Goal: Entertainment & Leisure: Browse casually

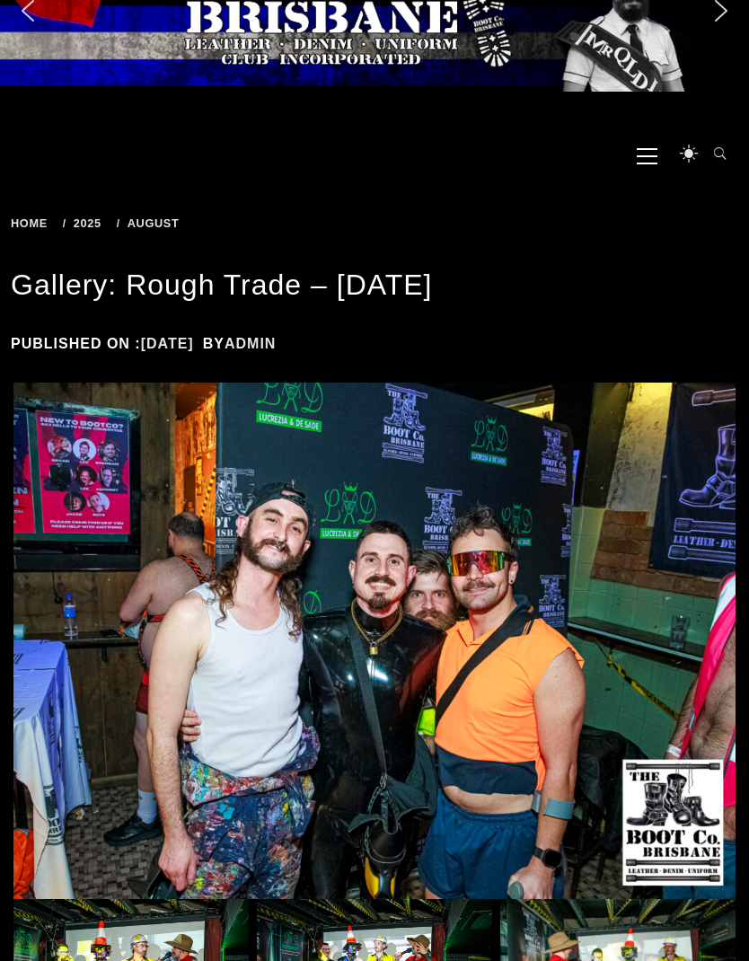
scroll to position [99, 0]
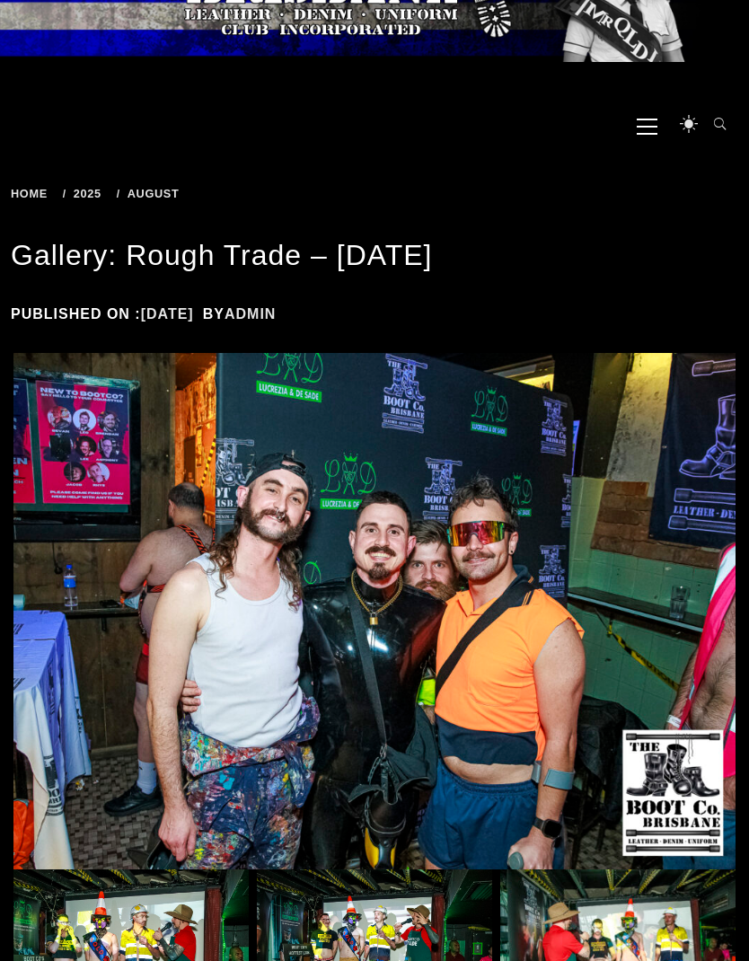
click at [641, 659] on img at bounding box center [374, 612] width 722 height 516
click at [159, 904] on img at bounding box center [130, 953] width 235 height 169
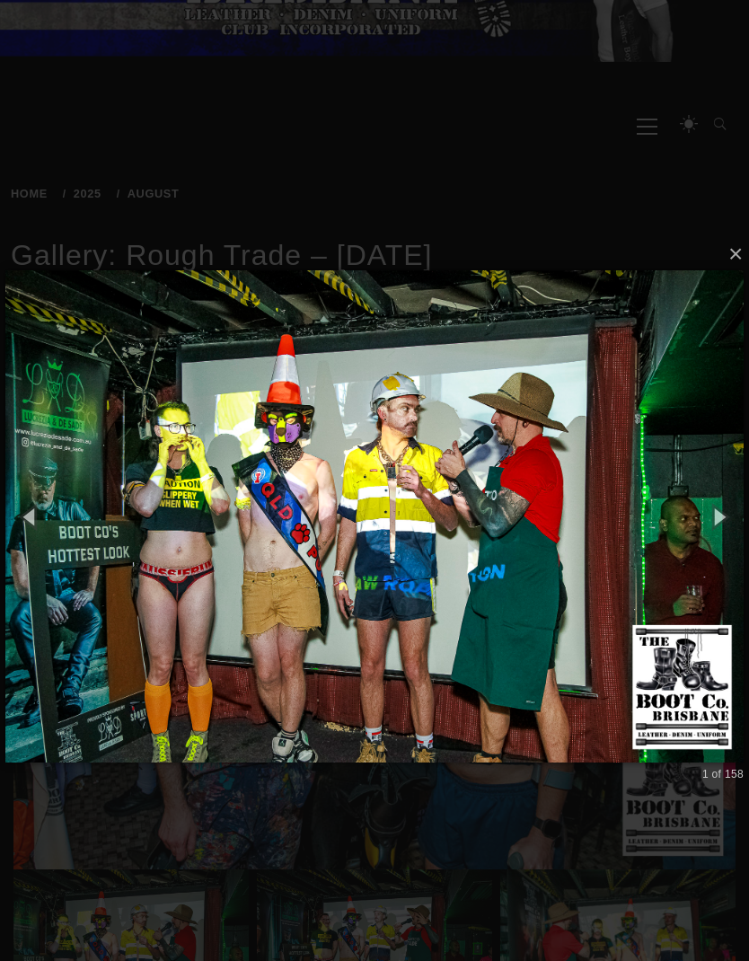
scroll to position [138, 0]
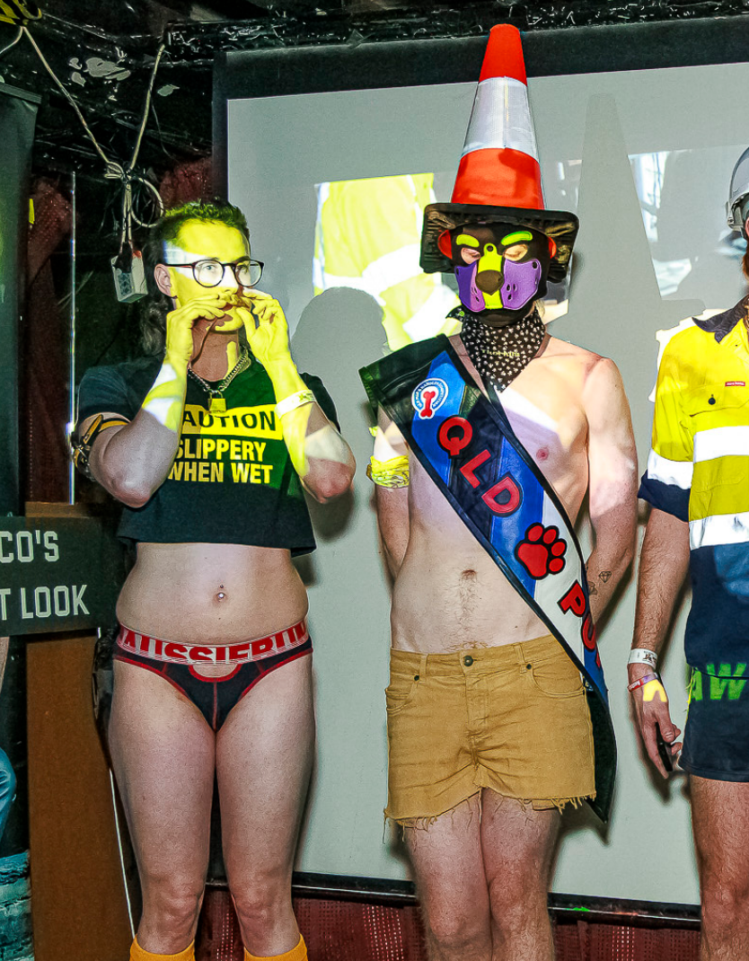
click at [208, 286] on img at bounding box center [374, 478] width 738 height 564
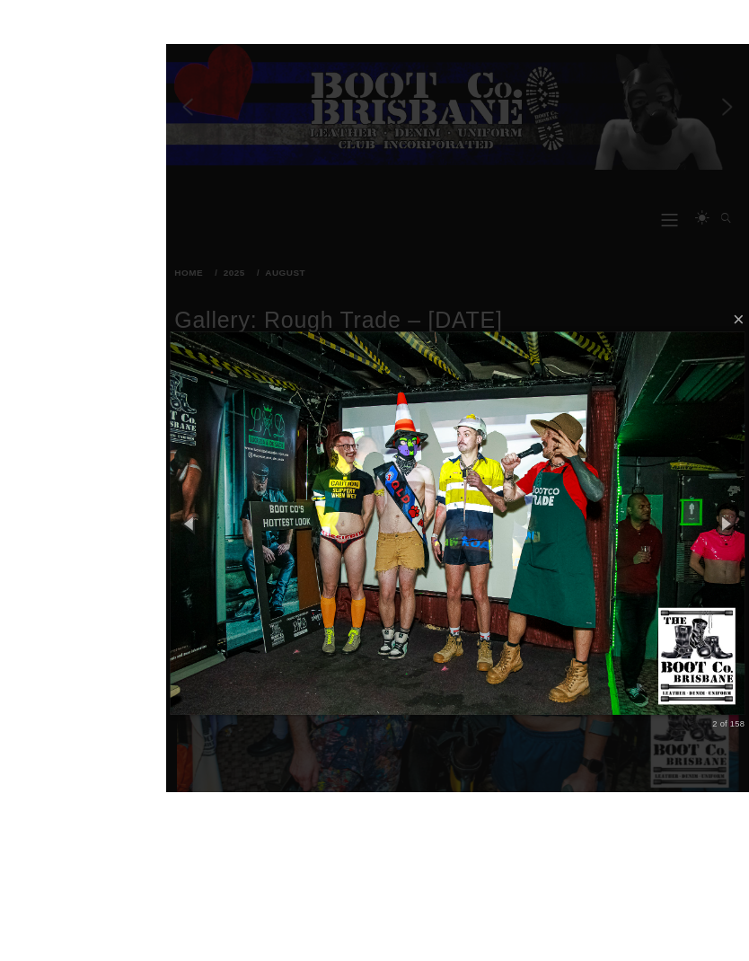
scroll to position [136, 0]
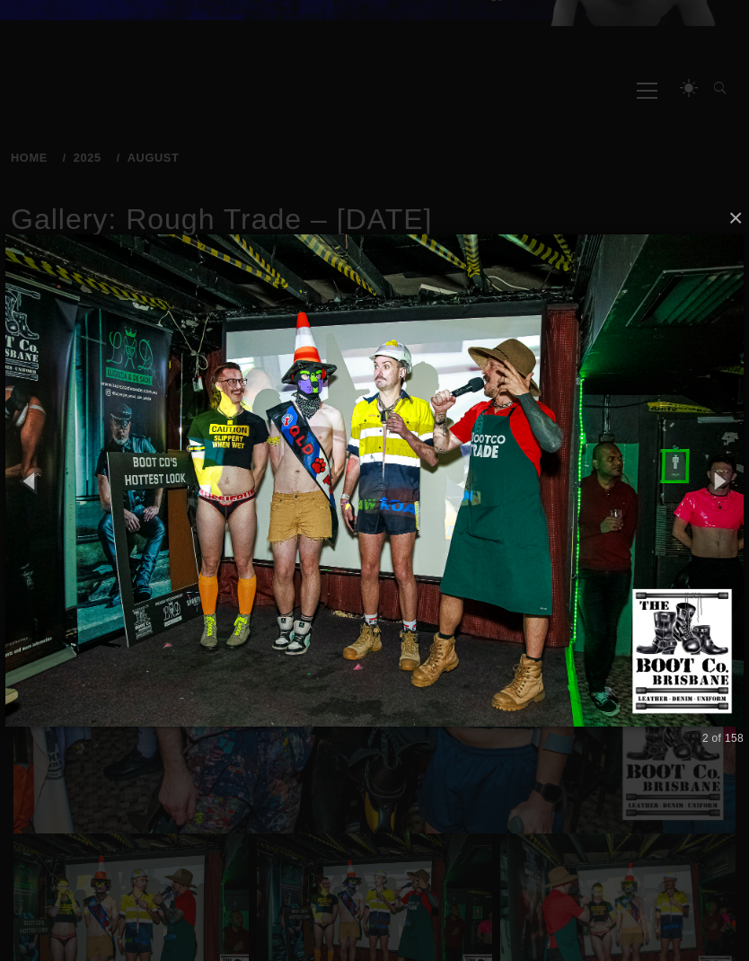
click at [639, 425] on img at bounding box center [374, 481] width 738 height 564
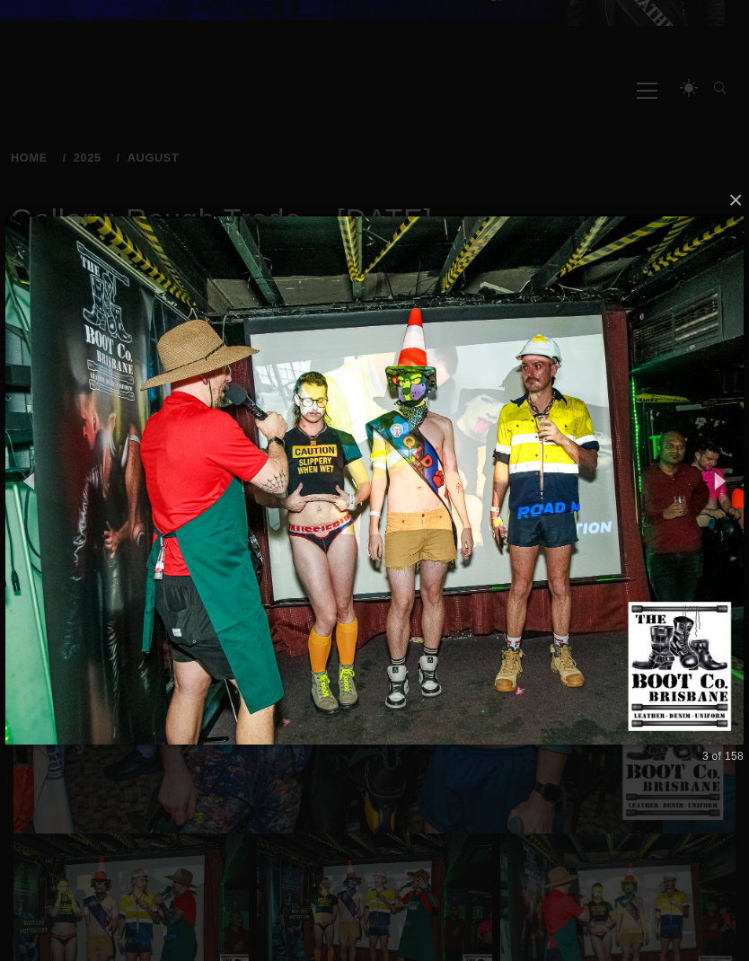
click at [650, 551] on img at bounding box center [374, 480] width 738 height 599
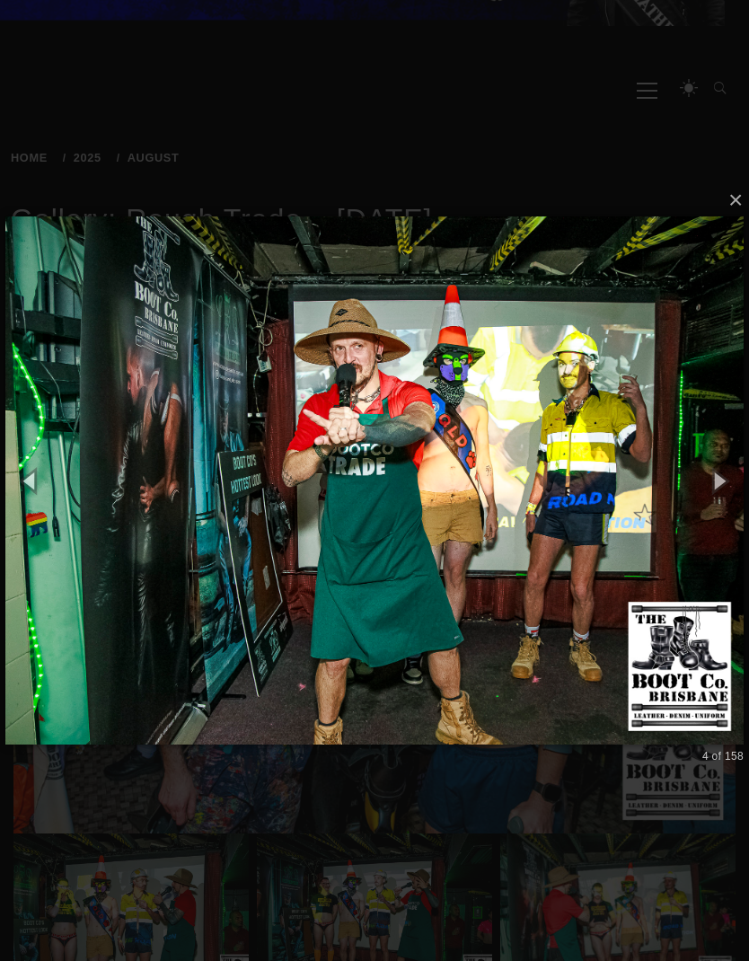
click at [642, 555] on img at bounding box center [374, 480] width 738 height 599
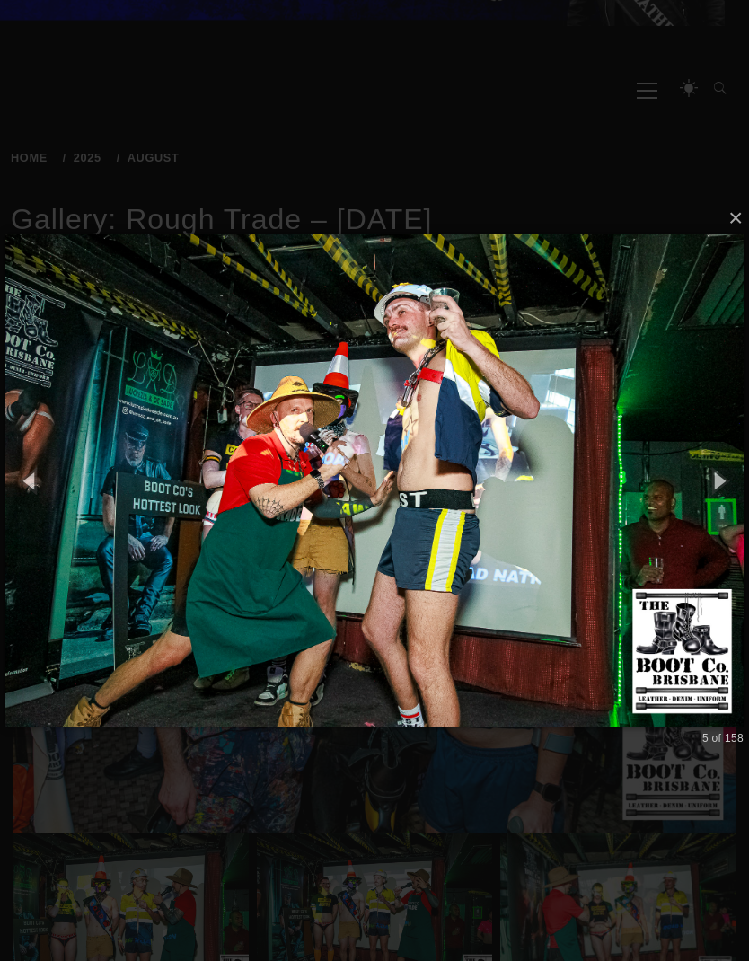
click at [646, 536] on img at bounding box center [374, 481] width 738 height 564
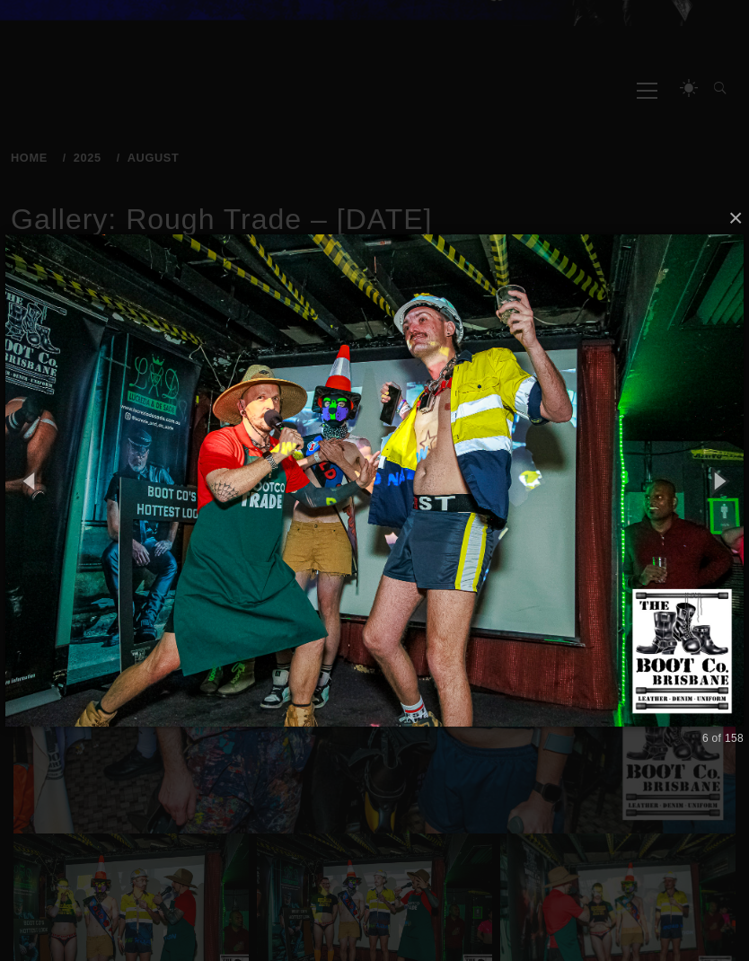
click at [602, 539] on img at bounding box center [374, 481] width 738 height 564
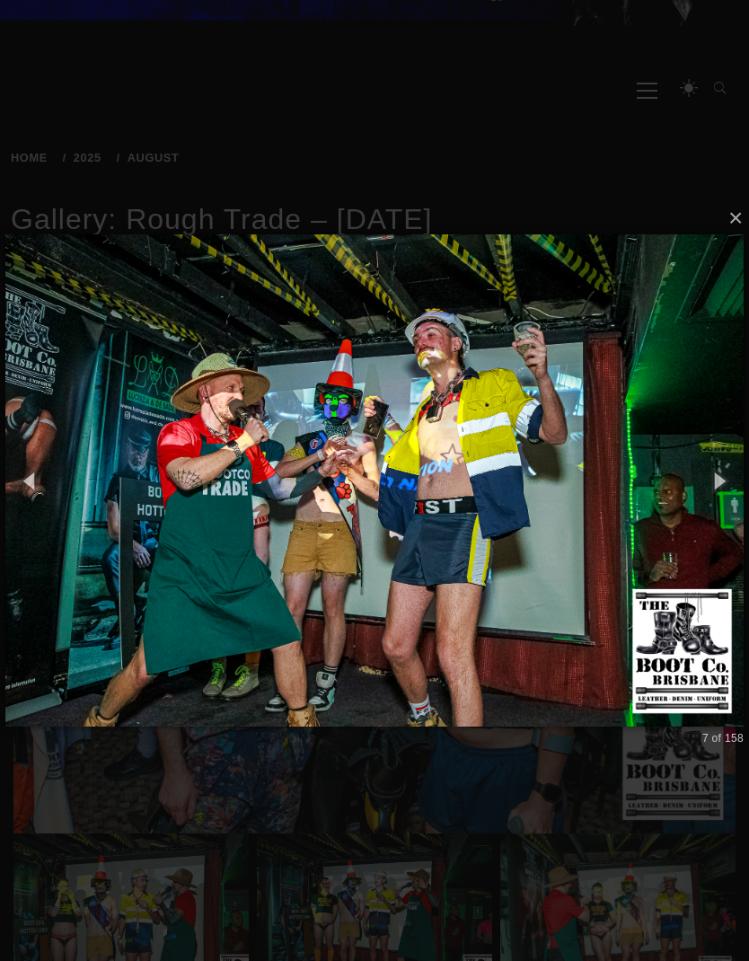
click at [582, 551] on img at bounding box center [374, 481] width 738 height 564
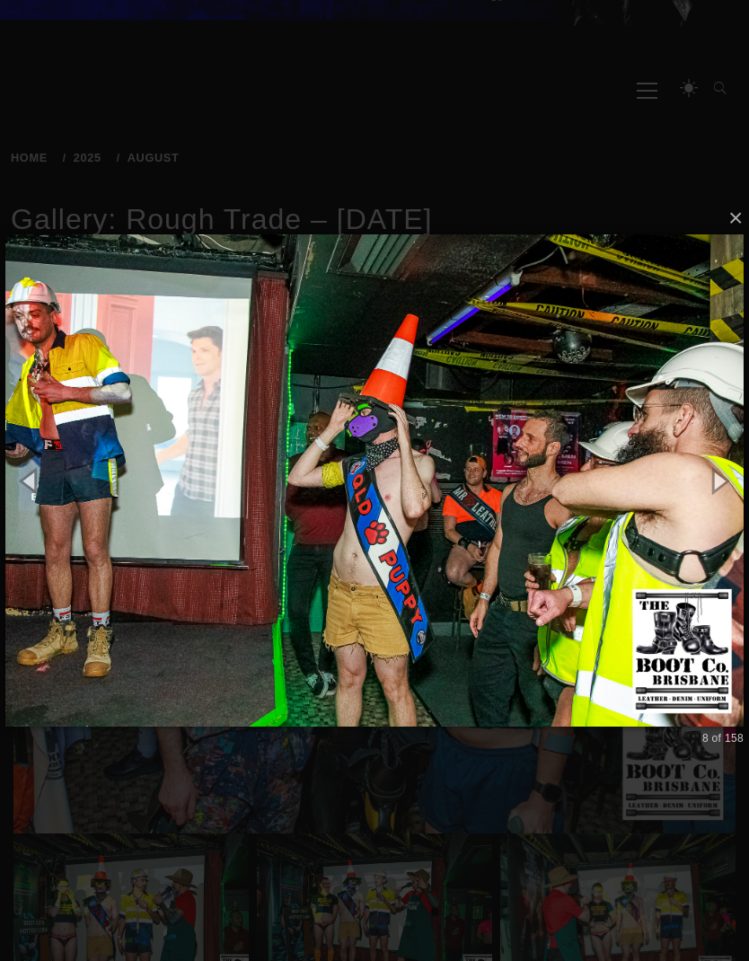
click at [637, 551] on img at bounding box center [374, 481] width 738 height 564
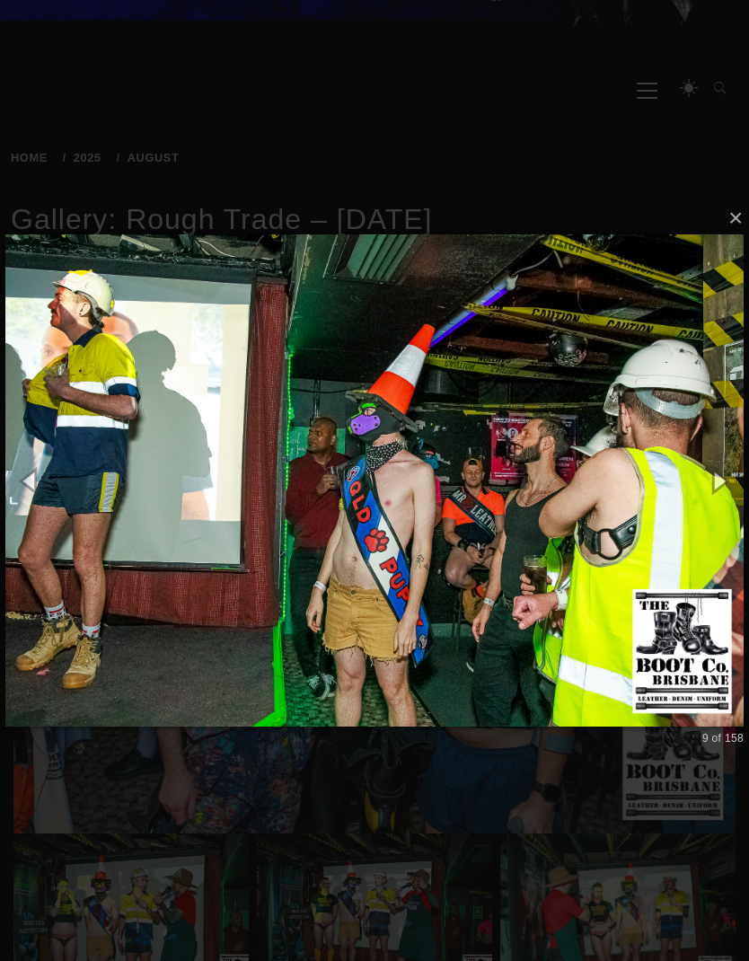
click at [631, 542] on img at bounding box center [374, 481] width 738 height 564
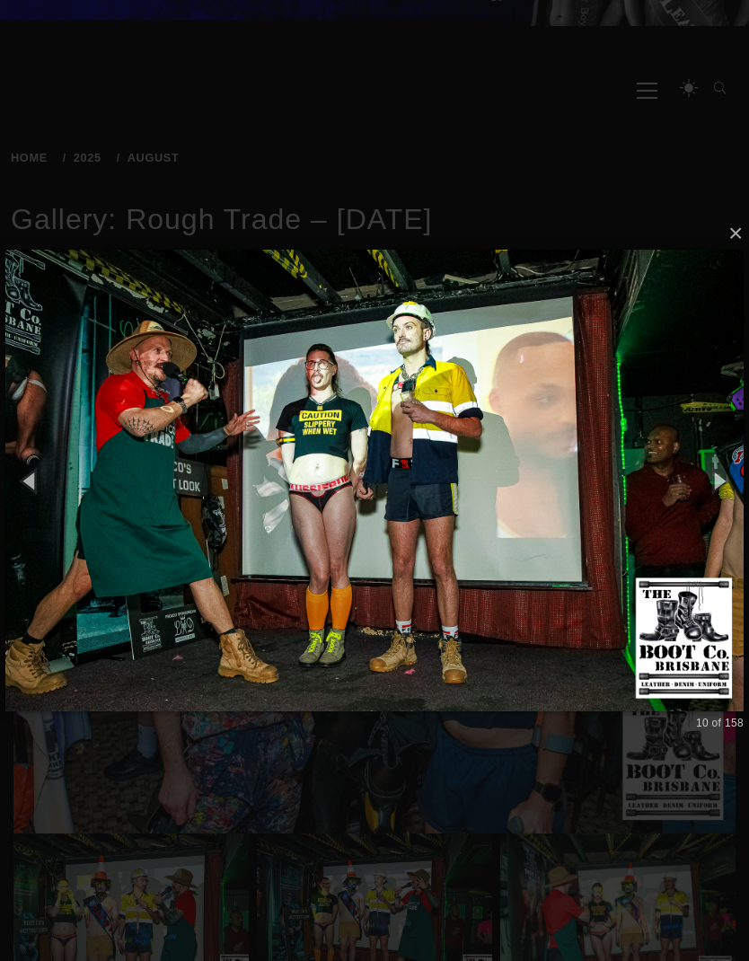
click at [623, 536] on img at bounding box center [374, 481] width 738 height 534
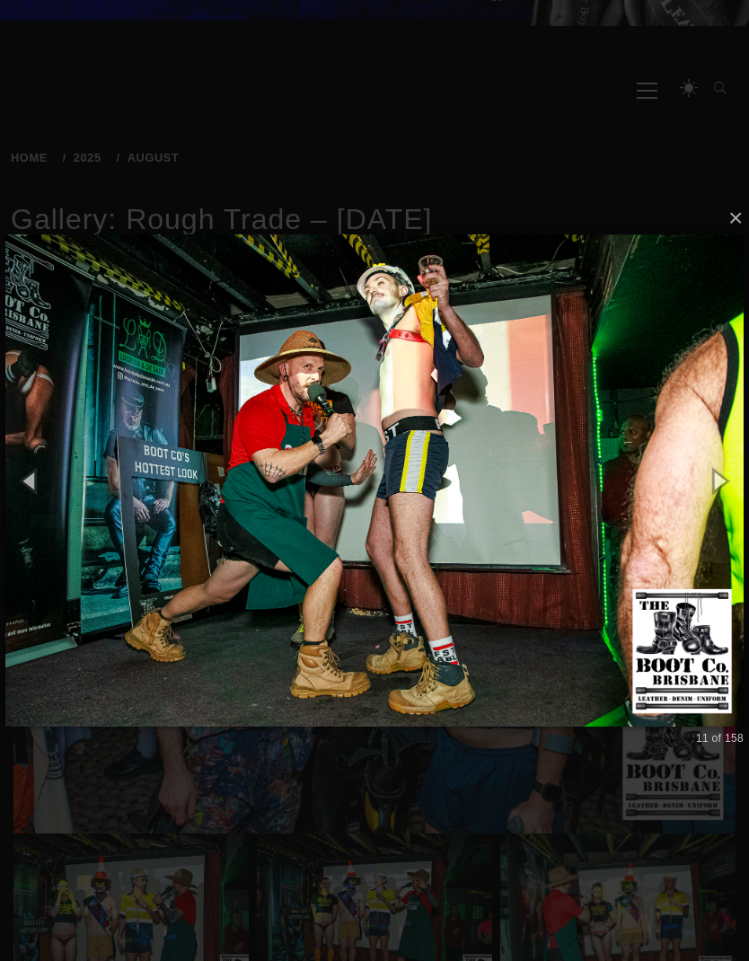
click at [631, 525] on img at bounding box center [374, 481] width 738 height 564
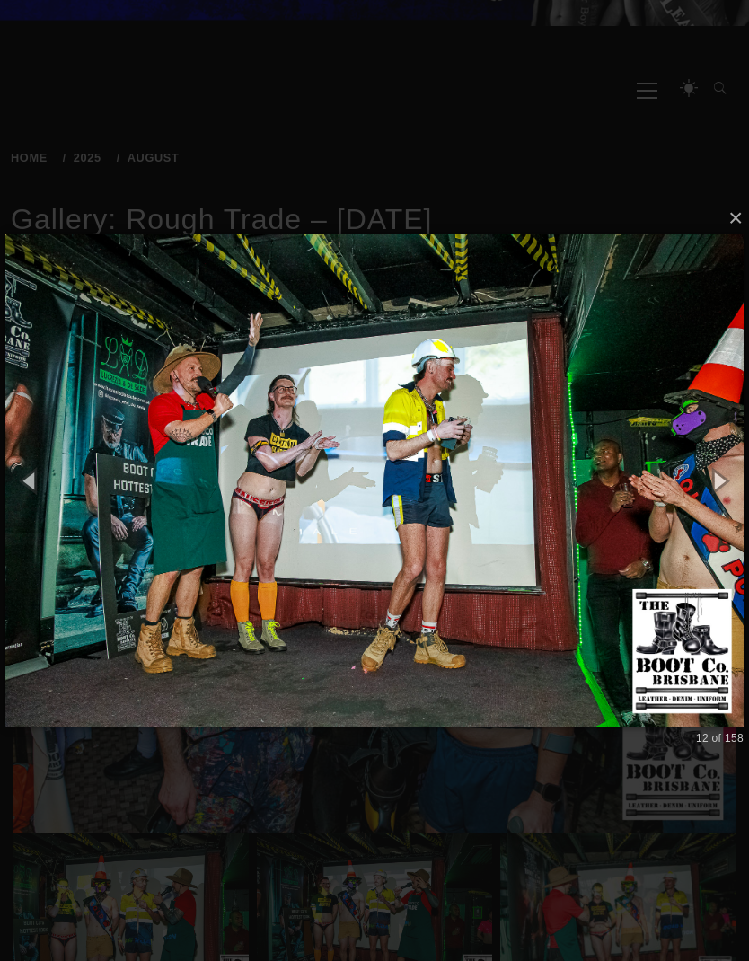
click at [639, 521] on img at bounding box center [374, 481] width 738 height 564
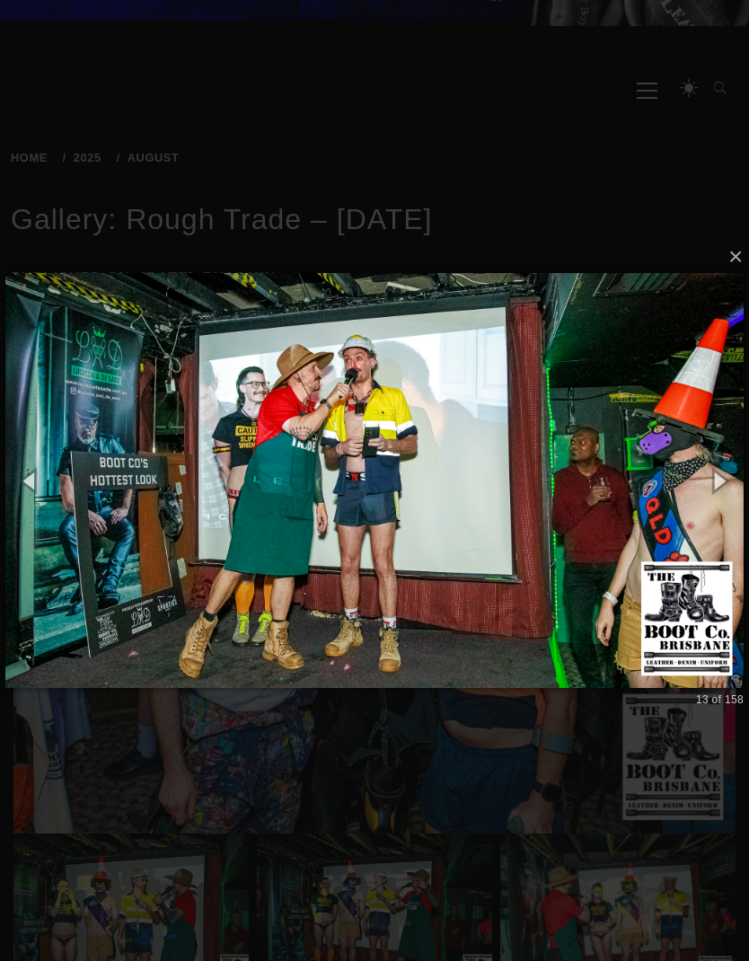
click at [630, 521] on img at bounding box center [374, 480] width 738 height 487
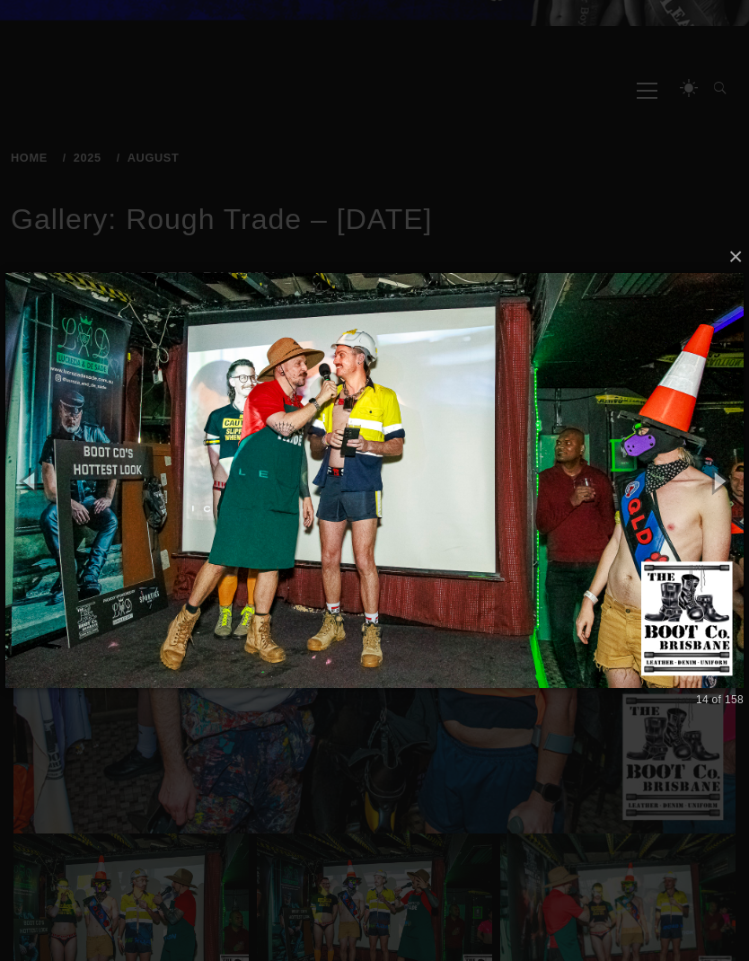
click at [657, 506] on img at bounding box center [374, 480] width 738 height 487
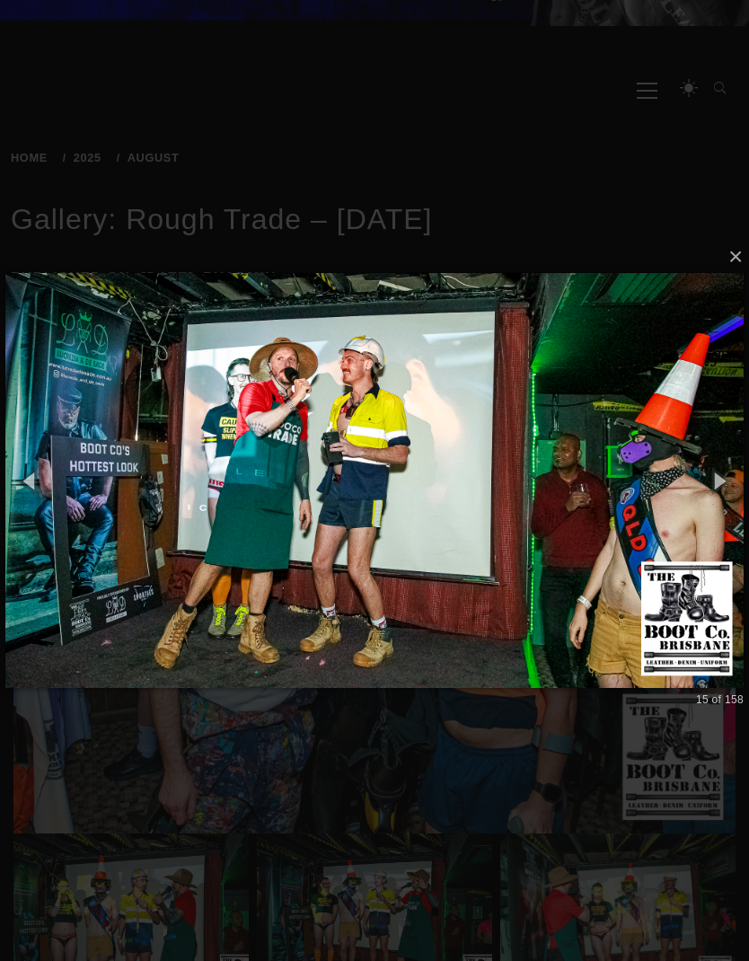
click at [631, 526] on img at bounding box center [374, 480] width 738 height 487
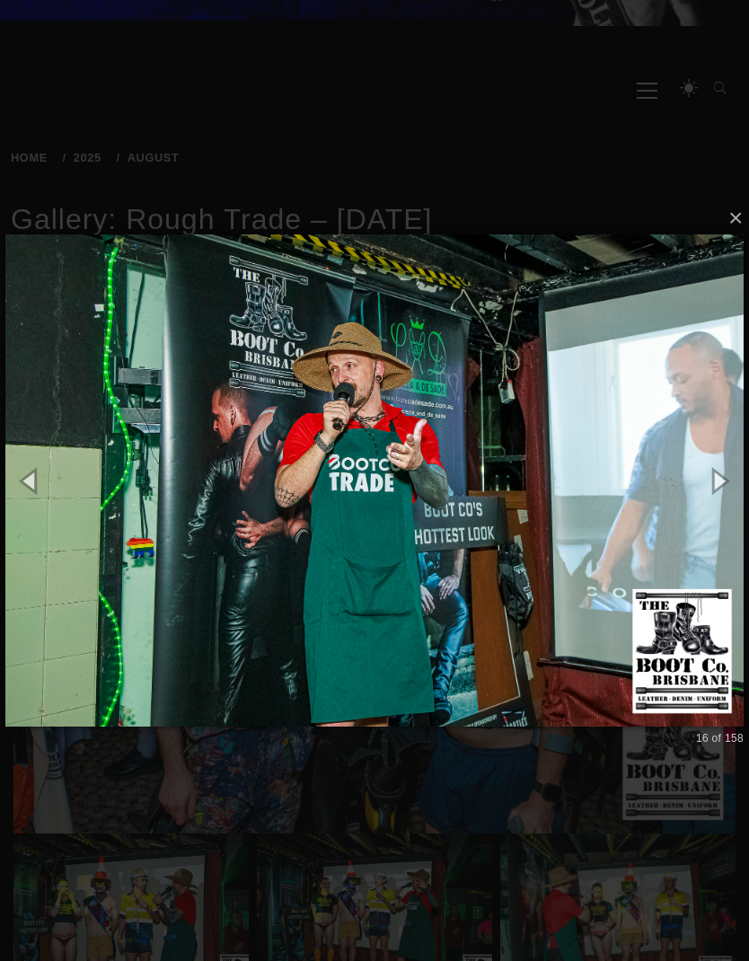
click at [627, 534] on img at bounding box center [374, 481] width 738 height 564
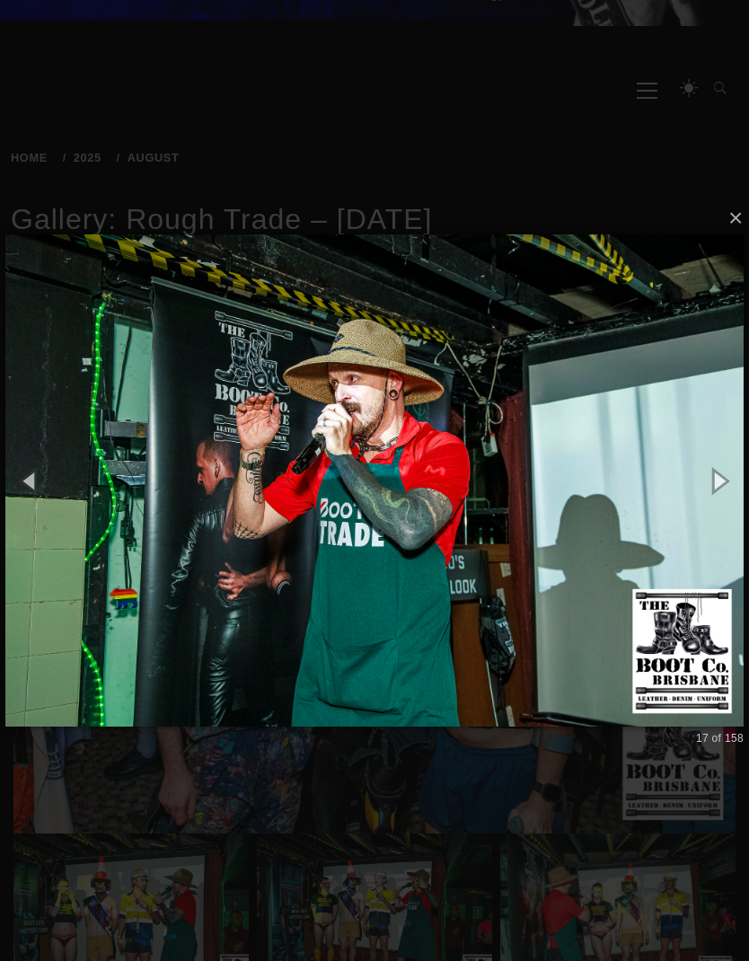
click at [613, 590] on img at bounding box center [374, 481] width 738 height 564
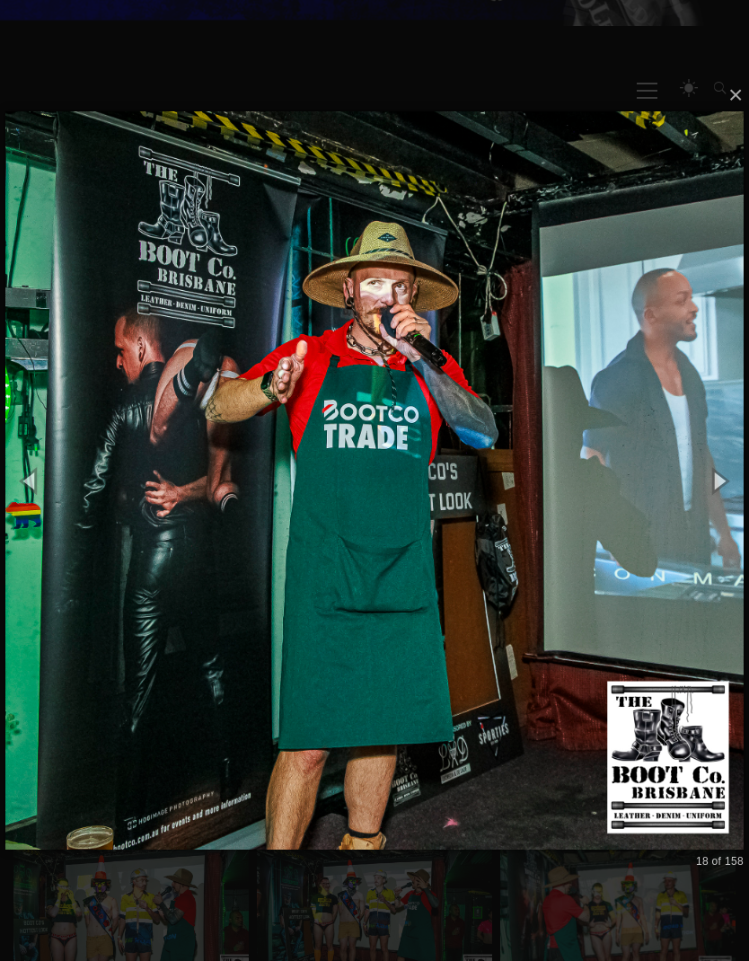
click at [596, 596] on img at bounding box center [374, 480] width 738 height 810
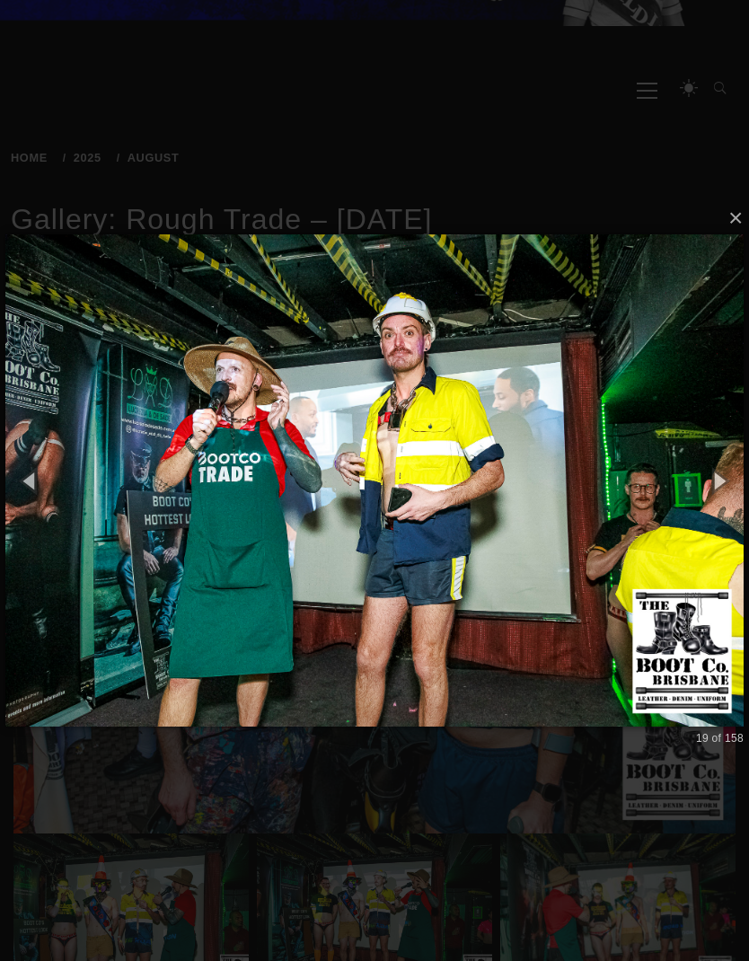
click at [577, 435] on img at bounding box center [374, 481] width 738 height 564
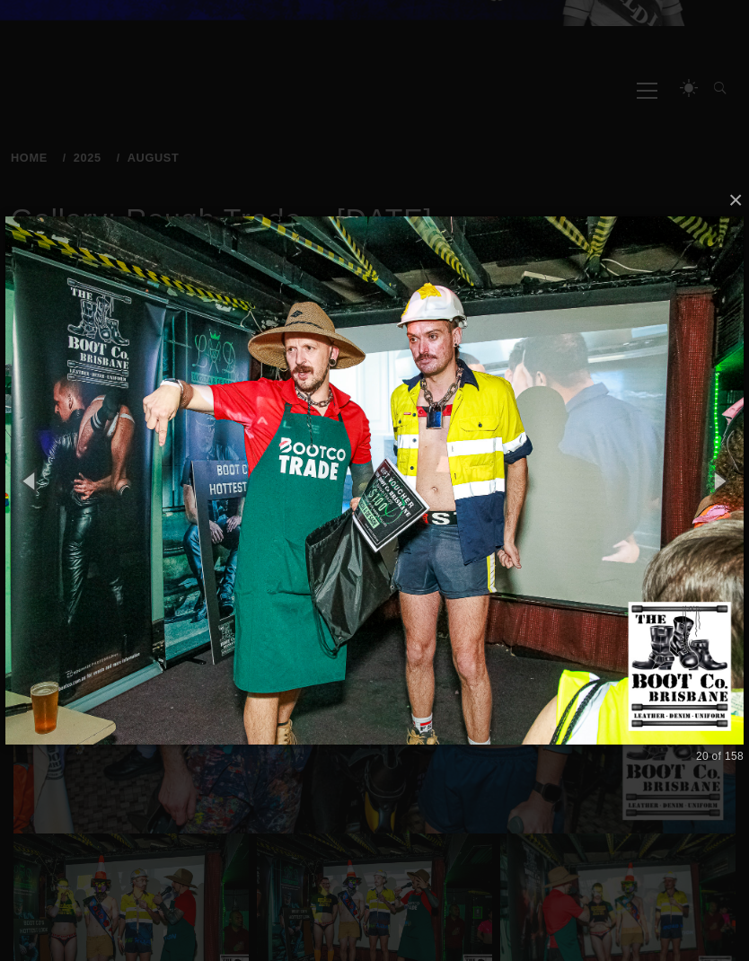
click at [597, 555] on img at bounding box center [374, 480] width 738 height 599
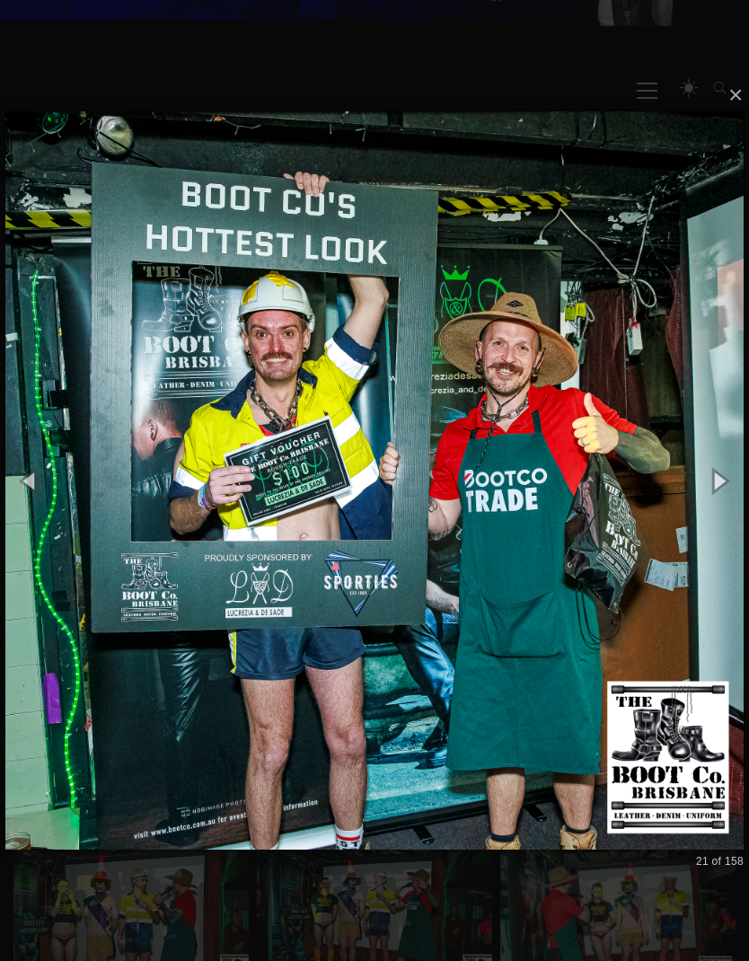
click at [642, 537] on img at bounding box center [374, 480] width 738 height 810
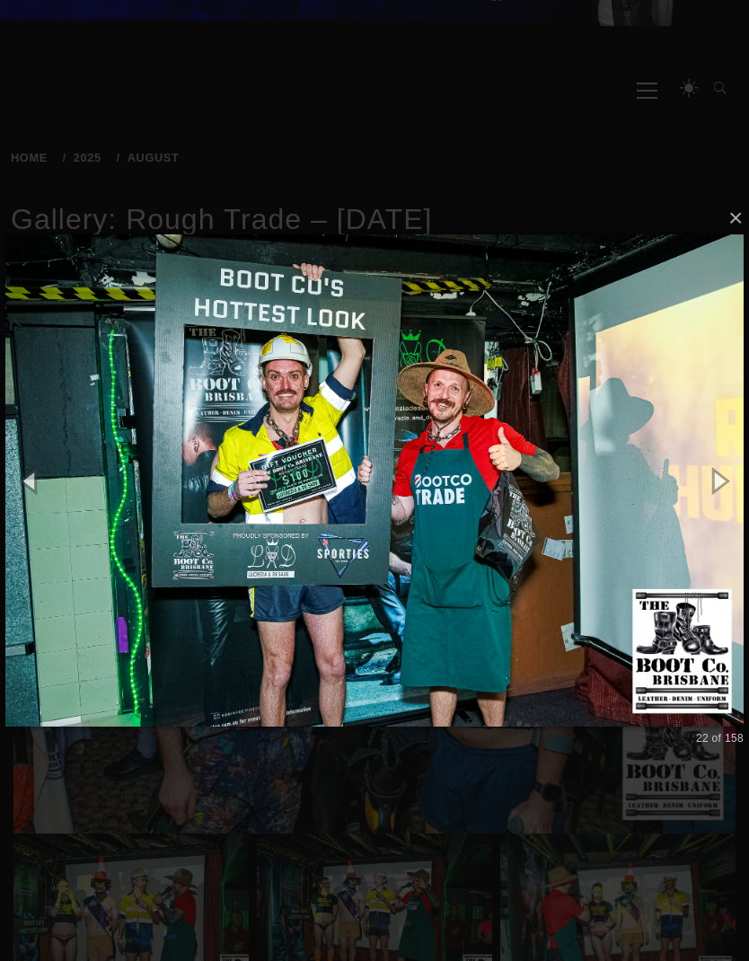
click at [656, 521] on img at bounding box center [374, 481] width 738 height 564
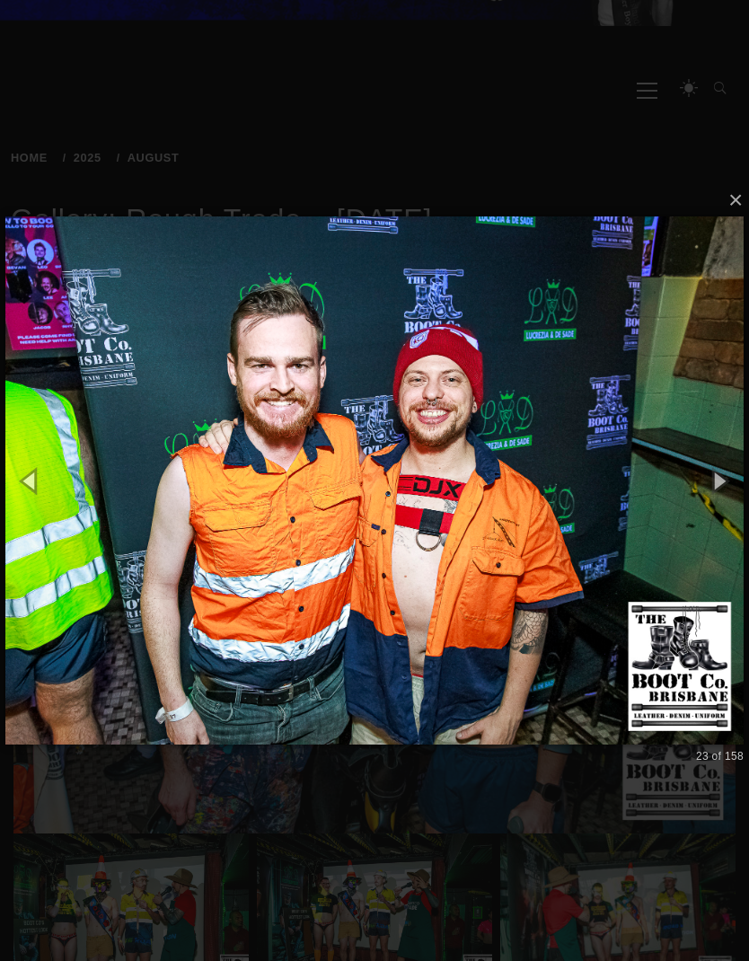
click at [631, 539] on img at bounding box center [374, 480] width 738 height 599
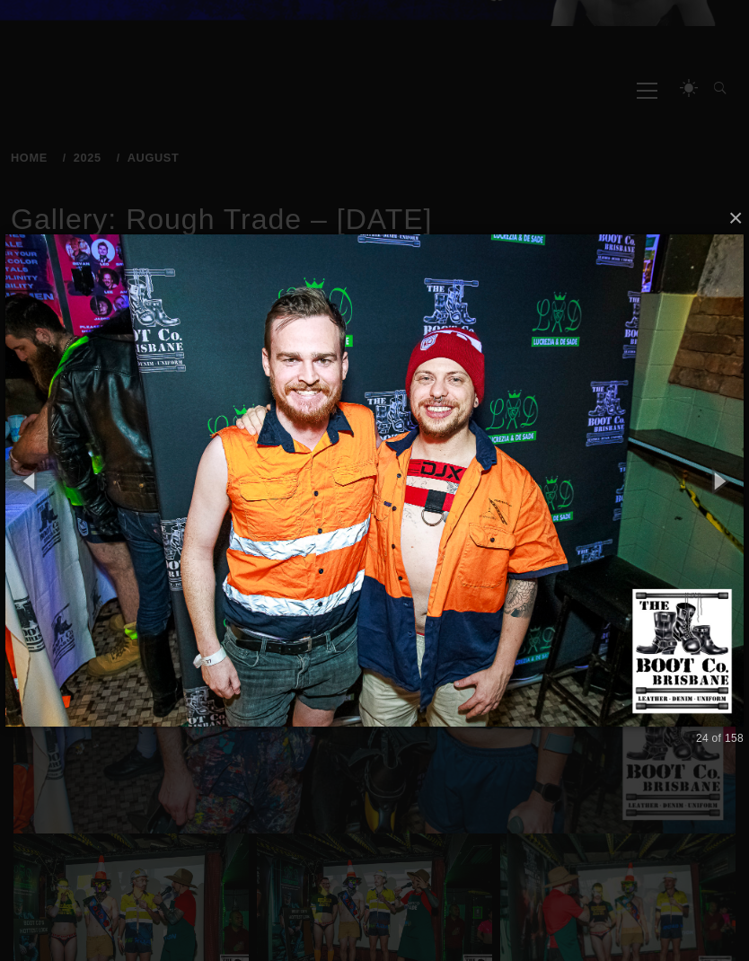
click at [651, 526] on img at bounding box center [374, 481] width 738 height 564
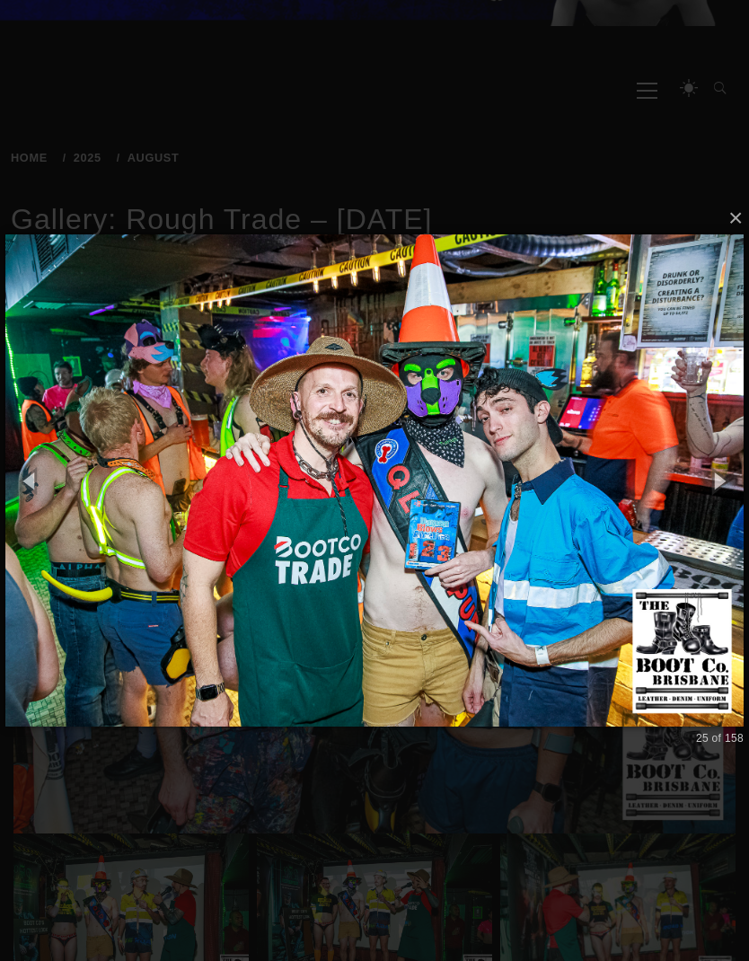
click at [649, 530] on img at bounding box center [374, 481] width 738 height 564
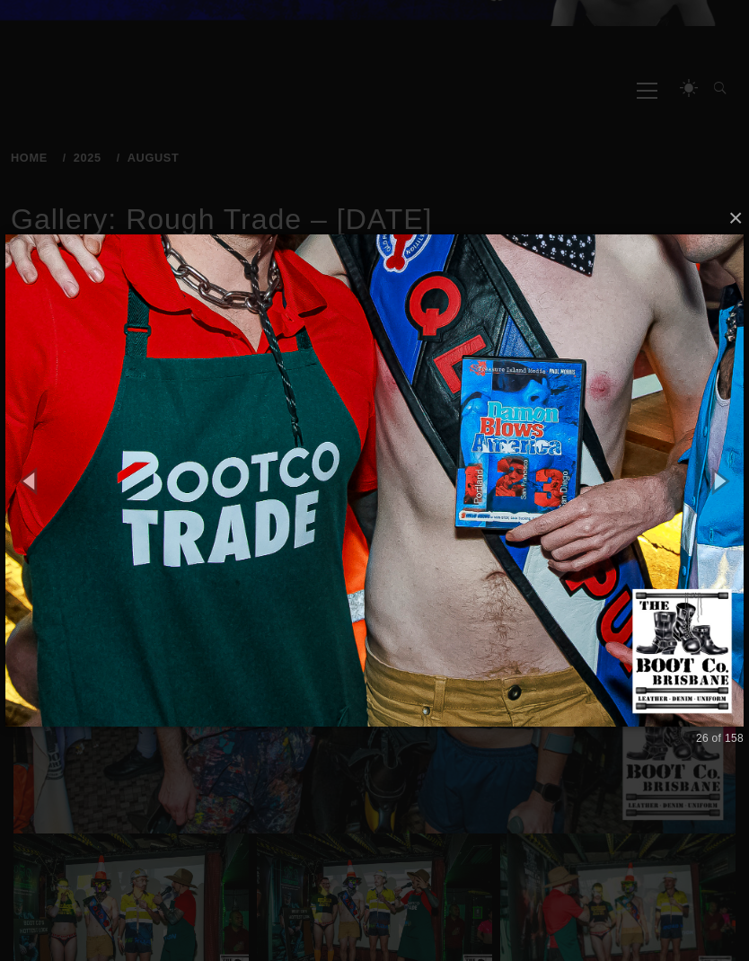
click at [113, 473] on img at bounding box center [374, 481] width 738 height 564
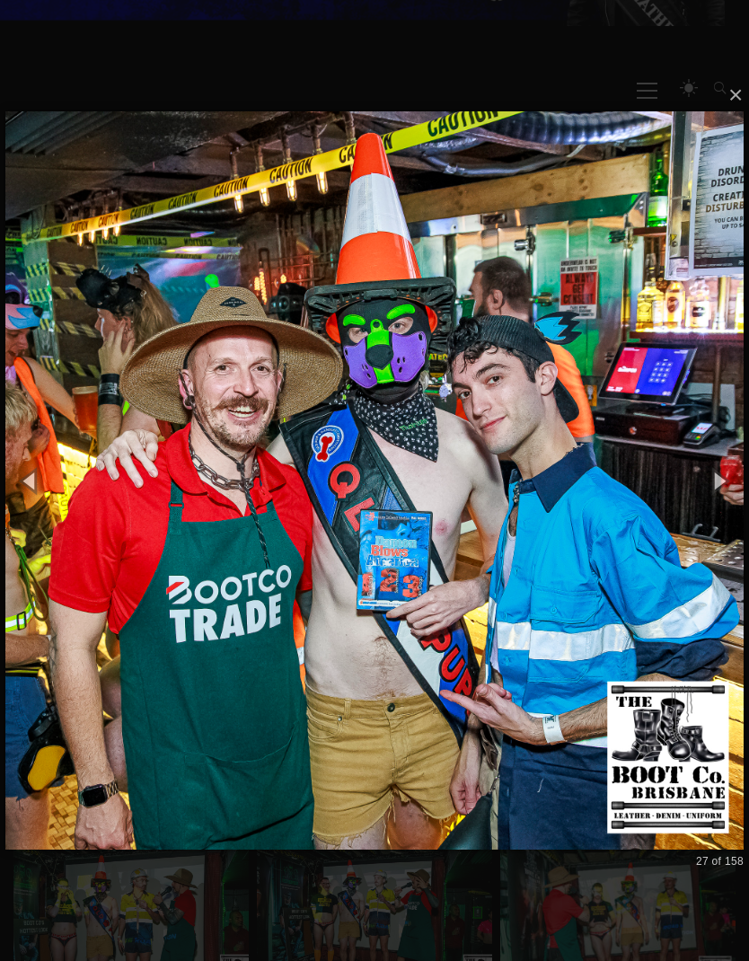
click at [656, 523] on img at bounding box center [374, 480] width 738 height 810
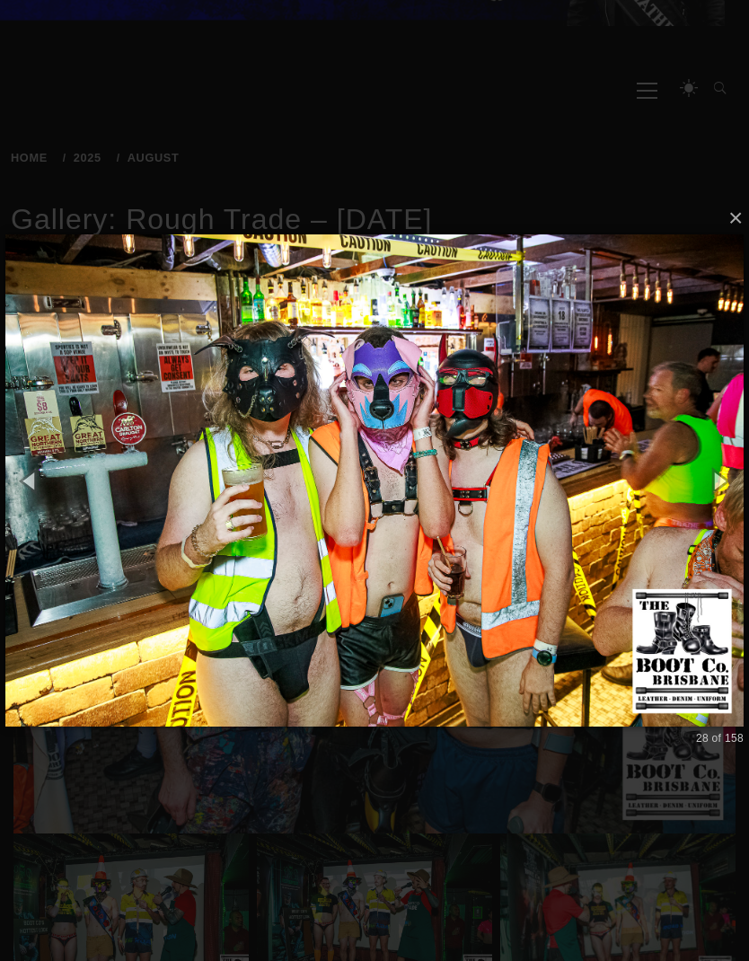
click at [629, 548] on img at bounding box center [374, 481] width 738 height 564
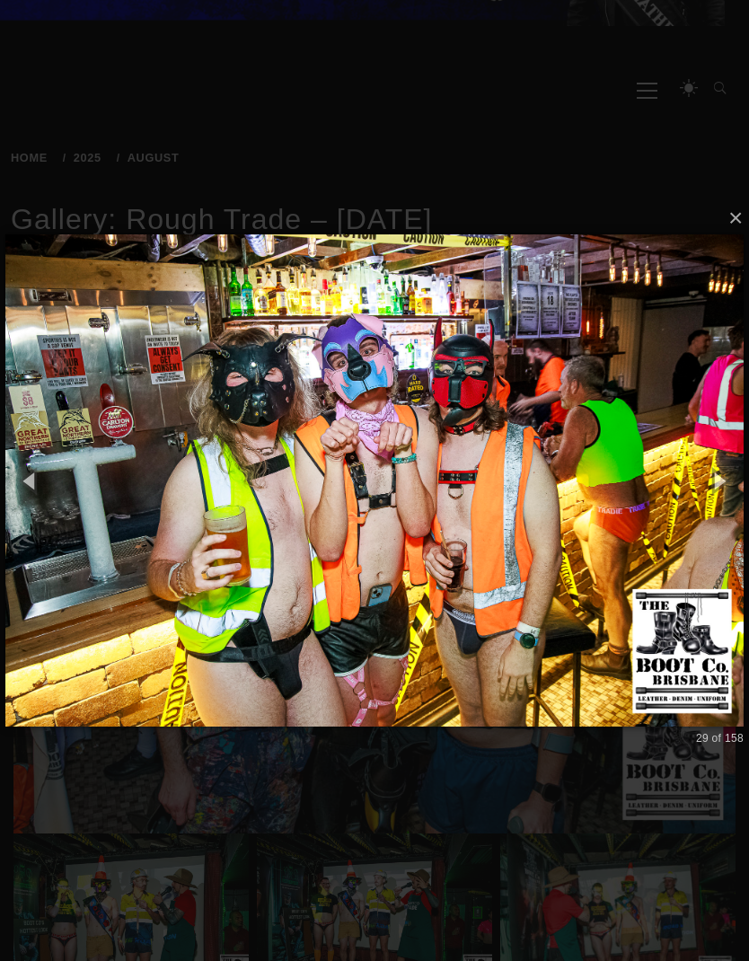
click at [654, 516] on img at bounding box center [374, 481] width 738 height 564
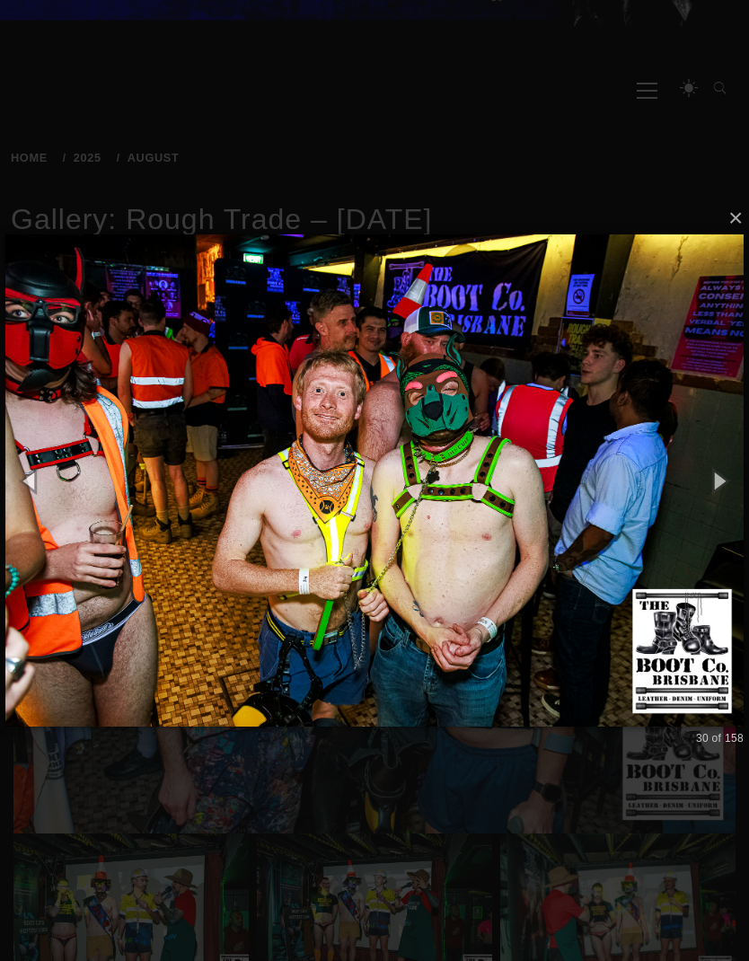
click at [662, 516] on img at bounding box center [374, 481] width 738 height 564
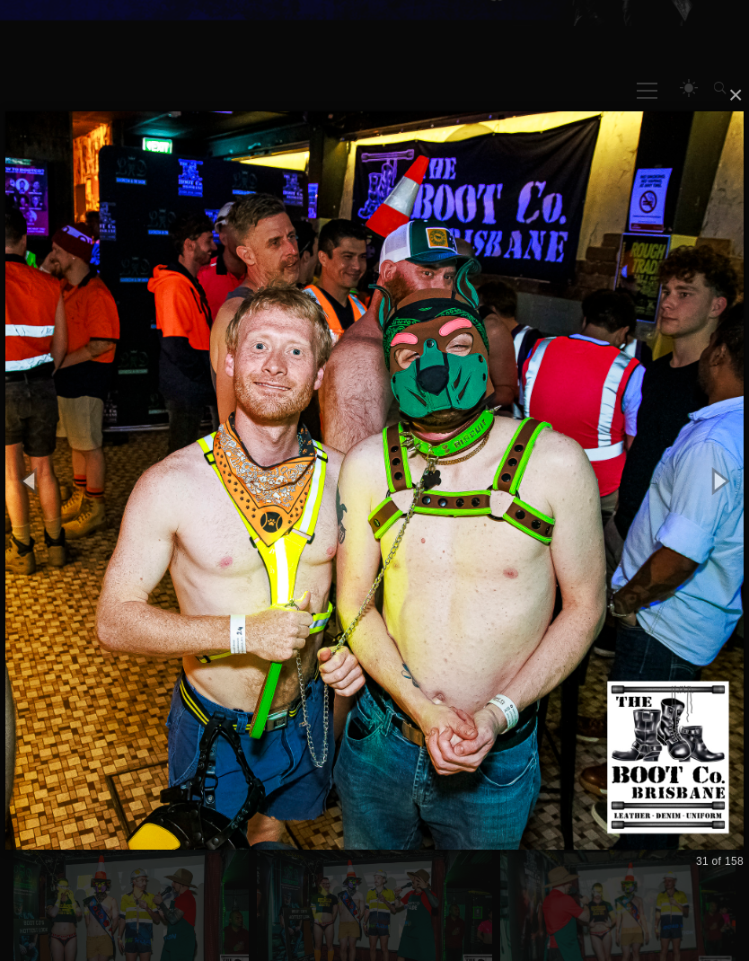
click at [643, 524] on img at bounding box center [374, 480] width 738 height 810
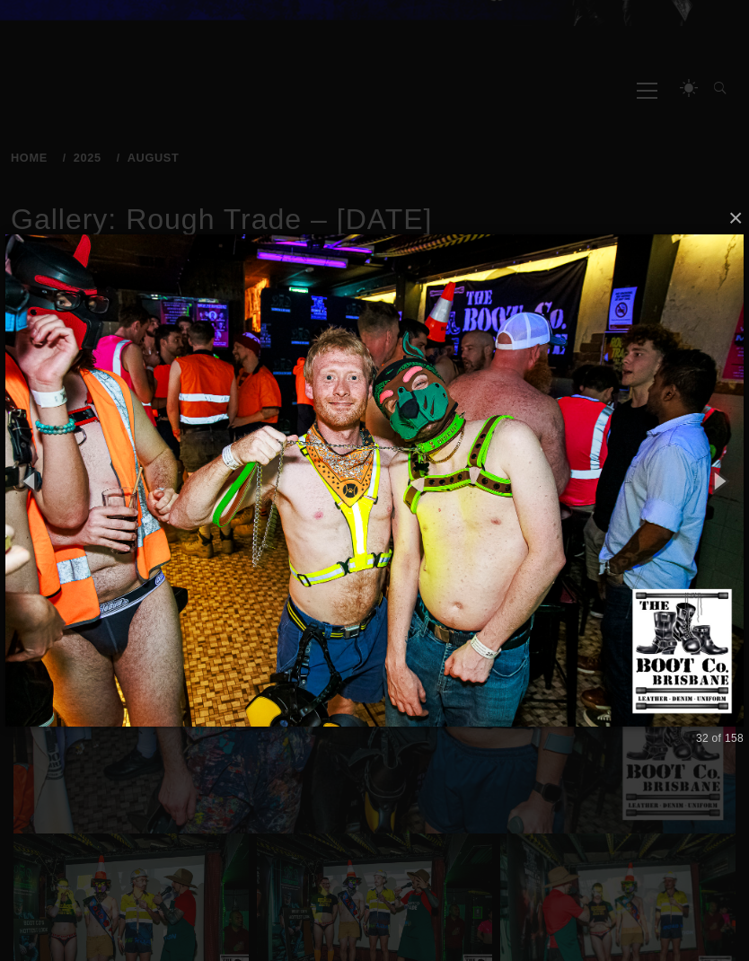
click at [661, 516] on img at bounding box center [374, 481] width 738 height 564
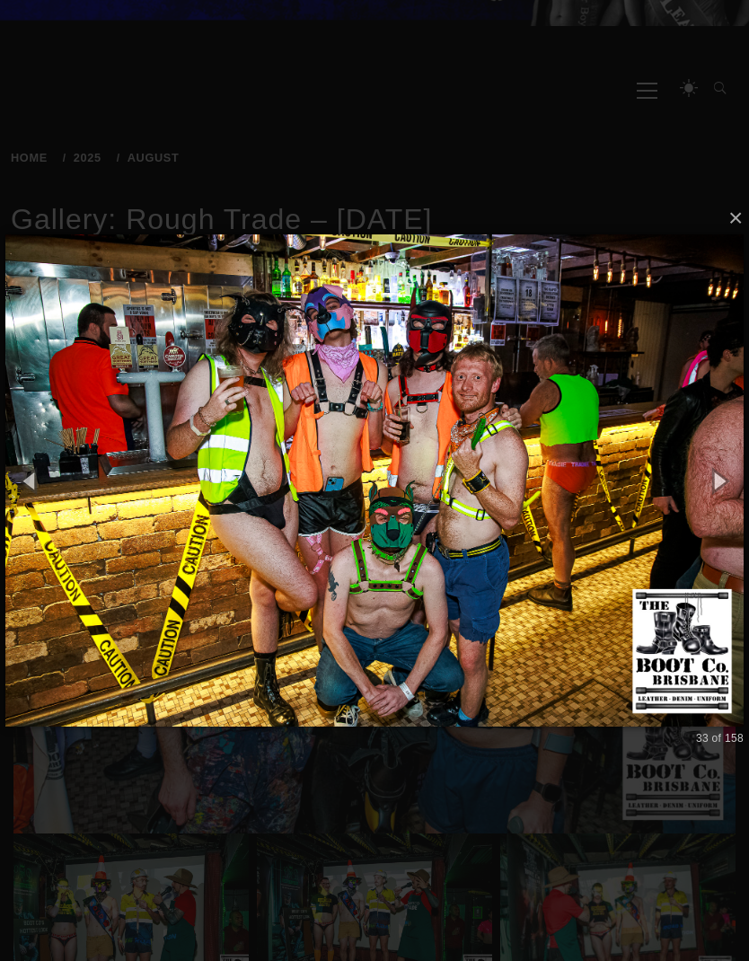
click at [676, 503] on img at bounding box center [374, 481] width 738 height 564
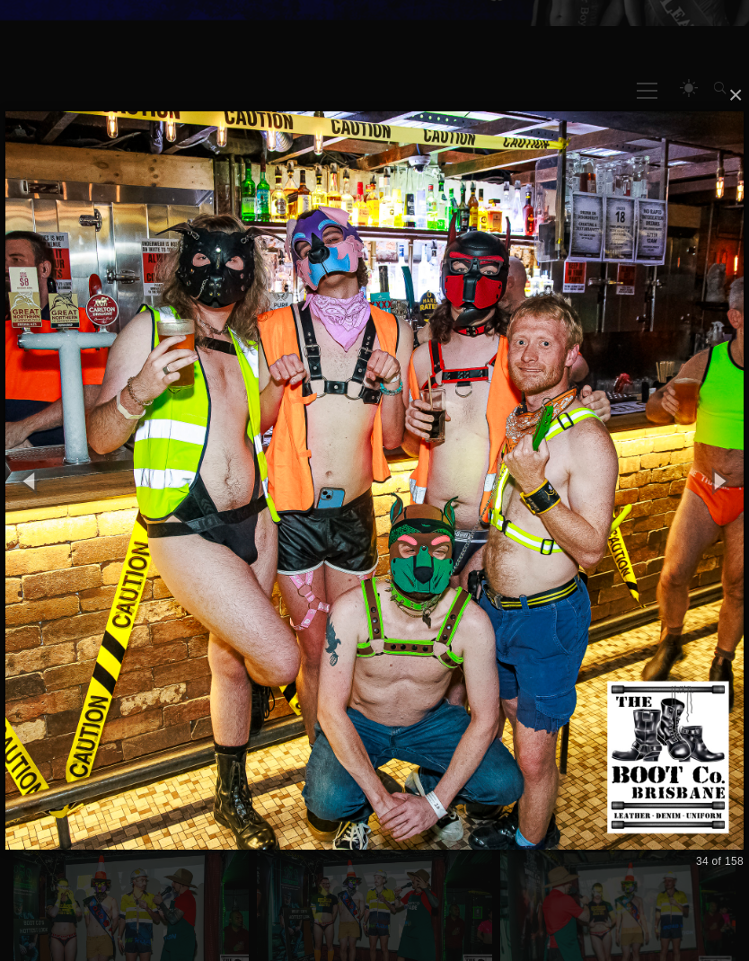
click at [658, 520] on img at bounding box center [374, 480] width 738 height 810
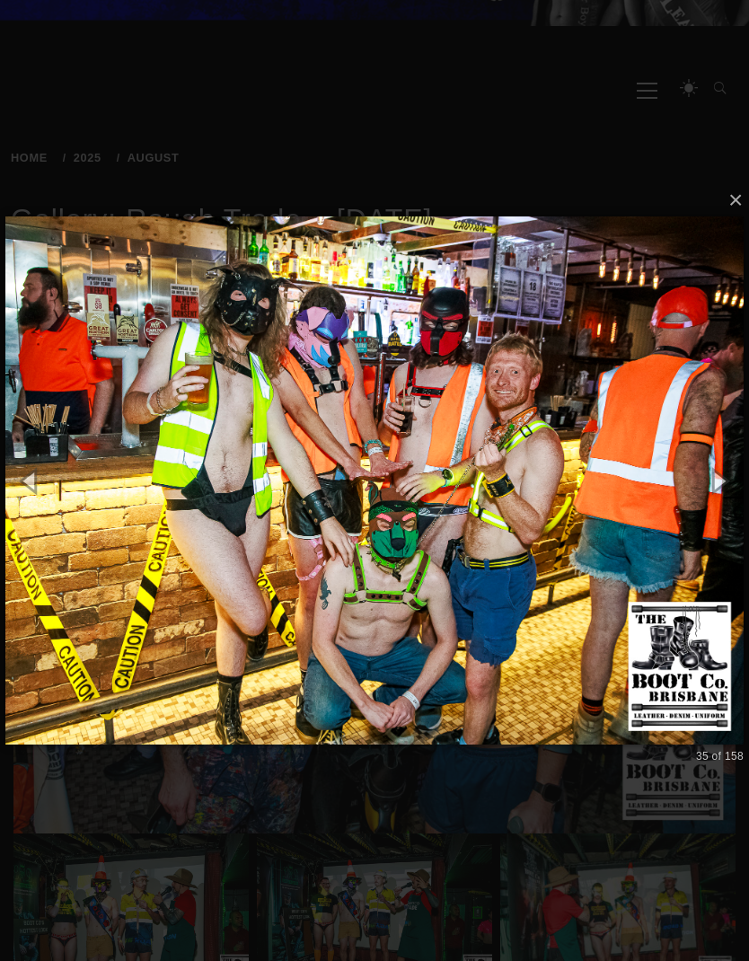
click at [657, 522] on img at bounding box center [374, 480] width 738 height 599
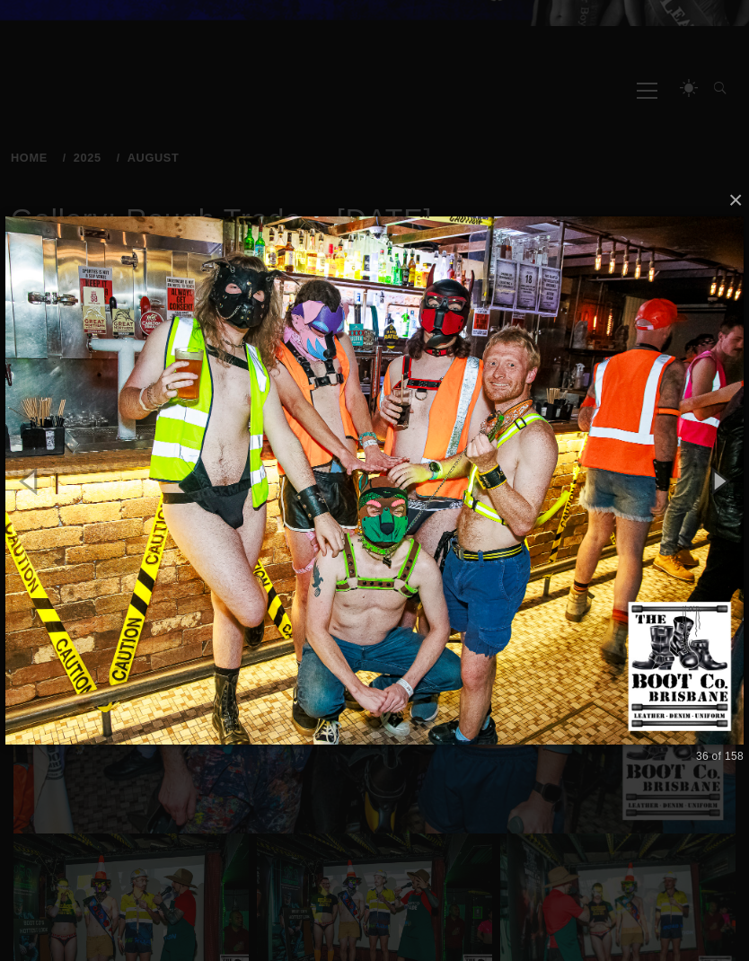
click at [669, 511] on img at bounding box center [374, 480] width 738 height 599
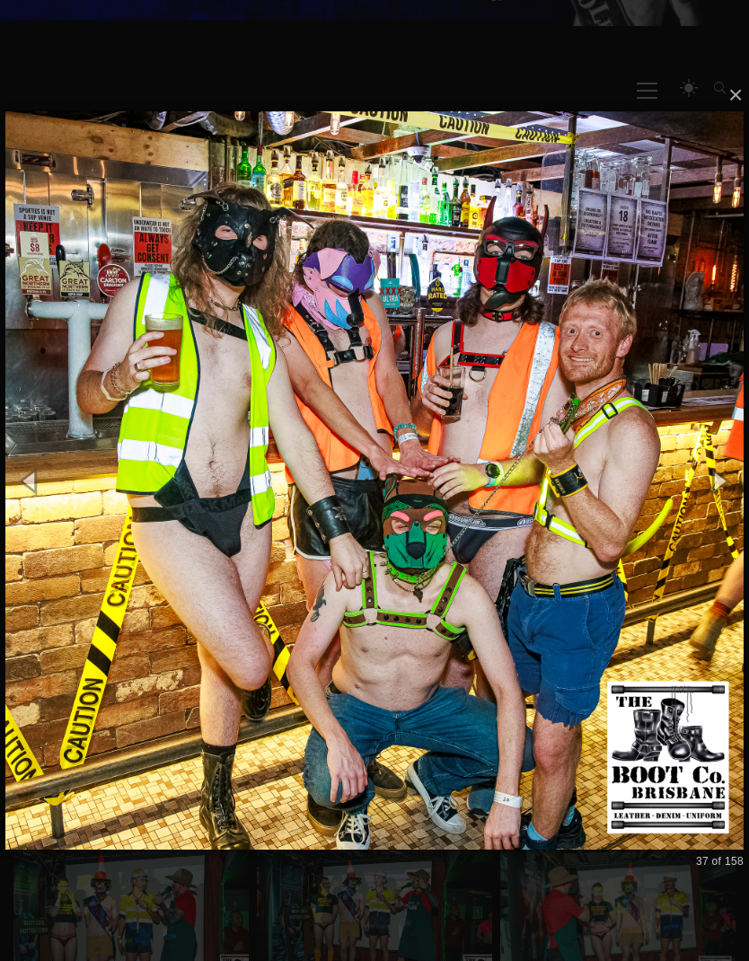
click at [648, 523] on img at bounding box center [374, 480] width 738 height 810
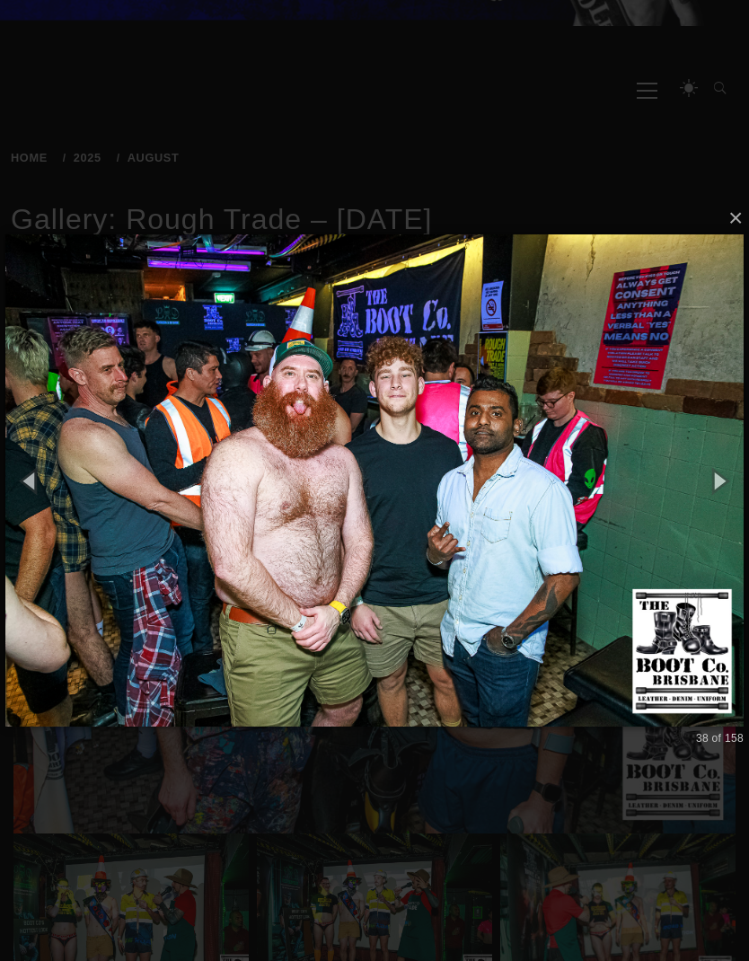
click at [665, 508] on img at bounding box center [374, 481] width 738 height 564
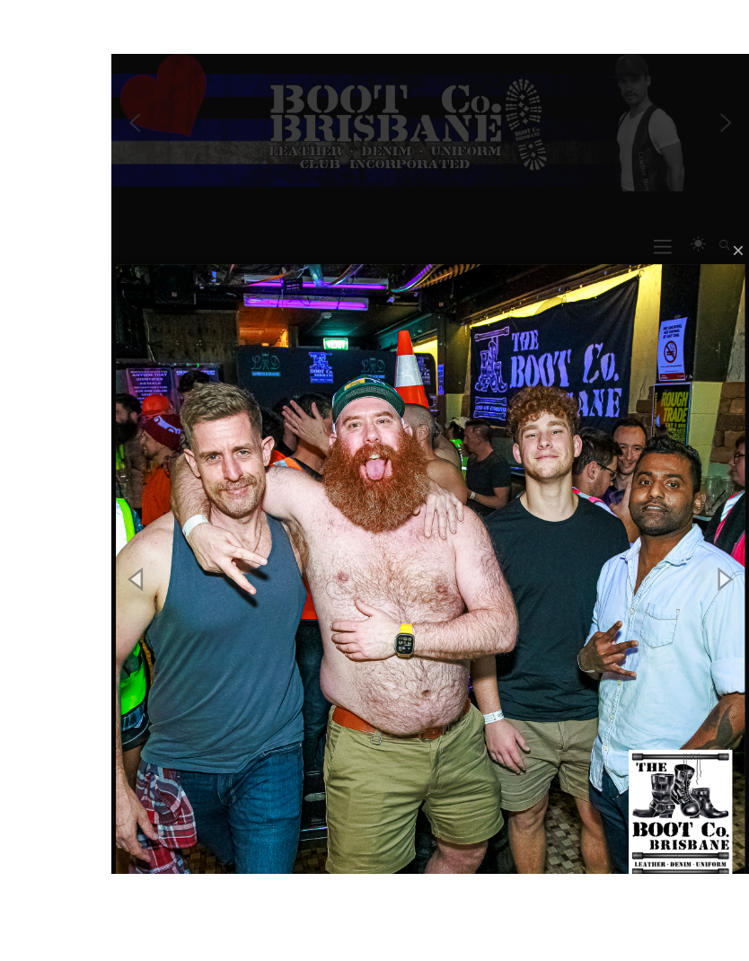
scroll to position [24, 0]
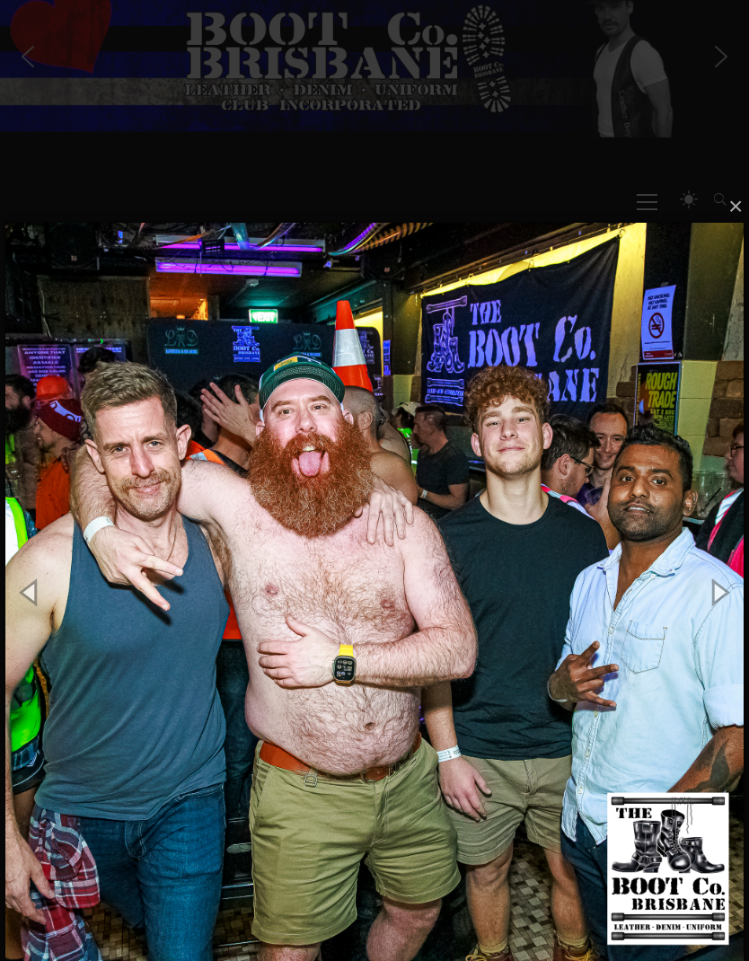
click at [624, 622] on img at bounding box center [374, 592] width 738 height 810
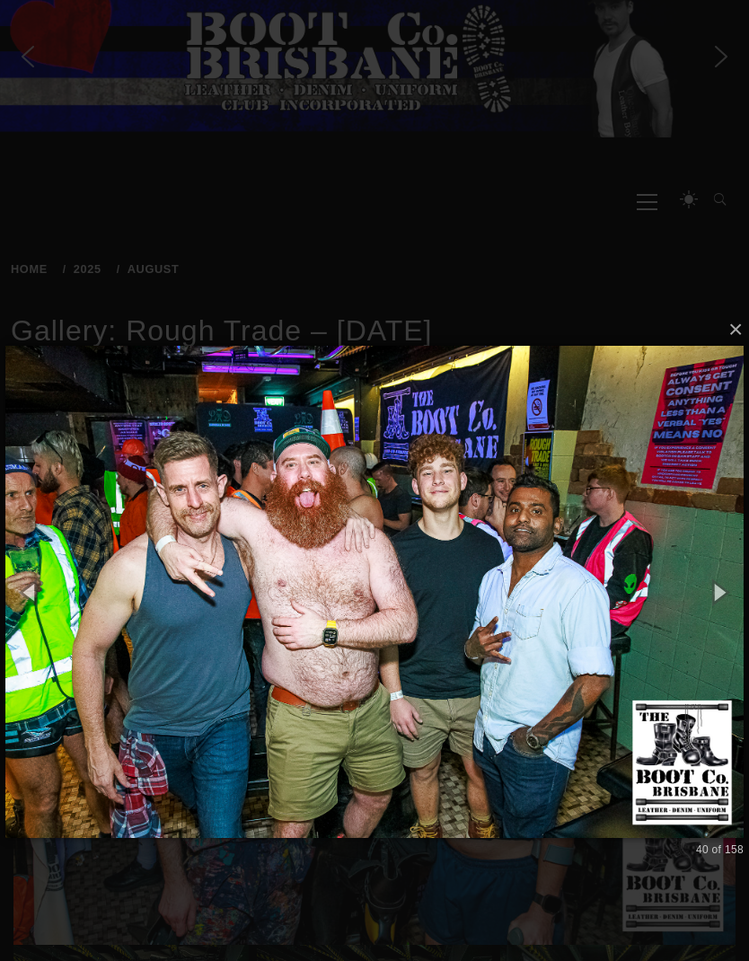
click at [629, 612] on img at bounding box center [374, 592] width 738 height 564
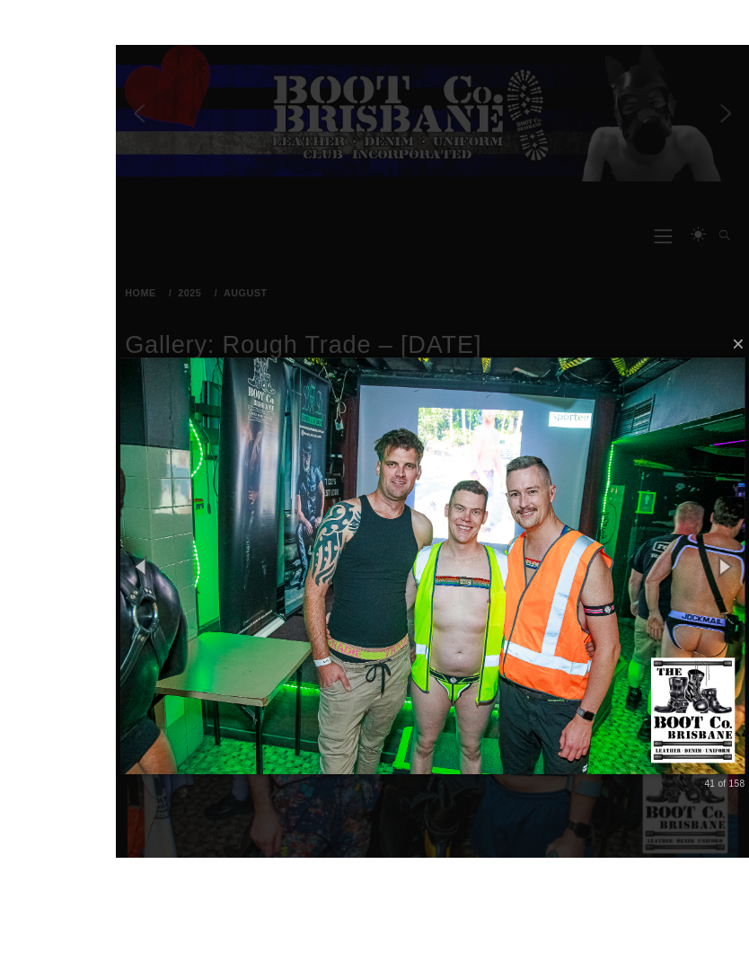
scroll to position [95, 0]
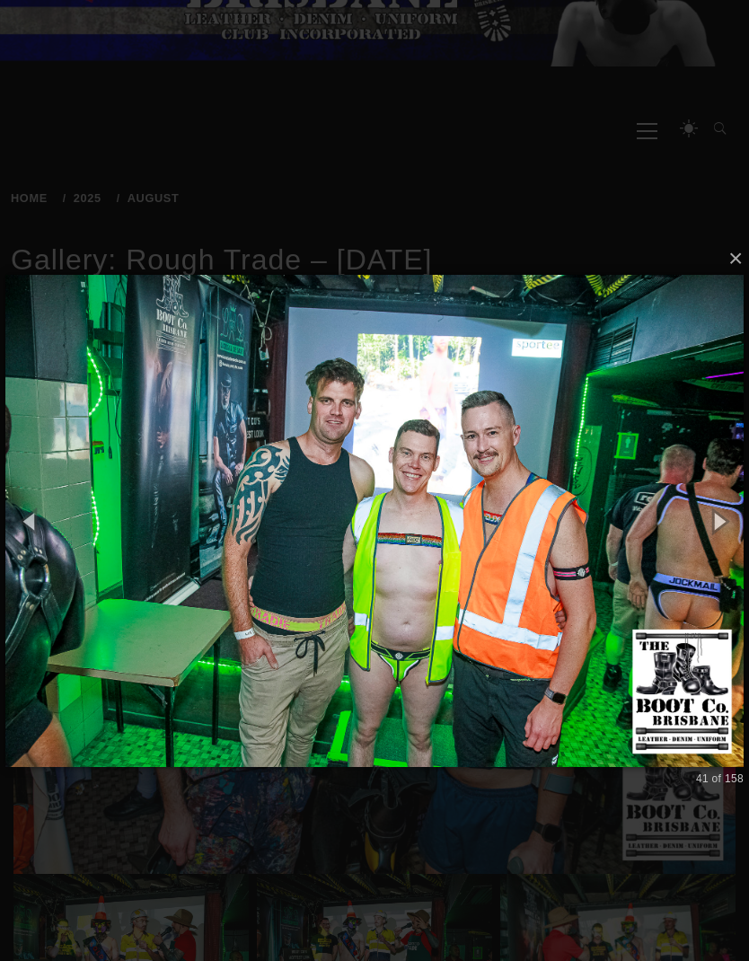
click at [626, 551] on img at bounding box center [374, 521] width 738 height 564
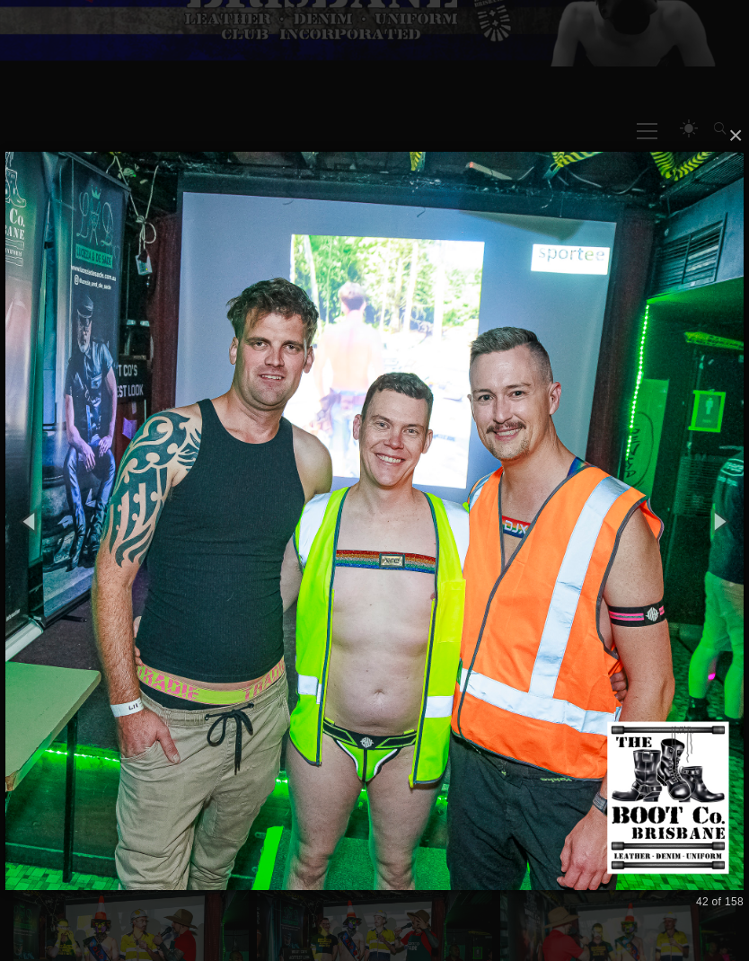
click at [638, 569] on img at bounding box center [374, 521] width 738 height 810
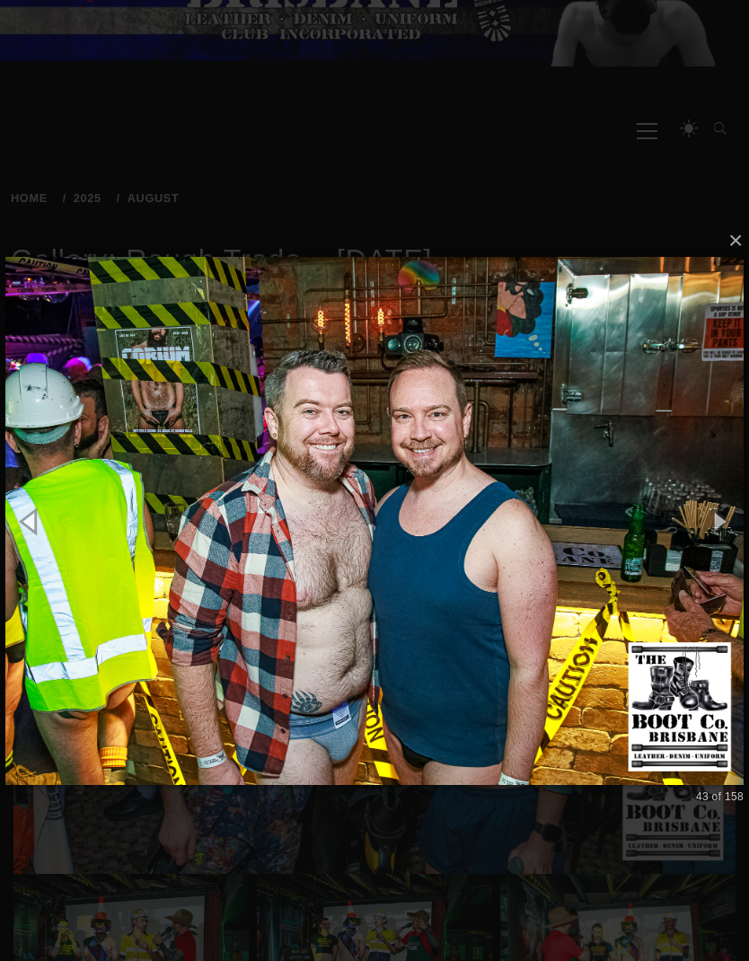
click at [643, 555] on img at bounding box center [374, 520] width 738 height 599
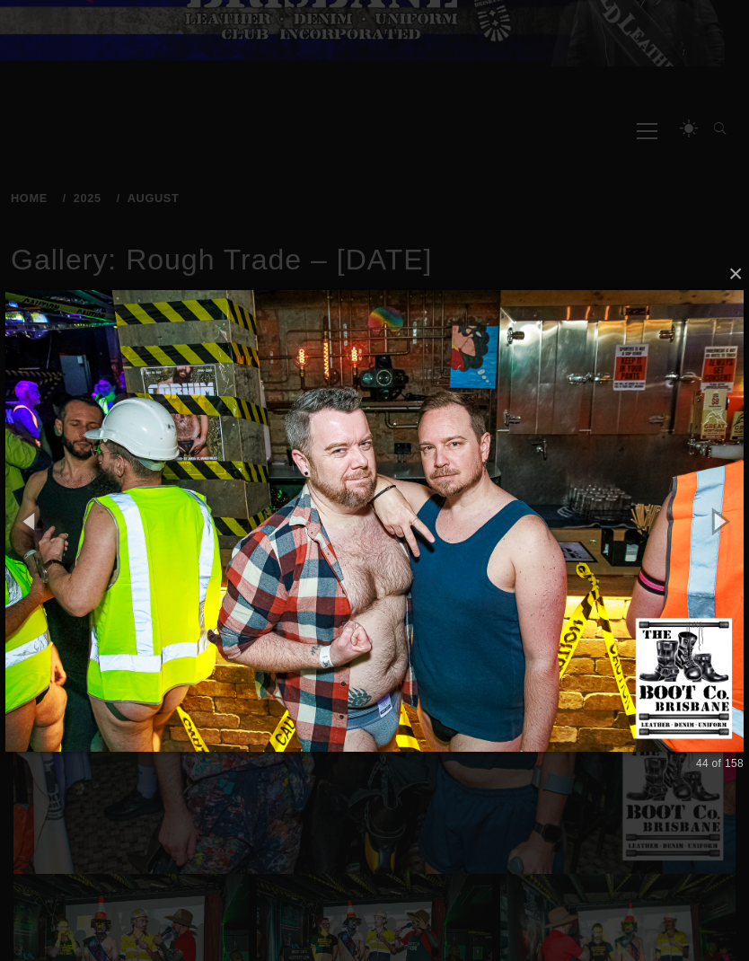
click at [640, 544] on img at bounding box center [374, 521] width 738 height 534
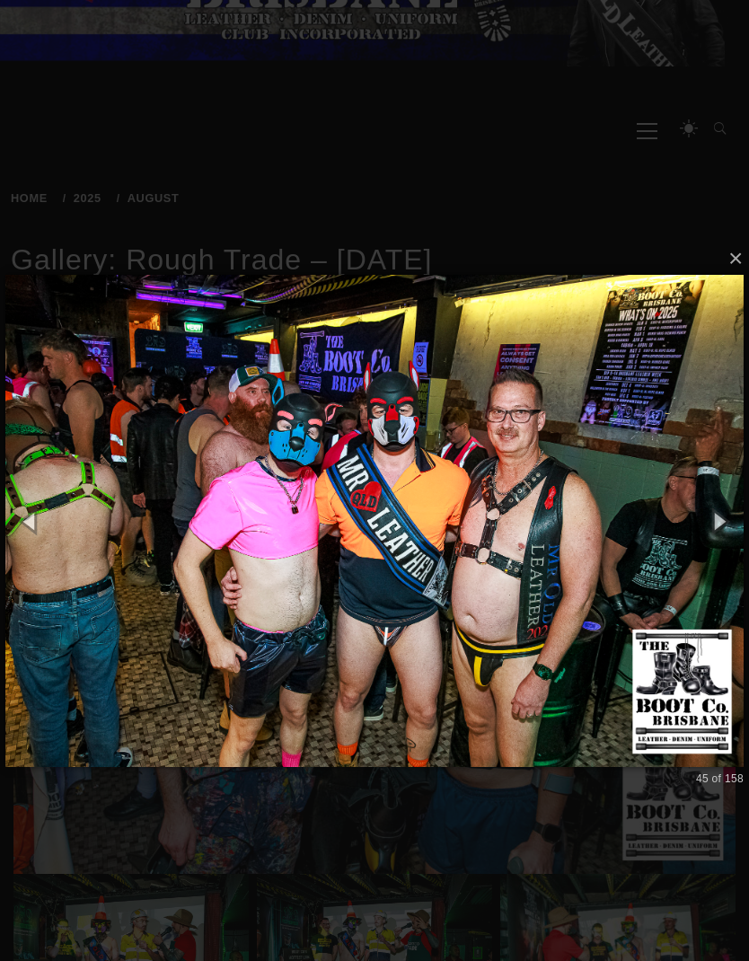
click at [648, 536] on img at bounding box center [374, 521] width 738 height 564
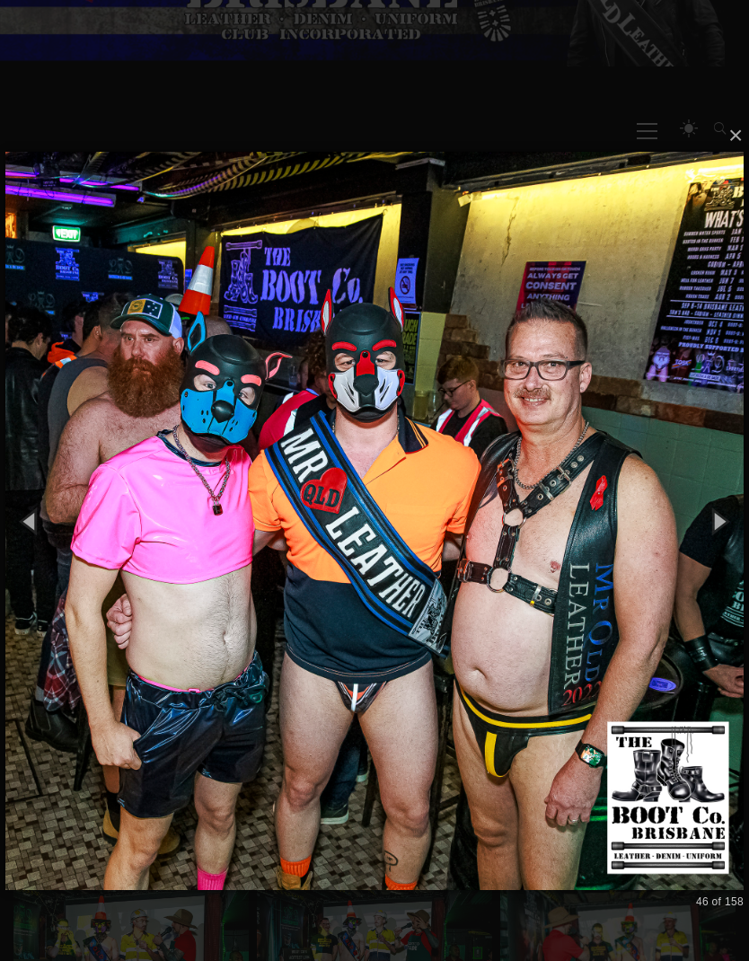
click at [637, 554] on img at bounding box center [374, 521] width 738 height 810
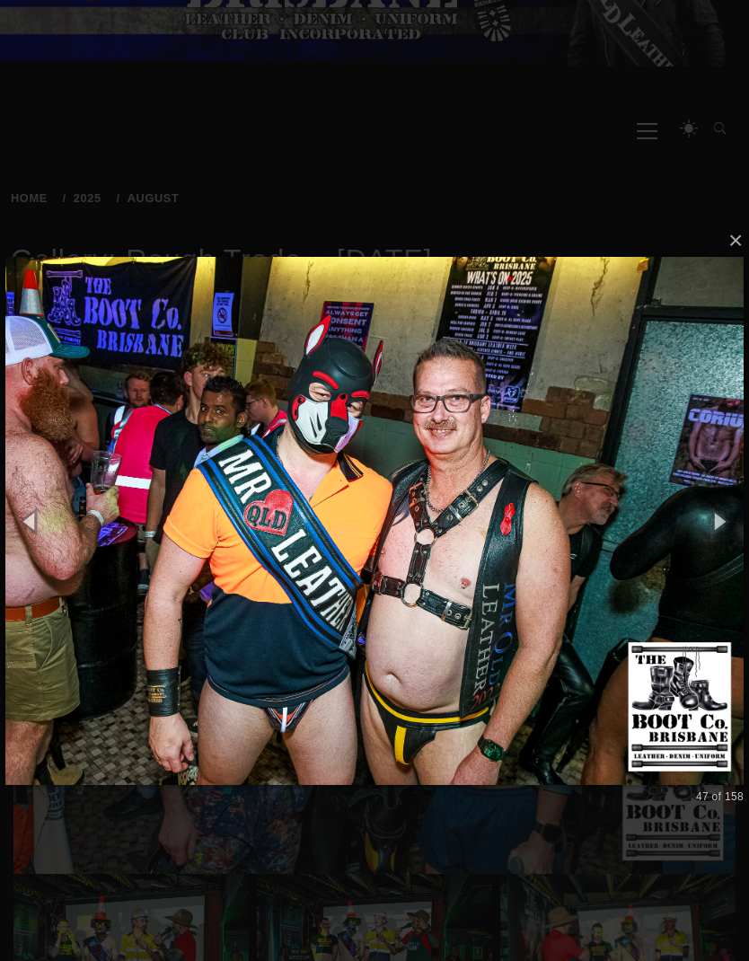
click at [616, 561] on img at bounding box center [374, 520] width 738 height 599
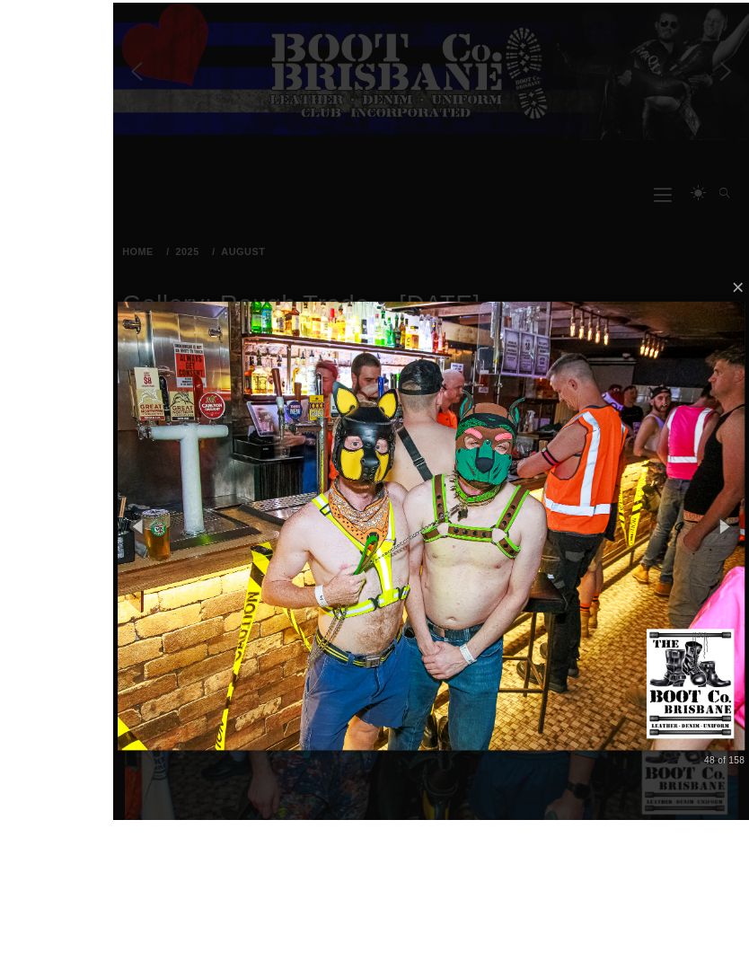
scroll to position [151, 0]
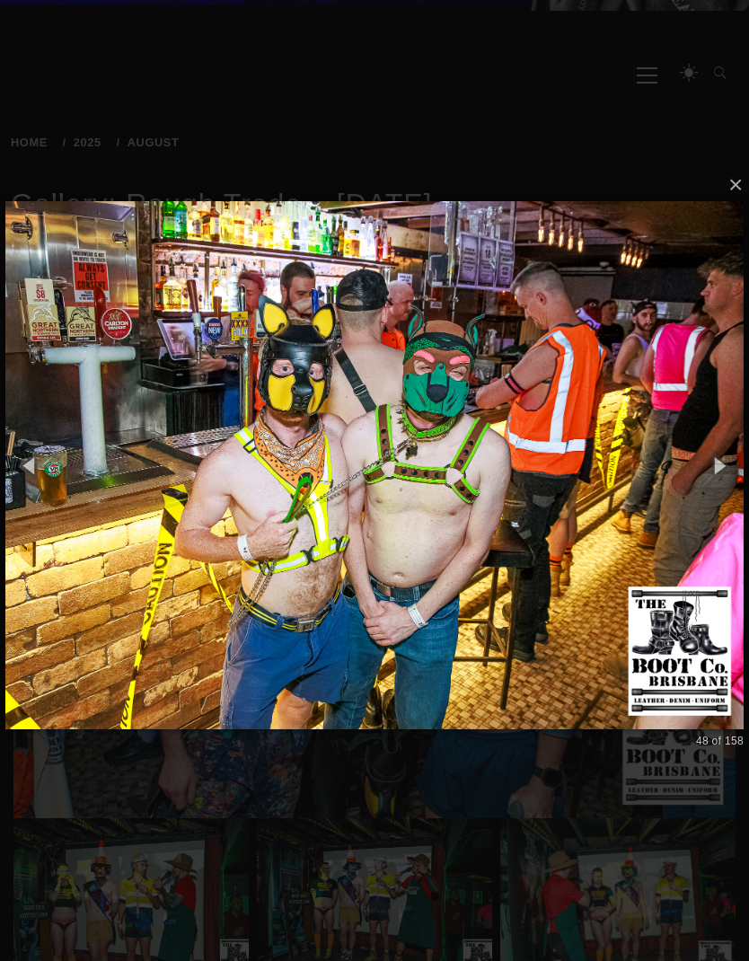
click at [581, 417] on img at bounding box center [374, 464] width 738 height 599
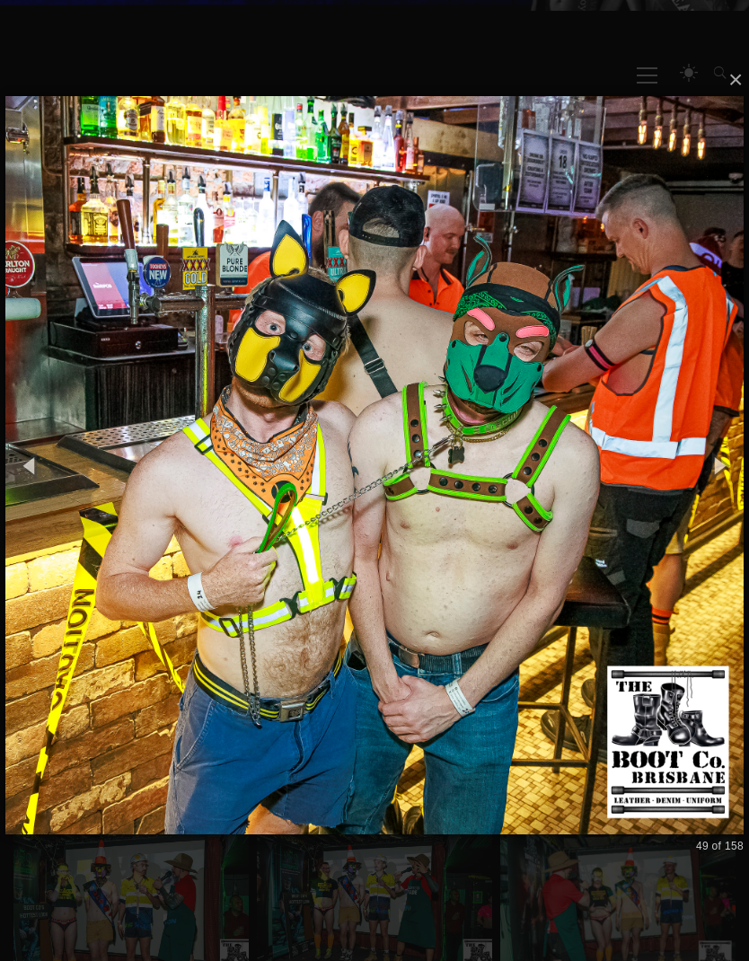
click at [578, 421] on img at bounding box center [374, 465] width 738 height 810
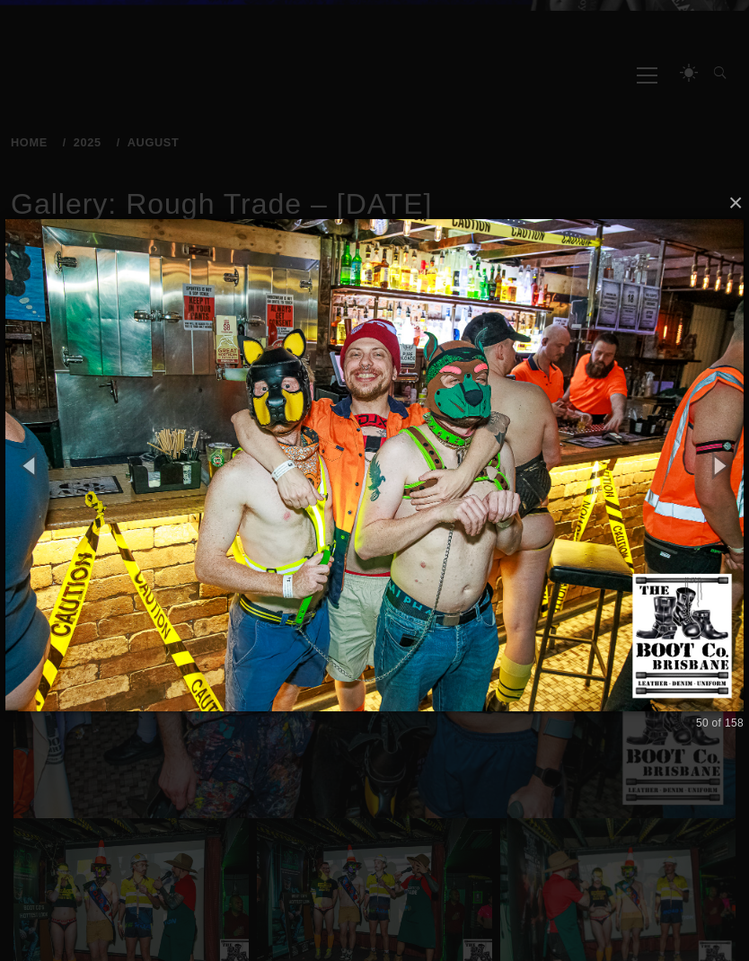
click at [563, 449] on img at bounding box center [374, 465] width 738 height 564
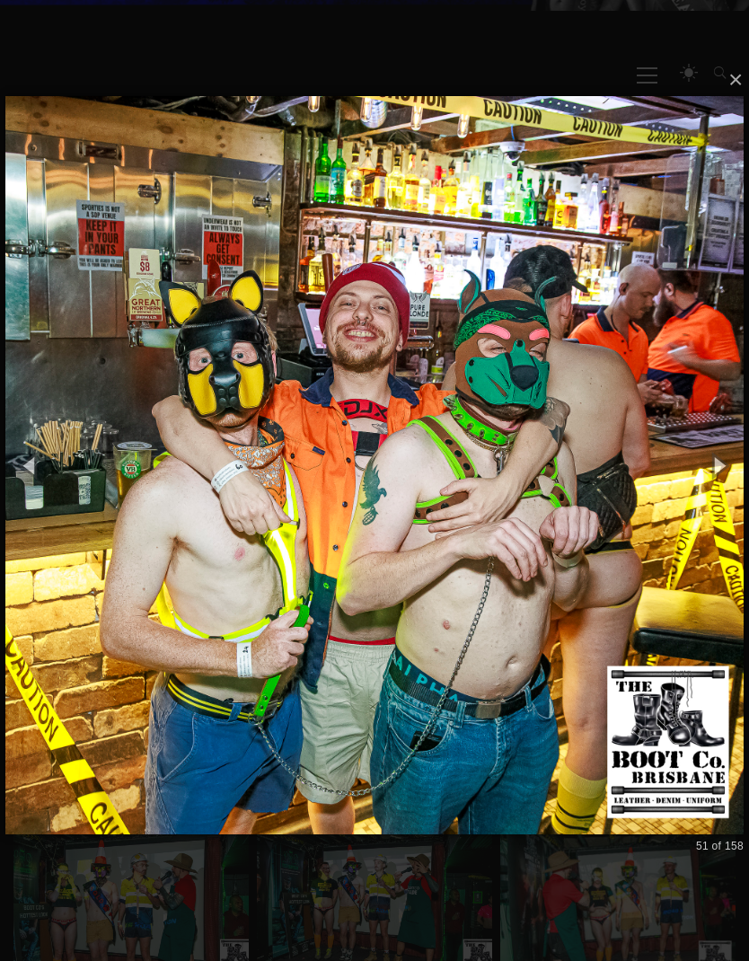
click at [578, 425] on img at bounding box center [374, 465] width 738 height 810
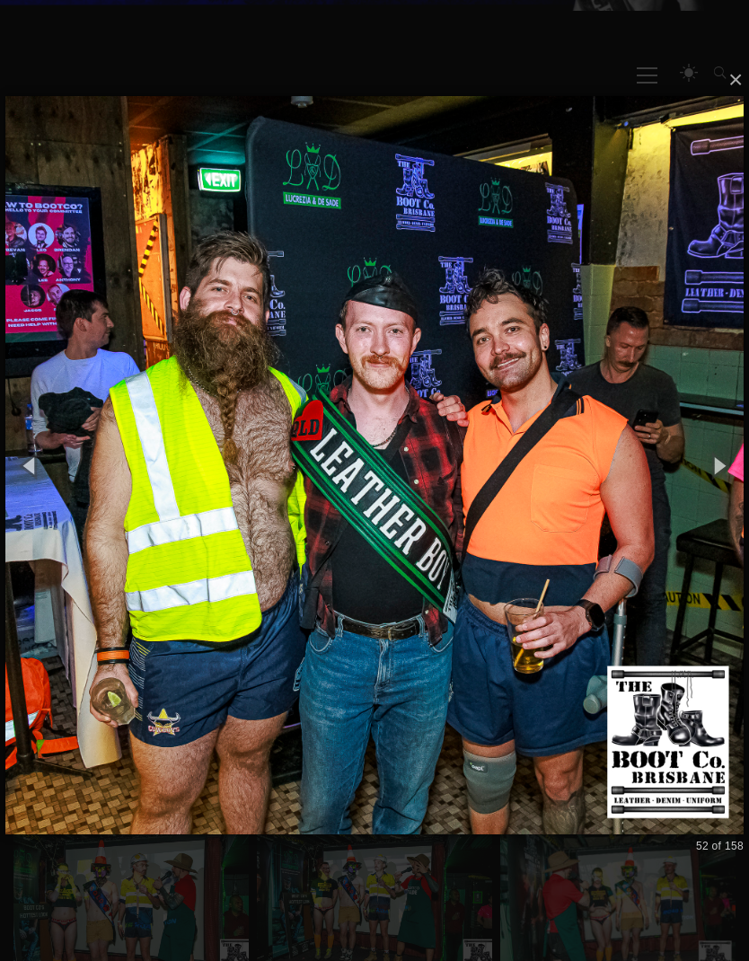
click at [596, 525] on img at bounding box center [374, 465] width 738 height 810
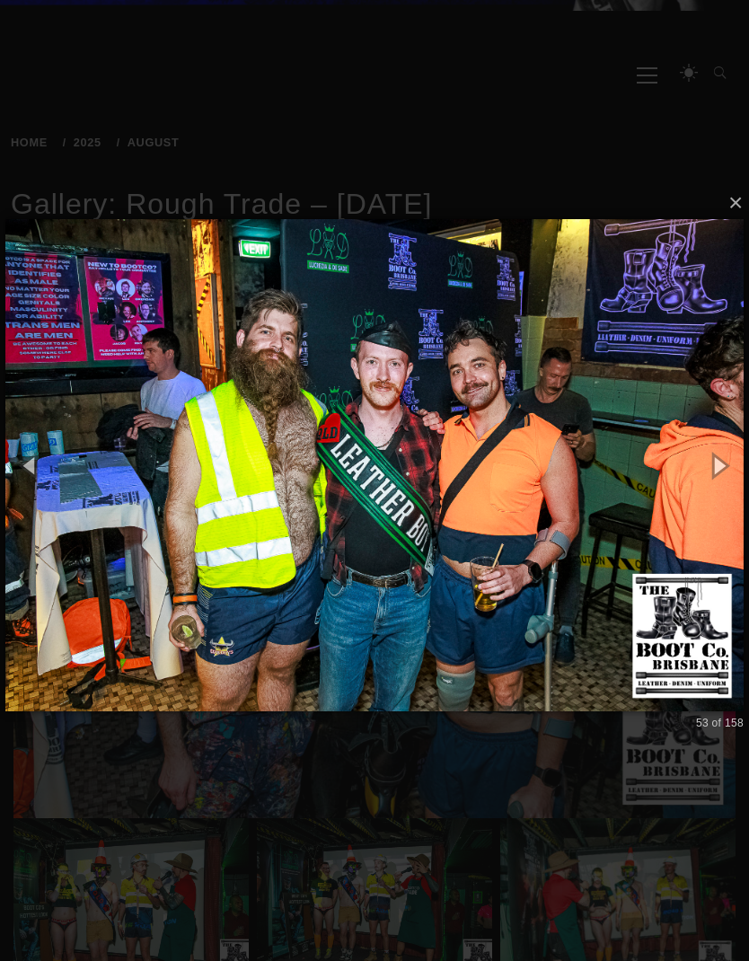
click at [624, 481] on img at bounding box center [374, 465] width 738 height 564
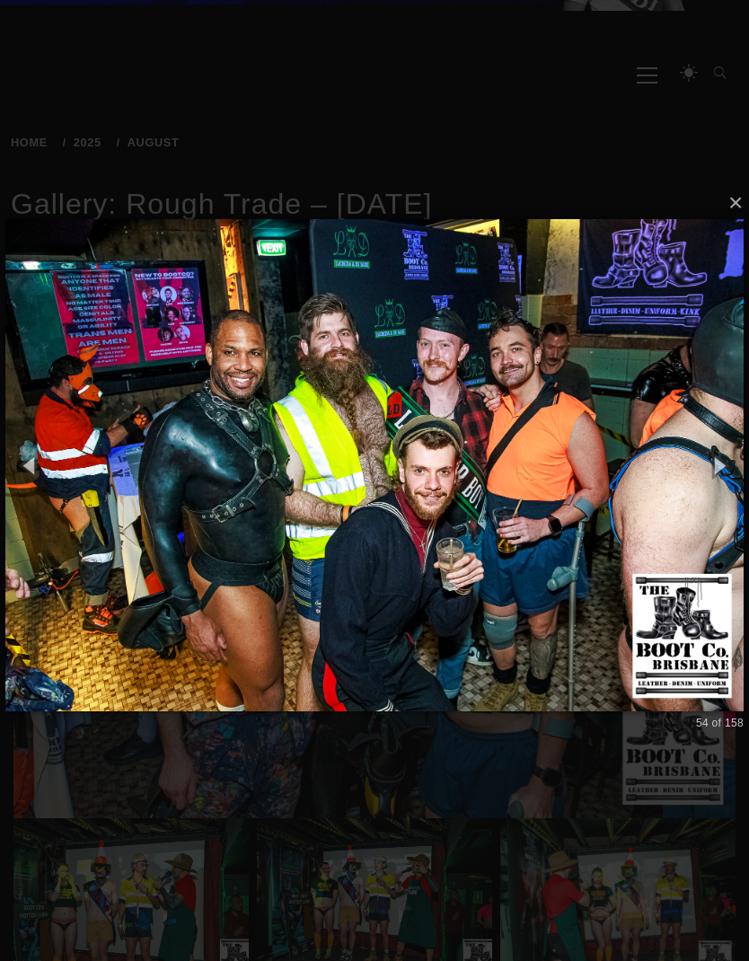
click at [609, 482] on img at bounding box center [374, 465] width 738 height 564
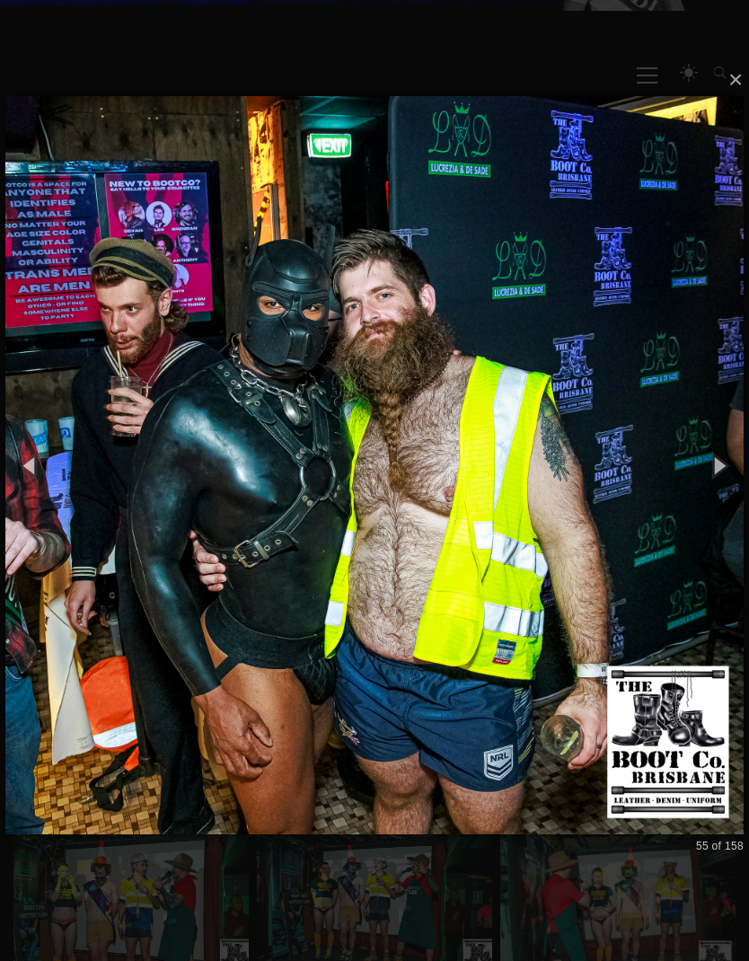
click at [623, 481] on img at bounding box center [374, 465] width 738 height 810
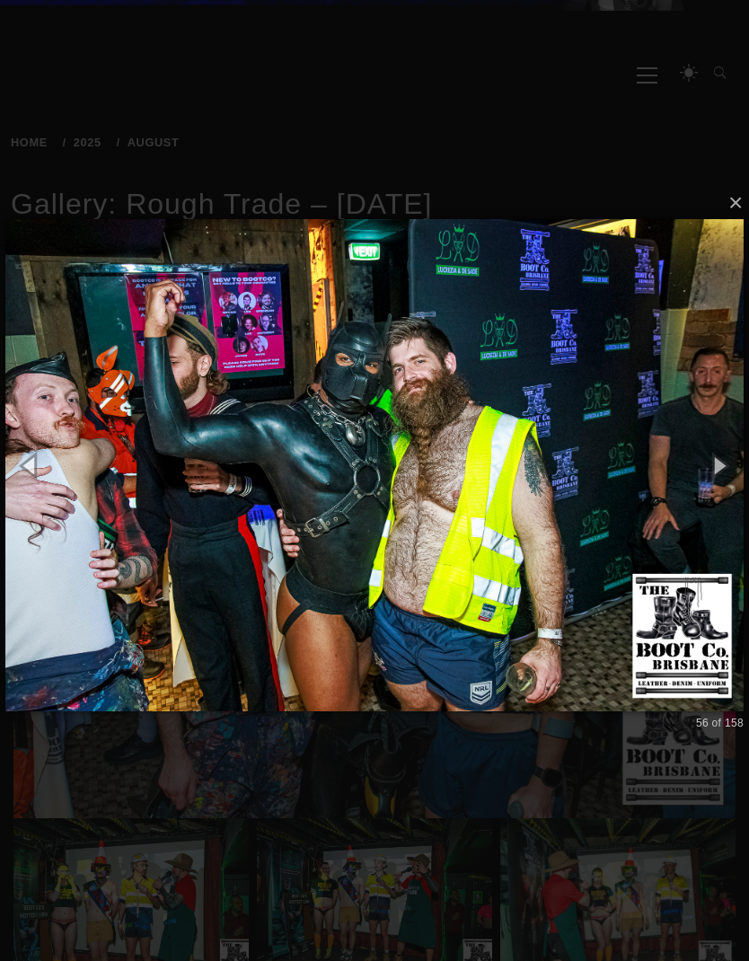
click at [620, 474] on img at bounding box center [374, 465] width 738 height 564
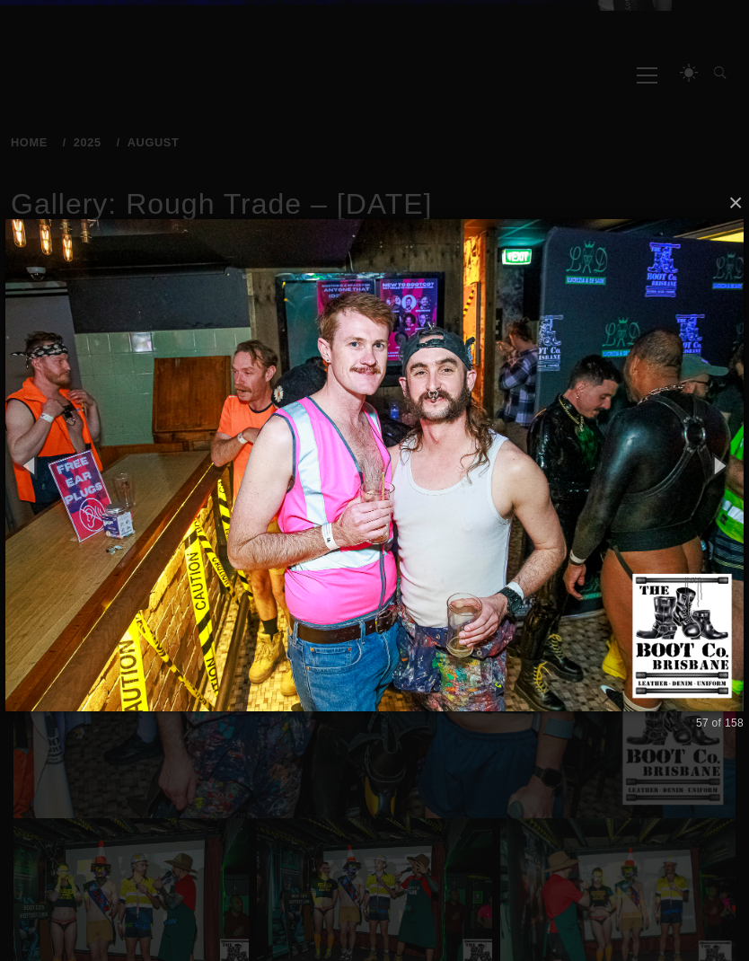
click at [645, 457] on img at bounding box center [374, 465] width 738 height 564
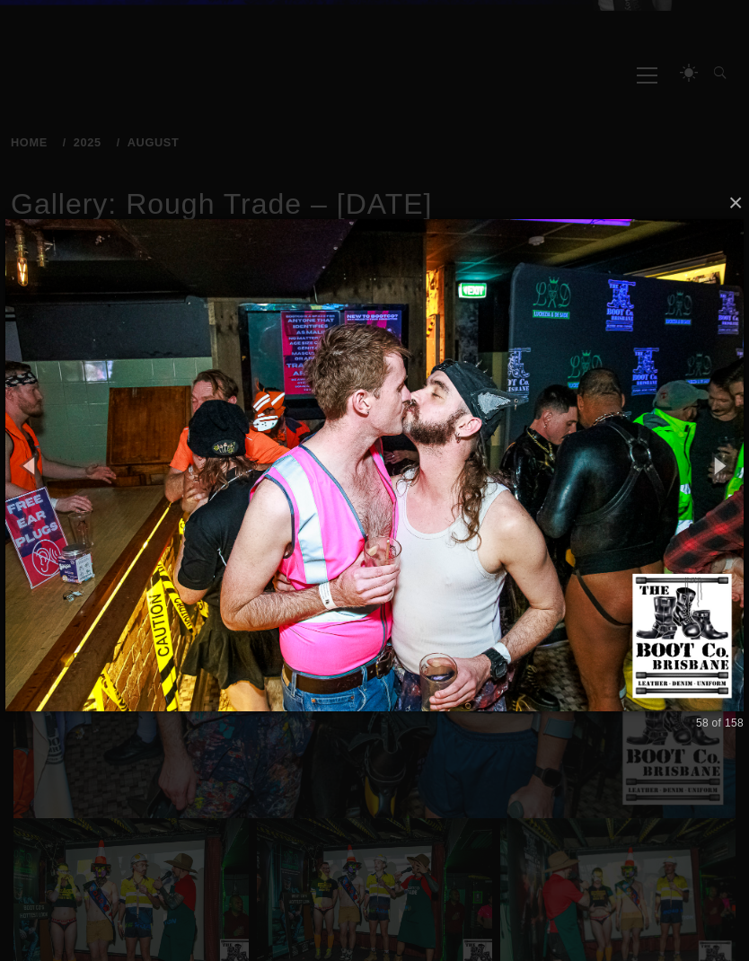
click at [130, 470] on img at bounding box center [374, 465] width 738 height 564
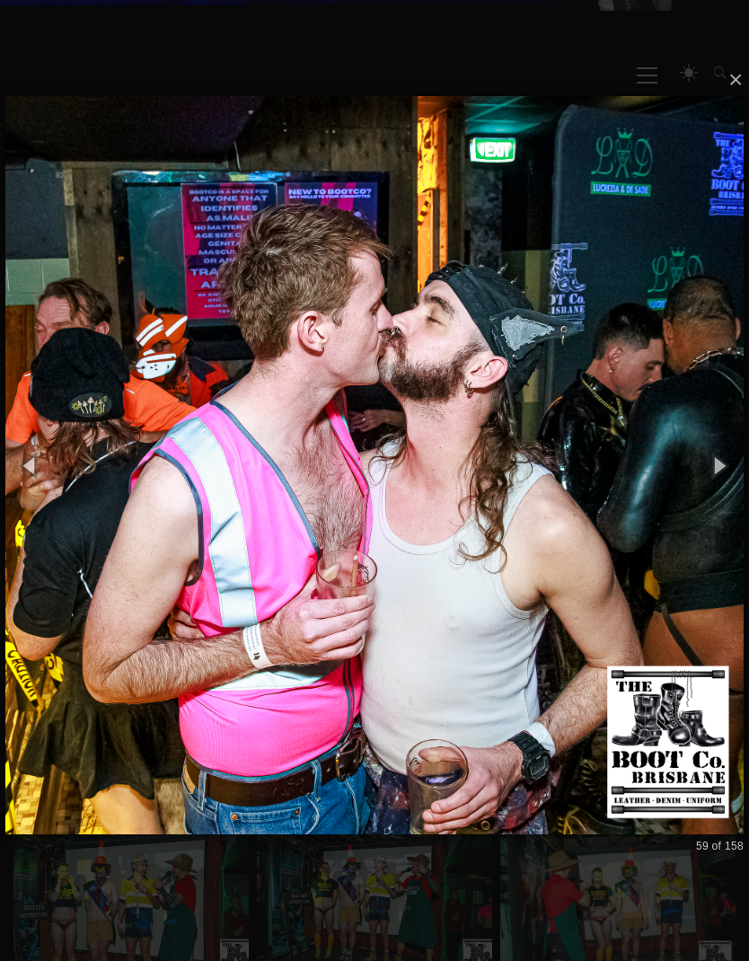
click at [94, 461] on img at bounding box center [374, 465] width 738 height 810
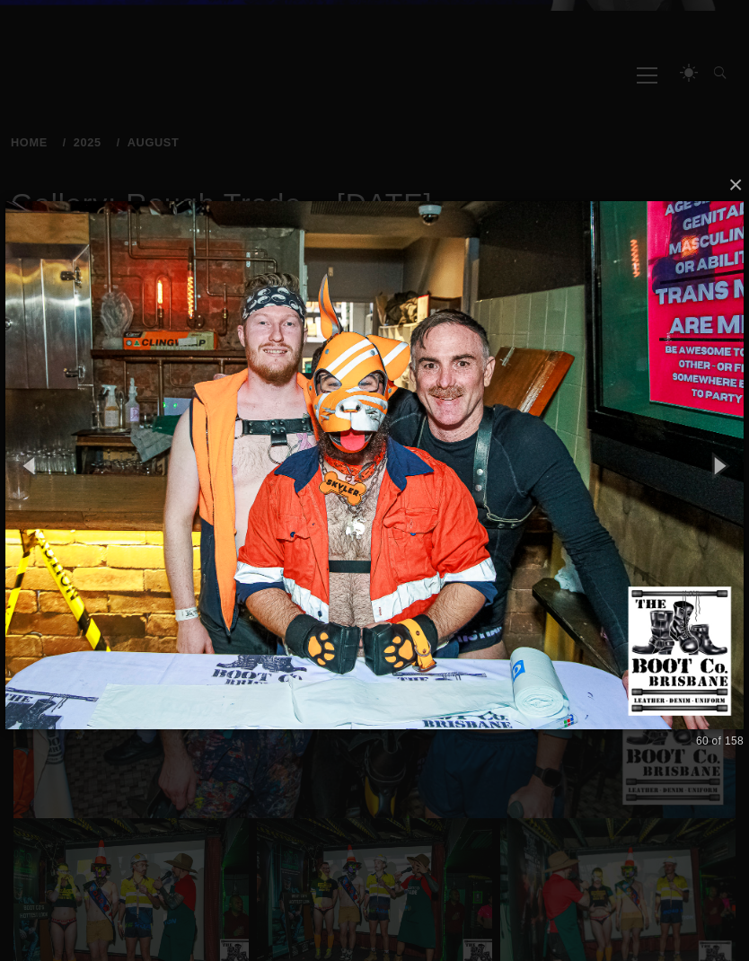
click at [66, 442] on img at bounding box center [374, 464] width 738 height 599
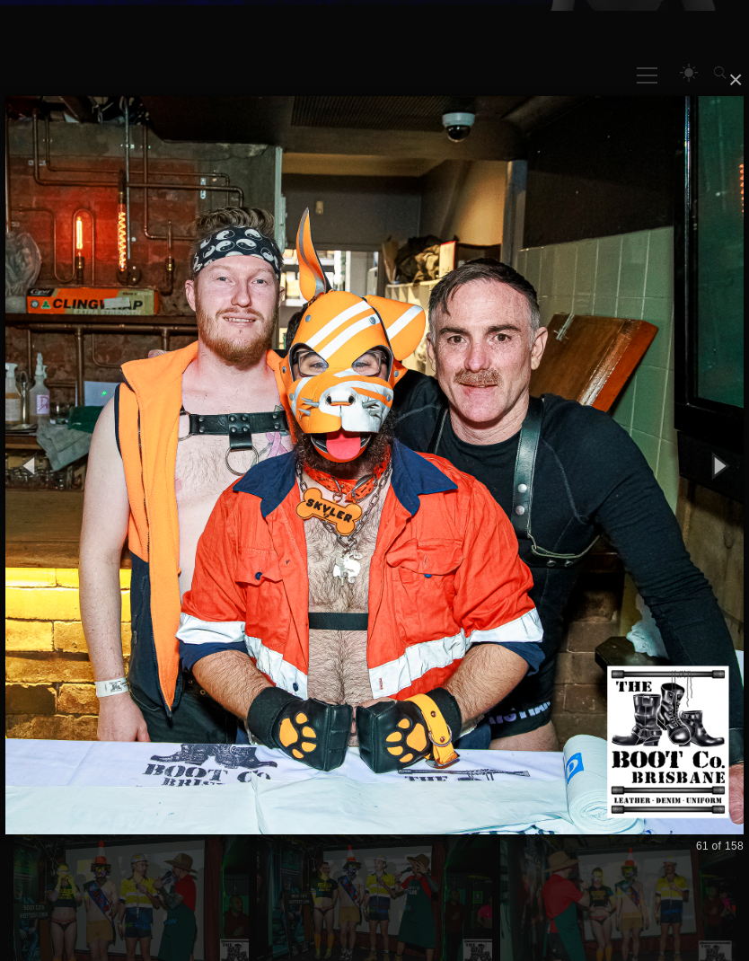
click at [75, 440] on img at bounding box center [374, 465] width 738 height 810
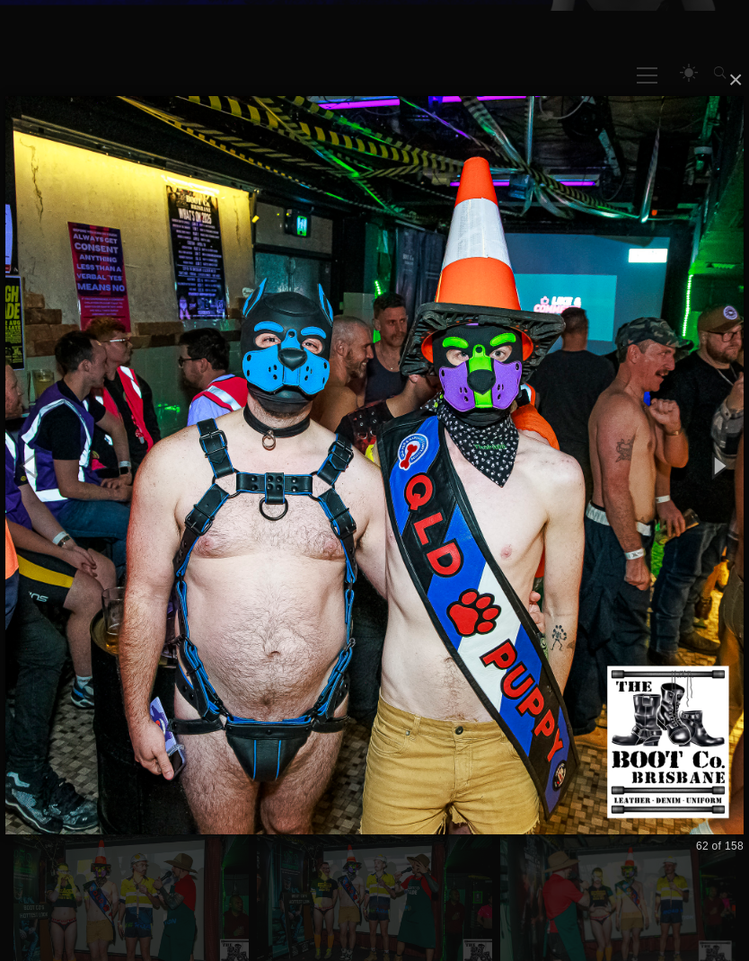
click at [87, 454] on img at bounding box center [374, 465] width 738 height 810
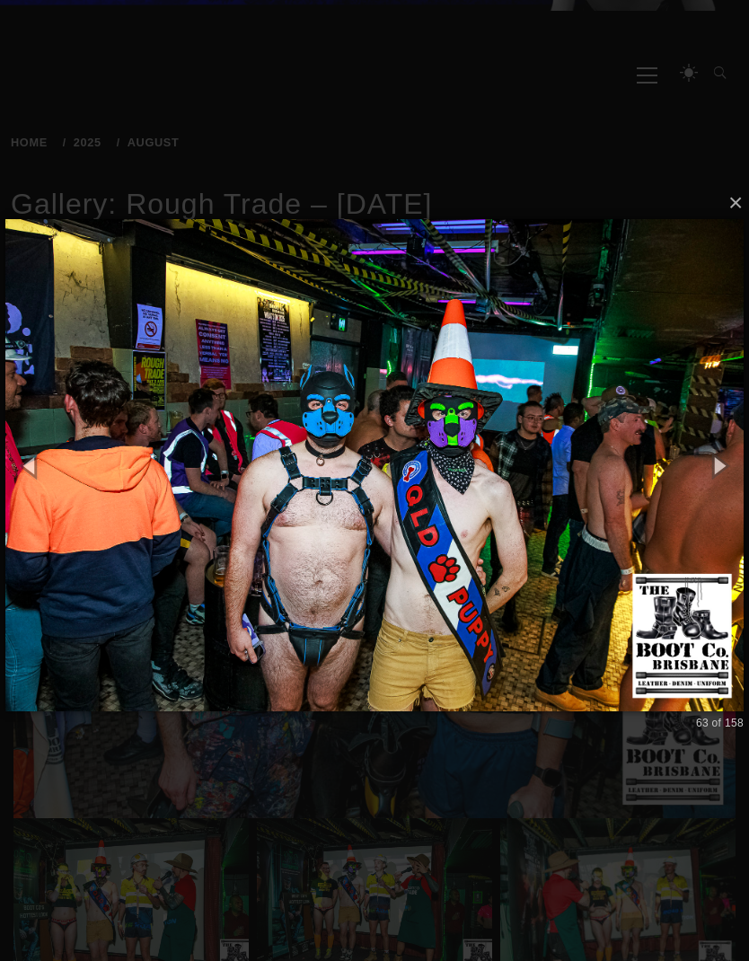
click at [103, 466] on img at bounding box center [374, 465] width 738 height 564
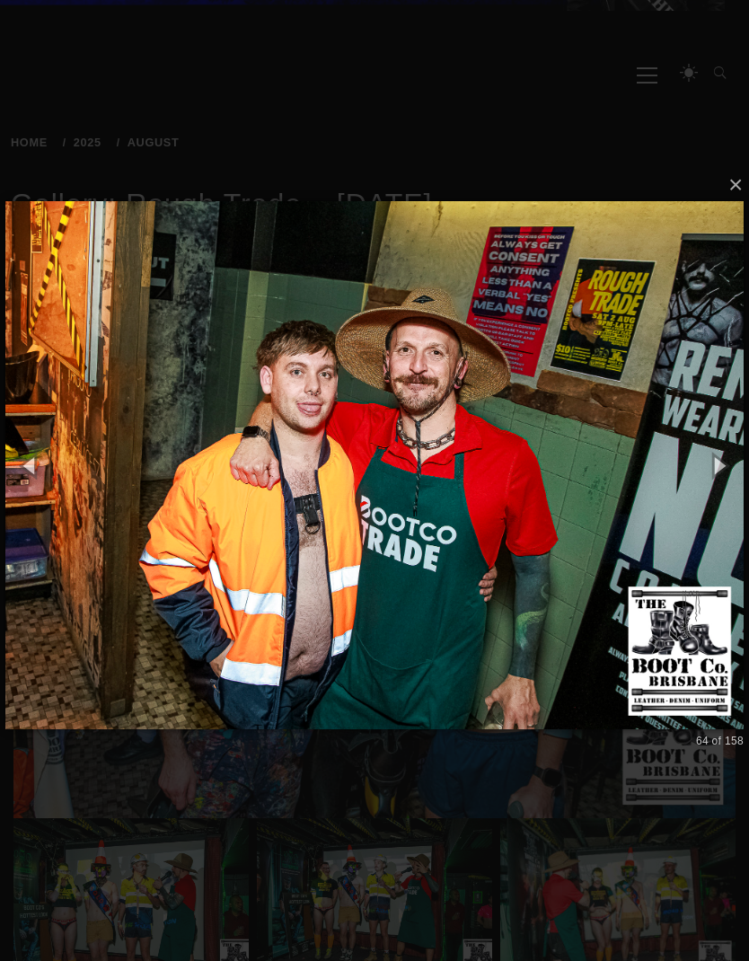
click at [87, 454] on img at bounding box center [374, 464] width 738 height 599
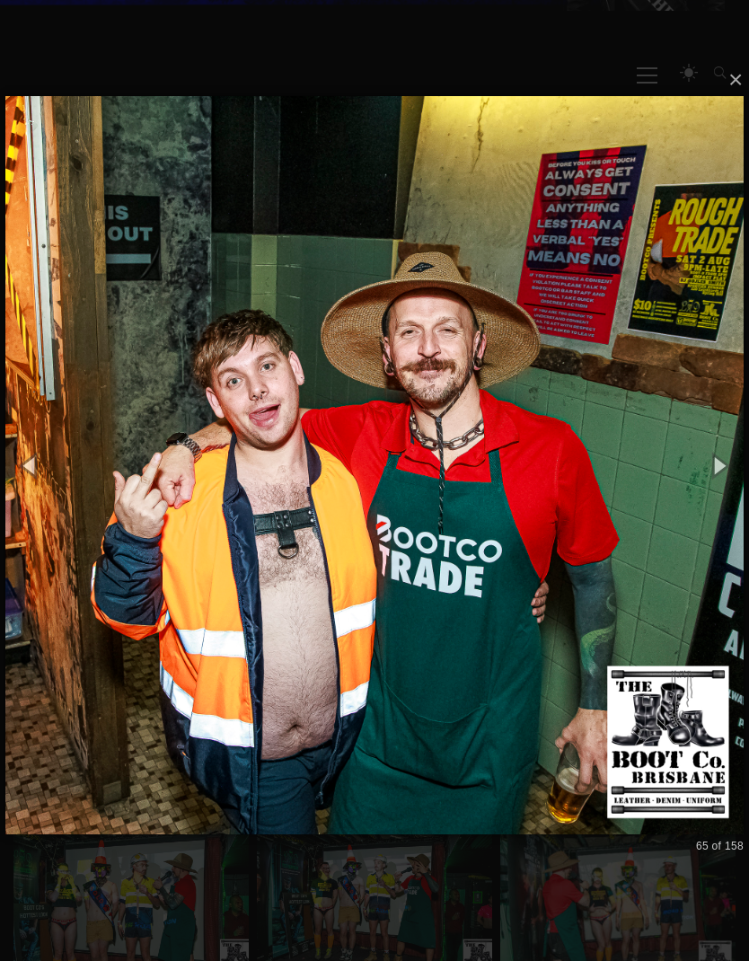
click at [101, 464] on img at bounding box center [374, 465] width 738 height 810
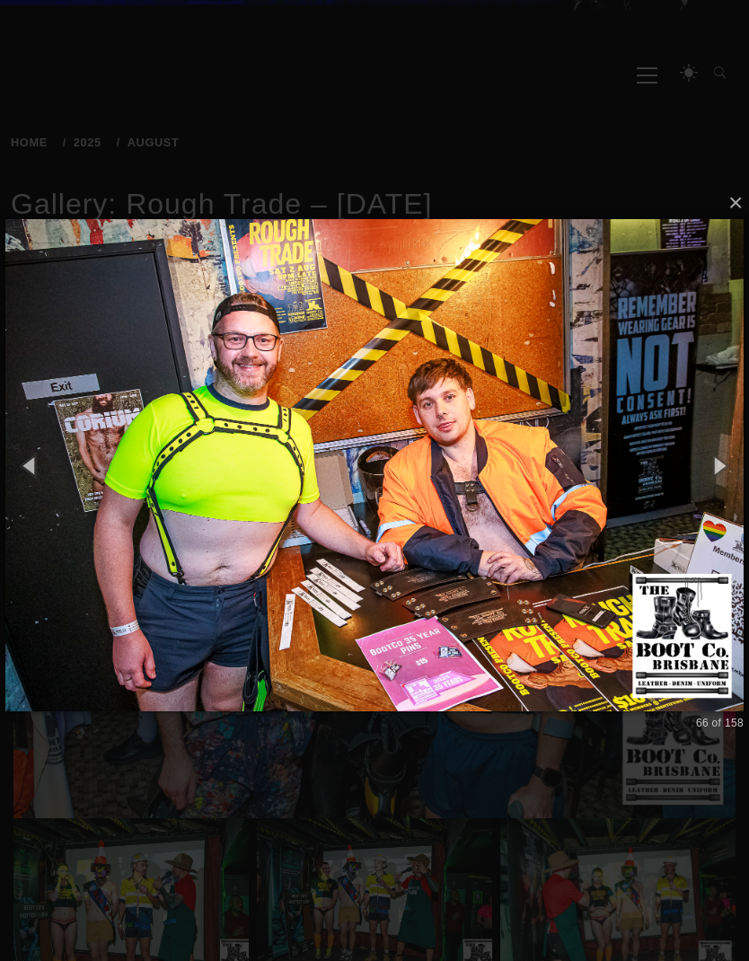
click at [93, 470] on img at bounding box center [374, 465] width 738 height 564
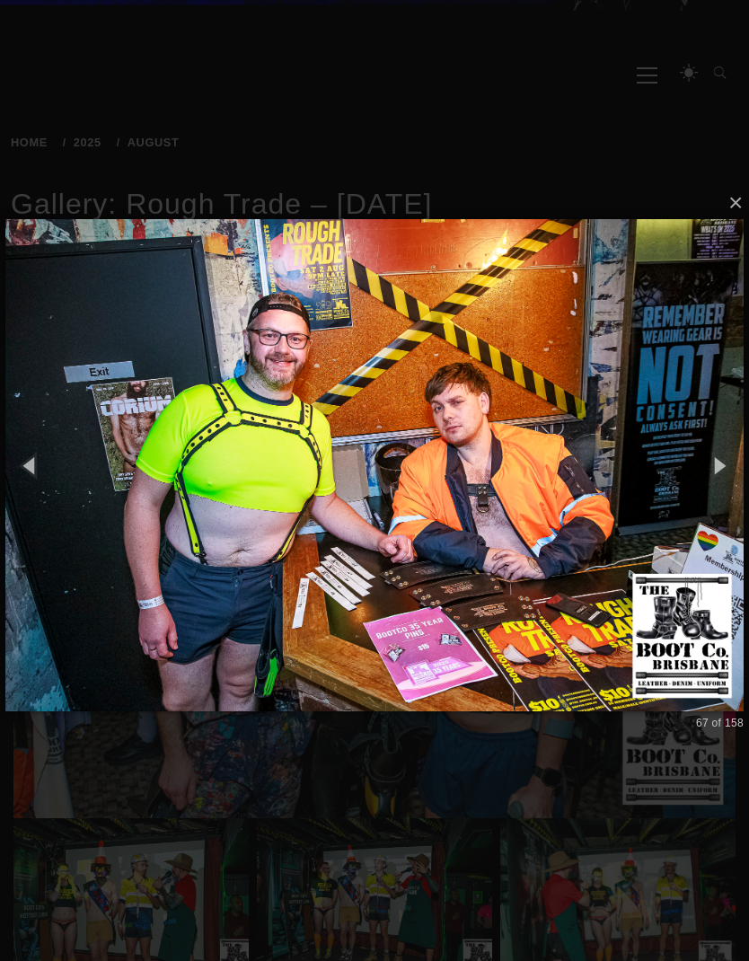
click at [99, 470] on img at bounding box center [374, 465] width 738 height 564
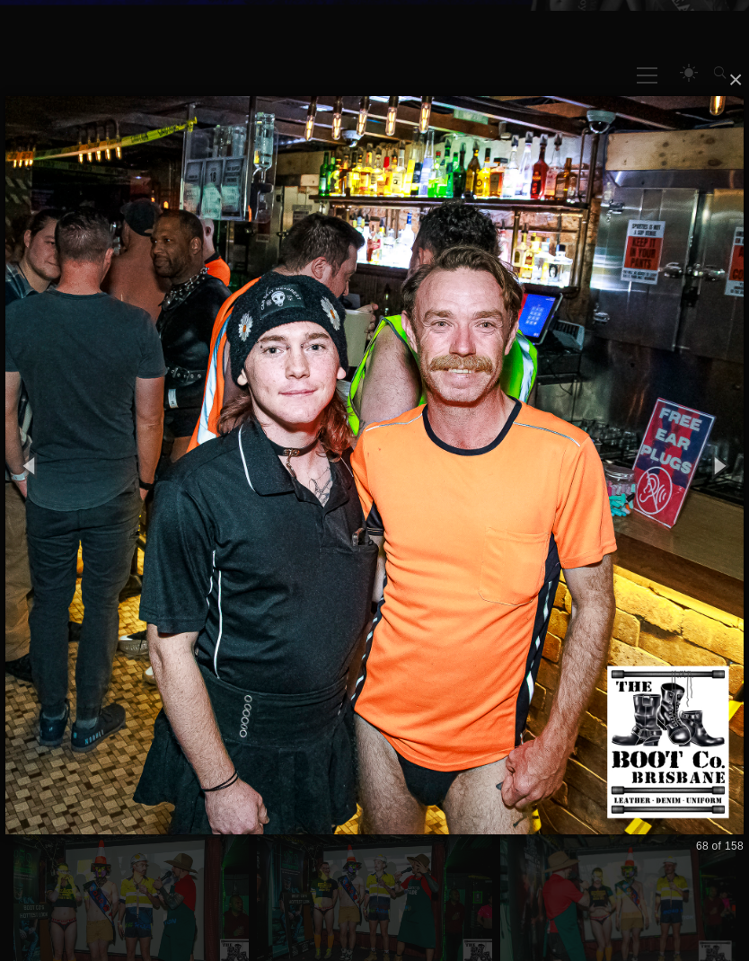
click at [109, 471] on img at bounding box center [374, 465] width 738 height 810
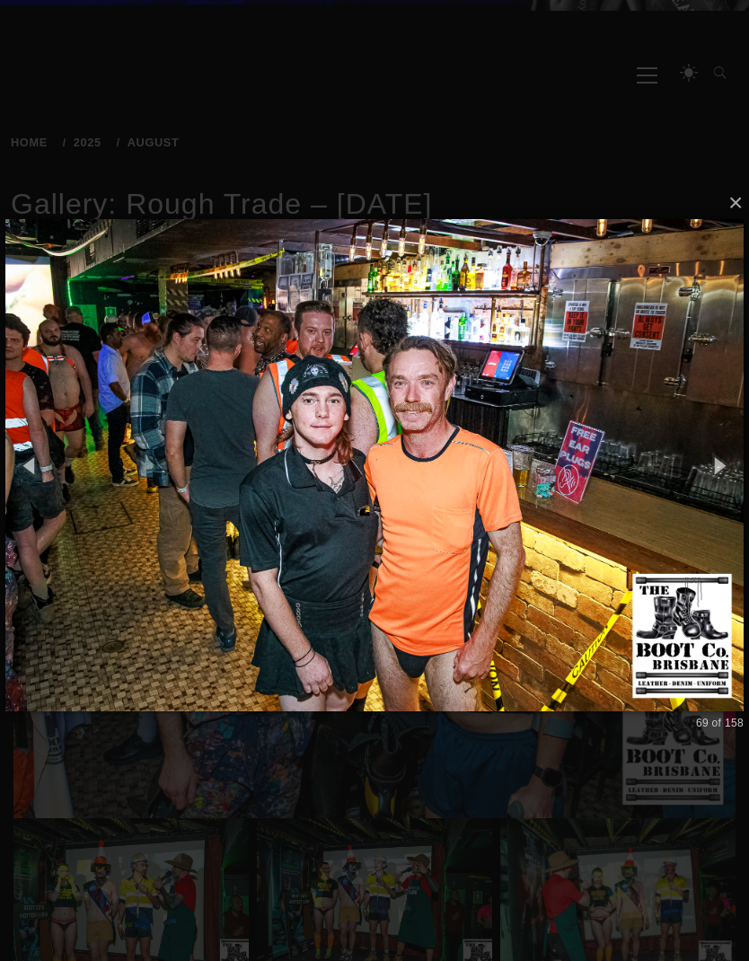
click at [121, 475] on img at bounding box center [374, 465] width 738 height 564
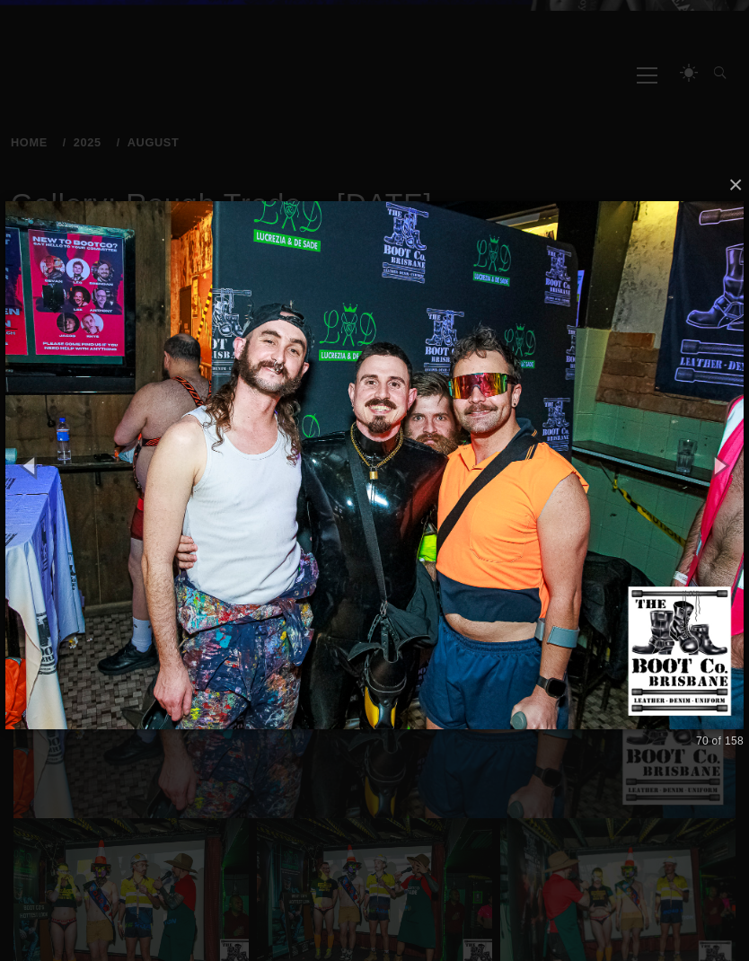
click at [108, 475] on img at bounding box center [374, 464] width 738 height 599
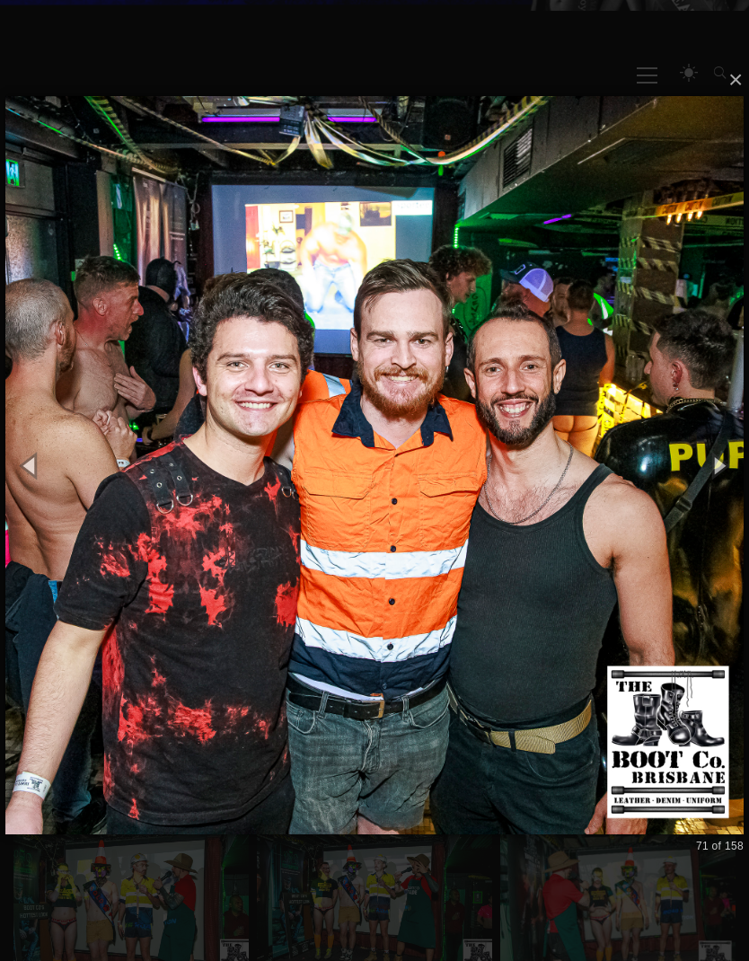
click at [94, 467] on img at bounding box center [374, 465] width 738 height 810
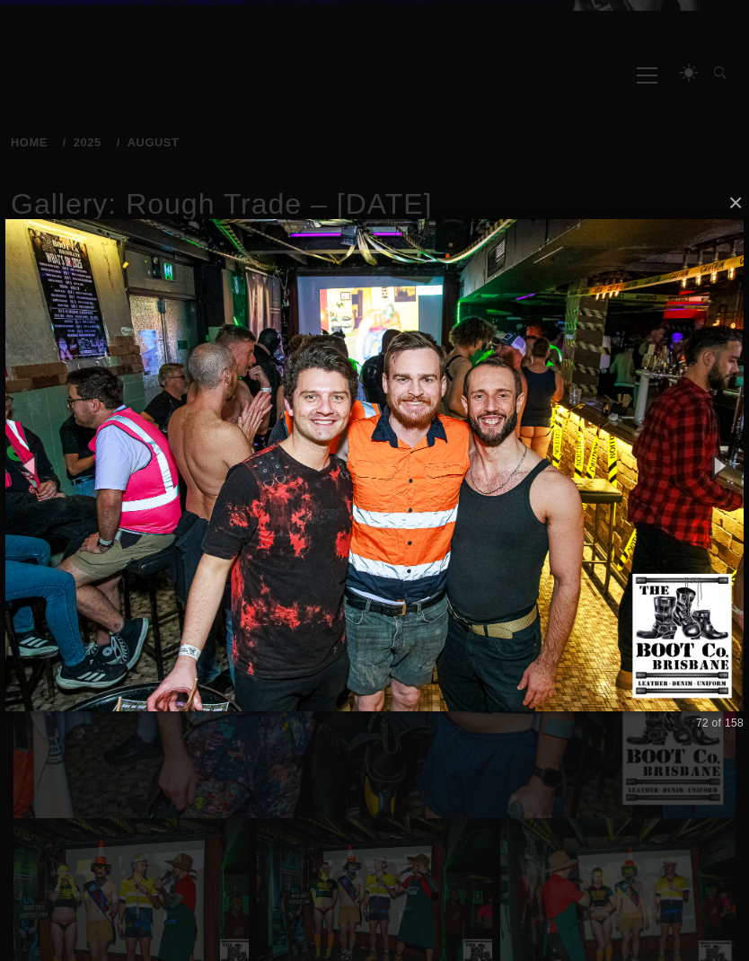
click at [114, 485] on img at bounding box center [374, 465] width 738 height 564
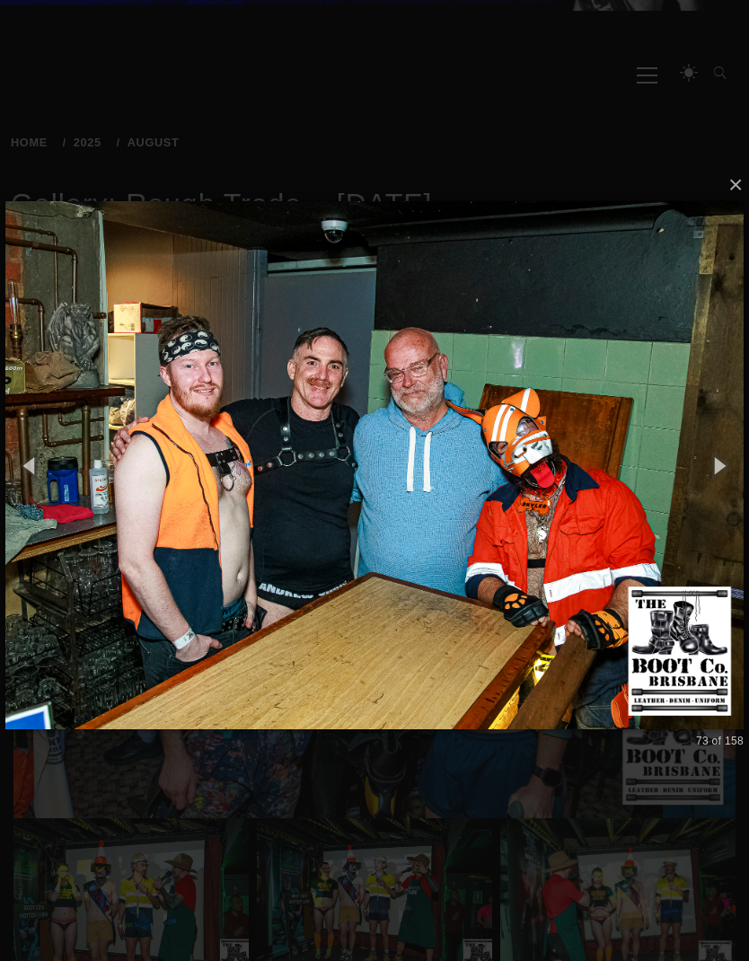
click at [113, 479] on img at bounding box center [374, 464] width 738 height 599
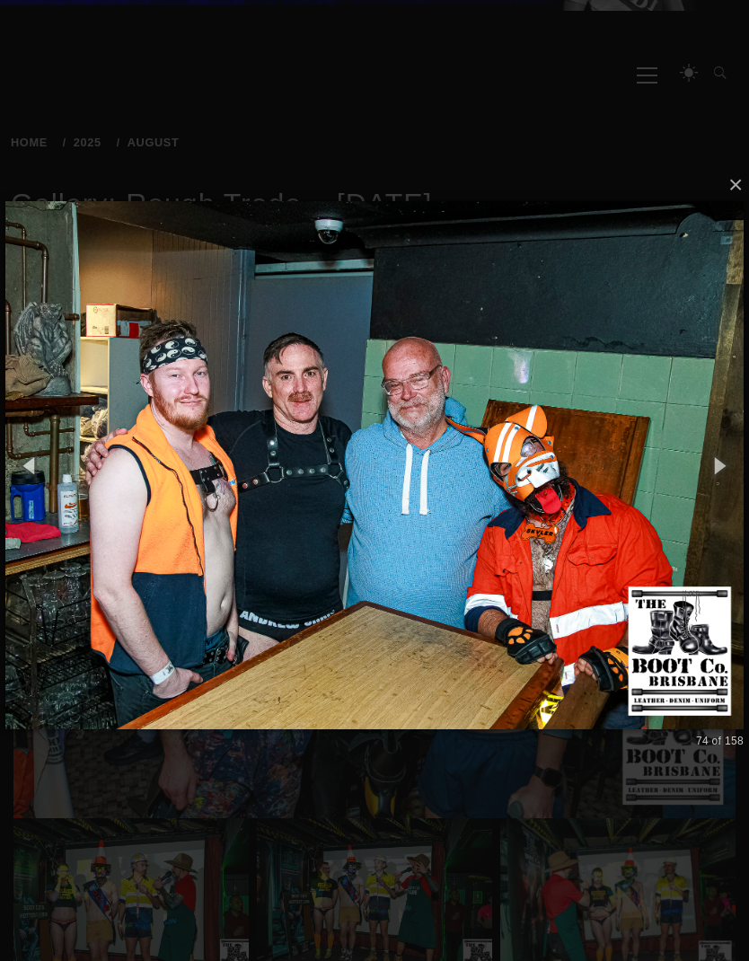
click at [85, 470] on img at bounding box center [374, 464] width 738 height 599
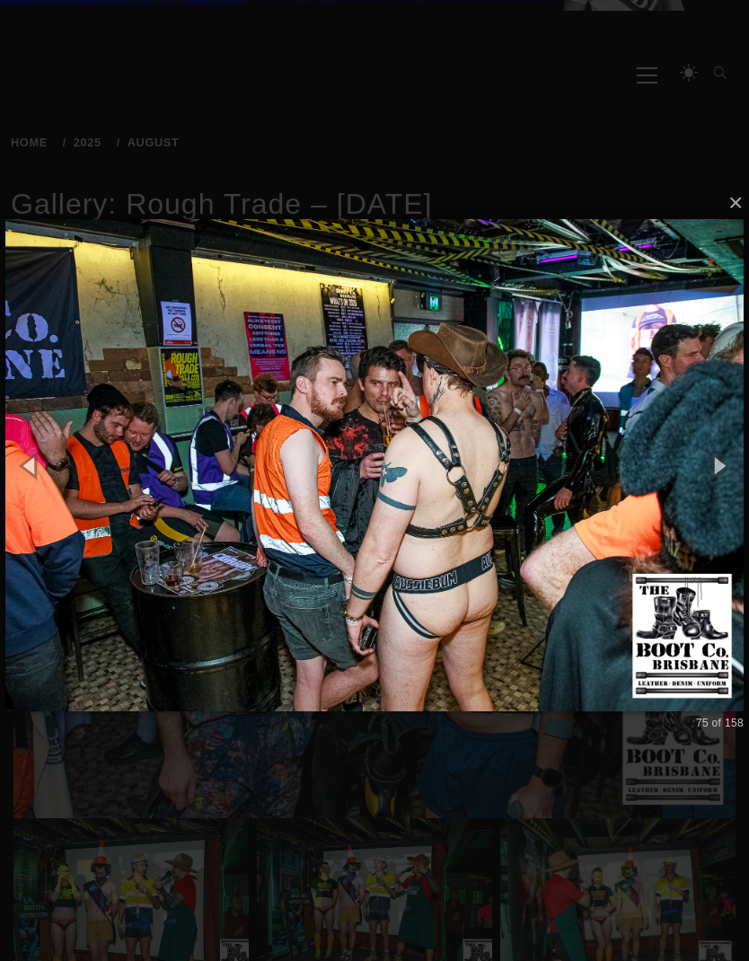
click at [117, 480] on img at bounding box center [374, 465] width 738 height 564
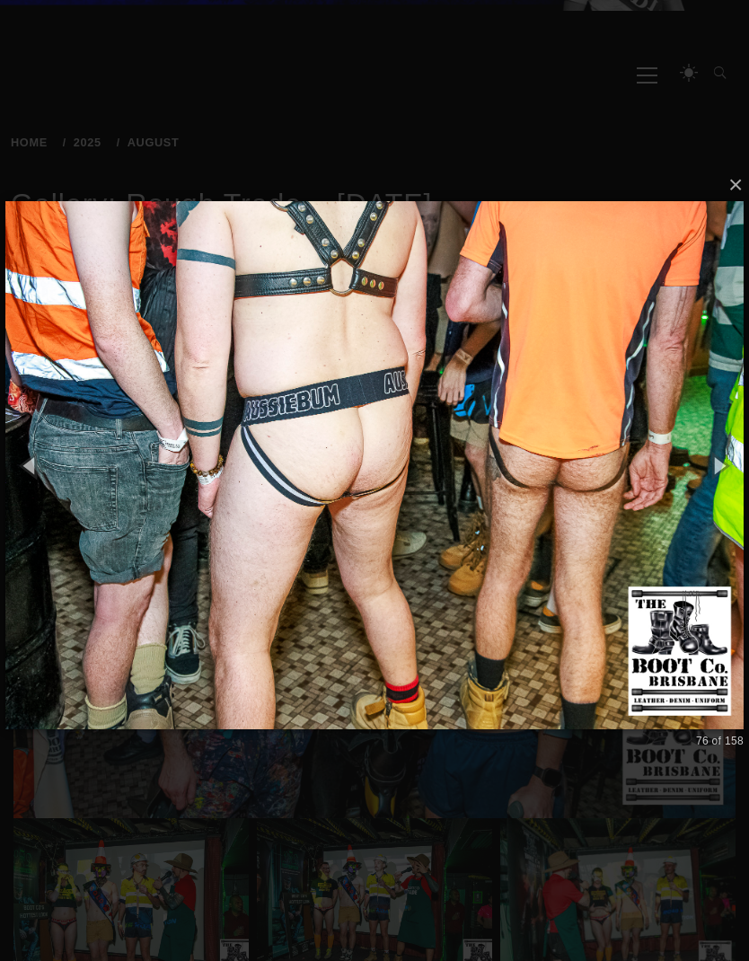
click at [97, 473] on img at bounding box center [374, 464] width 738 height 599
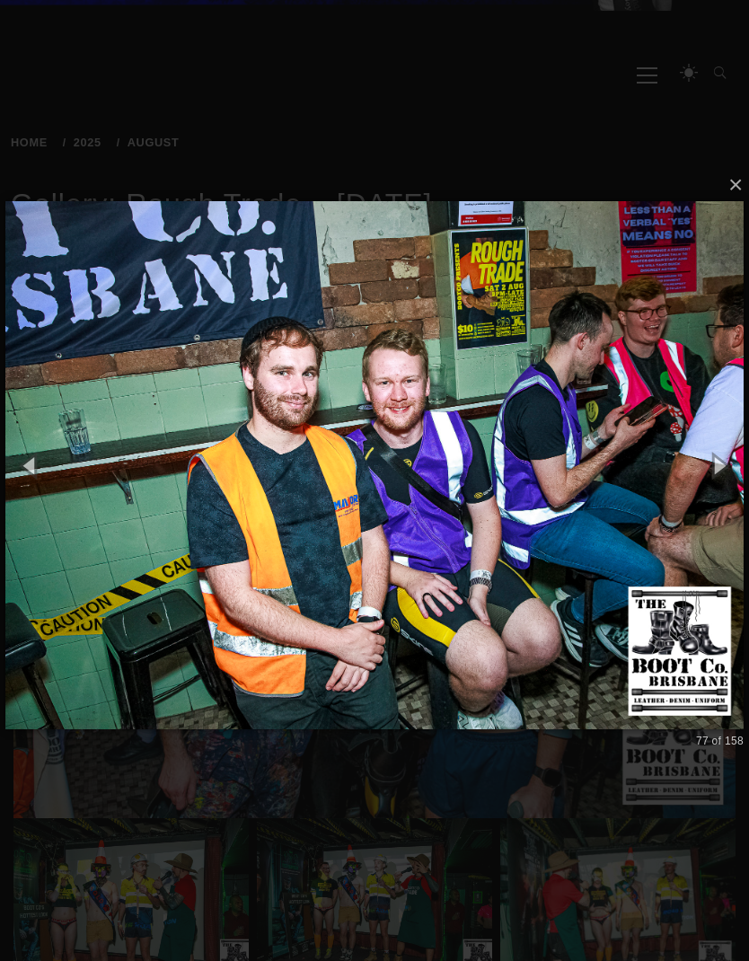
click at [86, 478] on img at bounding box center [374, 464] width 738 height 599
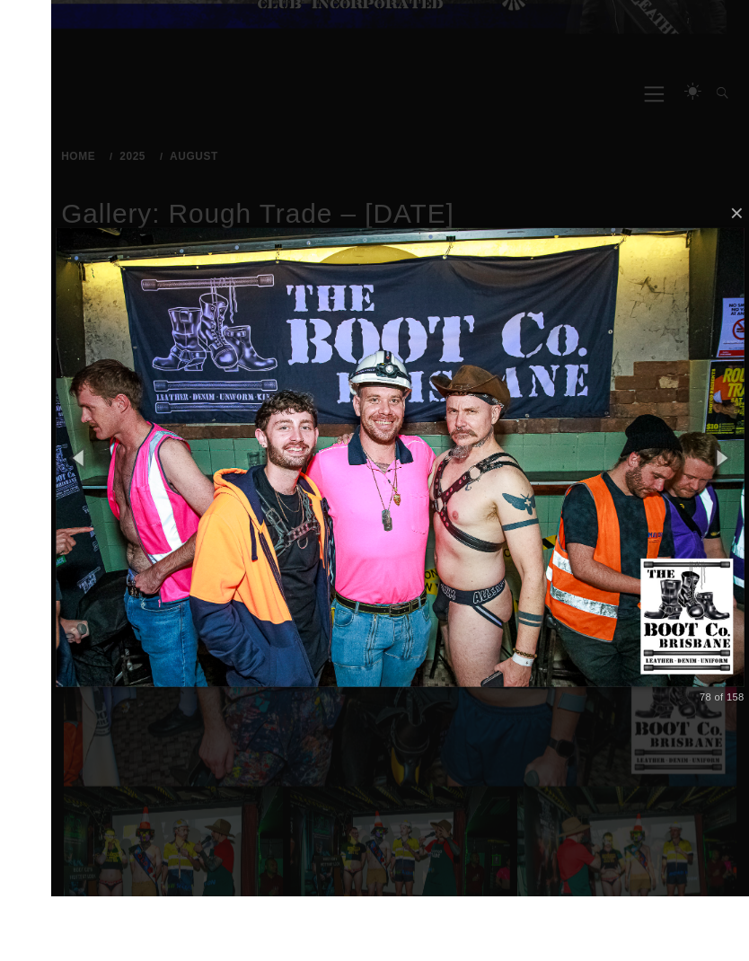
scroll to position [172, 0]
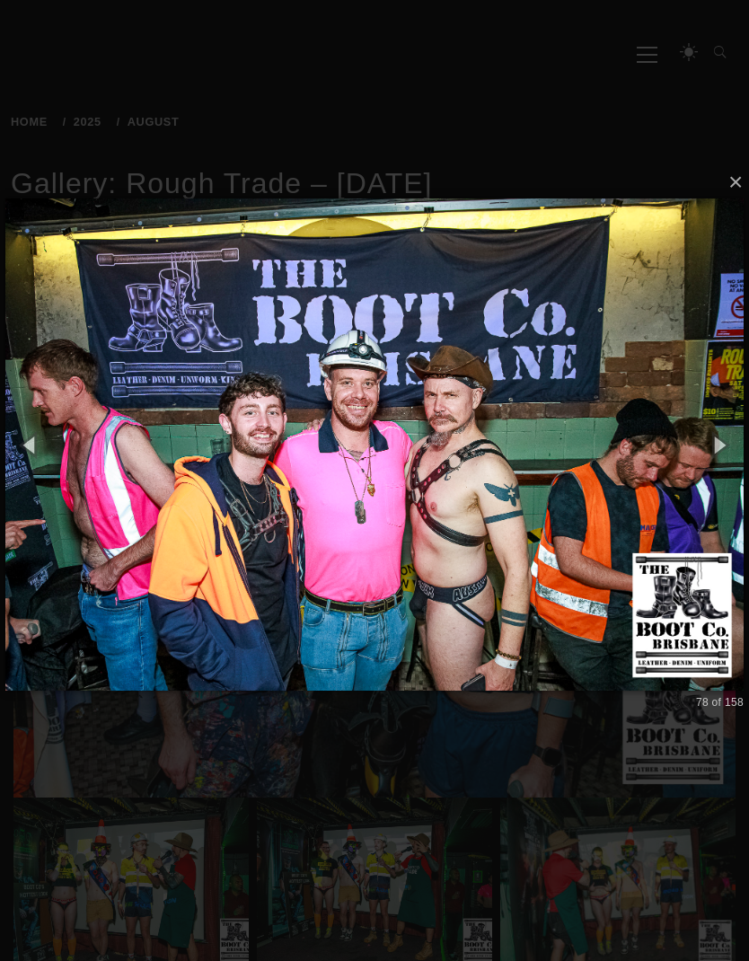
click at [97, 481] on img at bounding box center [374, 445] width 738 height 564
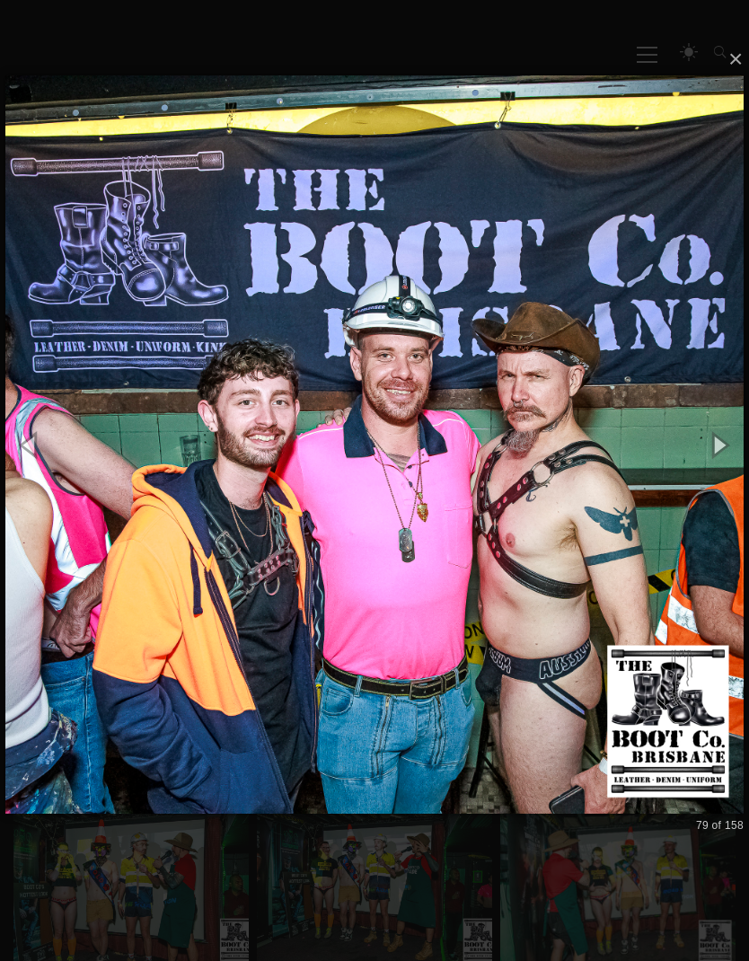
click at [85, 481] on img at bounding box center [374, 445] width 738 height 810
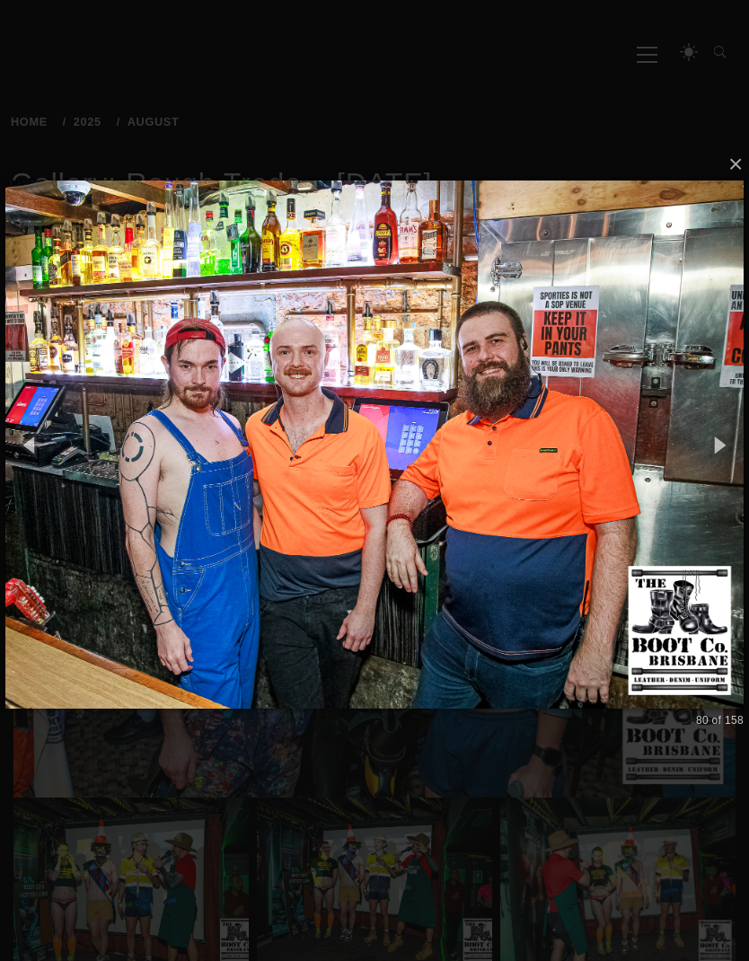
click at [94, 481] on img at bounding box center [374, 444] width 738 height 599
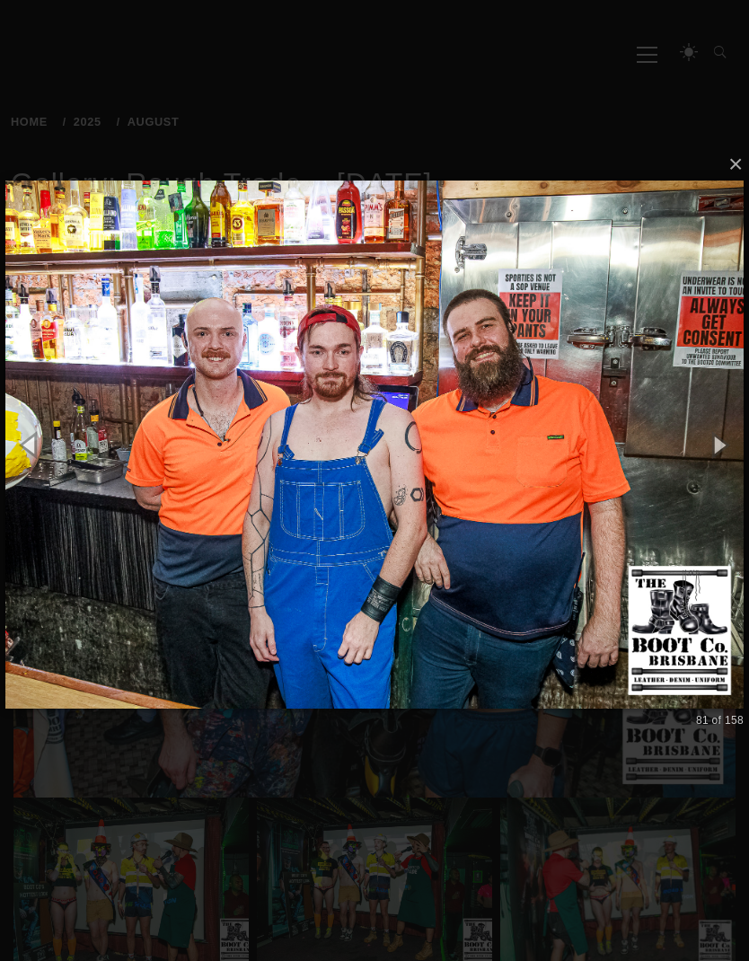
click at [87, 475] on img at bounding box center [374, 444] width 738 height 599
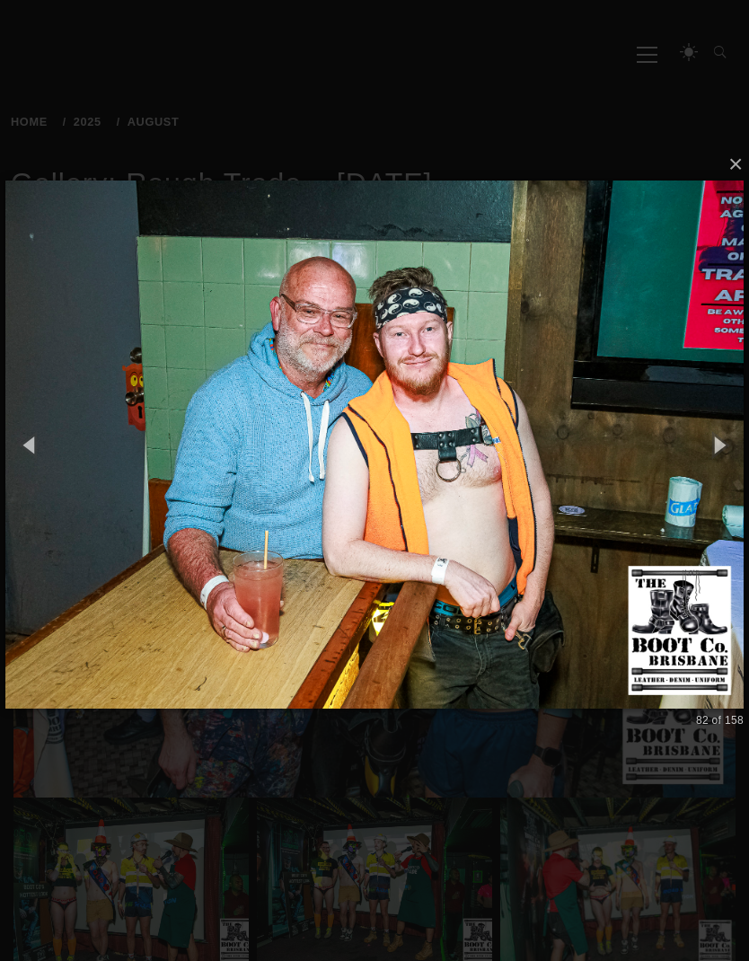
click at [94, 481] on img at bounding box center [374, 444] width 738 height 599
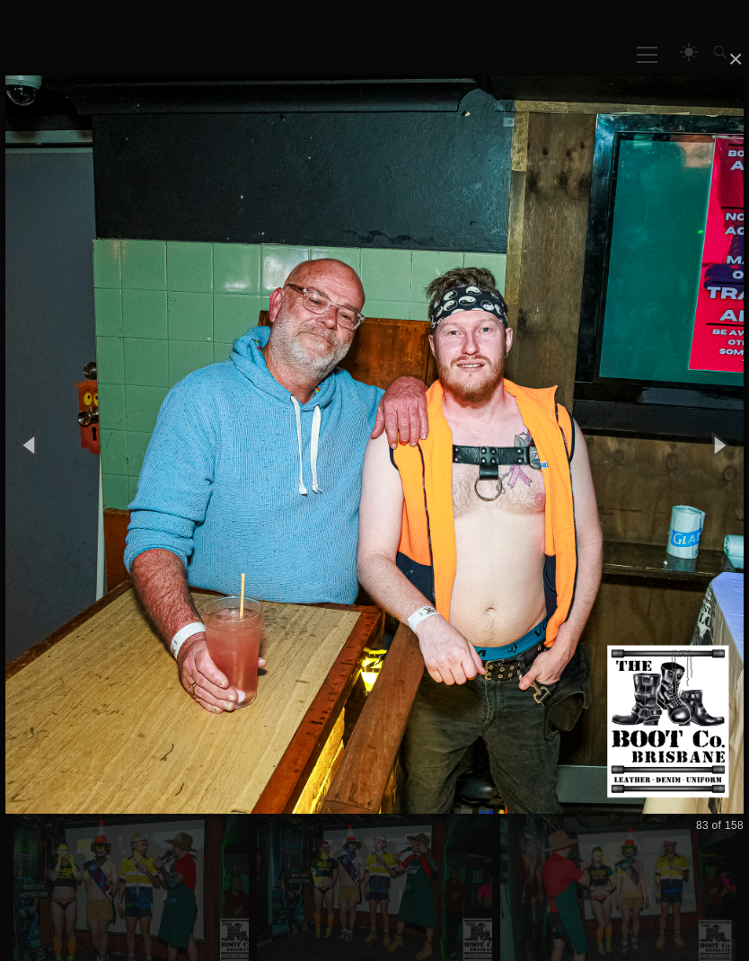
click at [109, 487] on img at bounding box center [374, 445] width 738 height 810
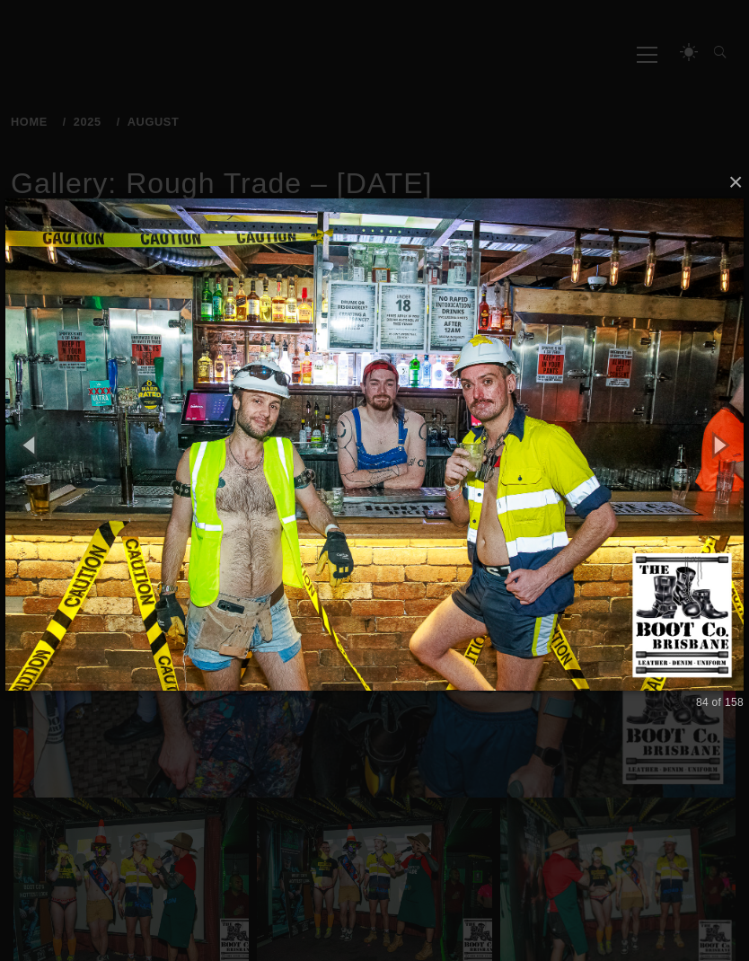
scroll to position [160, 0]
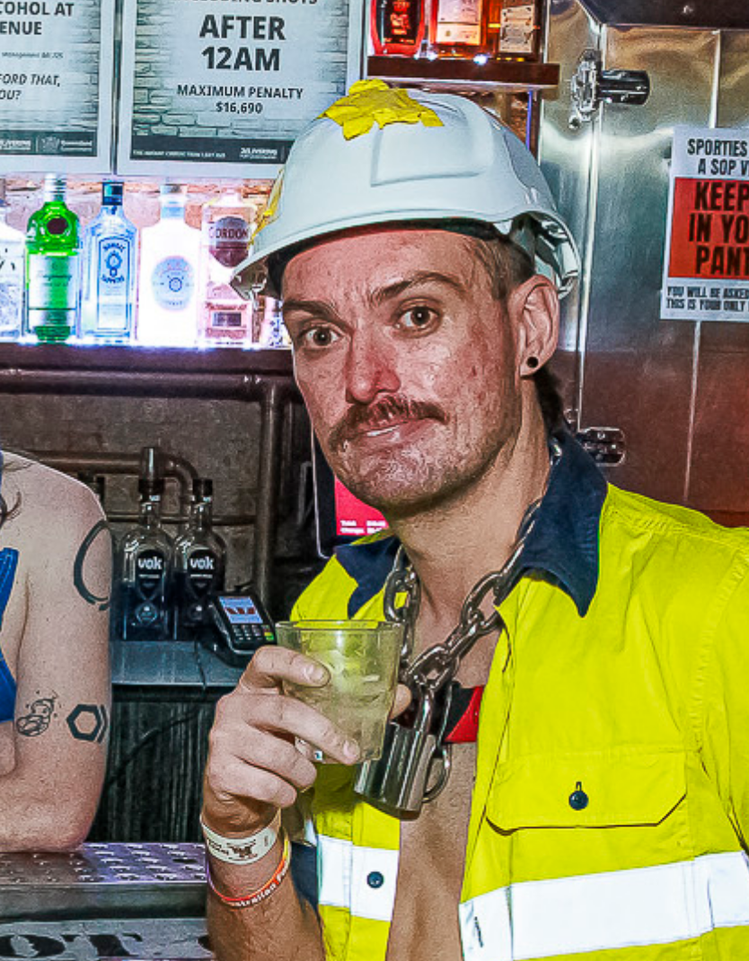
click at [114, 174] on img at bounding box center [374, 456] width 738 height 564
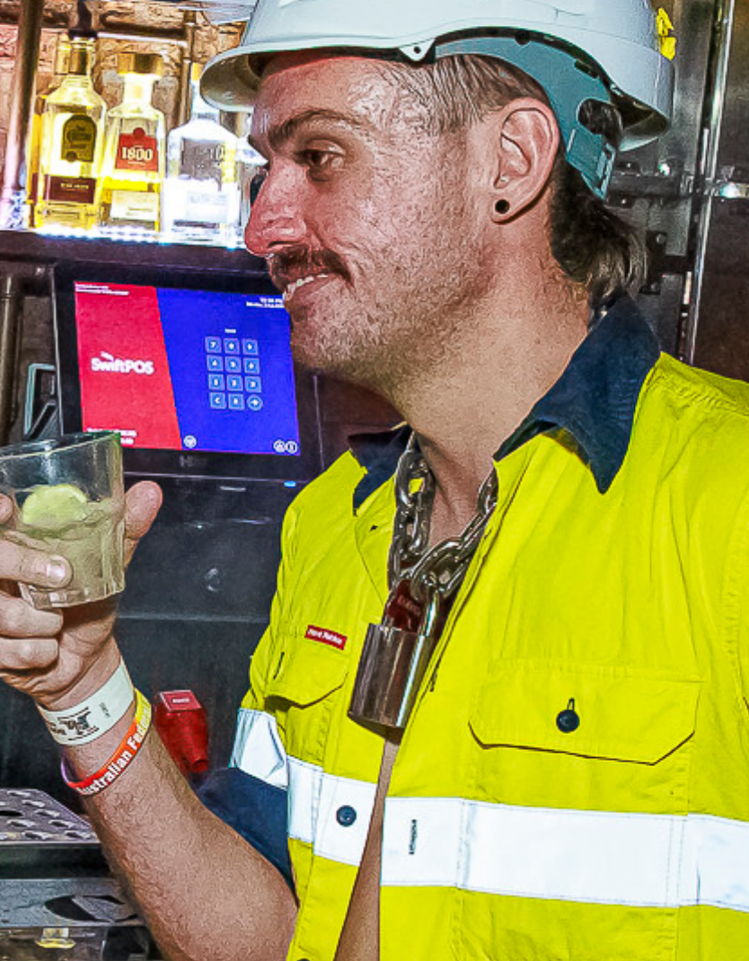
click at [116, 156] on img at bounding box center [374, 455] width 738 height 599
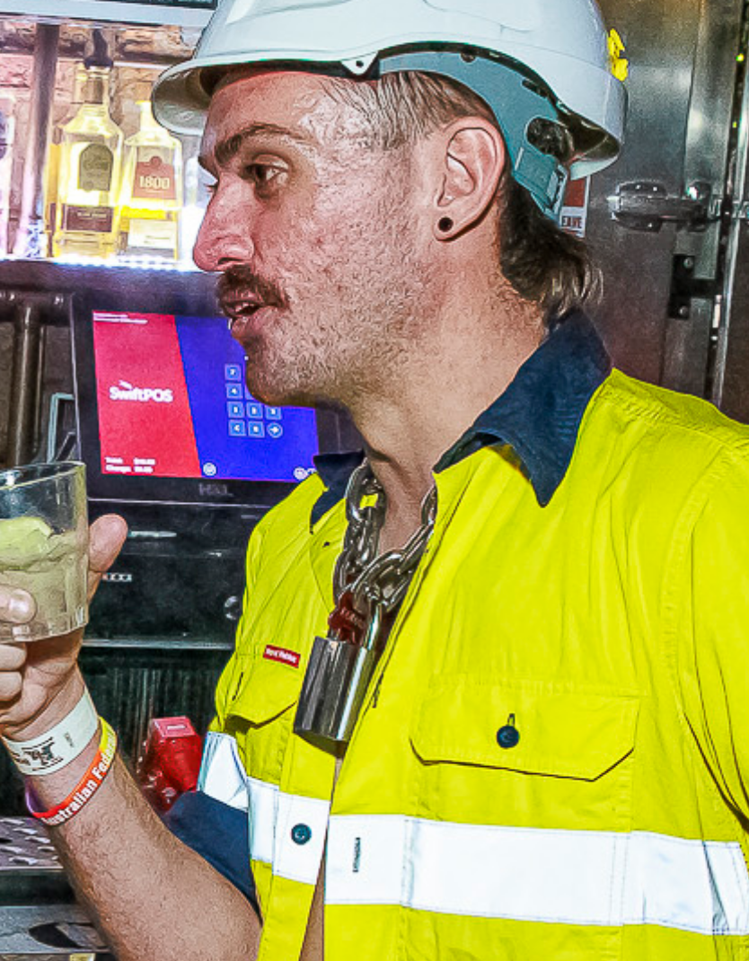
click at [119, 156] on img at bounding box center [374, 455] width 738 height 599
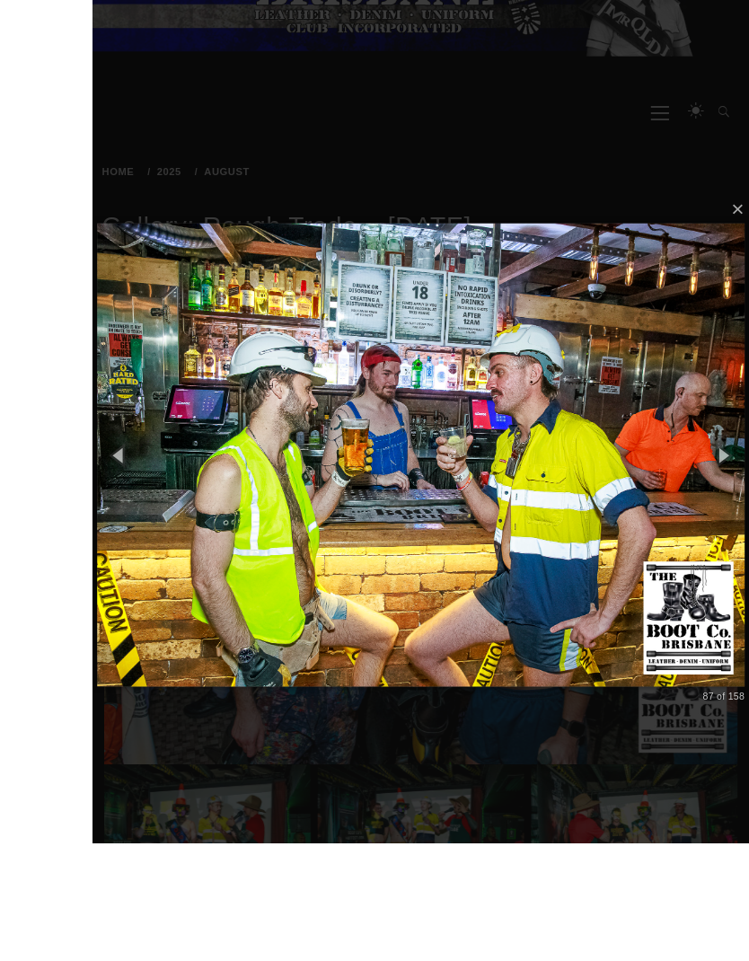
scroll to position [174, 0]
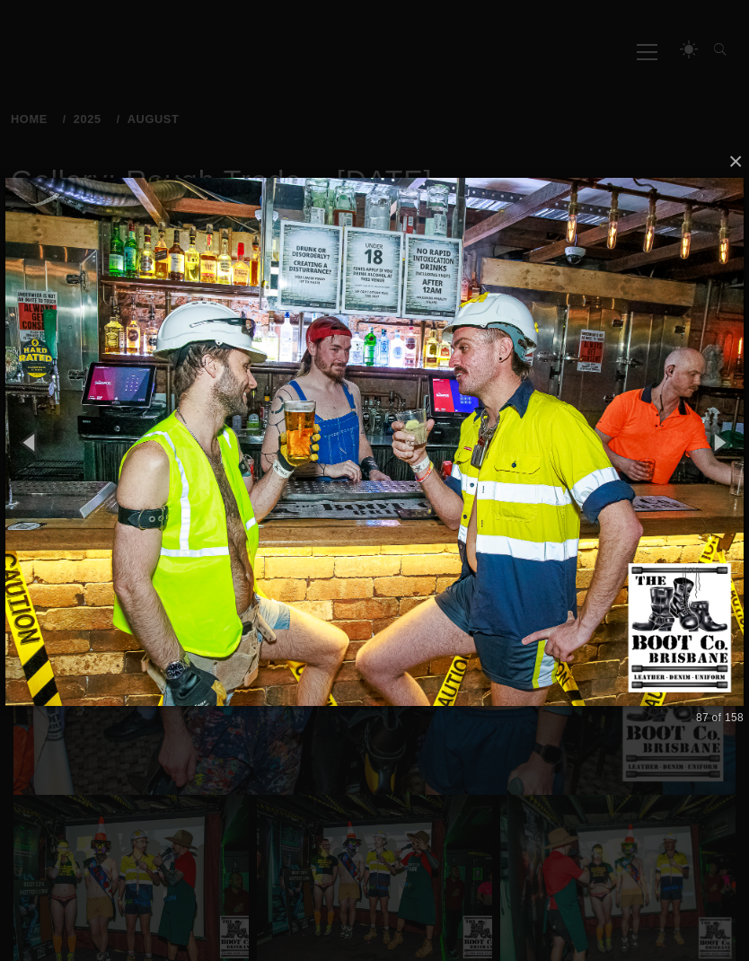
click at [631, 478] on img at bounding box center [374, 441] width 738 height 599
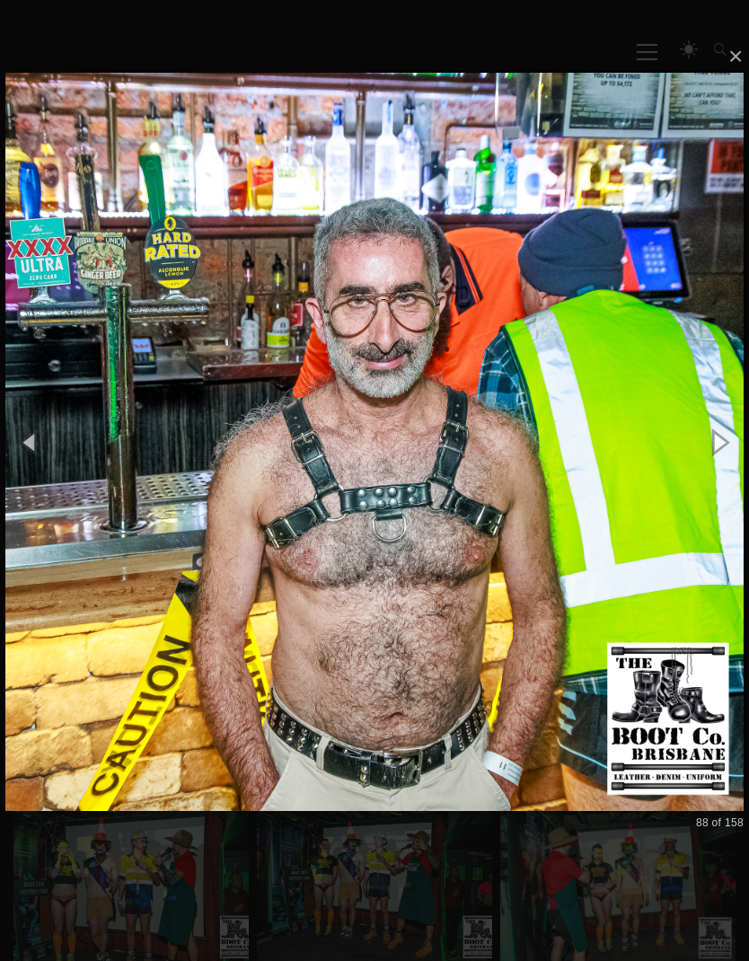
click at [632, 518] on img at bounding box center [374, 442] width 738 height 810
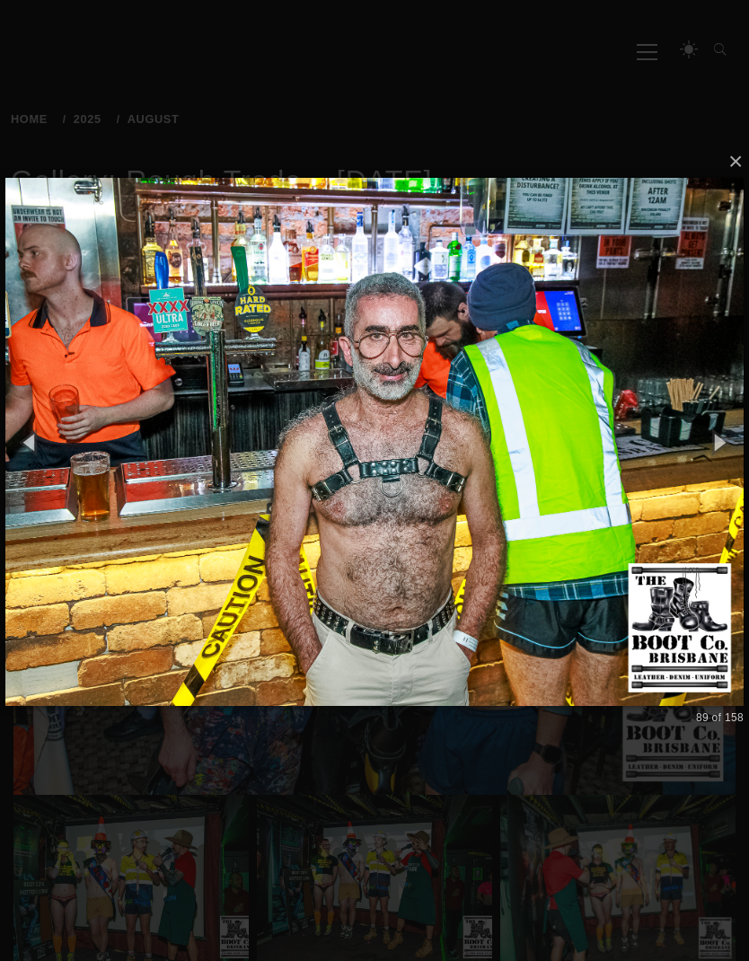
click at [638, 510] on img at bounding box center [374, 441] width 738 height 599
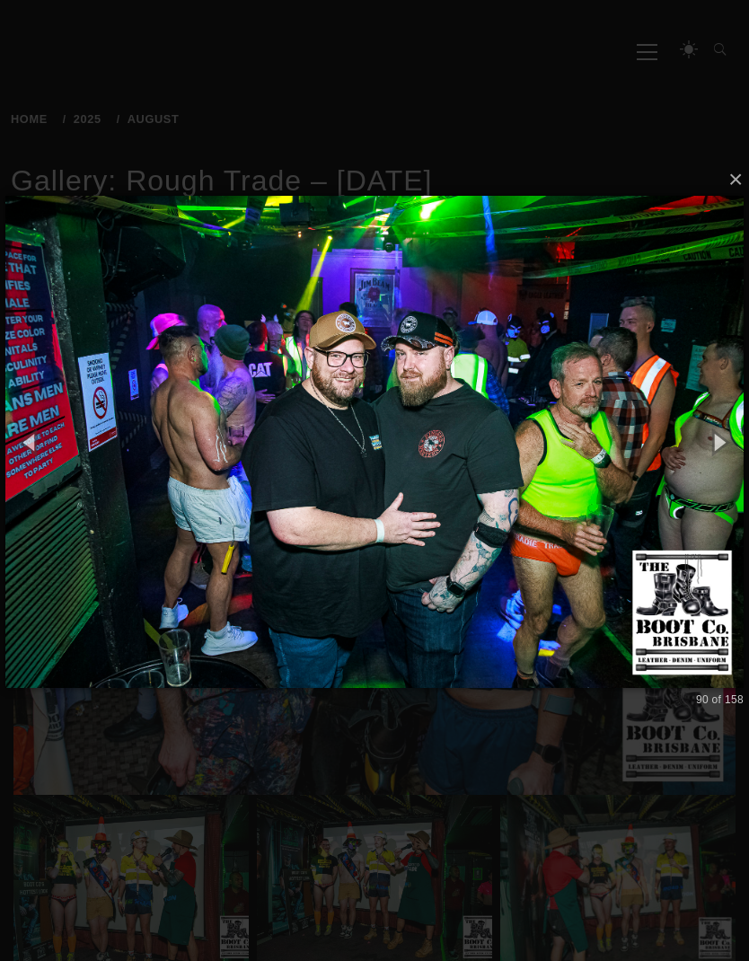
click at [675, 454] on img at bounding box center [374, 442] width 738 height 564
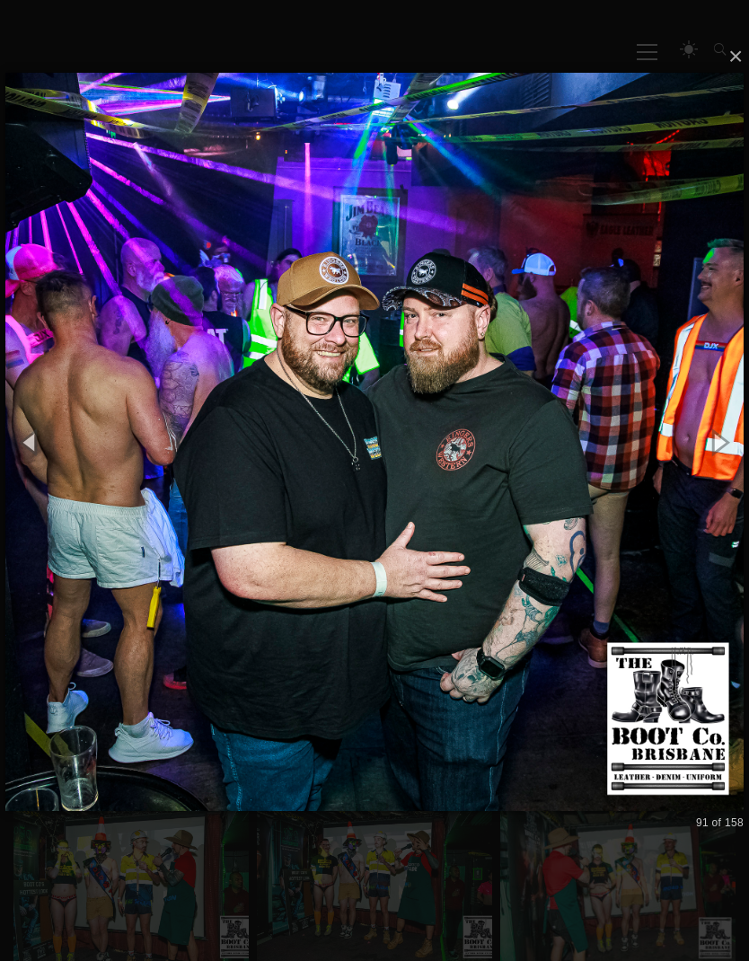
click at [622, 497] on img at bounding box center [374, 442] width 738 height 810
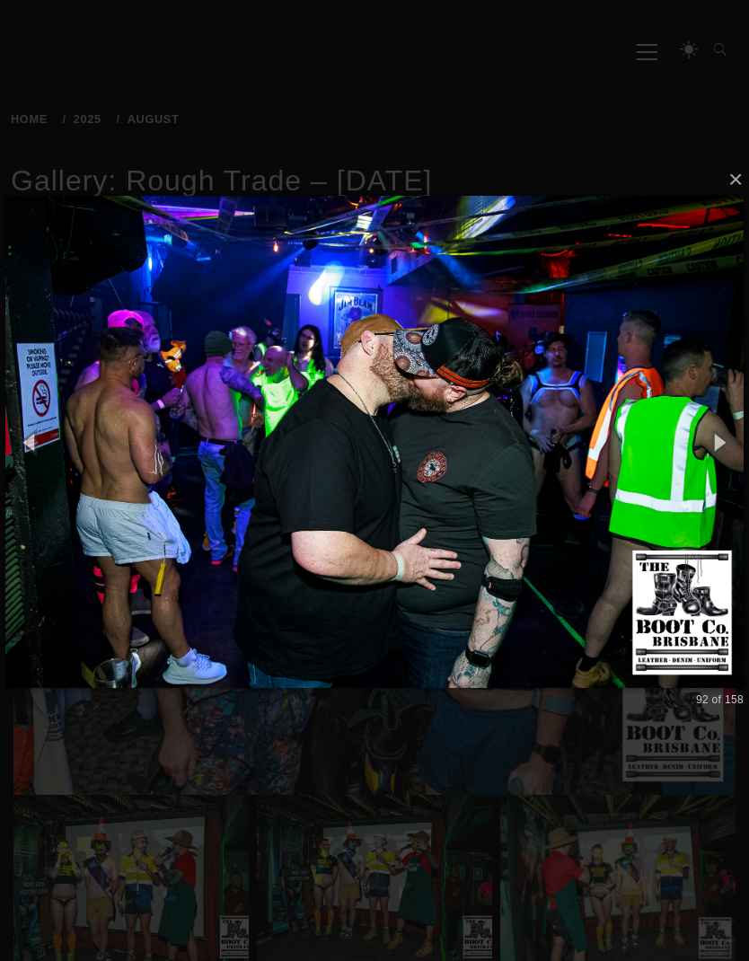
click at [688, 436] on img at bounding box center [374, 442] width 738 height 564
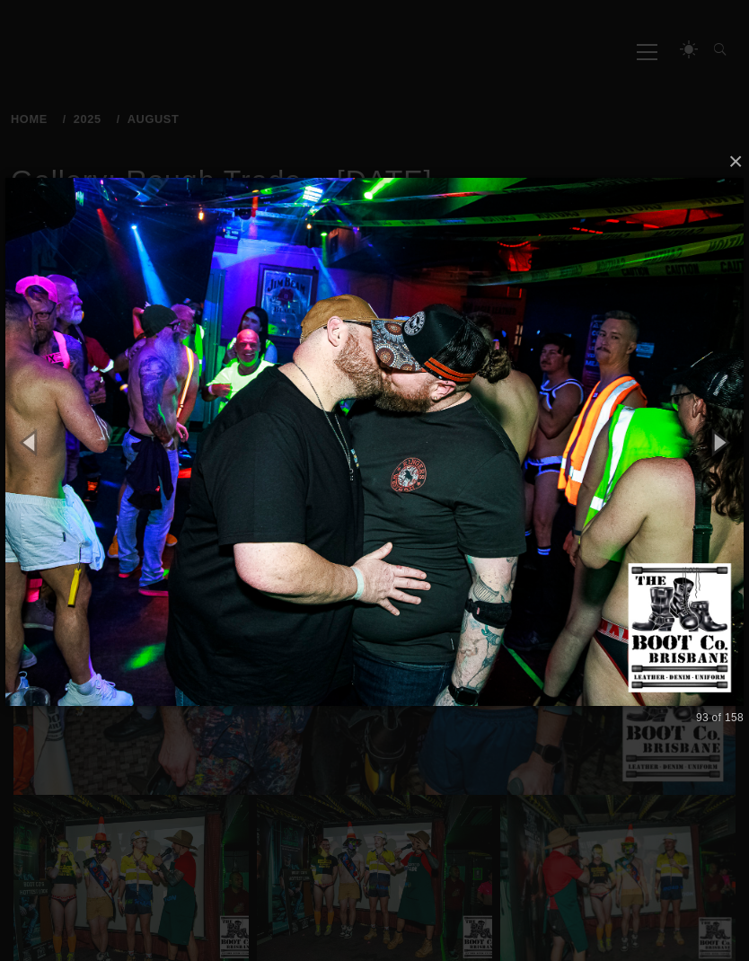
click at [653, 472] on img at bounding box center [374, 441] width 738 height 599
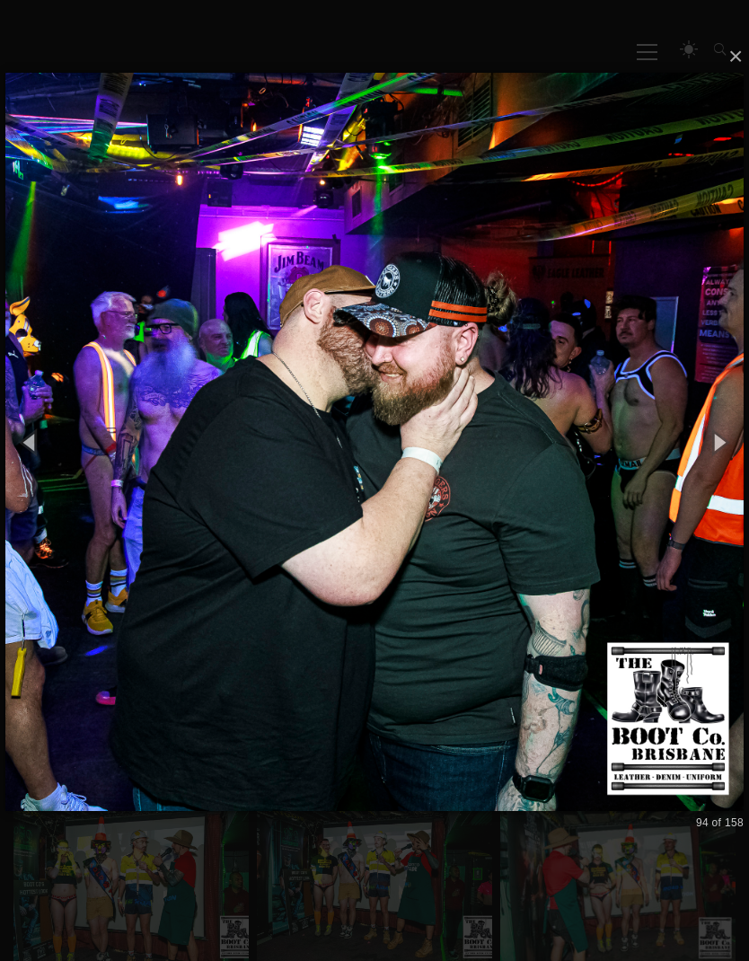
click at [624, 490] on img at bounding box center [374, 442] width 738 height 810
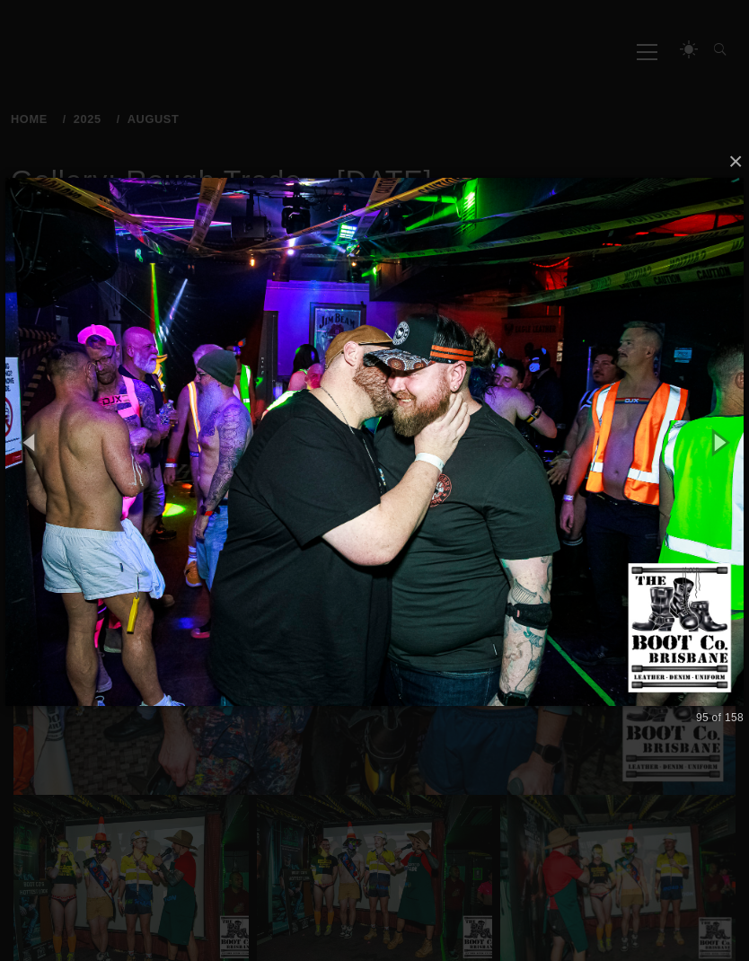
click at [640, 478] on img at bounding box center [374, 441] width 738 height 599
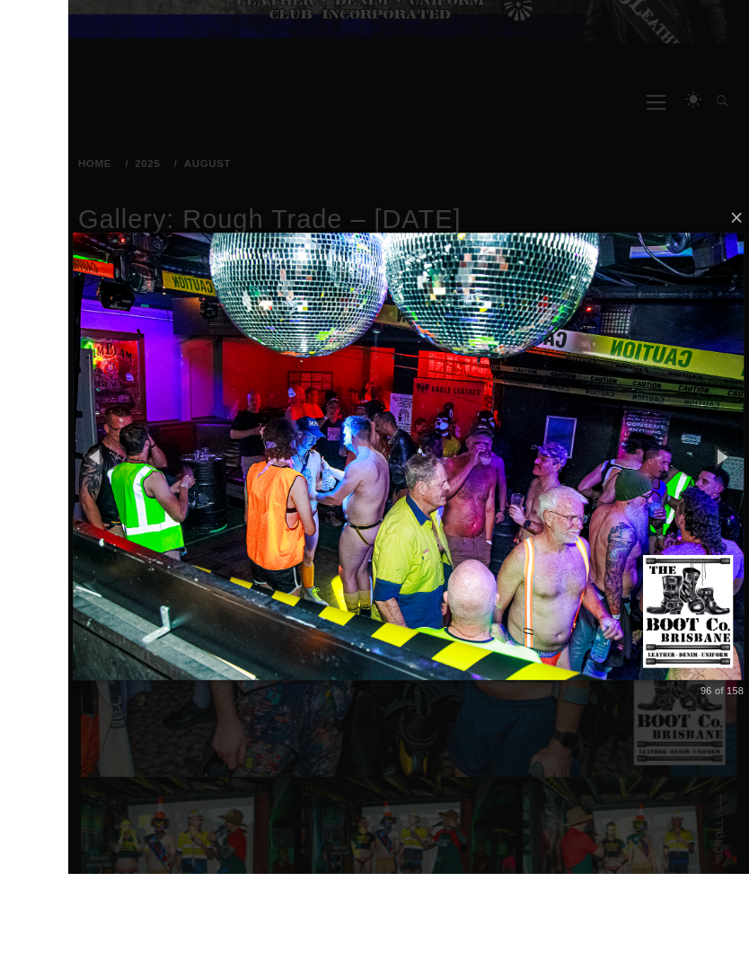
scroll to position [236, 0]
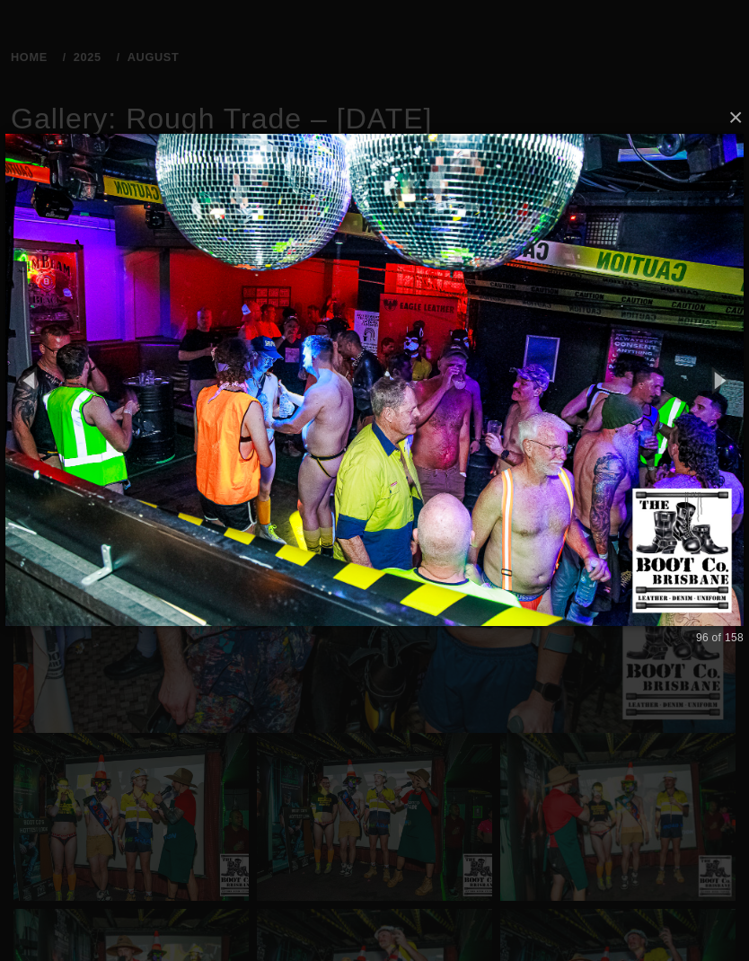
click at [613, 331] on img at bounding box center [374, 380] width 738 height 564
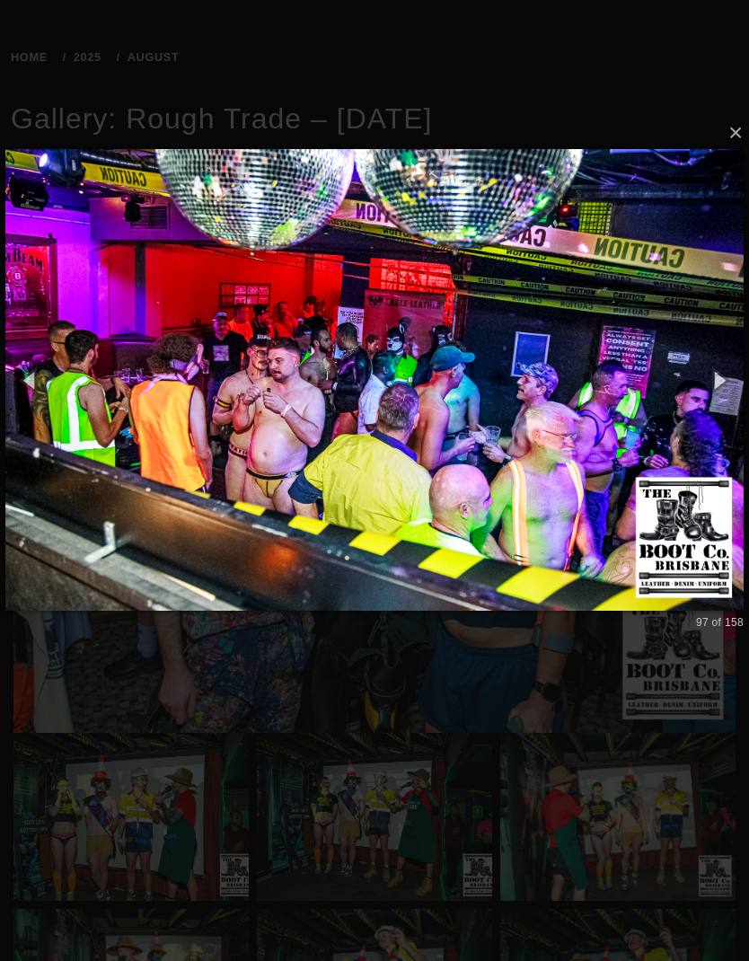
click at [619, 311] on img at bounding box center [374, 380] width 738 height 534
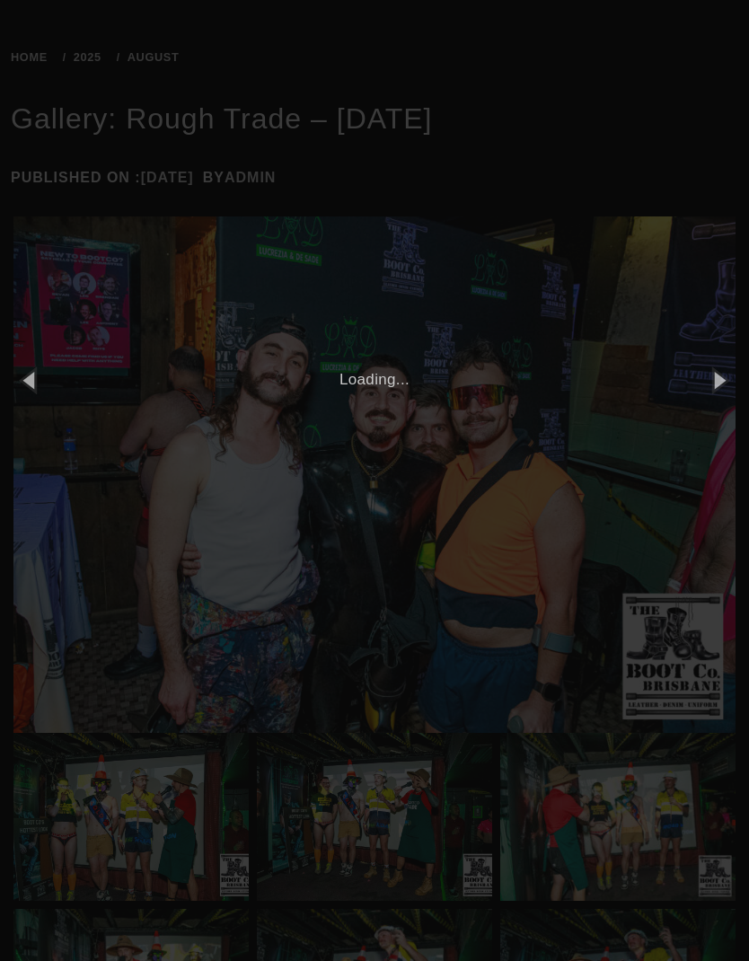
click at [717, 383] on button "button" at bounding box center [719, 380] width 61 height 75
click at [603, 491] on div "× 99 of 158 Loading..." at bounding box center [374, 379] width 749 height 1033
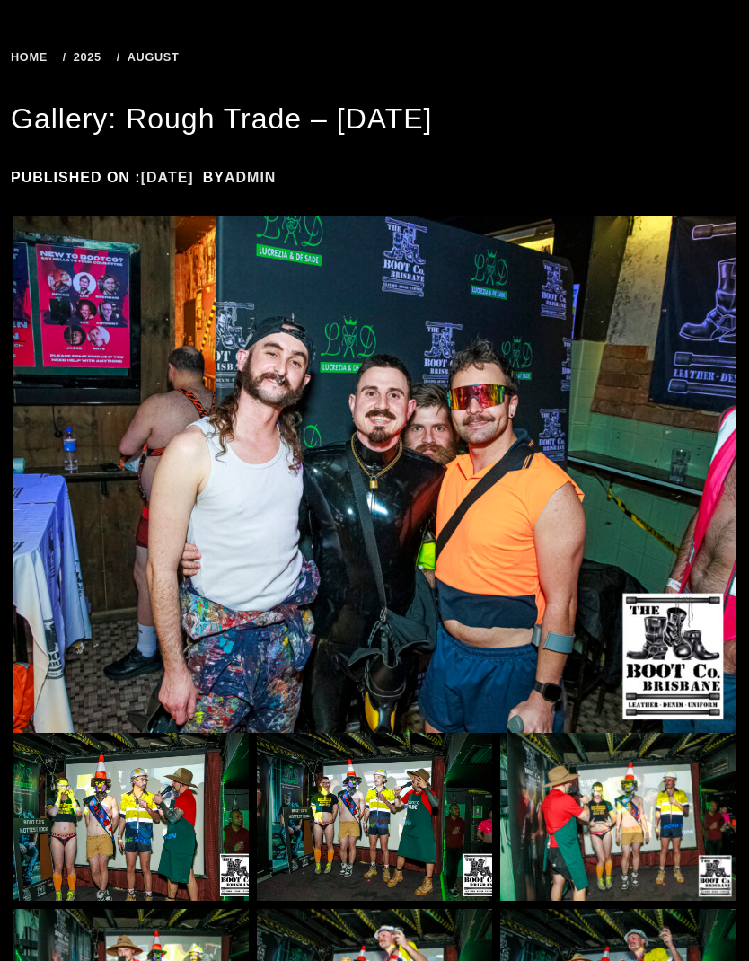
click at [614, 494] on img at bounding box center [374, 474] width 722 height 516
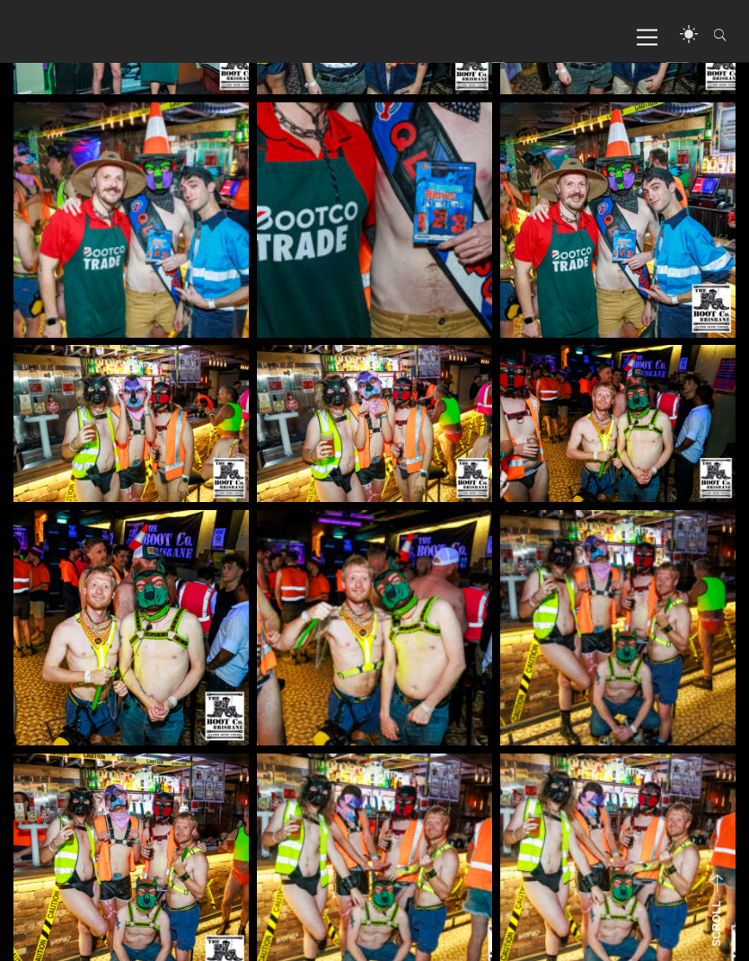
scroll to position [2278, 0]
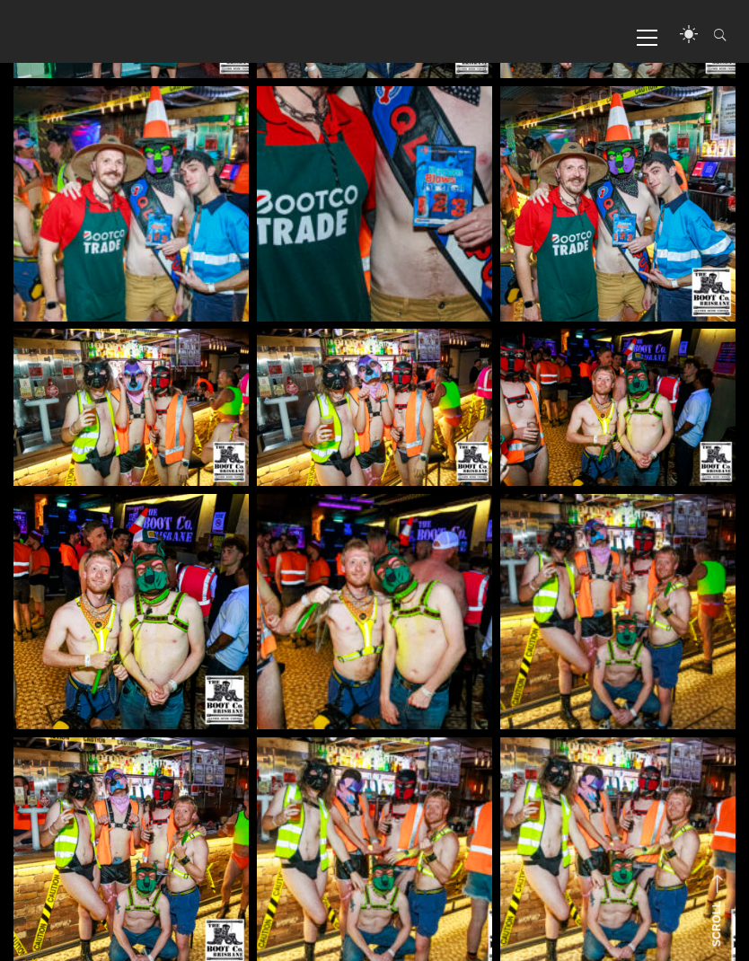
click at [618, 600] on img at bounding box center [617, 611] width 235 height 235
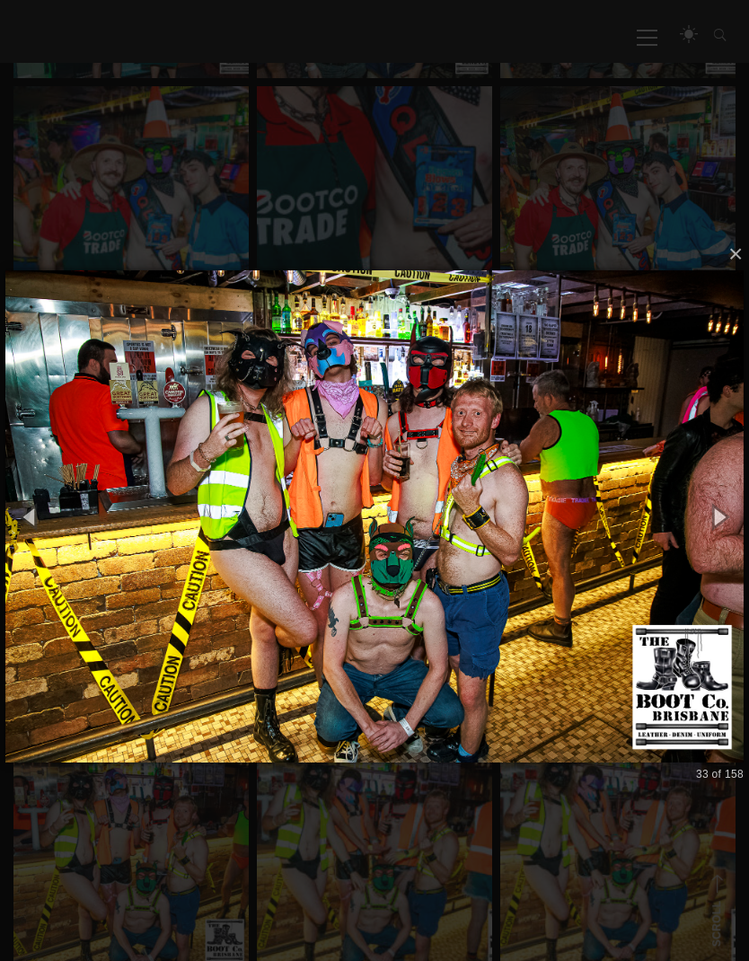
click at [641, 502] on img at bounding box center [374, 516] width 738 height 564
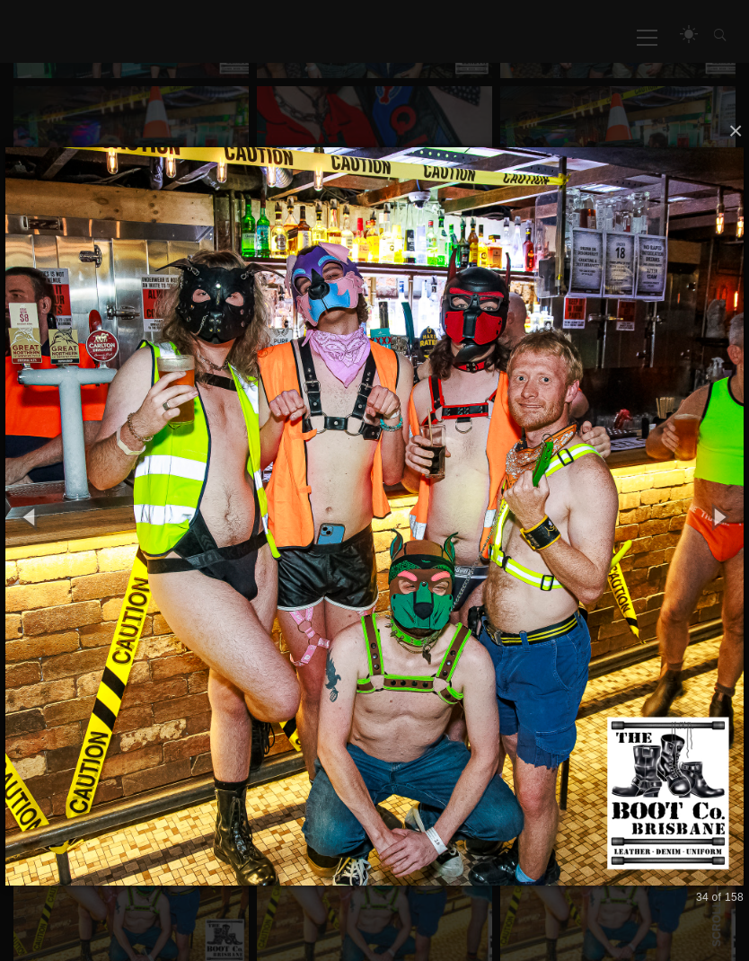
click at [658, 509] on img at bounding box center [374, 516] width 738 height 810
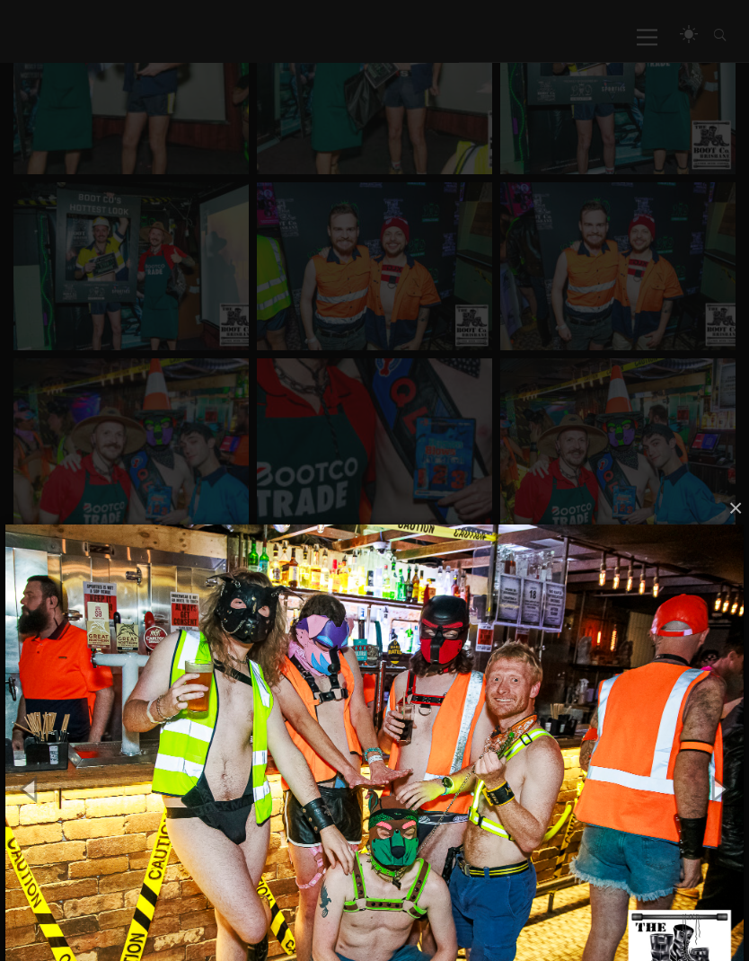
scroll to position [2006, 0]
click at [640, 449] on div "× 35 of 158 Loading..." at bounding box center [374, 788] width 749 height 1033
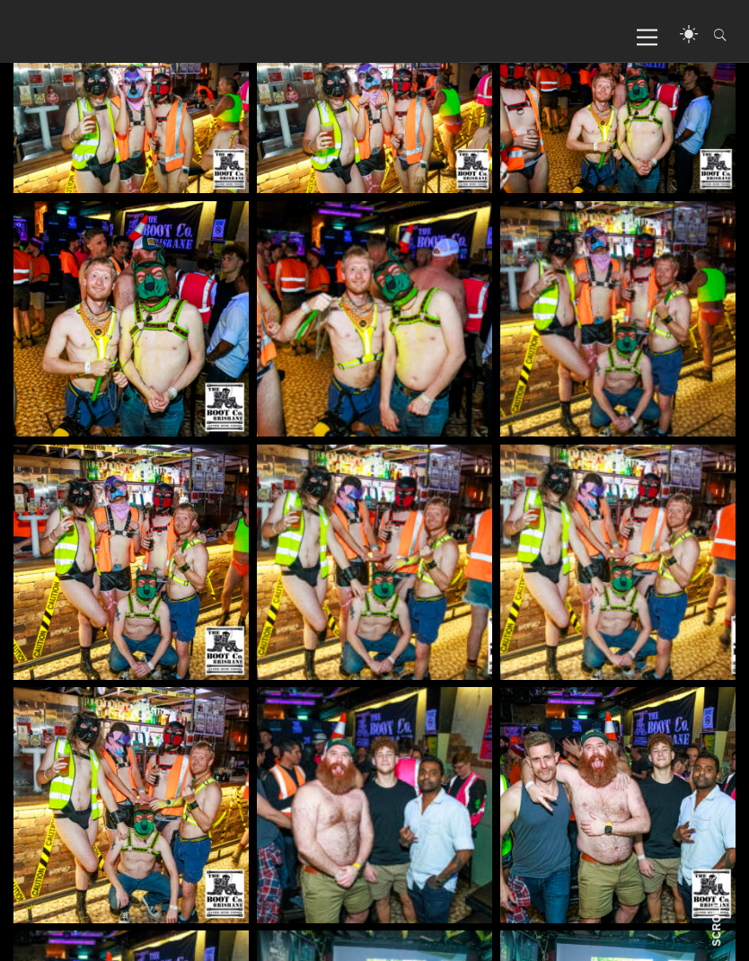
click at [401, 810] on img at bounding box center [374, 805] width 235 height 235
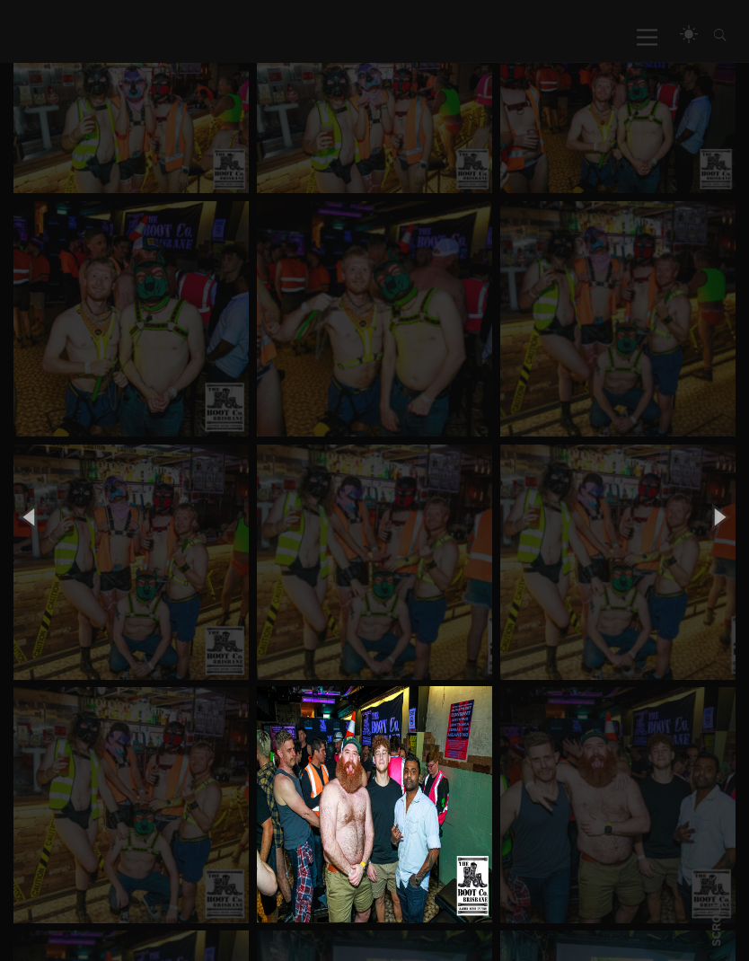
scroll to position [2571, 0]
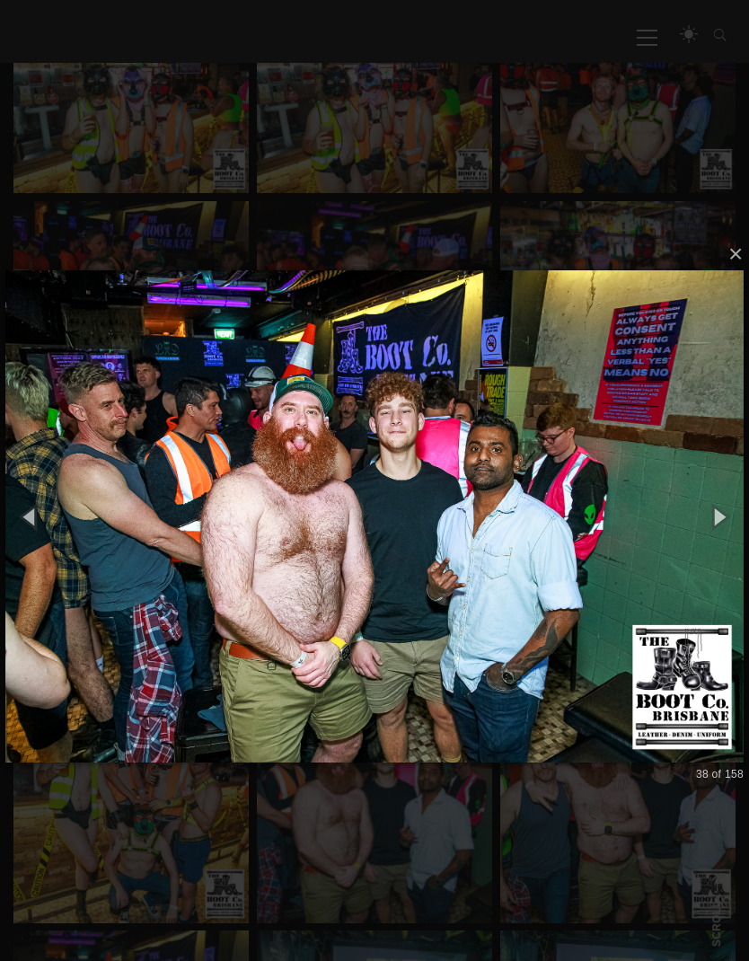
click at [642, 148] on div "× 38 of 158 Loading..." at bounding box center [374, 516] width 749 height 1033
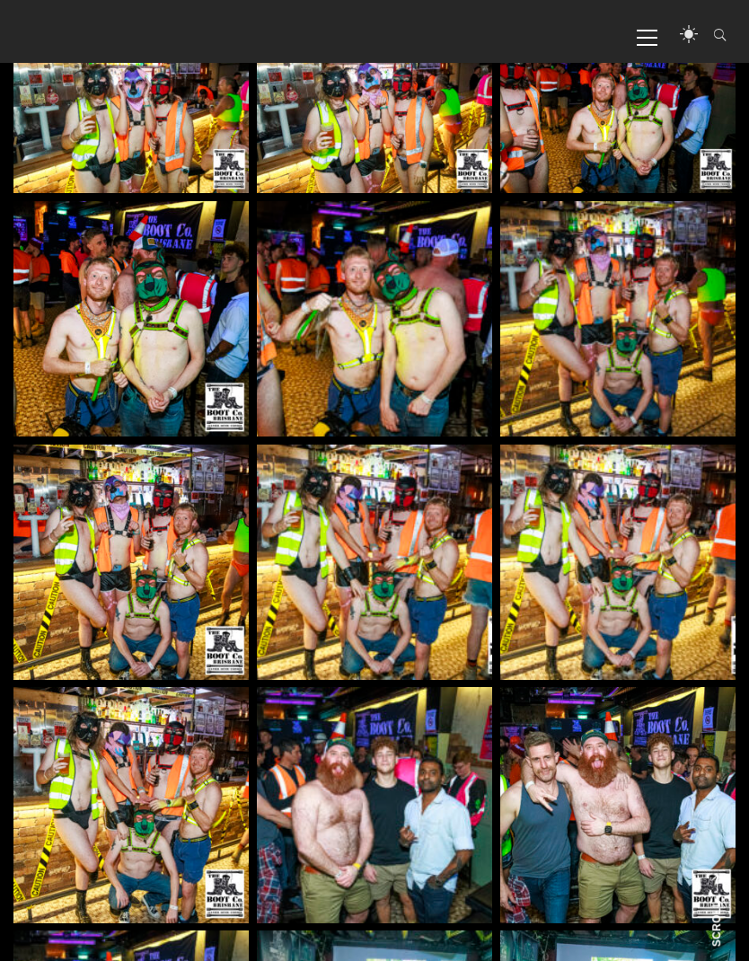
click at [636, 315] on img at bounding box center [617, 318] width 235 height 235
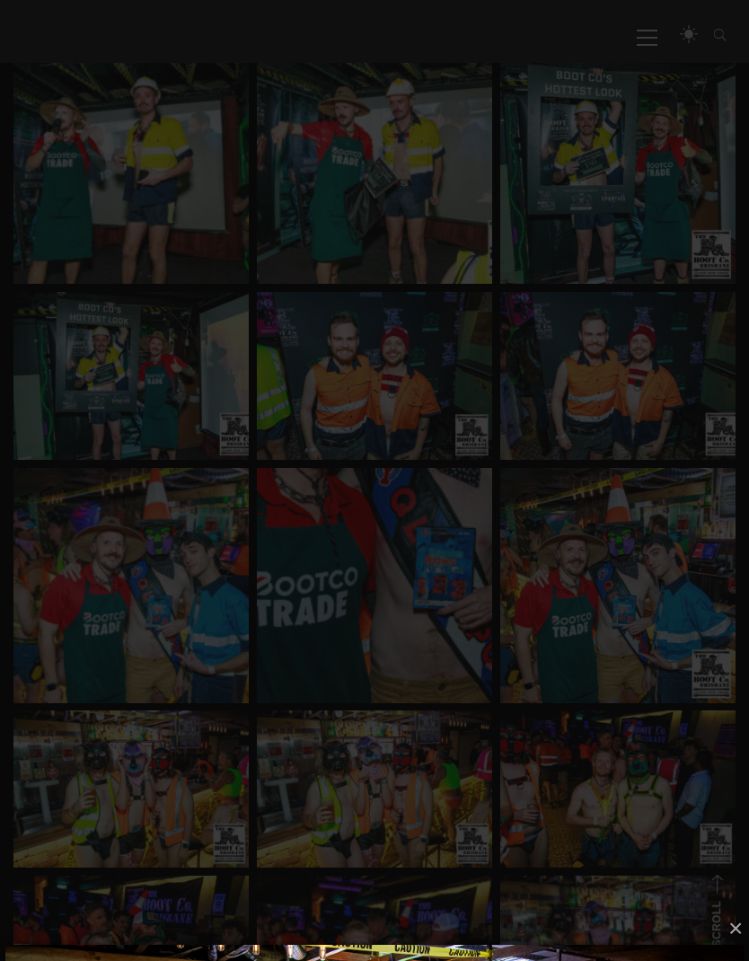
scroll to position [1895, 0]
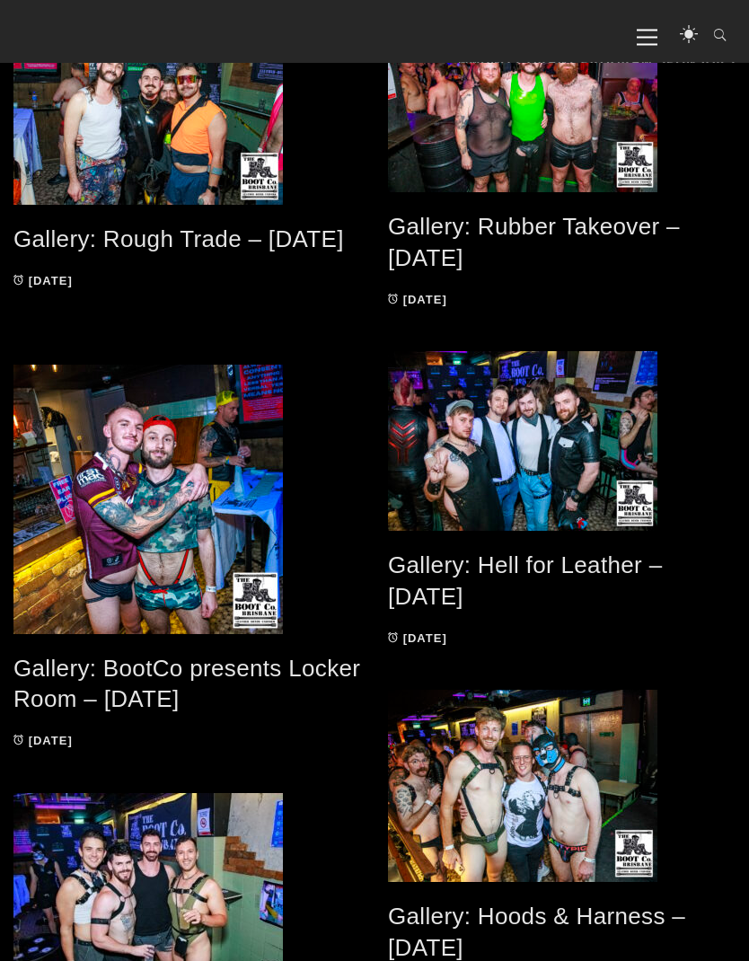
scroll to position [316, 0]
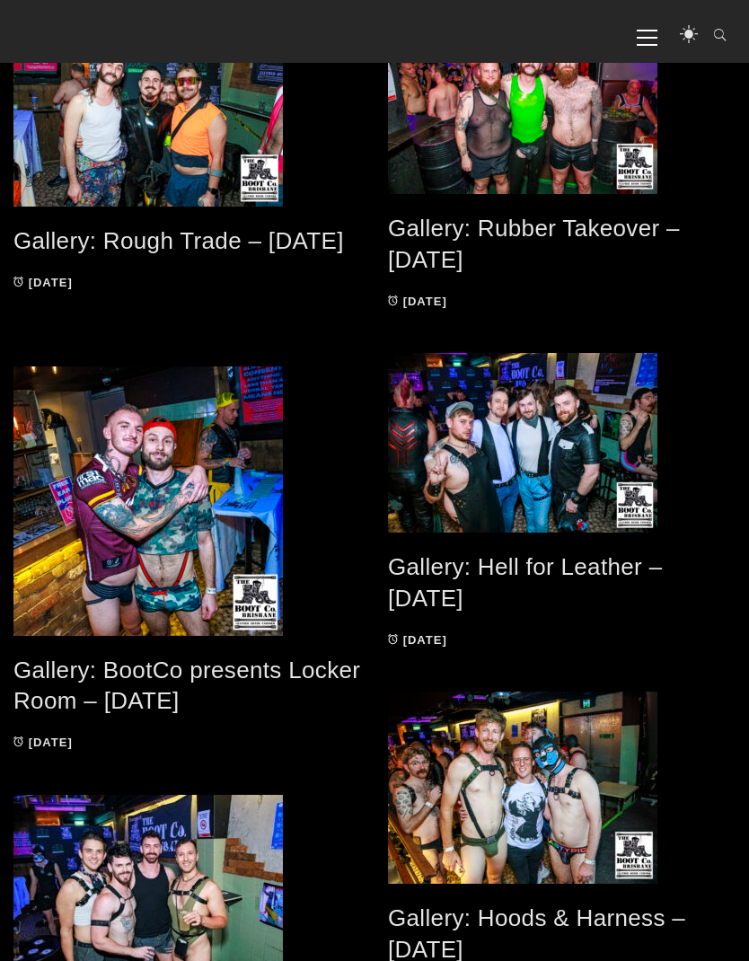
click at [186, 682] on link "Gallery: BootCo presents Locker Room – [DATE]" at bounding box center [186, 686] width 347 height 58
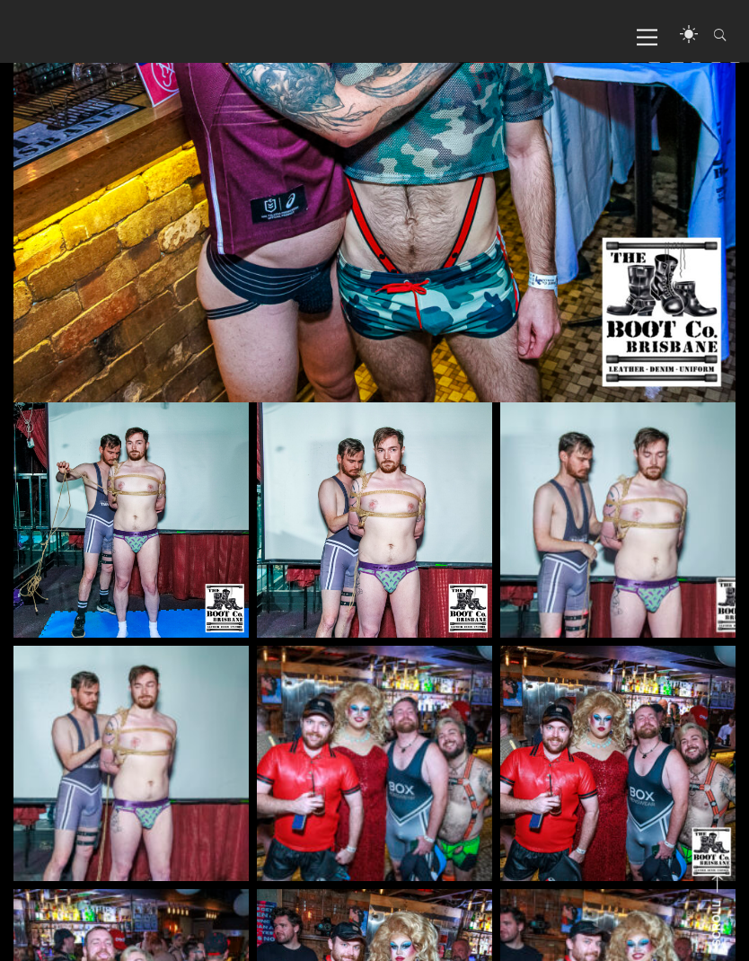
scroll to position [683, 0]
click at [133, 552] on img at bounding box center [130, 519] width 235 height 235
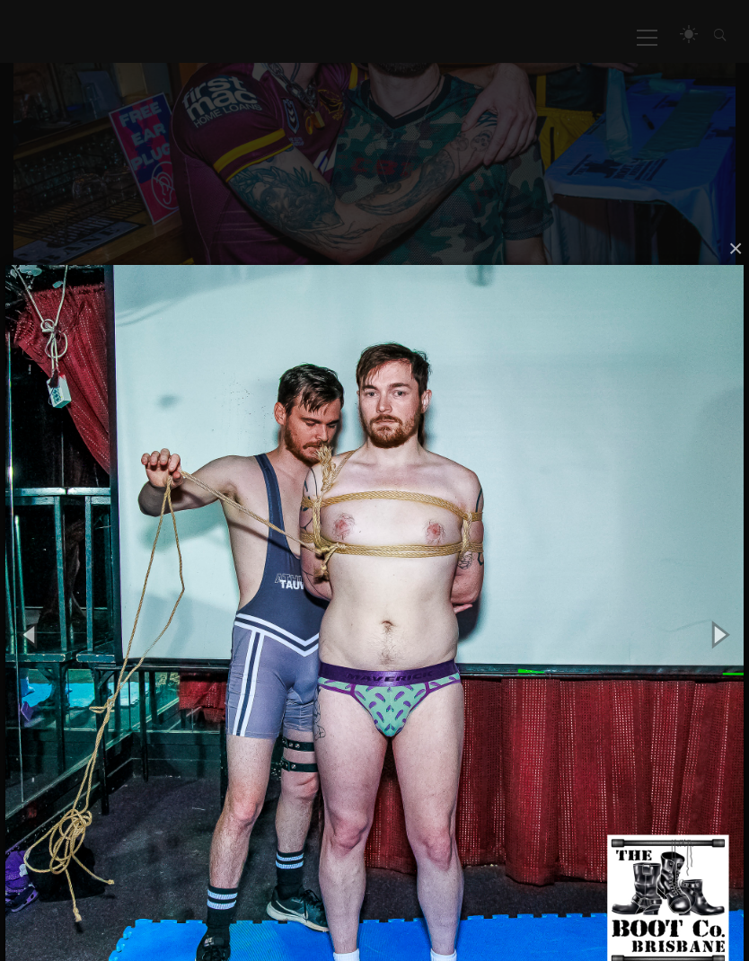
scroll to position [562, 0]
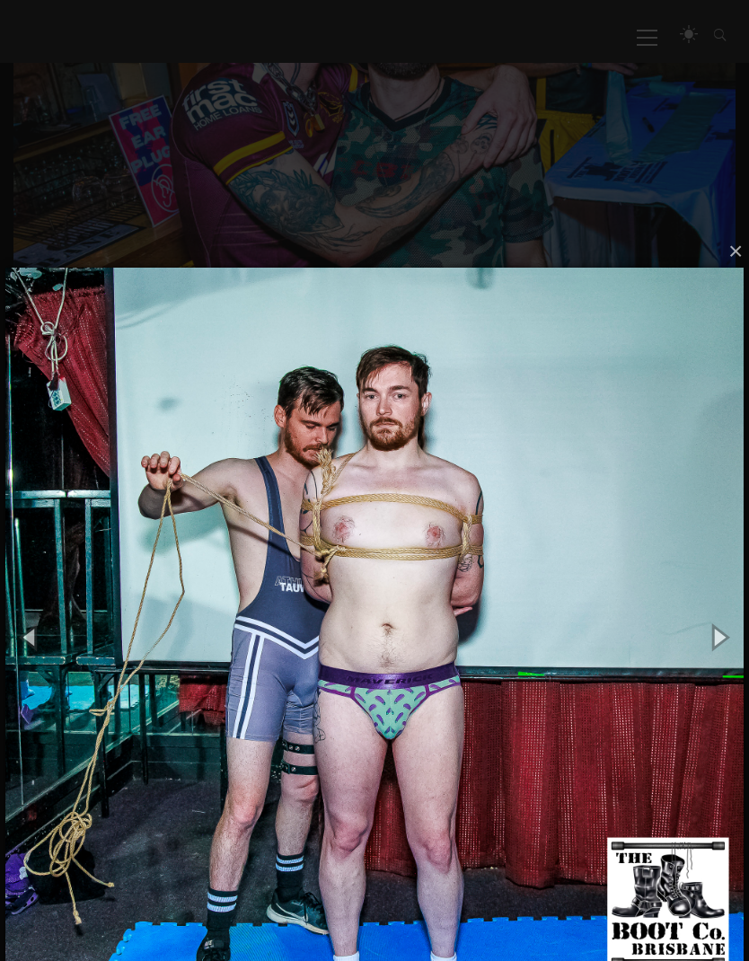
click at [725, 627] on button "button" at bounding box center [719, 637] width 61 height 75
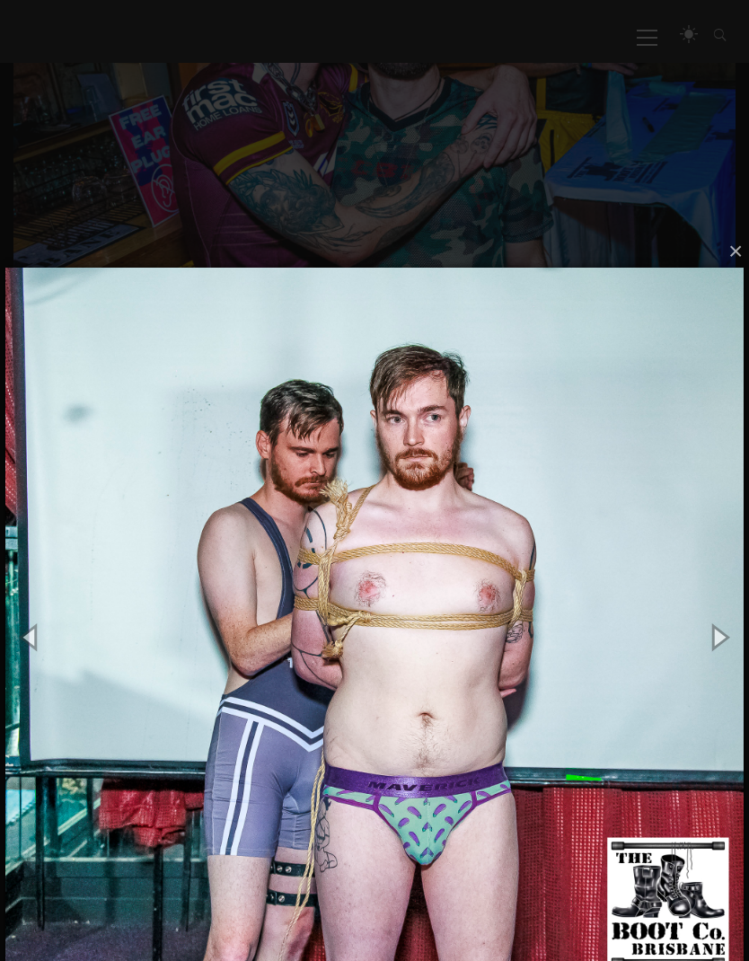
click at [714, 622] on button "button" at bounding box center [719, 637] width 61 height 75
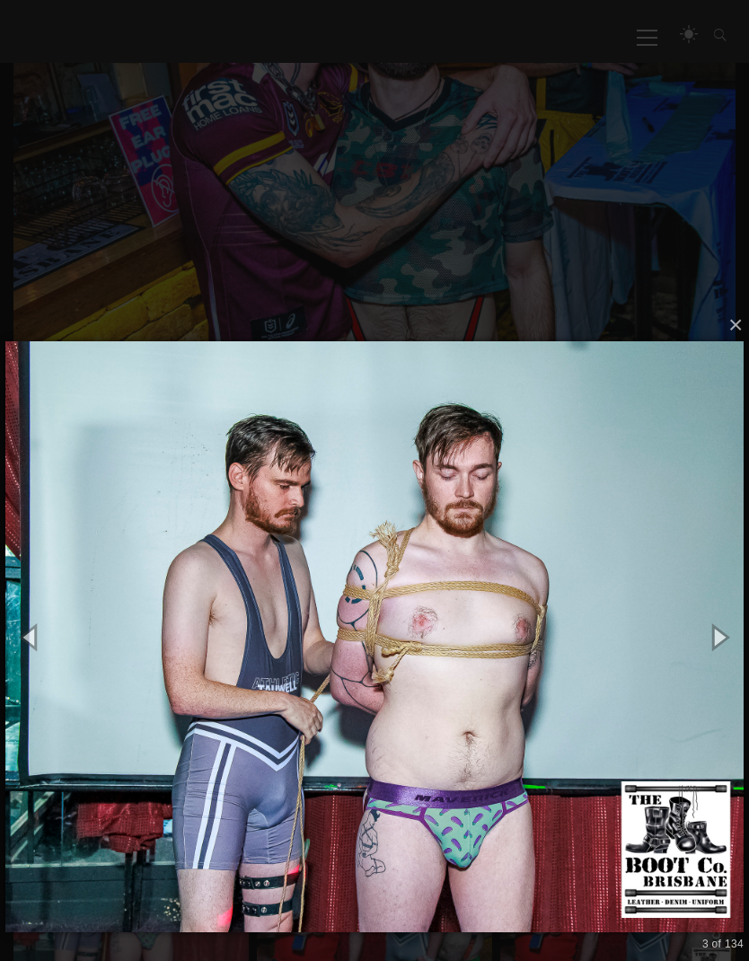
click at [706, 627] on button "button" at bounding box center [719, 637] width 61 height 75
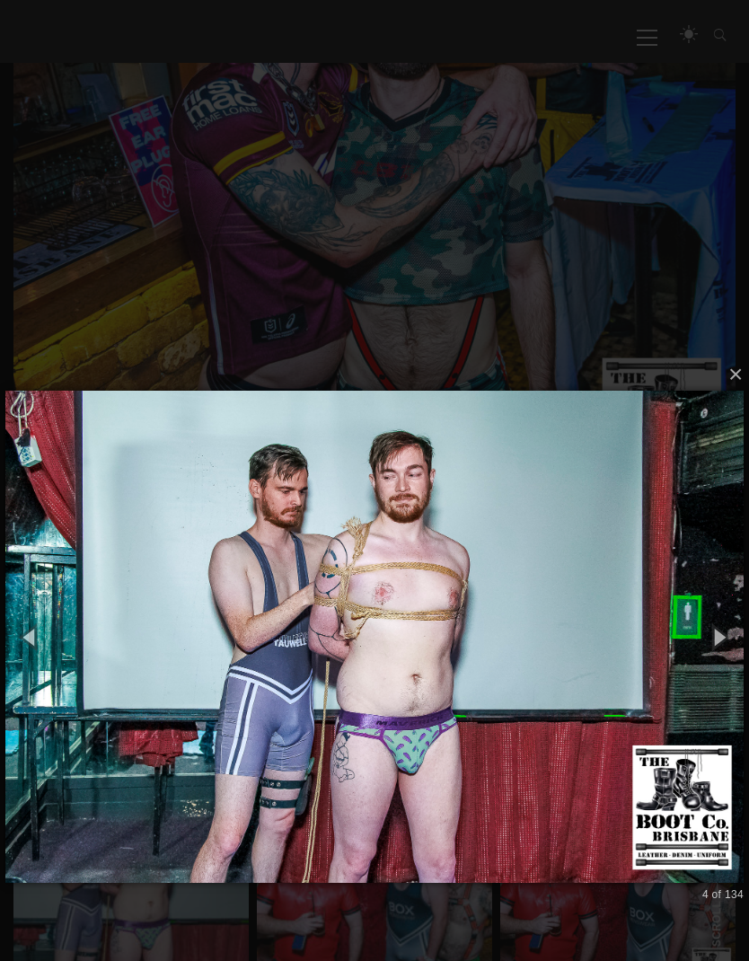
click at [716, 633] on button "button" at bounding box center [719, 637] width 61 height 75
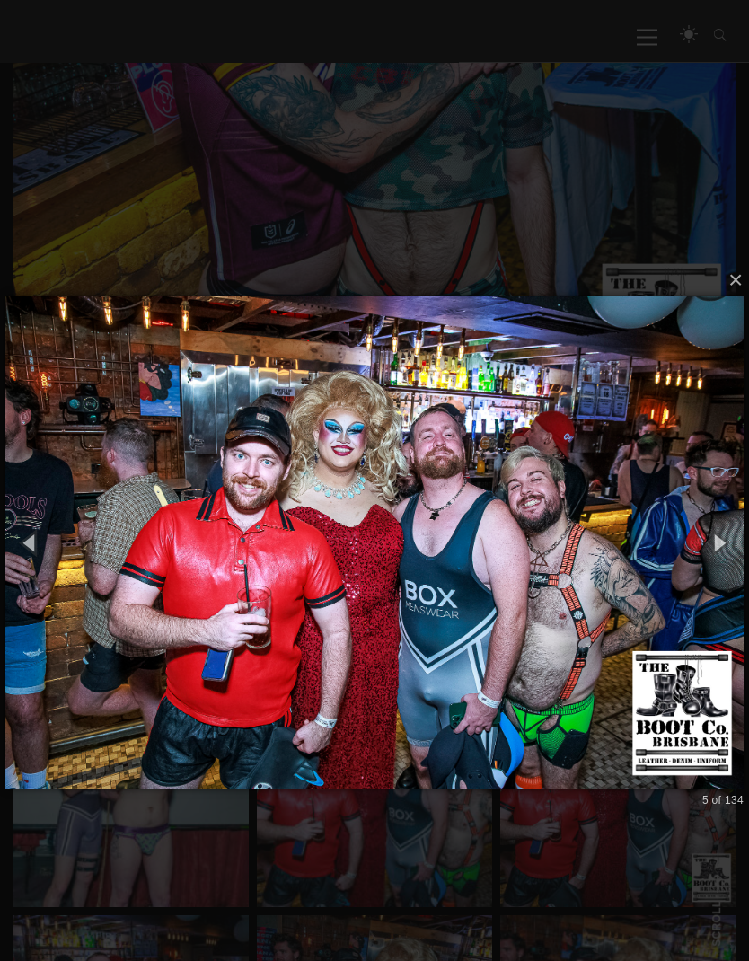
scroll to position [657, 0]
click at [717, 539] on button "button" at bounding box center [719, 543] width 61 height 75
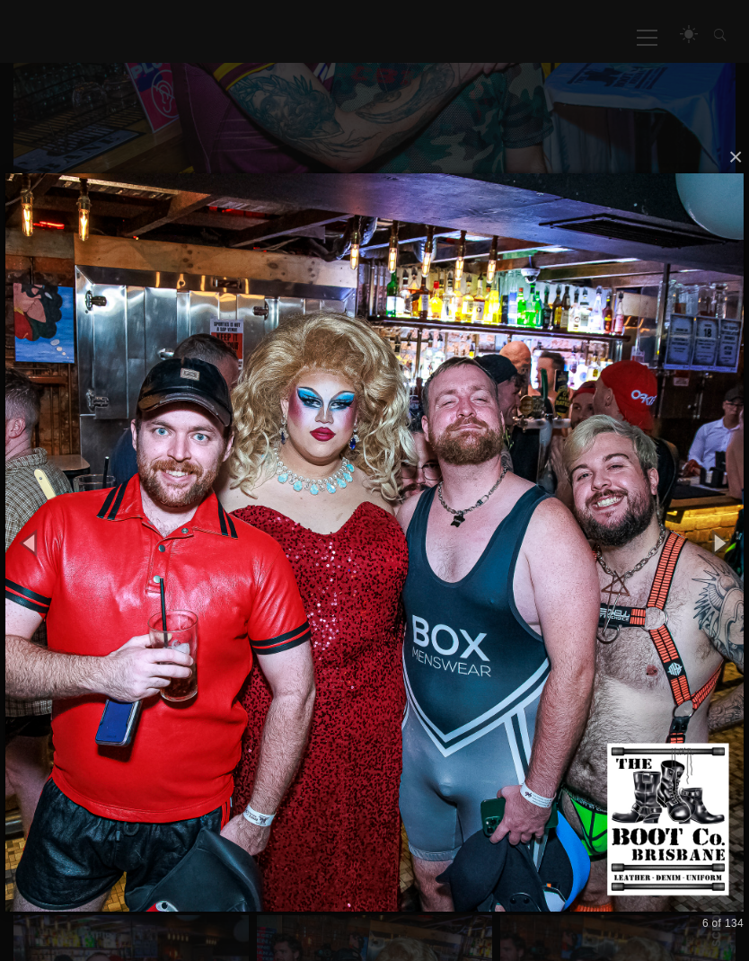
click at [723, 544] on button "button" at bounding box center [719, 543] width 61 height 75
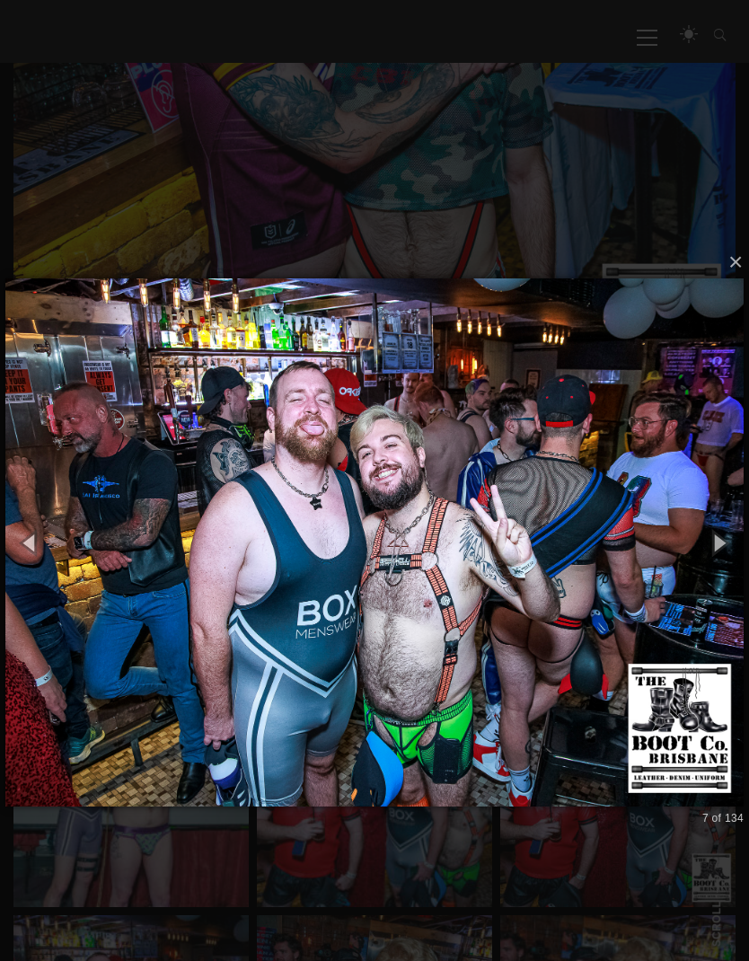
click at [720, 541] on button "button" at bounding box center [719, 543] width 61 height 75
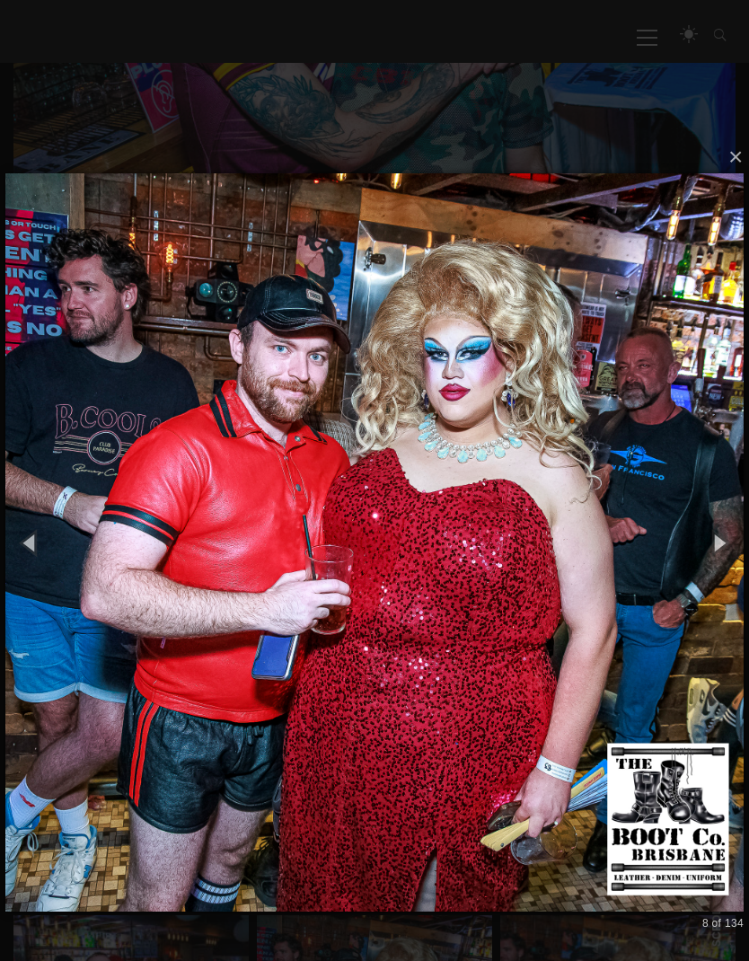
click at [725, 539] on button "button" at bounding box center [719, 543] width 61 height 75
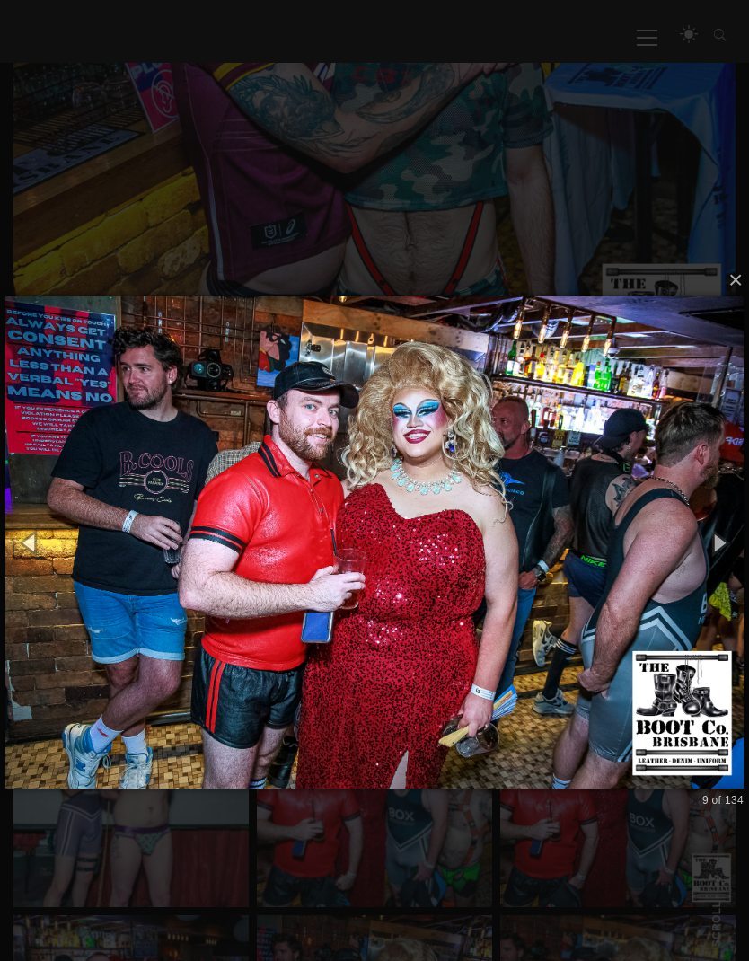
click at [727, 534] on button "button" at bounding box center [719, 543] width 61 height 75
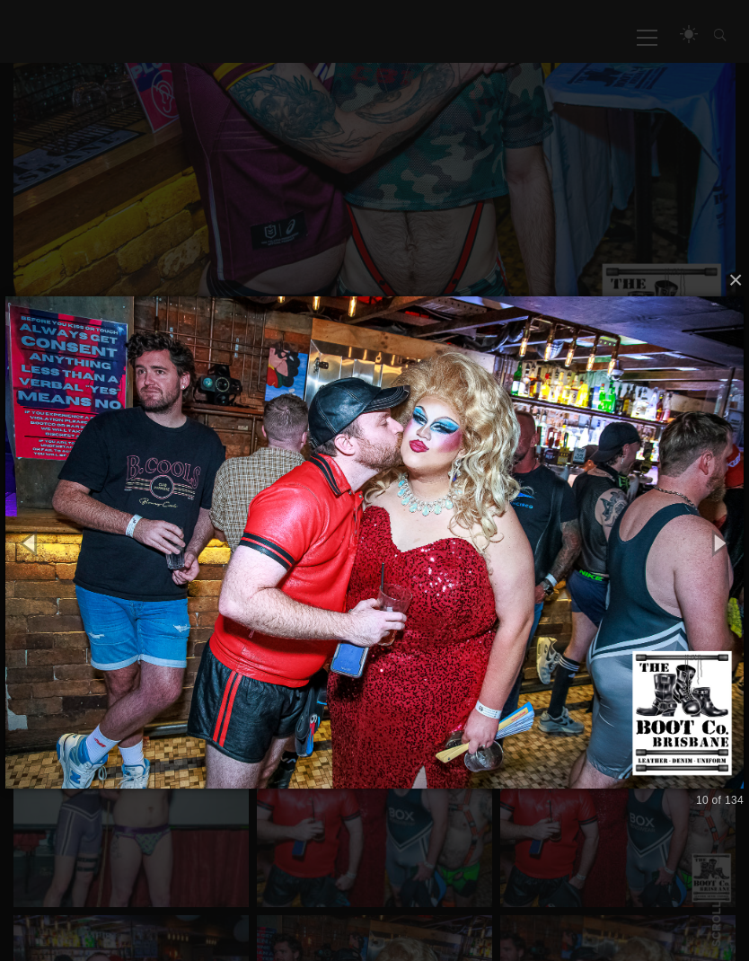
click at [714, 551] on button "button" at bounding box center [719, 543] width 61 height 75
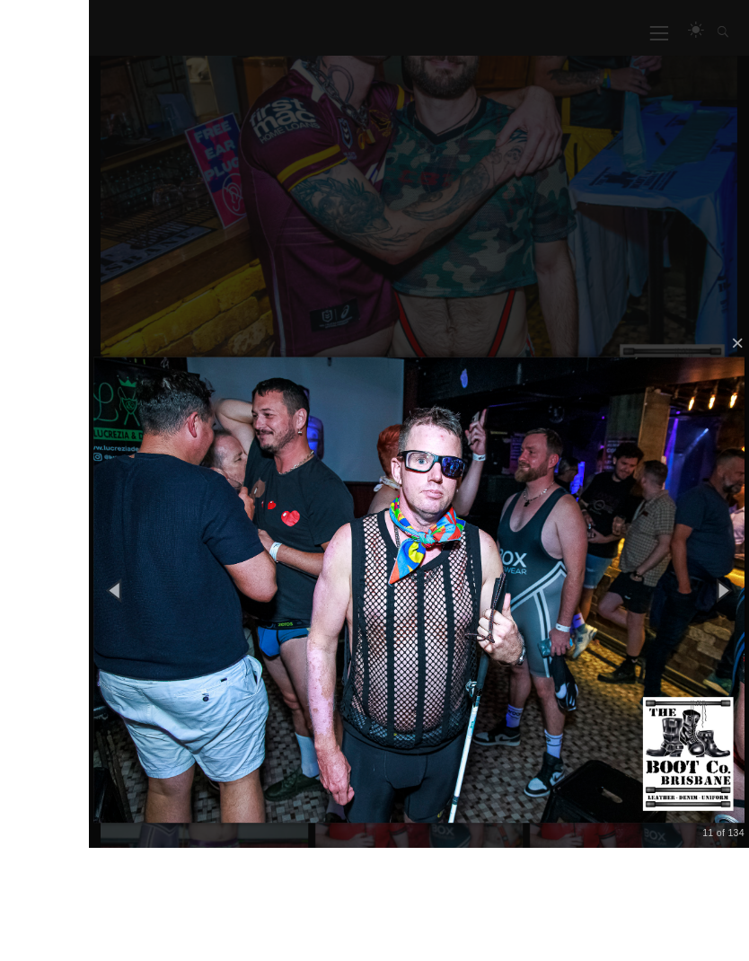
scroll to position [606, 0]
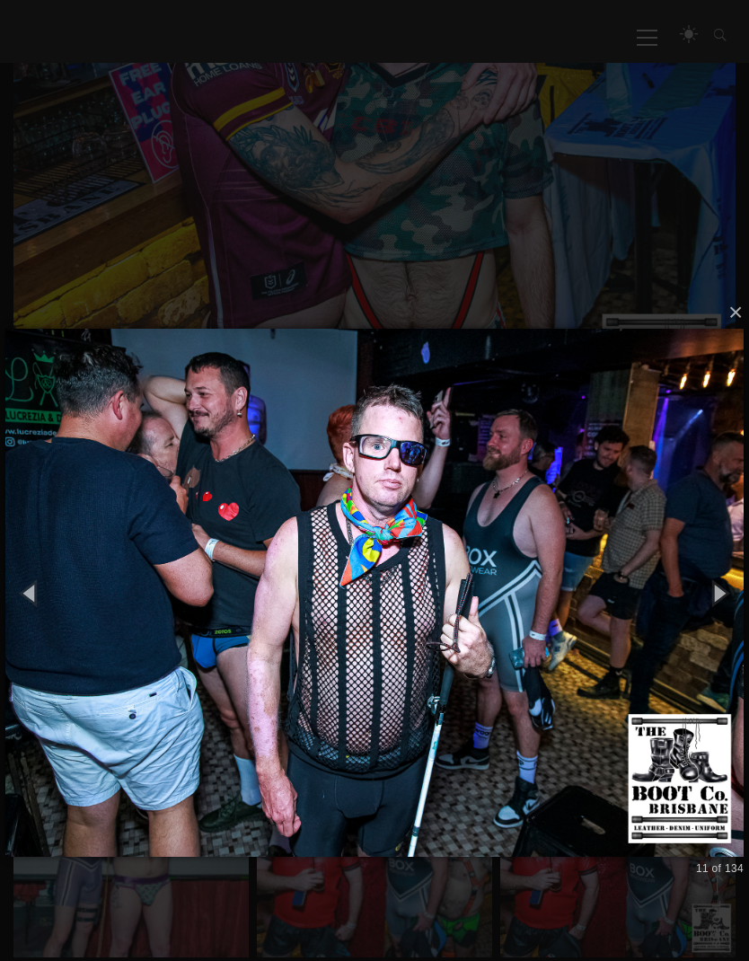
click at [703, 573] on button "button" at bounding box center [719, 593] width 61 height 75
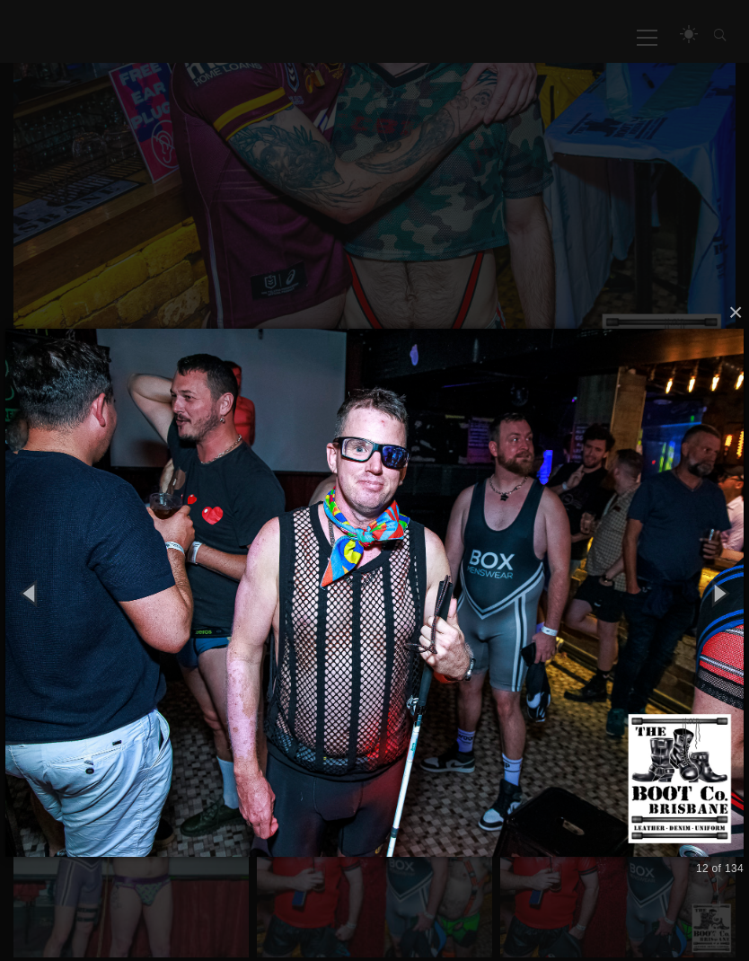
click at [719, 592] on button "button" at bounding box center [719, 593] width 61 height 75
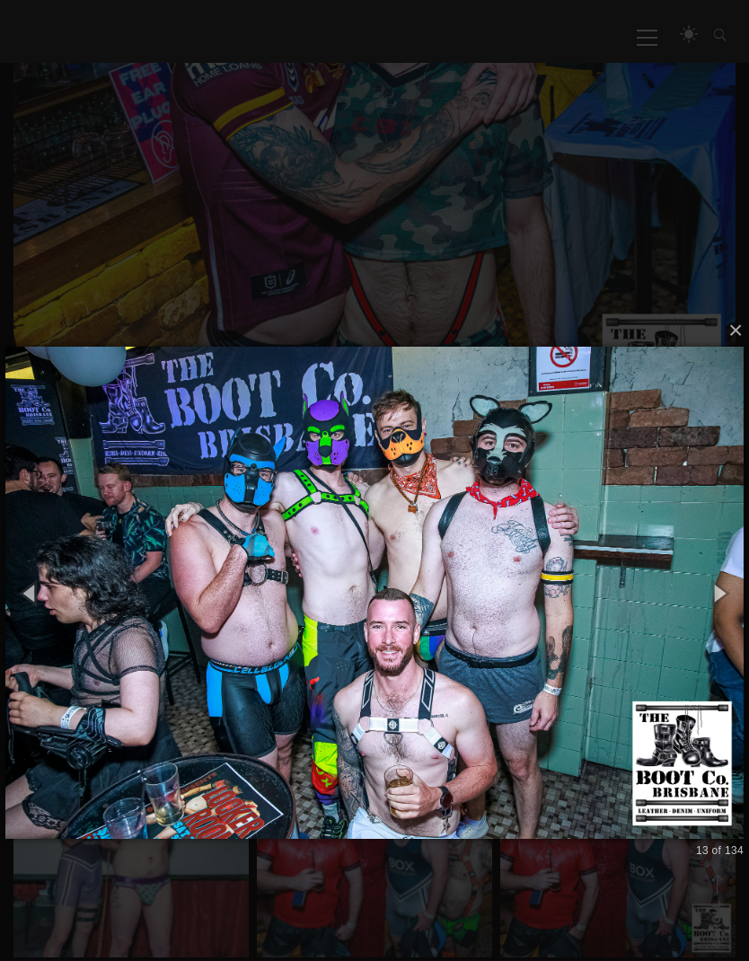
scroll to position [648, 0]
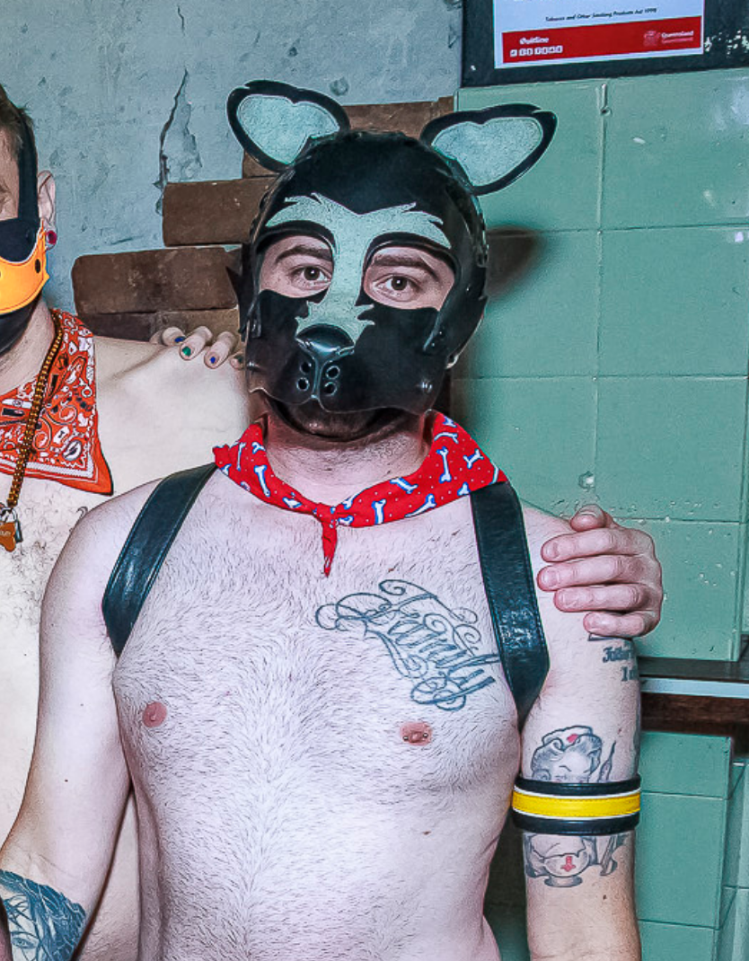
click at [149, 233] on img at bounding box center [374, 515] width 738 height 564
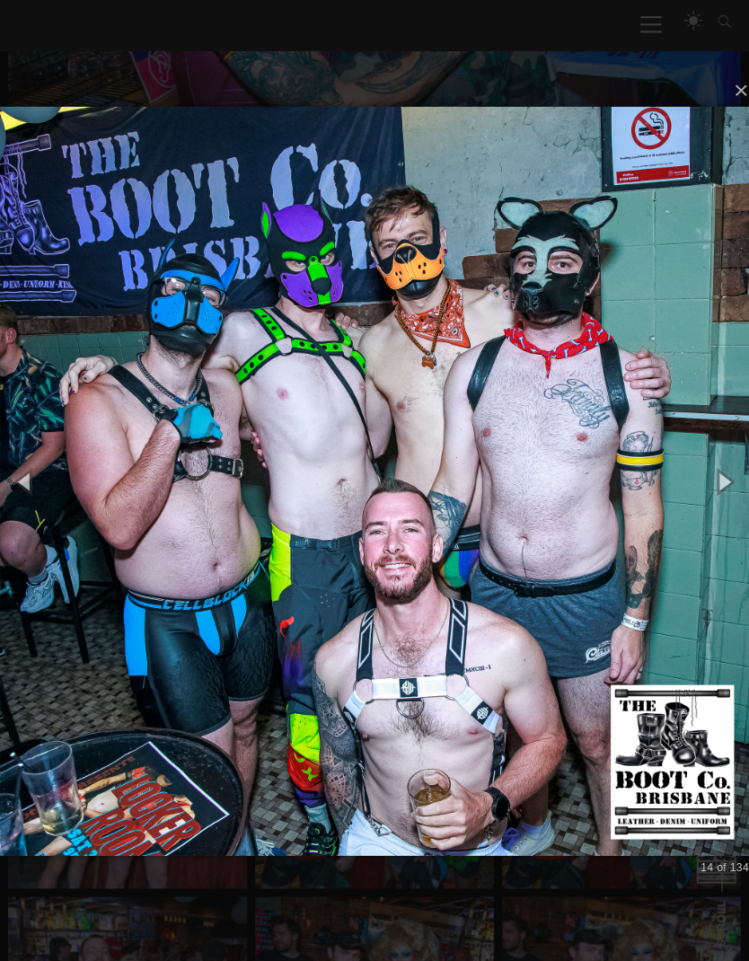
click at [715, 489] on button "button" at bounding box center [719, 488] width 61 height 75
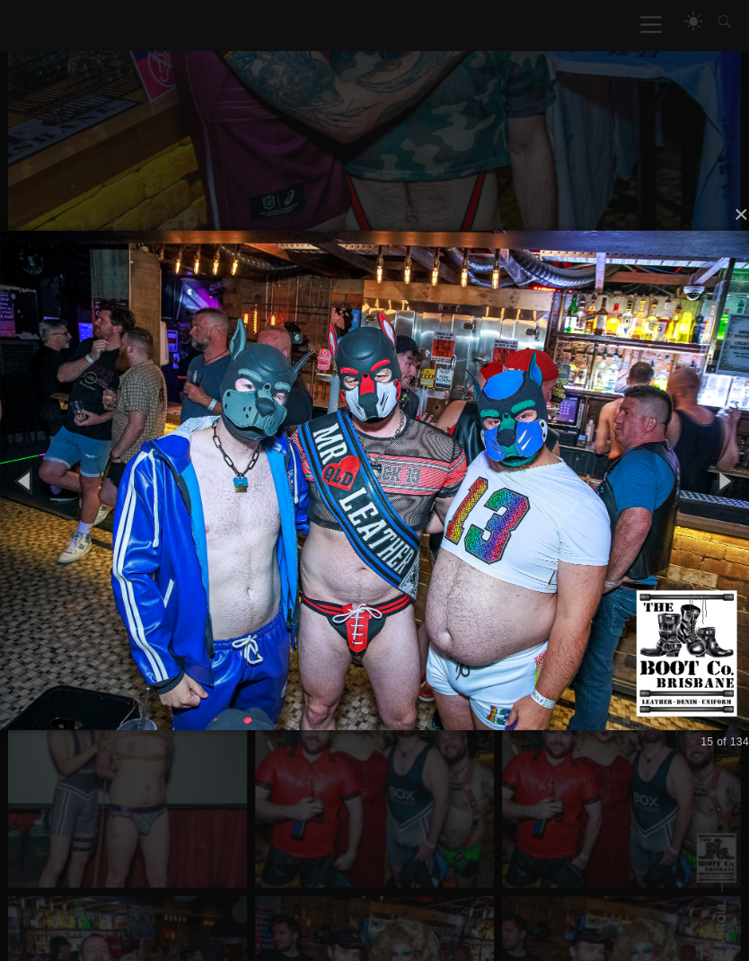
click at [713, 470] on button "button" at bounding box center [719, 487] width 61 height 75
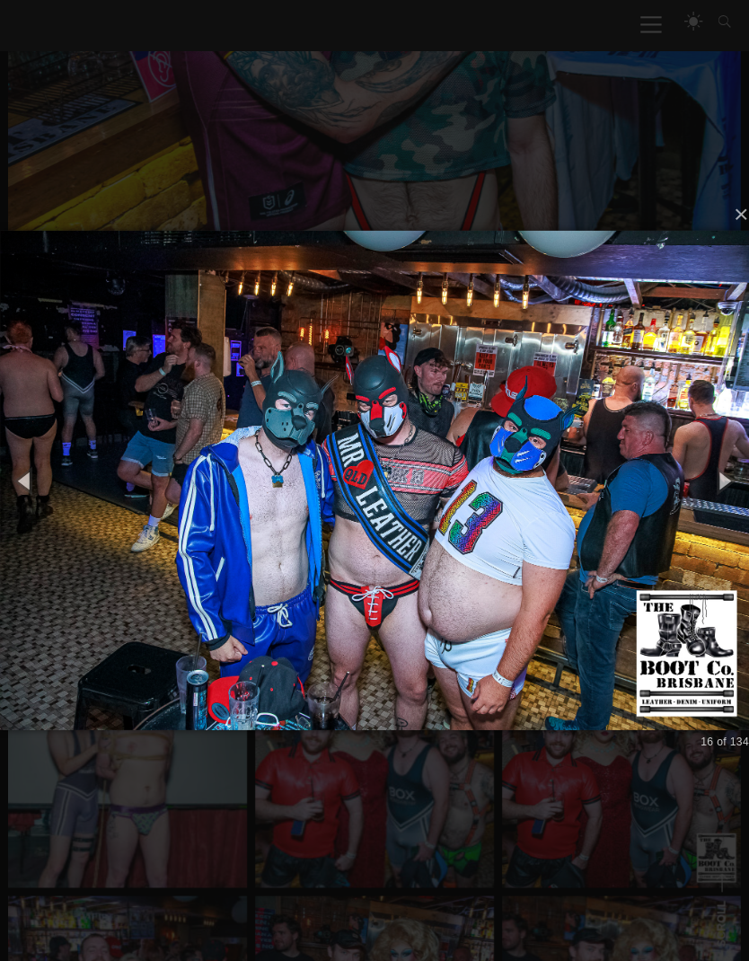
click at [711, 475] on button "button" at bounding box center [719, 487] width 61 height 75
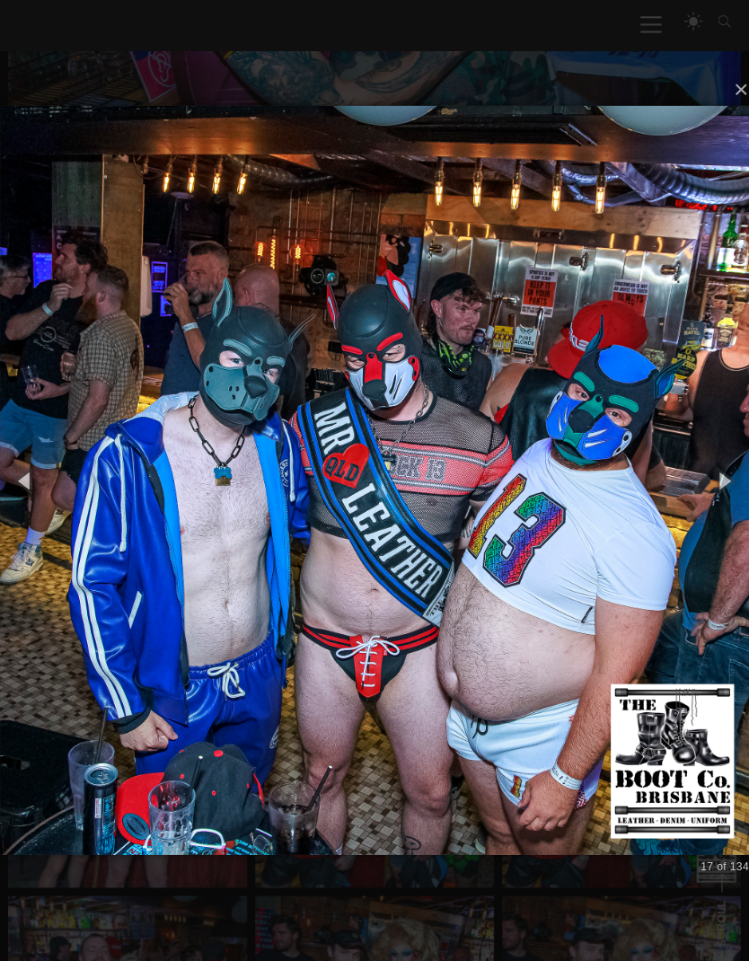
click at [714, 479] on button "button" at bounding box center [719, 487] width 61 height 75
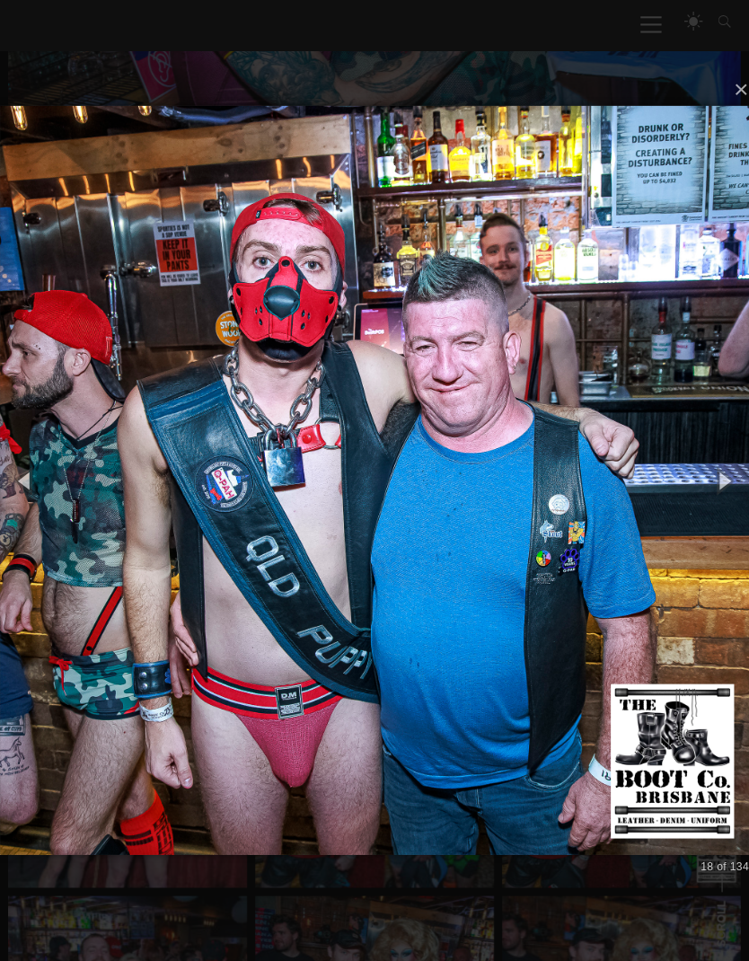
click at [712, 471] on button "button" at bounding box center [719, 487] width 61 height 75
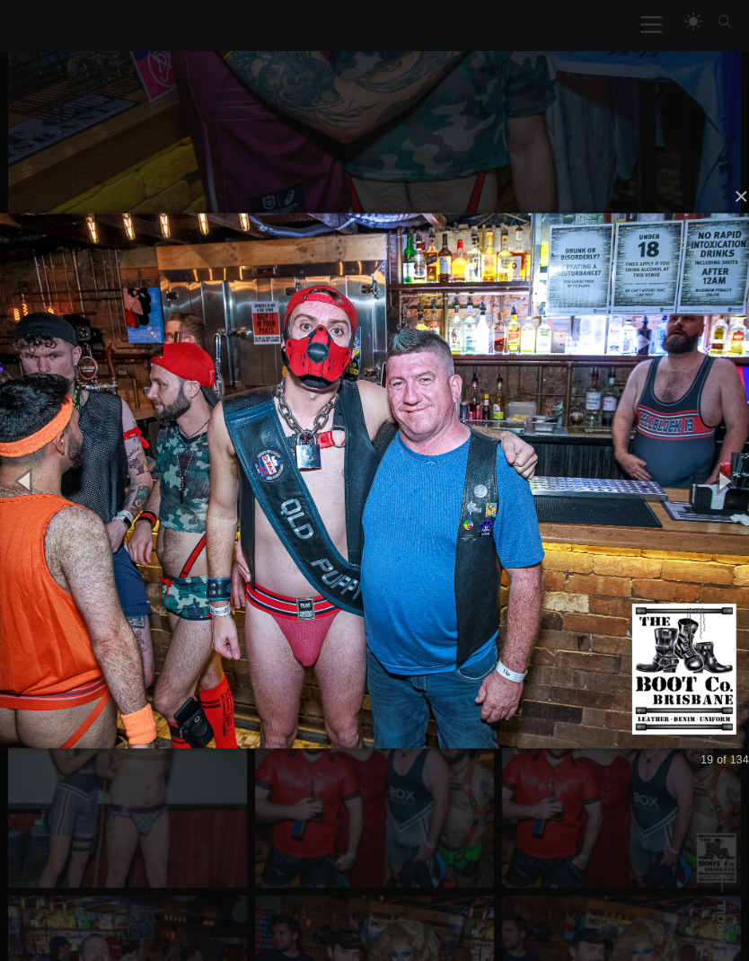
click at [714, 465] on button "button" at bounding box center [719, 487] width 61 height 75
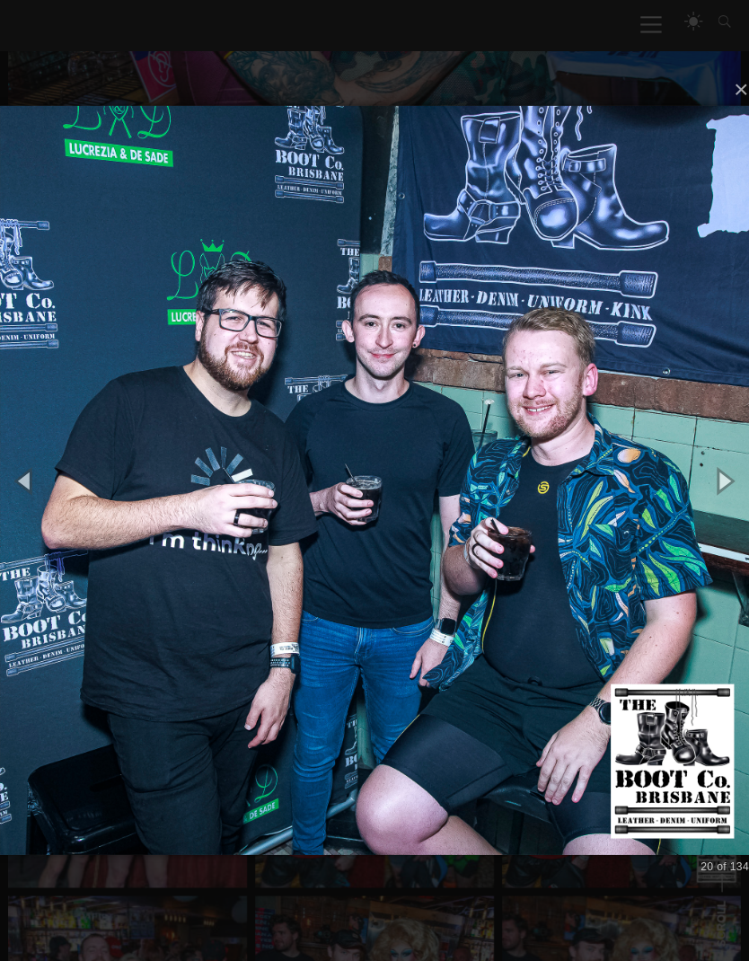
click at [711, 470] on button "button" at bounding box center [719, 487] width 61 height 75
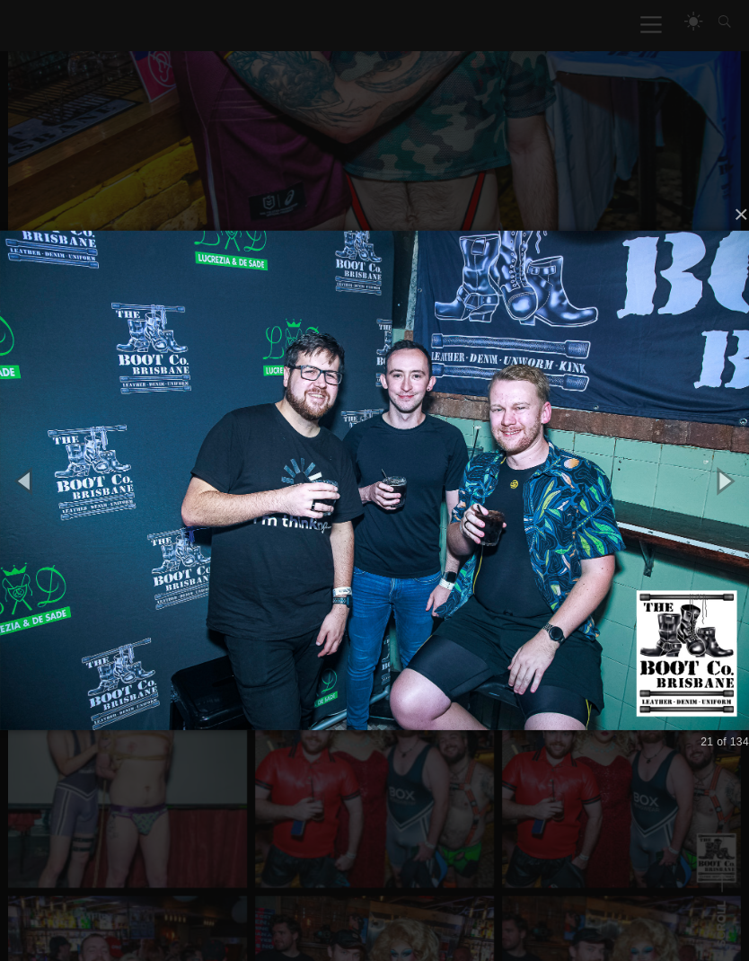
click at [714, 463] on button "button" at bounding box center [719, 487] width 61 height 75
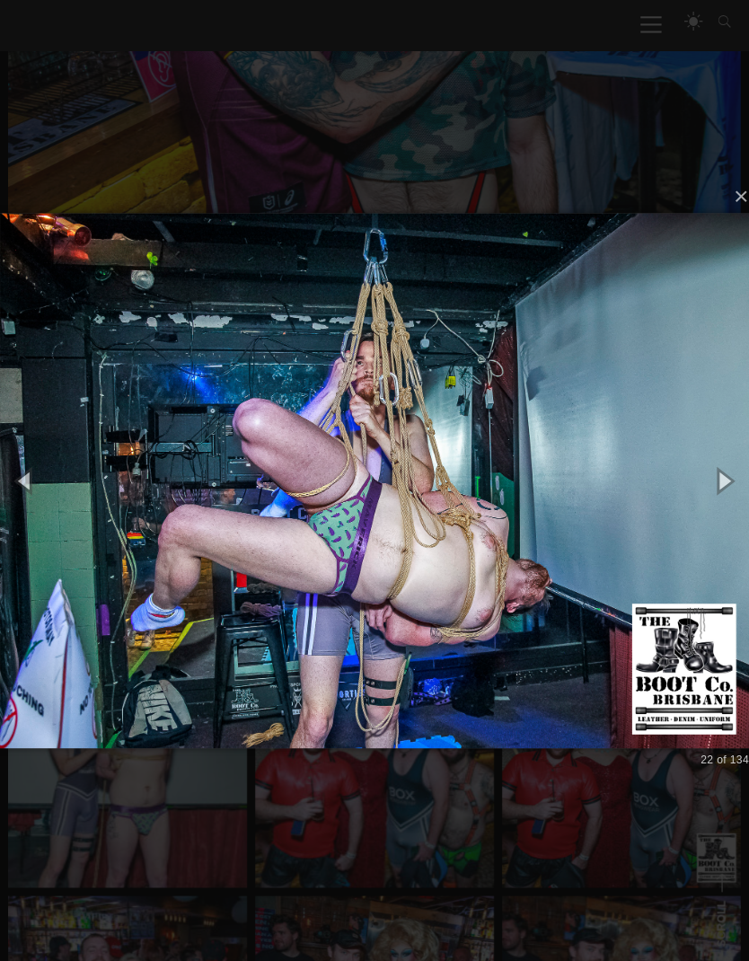
click at [711, 464] on button "button" at bounding box center [719, 487] width 61 height 75
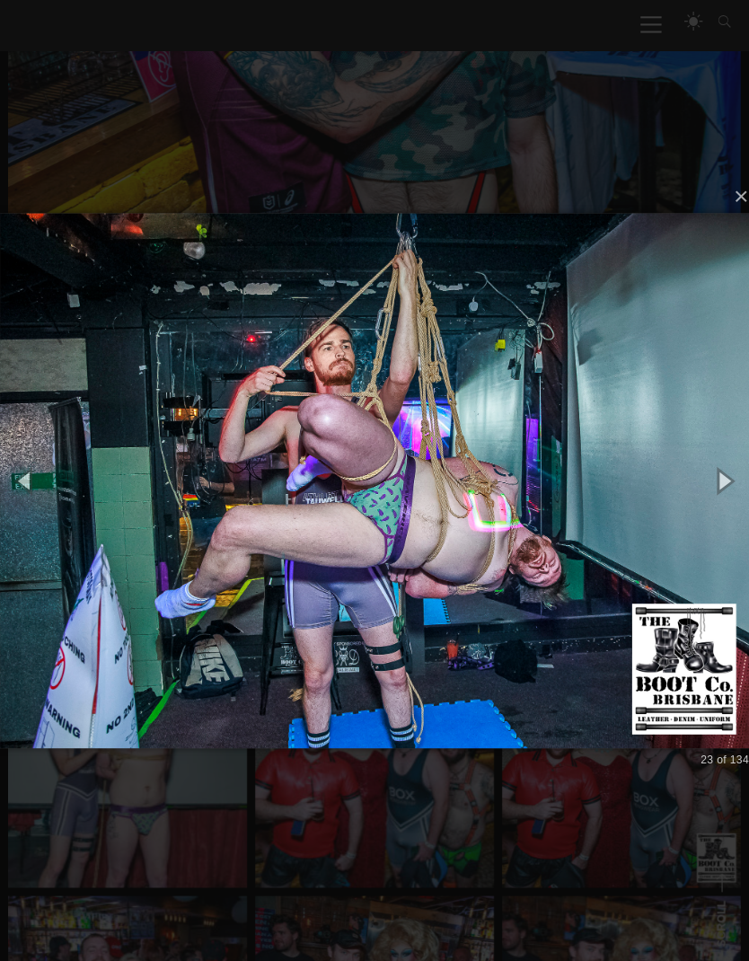
click at [710, 476] on button "button" at bounding box center [719, 487] width 61 height 75
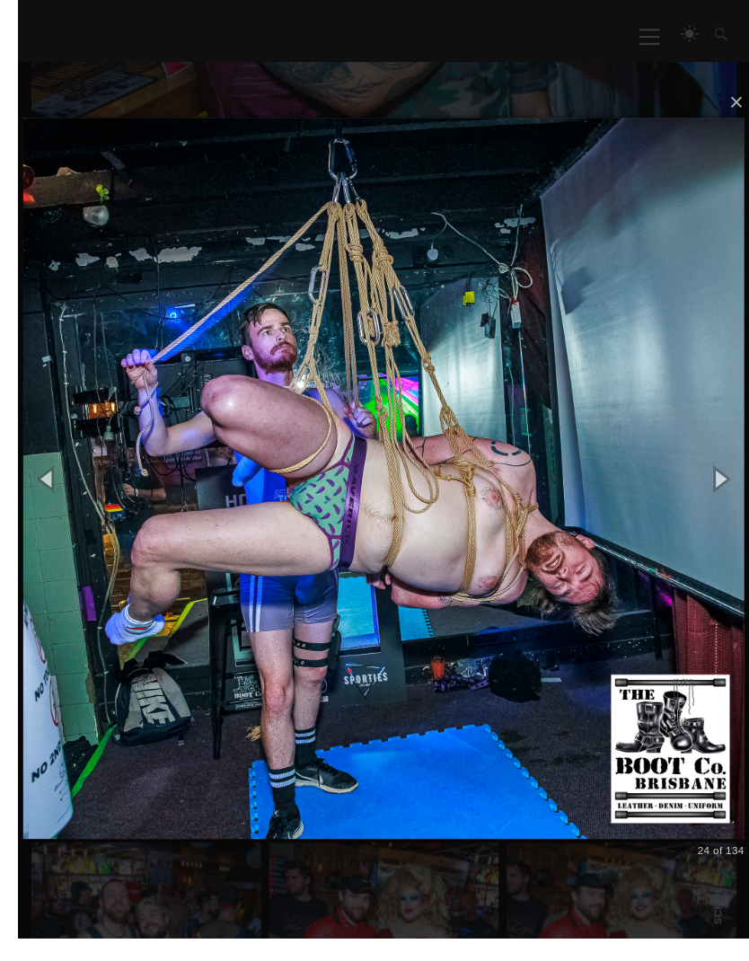
scroll to position [675, 0]
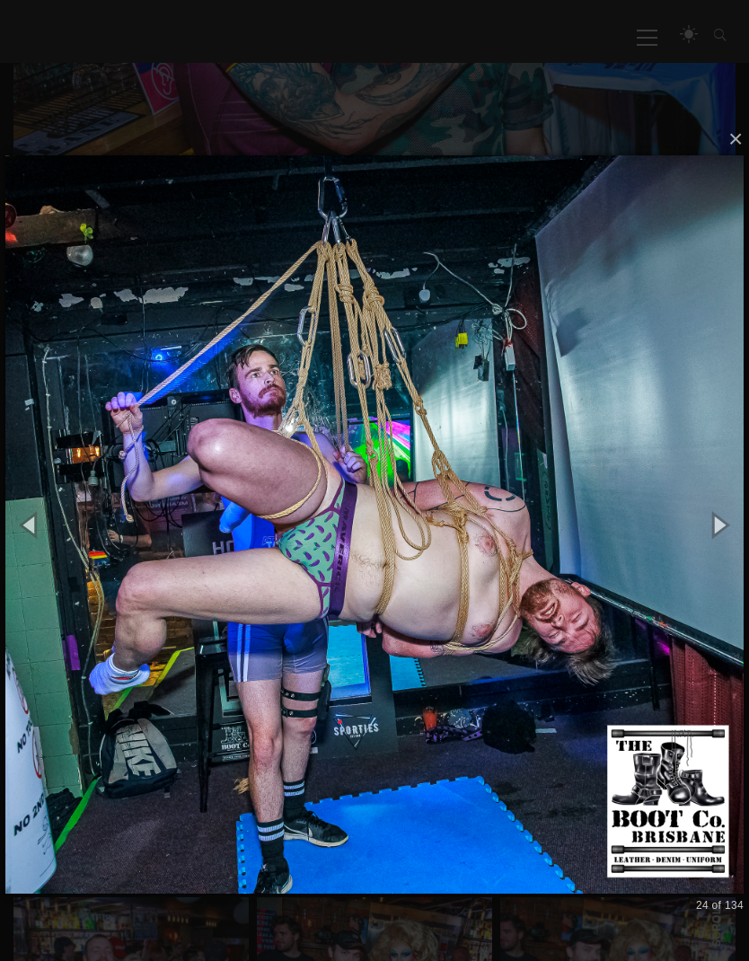
click at [719, 534] on button "button" at bounding box center [719, 525] width 61 height 75
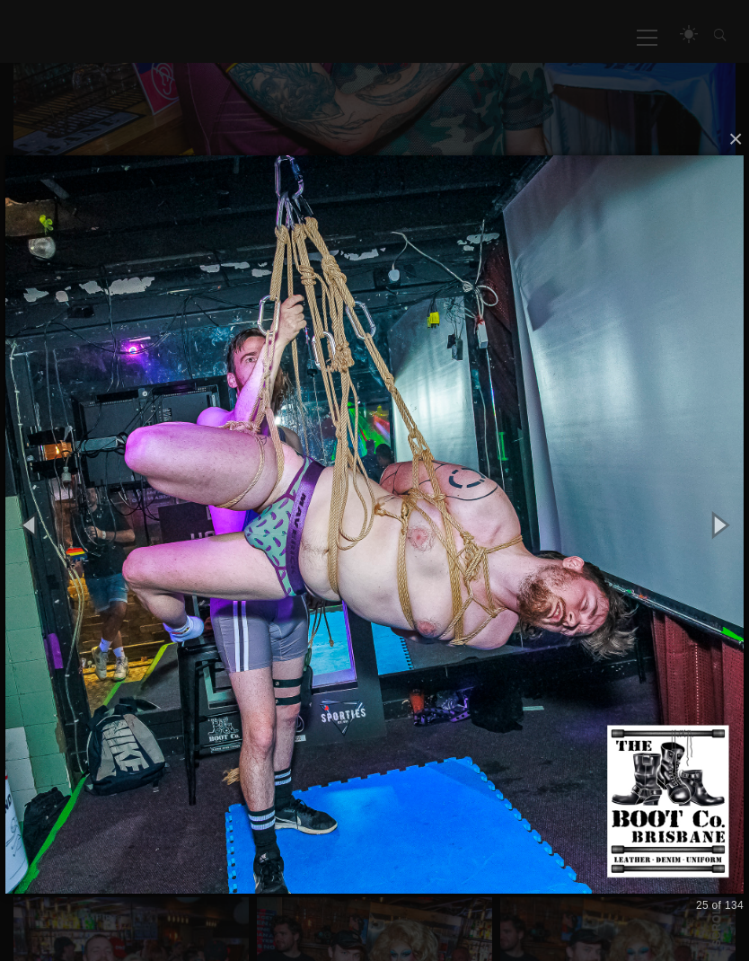
click at [711, 530] on button "button" at bounding box center [719, 525] width 61 height 75
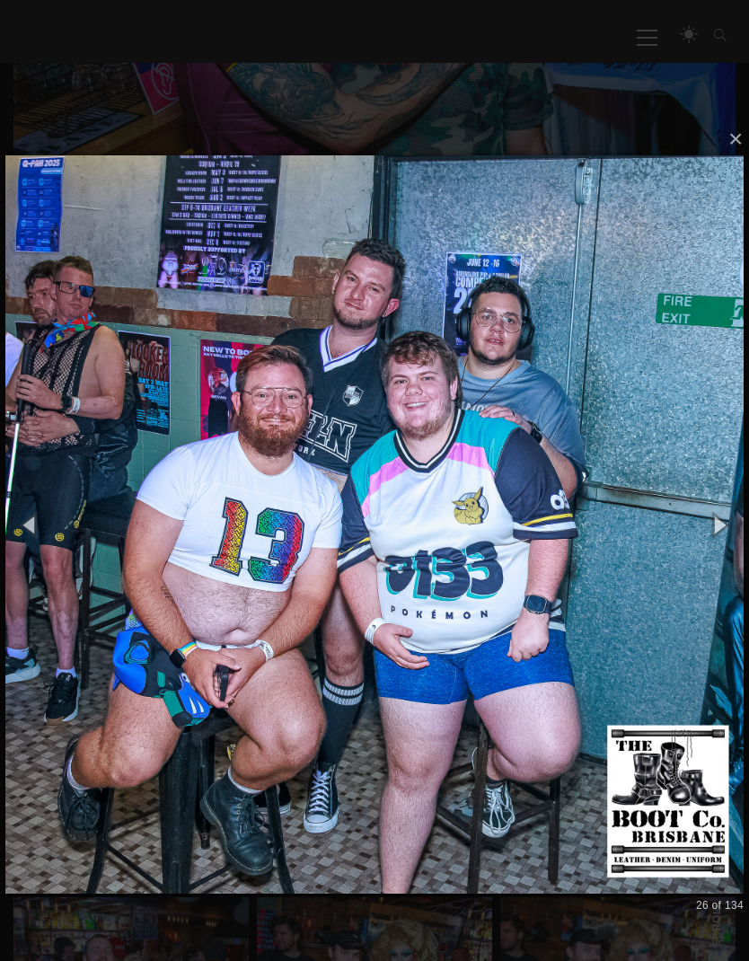
click at [720, 522] on button "button" at bounding box center [719, 525] width 61 height 75
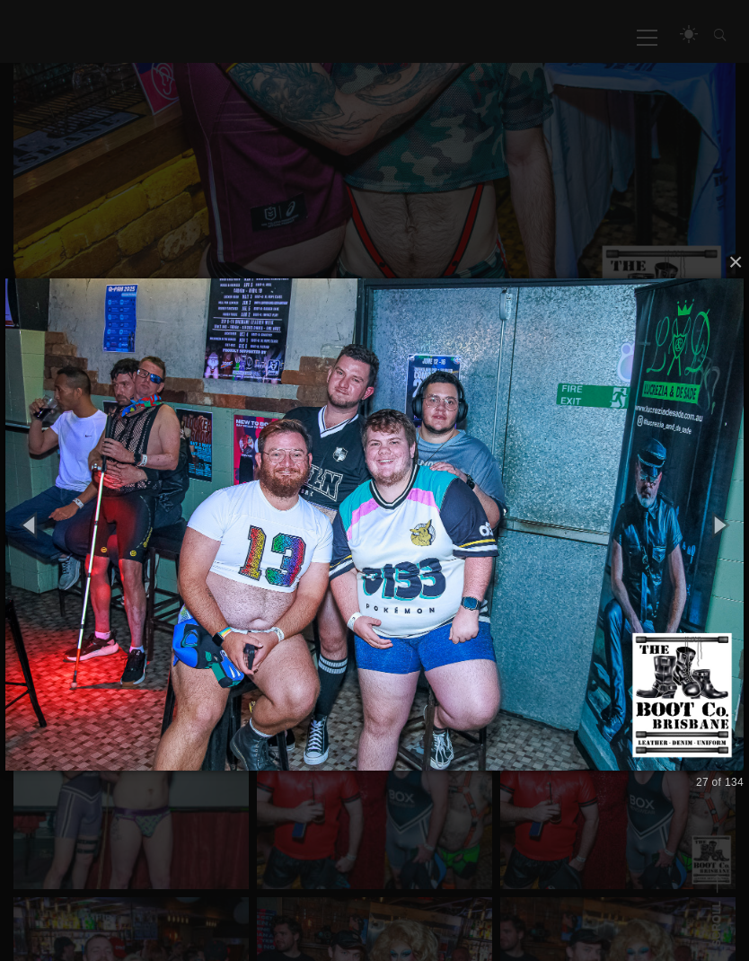
click at [718, 525] on button "button" at bounding box center [719, 525] width 61 height 75
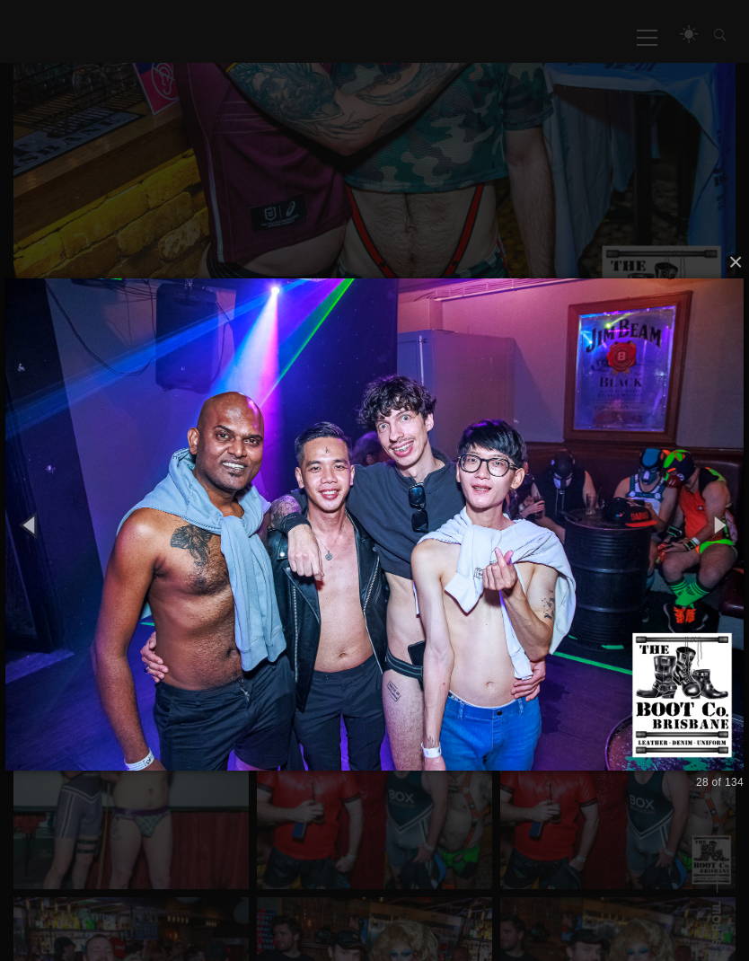
click at [712, 531] on button "button" at bounding box center [719, 525] width 61 height 75
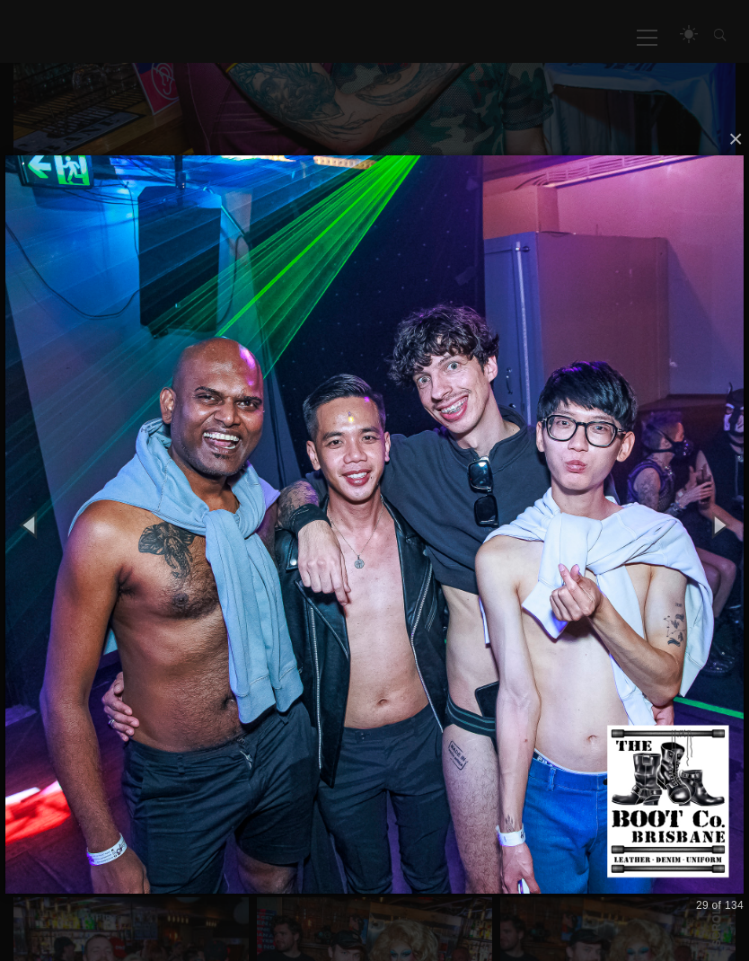
click at [728, 527] on button "button" at bounding box center [719, 525] width 61 height 75
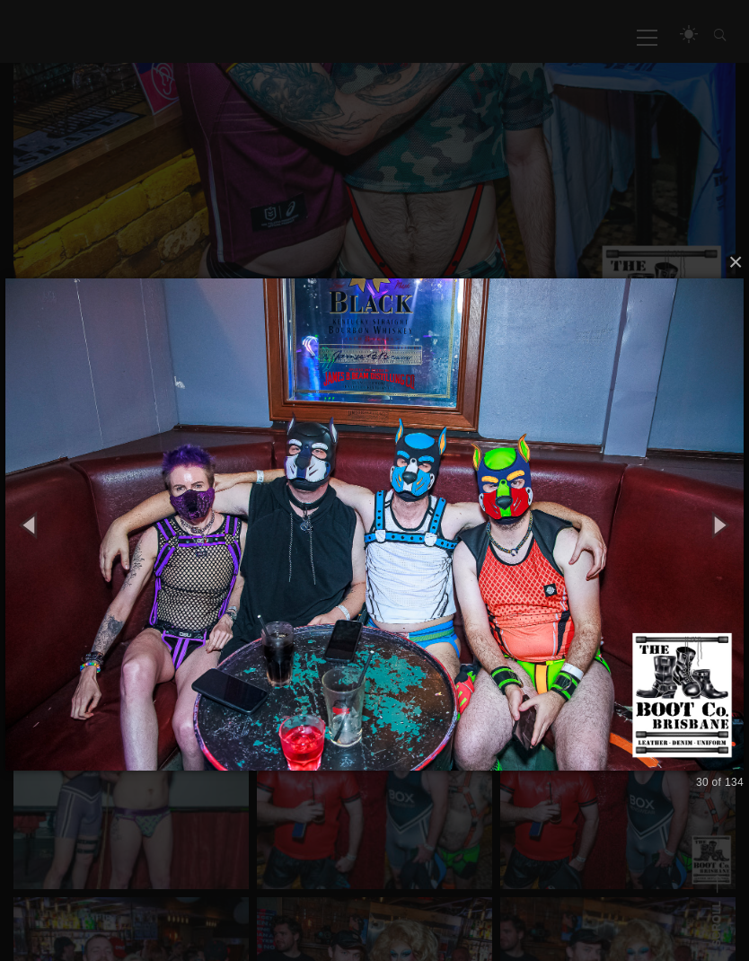
click at [726, 525] on button "button" at bounding box center [719, 525] width 61 height 75
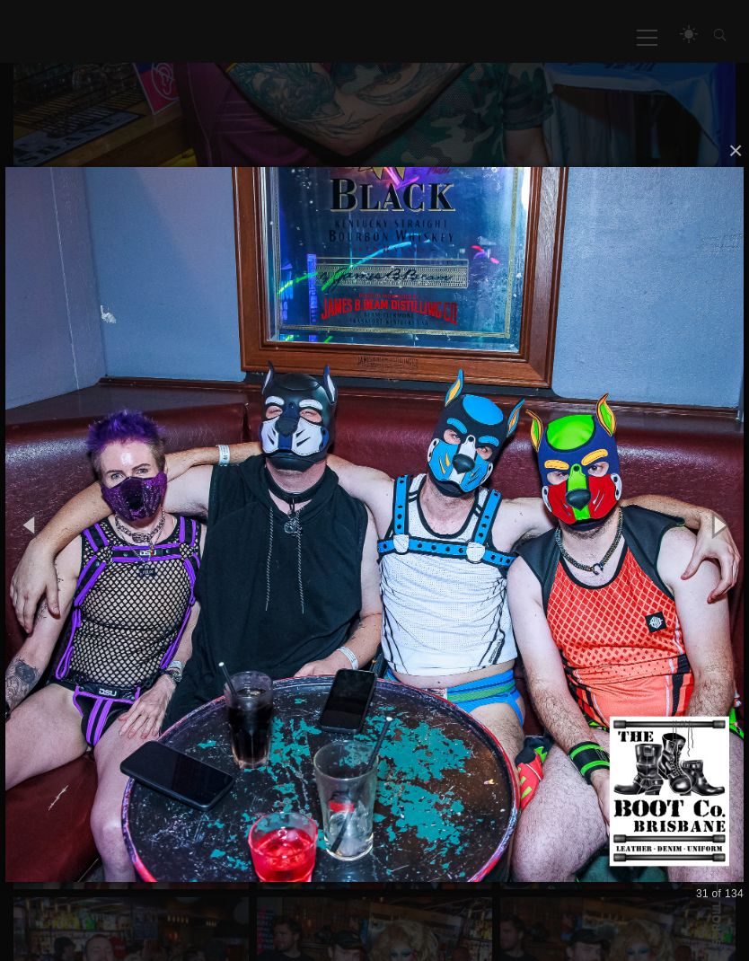
click at [737, 527] on button "button" at bounding box center [719, 525] width 61 height 75
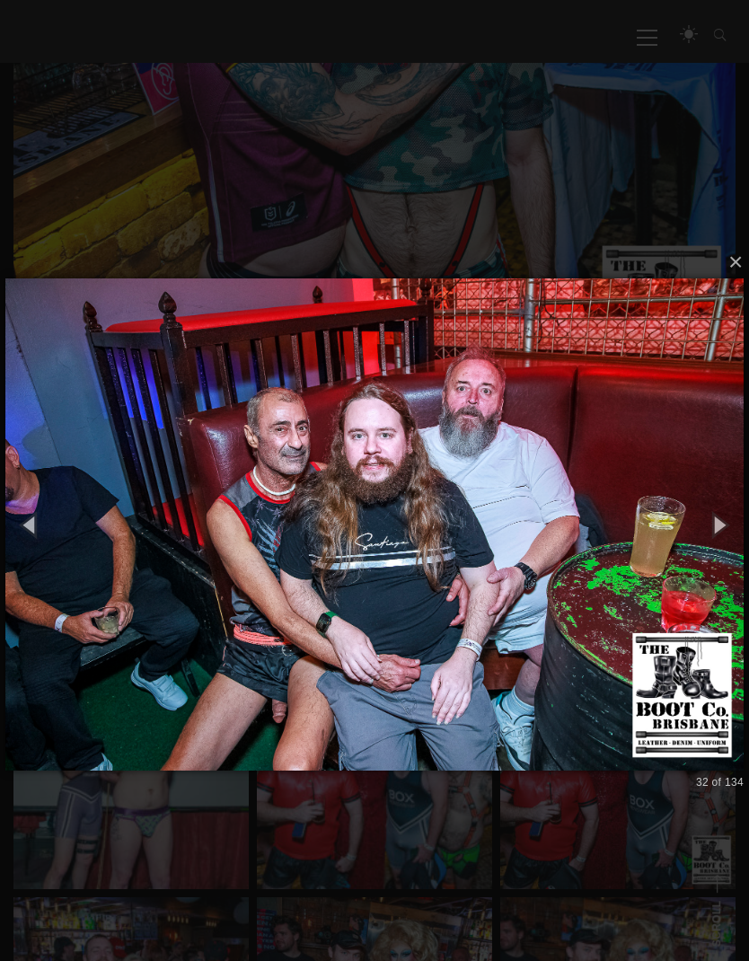
click at [723, 530] on button "button" at bounding box center [719, 525] width 61 height 75
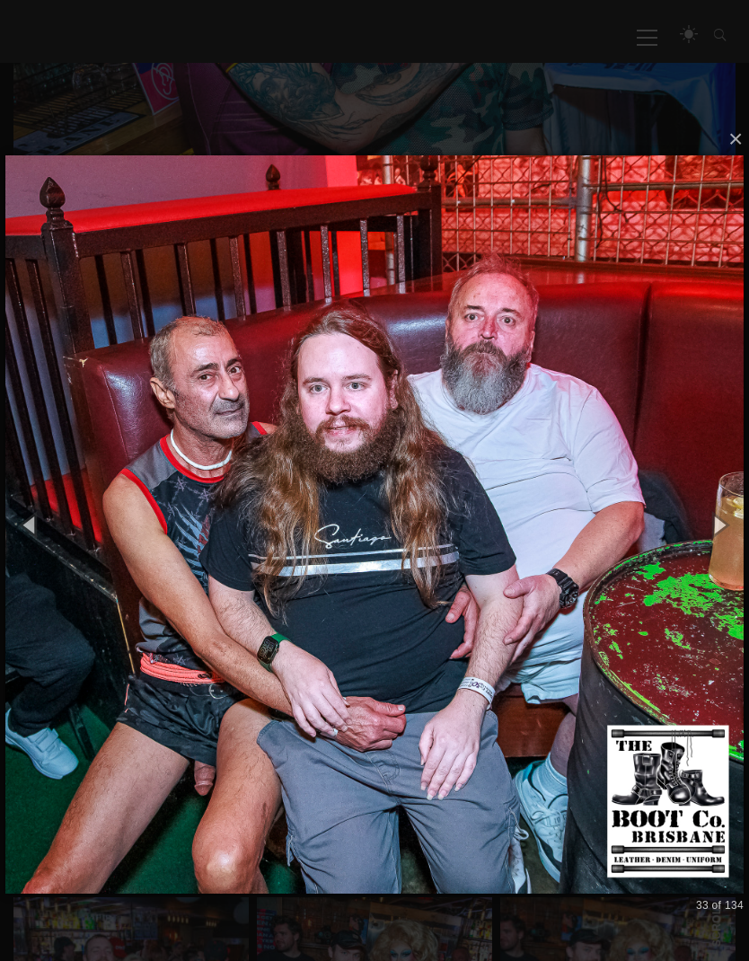
click at [719, 526] on button "button" at bounding box center [719, 525] width 61 height 75
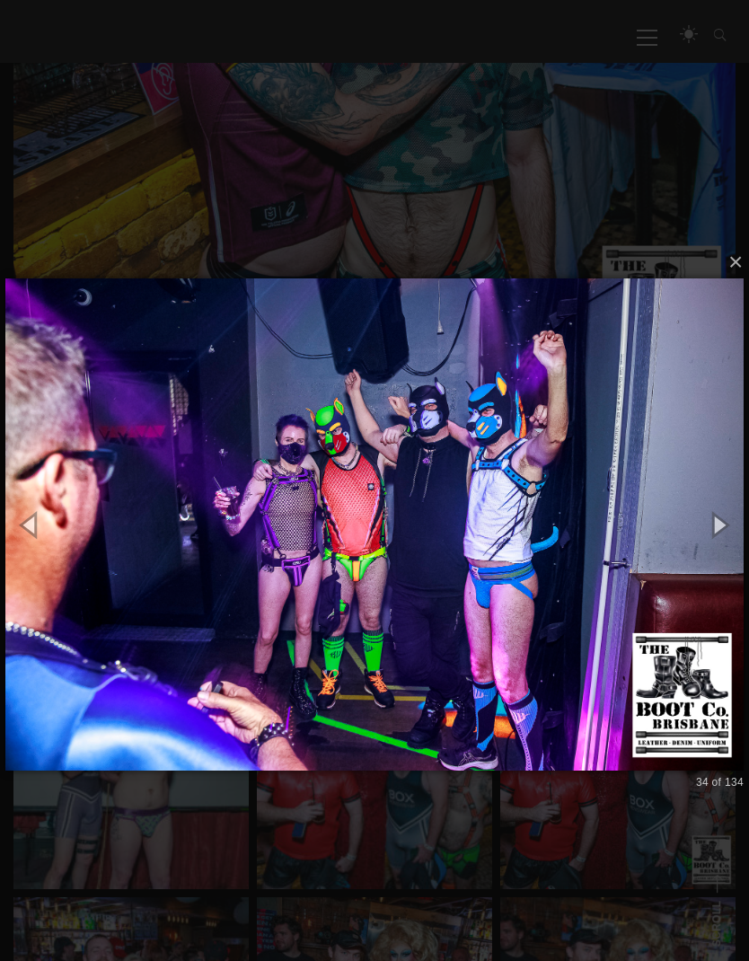
click at [727, 529] on button "button" at bounding box center [719, 525] width 61 height 75
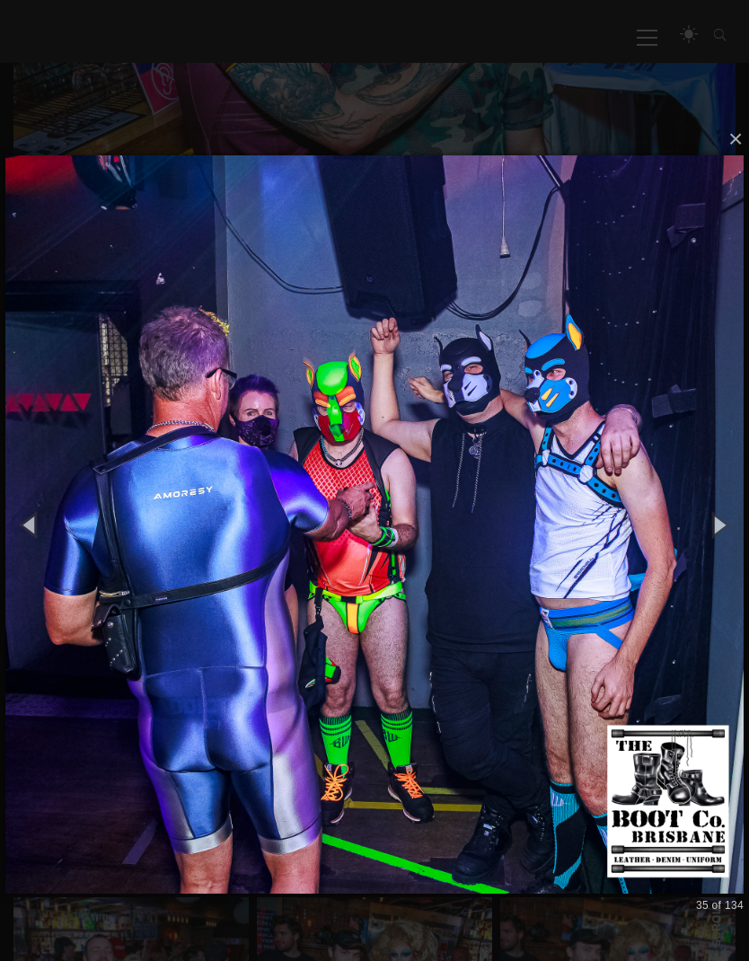
click at [724, 526] on button "button" at bounding box center [719, 525] width 61 height 75
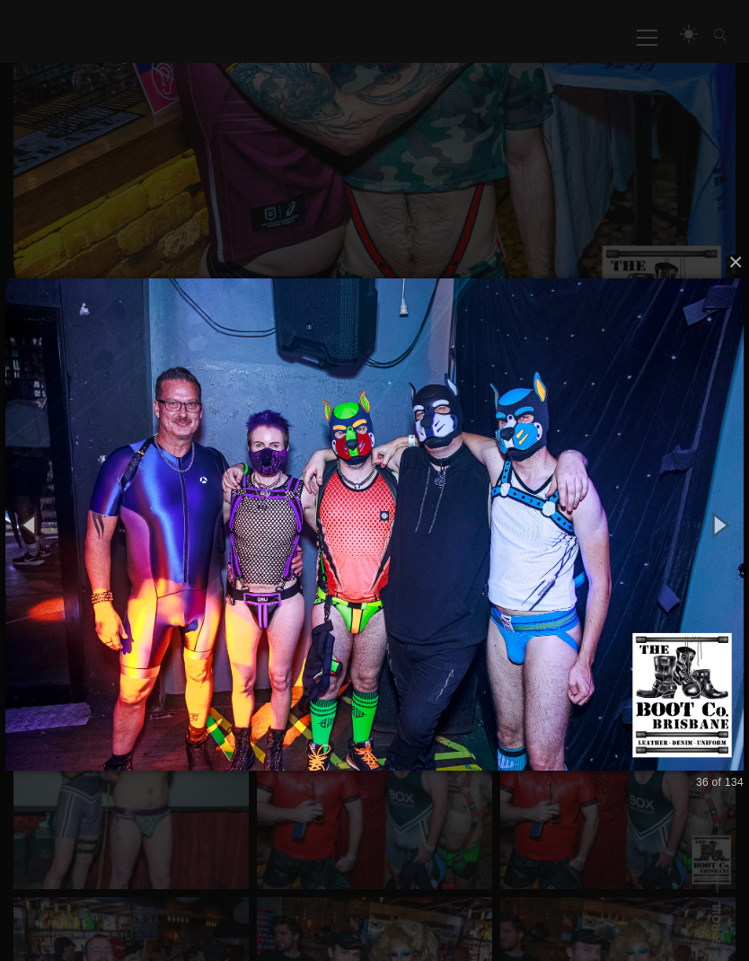
click at [723, 525] on button "button" at bounding box center [719, 525] width 61 height 75
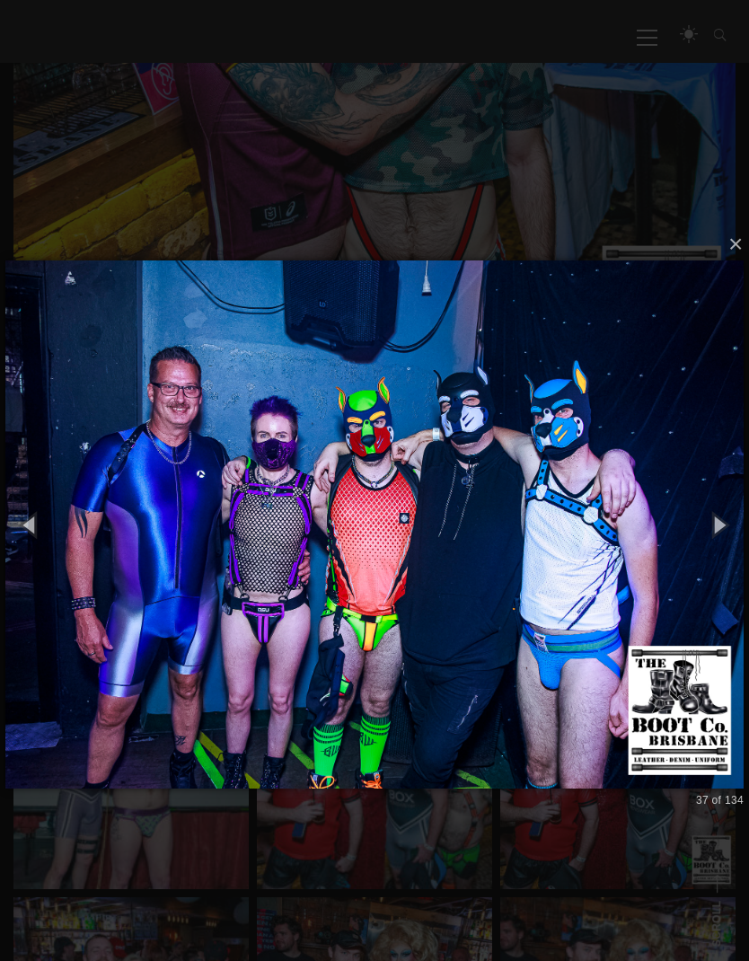
click at [719, 523] on button "button" at bounding box center [719, 525] width 61 height 75
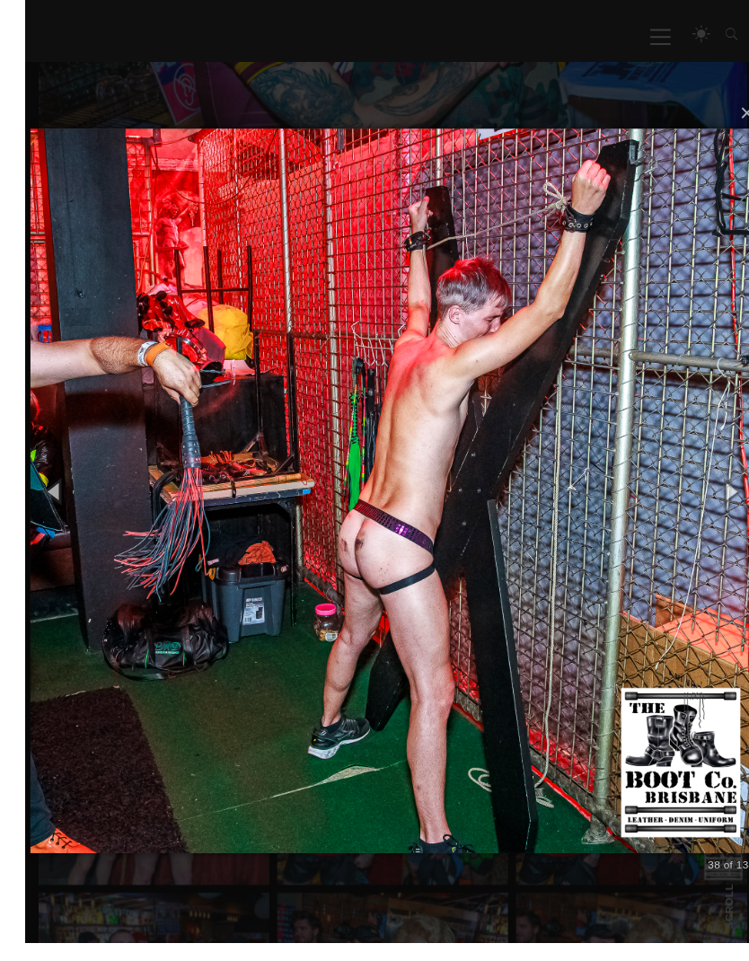
scroll to position [674, 0]
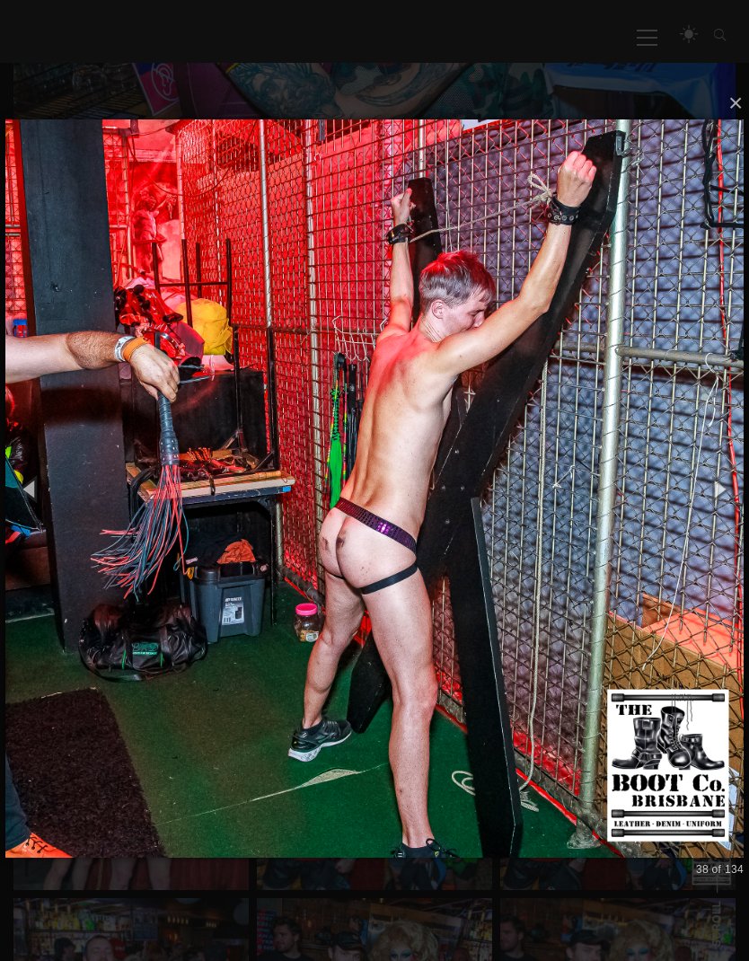
click at [717, 484] on button "button" at bounding box center [719, 489] width 61 height 75
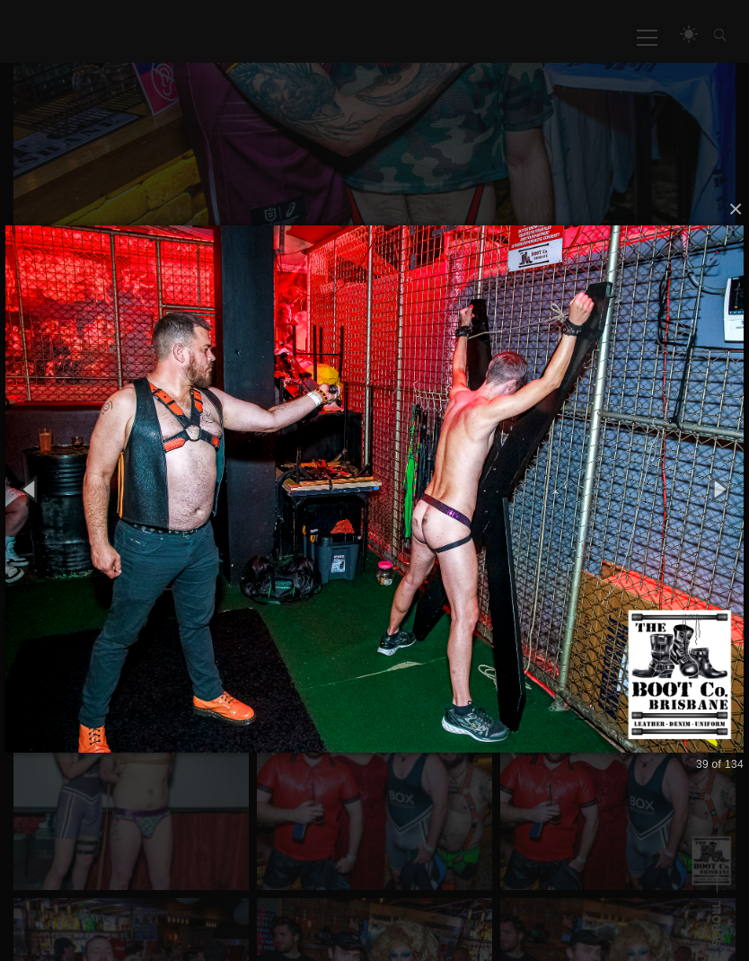
click at [719, 481] on button "button" at bounding box center [719, 489] width 61 height 75
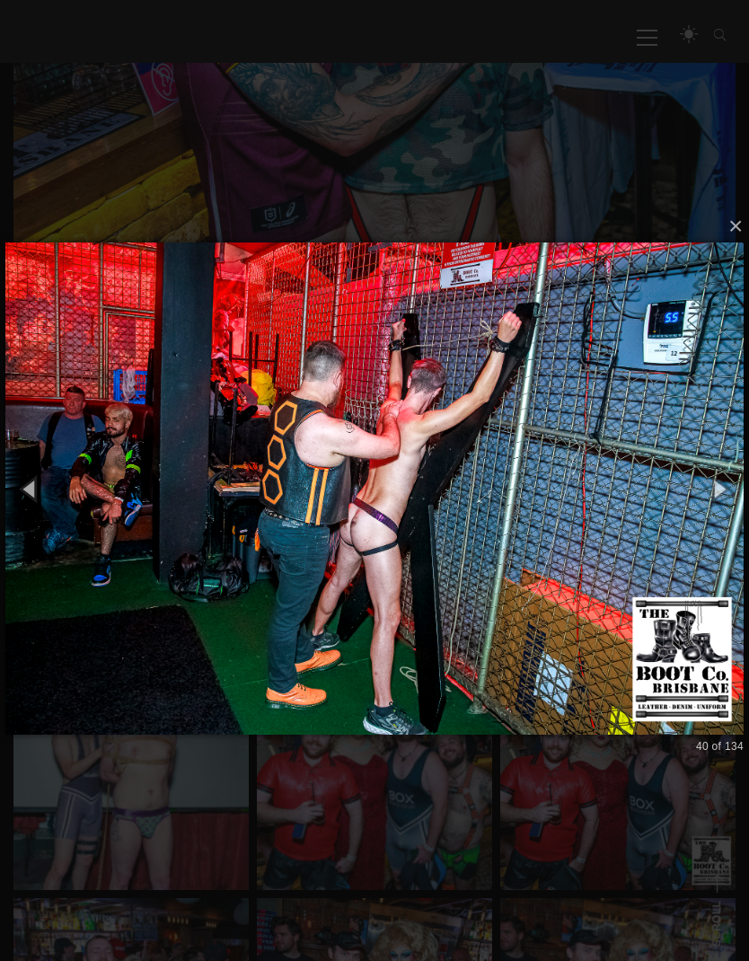
click at [718, 486] on button "button" at bounding box center [719, 489] width 61 height 75
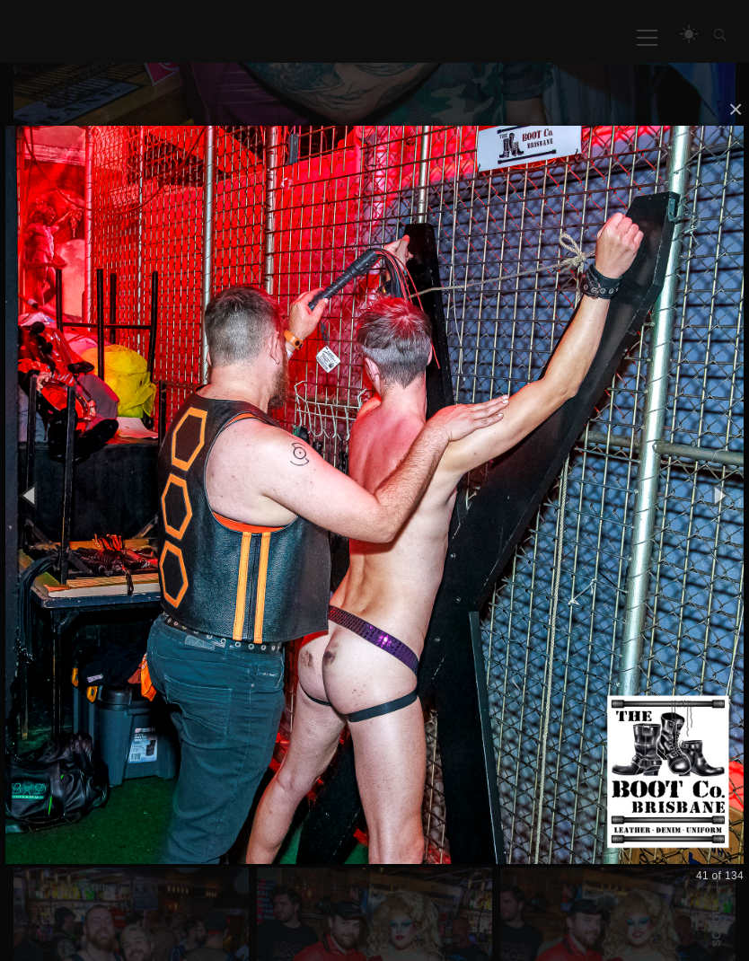
scroll to position [703, 0]
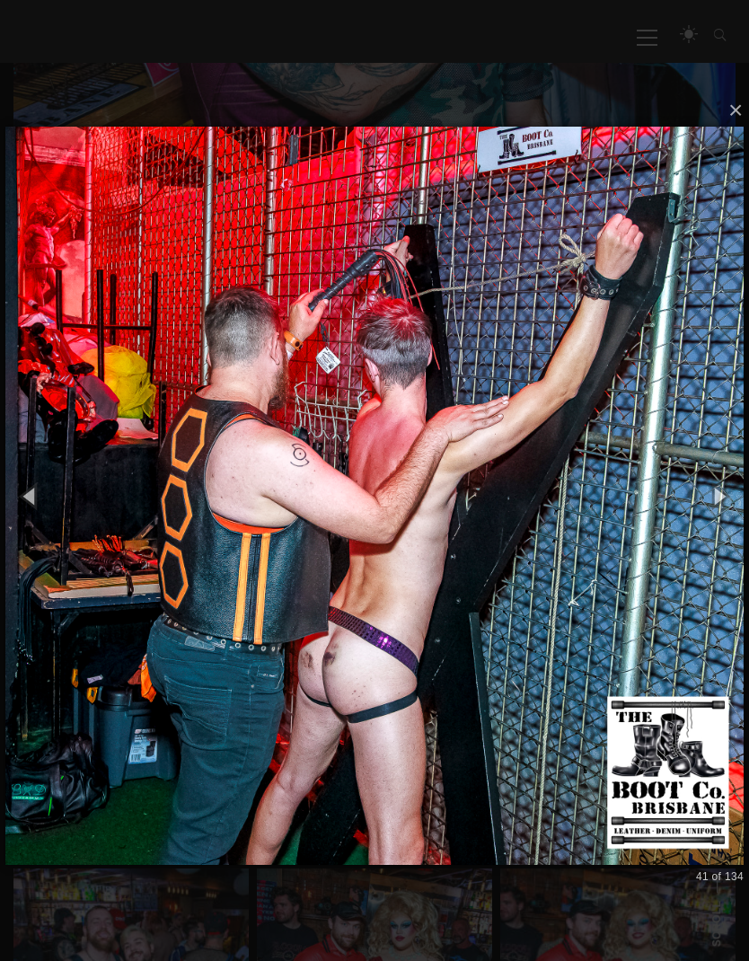
click at [42, 501] on button "button" at bounding box center [30, 496] width 61 height 75
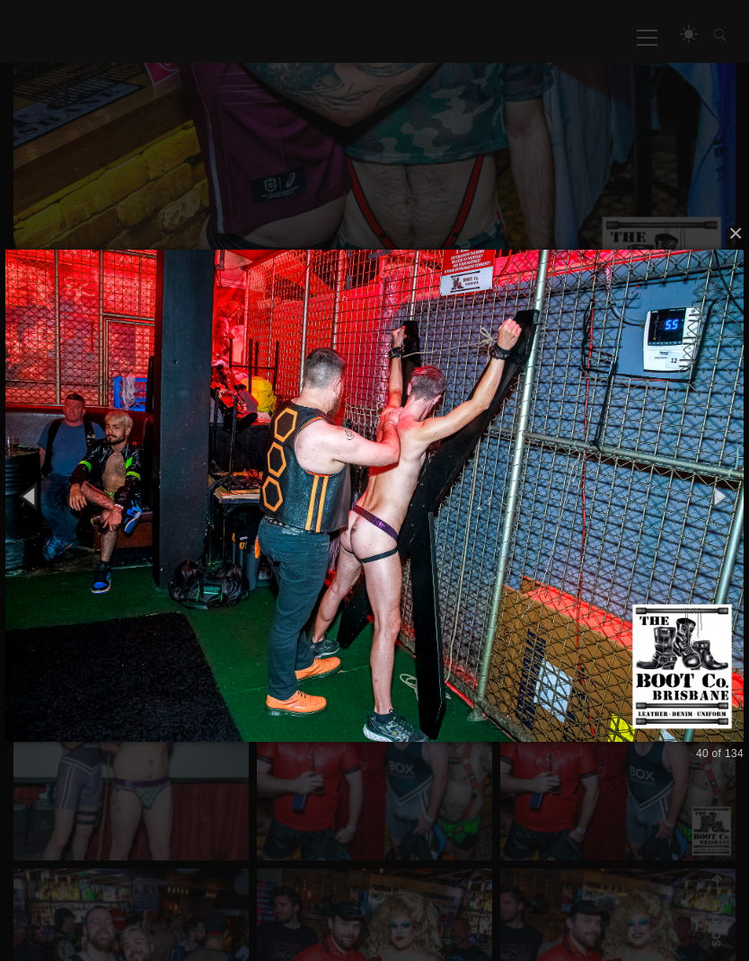
click at [25, 503] on button "button" at bounding box center [30, 496] width 61 height 75
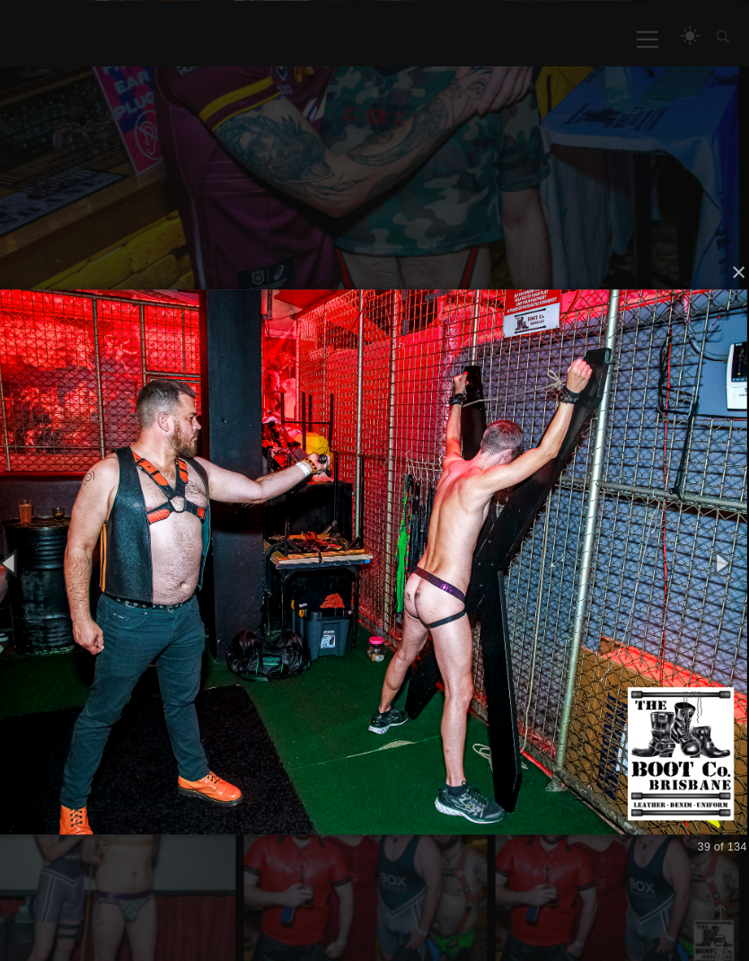
scroll to position [620, 0]
click at [28, 541] on button "button" at bounding box center [30, 544] width 61 height 75
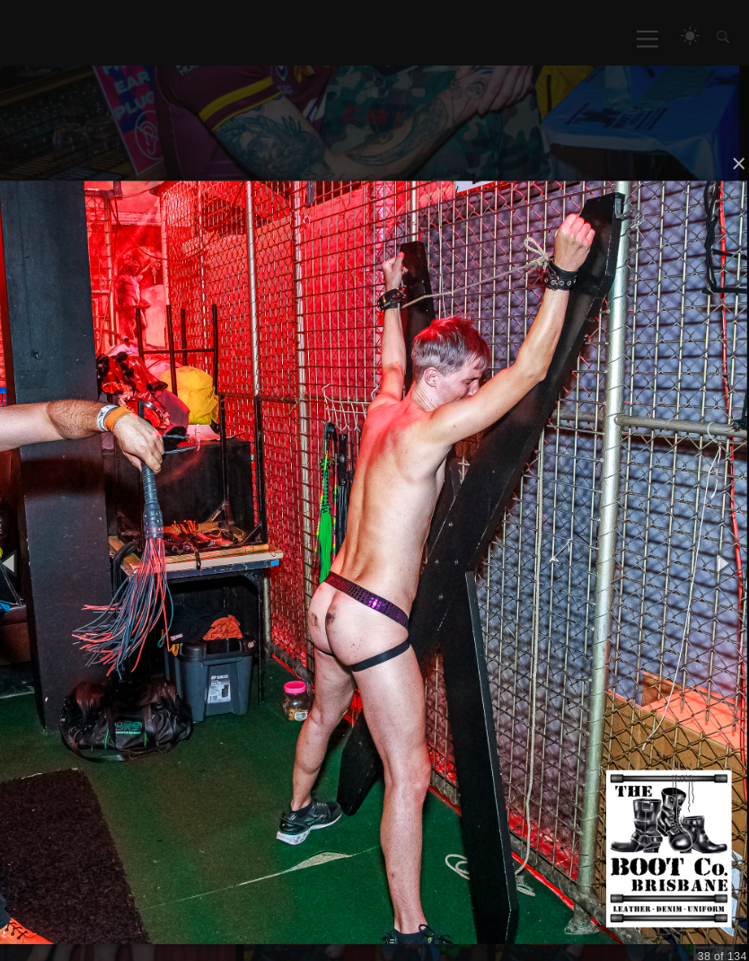
click at [21, 552] on button "button" at bounding box center [30, 544] width 61 height 75
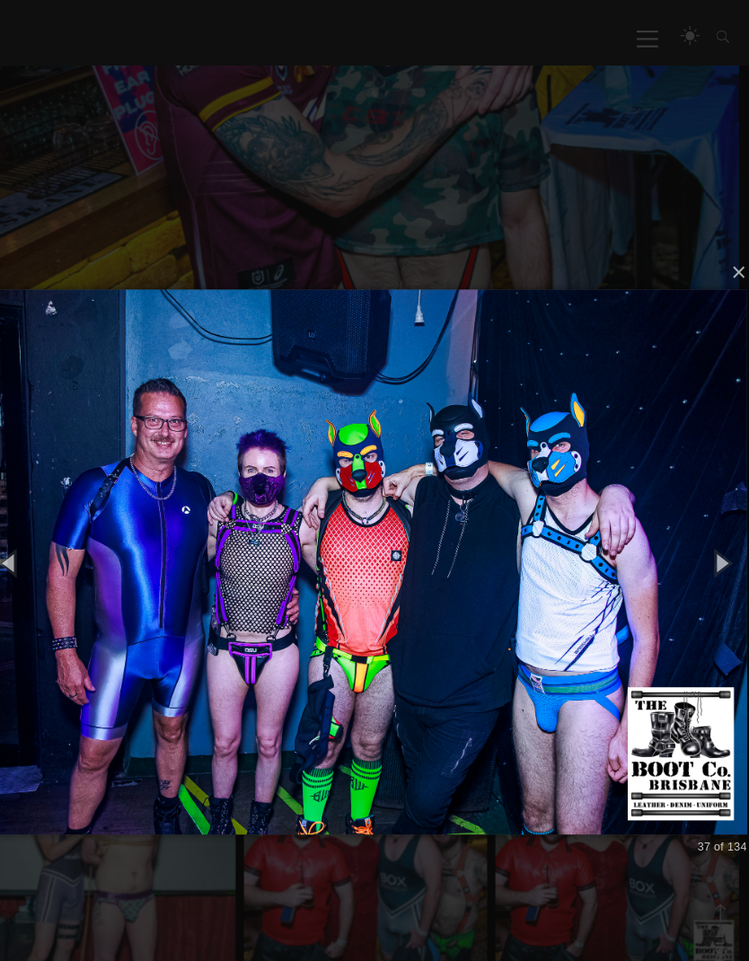
click at [691, 551] on button "button" at bounding box center [719, 544] width 61 height 75
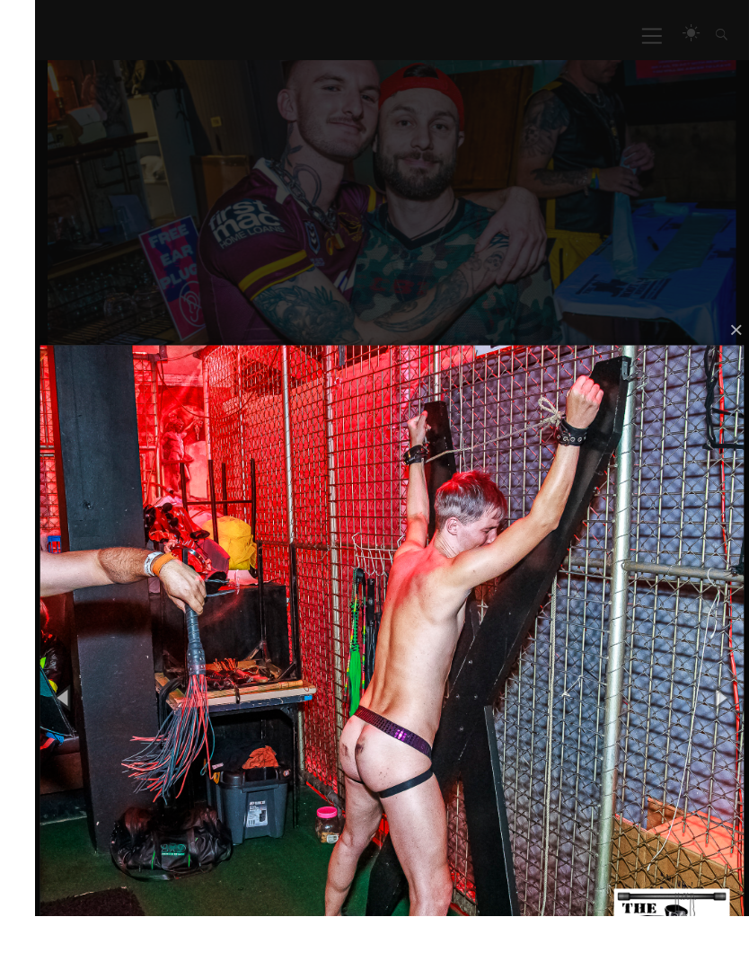
scroll to position [478, 0]
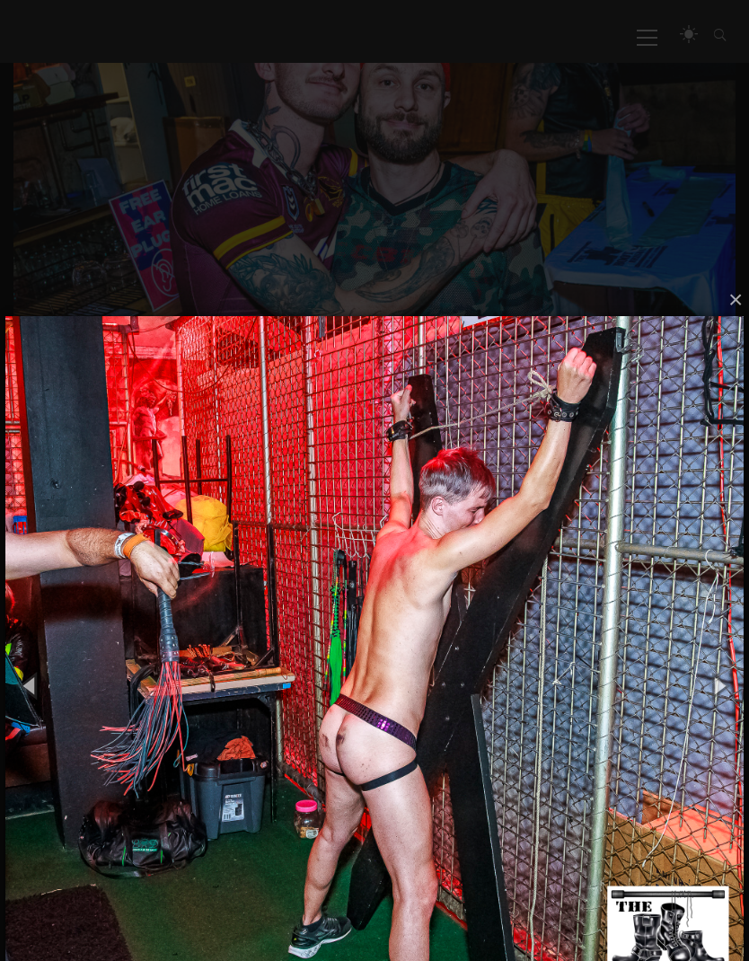
click at [728, 685] on button "button" at bounding box center [719, 685] width 61 height 75
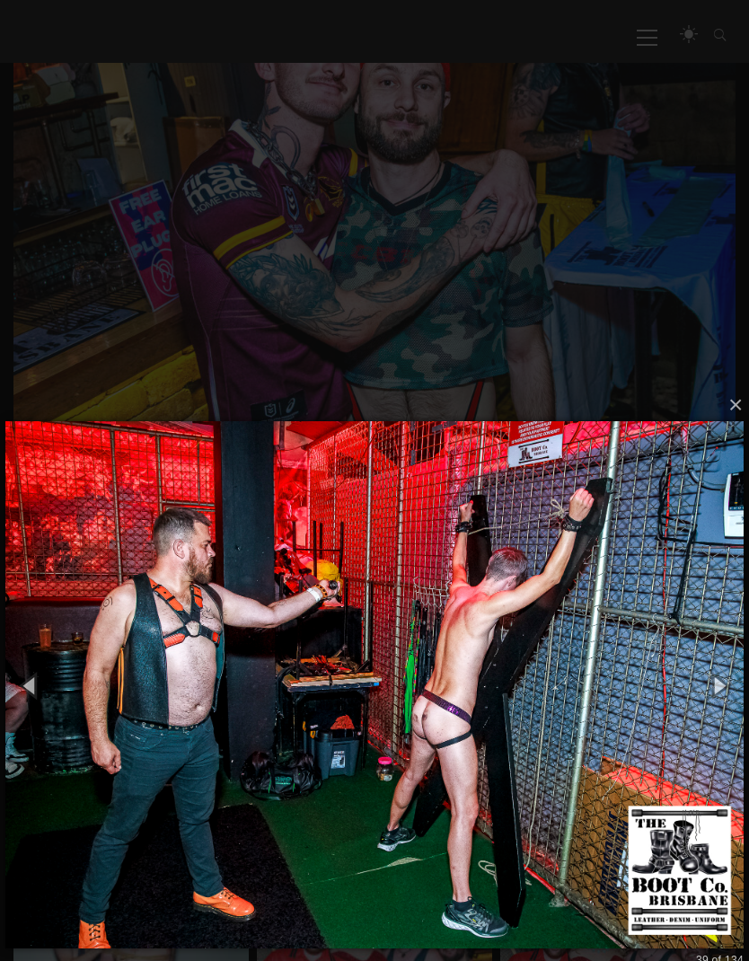
scroll to position [477, 0]
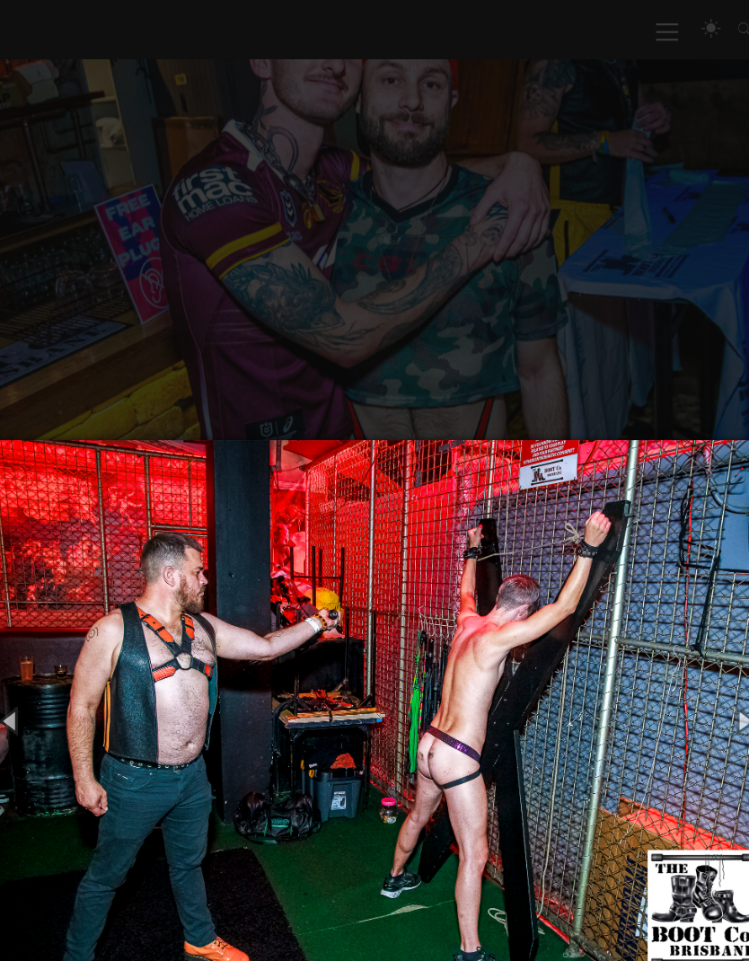
click at [695, 679] on button "button" at bounding box center [719, 685] width 61 height 75
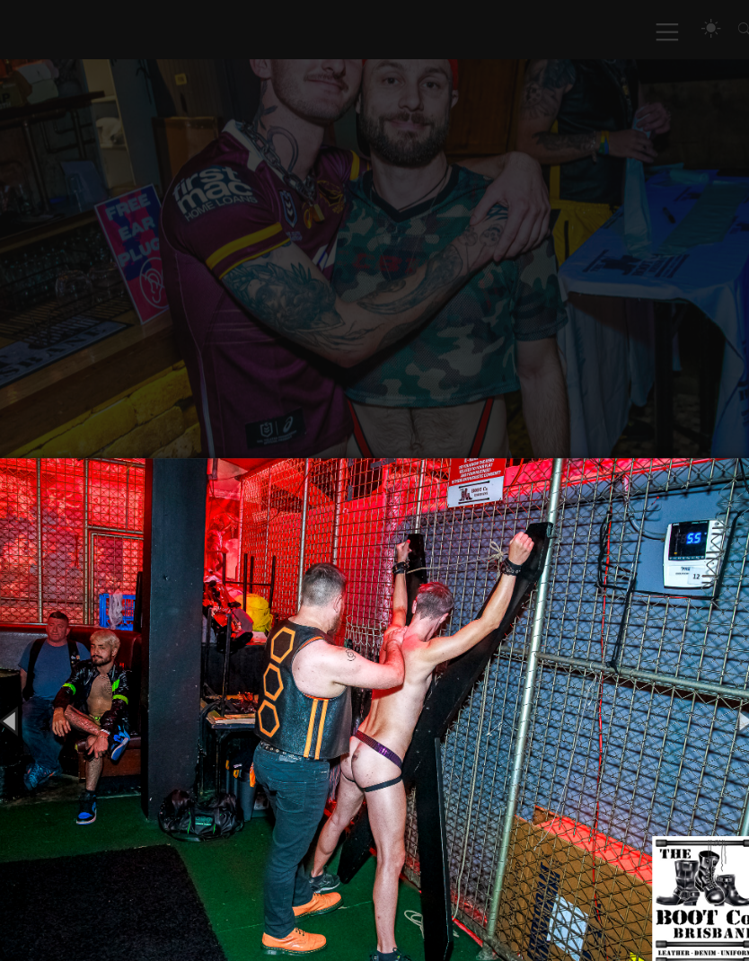
click at [695, 666] on button "button" at bounding box center [719, 685] width 61 height 75
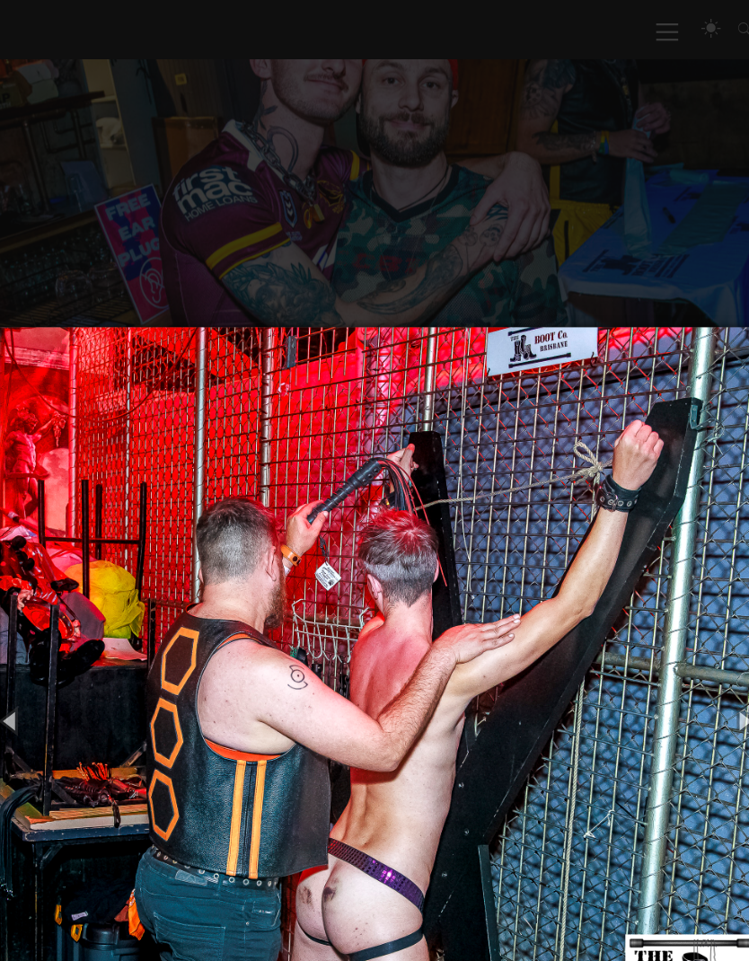
click at [695, 667] on button "button" at bounding box center [719, 685] width 61 height 75
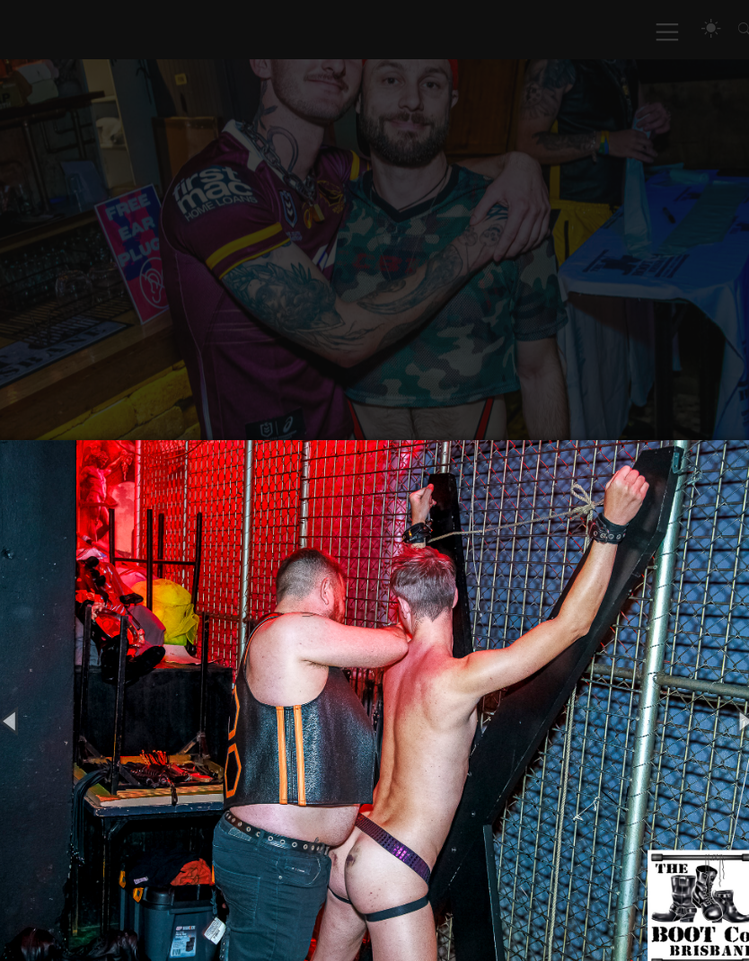
click at [697, 653] on button "button" at bounding box center [719, 685] width 61 height 75
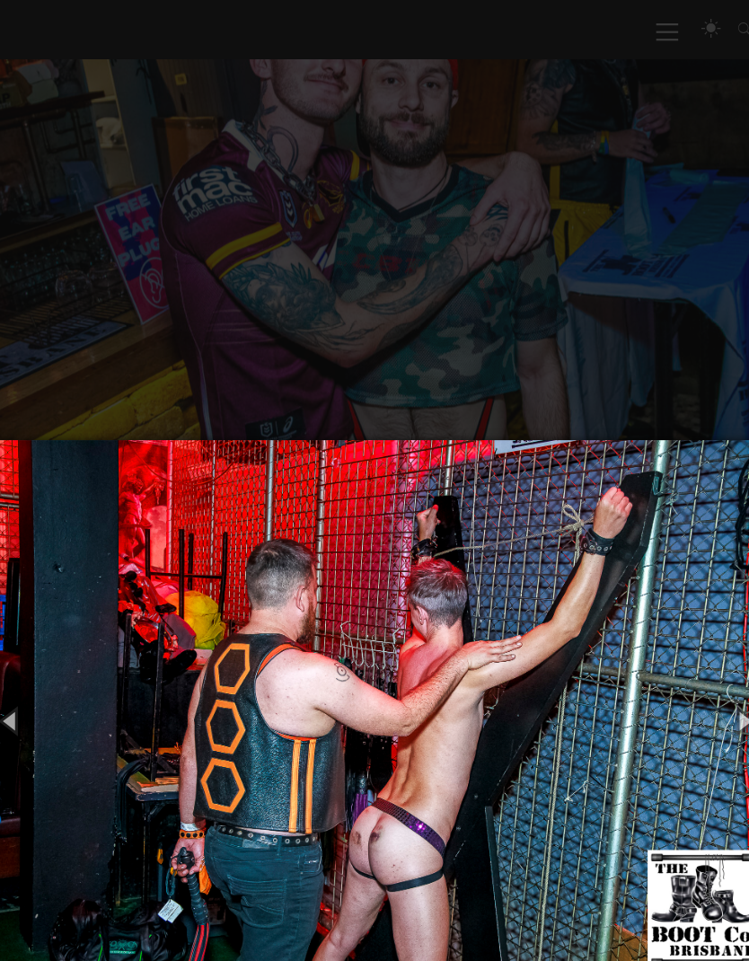
click at [691, 661] on button "button" at bounding box center [719, 685] width 61 height 75
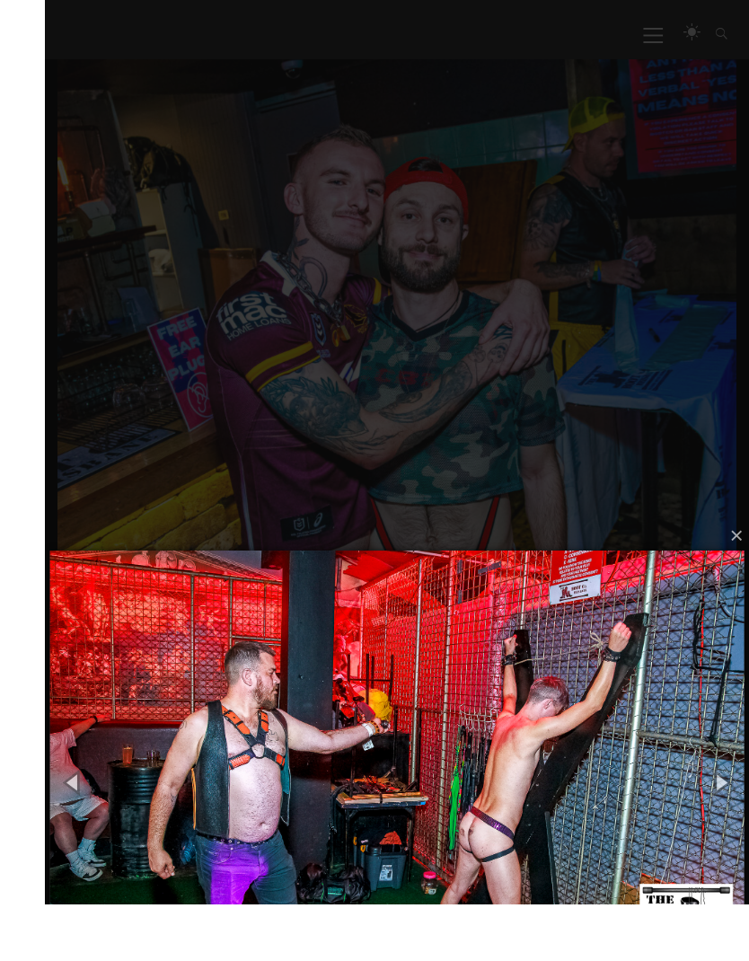
scroll to position [353, 0]
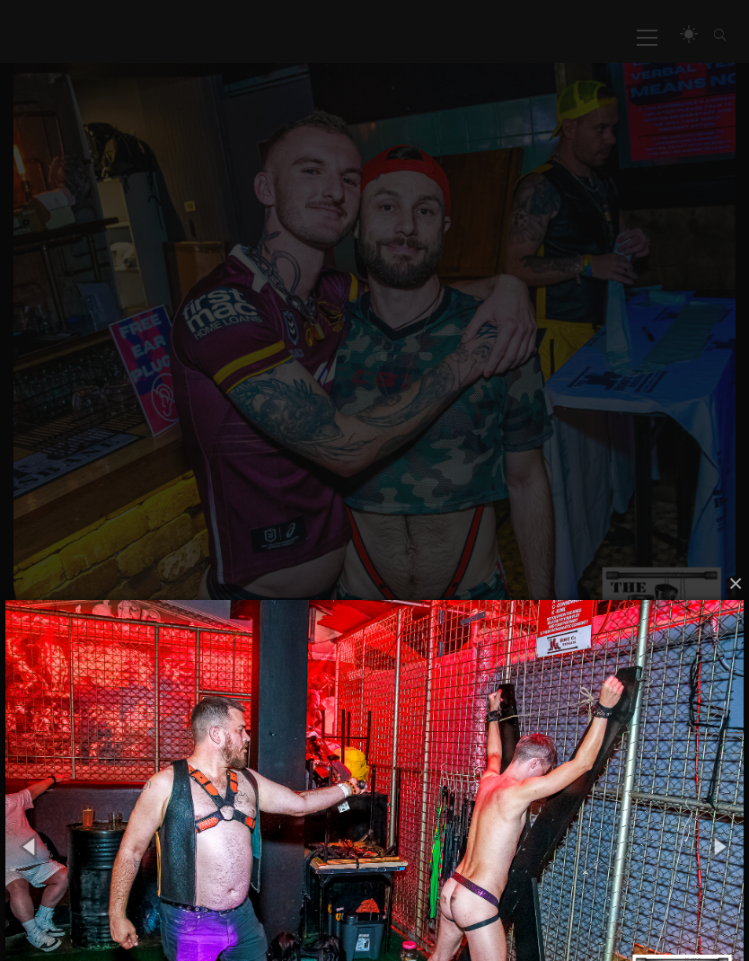
click at [719, 841] on button "button" at bounding box center [719, 846] width 61 height 75
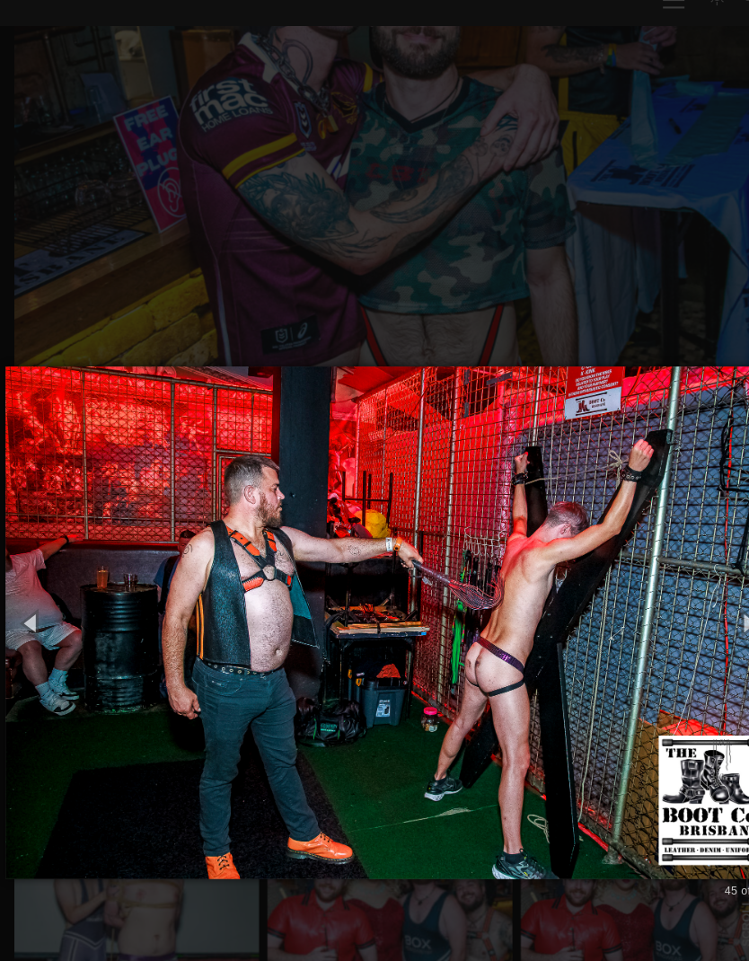
scroll to position [539, 0]
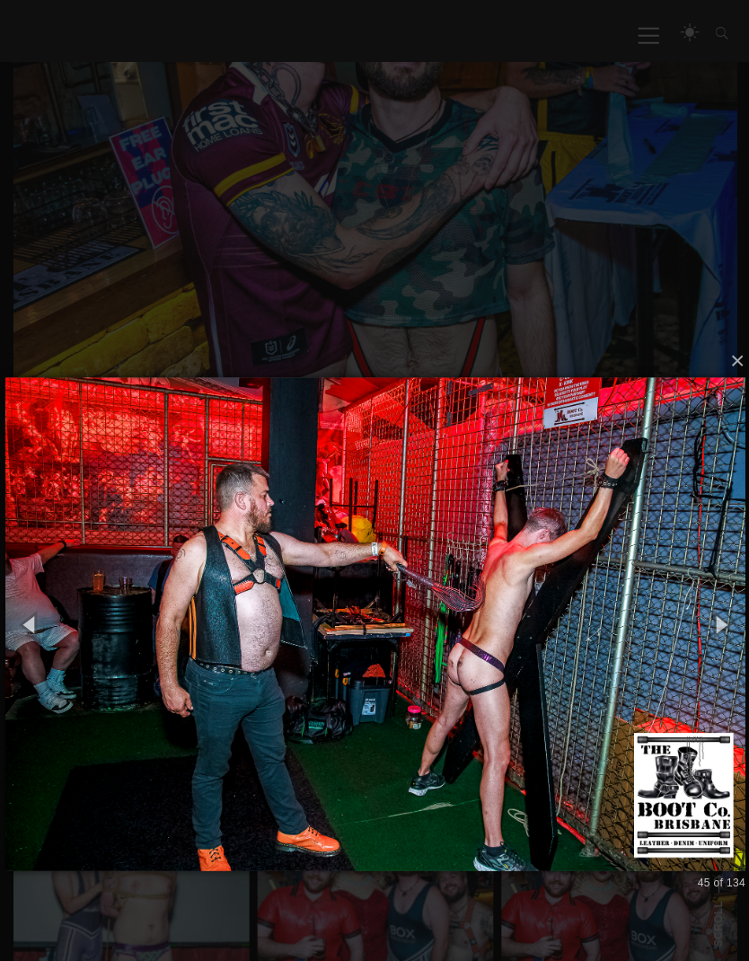
click at [726, 616] on button "button" at bounding box center [719, 624] width 61 height 75
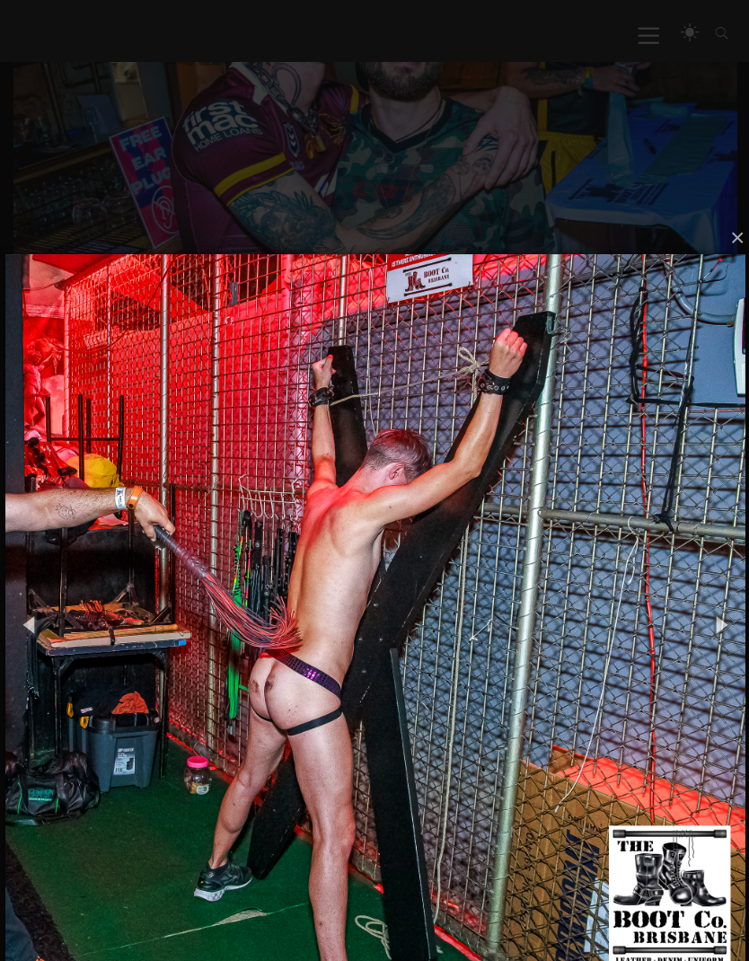
click at [736, 615] on button "button" at bounding box center [719, 624] width 61 height 75
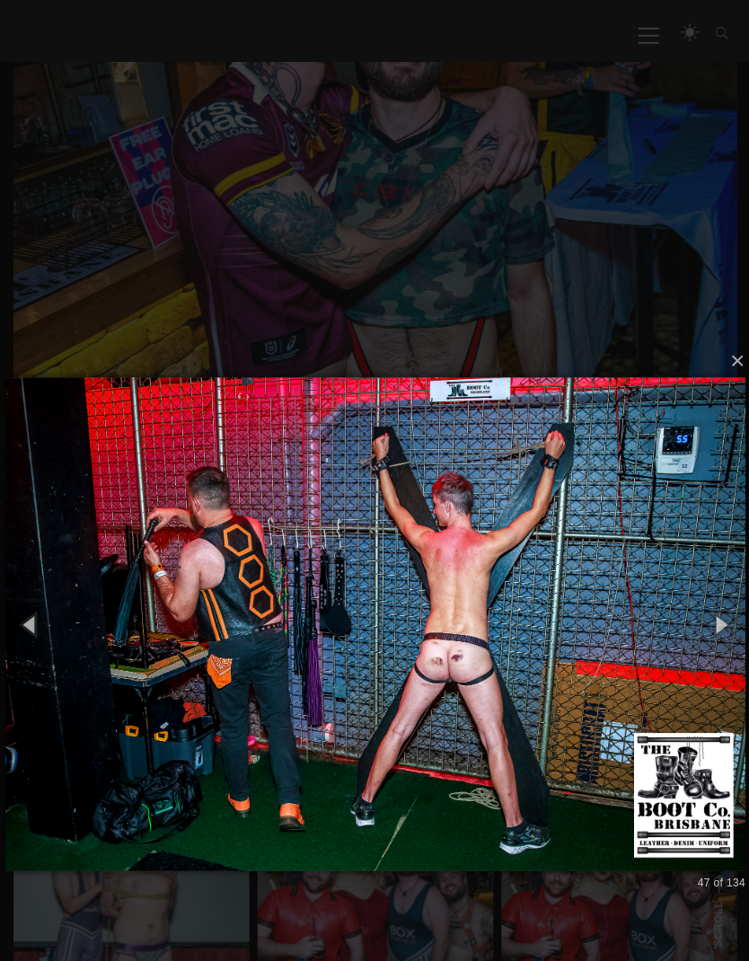
scroll to position [508, 0]
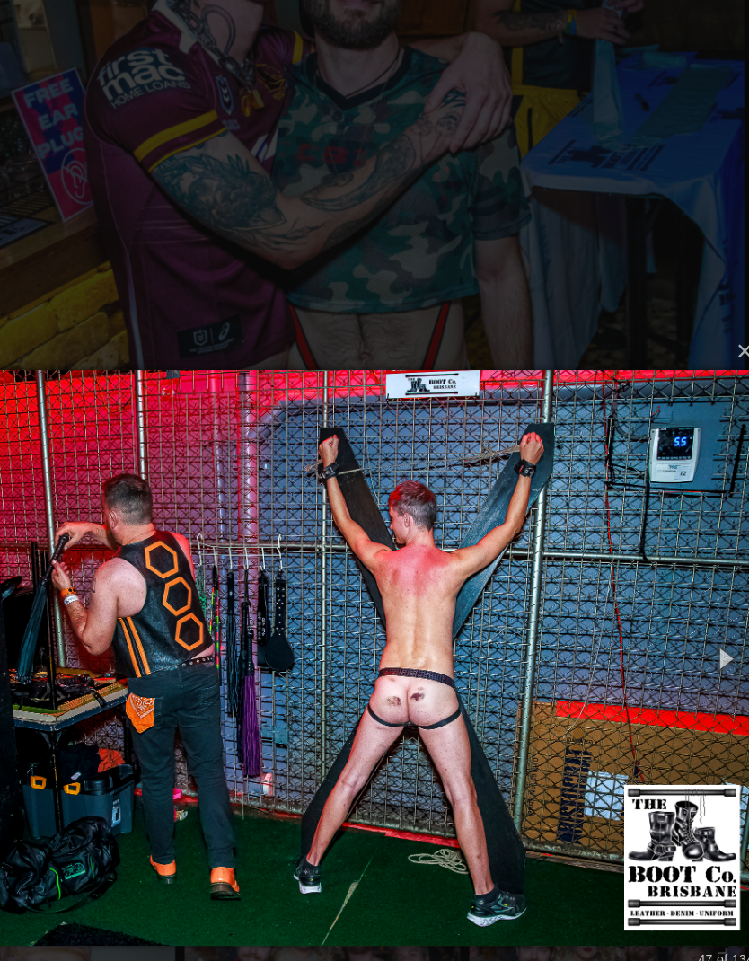
click at [689, 617] on button "button" at bounding box center [719, 654] width 61 height 75
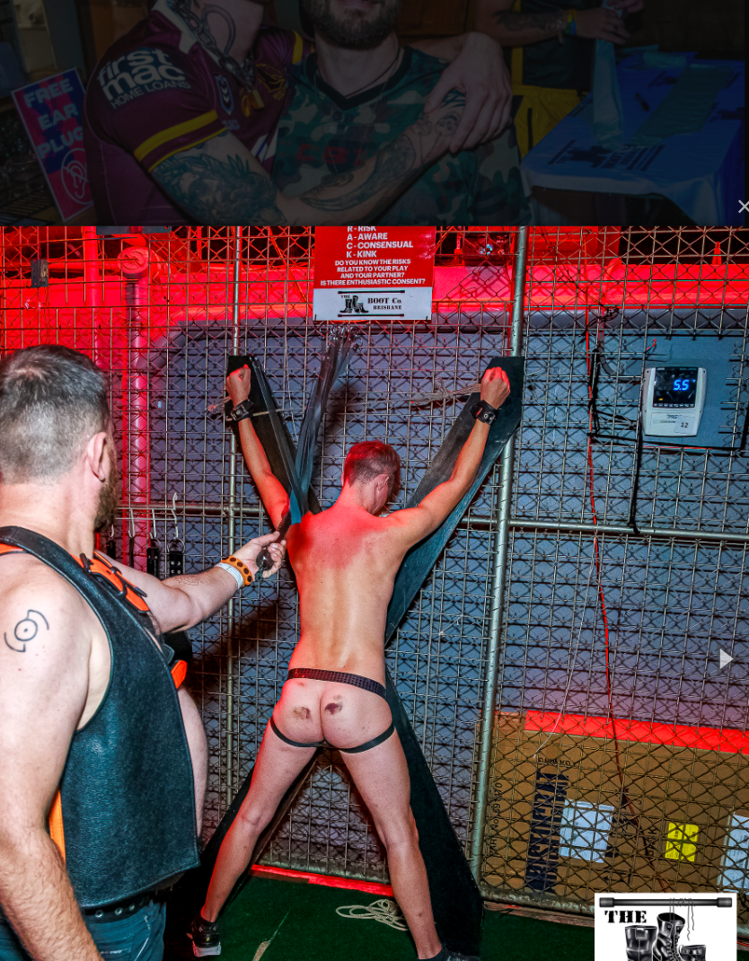
click at [689, 617] on button "button" at bounding box center [719, 654] width 61 height 75
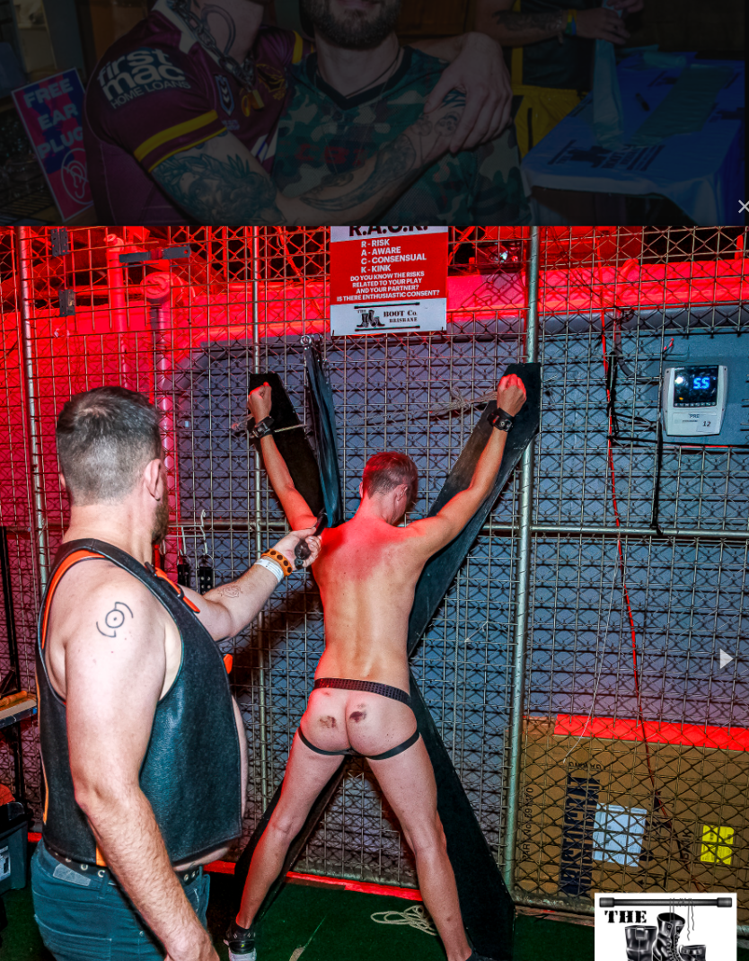
click at [689, 617] on button "button" at bounding box center [719, 654] width 61 height 75
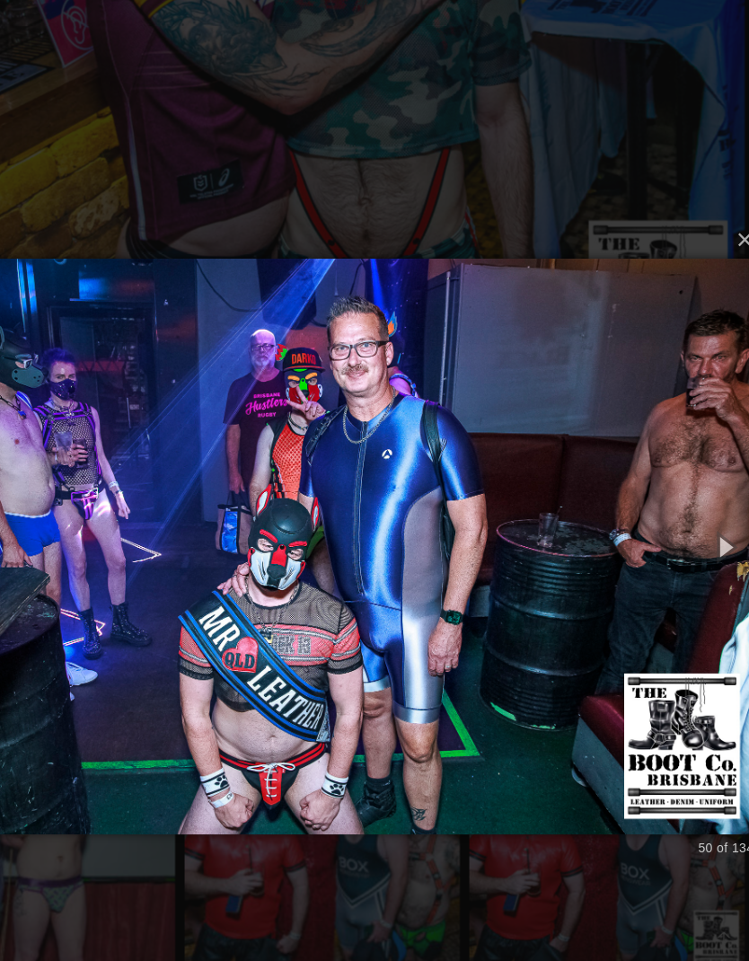
scroll to position [701, 0]
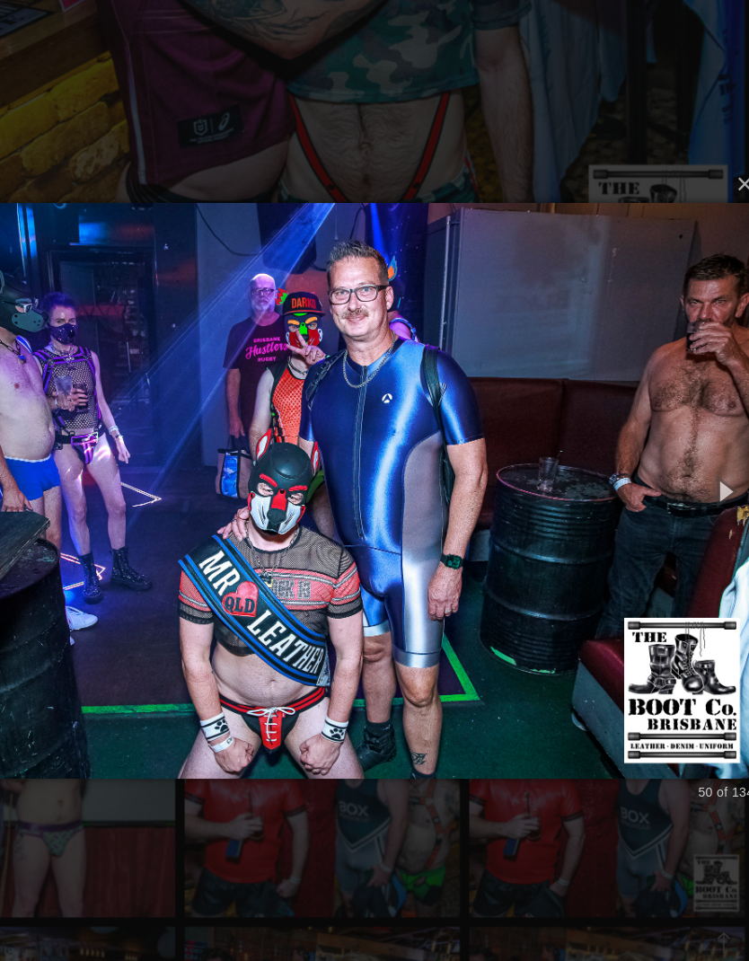
click at [689, 461] on button "button" at bounding box center [719, 498] width 61 height 75
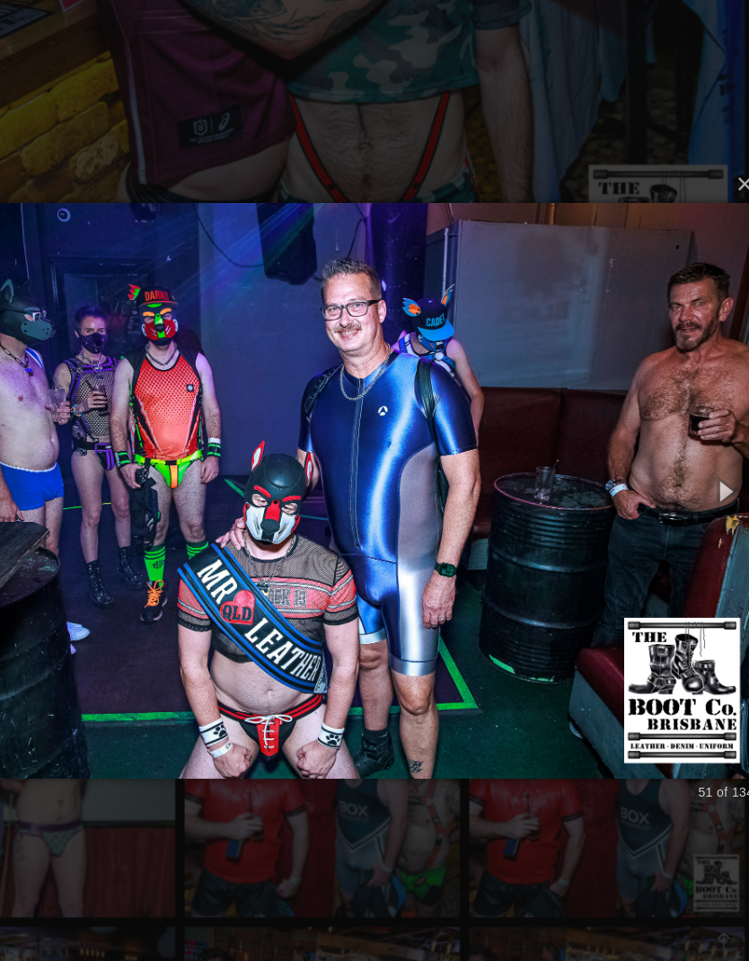
click at [689, 461] on button "button" at bounding box center [719, 498] width 61 height 75
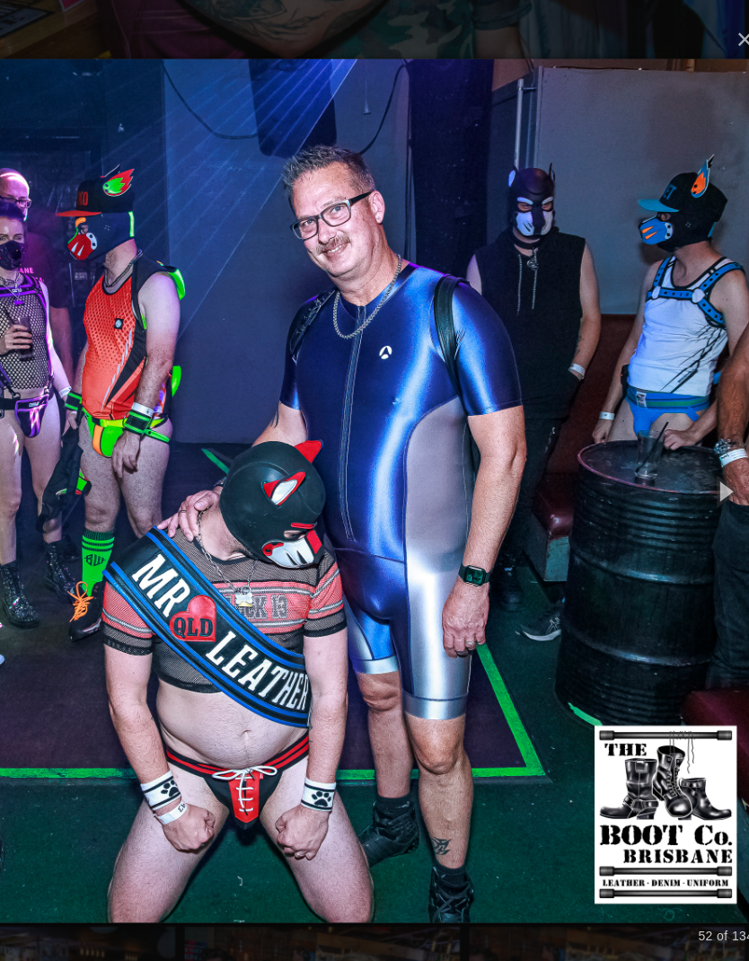
click at [689, 461] on button "button" at bounding box center [719, 498] width 61 height 75
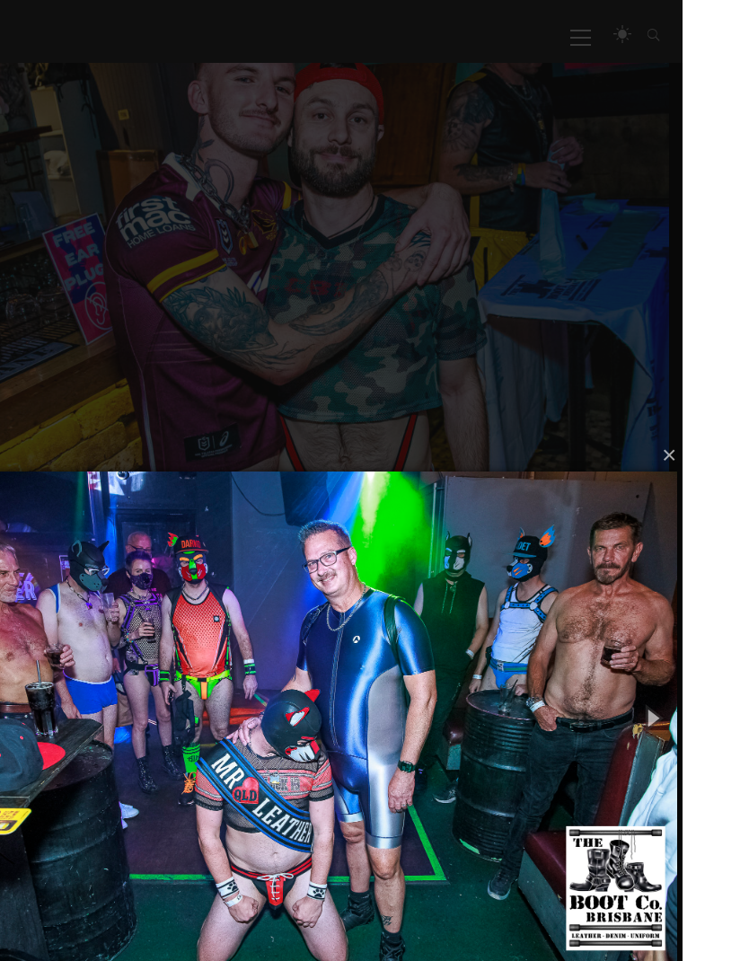
scroll to position [563, 0]
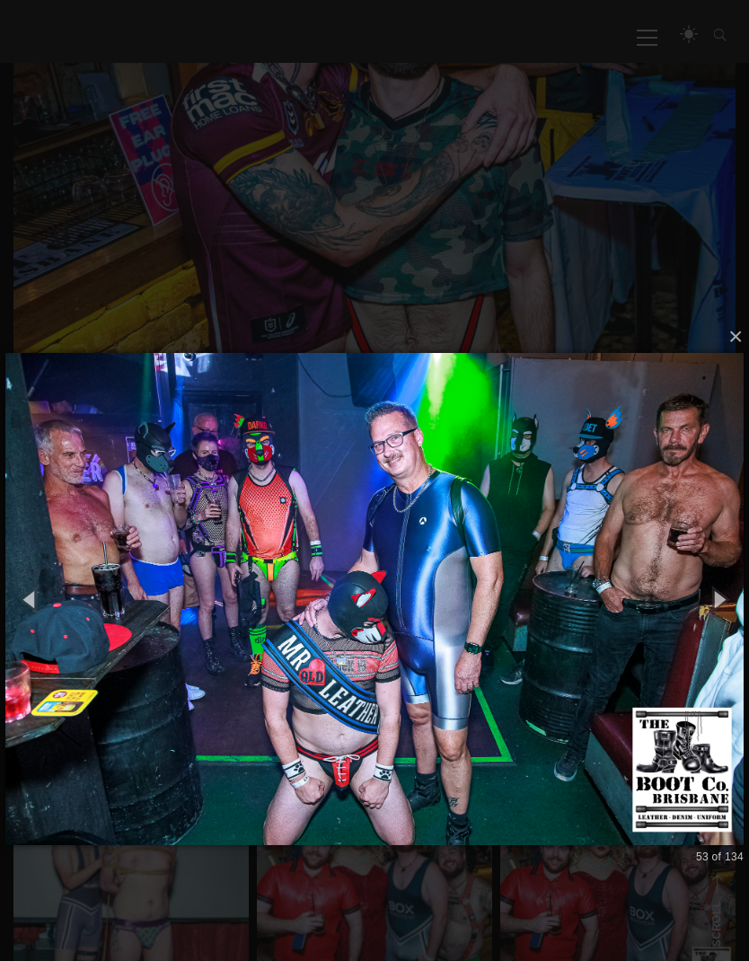
click at [716, 609] on button "button" at bounding box center [719, 599] width 61 height 75
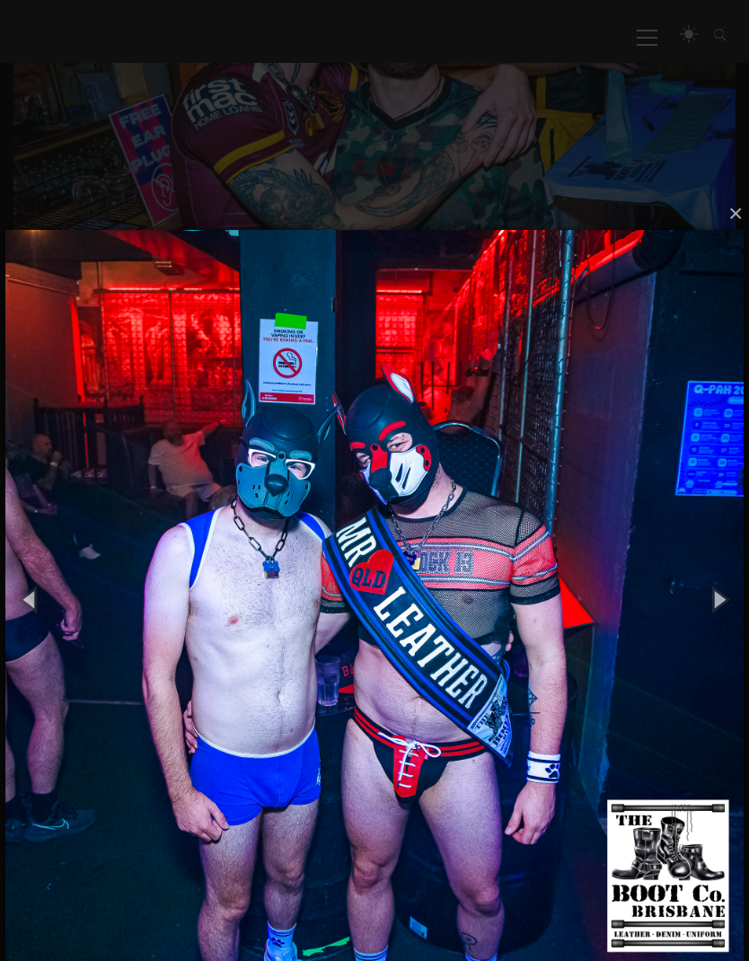
click at [710, 602] on button "button" at bounding box center [719, 599] width 61 height 75
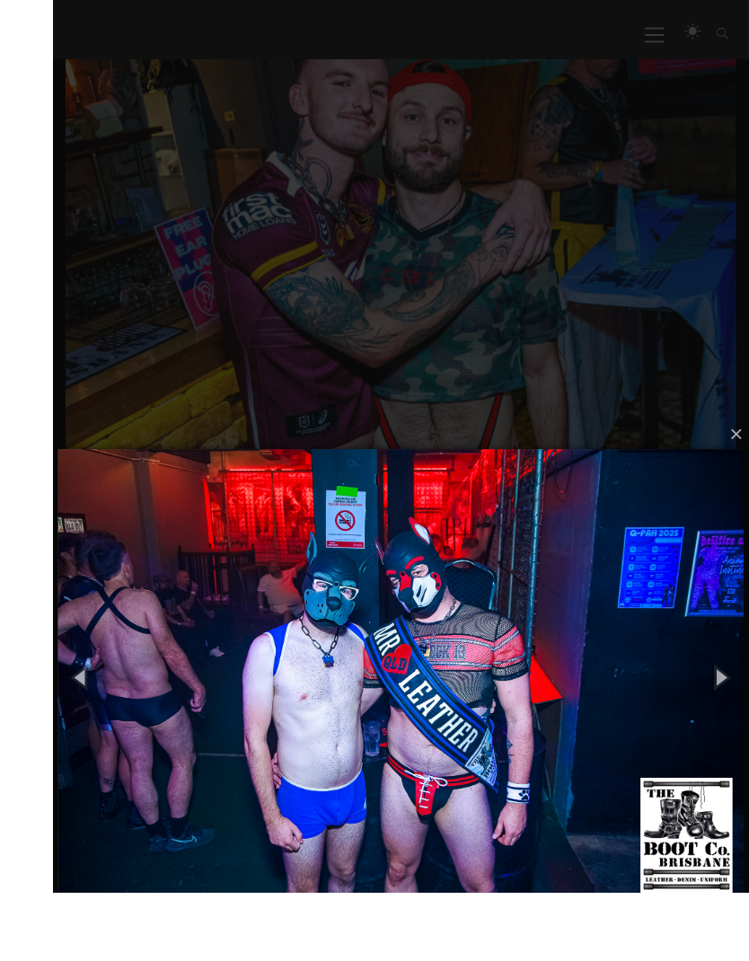
scroll to position [519, 0]
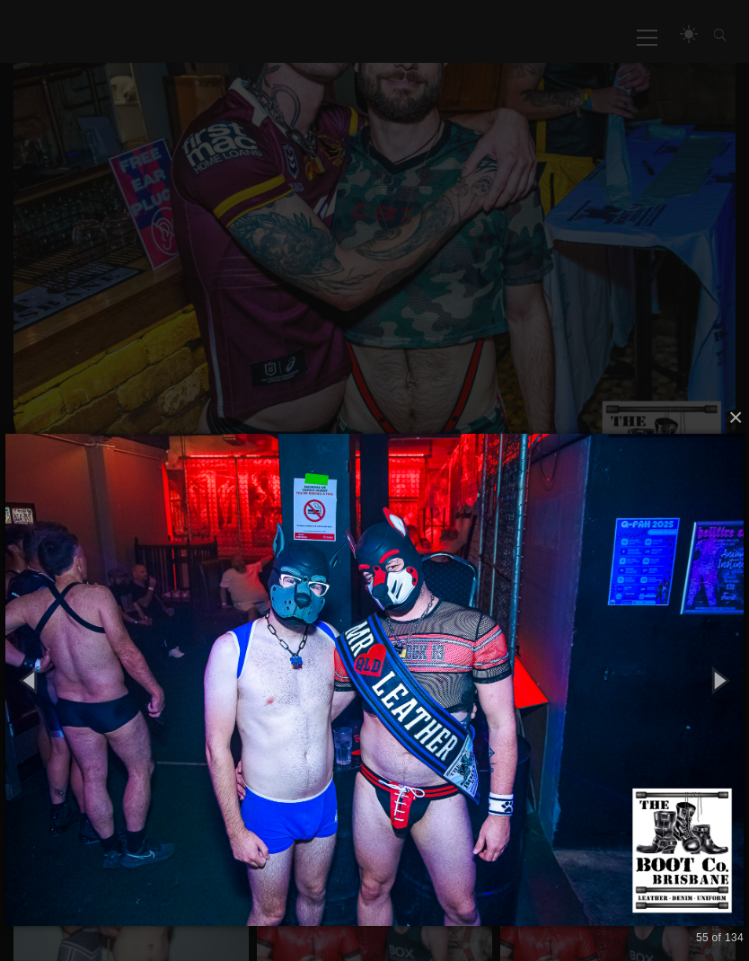
click at [718, 667] on button "button" at bounding box center [719, 680] width 61 height 75
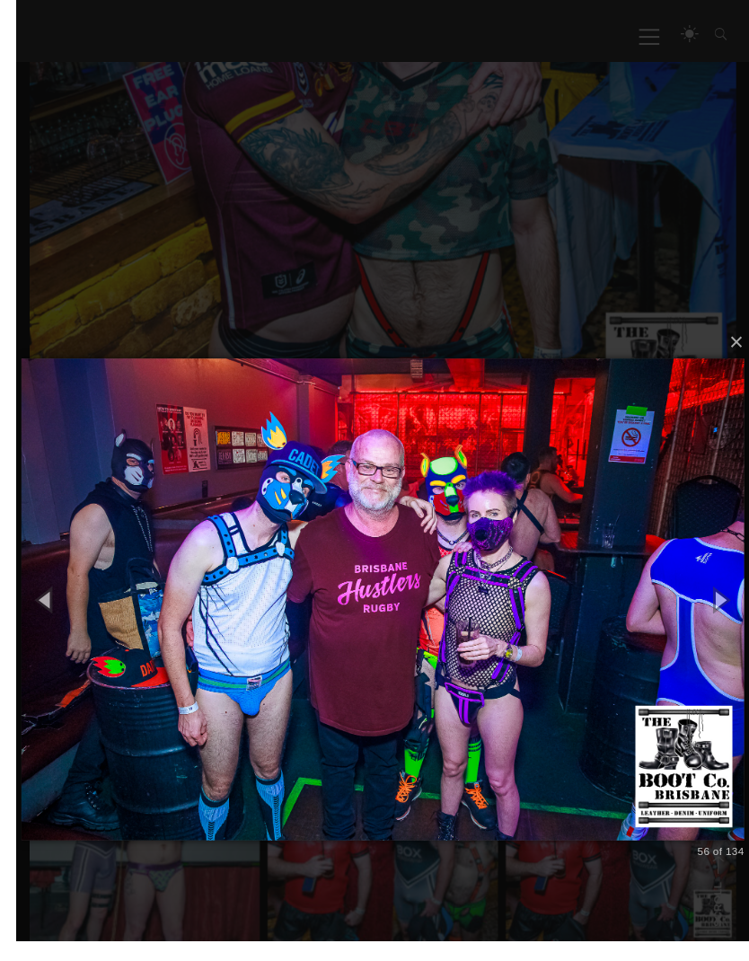
scroll to position [612, 0]
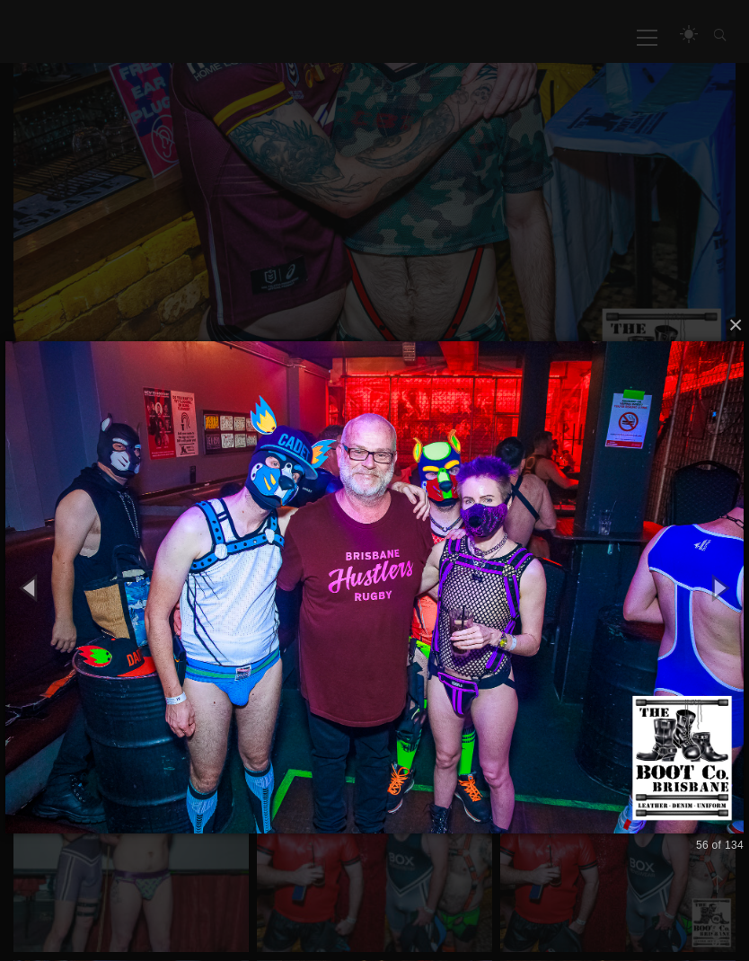
click at [723, 586] on button "button" at bounding box center [719, 588] width 61 height 75
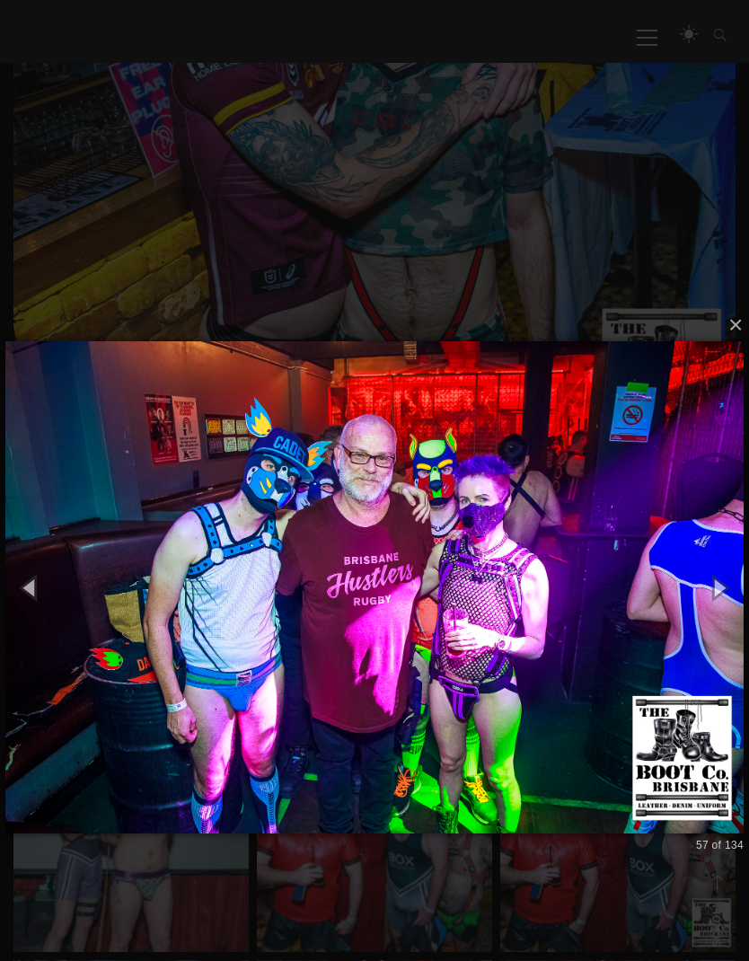
click at [728, 580] on button "button" at bounding box center [719, 588] width 61 height 75
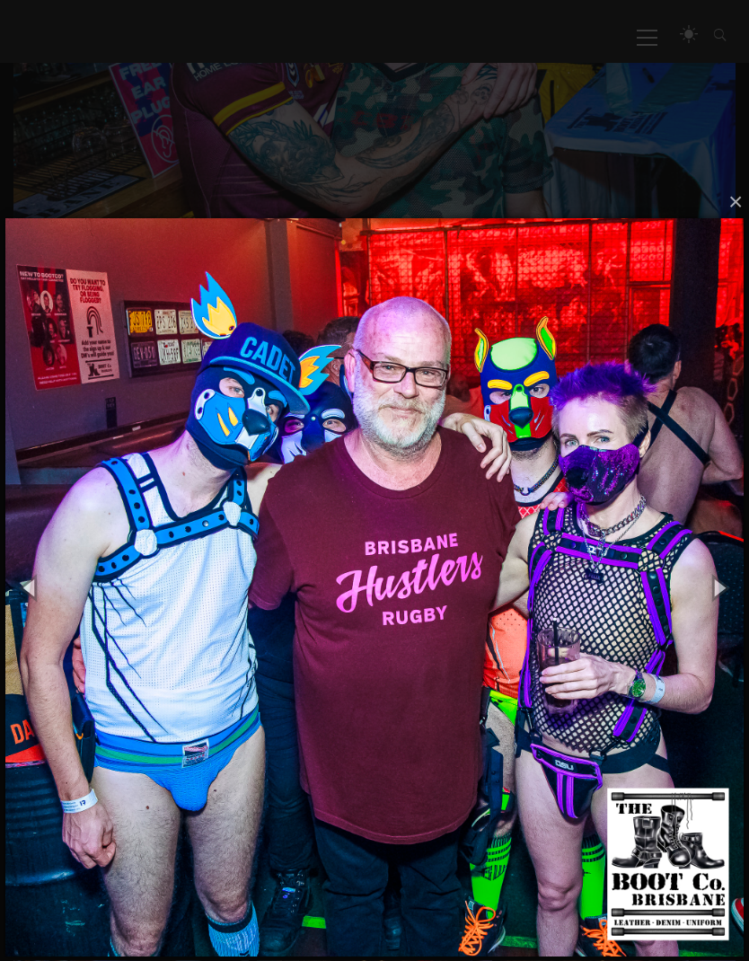
click at [723, 590] on button "button" at bounding box center [719, 588] width 61 height 75
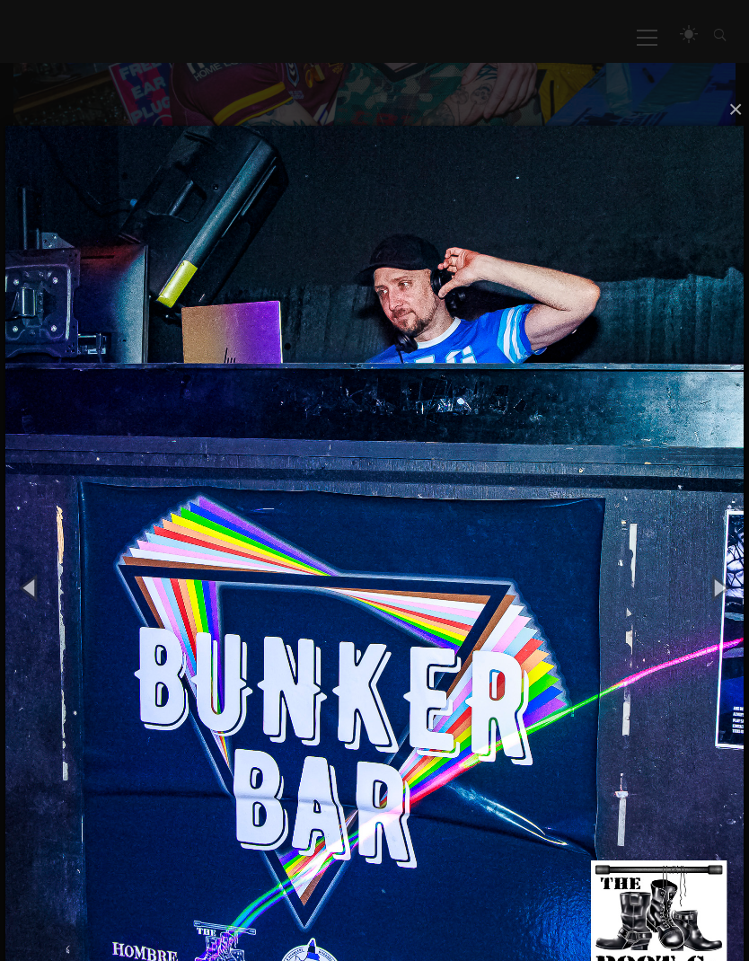
click at [725, 593] on button "button" at bounding box center [719, 588] width 61 height 75
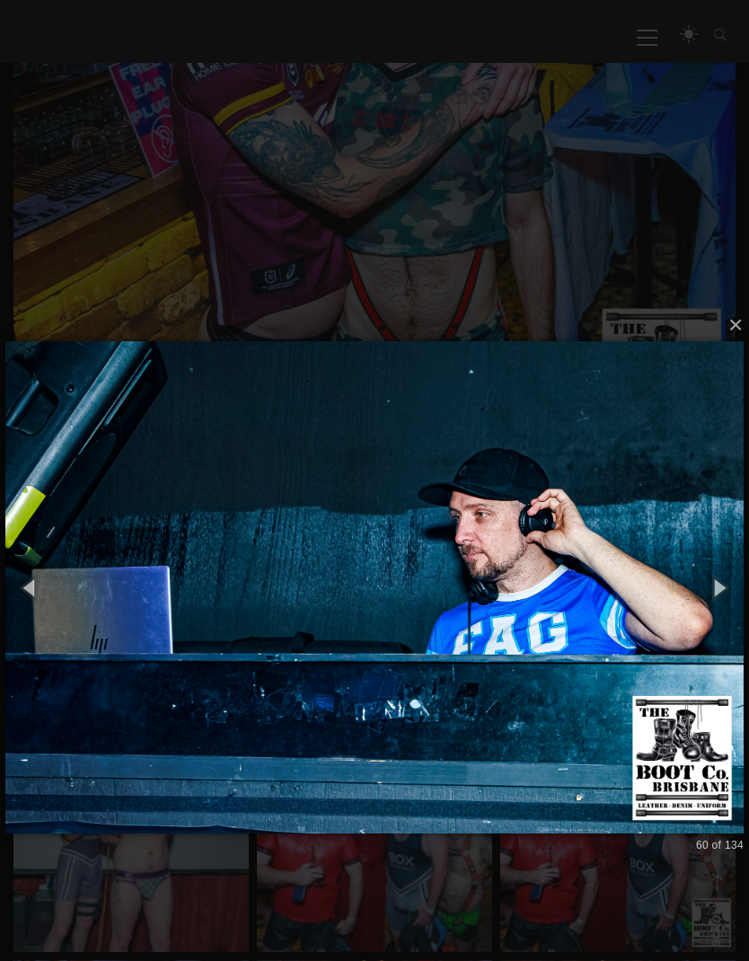
click at [720, 586] on button "button" at bounding box center [719, 588] width 61 height 75
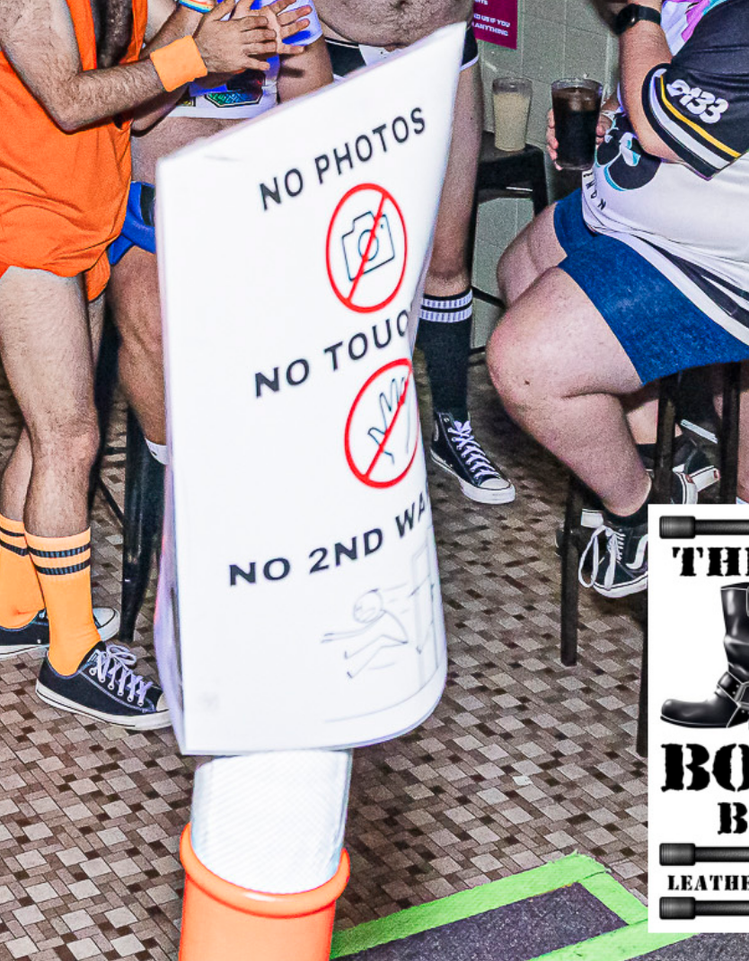
scroll to position [647, 0]
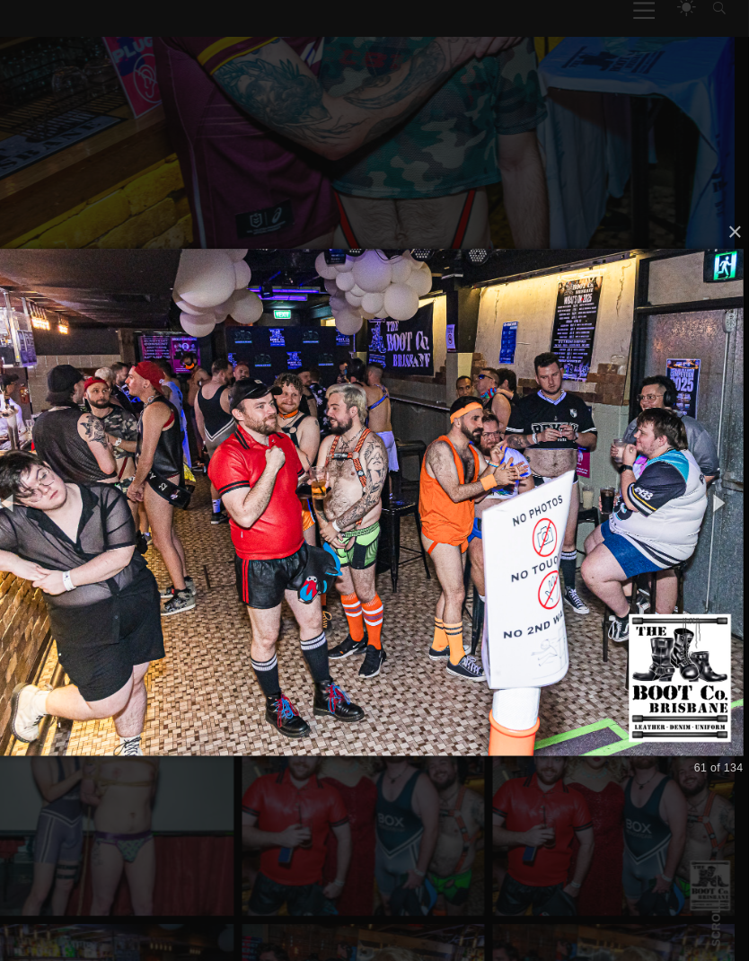
click at [705, 482] on button "button" at bounding box center [719, 516] width 61 height 75
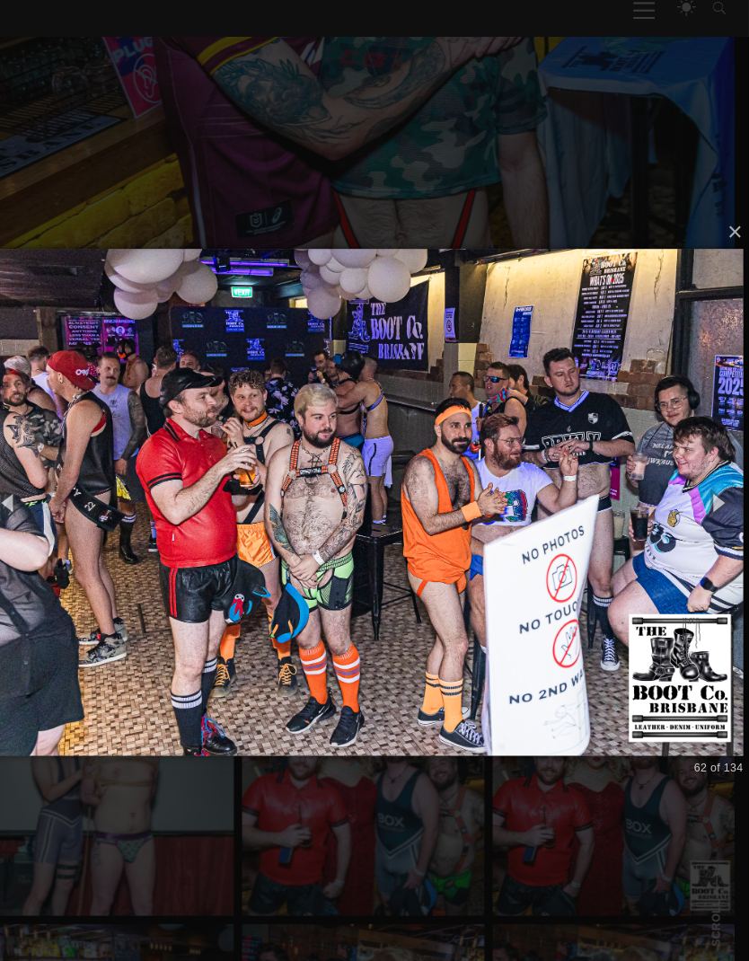
click at [701, 486] on button "button" at bounding box center [719, 516] width 61 height 75
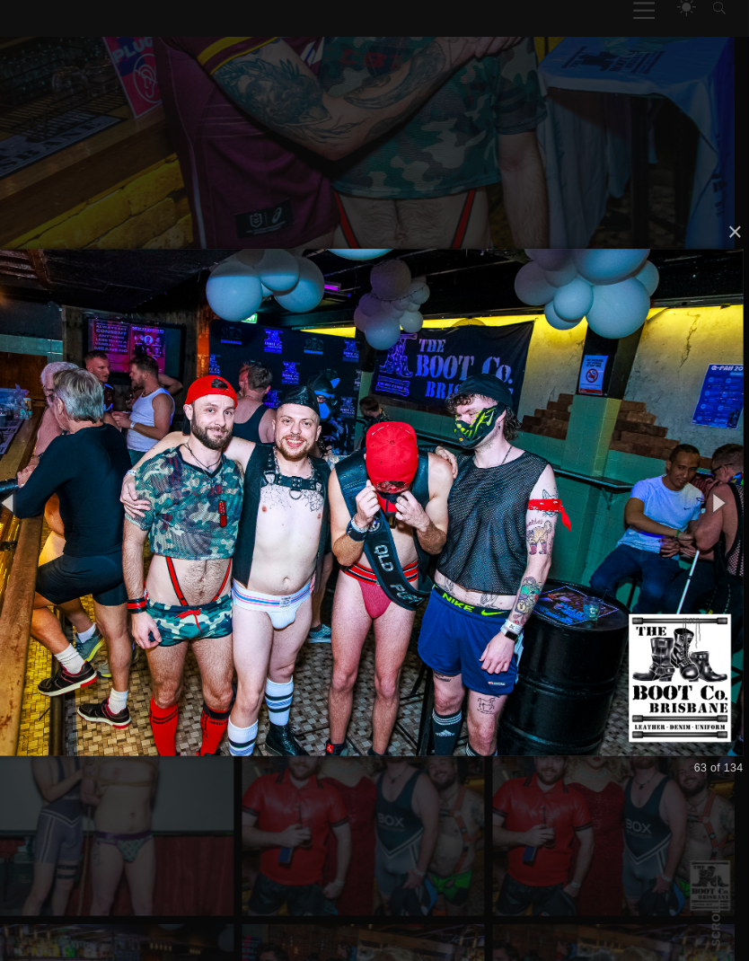
click at [693, 483] on button "button" at bounding box center [719, 516] width 61 height 75
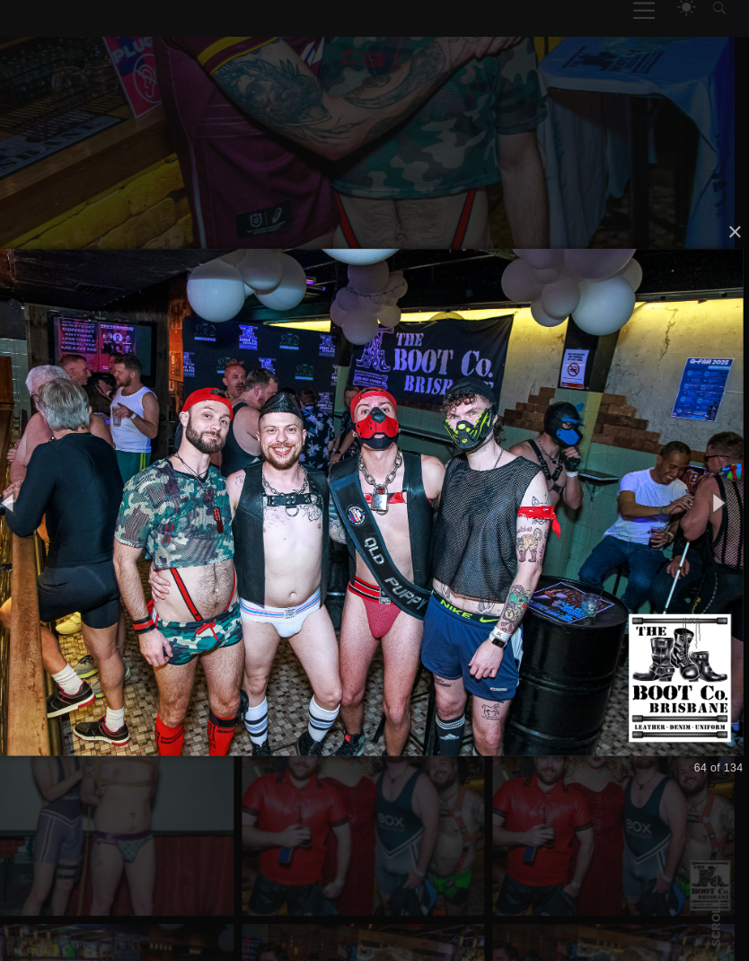
click at [702, 483] on button "button" at bounding box center [719, 516] width 61 height 75
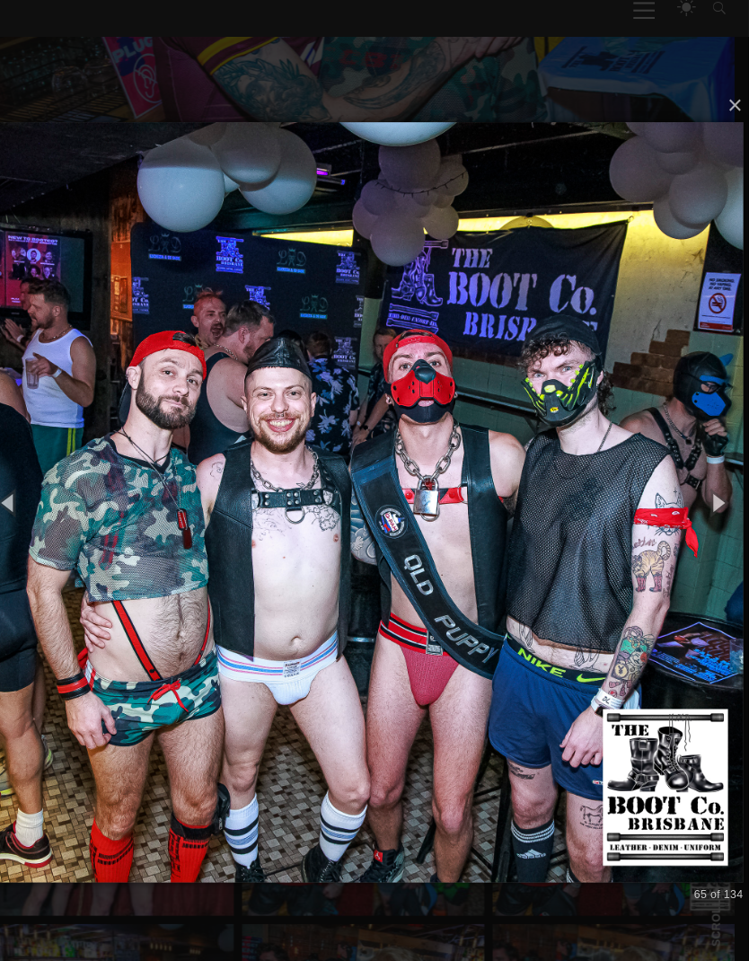
click at [696, 486] on button "button" at bounding box center [719, 516] width 61 height 75
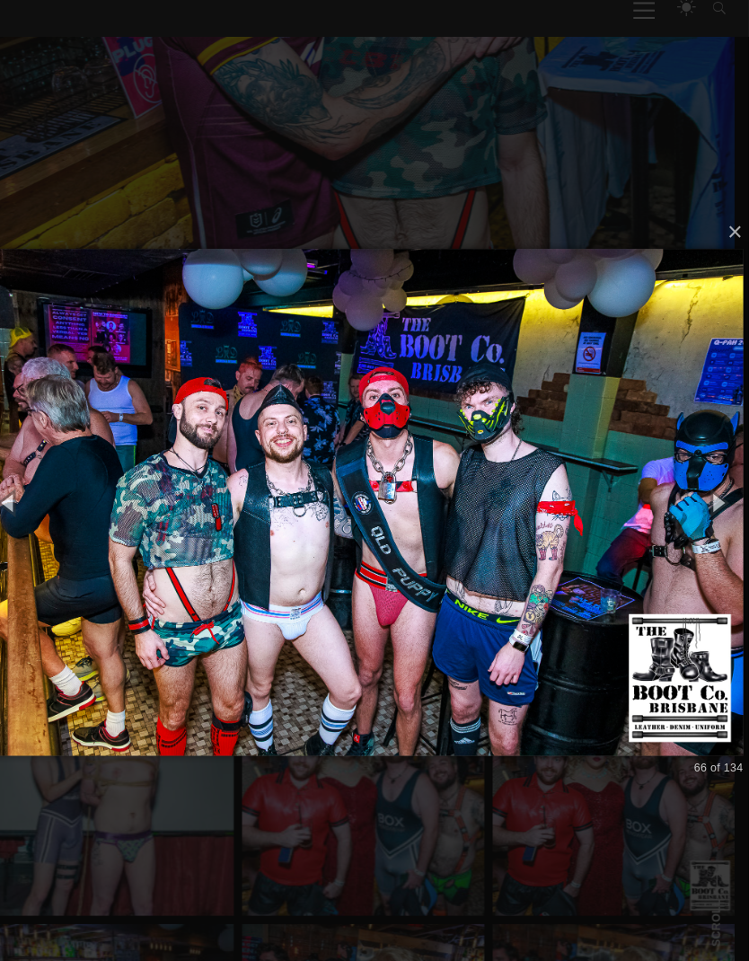
click at [703, 490] on button "button" at bounding box center [719, 516] width 61 height 75
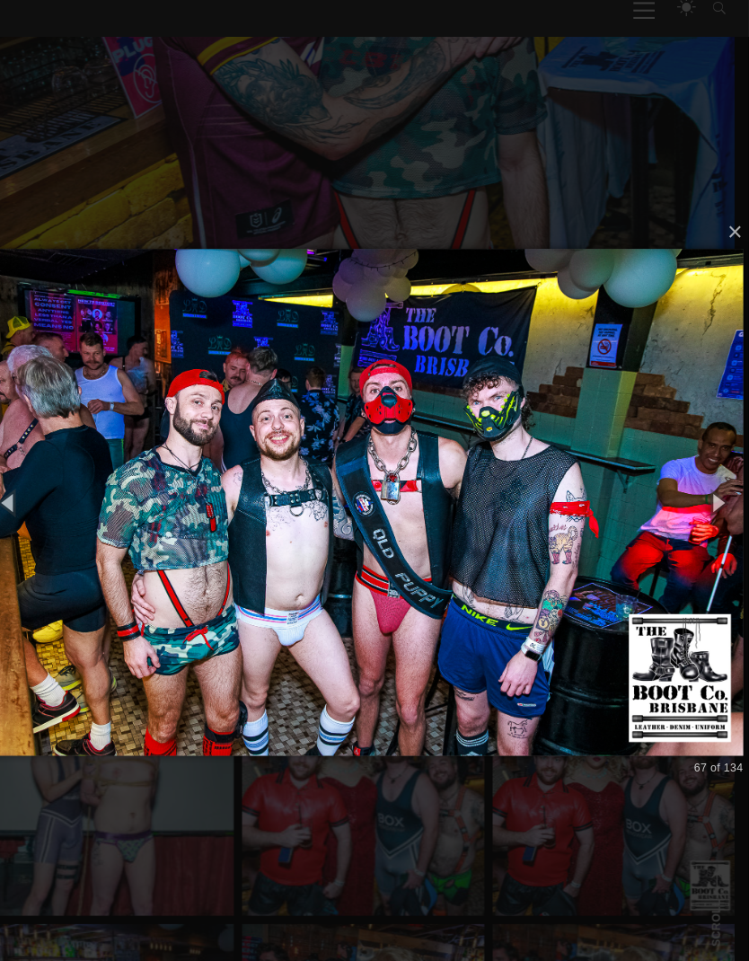
click at [693, 491] on button "button" at bounding box center [719, 516] width 61 height 75
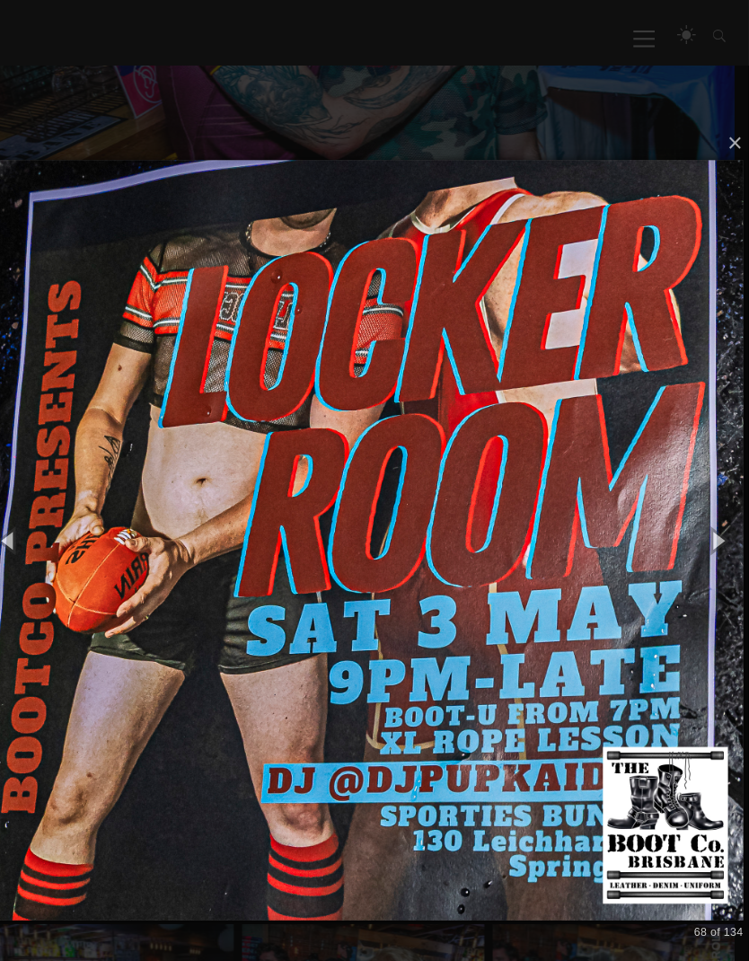
scroll to position [655, 0]
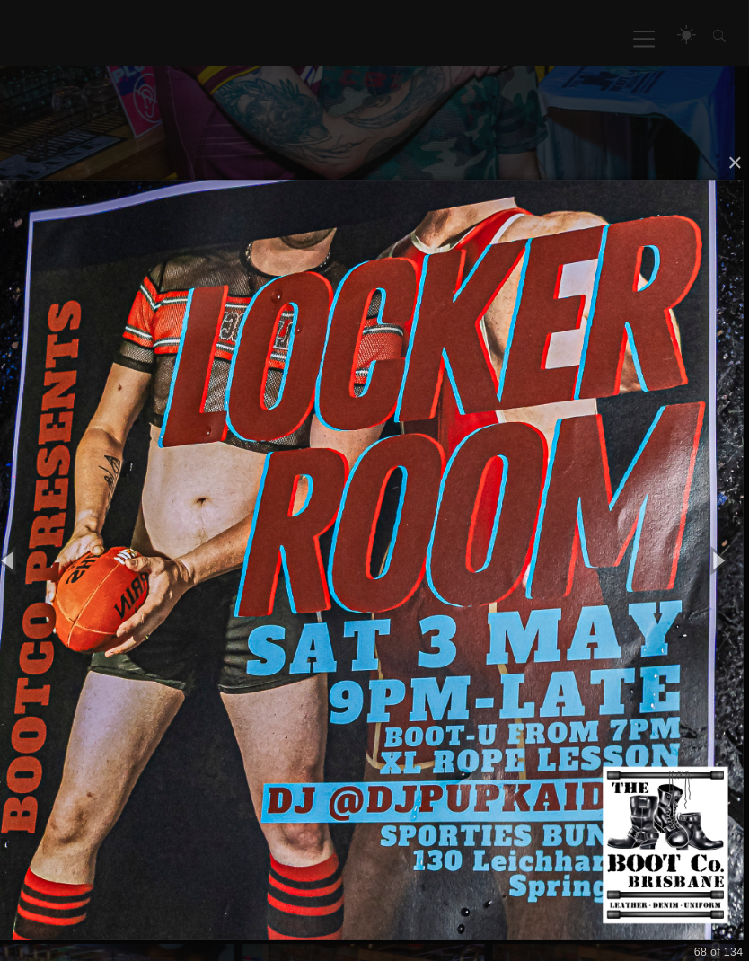
click at [701, 553] on button "button" at bounding box center [719, 544] width 61 height 75
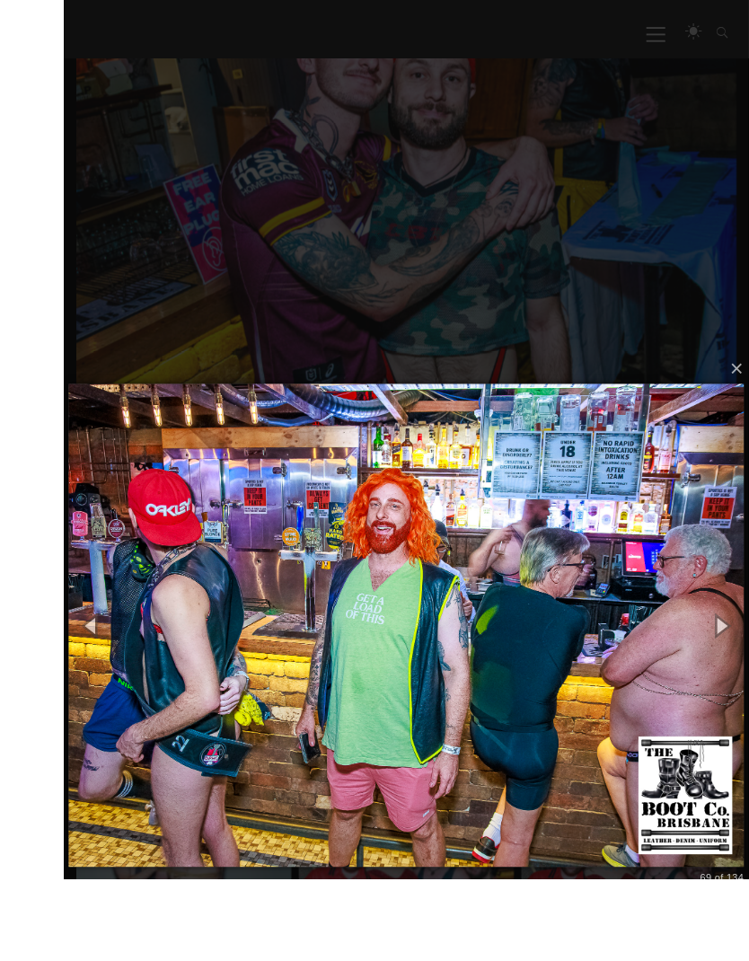
scroll to position [643, 0]
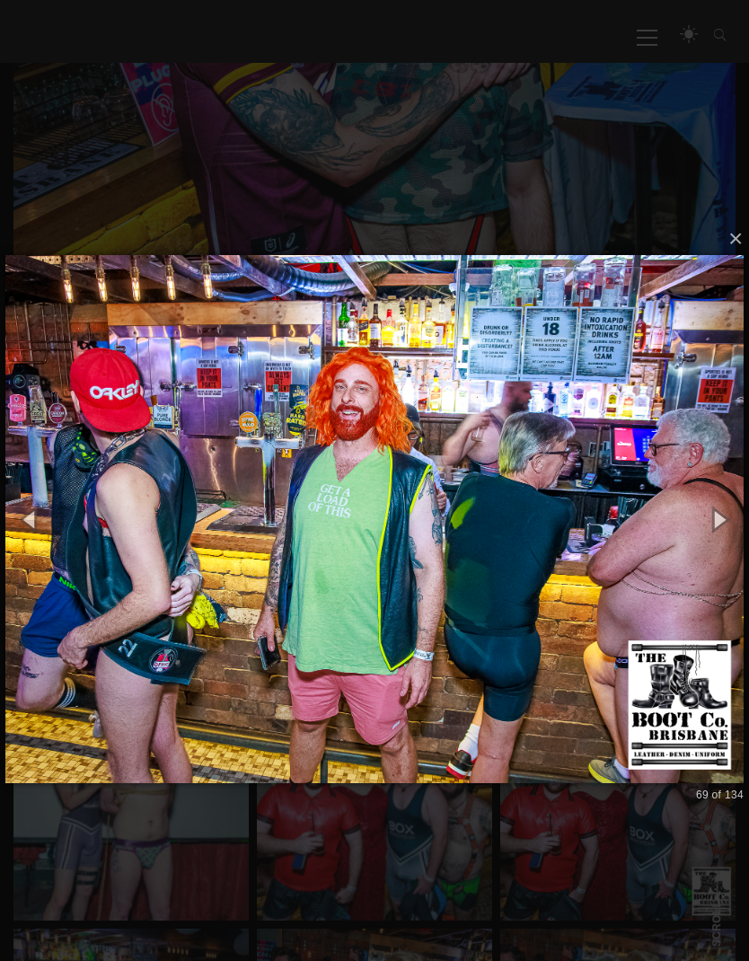
click at [714, 523] on button "button" at bounding box center [719, 519] width 61 height 75
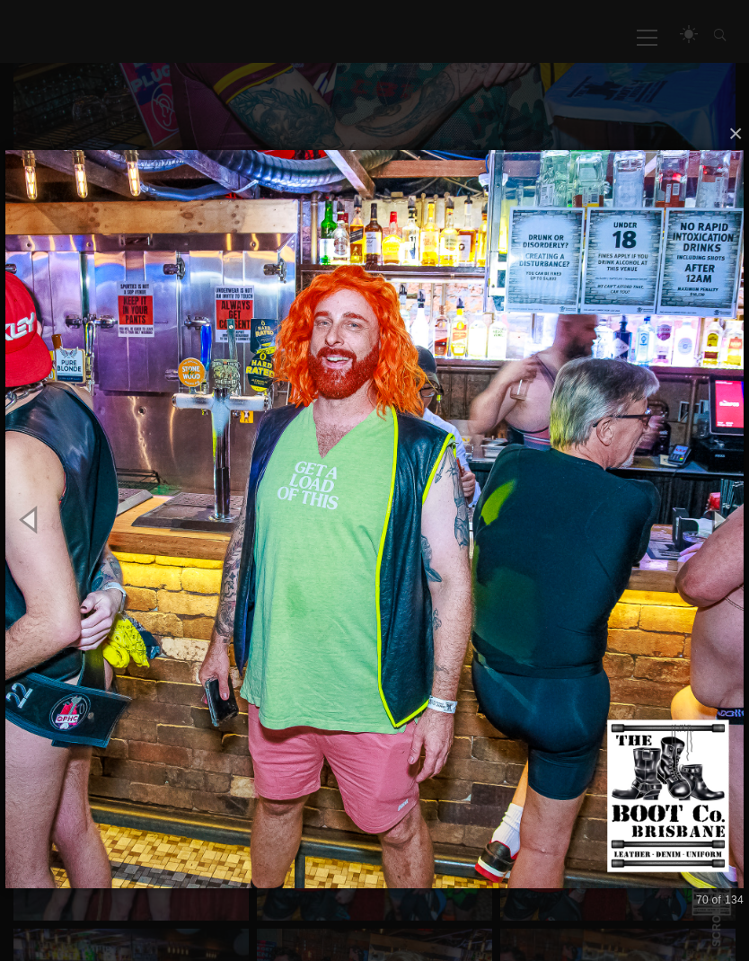
click at [725, 517] on button "button" at bounding box center [719, 519] width 61 height 75
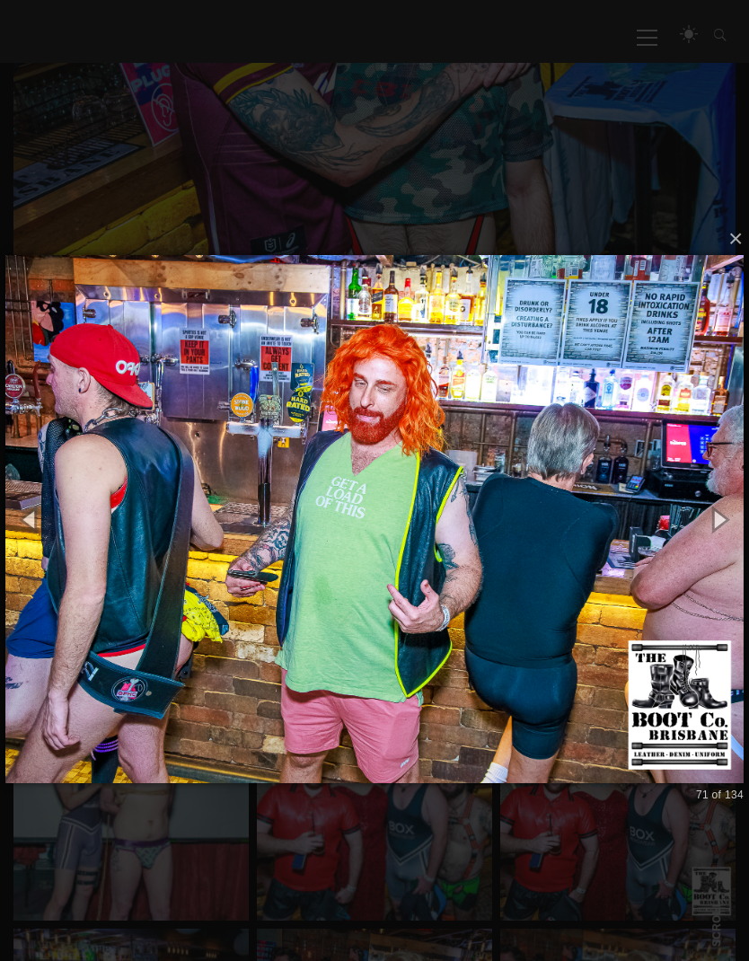
click at [712, 513] on button "button" at bounding box center [719, 519] width 61 height 75
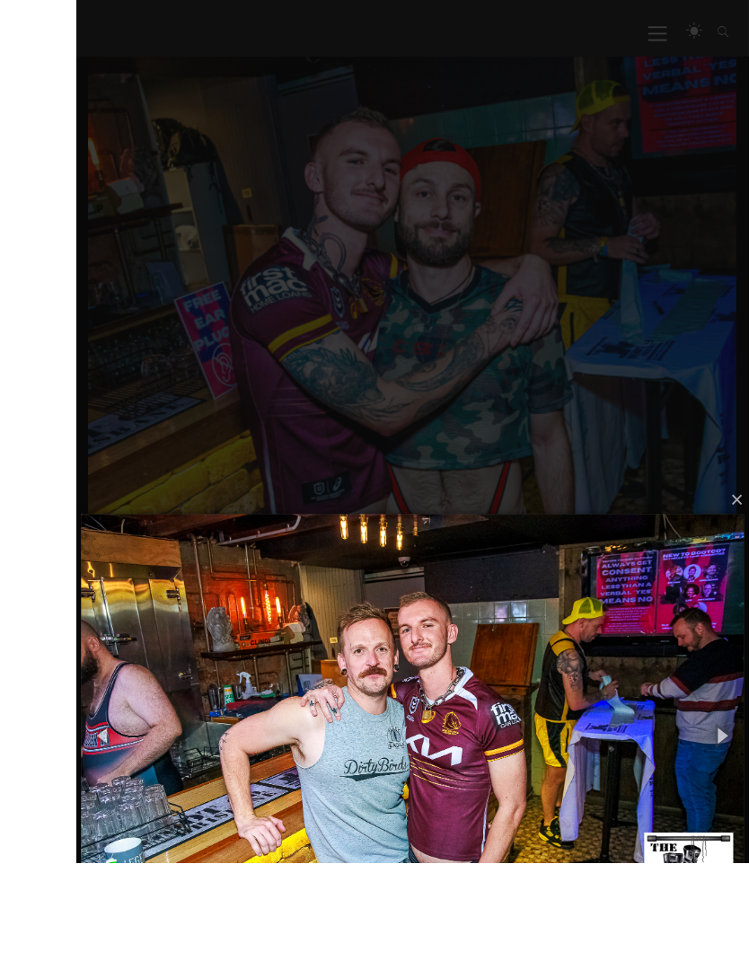
scroll to position [495, 0]
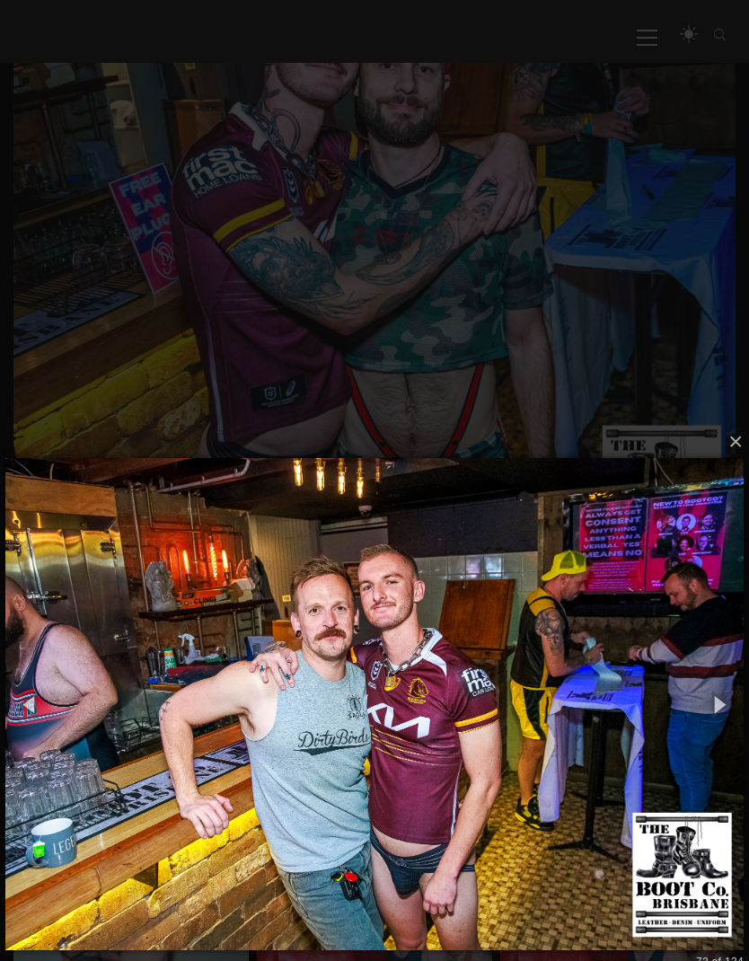
click at [714, 704] on button "button" at bounding box center [719, 704] width 61 height 75
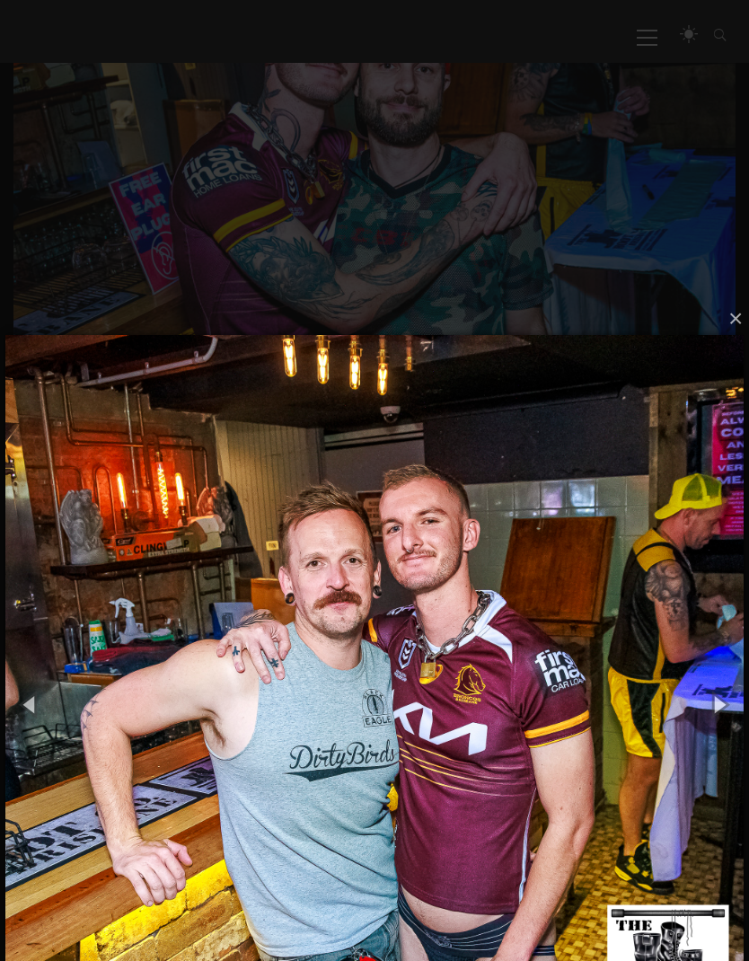
click at [718, 709] on button "button" at bounding box center [719, 704] width 61 height 75
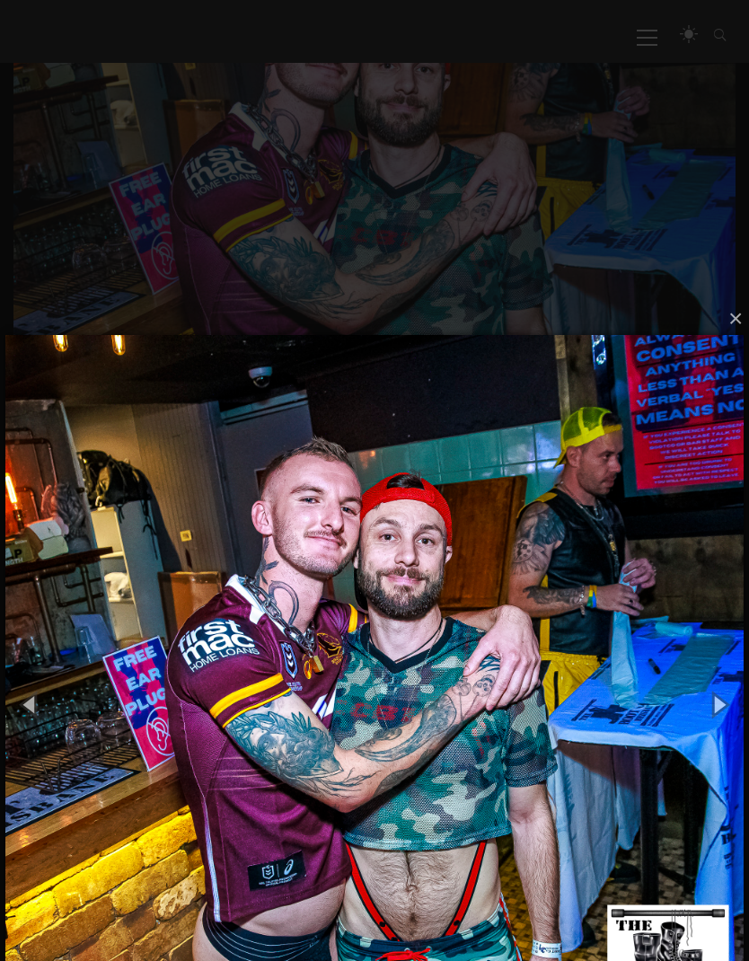
click at [714, 703] on button "button" at bounding box center [719, 704] width 61 height 75
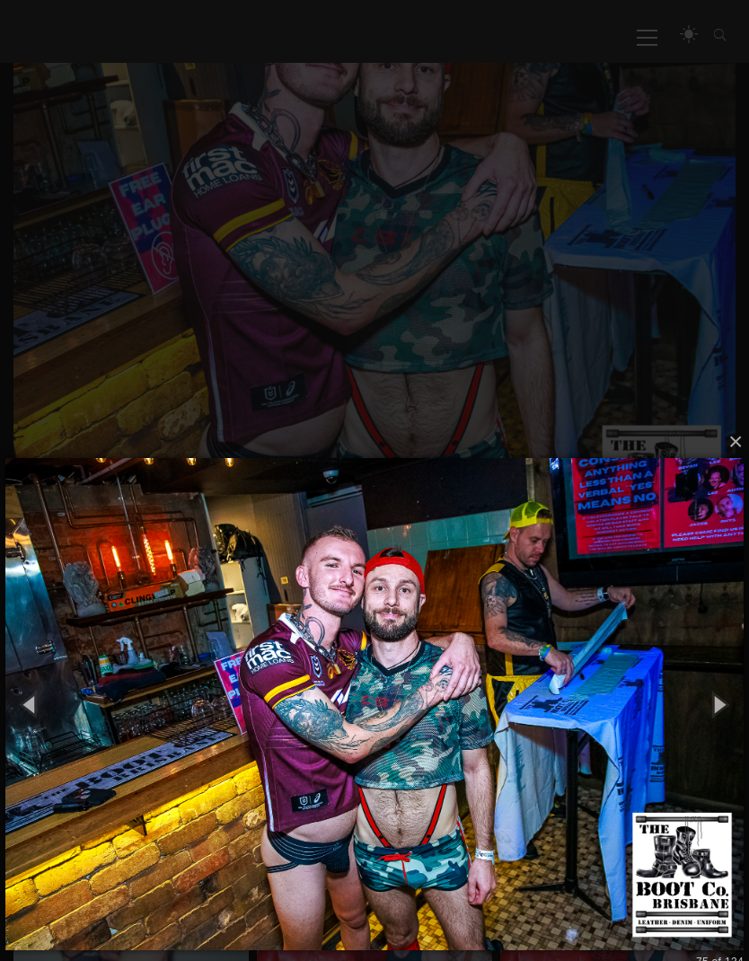
click at [725, 701] on button "button" at bounding box center [719, 704] width 61 height 75
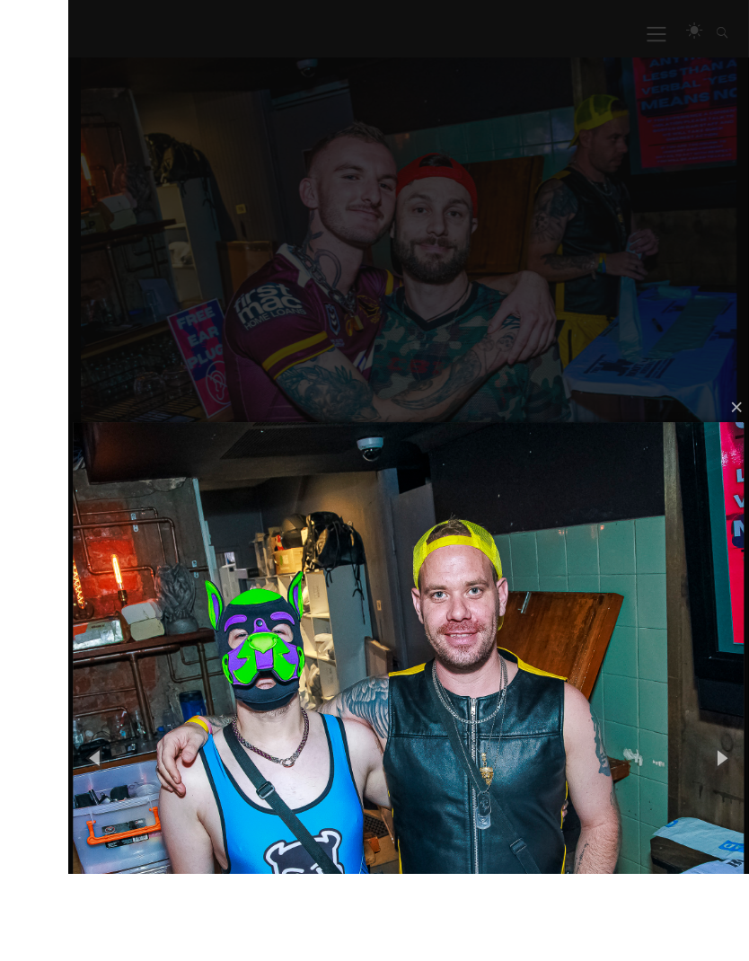
scroll to position [455, 0]
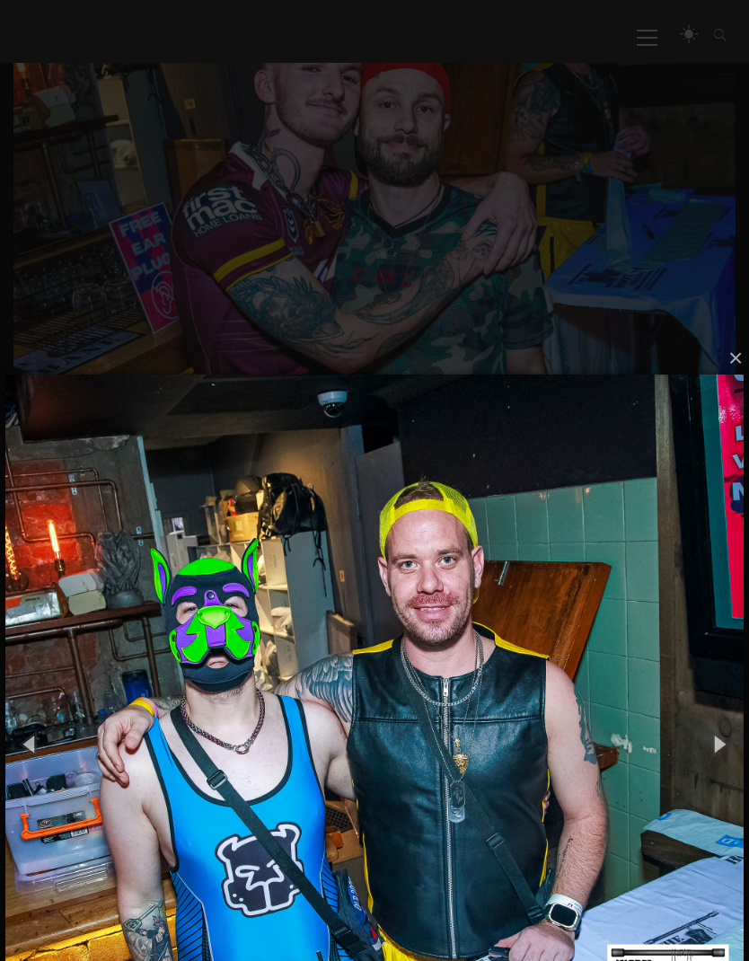
click at [713, 741] on button "button" at bounding box center [719, 744] width 61 height 75
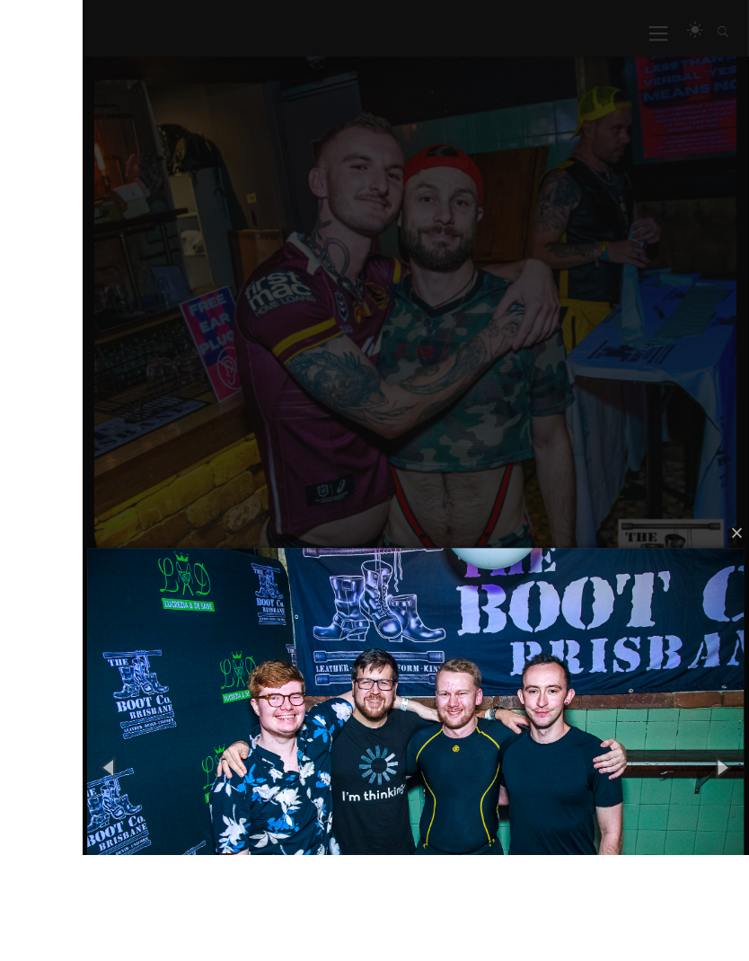
scroll to position [528, 0]
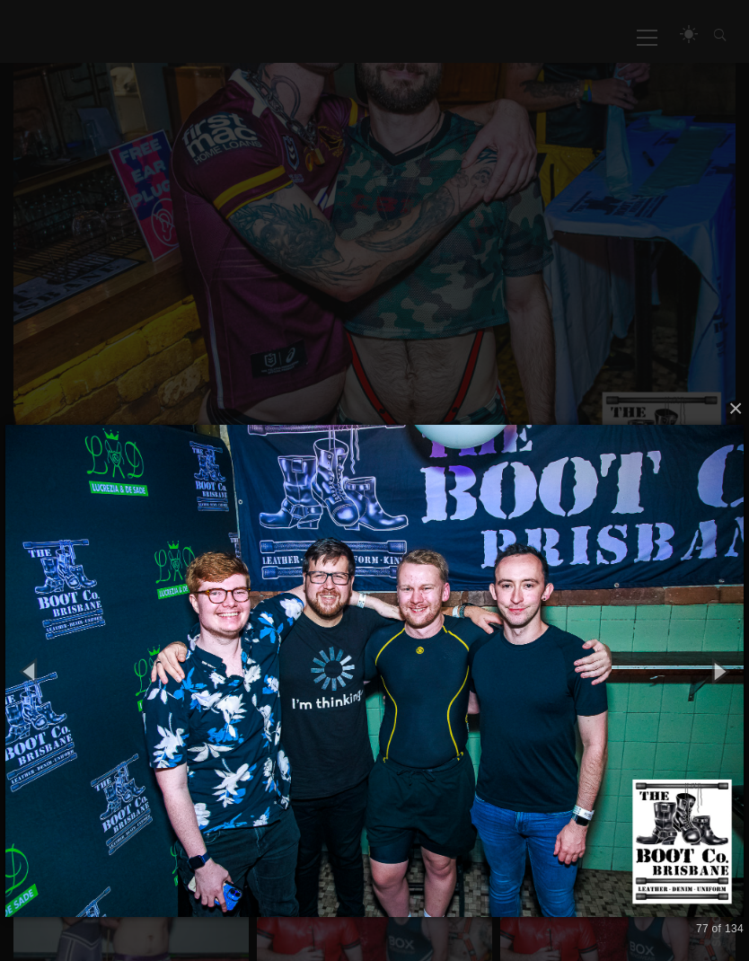
click at [720, 673] on button "button" at bounding box center [719, 671] width 61 height 75
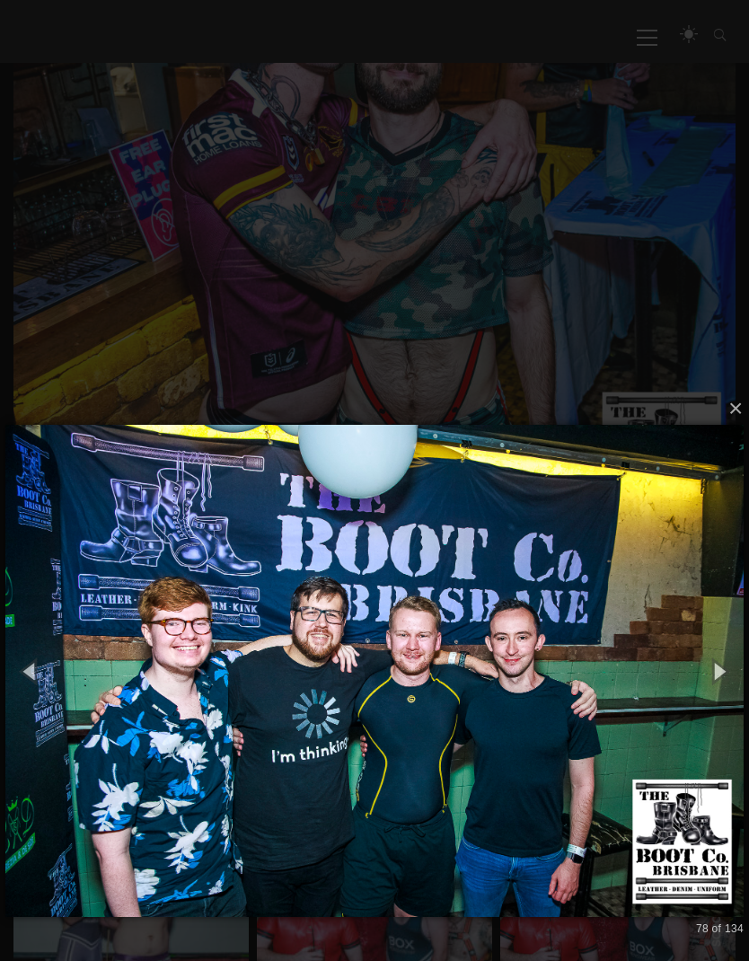
click at [721, 673] on button "button" at bounding box center [719, 671] width 61 height 75
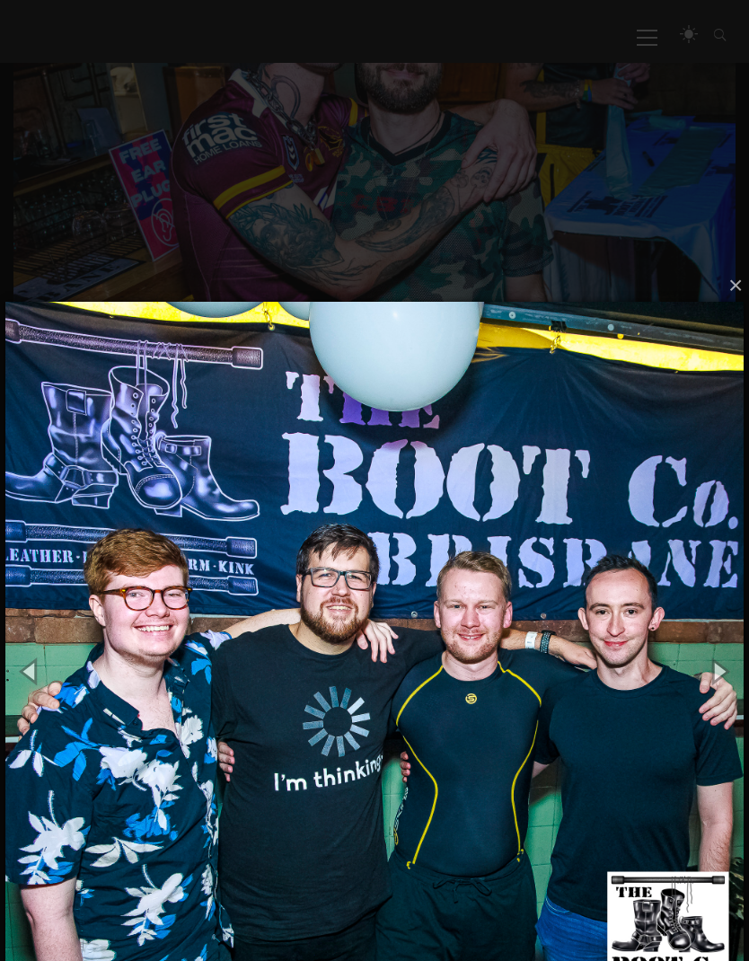
click at [725, 671] on button "button" at bounding box center [719, 671] width 61 height 75
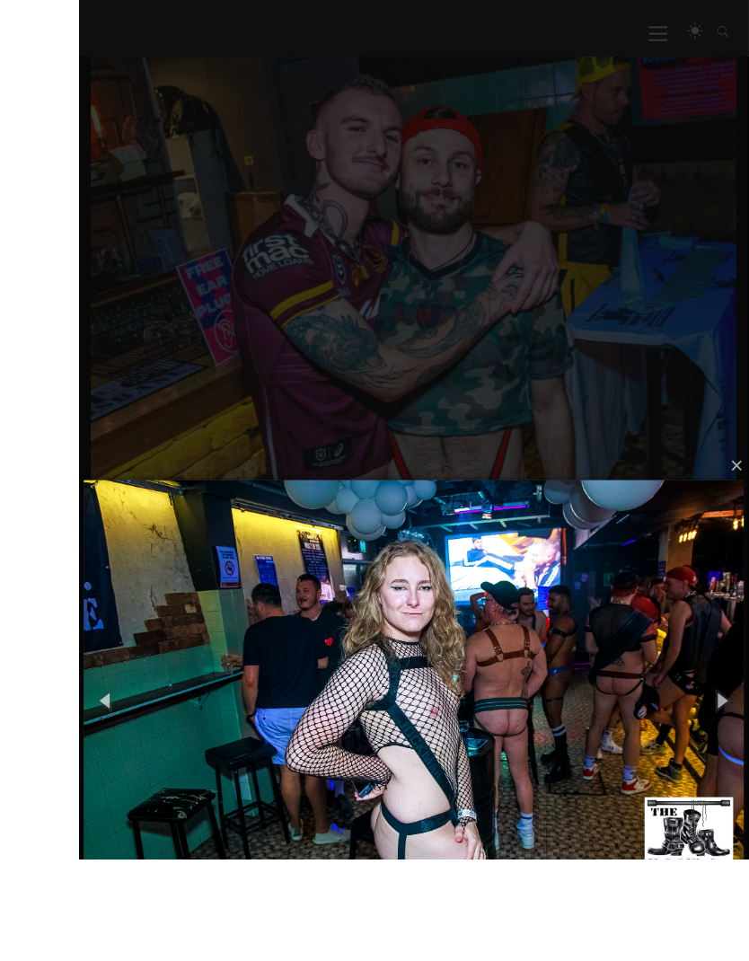
scroll to position [625, 0]
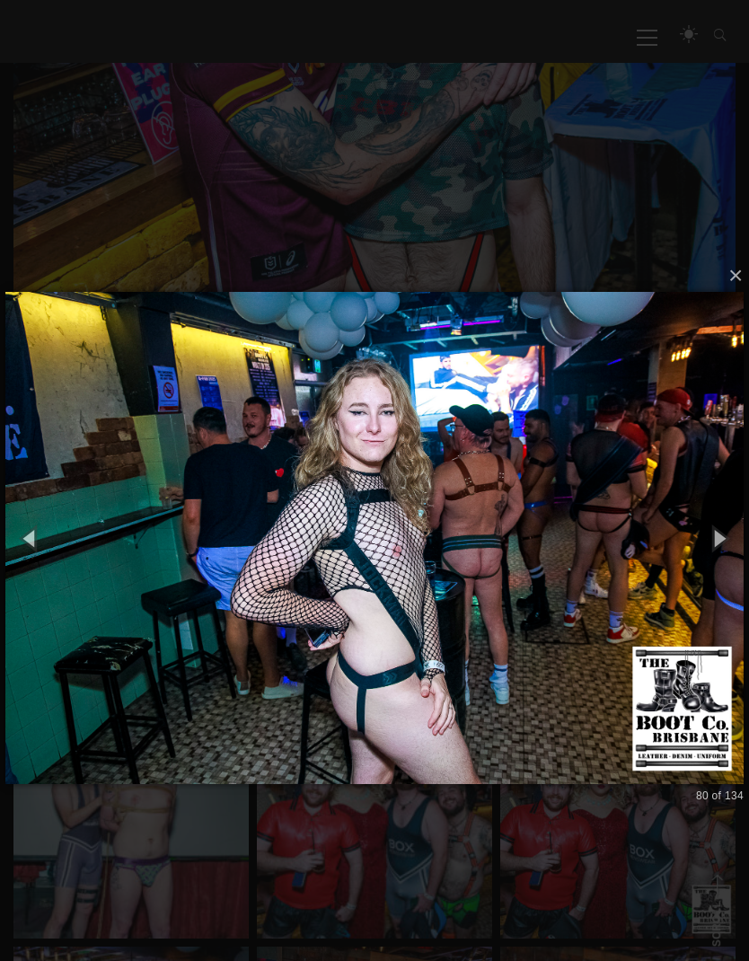
click at [719, 540] on button "button" at bounding box center [719, 537] width 61 height 75
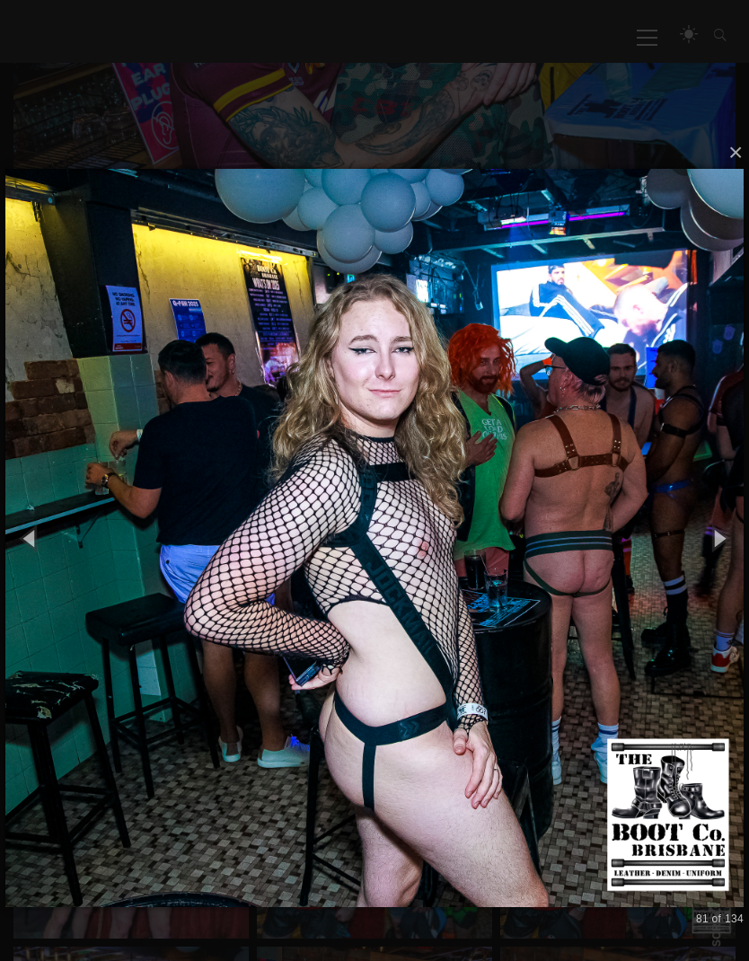
click at [722, 548] on button "button" at bounding box center [719, 537] width 61 height 75
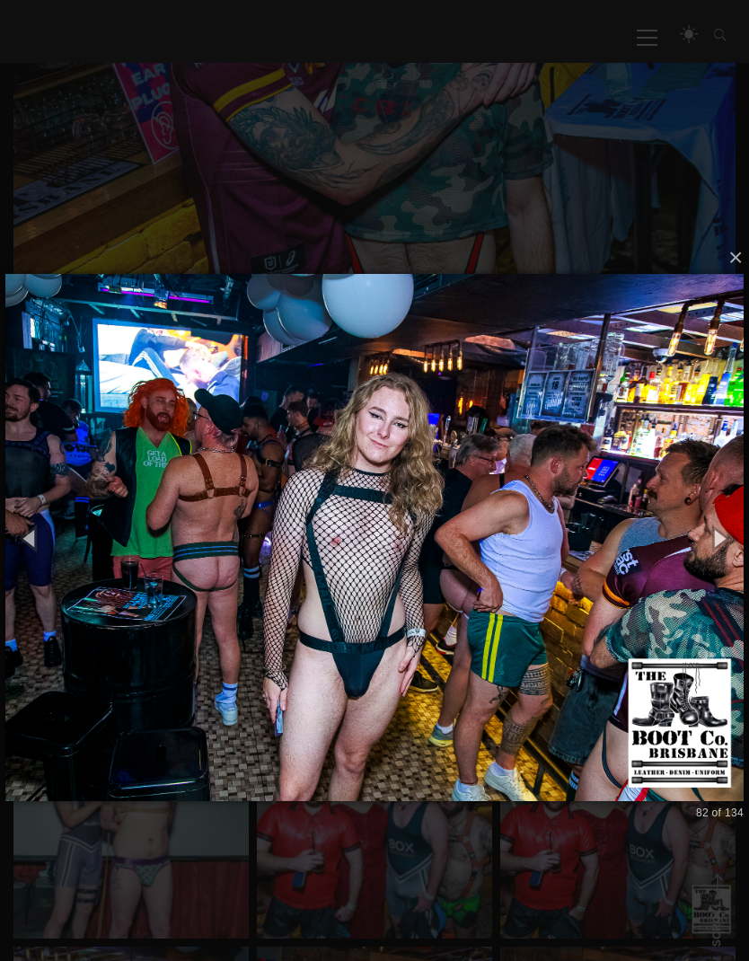
click at [741, 579] on img at bounding box center [374, 537] width 738 height 599
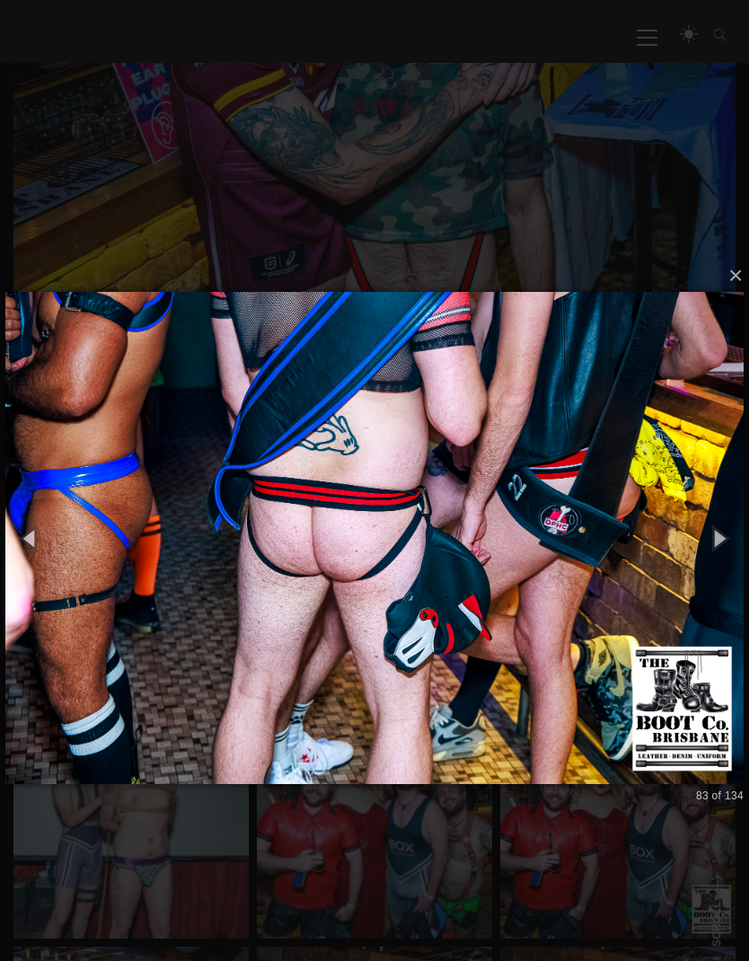
click at [719, 546] on button "button" at bounding box center [719, 537] width 61 height 75
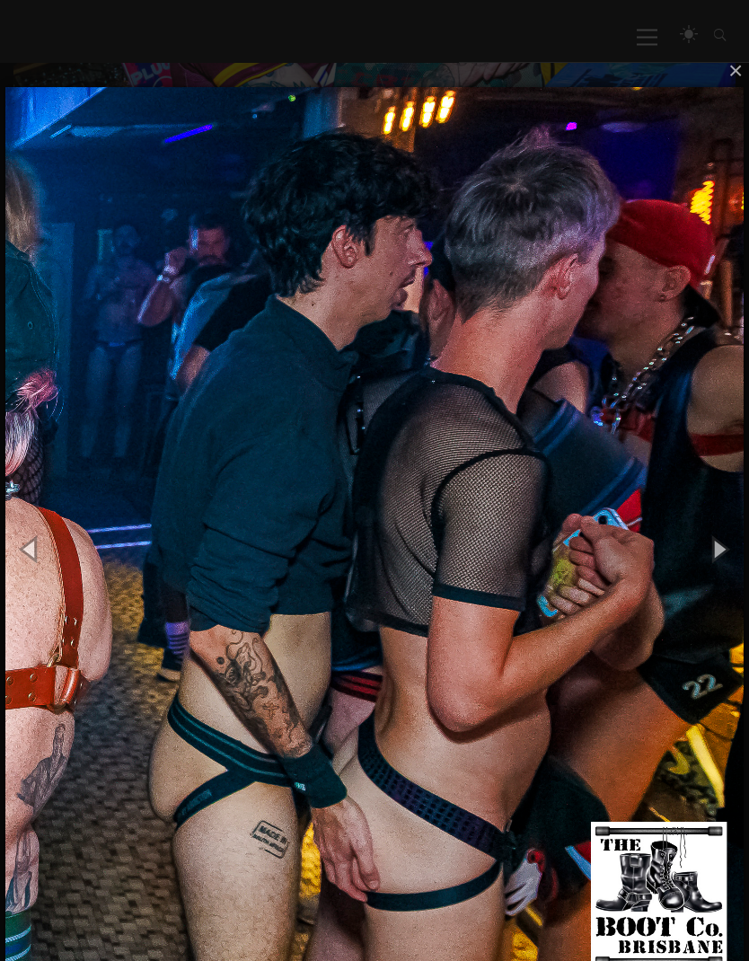
scroll to position [650, 0]
click at [716, 548] on button "button" at bounding box center [719, 549] width 61 height 75
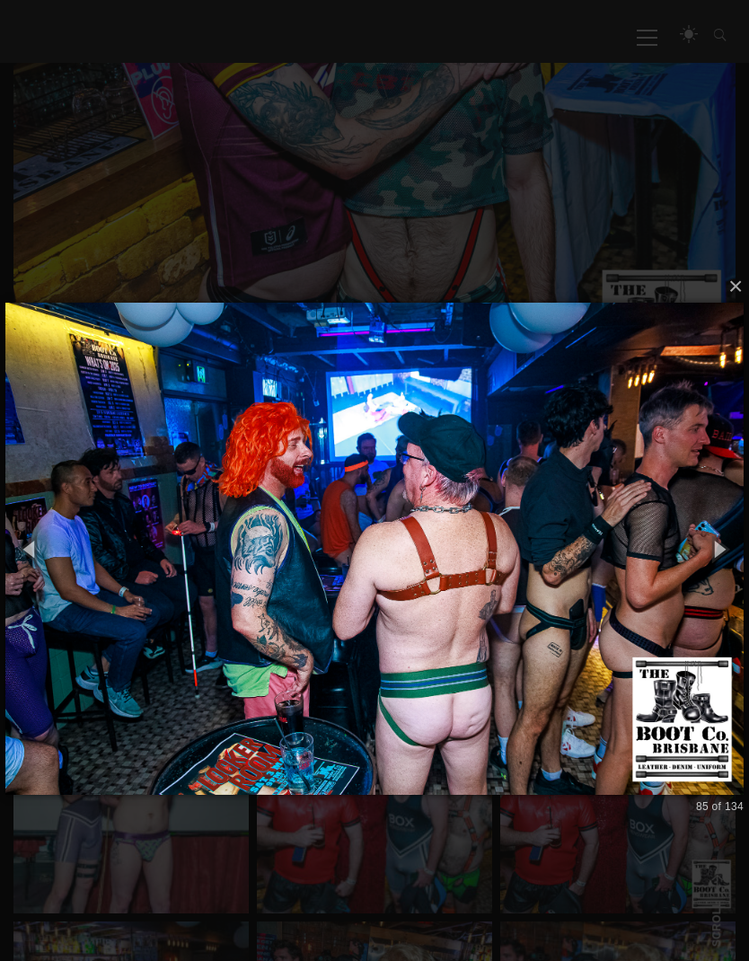
click at [713, 542] on button "button" at bounding box center [719, 549] width 61 height 75
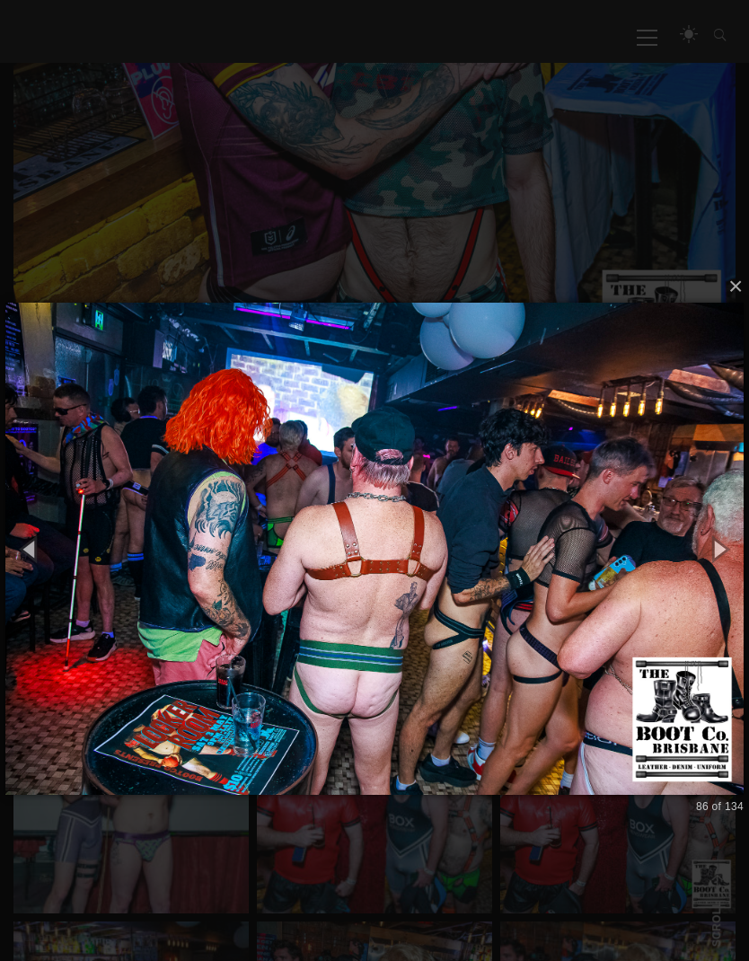
click at [725, 543] on button "button" at bounding box center [719, 549] width 61 height 75
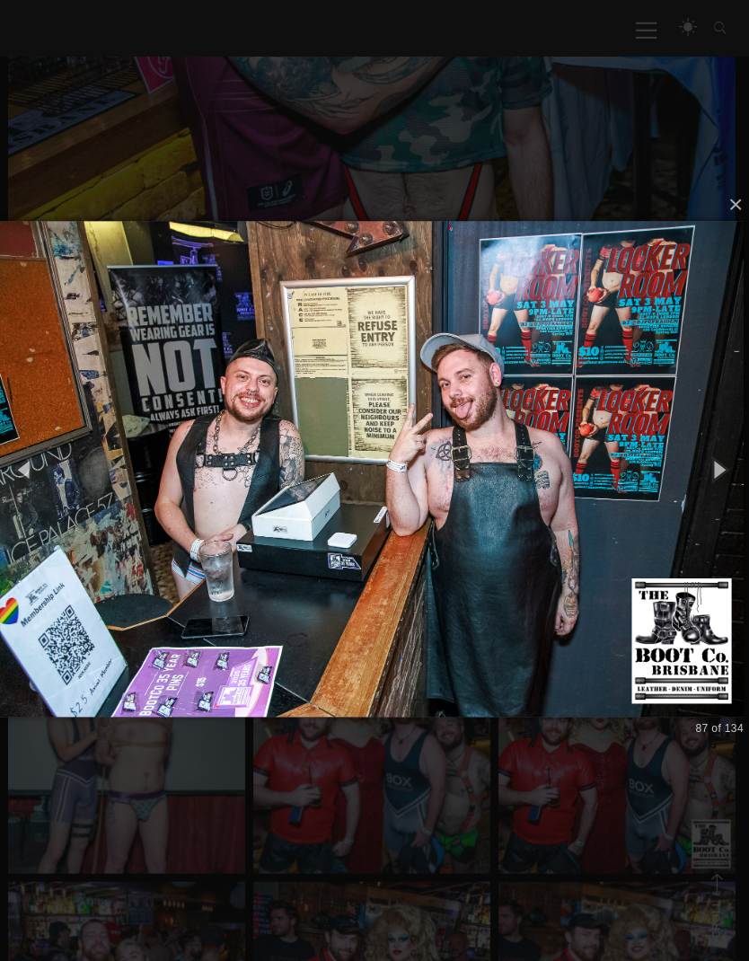
scroll to position [690, 0]
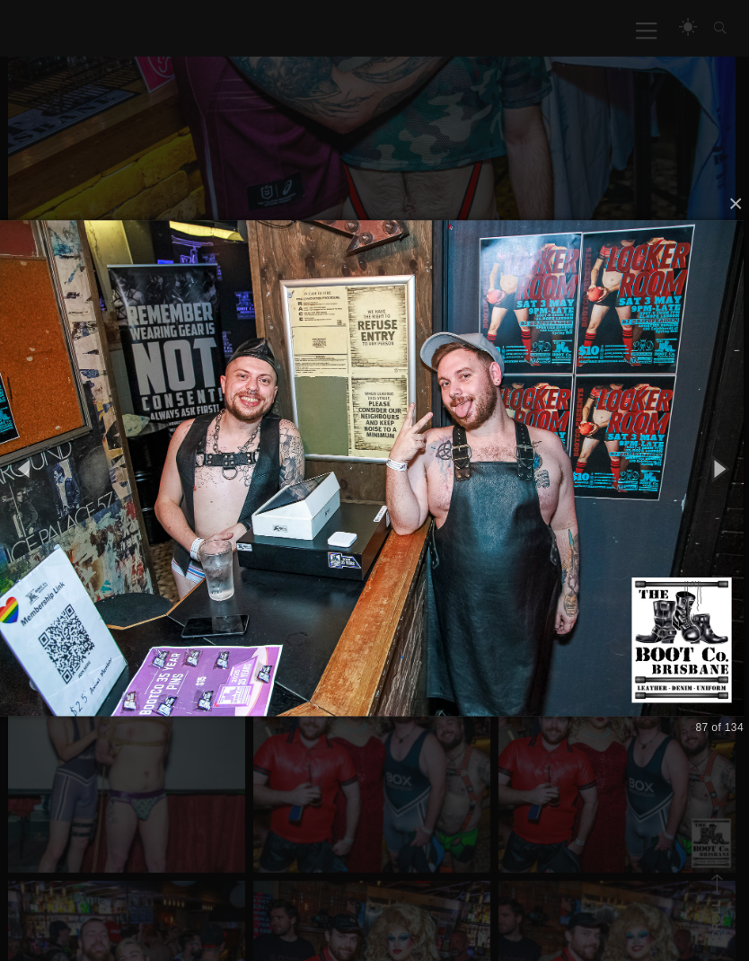
click at [717, 466] on button "button" at bounding box center [719, 473] width 61 height 75
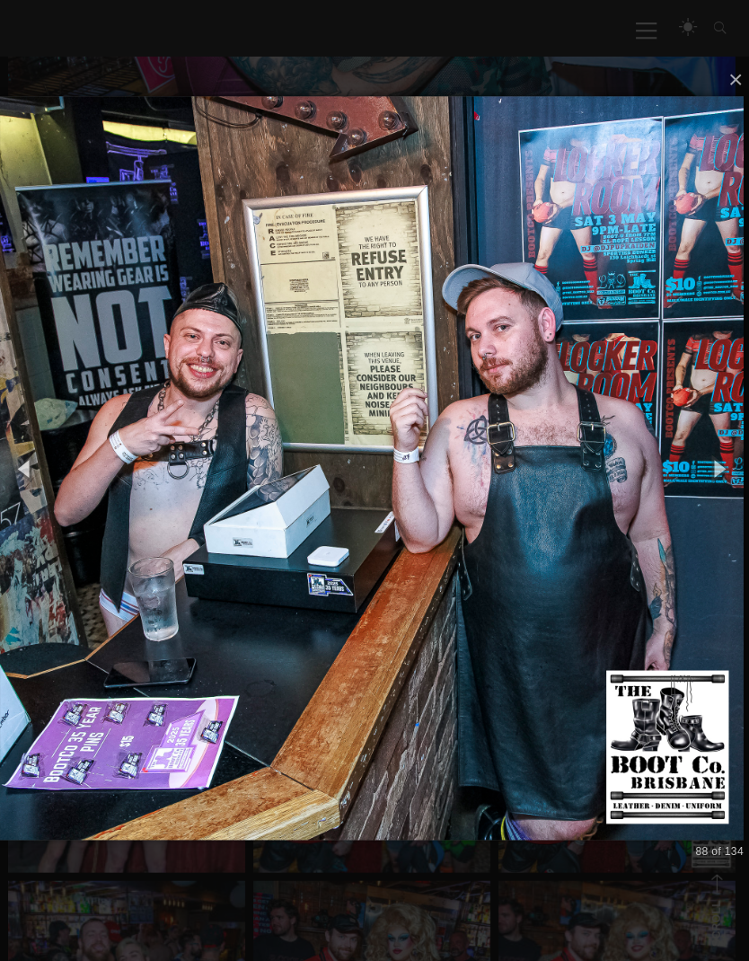
click at [723, 467] on button "button" at bounding box center [719, 473] width 61 height 75
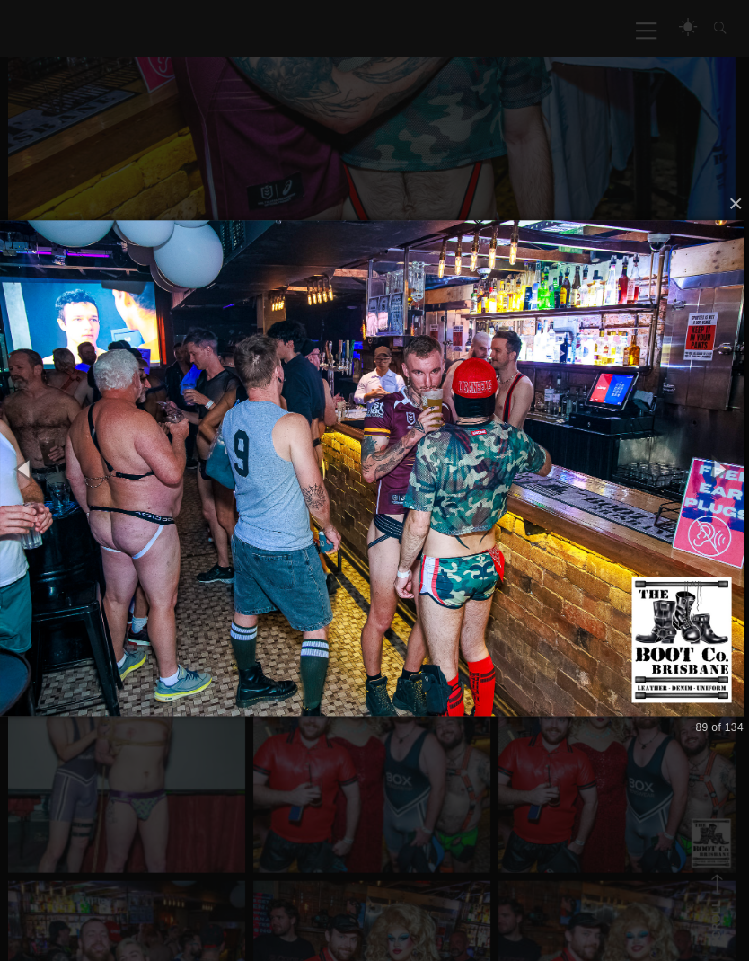
click at [715, 466] on button "button" at bounding box center [719, 473] width 61 height 75
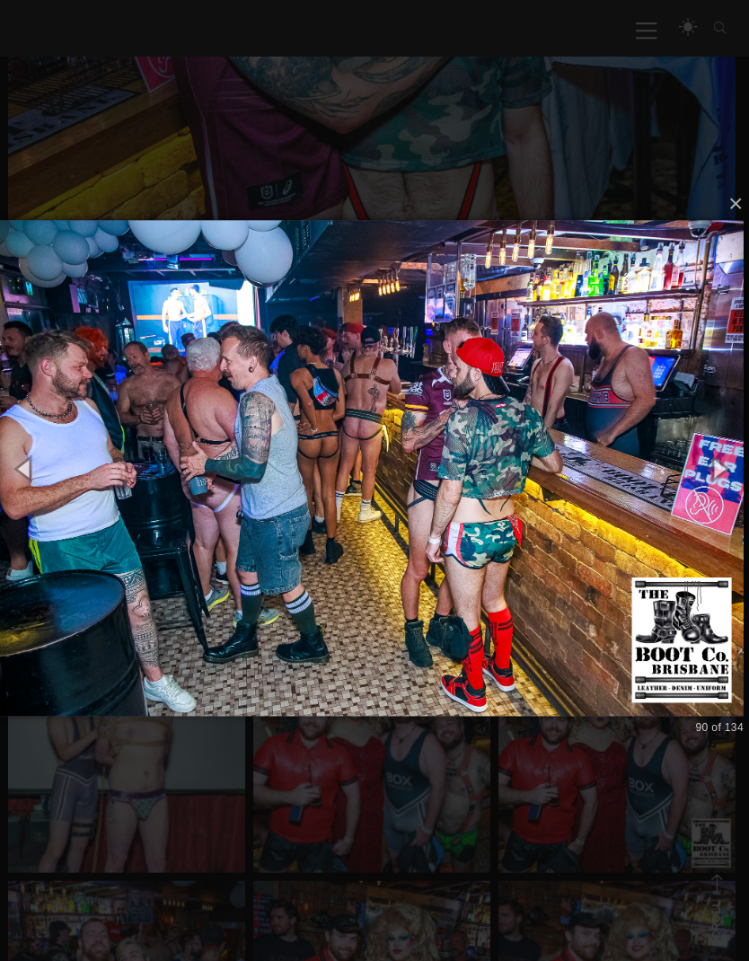
click at [713, 465] on button "button" at bounding box center [719, 473] width 61 height 75
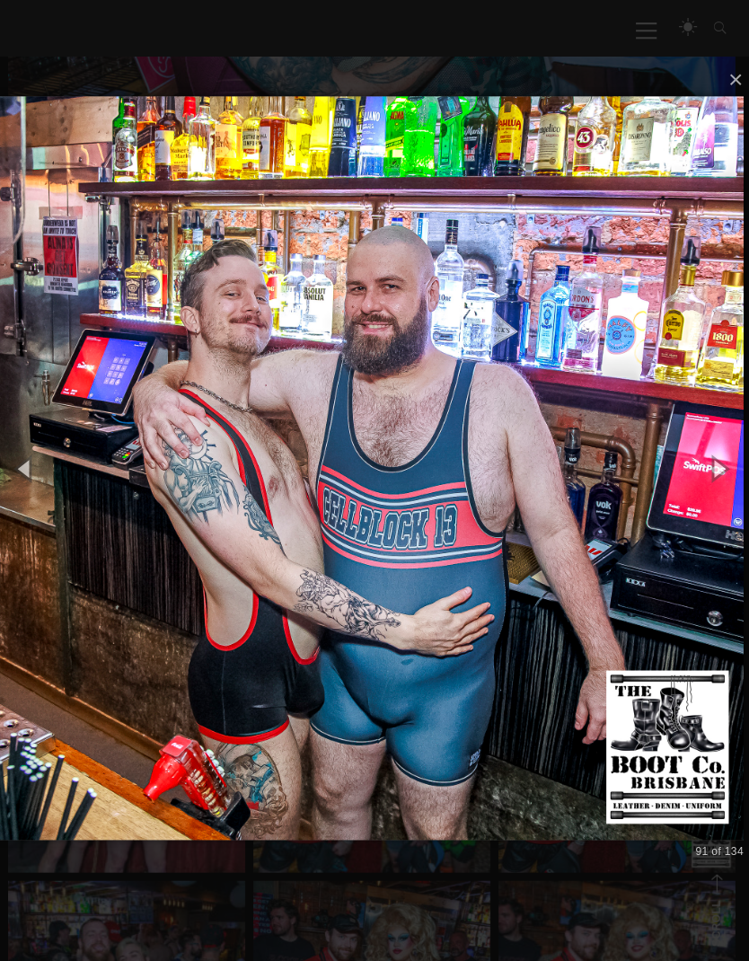
click at [725, 466] on button "button" at bounding box center [719, 473] width 61 height 75
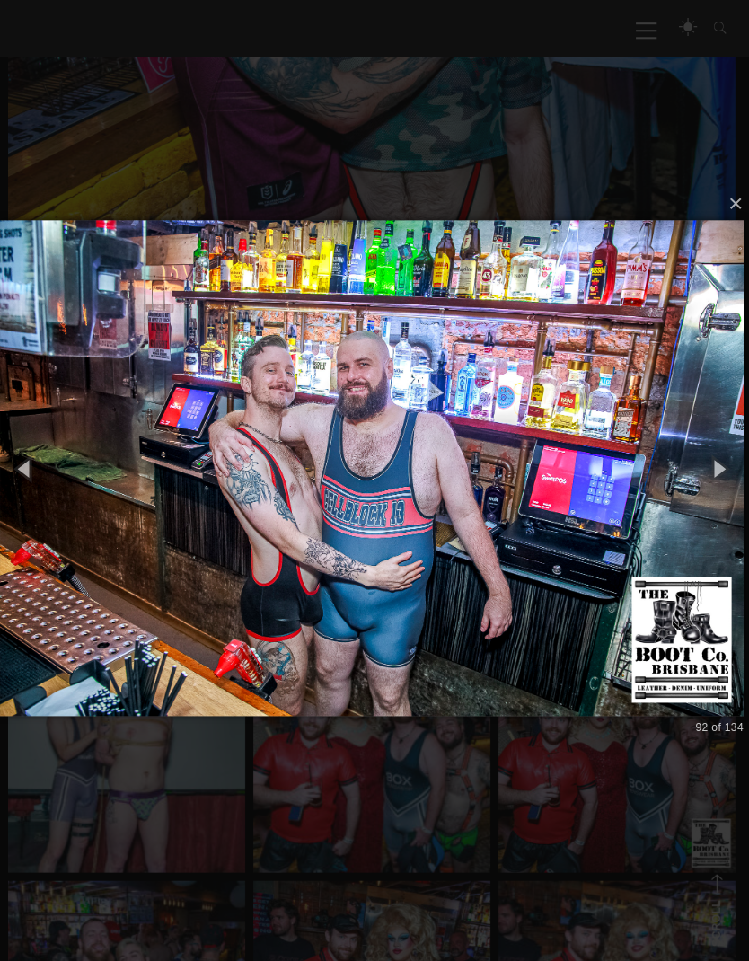
click at [722, 461] on button "button" at bounding box center [719, 473] width 61 height 75
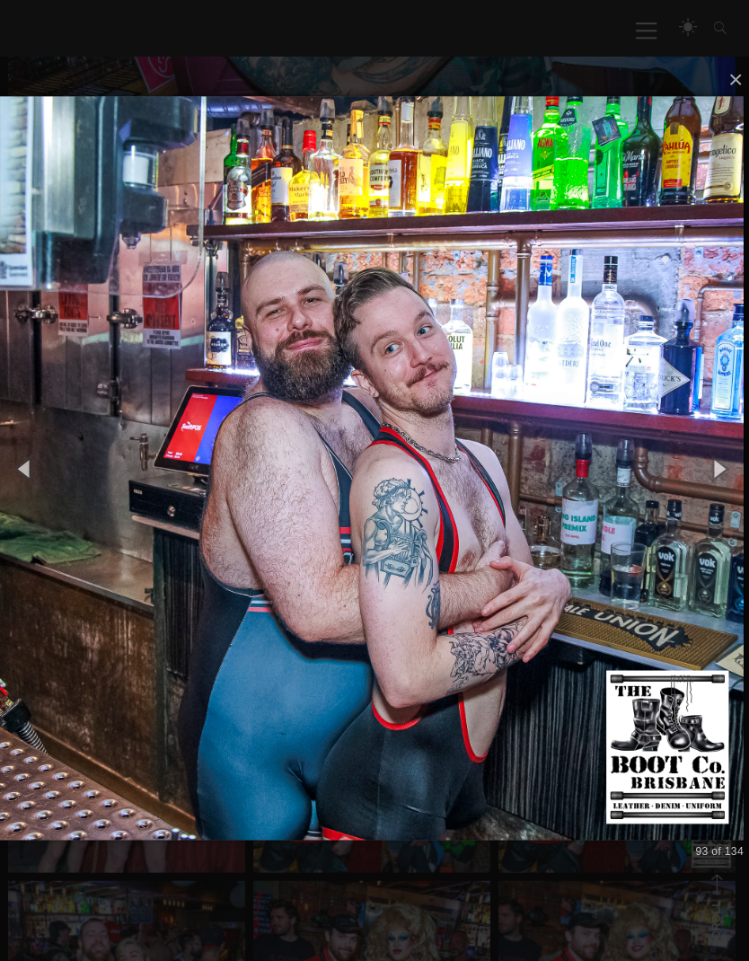
click at [710, 464] on button "button" at bounding box center [719, 473] width 61 height 75
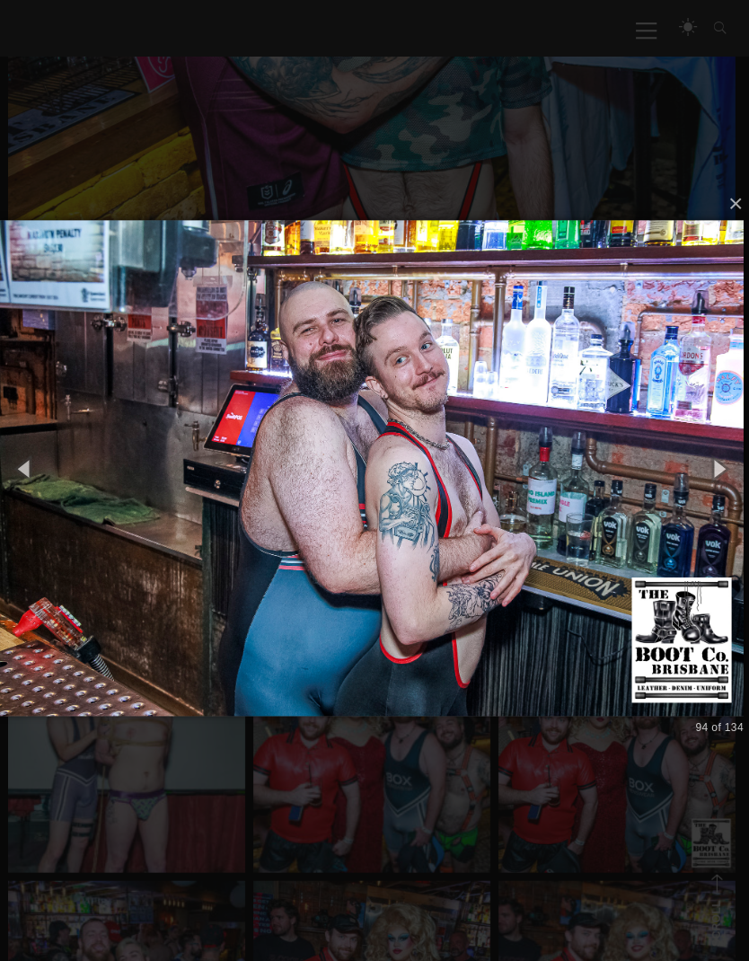
click at [715, 460] on button "button" at bounding box center [719, 473] width 61 height 75
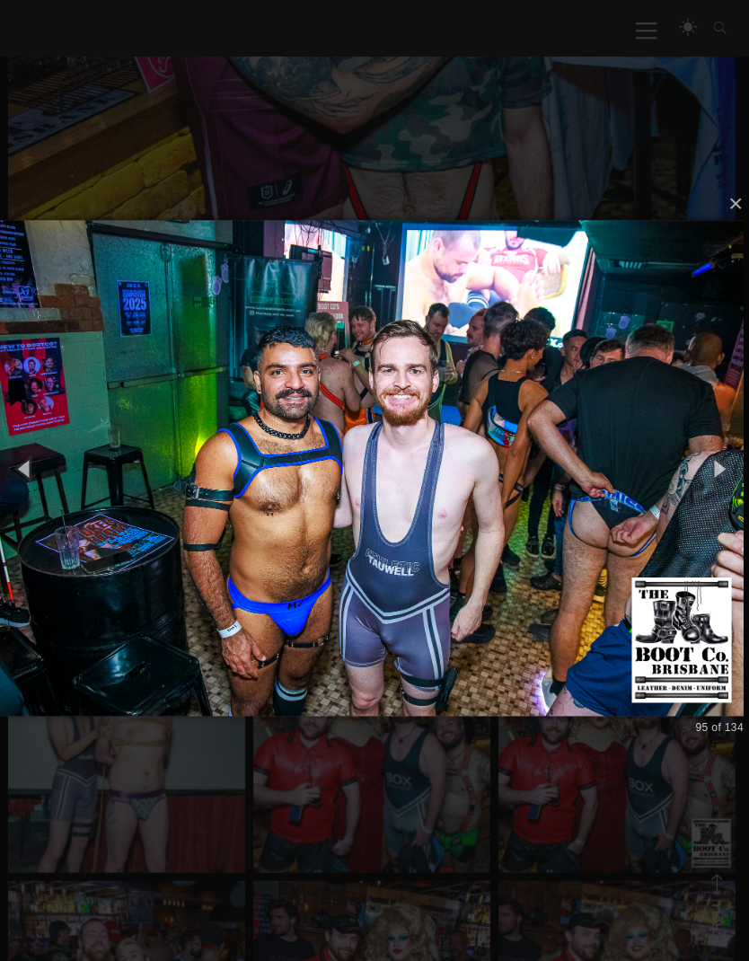
scroll to position [689, 0]
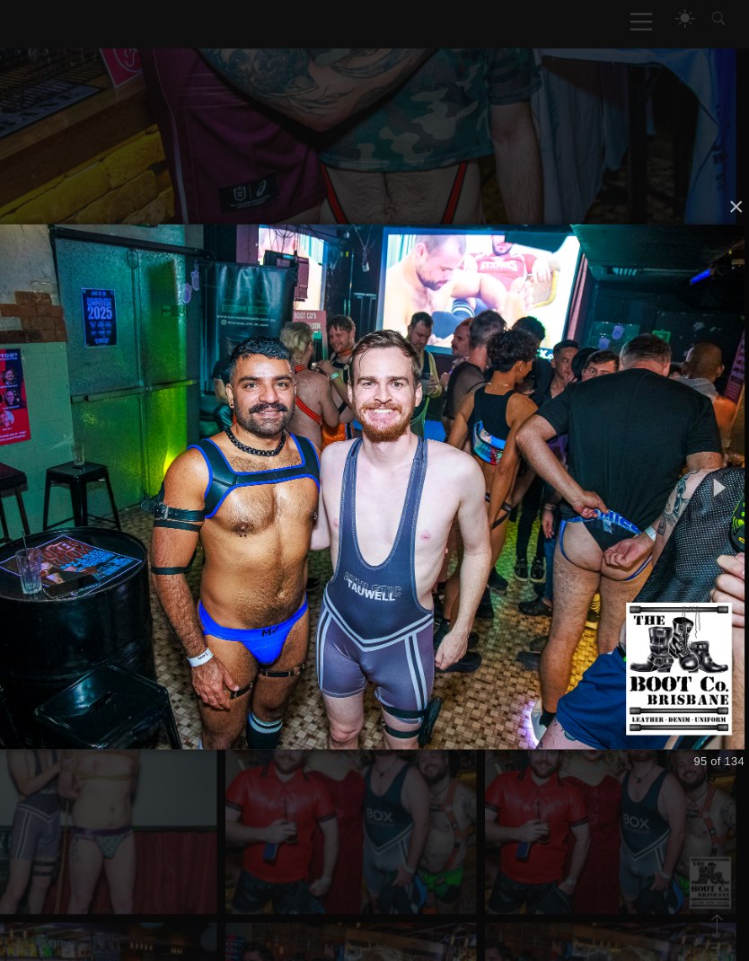
click at [689, 456] on button "button" at bounding box center [719, 474] width 61 height 75
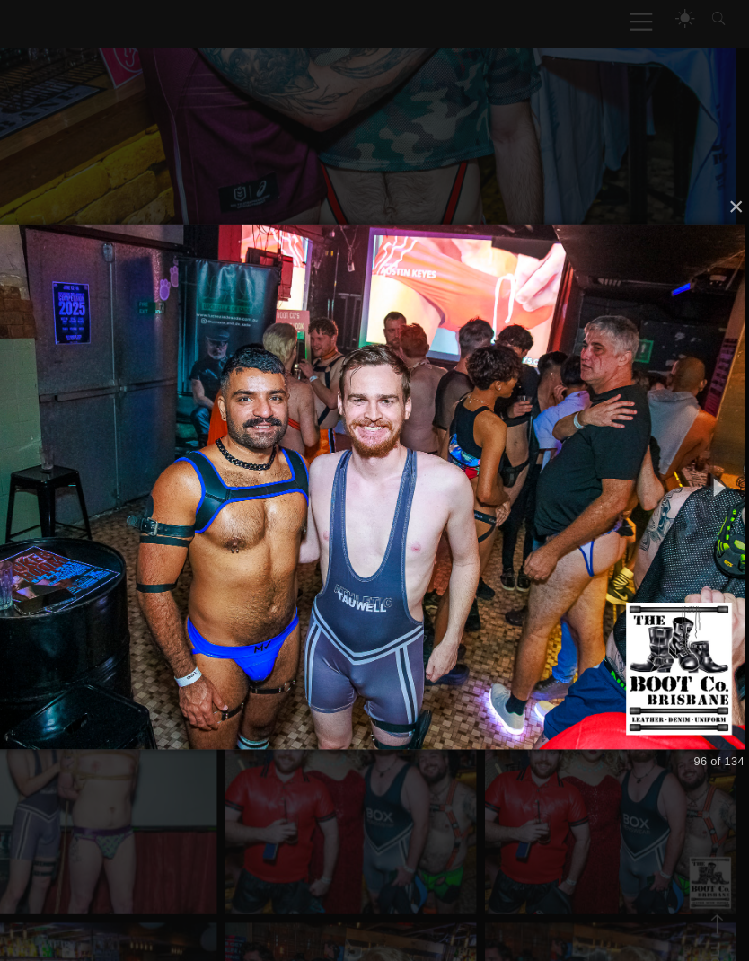
click at [689, 460] on button "button" at bounding box center [719, 474] width 61 height 75
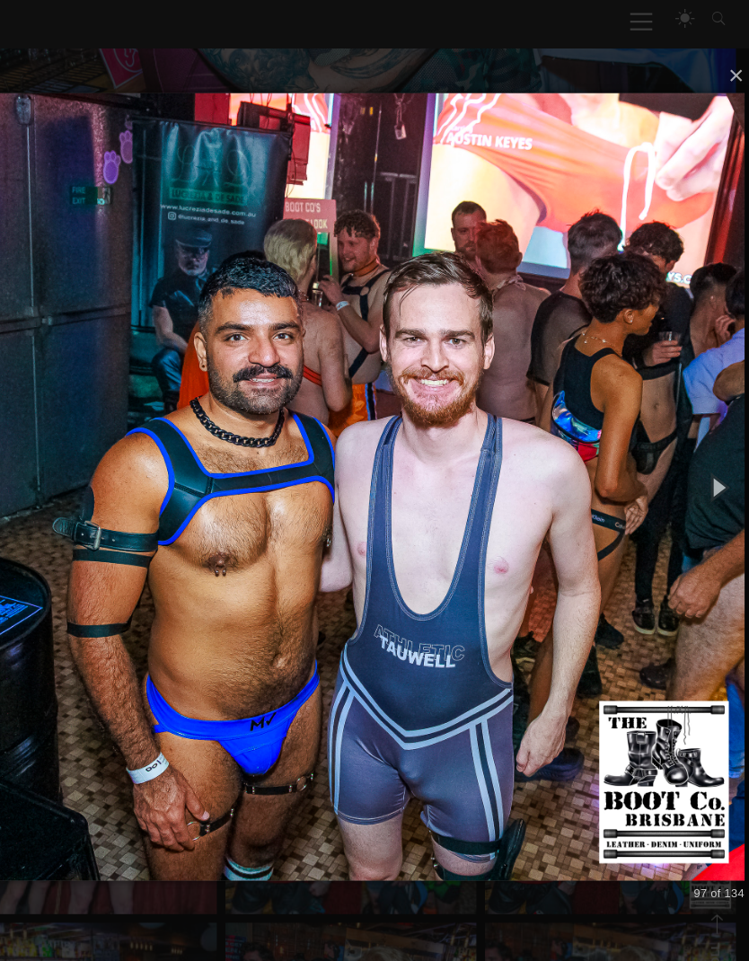
click at [689, 454] on button "button" at bounding box center [719, 474] width 61 height 75
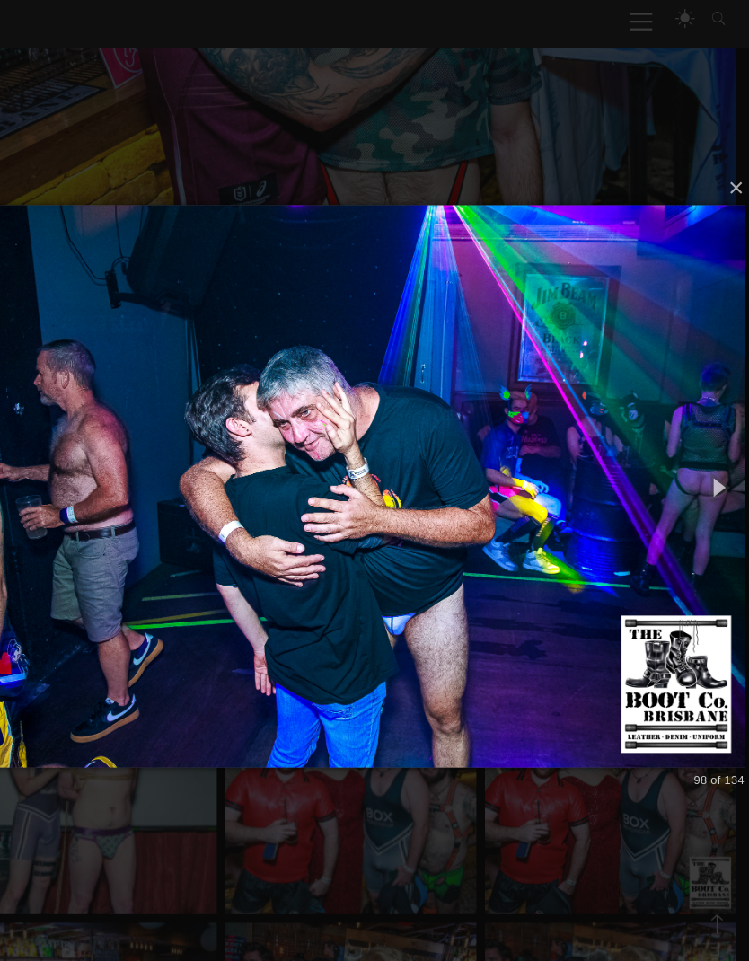
click at [689, 460] on button "button" at bounding box center [719, 474] width 61 height 75
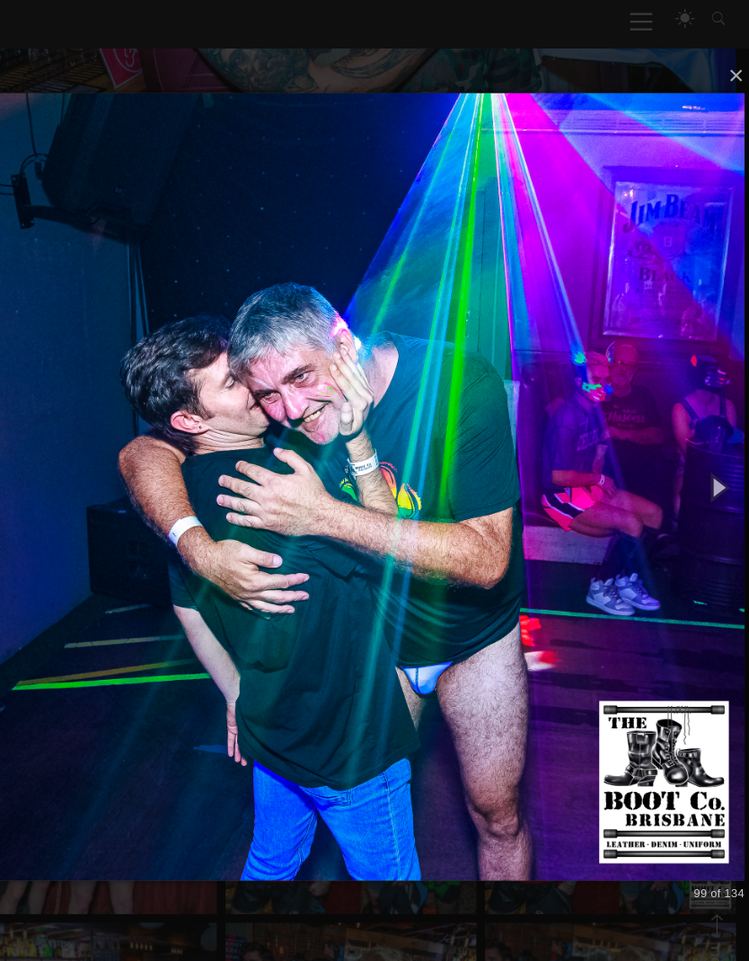
click at [689, 458] on button "button" at bounding box center [719, 474] width 61 height 75
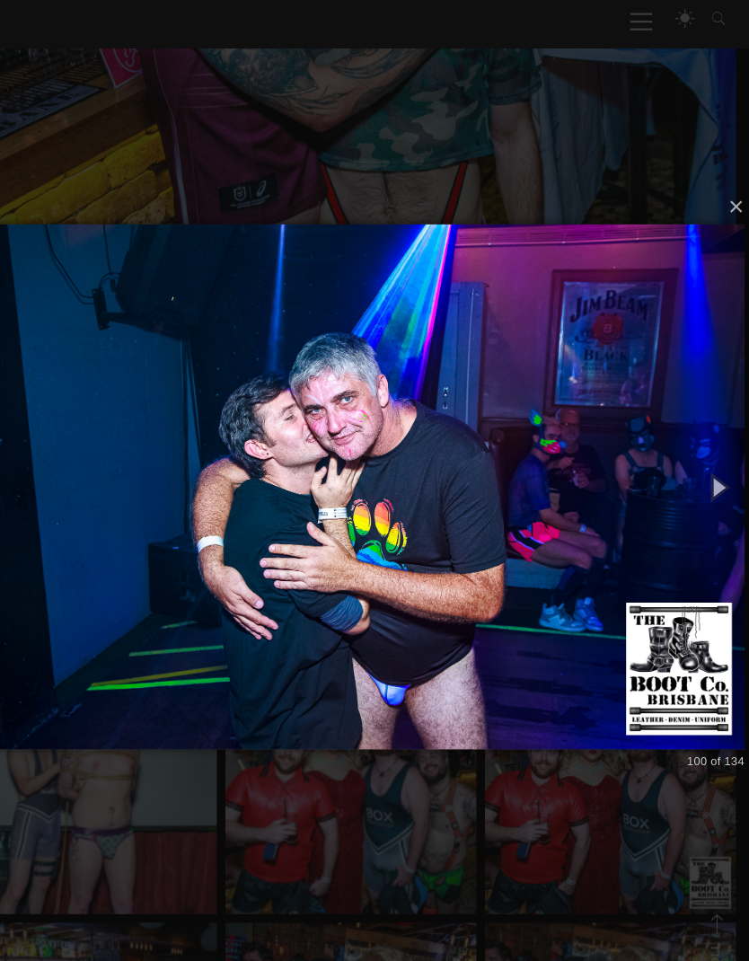
click at [689, 449] on button "button" at bounding box center [719, 474] width 61 height 75
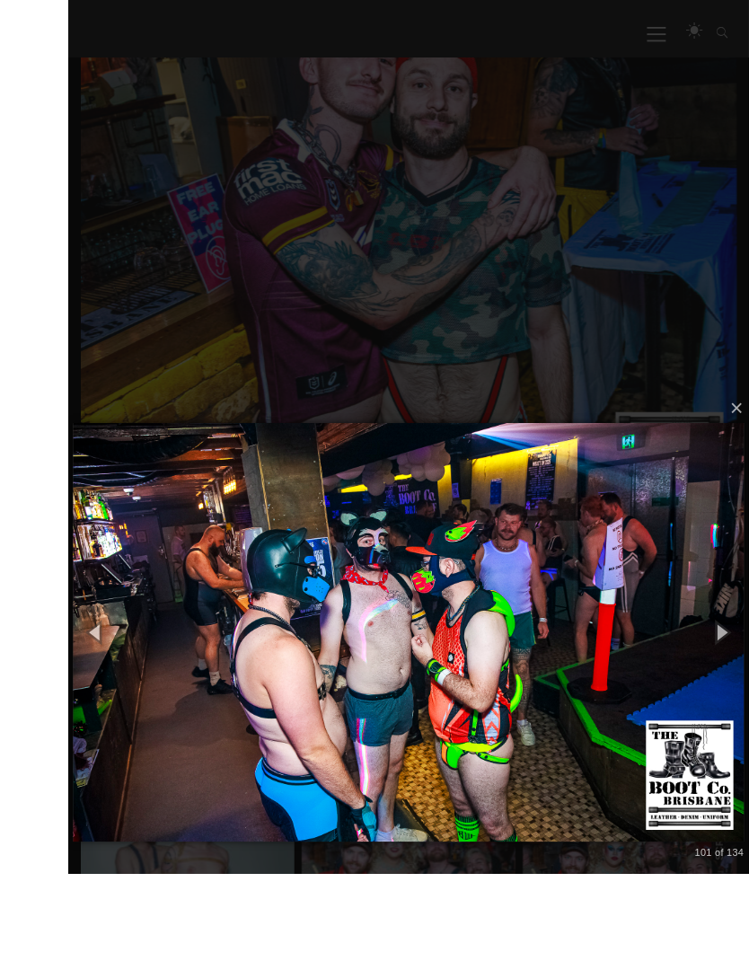
scroll to position [647, 0]
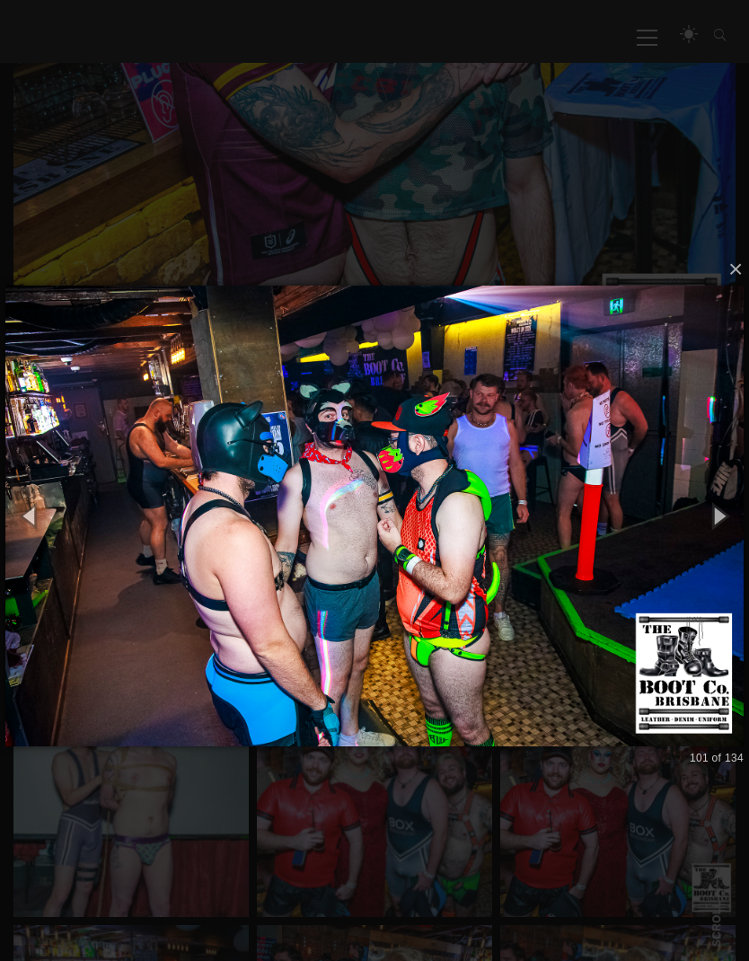
click at [701, 516] on button "button" at bounding box center [719, 516] width 61 height 75
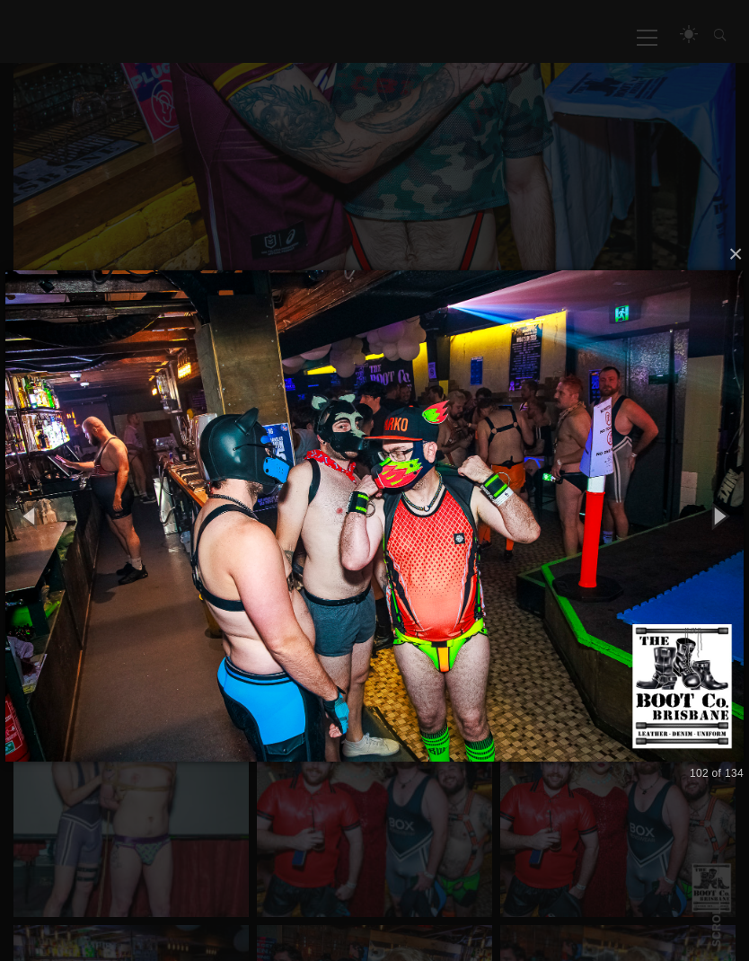
click at [719, 516] on button "button" at bounding box center [719, 516] width 61 height 75
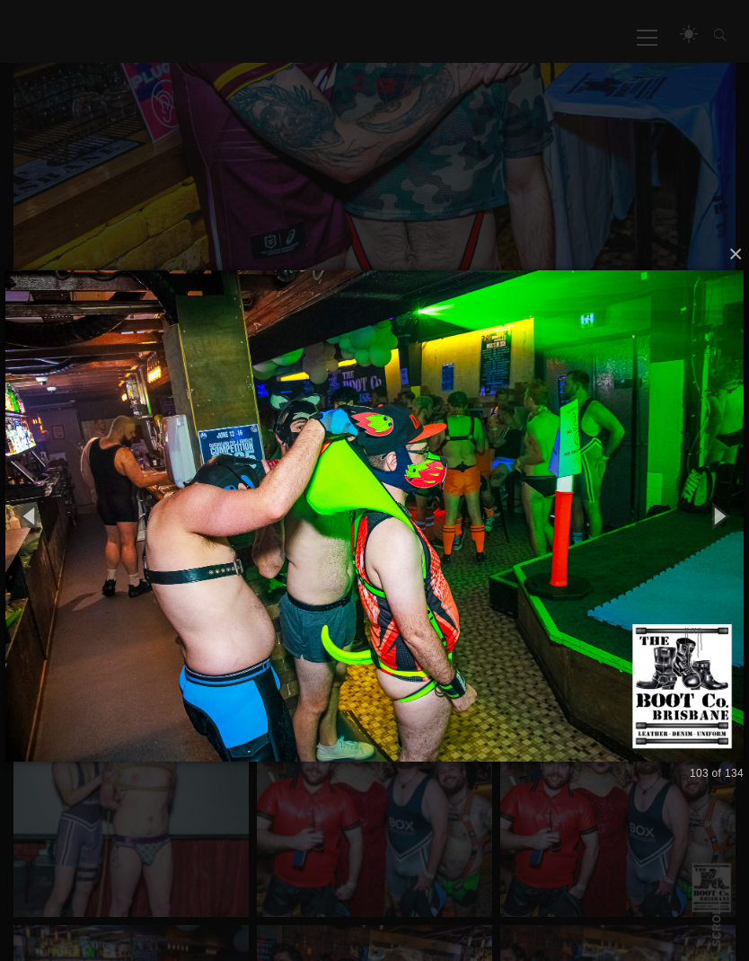
click at [716, 518] on button "button" at bounding box center [719, 516] width 61 height 75
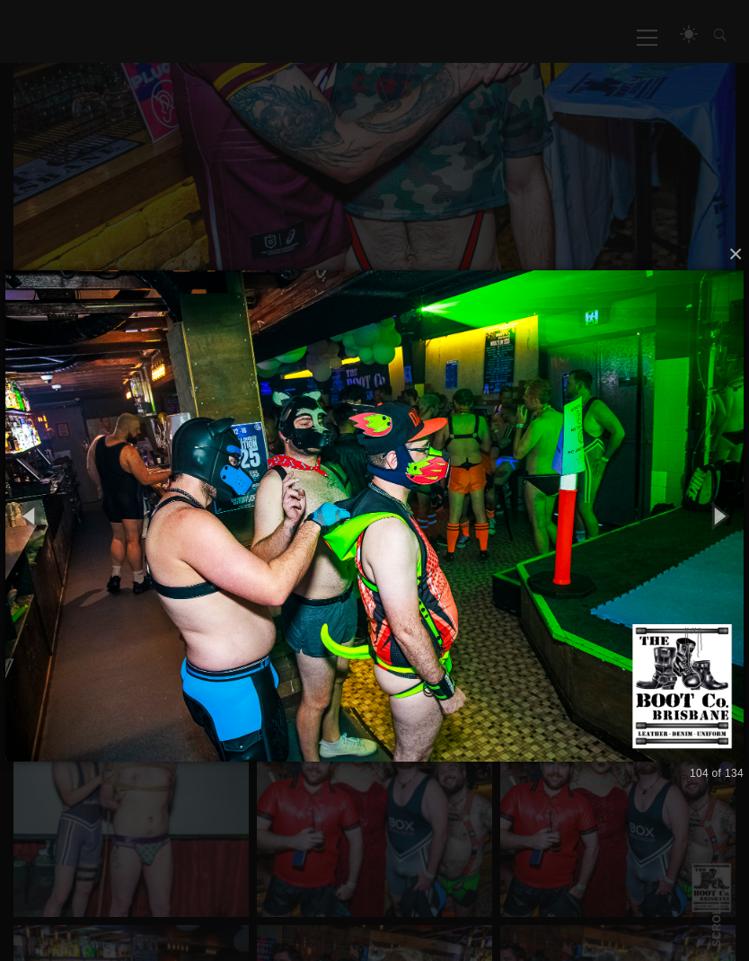
click at [719, 510] on button "button" at bounding box center [719, 516] width 61 height 75
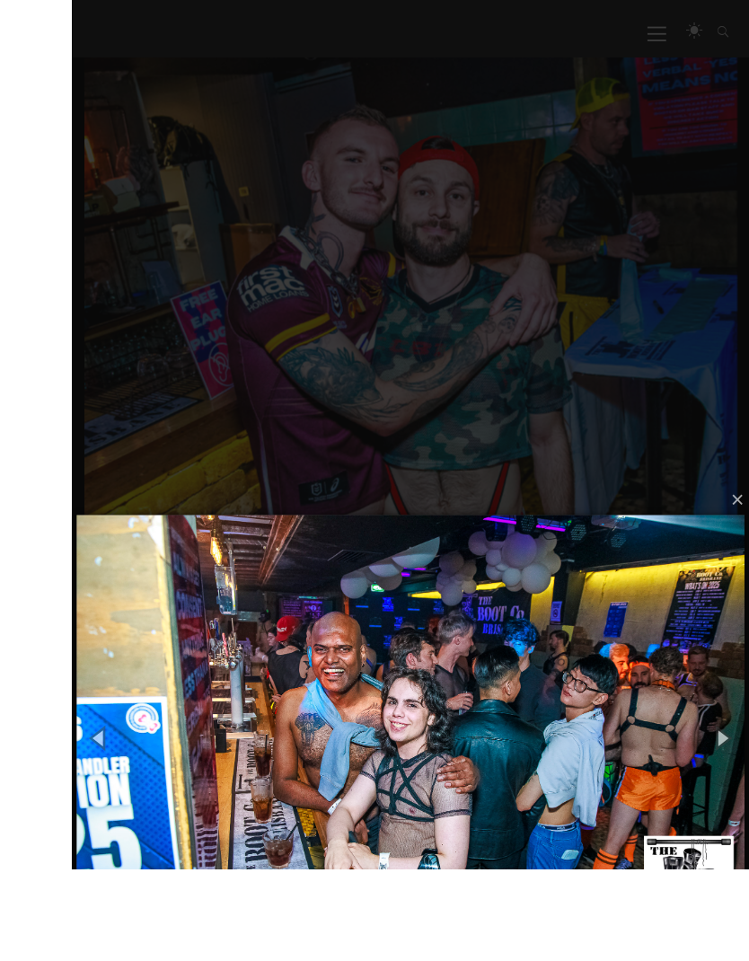
scroll to position [588, 0]
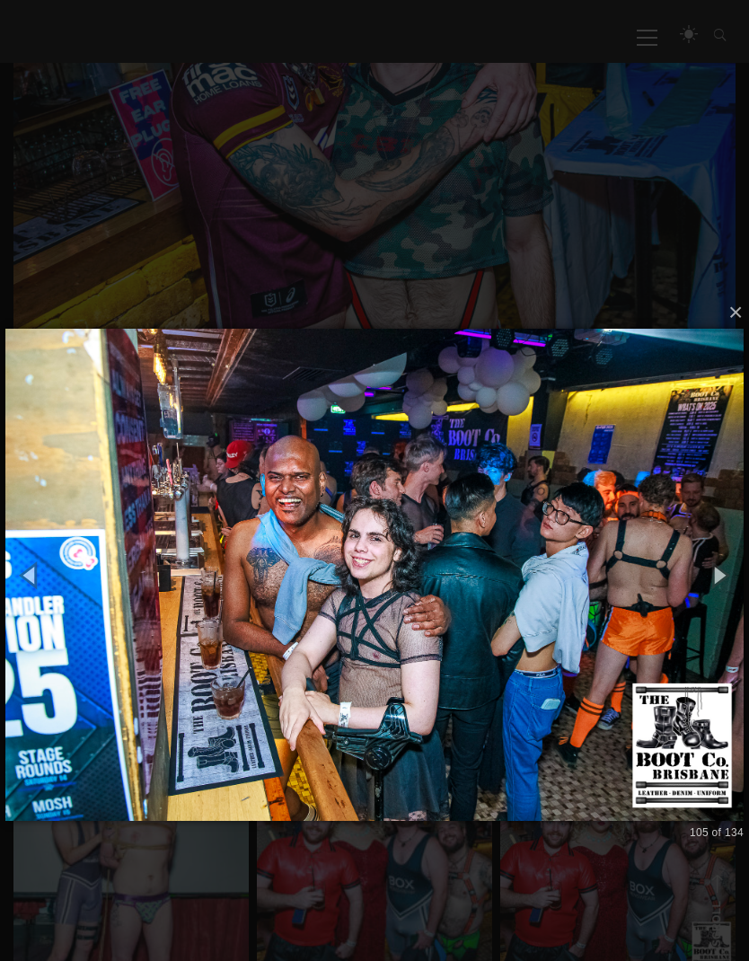
click at [728, 575] on button "button" at bounding box center [719, 575] width 61 height 75
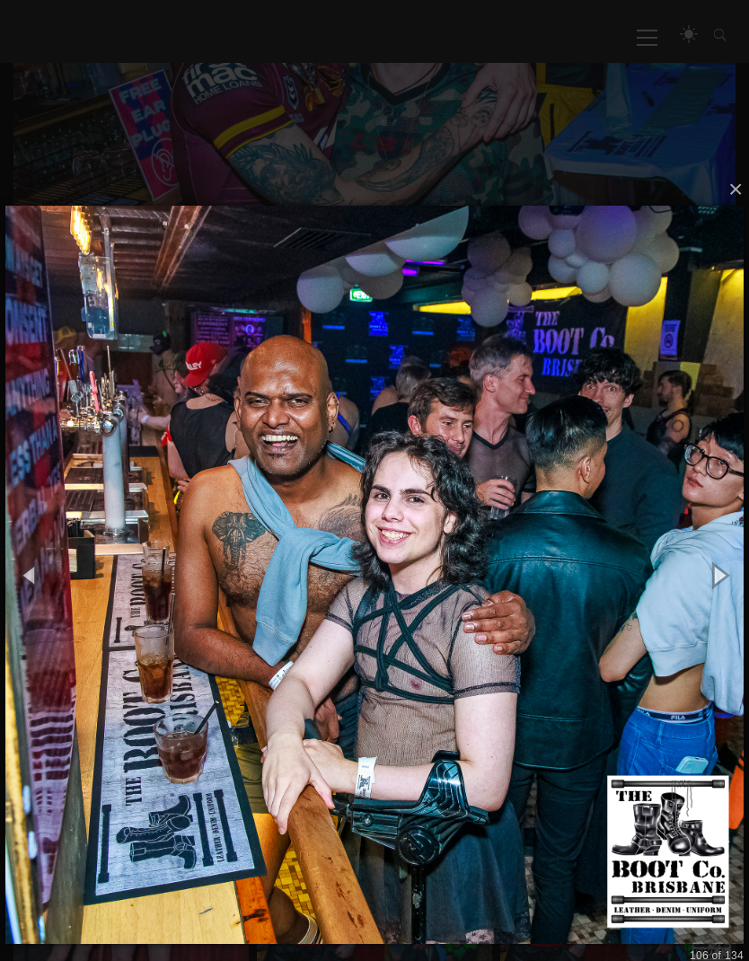
click at [720, 576] on button "button" at bounding box center [719, 575] width 61 height 75
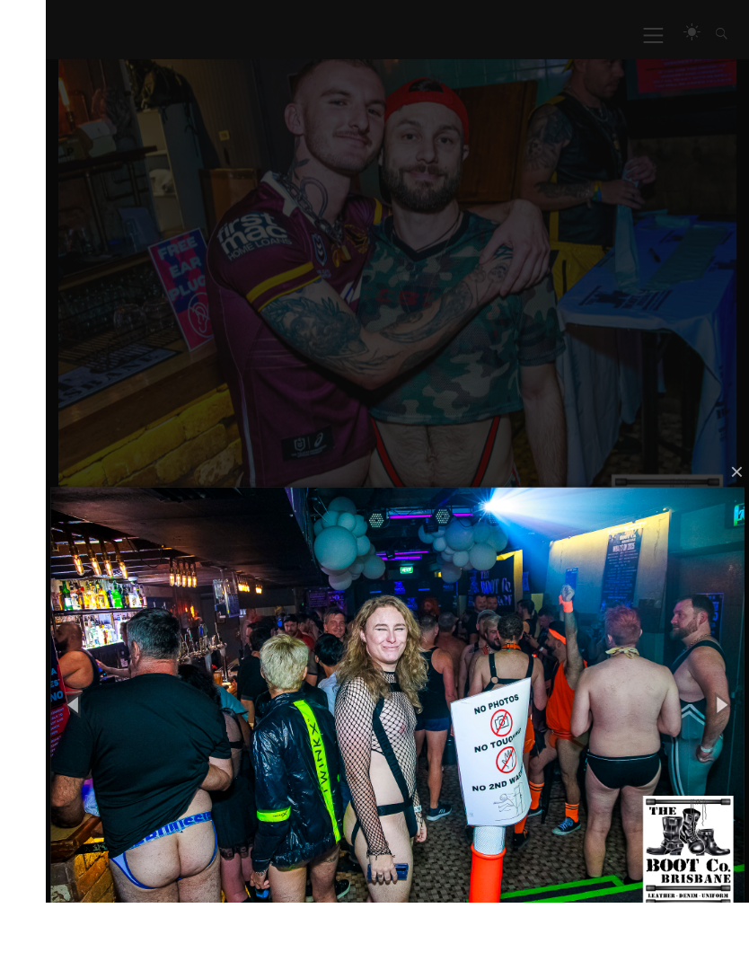
scroll to position [509, 0]
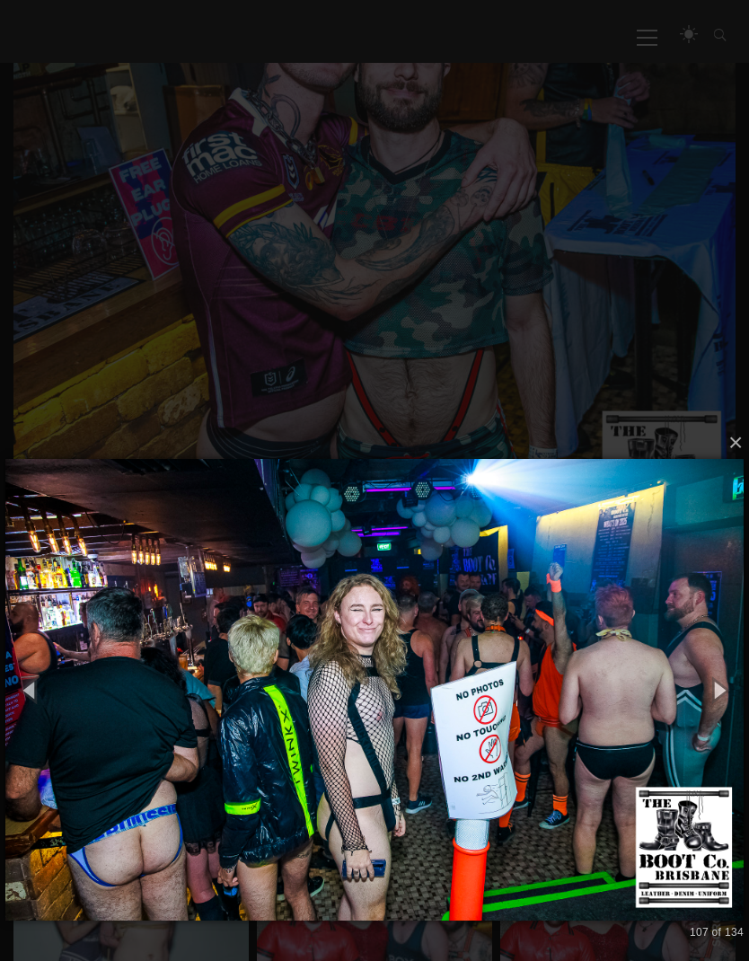
click at [722, 680] on button "button" at bounding box center [719, 690] width 61 height 75
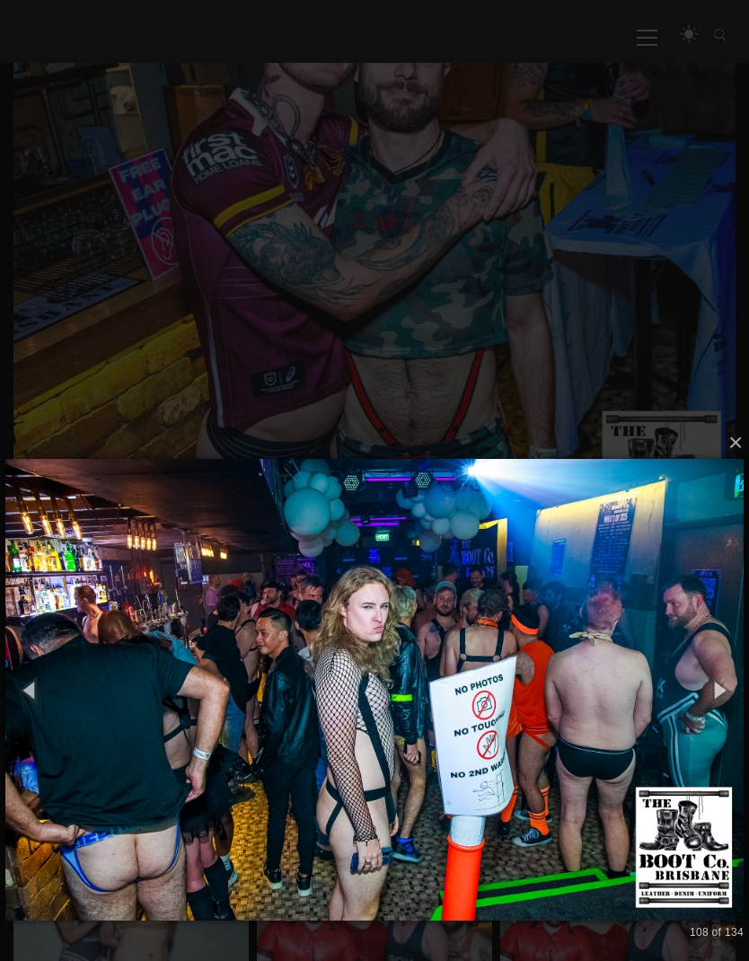
click at [719, 694] on button "button" at bounding box center [719, 690] width 61 height 75
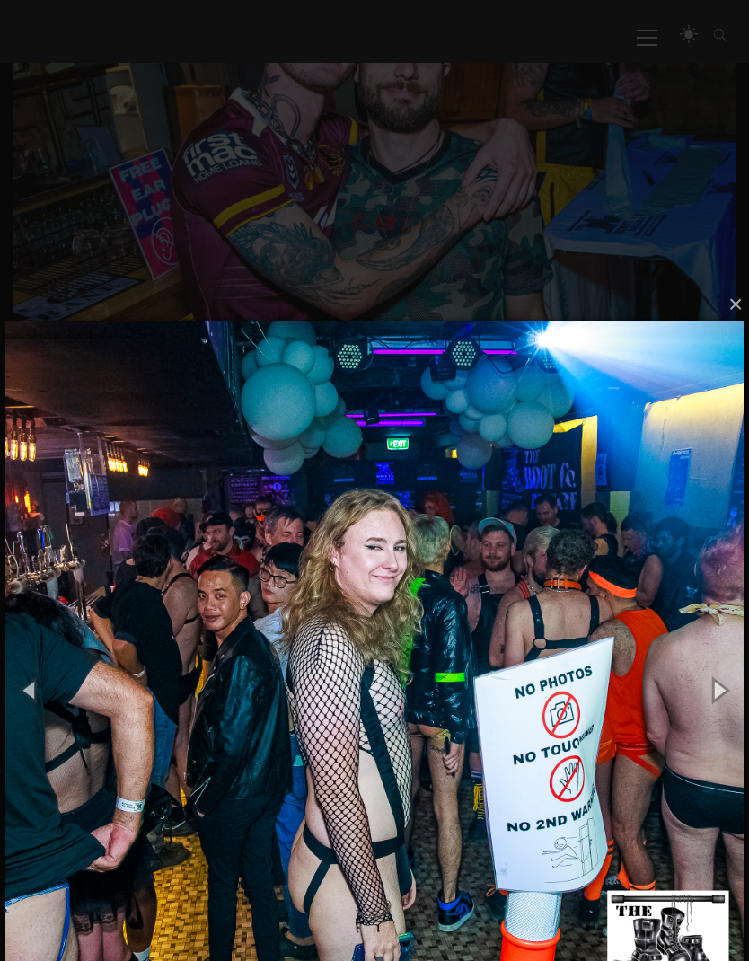
click at [725, 693] on button "button" at bounding box center [719, 690] width 61 height 75
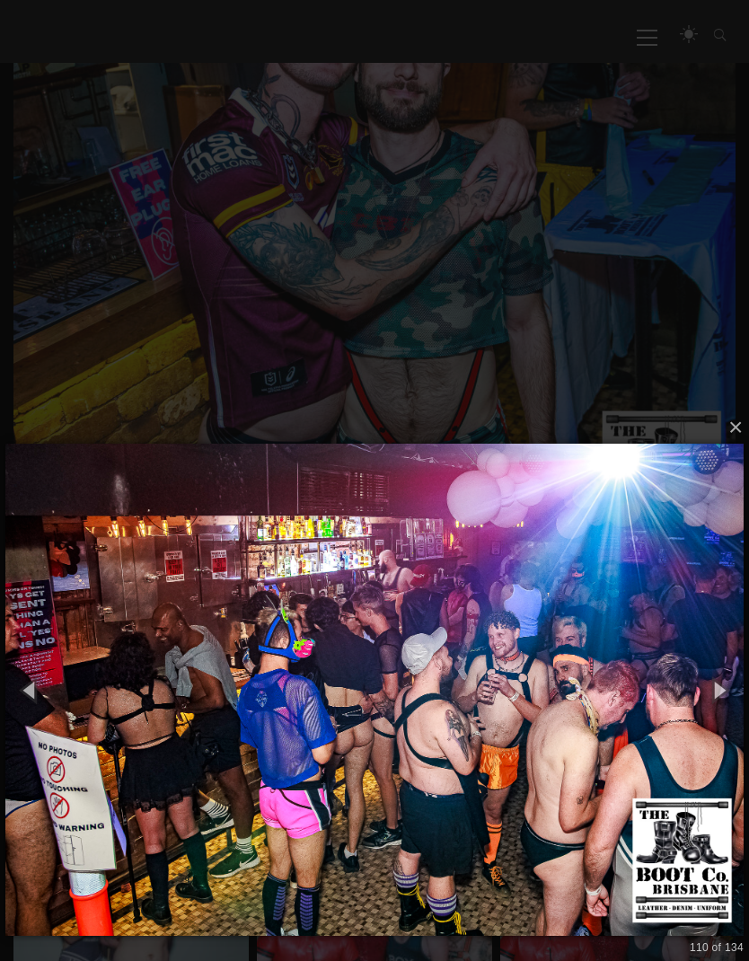
click at [718, 690] on button "button" at bounding box center [719, 690] width 61 height 75
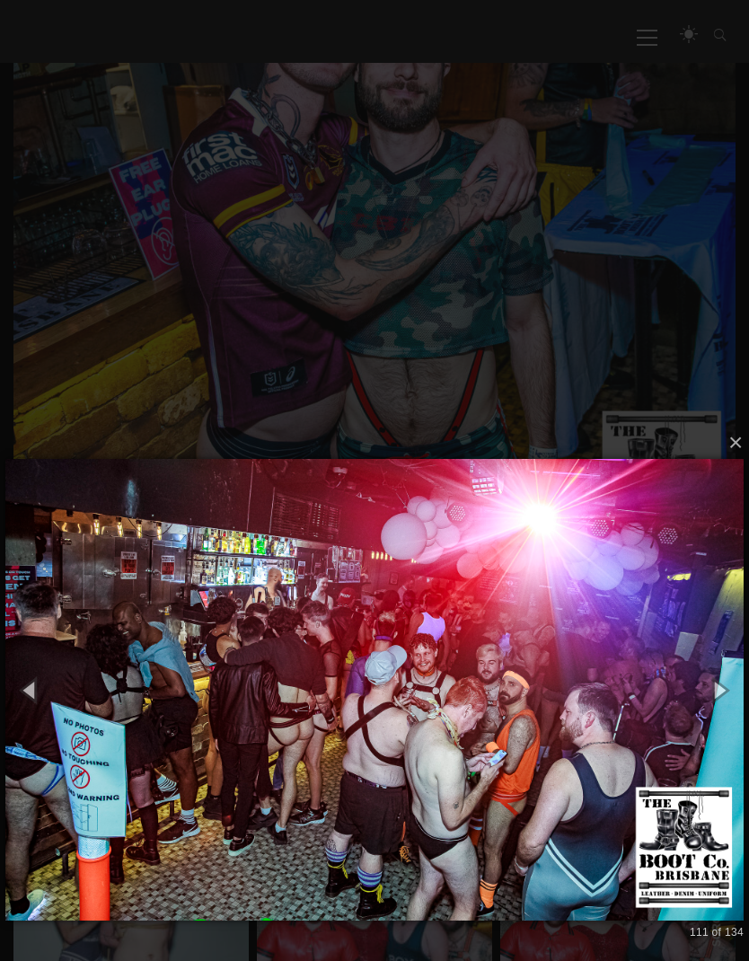
click at [726, 691] on button "button" at bounding box center [719, 690] width 61 height 75
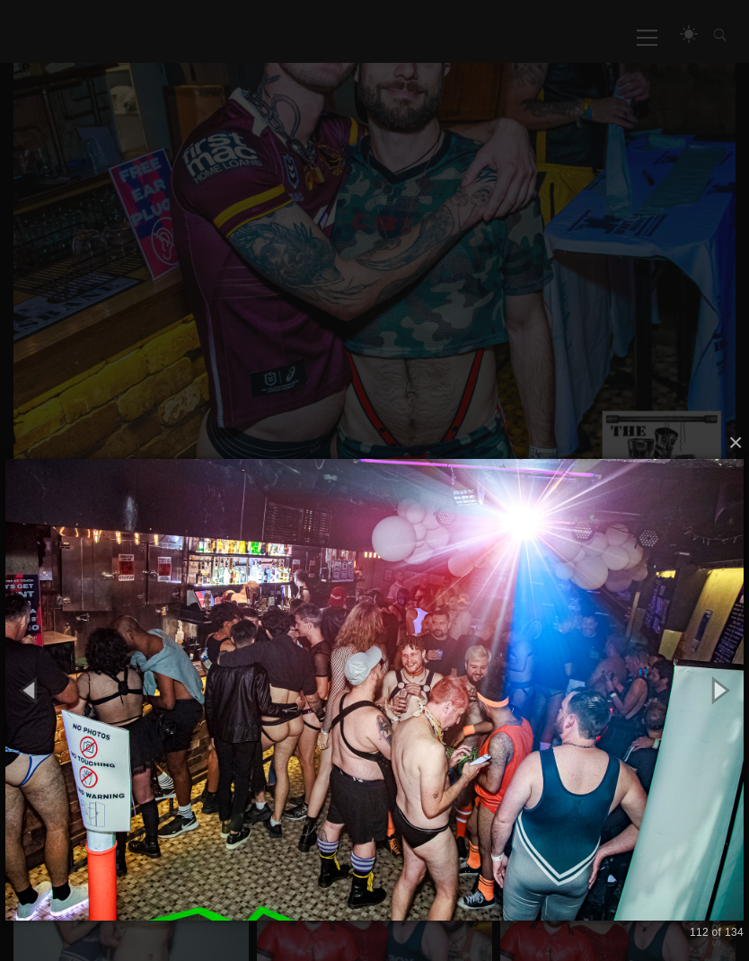
click at [718, 689] on button "button" at bounding box center [719, 690] width 61 height 75
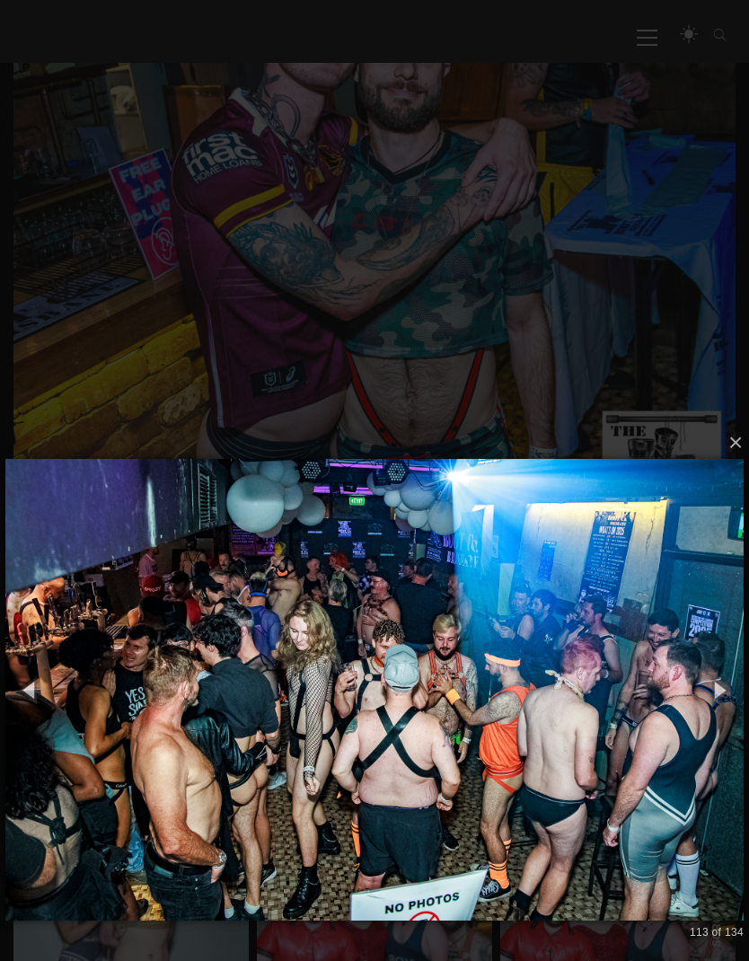
click at [725, 691] on button "button" at bounding box center [719, 690] width 61 height 75
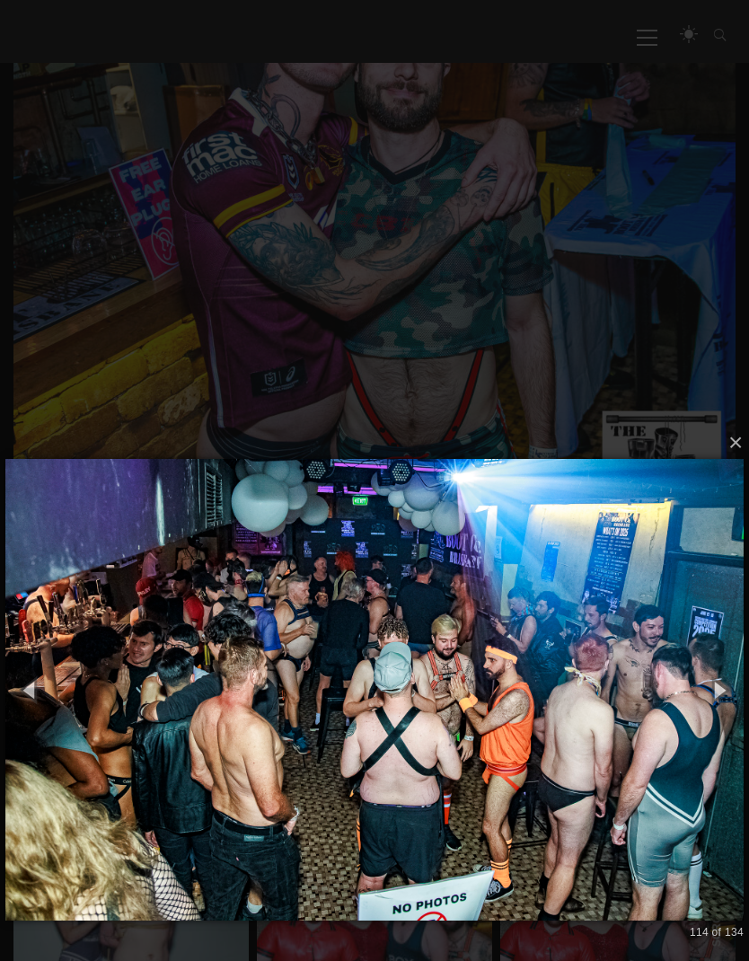
click at [729, 689] on button "button" at bounding box center [719, 690] width 61 height 75
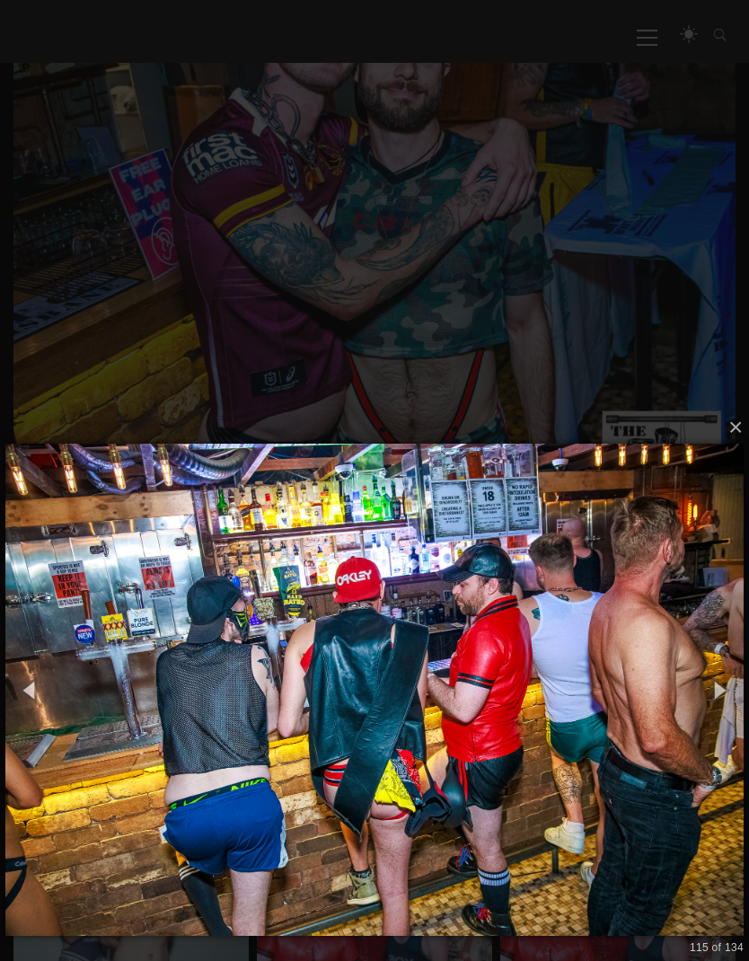
click at [717, 693] on button "button" at bounding box center [719, 690] width 61 height 75
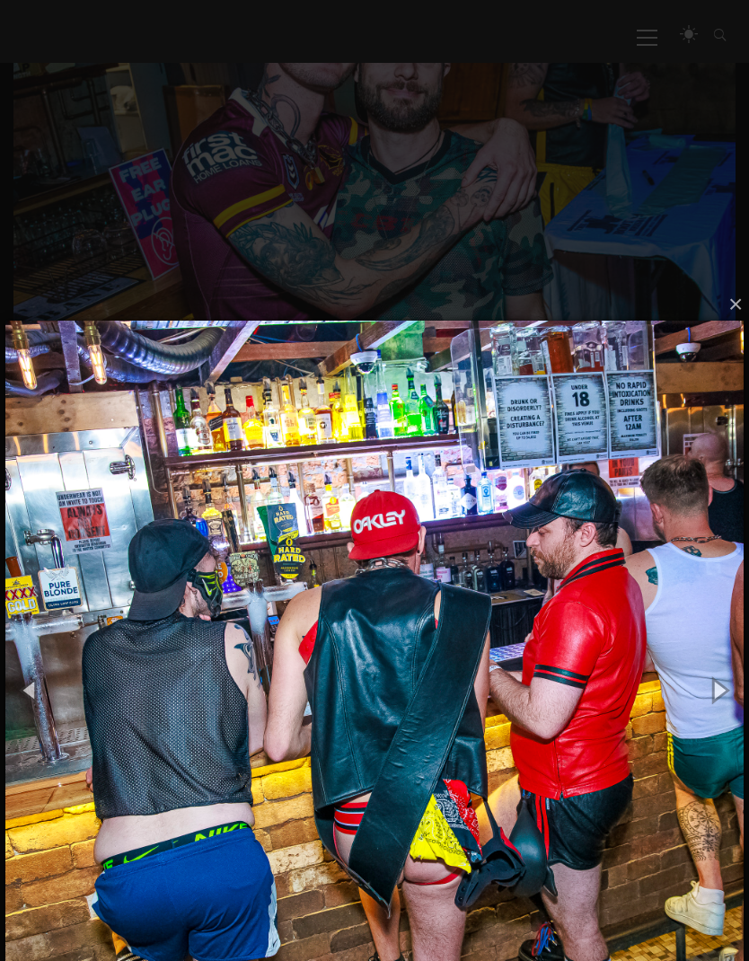
click at [719, 688] on button "button" at bounding box center [719, 690] width 61 height 75
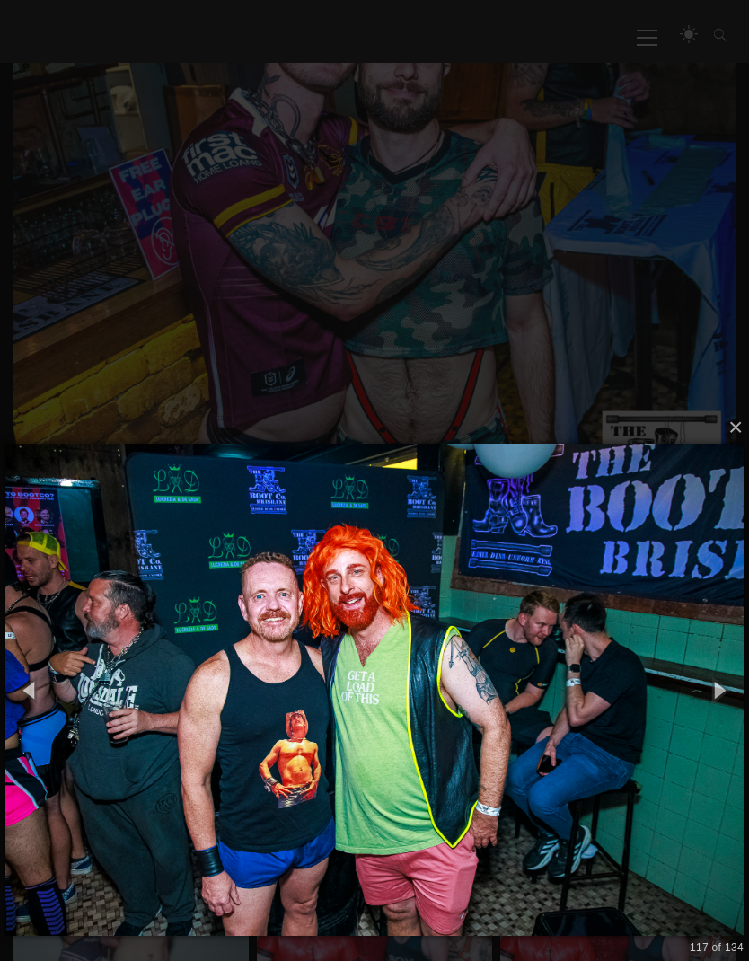
click at [727, 682] on button "button" at bounding box center [719, 690] width 61 height 75
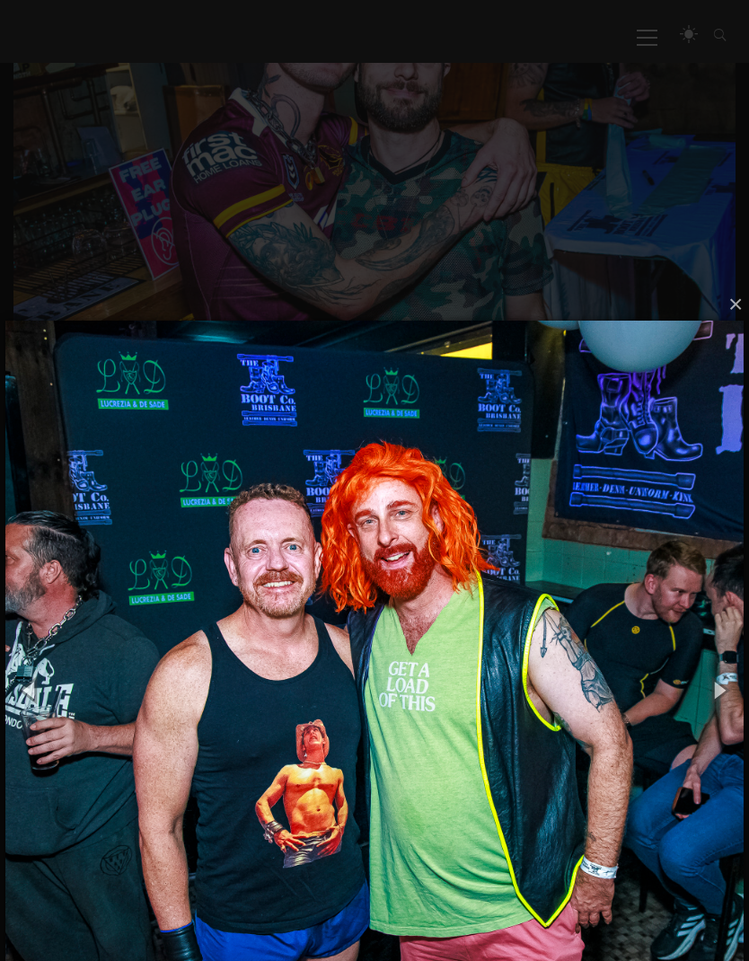
click at [716, 694] on button "button" at bounding box center [719, 690] width 61 height 75
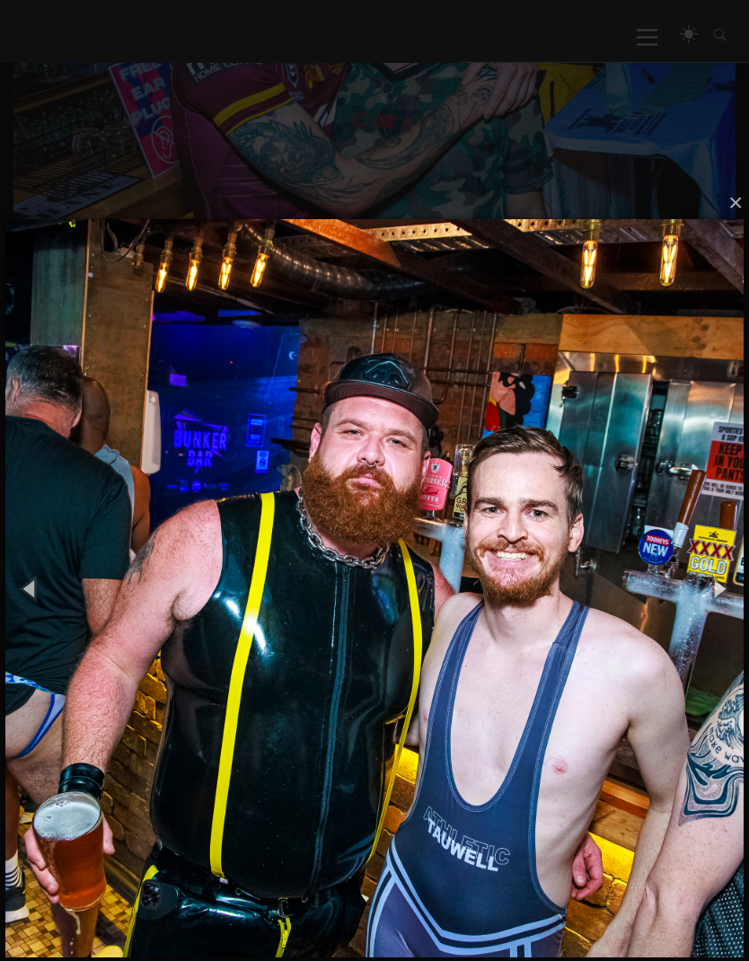
scroll to position [607, 0]
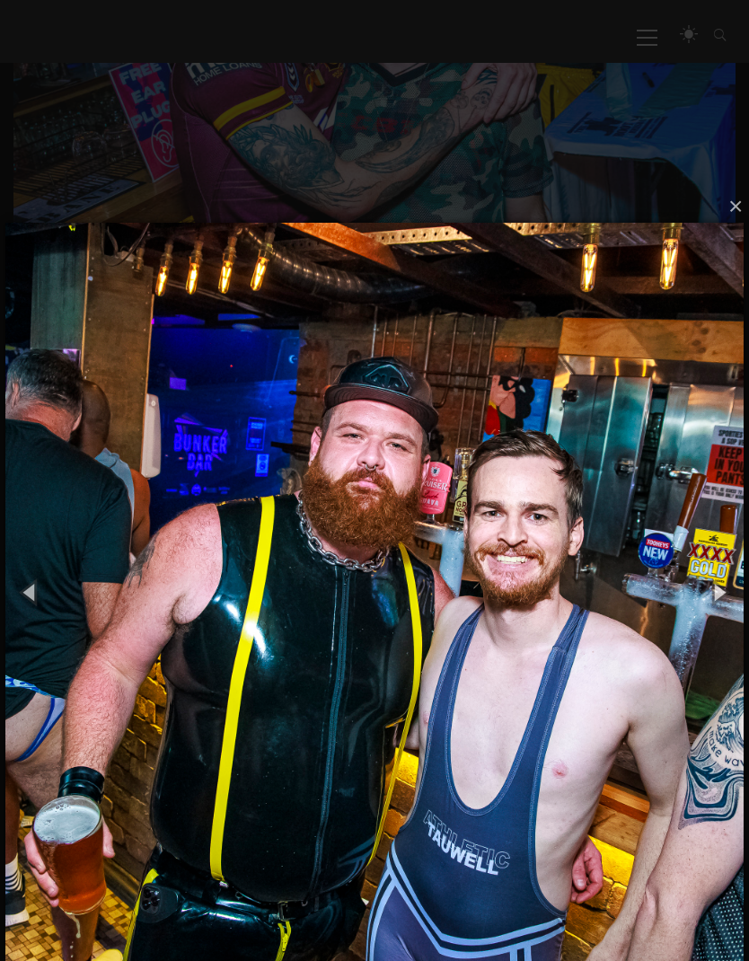
click at [730, 592] on button "button" at bounding box center [719, 592] width 61 height 75
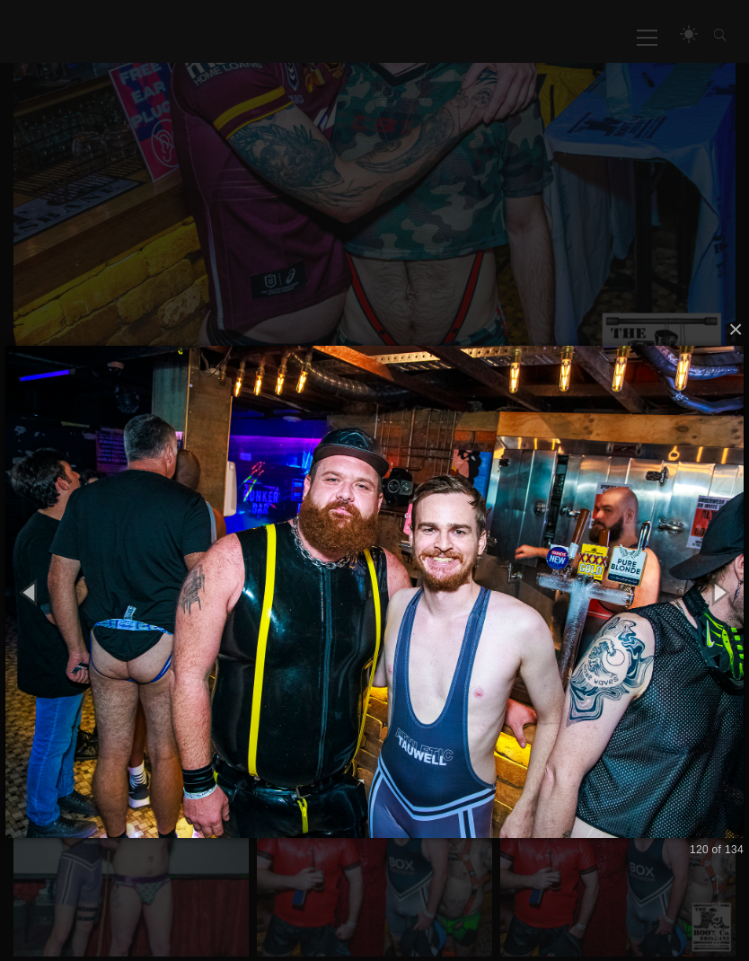
click at [720, 588] on button "button" at bounding box center [719, 592] width 61 height 75
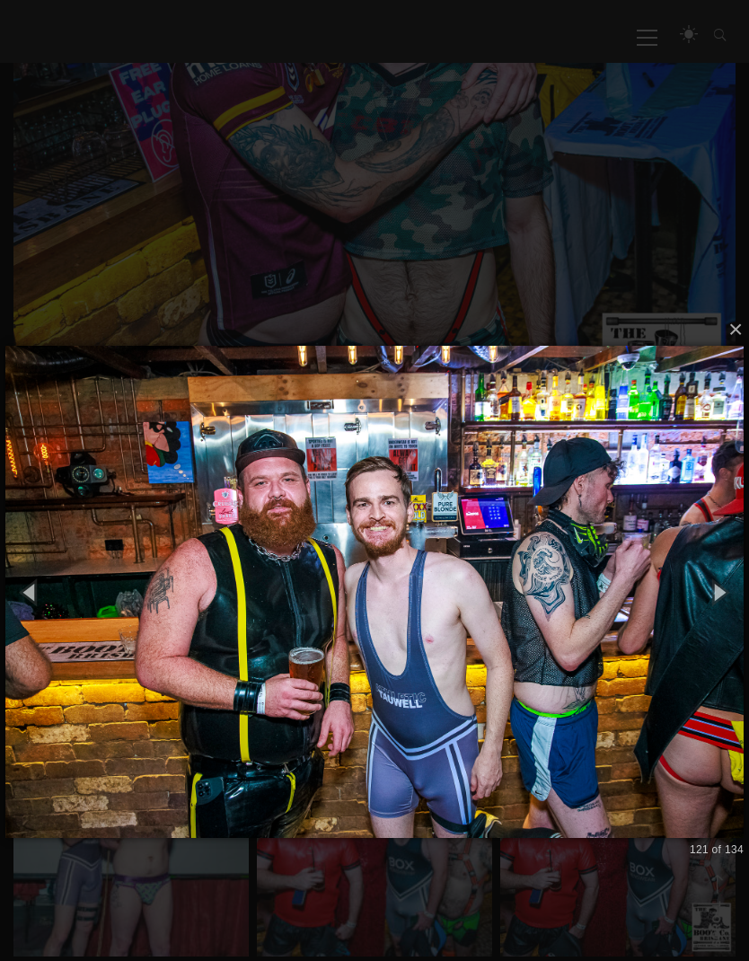
click at [721, 587] on button "button" at bounding box center [719, 592] width 61 height 75
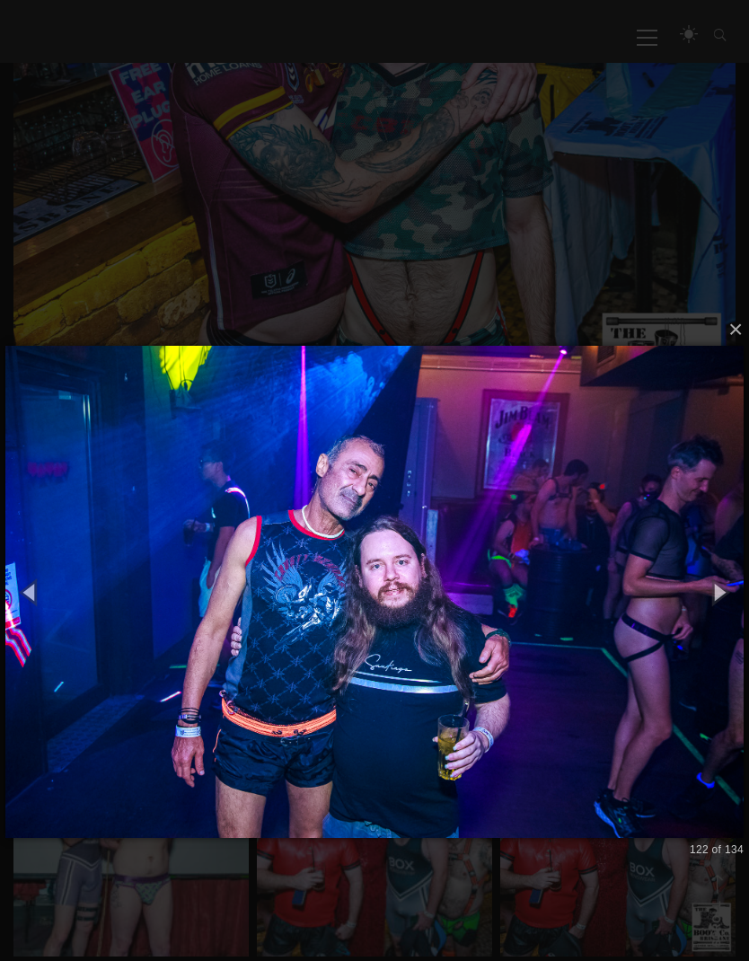
click at [725, 590] on button "button" at bounding box center [719, 592] width 61 height 75
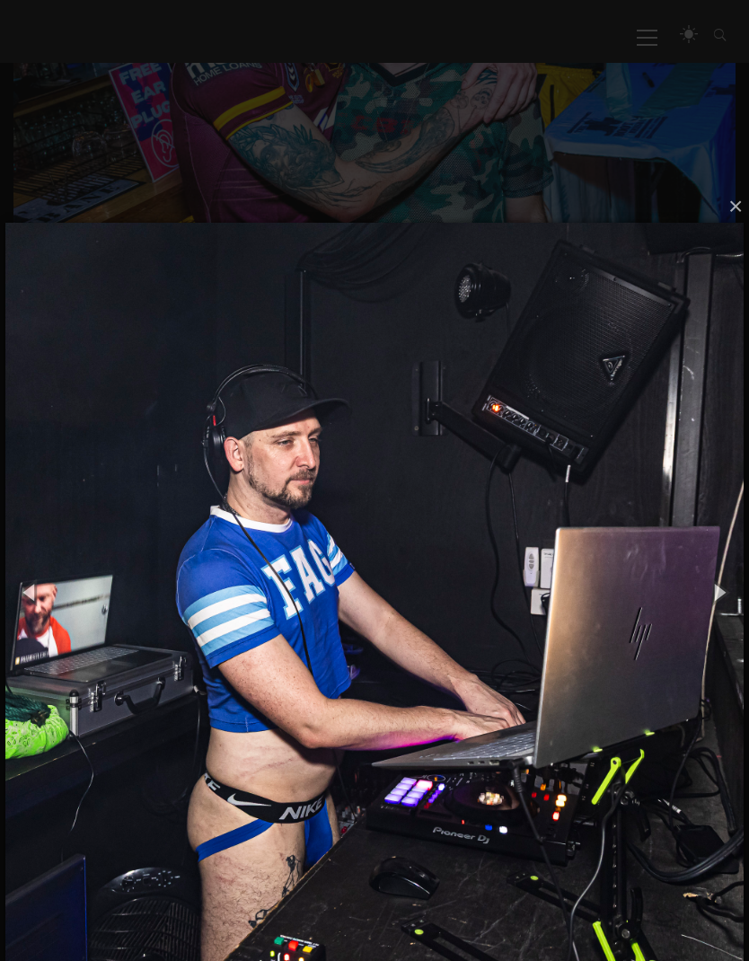
click at [717, 581] on button "button" at bounding box center [719, 592] width 61 height 75
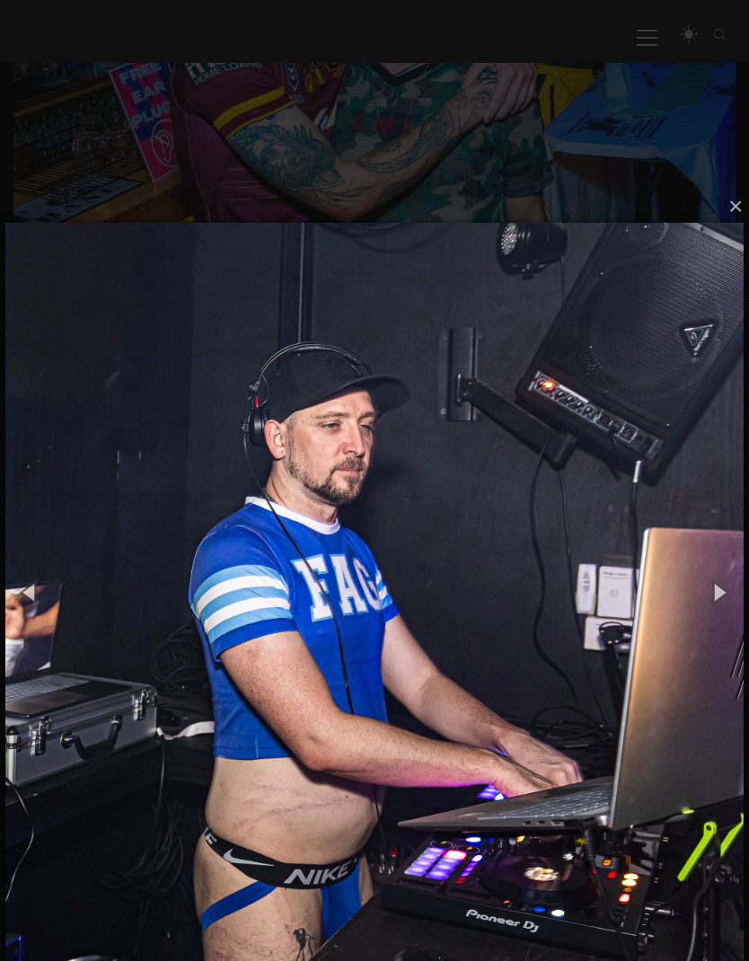
click at [725, 584] on button "button" at bounding box center [719, 592] width 61 height 75
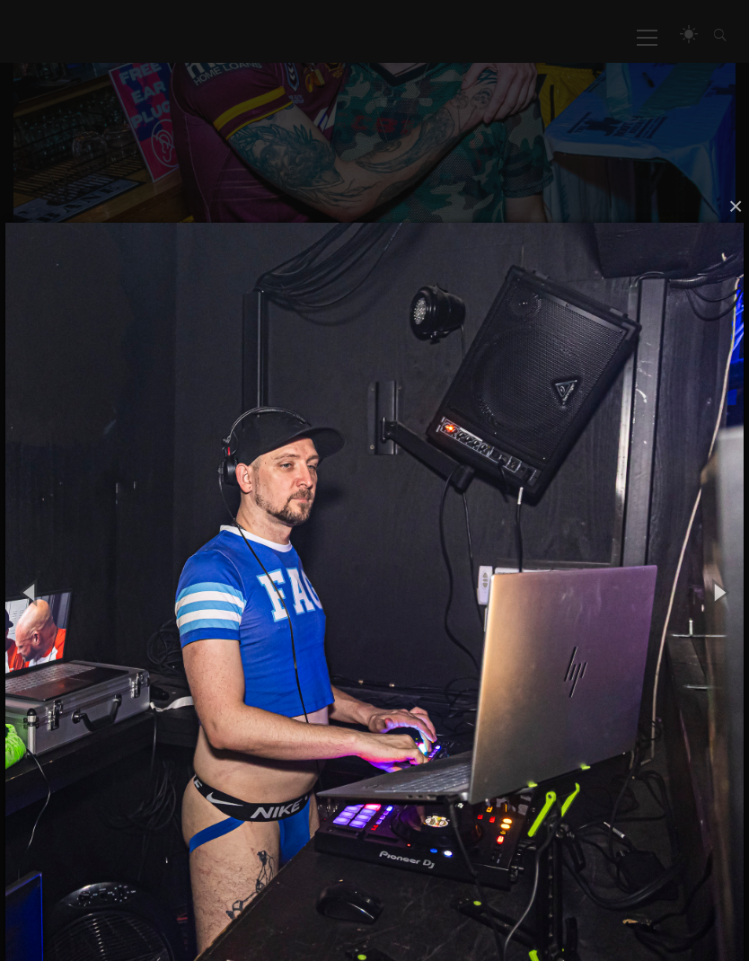
click at [723, 584] on button "button" at bounding box center [719, 592] width 61 height 75
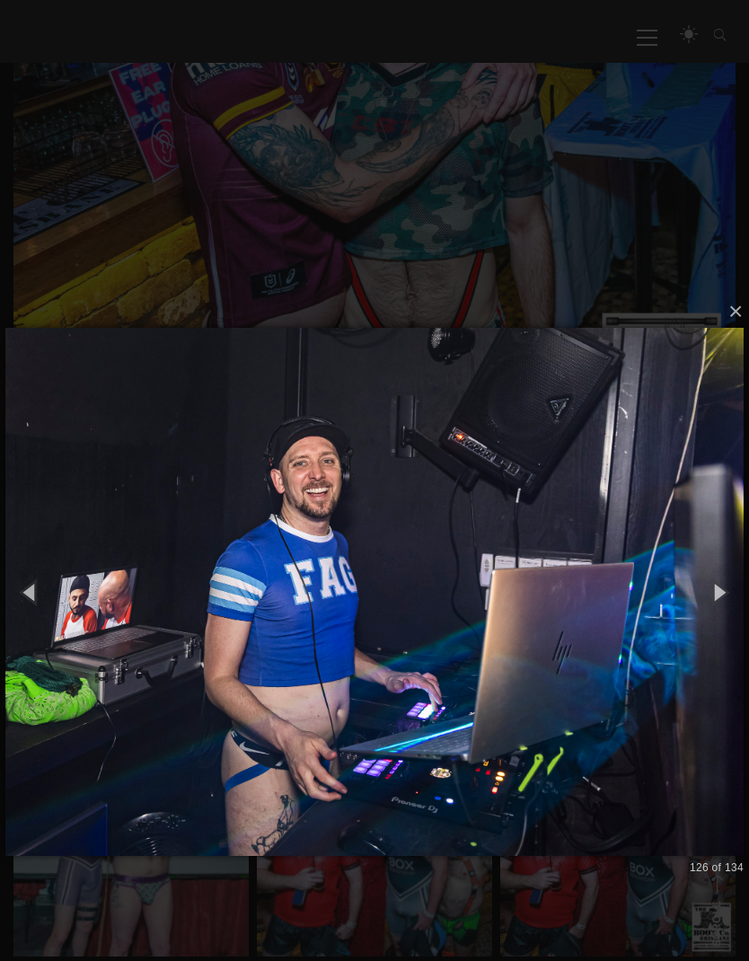
click at [725, 586] on button "button" at bounding box center [719, 592] width 61 height 75
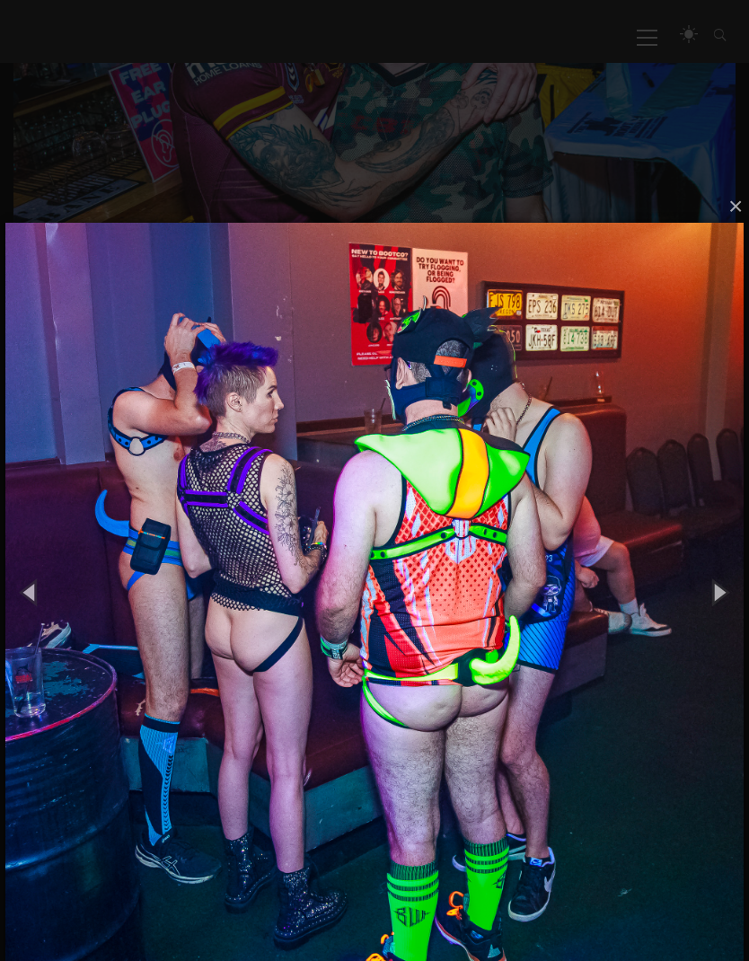
click at [723, 584] on button "button" at bounding box center [719, 592] width 61 height 75
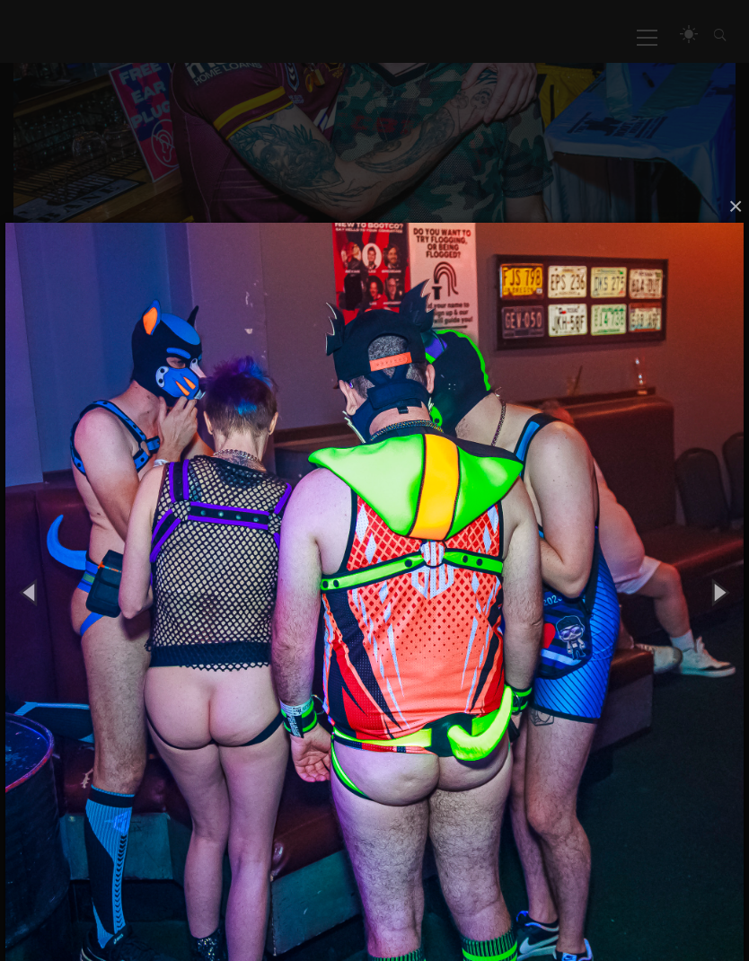
click at [723, 585] on button "button" at bounding box center [719, 592] width 61 height 75
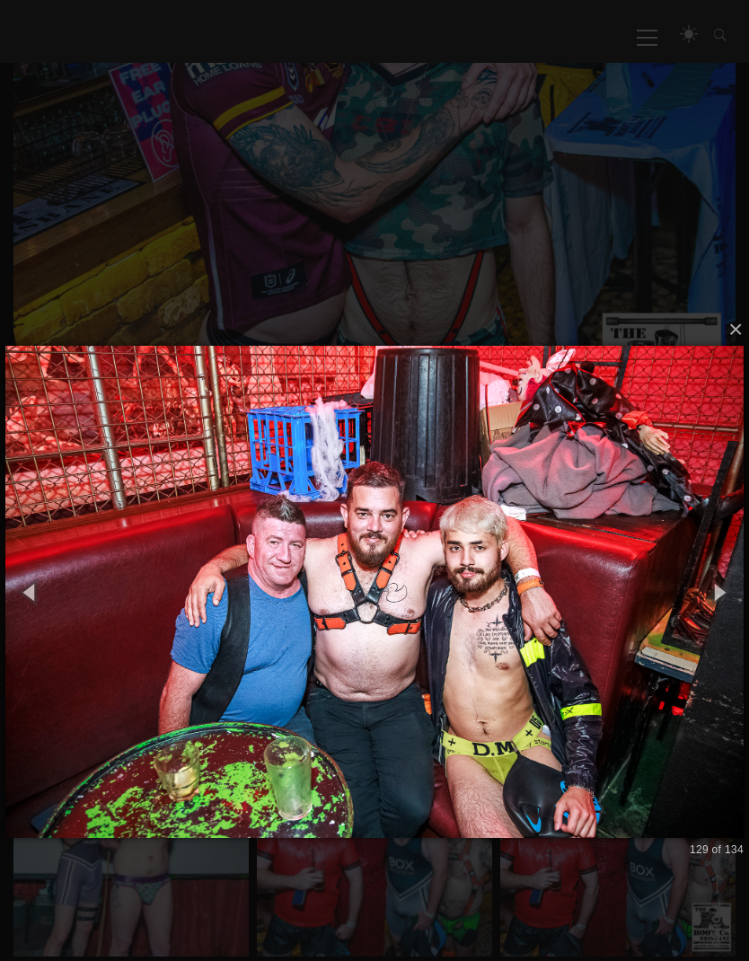
click at [724, 588] on button "button" at bounding box center [719, 592] width 61 height 75
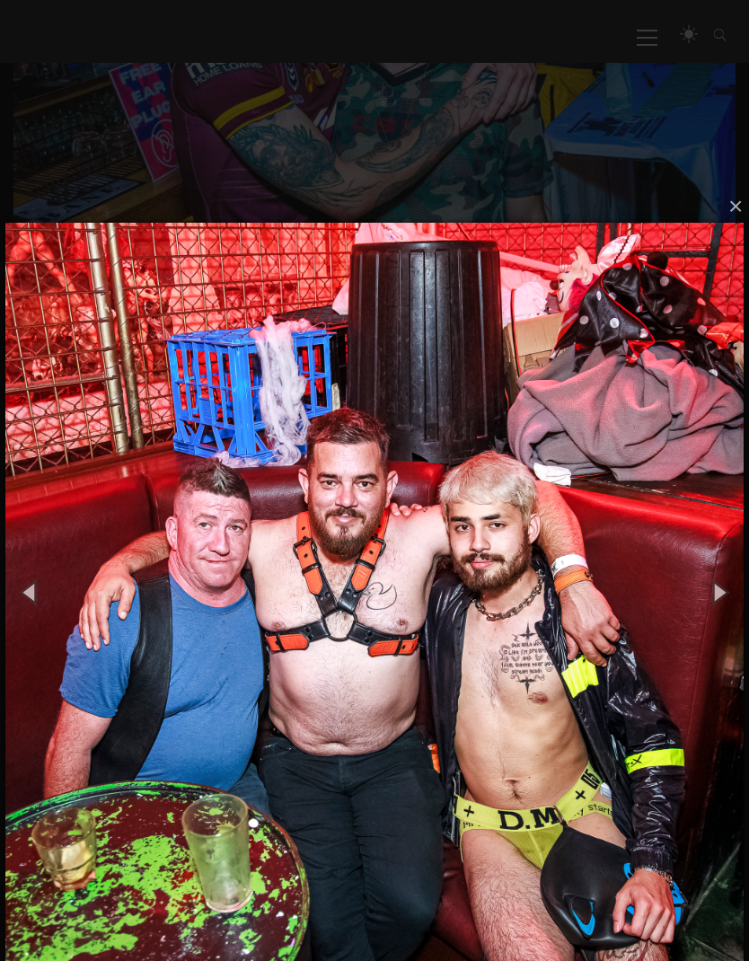
click at [728, 585] on button "button" at bounding box center [719, 592] width 61 height 75
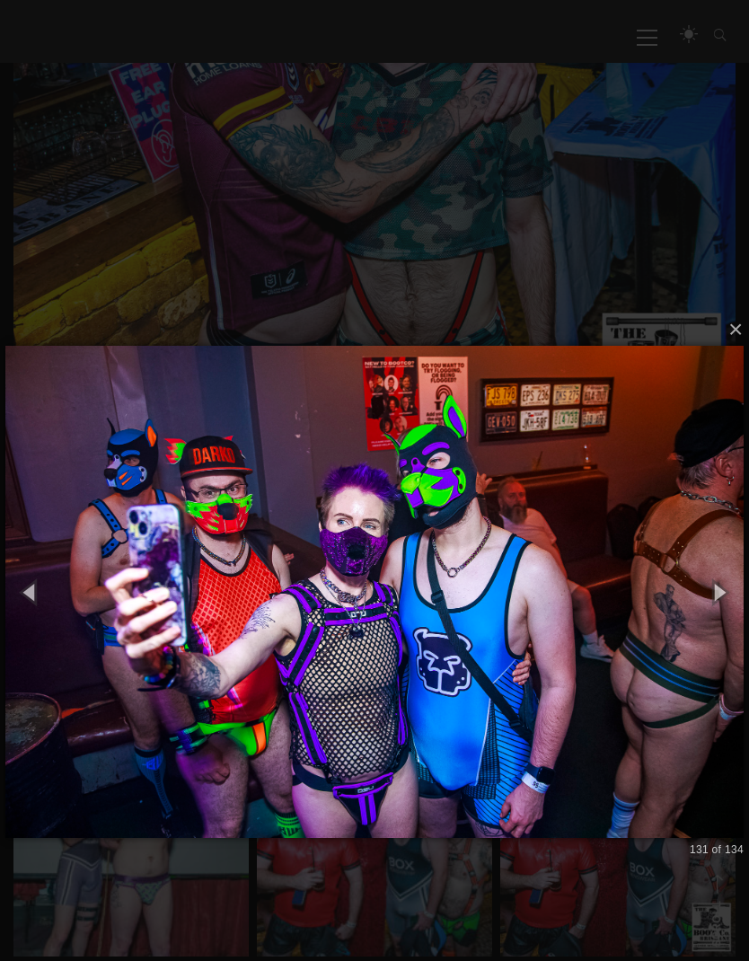
click at [723, 582] on button "button" at bounding box center [719, 592] width 61 height 75
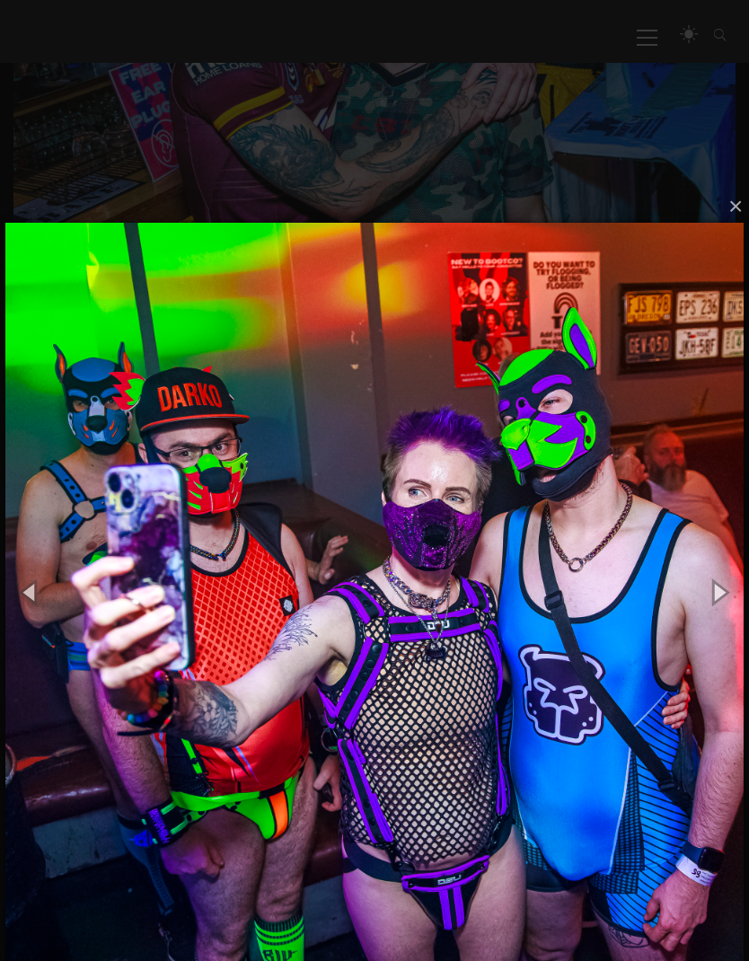
click at [727, 585] on button "button" at bounding box center [719, 592] width 61 height 75
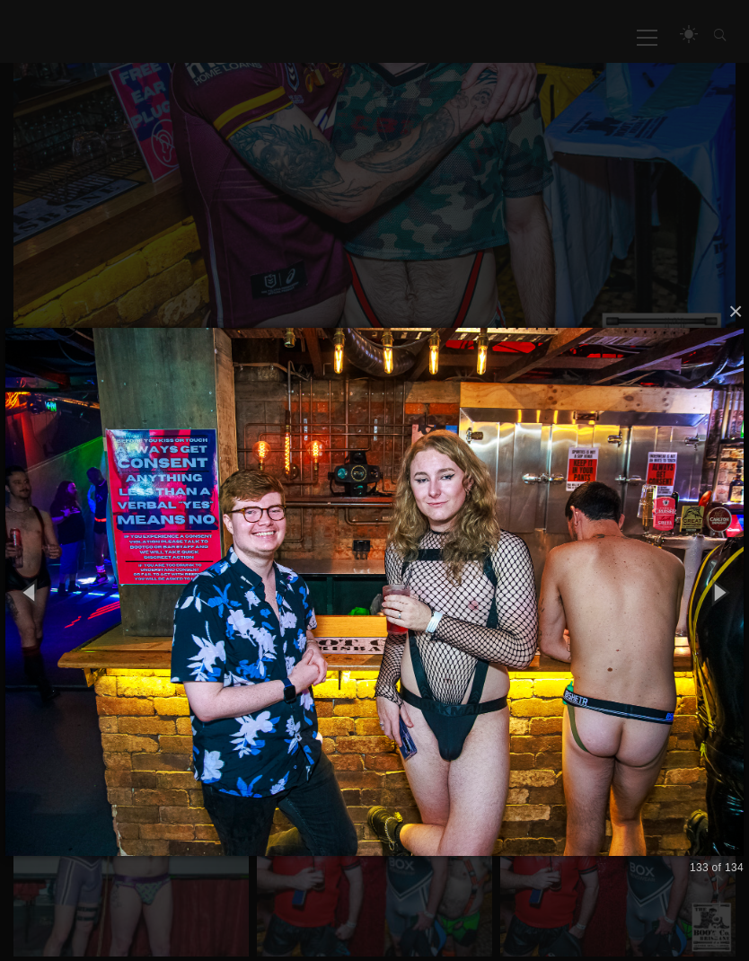
click at [731, 587] on button "button" at bounding box center [719, 592] width 61 height 75
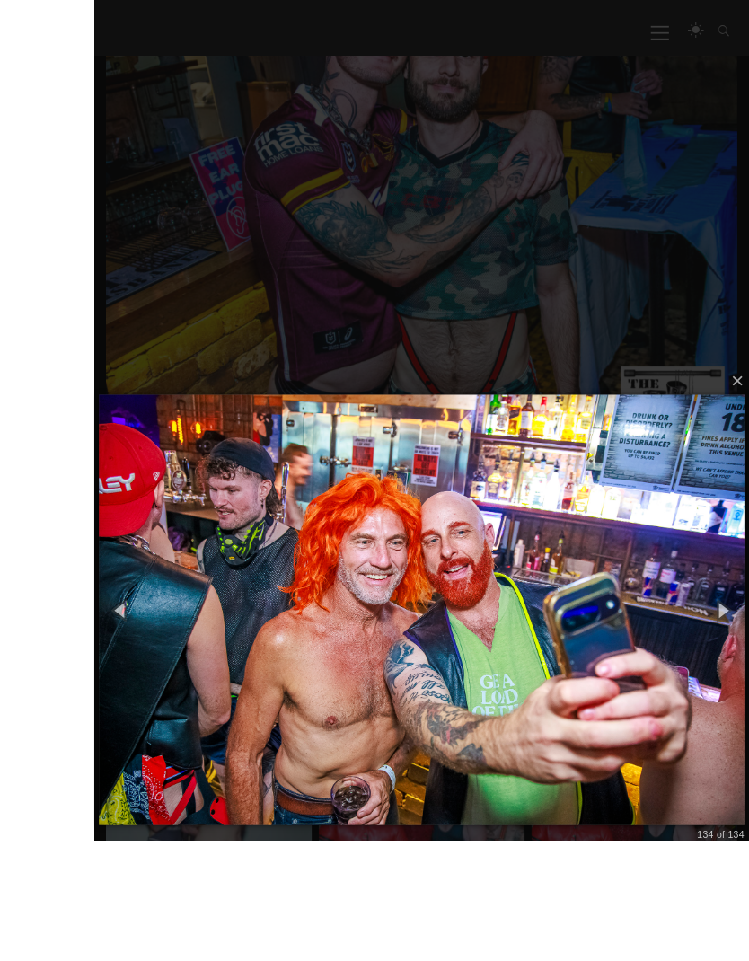
scroll to position [633, 0]
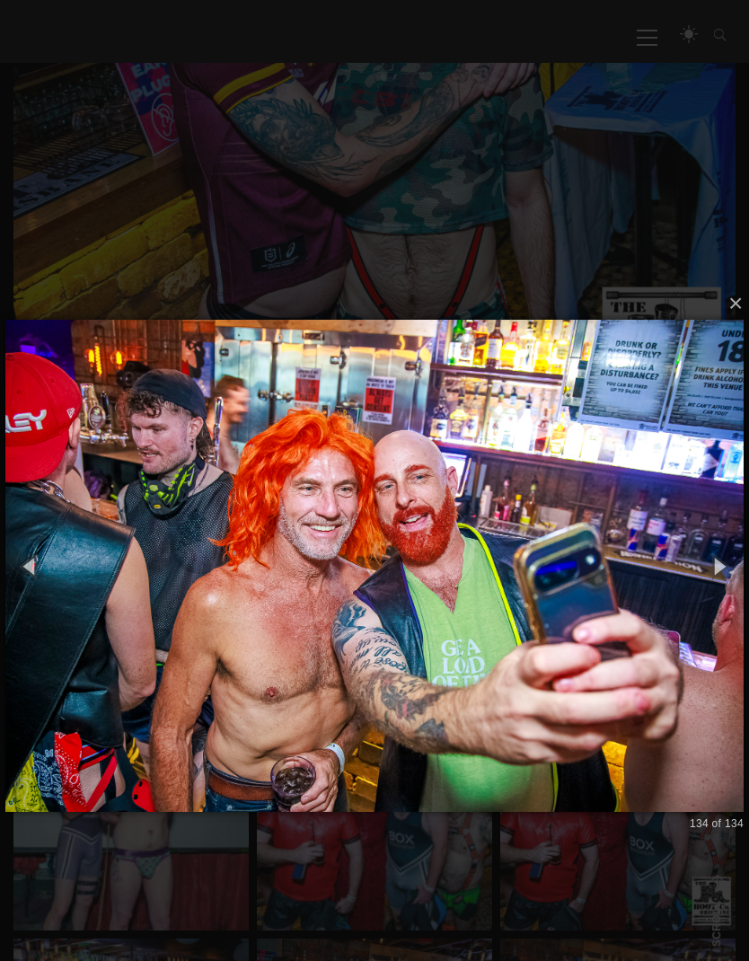
click at [718, 576] on button "button" at bounding box center [719, 566] width 61 height 75
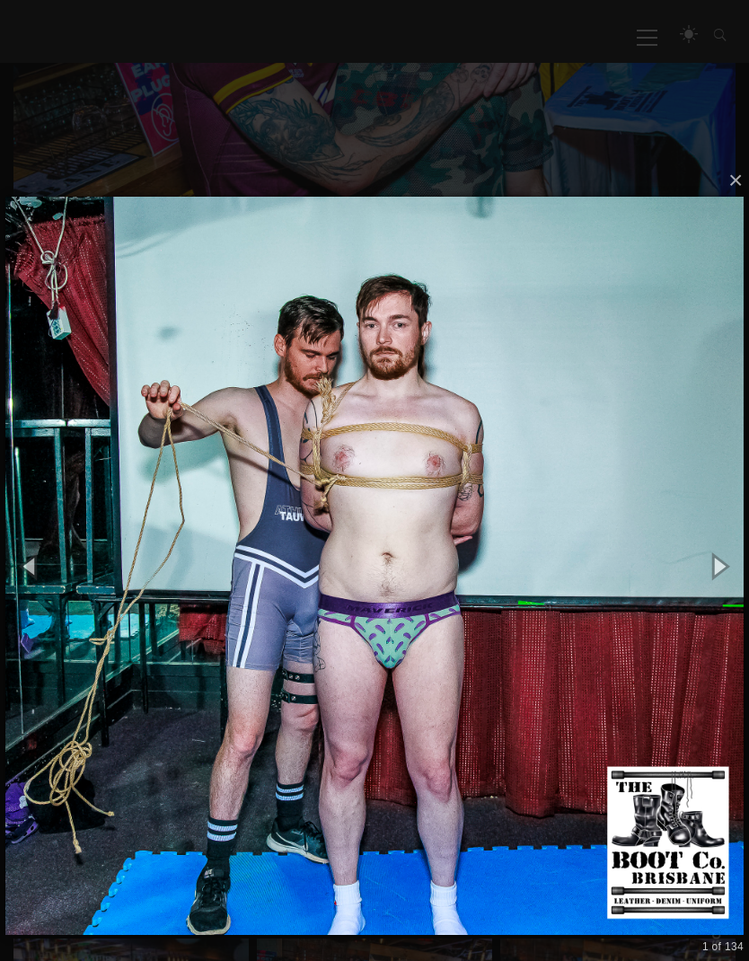
click at [715, 564] on button "button" at bounding box center [719, 566] width 61 height 75
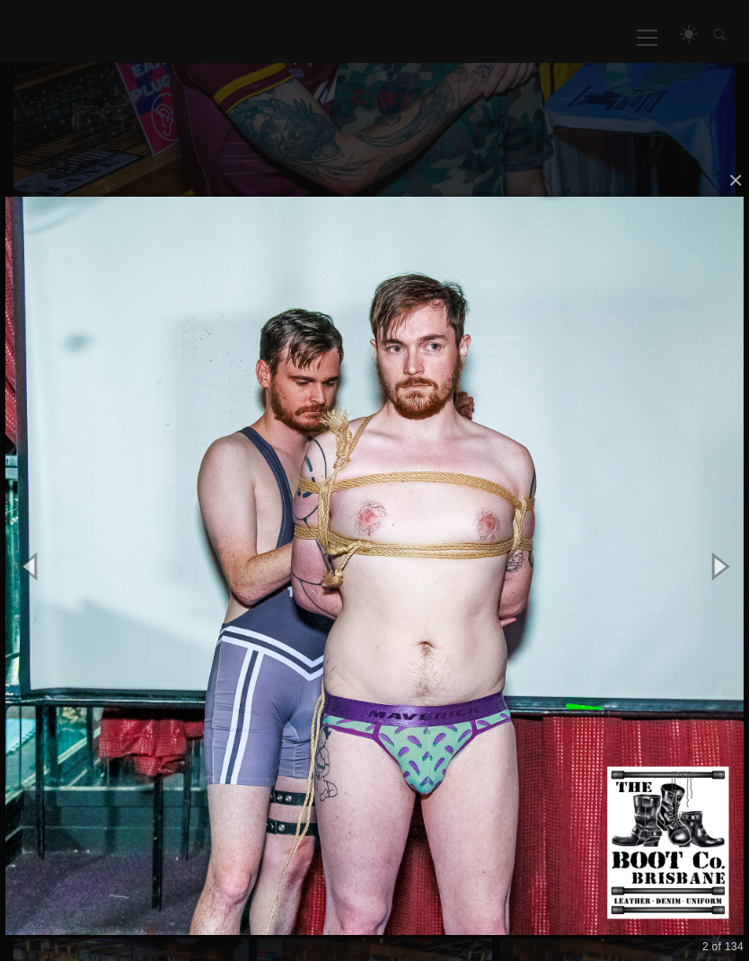
click at [728, 570] on button "button" at bounding box center [719, 566] width 61 height 75
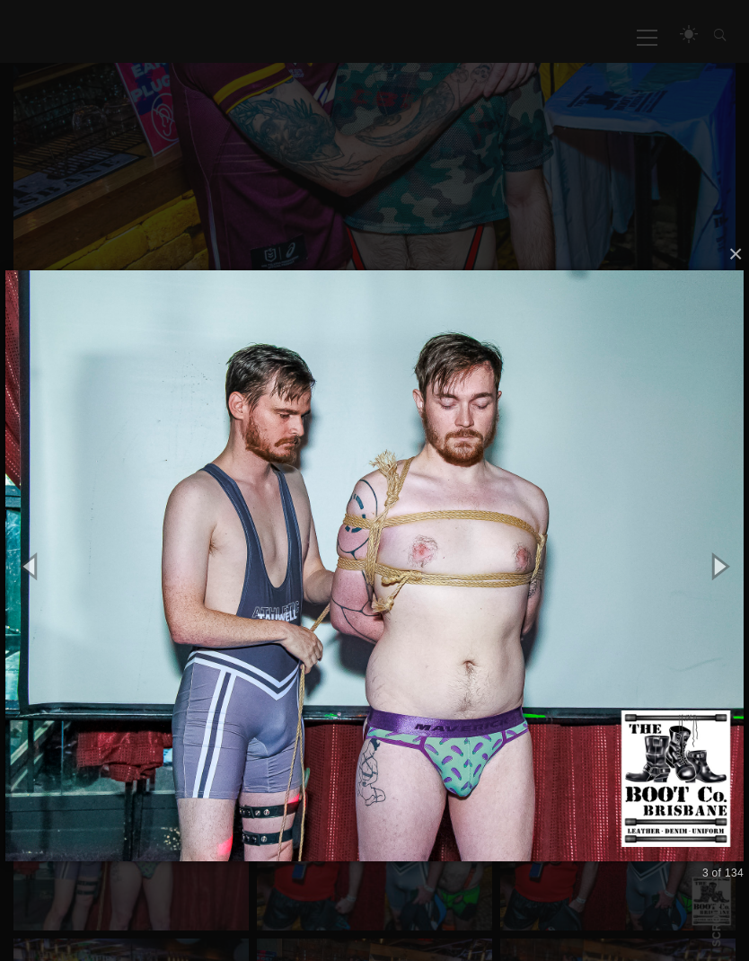
click at [741, 257] on button "×" at bounding box center [380, 254] width 738 height 40
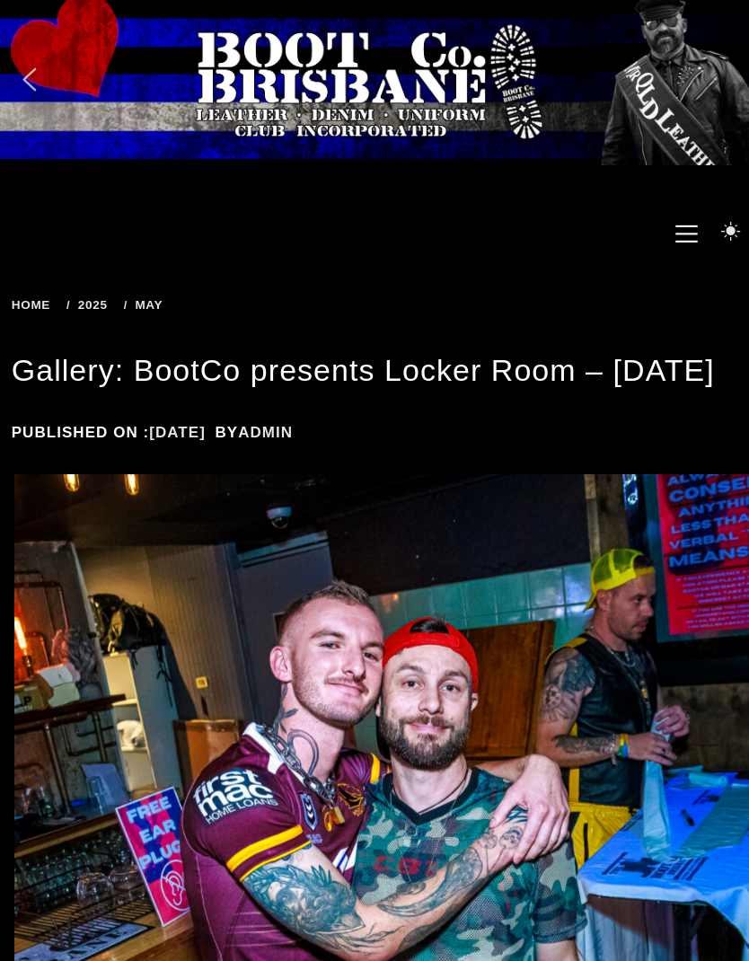
scroll to position [0, 0]
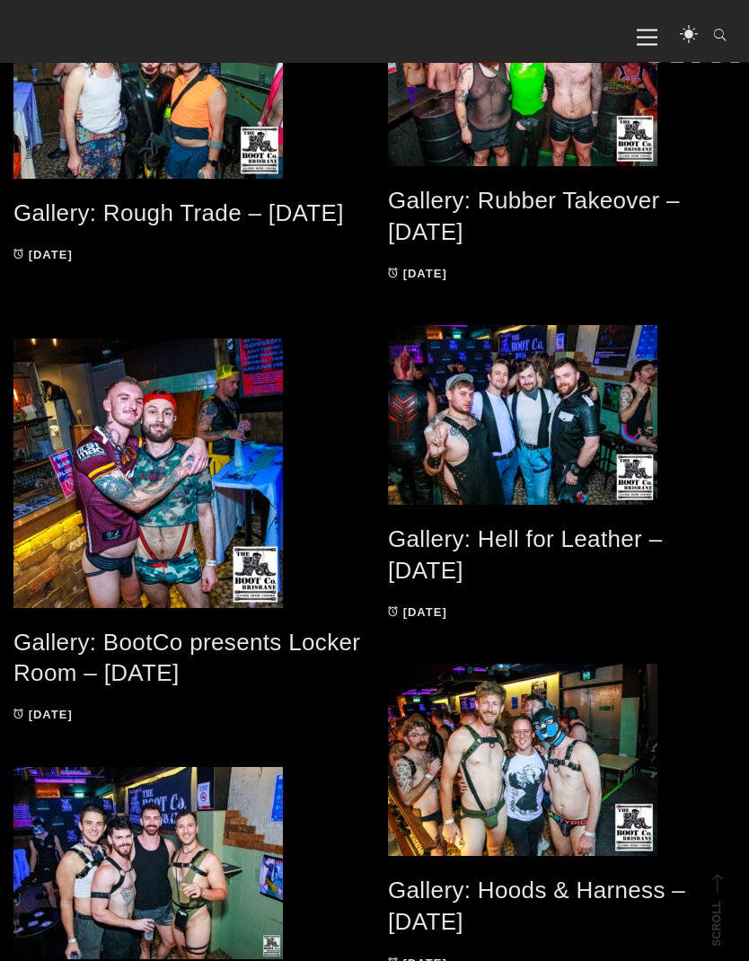
scroll to position [340, 0]
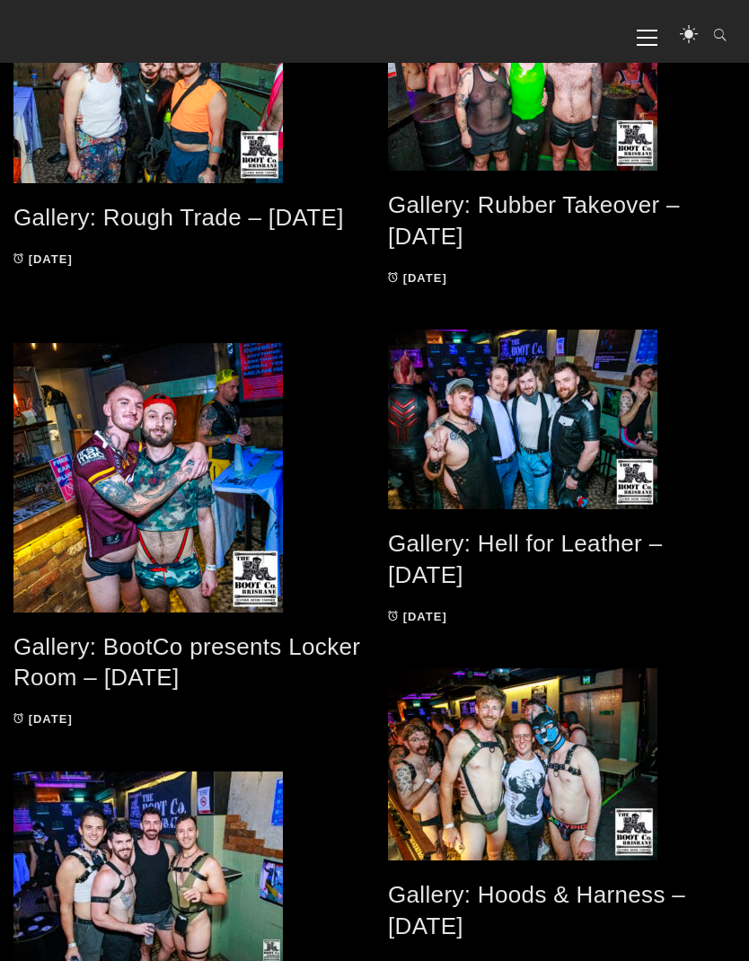
click at [598, 551] on link "Gallery: Hell for Leather – [DATE]" at bounding box center [525, 559] width 274 height 58
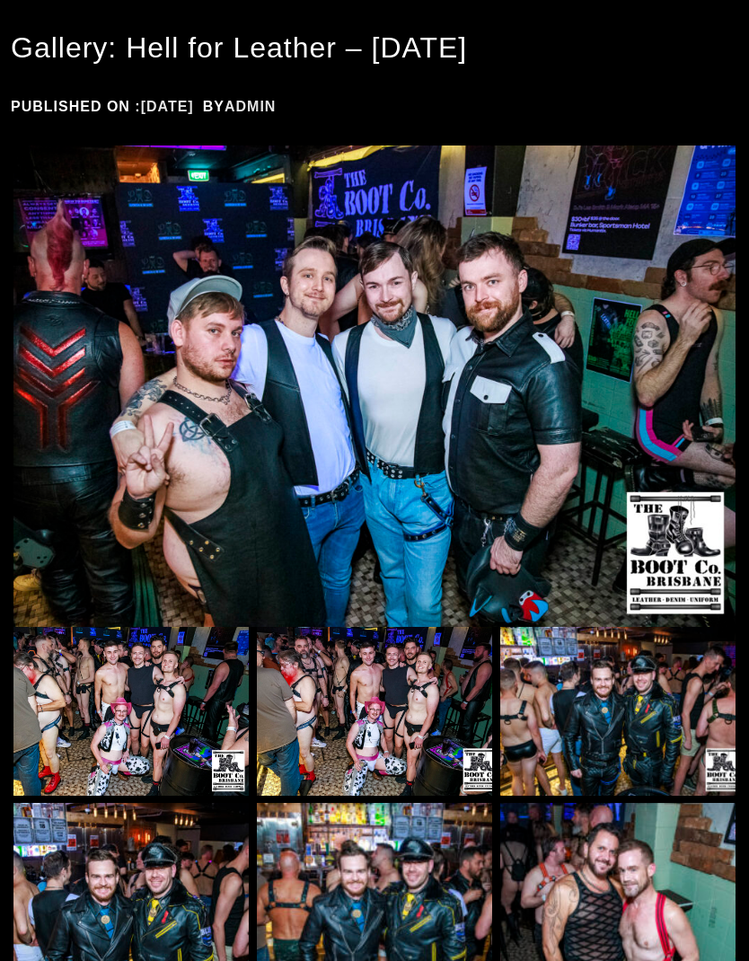
scroll to position [296, 0]
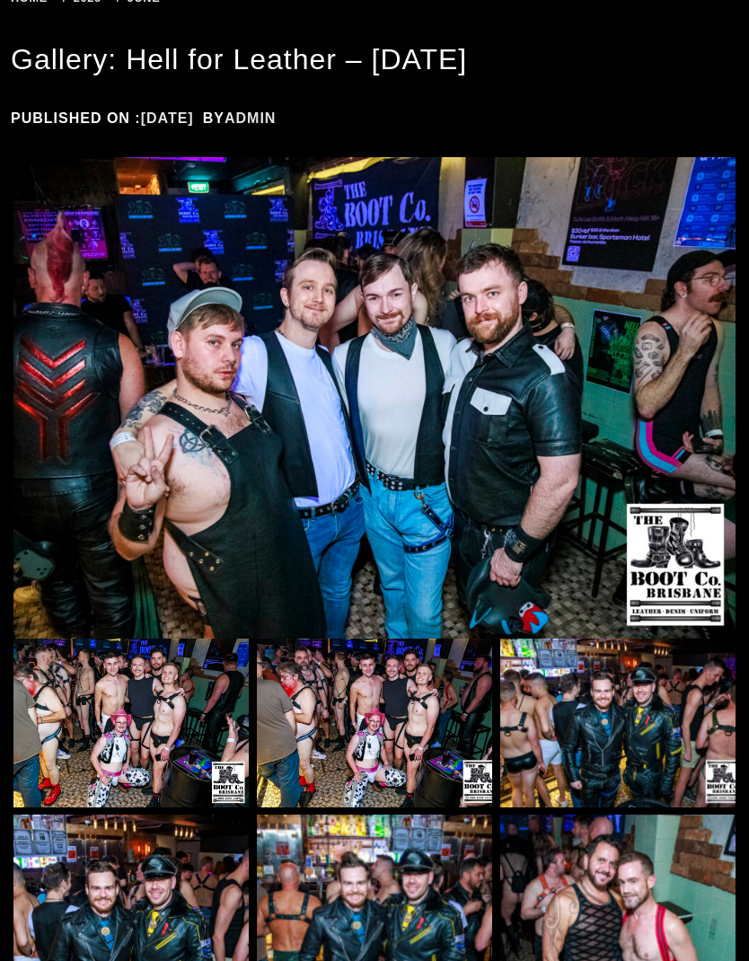
click at [175, 500] on img at bounding box center [374, 397] width 722 height 481
click at [580, 431] on img at bounding box center [374, 397] width 722 height 481
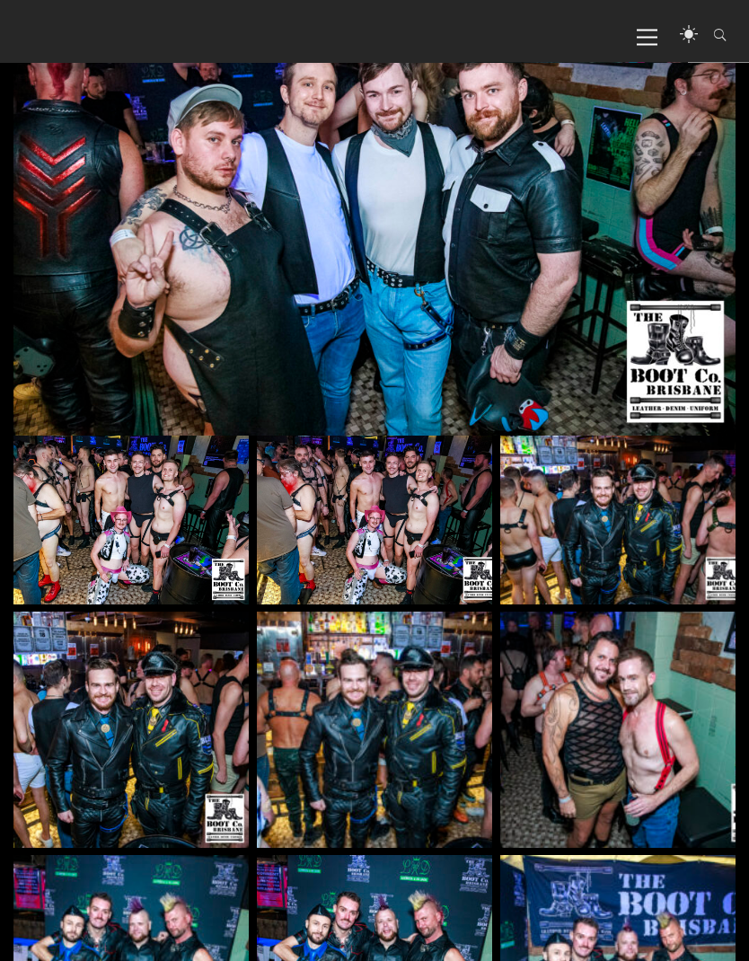
scroll to position [409, 0]
click at [110, 535] on img at bounding box center [130, 520] width 235 height 169
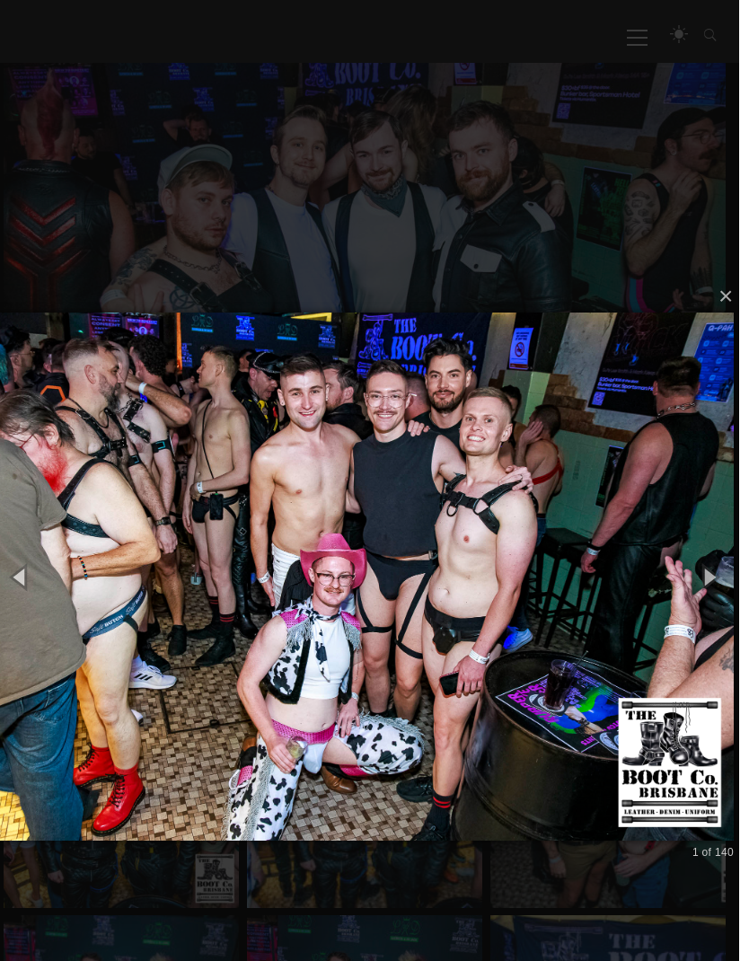
scroll to position [327, 0]
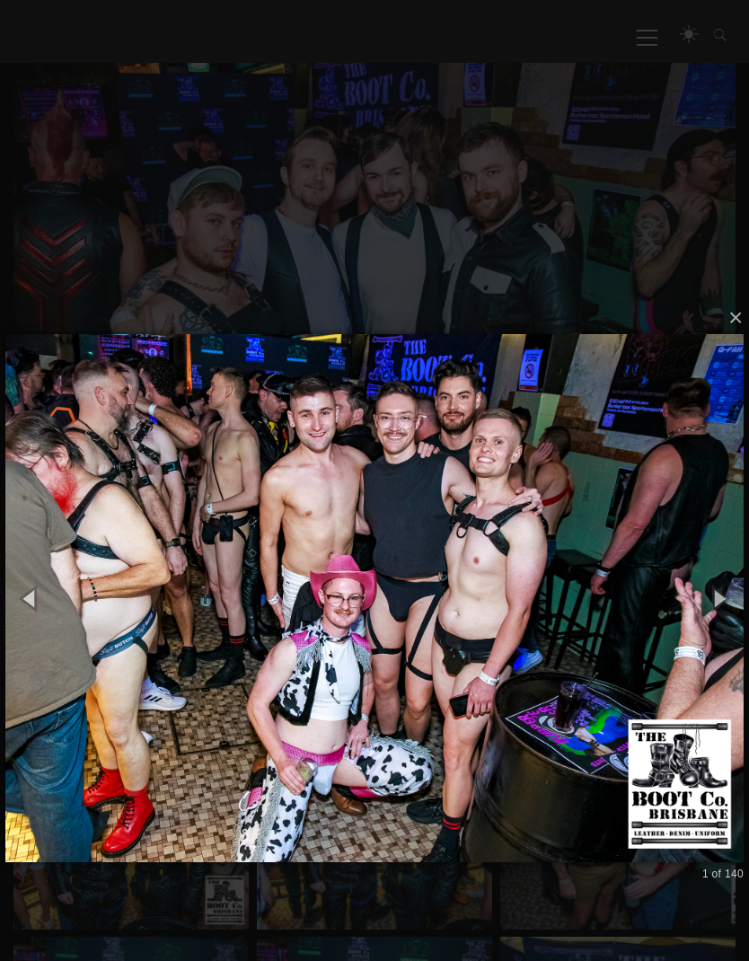
click at [723, 599] on button "button" at bounding box center [719, 598] width 61 height 75
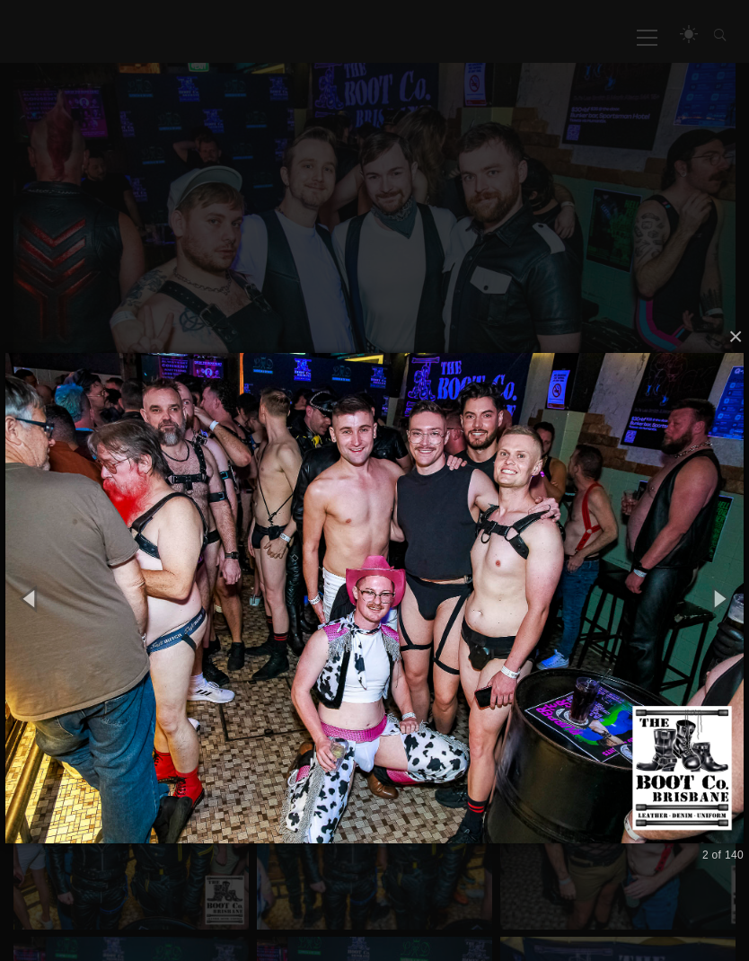
click at [739, 613] on button "button" at bounding box center [719, 598] width 61 height 75
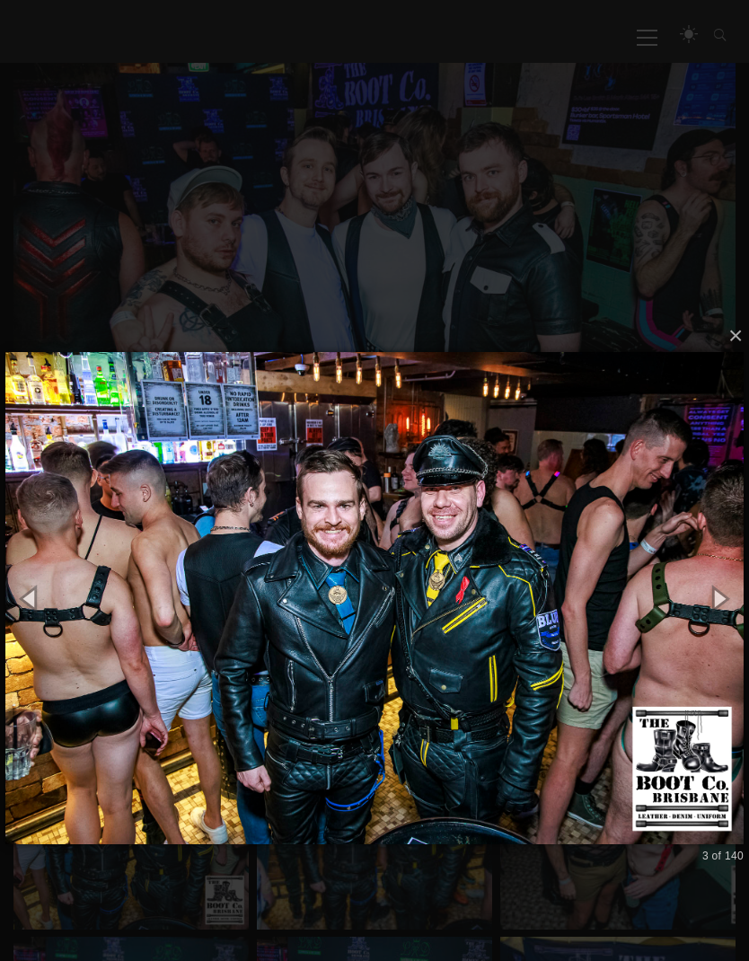
click at [739, 612] on button "button" at bounding box center [719, 598] width 61 height 75
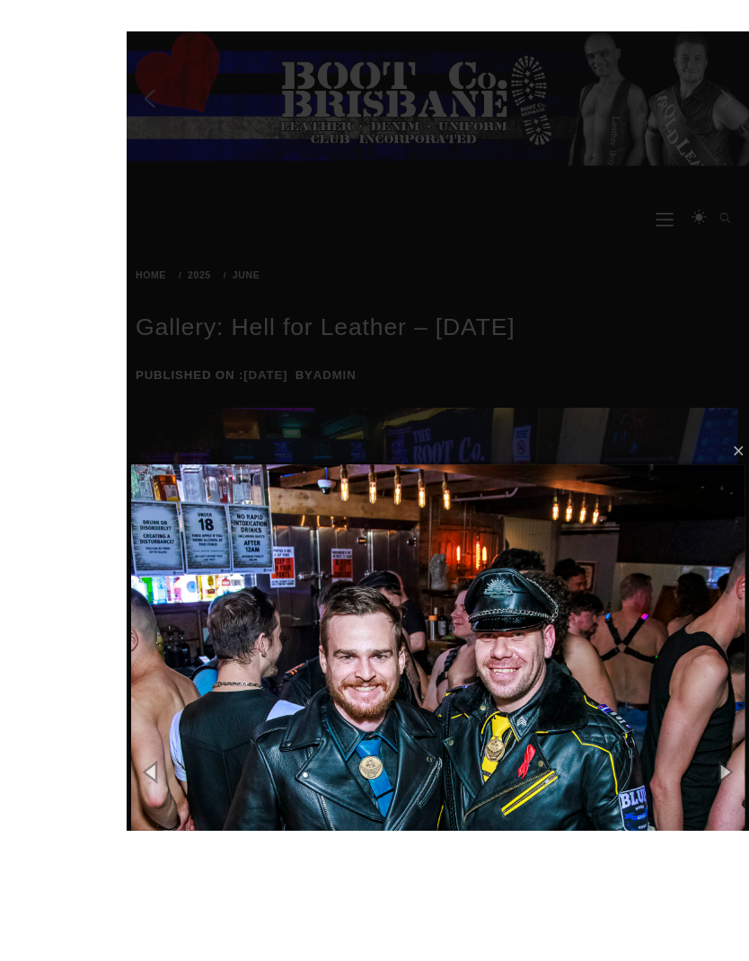
scroll to position [293, 0]
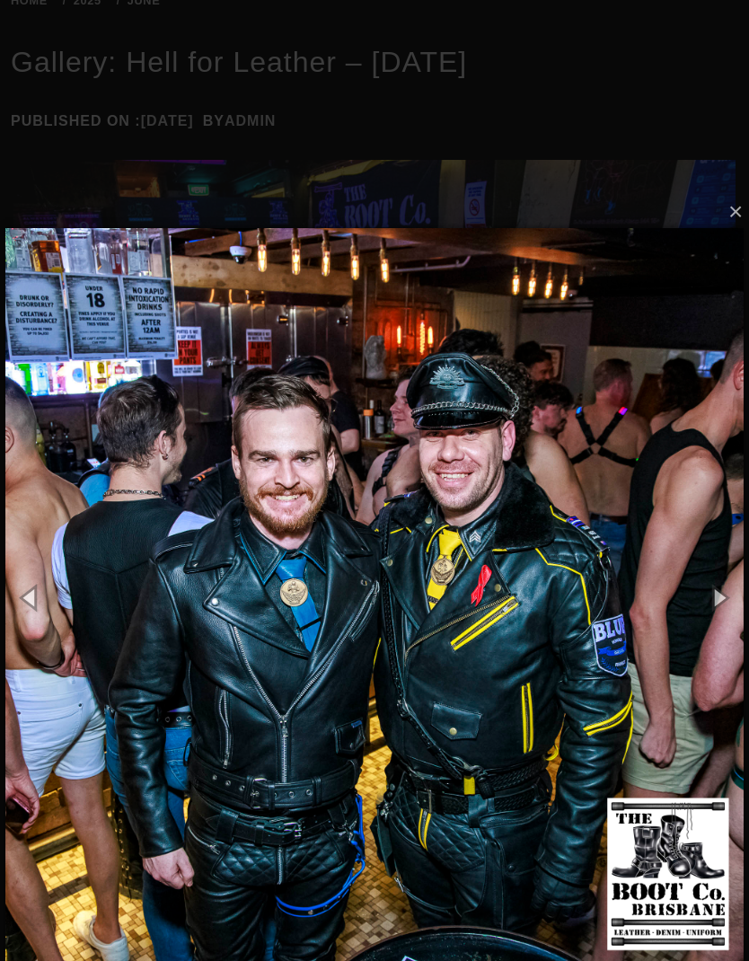
click at [720, 596] on button "button" at bounding box center [719, 597] width 61 height 75
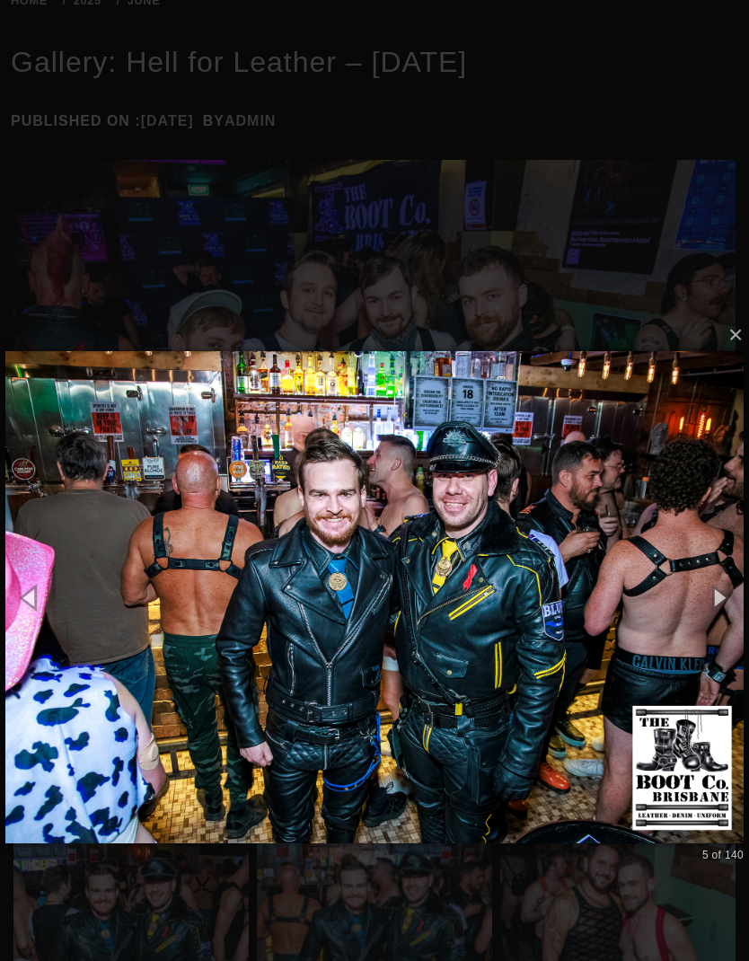
click at [719, 587] on button "button" at bounding box center [719, 597] width 61 height 75
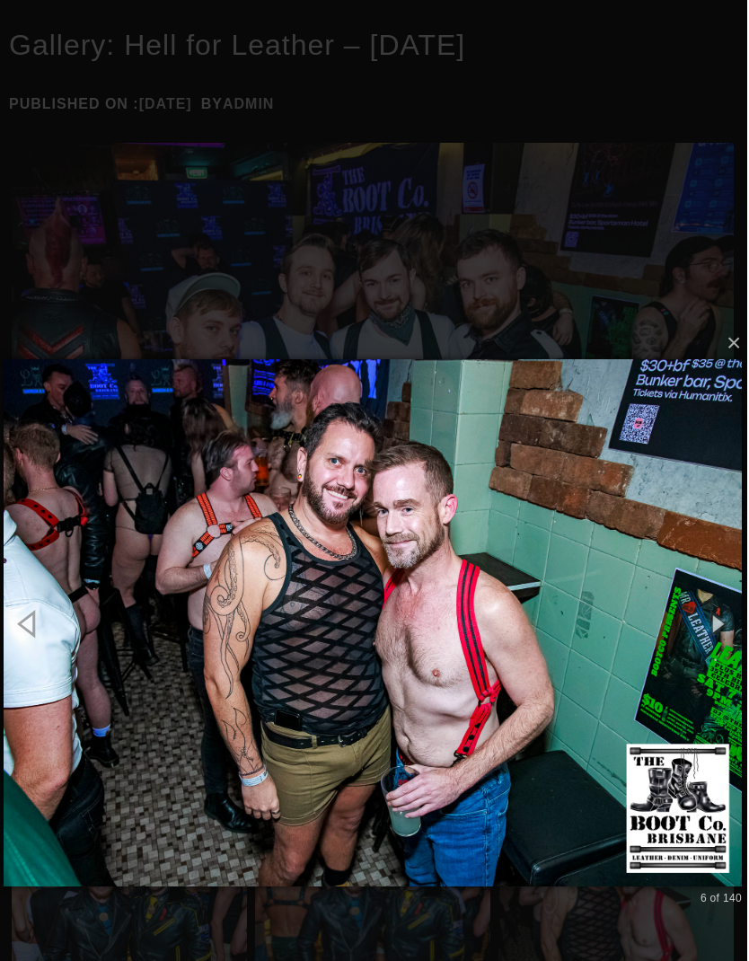
scroll to position [366, 0]
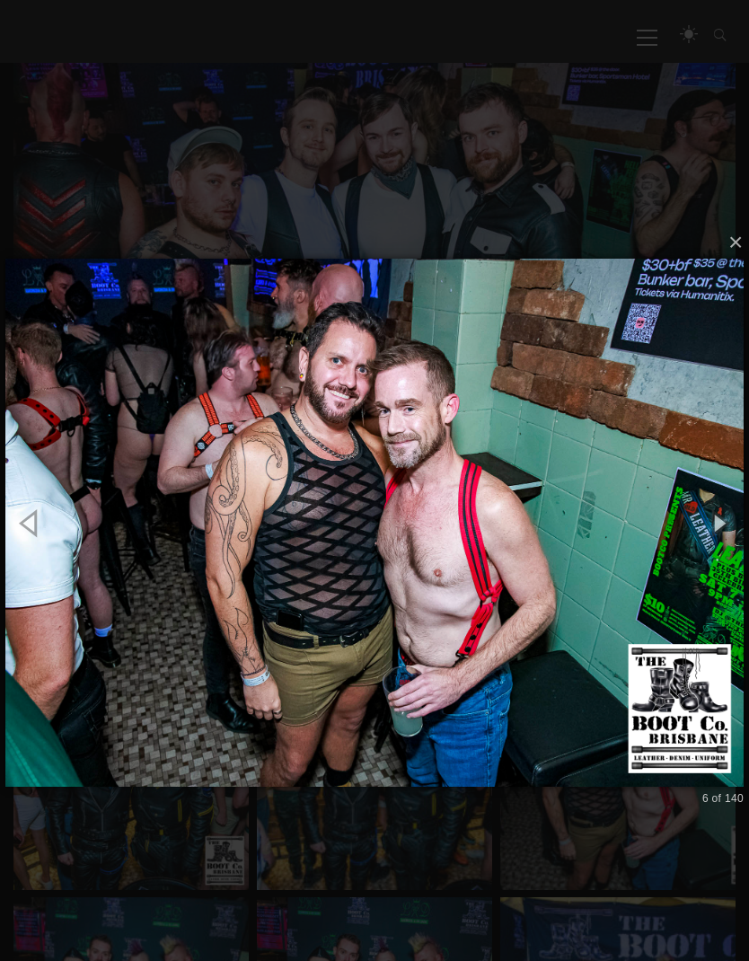
click at [723, 523] on button "button" at bounding box center [719, 523] width 61 height 75
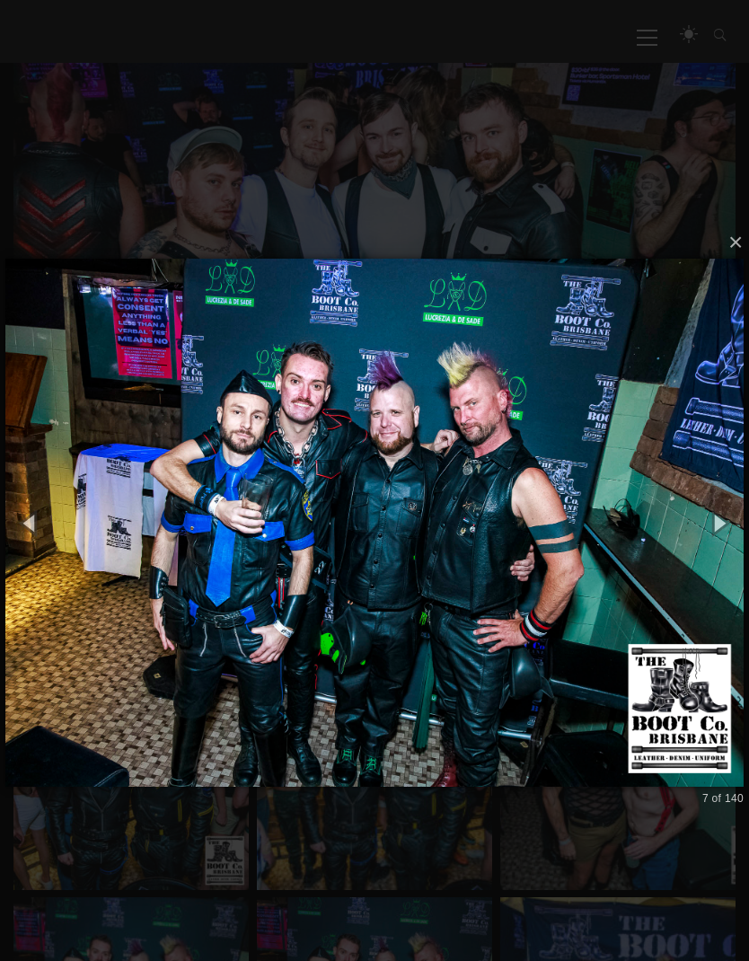
click at [726, 523] on button "button" at bounding box center [719, 523] width 61 height 75
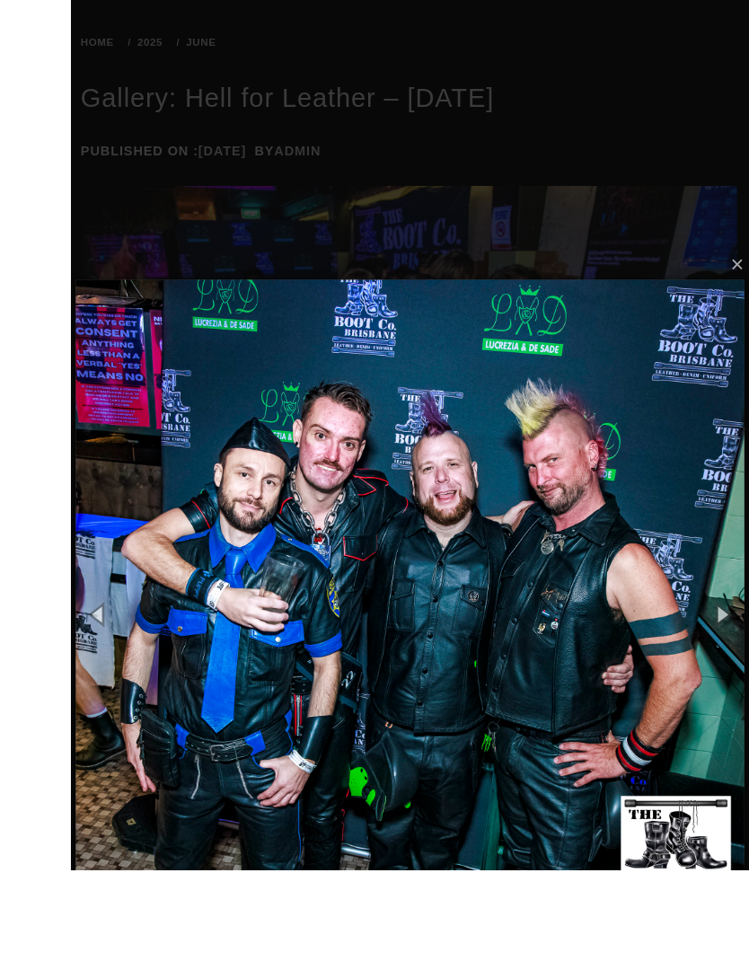
scroll to position [288, 0]
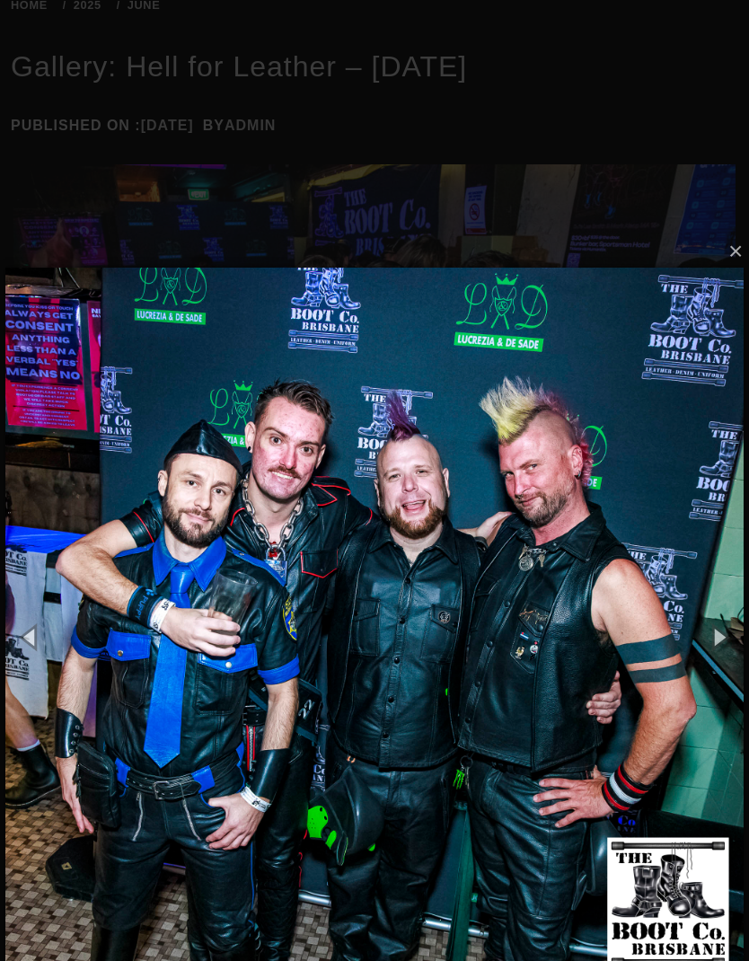
click at [716, 631] on button "button" at bounding box center [719, 637] width 61 height 75
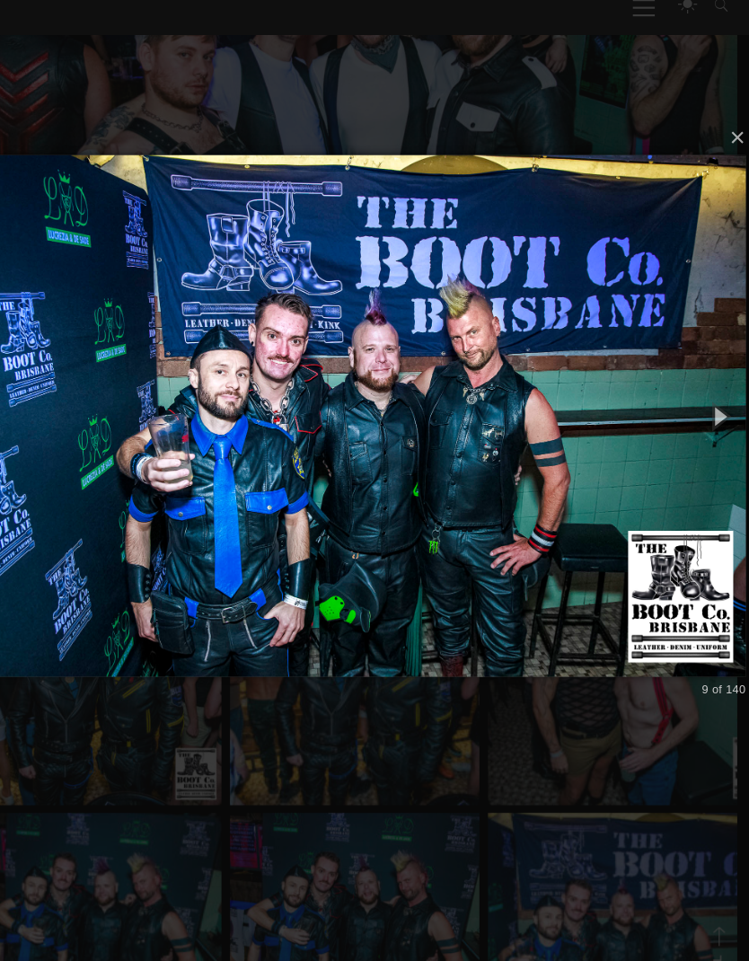
scroll to position [497, 0]
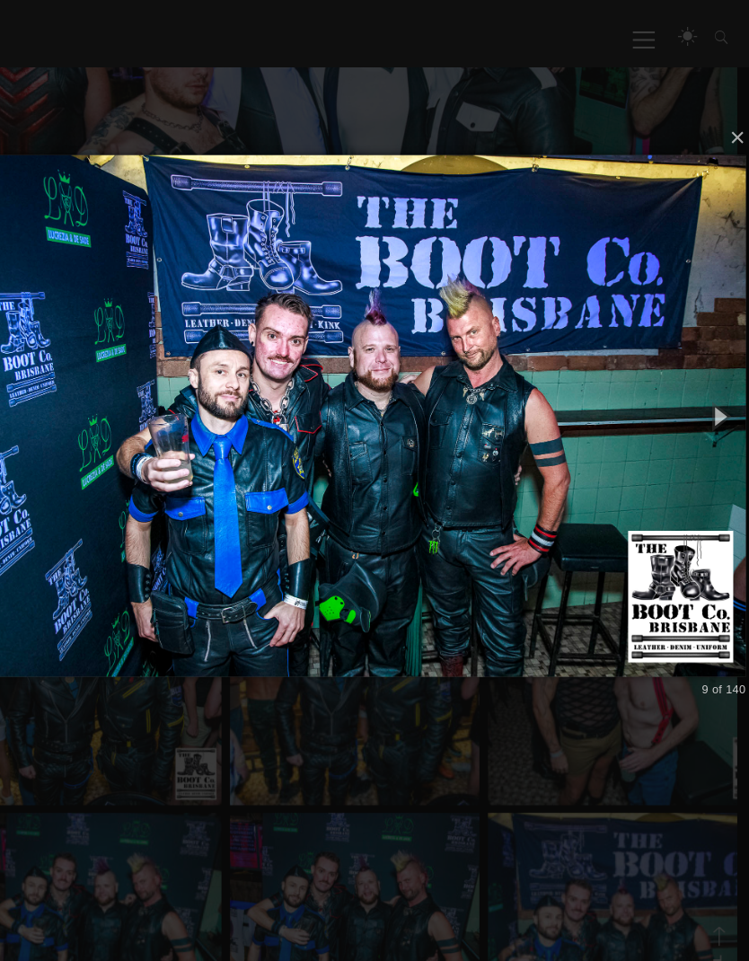
click at [689, 390] on button "button" at bounding box center [719, 393] width 61 height 75
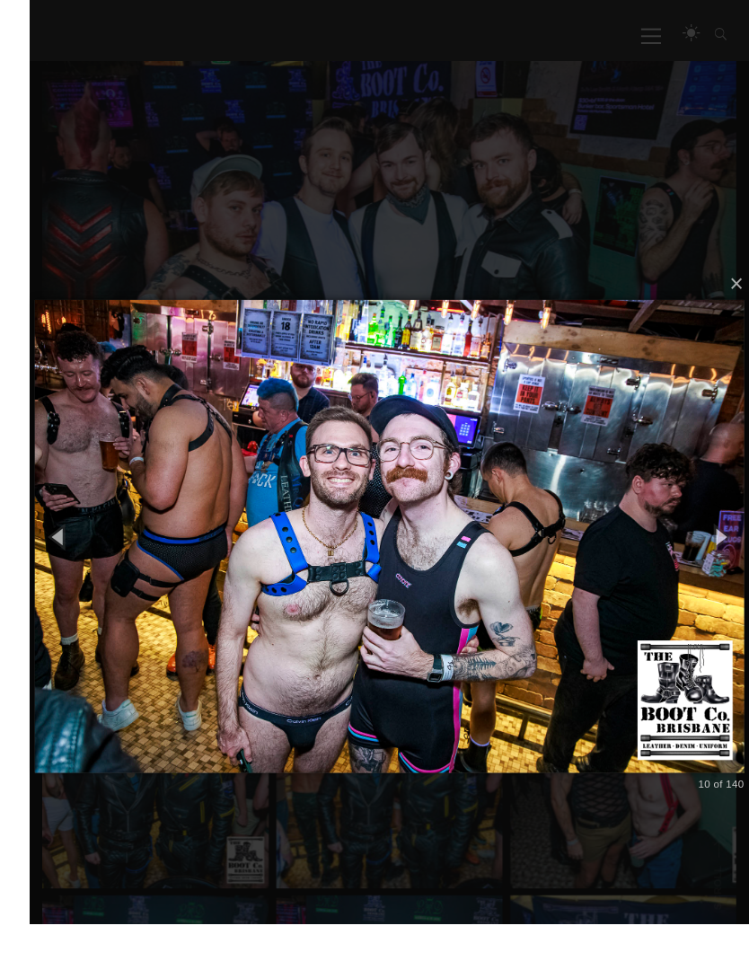
scroll to position [398, 0]
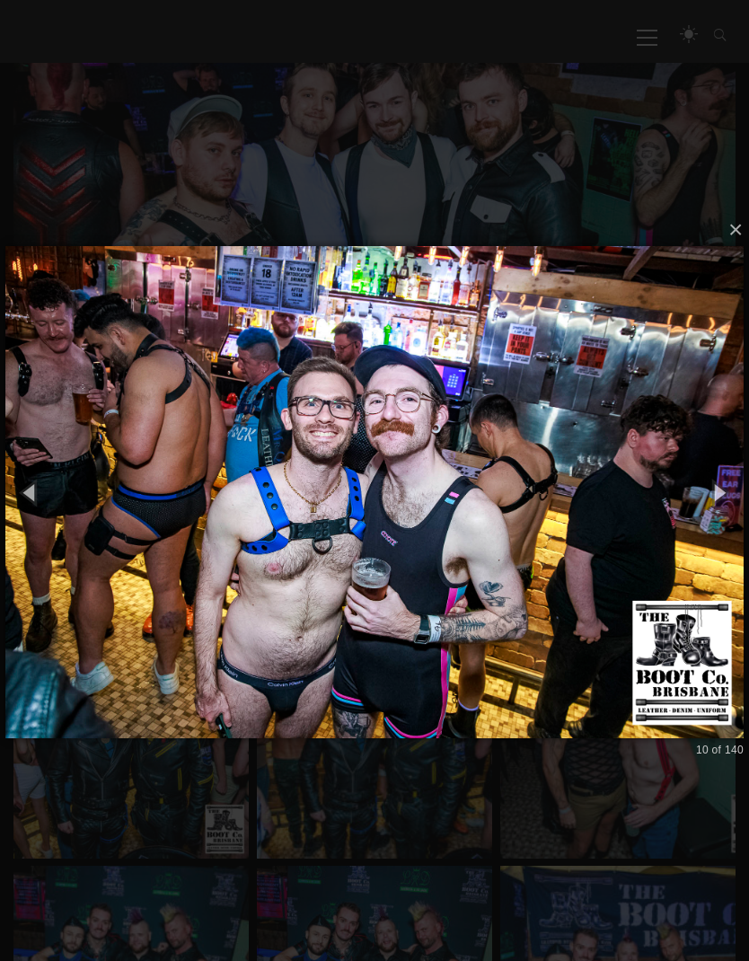
click at [728, 490] on button "button" at bounding box center [719, 491] width 61 height 75
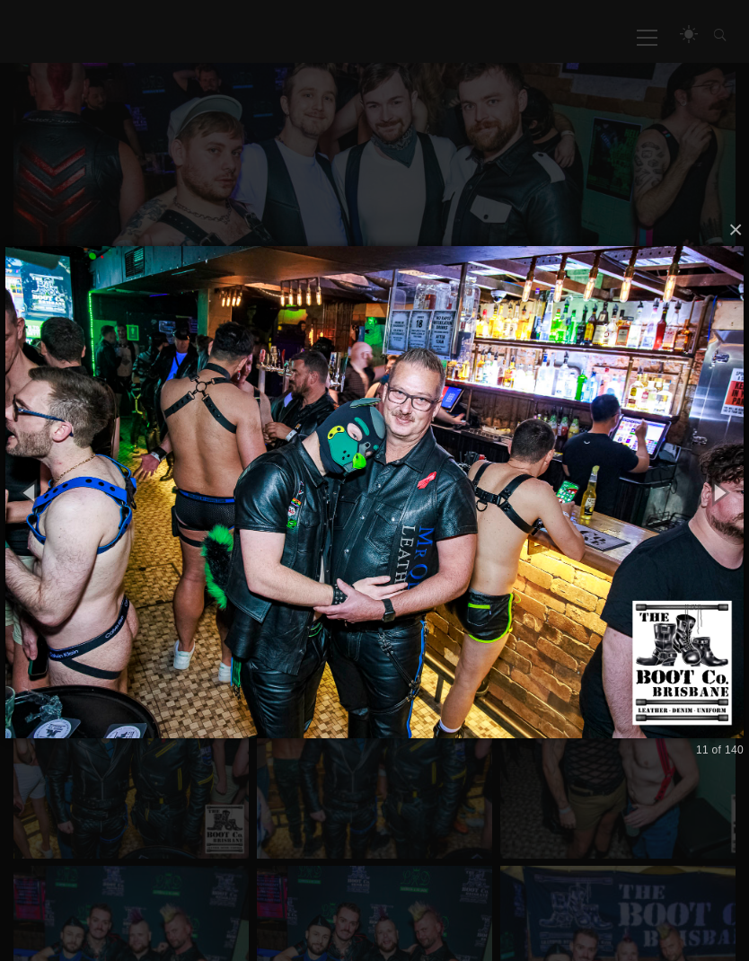
click at [710, 497] on button "button" at bounding box center [719, 491] width 61 height 75
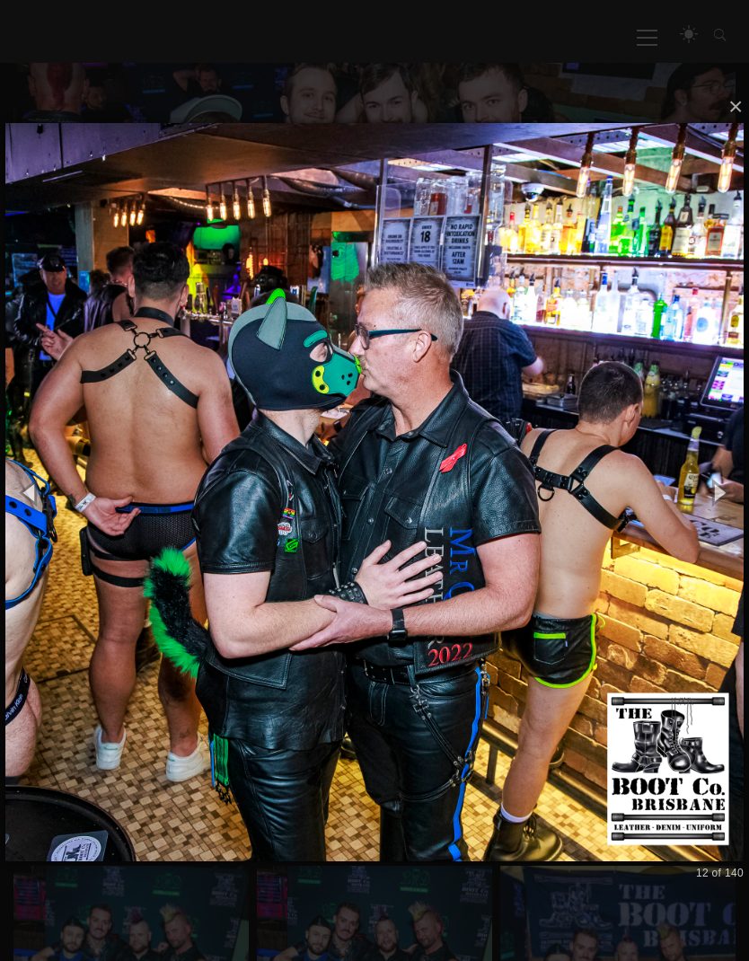
click at [728, 491] on button "button" at bounding box center [719, 491] width 61 height 75
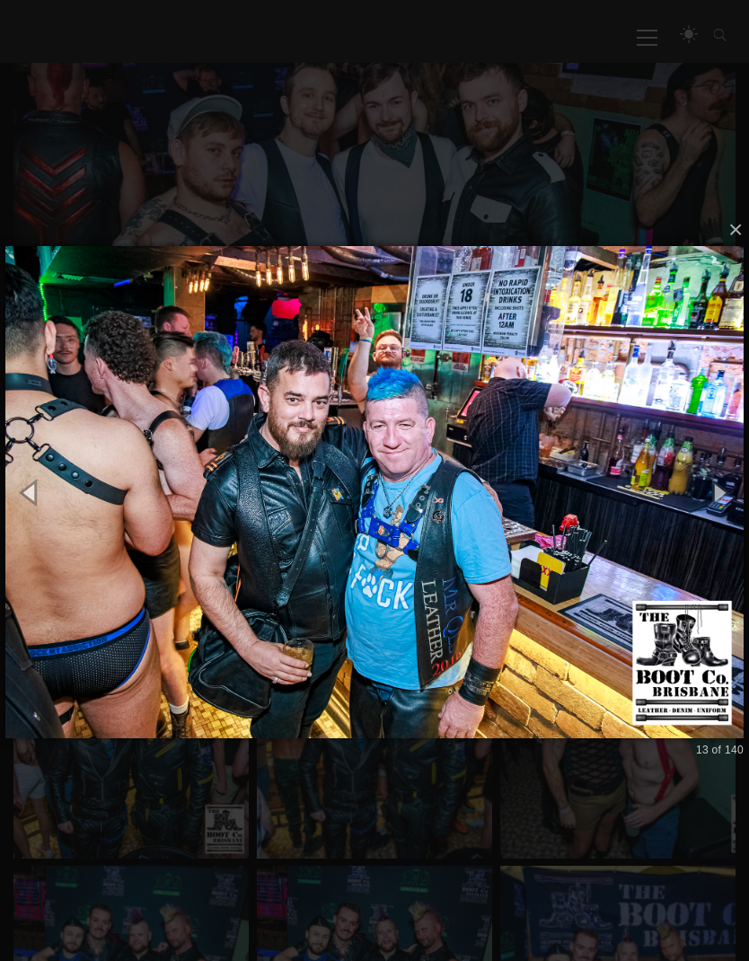
click at [729, 489] on button "button" at bounding box center [719, 491] width 61 height 75
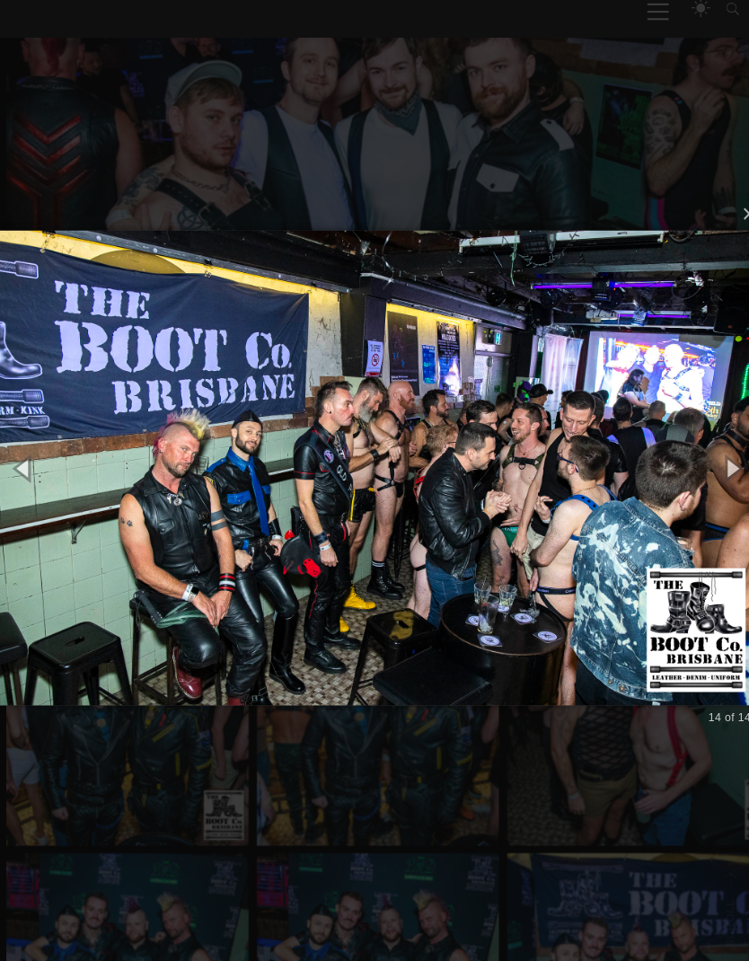
scroll to position [409, 0]
click at [718, 458] on button "button" at bounding box center [719, 481] width 61 height 75
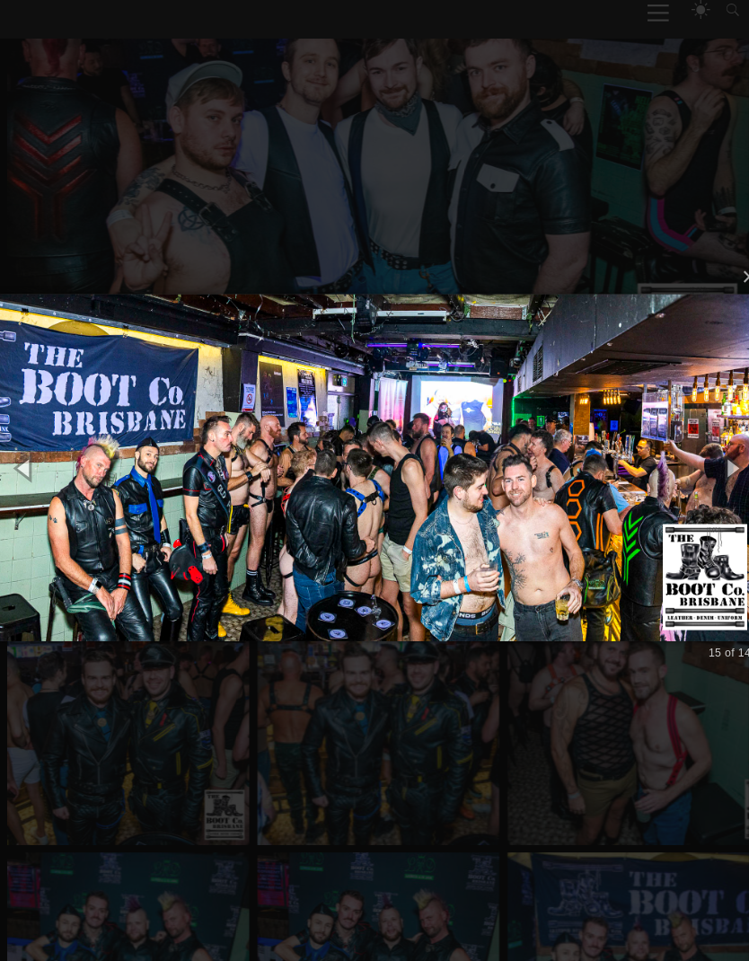
click at [707, 454] on button "button" at bounding box center [719, 481] width 61 height 75
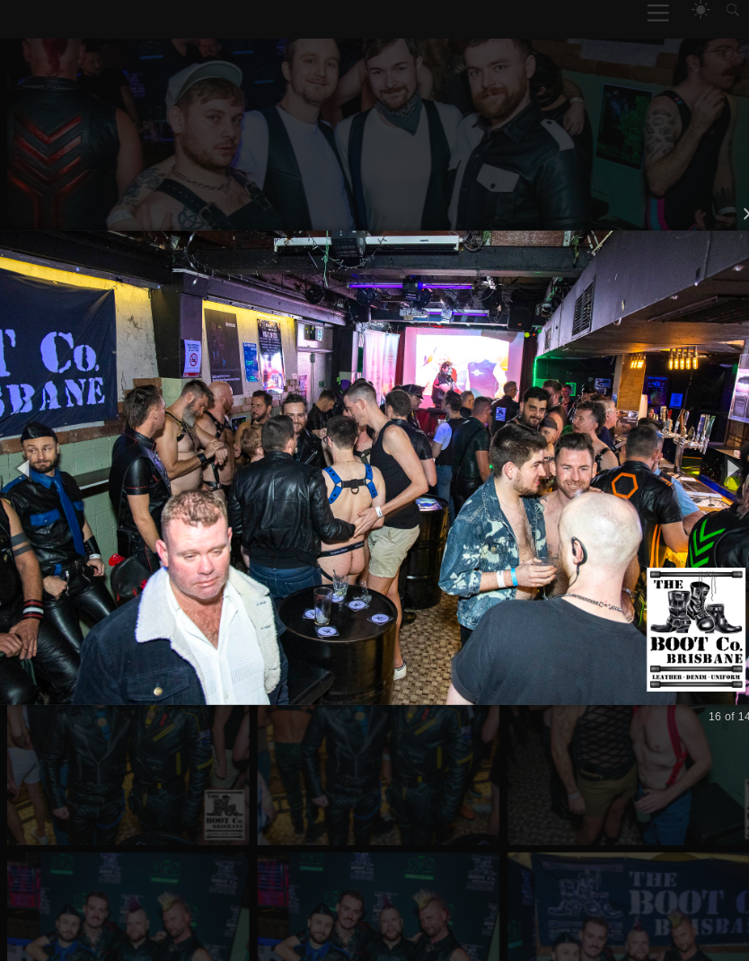
click at [710, 458] on button "button" at bounding box center [719, 481] width 61 height 75
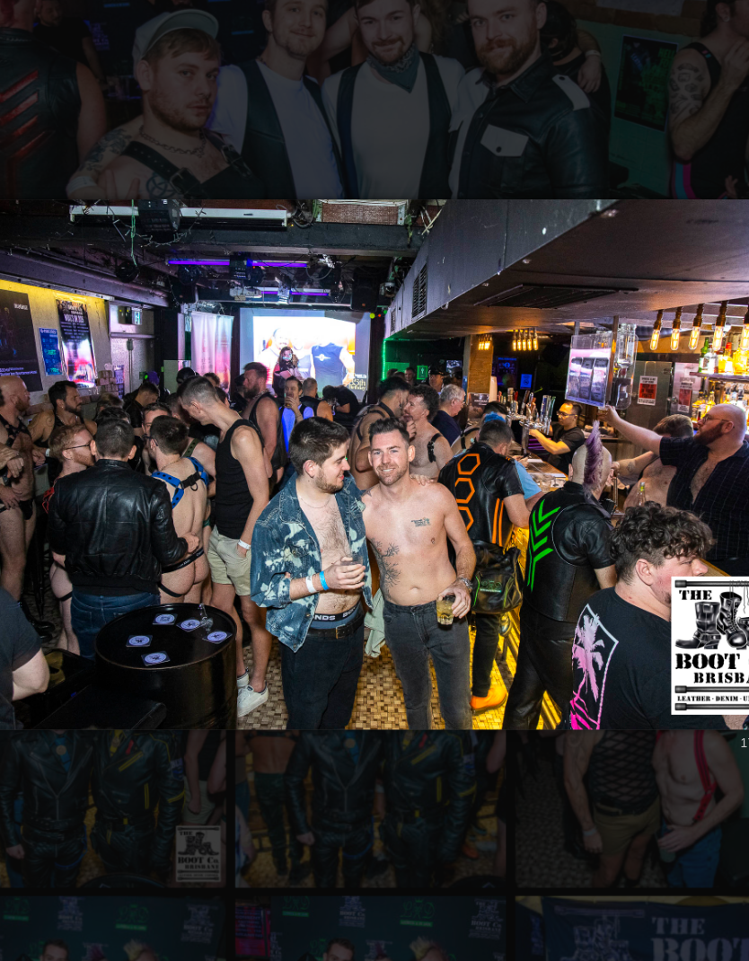
click at [492, 428] on img at bounding box center [374, 481] width 738 height 534
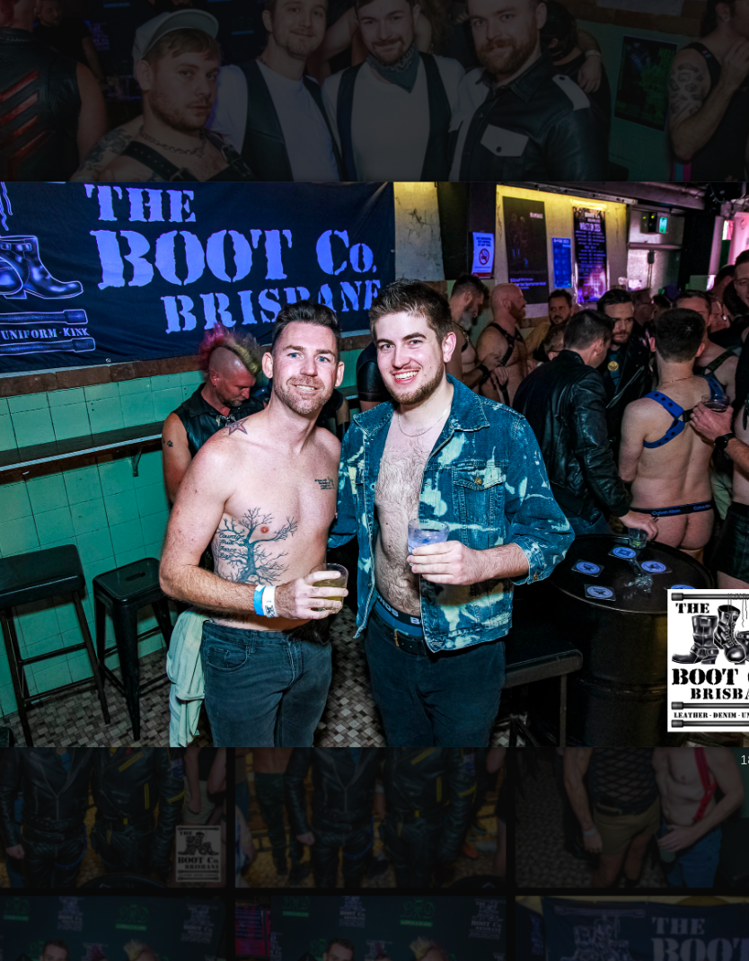
click at [547, 383] on img at bounding box center [374, 481] width 738 height 564
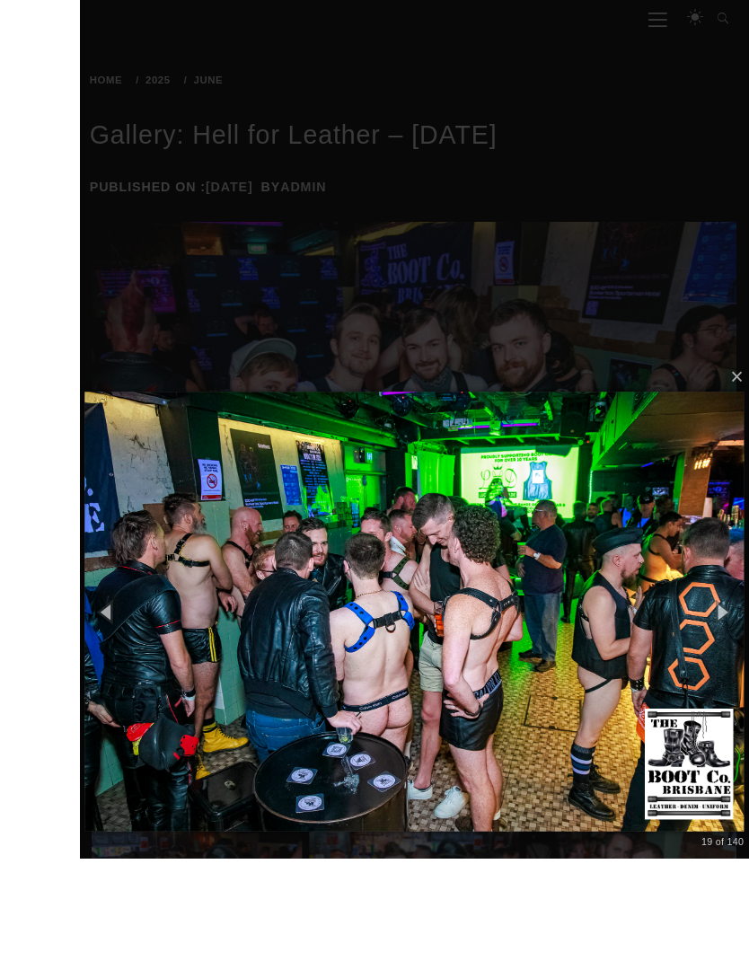
scroll to position [381, 0]
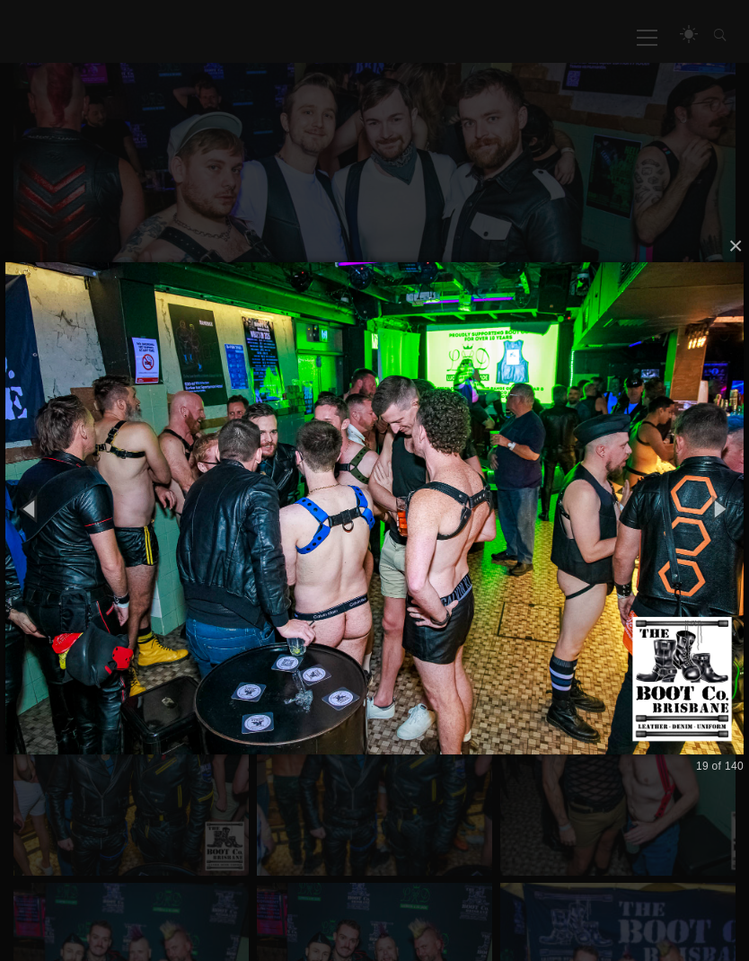
click at [675, 465] on img at bounding box center [374, 508] width 738 height 564
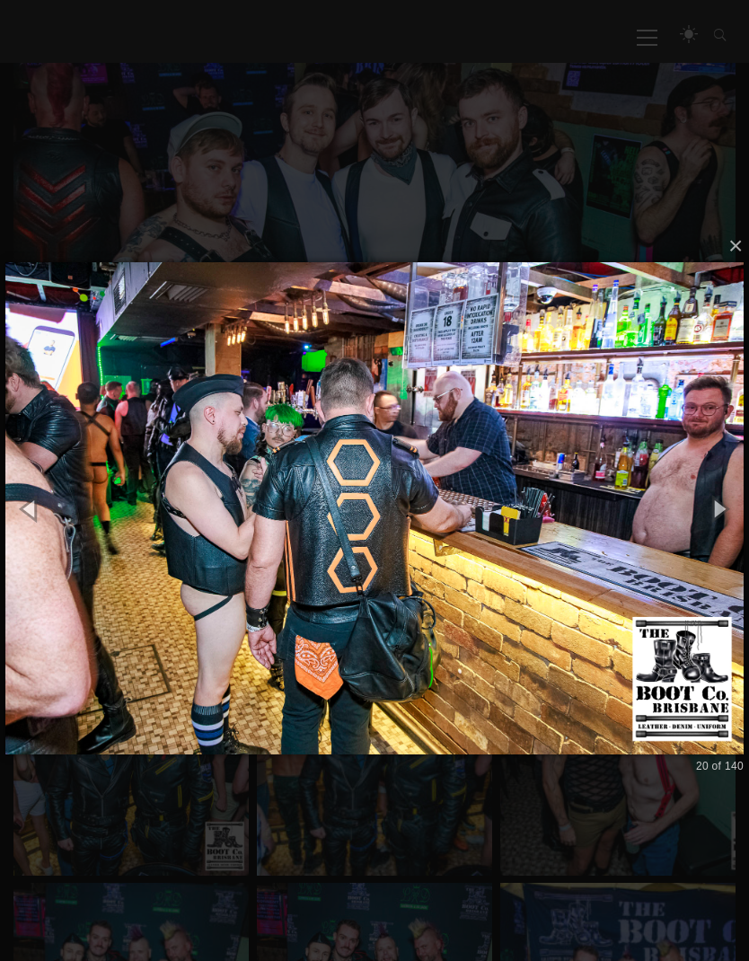
click at [707, 540] on button "button" at bounding box center [719, 509] width 61 height 75
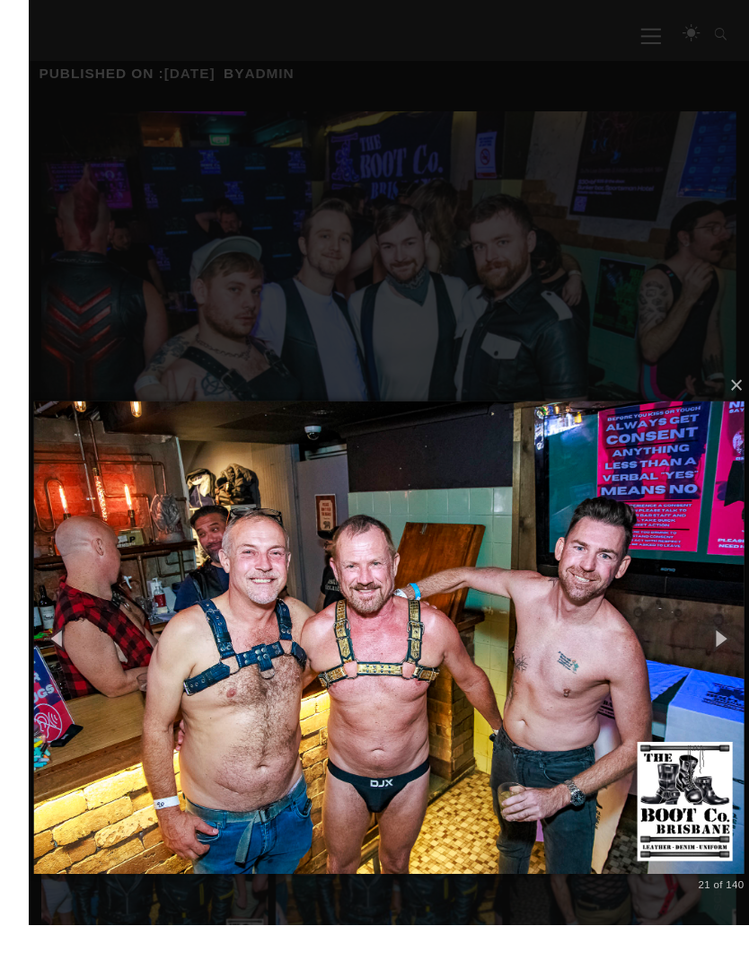
scroll to position [410, 0]
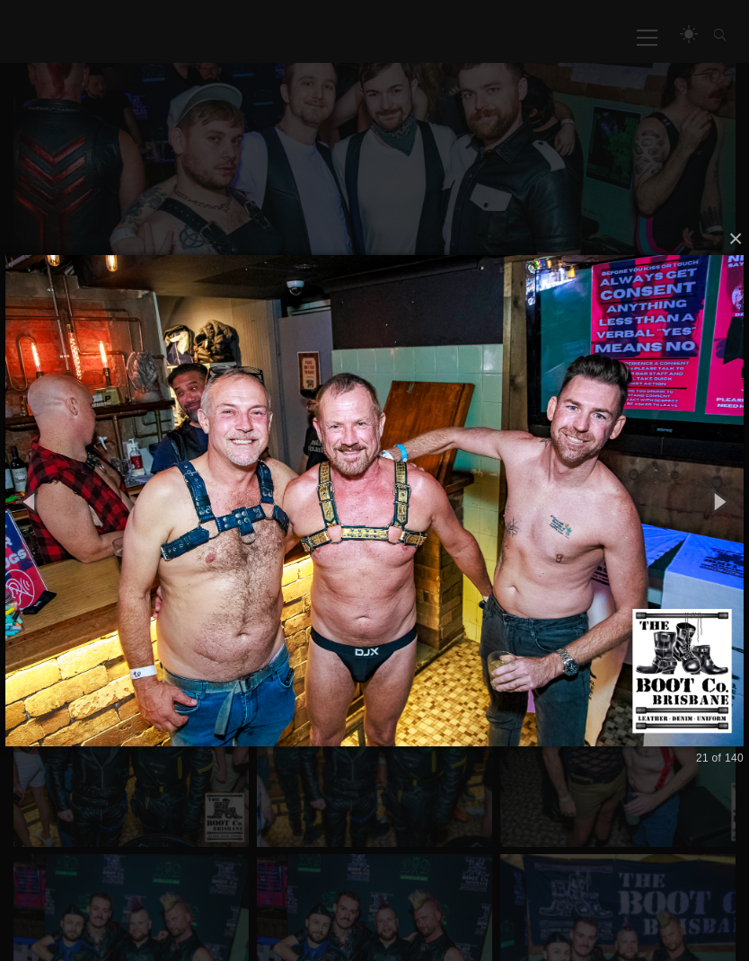
click at [735, 511] on button "button" at bounding box center [719, 500] width 61 height 75
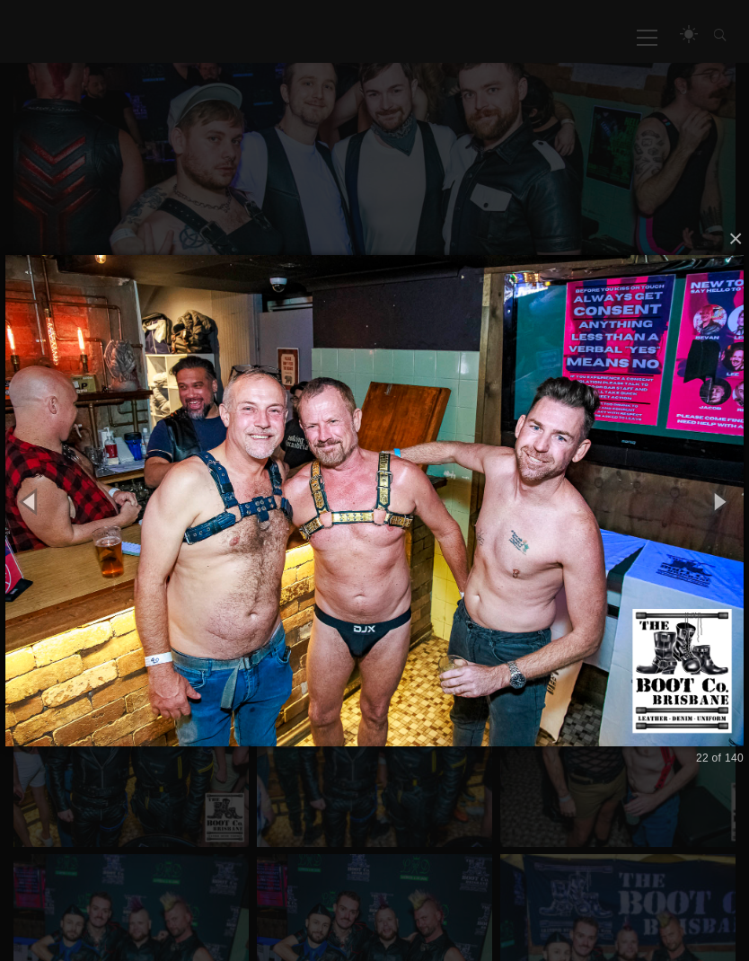
click at [736, 497] on button "button" at bounding box center [719, 500] width 61 height 75
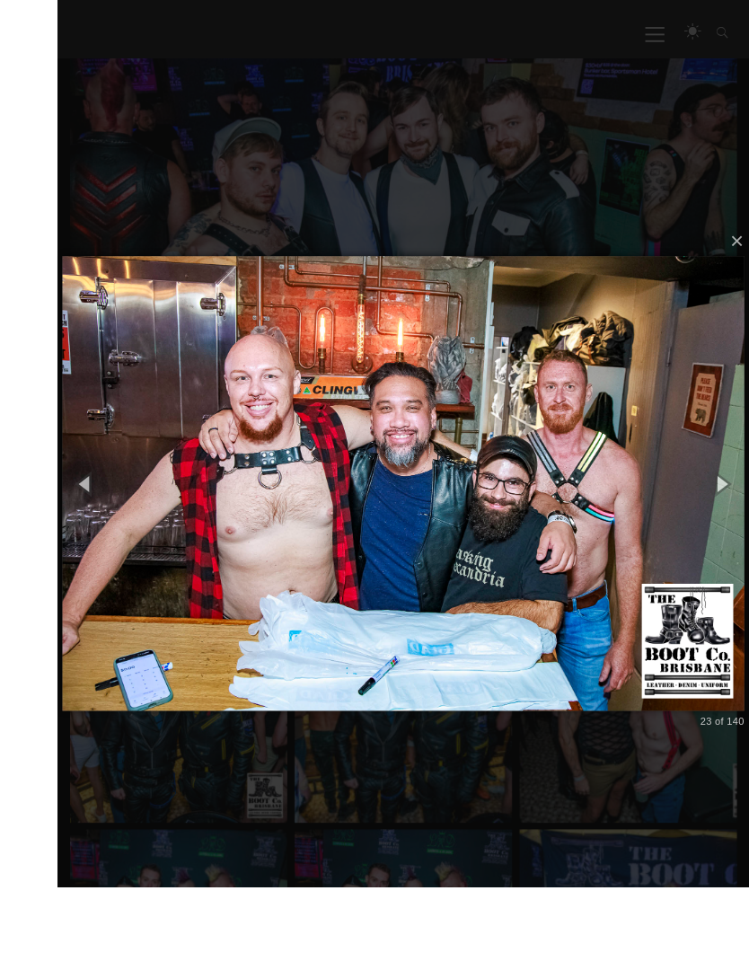
scroll to position [434, 0]
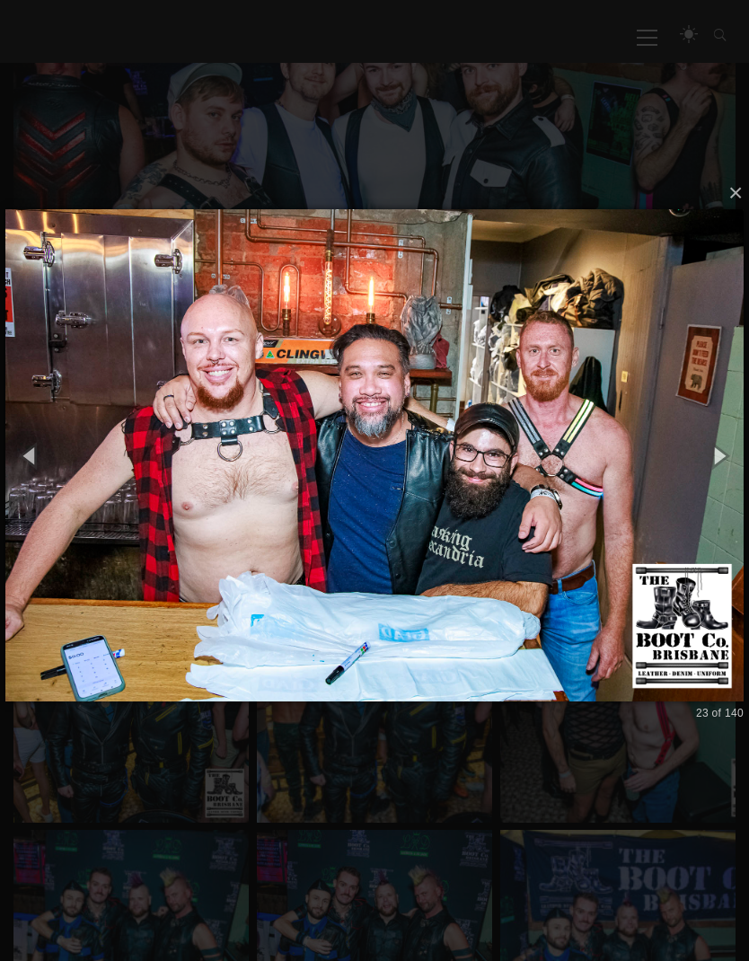
click at [742, 453] on button "button" at bounding box center [719, 456] width 61 height 75
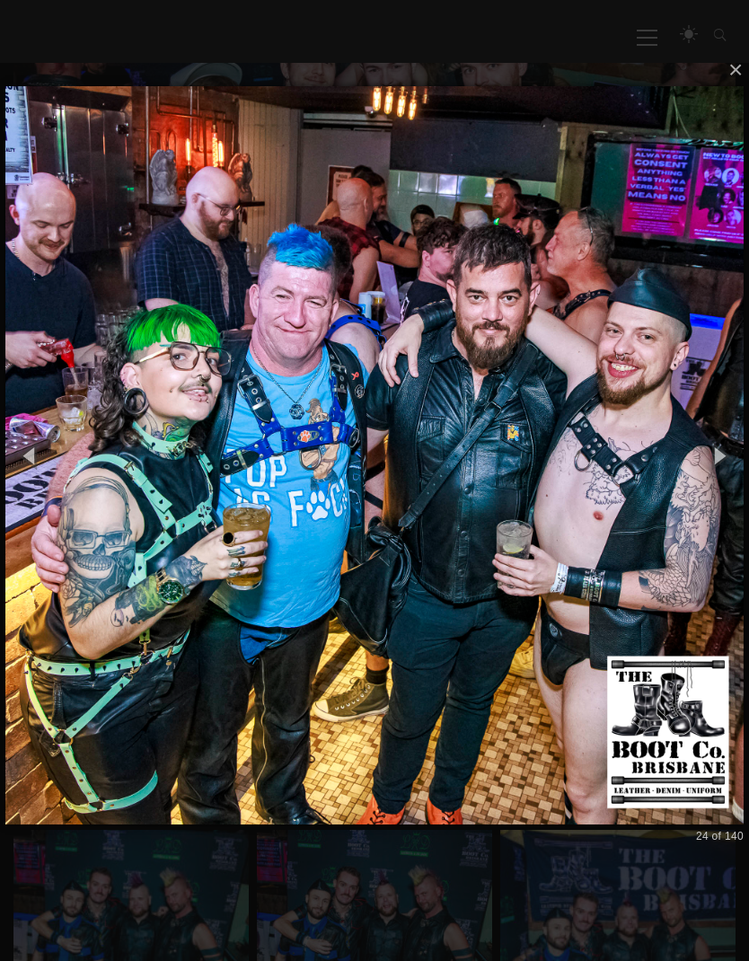
click at [742, 453] on button "button" at bounding box center [719, 456] width 61 height 75
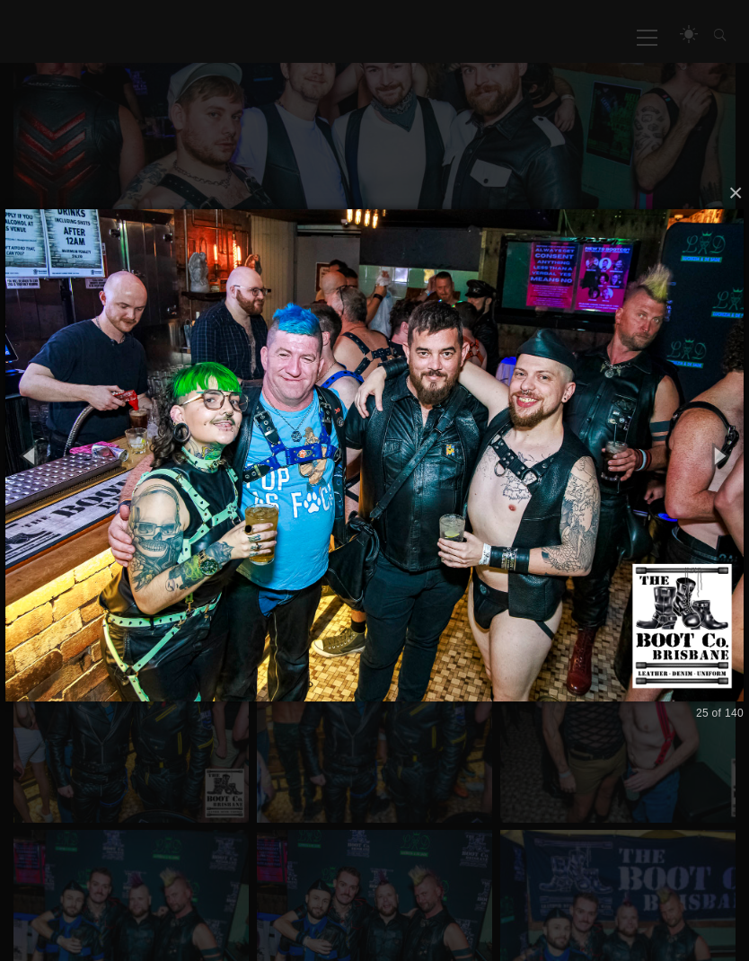
click at [27, 473] on button "button" at bounding box center [30, 456] width 61 height 75
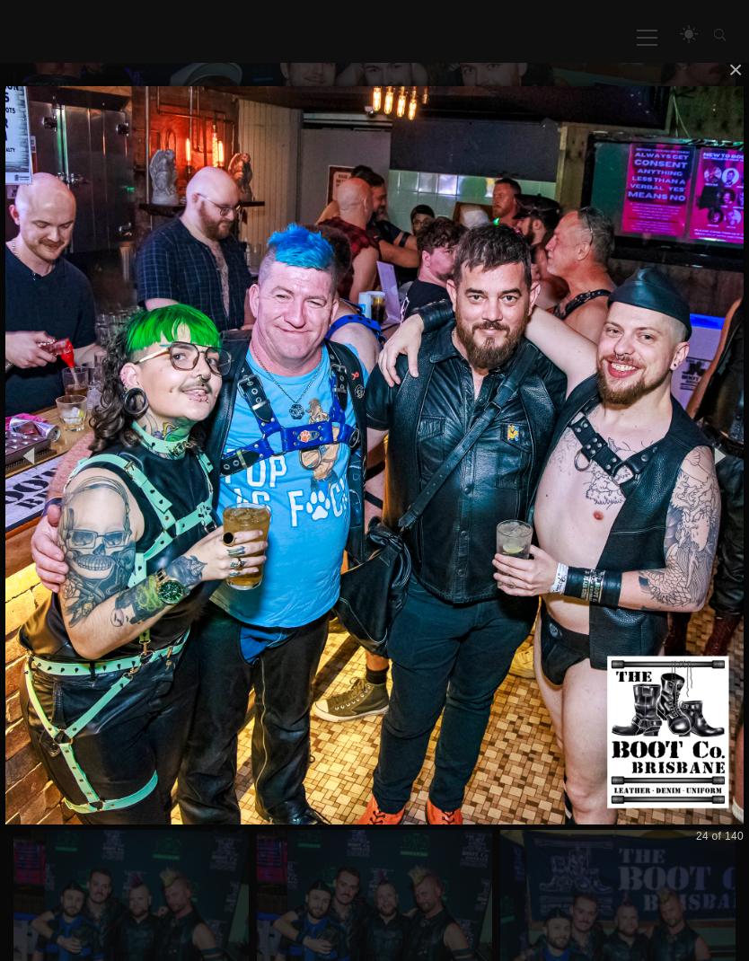
click at [714, 489] on button "button" at bounding box center [719, 456] width 61 height 75
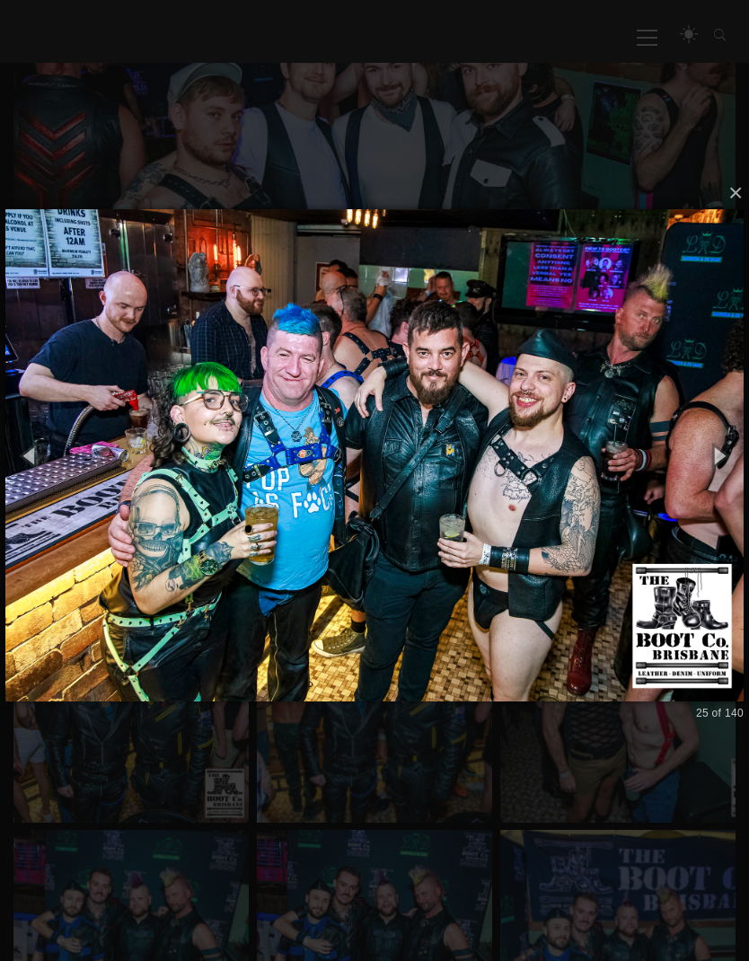
click at [719, 493] on img at bounding box center [374, 455] width 738 height 564
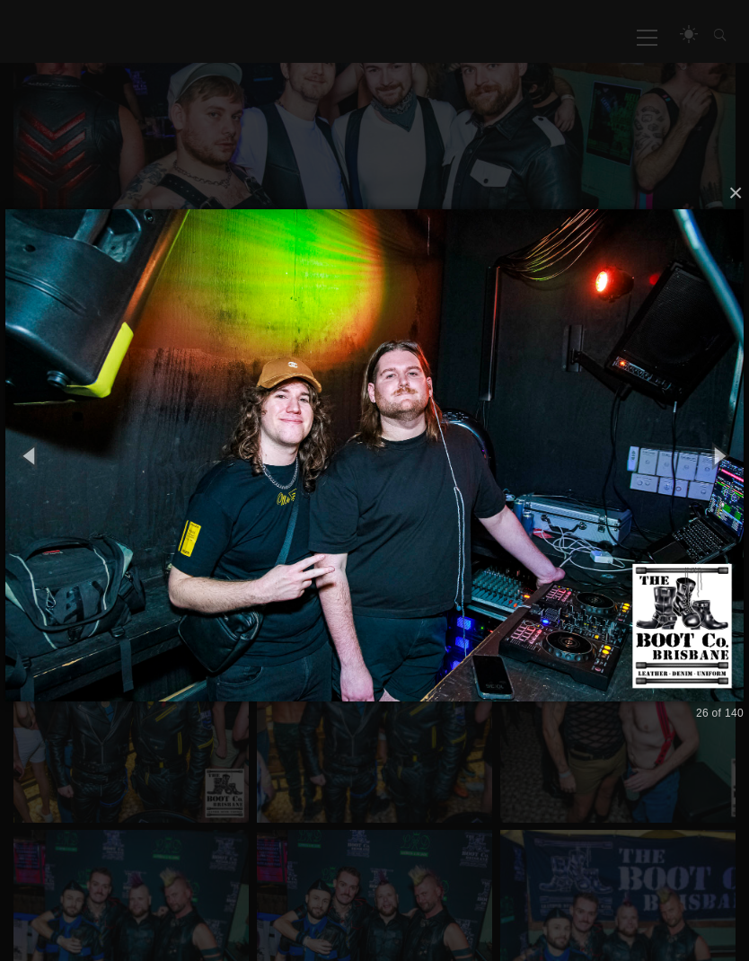
click at [728, 485] on button "button" at bounding box center [719, 456] width 61 height 75
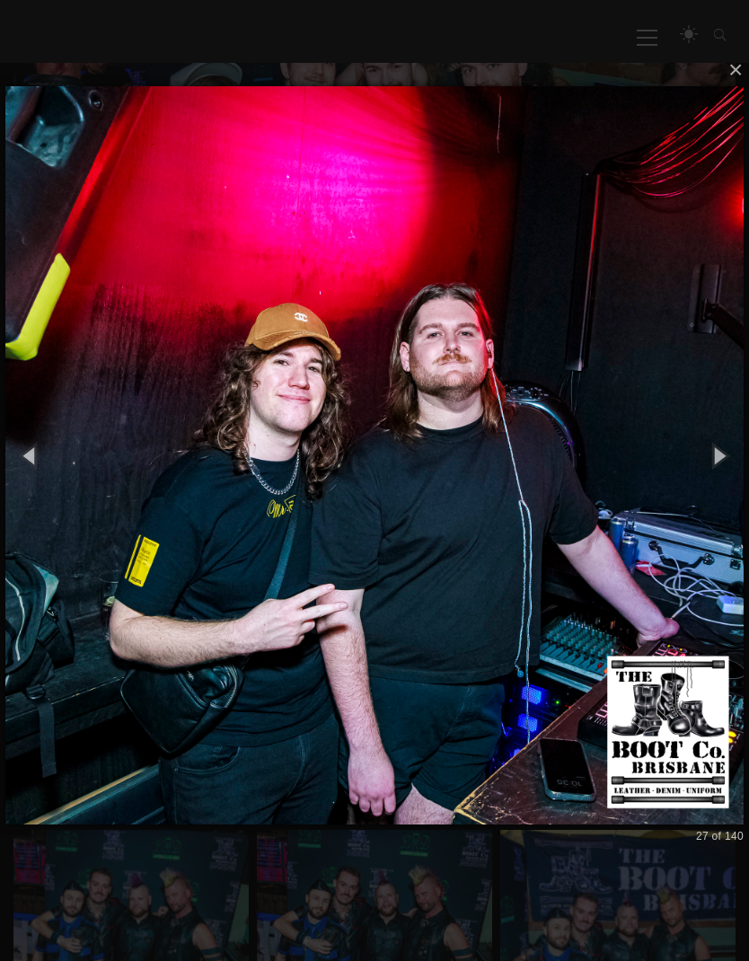
click at [724, 471] on button "button" at bounding box center [719, 456] width 61 height 75
click at [709, 460] on button "button" at bounding box center [719, 456] width 61 height 75
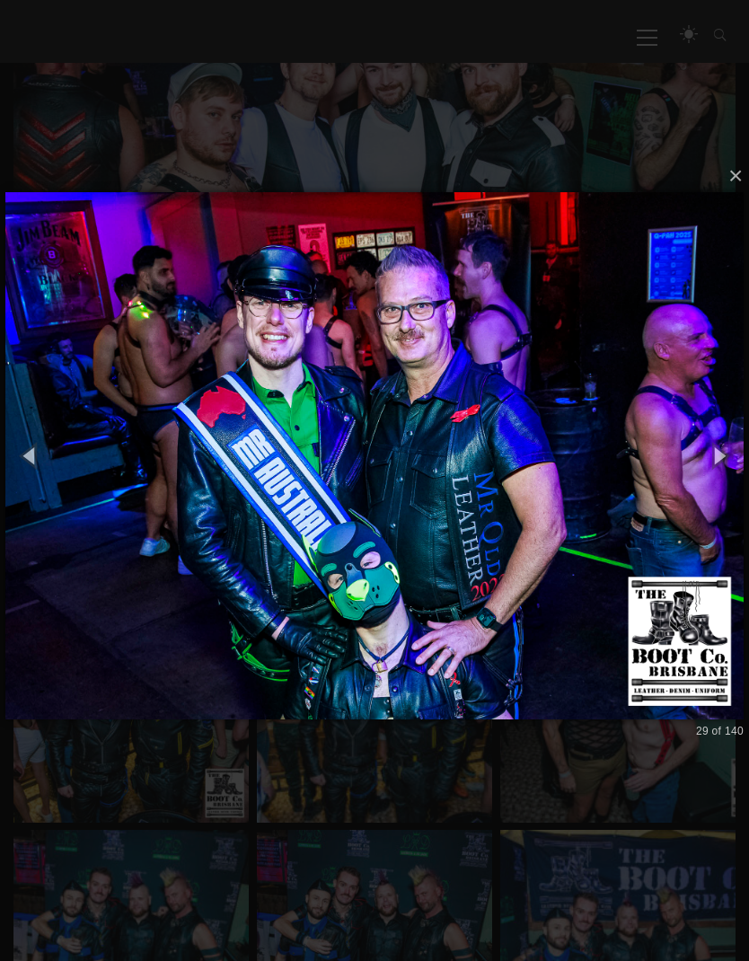
click at [720, 447] on button "button" at bounding box center [719, 456] width 61 height 75
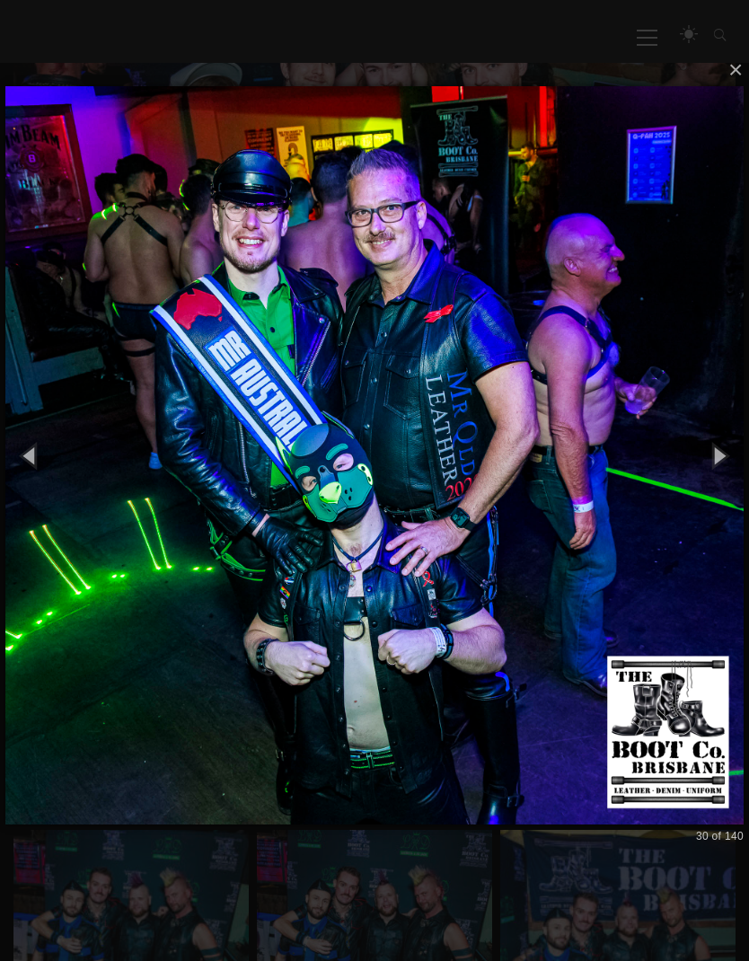
click at [720, 454] on button "button" at bounding box center [719, 456] width 61 height 75
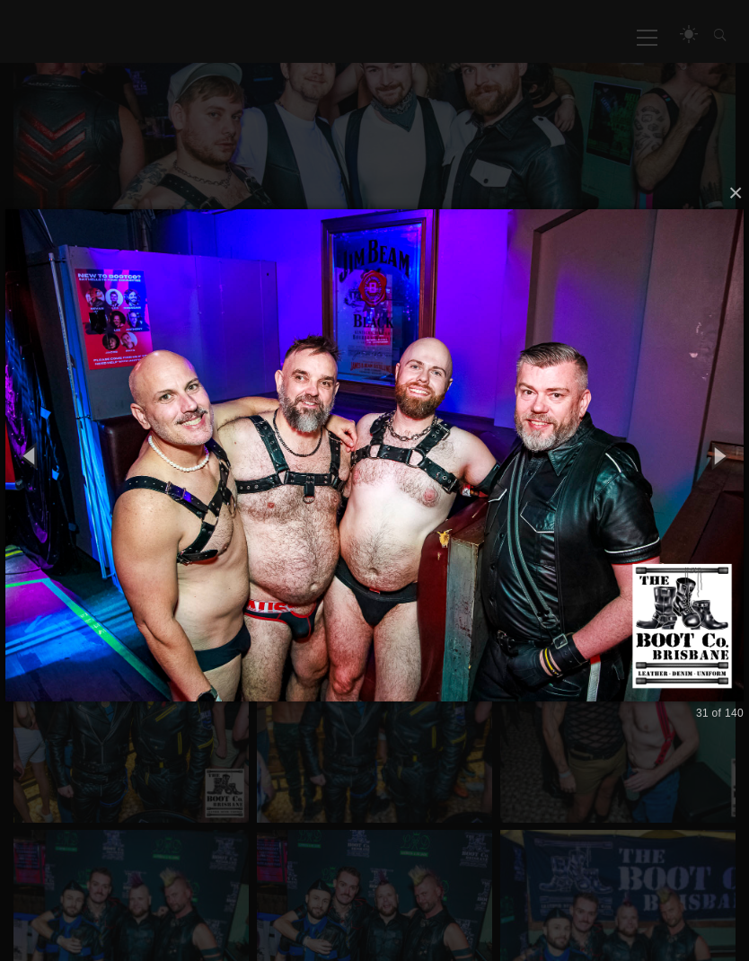
click at [728, 447] on button "button" at bounding box center [719, 456] width 61 height 75
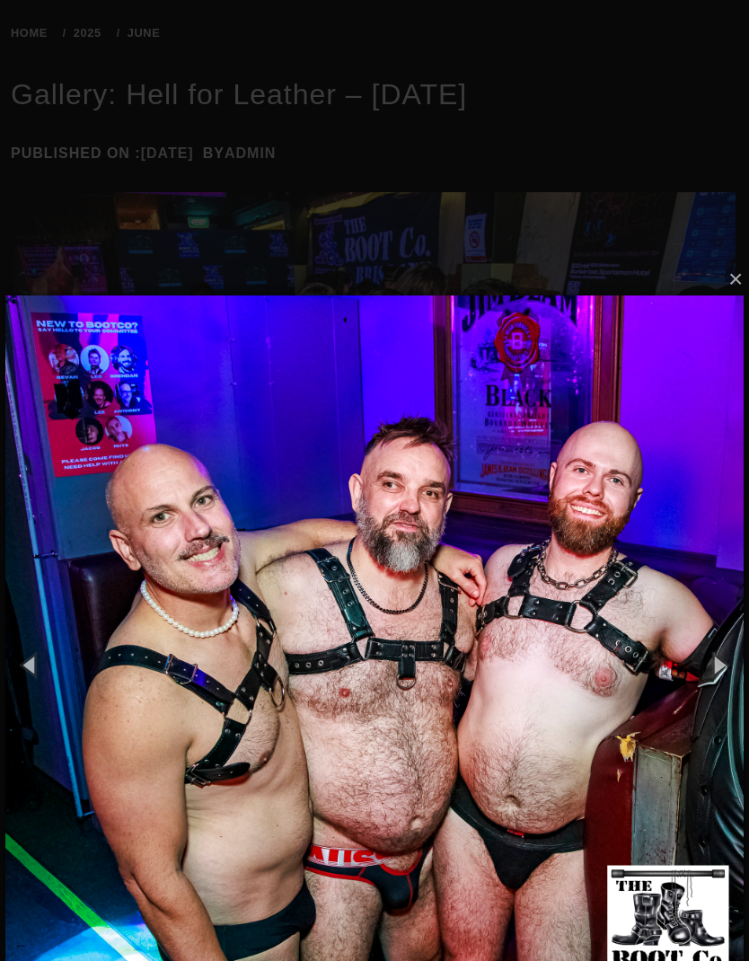
scroll to position [260, 0]
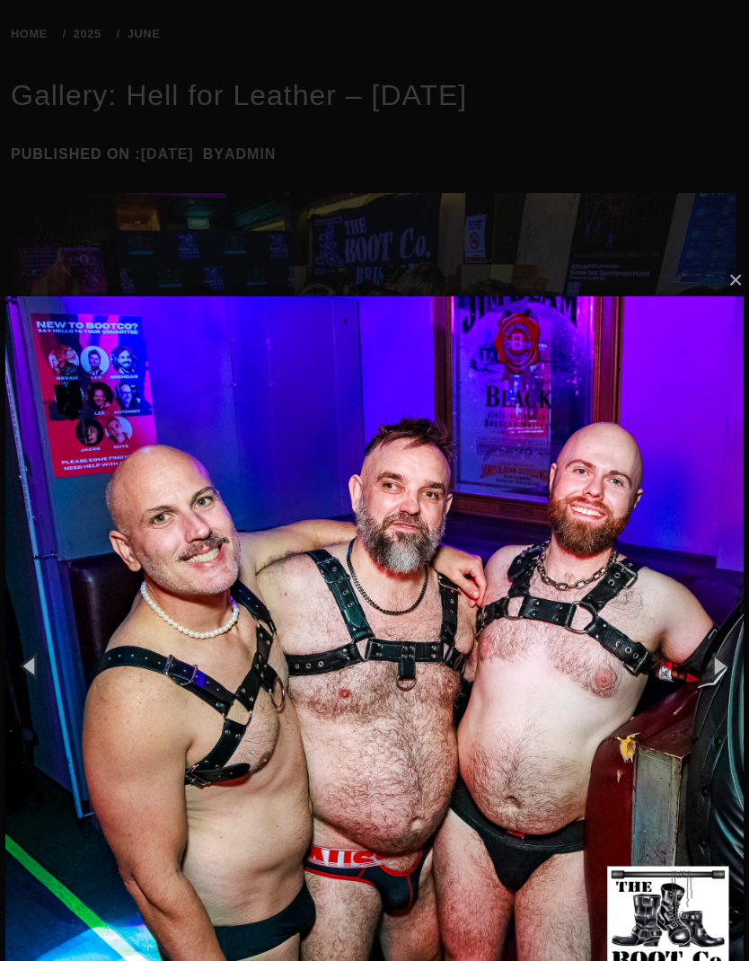
click at [726, 646] on button "button" at bounding box center [719, 666] width 61 height 75
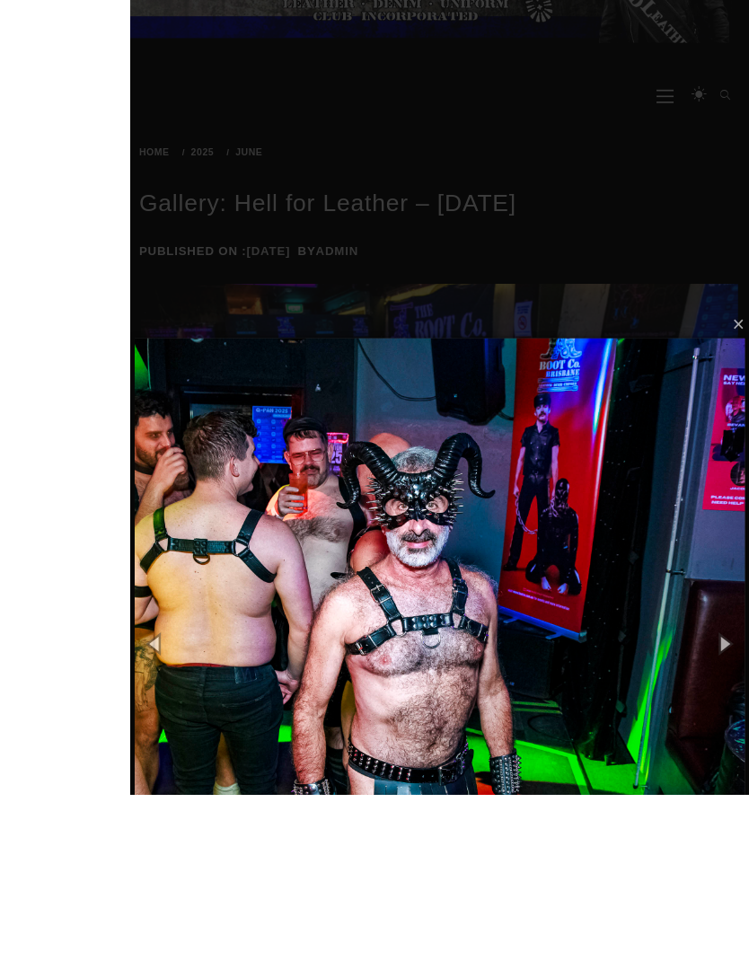
scroll to position [331, 0]
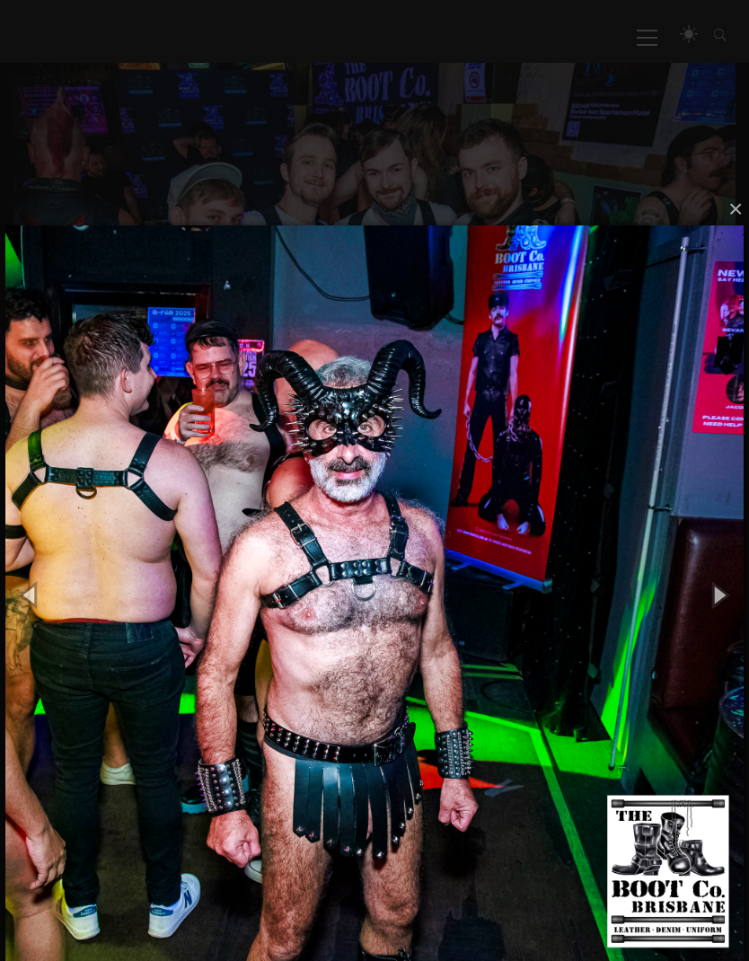
click at [727, 592] on button "button" at bounding box center [719, 595] width 61 height 75
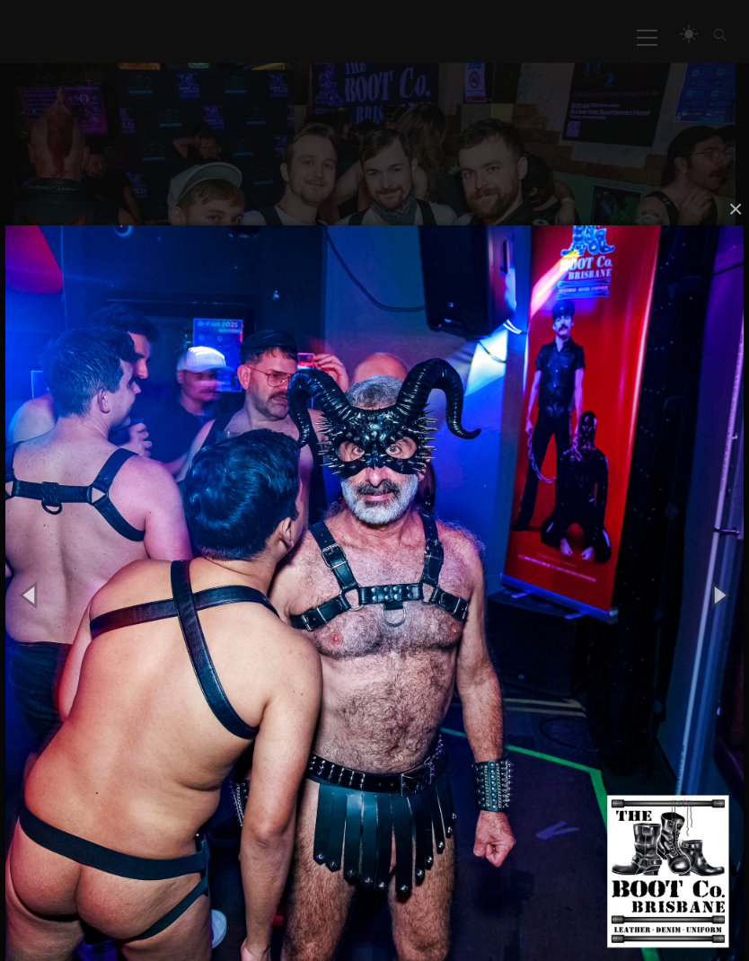
click at [724, 581] on button "button" at bounding box center [719, 595] width 61 height 75
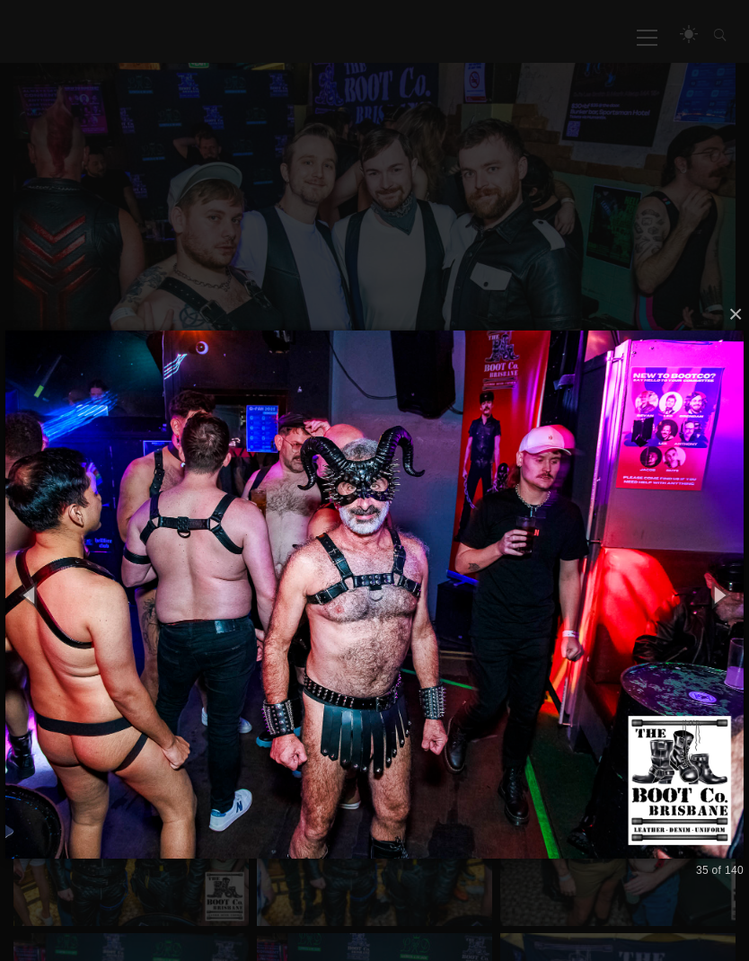
click at [726, 588] on button "button" at bounding box center [719, 595] width 61 height 75
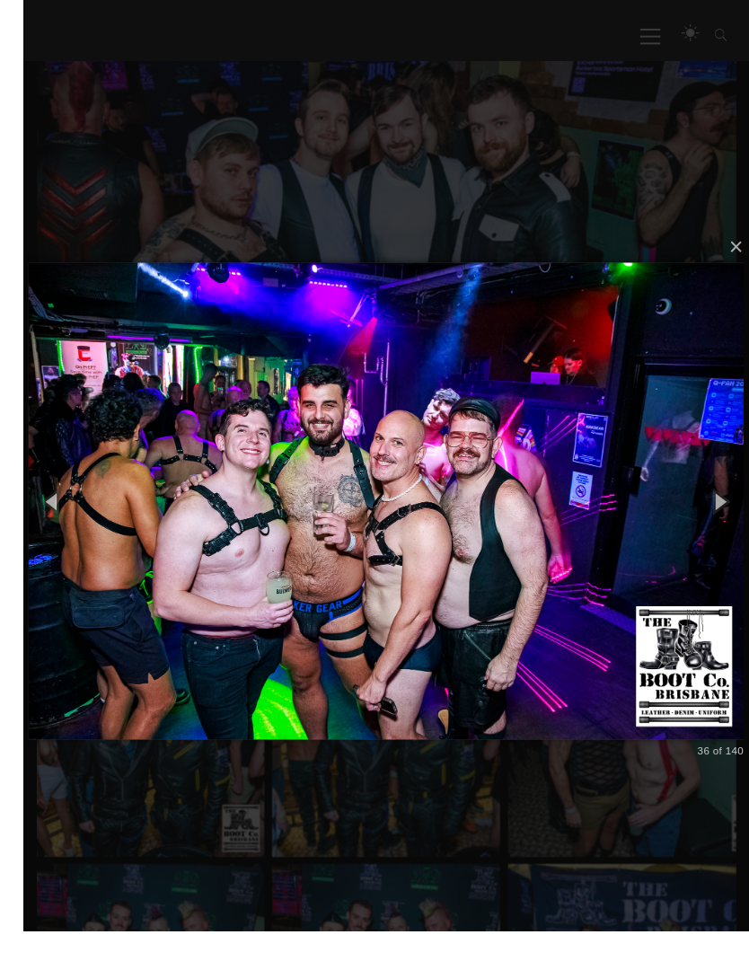
scroll to position [423, 0]
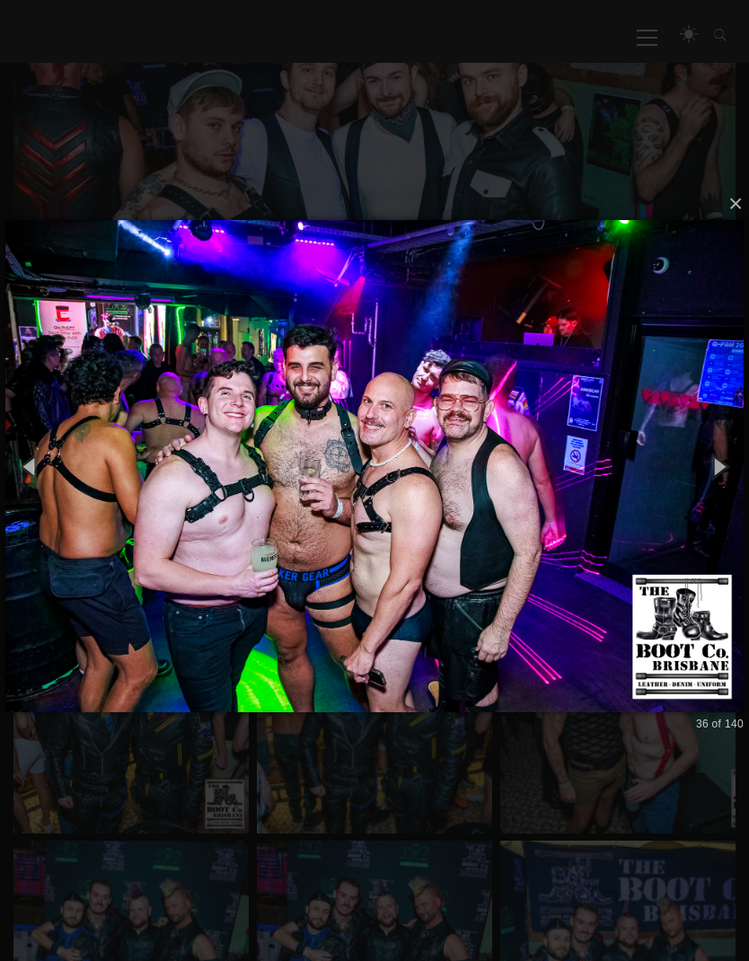
click at [743, 471] on button "button" at bounding box center [719, 466] width 61 height 75
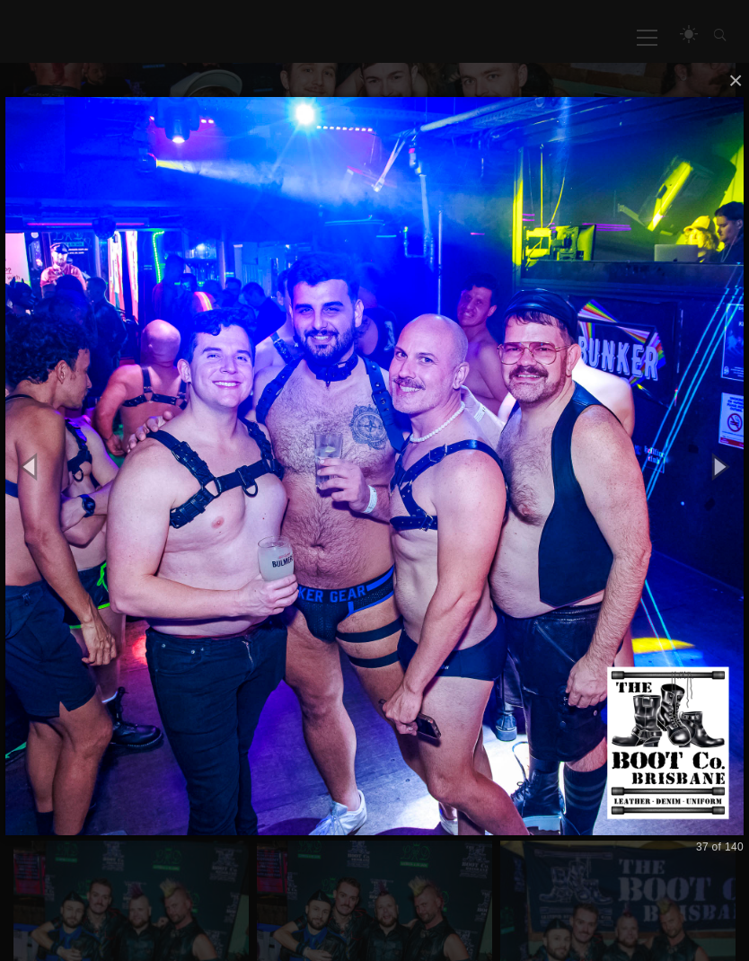
click at [713, 466] on button "button" at bounding box center [719, 466] width 61 height 75
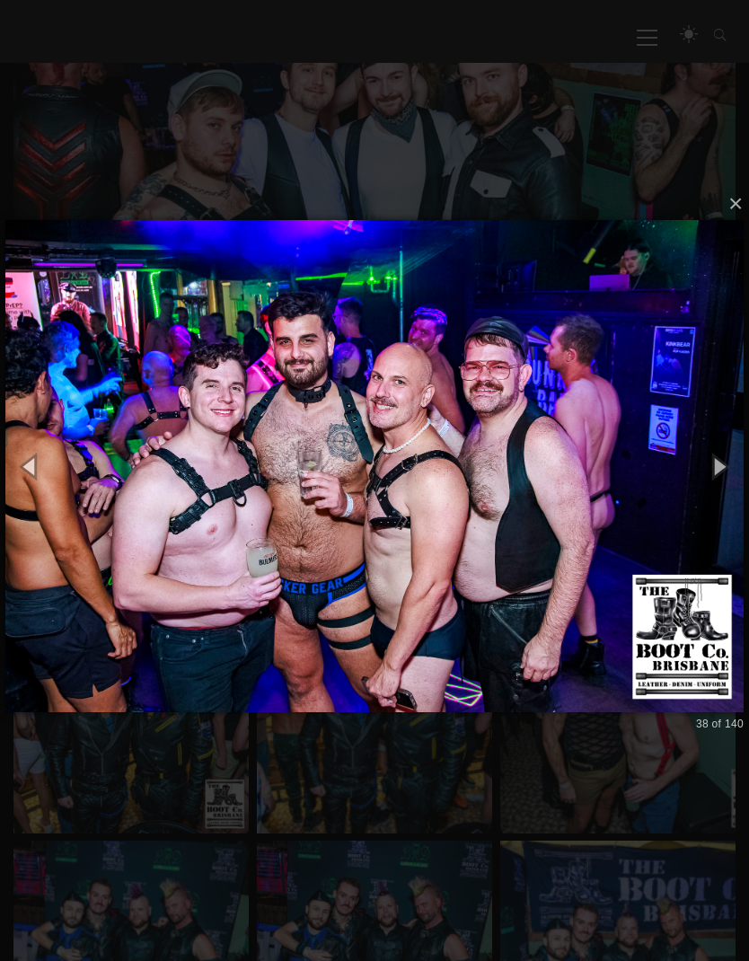
click at [723, 460] on button "button" at bounding box center [719, 466] width 61 height 75
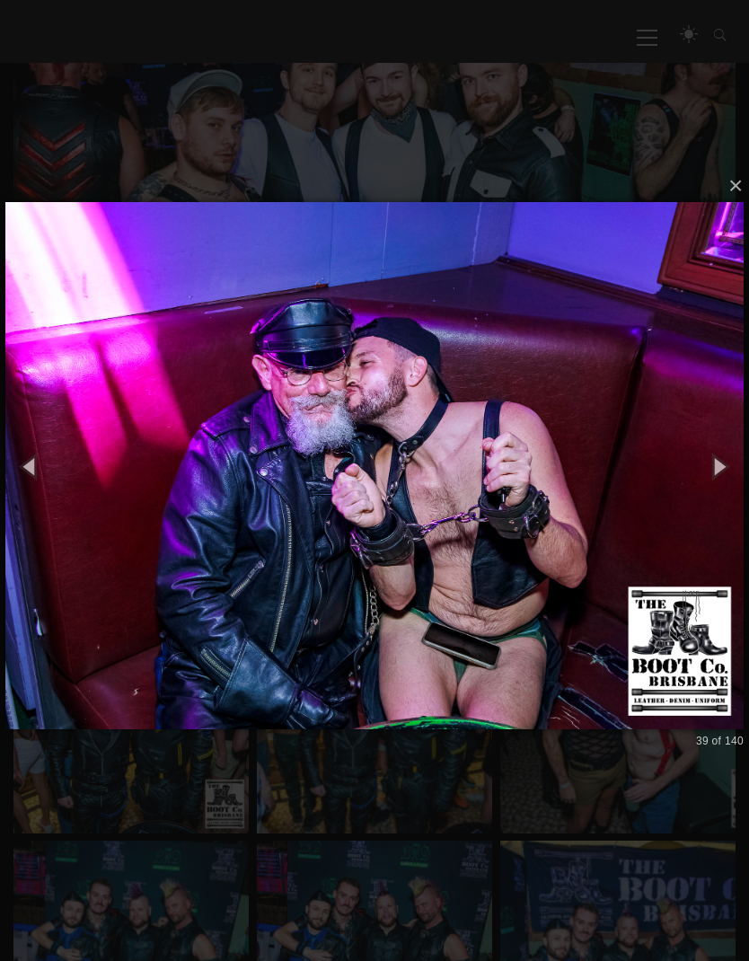
click at [716, 459] on button "button" at bounding box center [719, 466] width 61 height 75
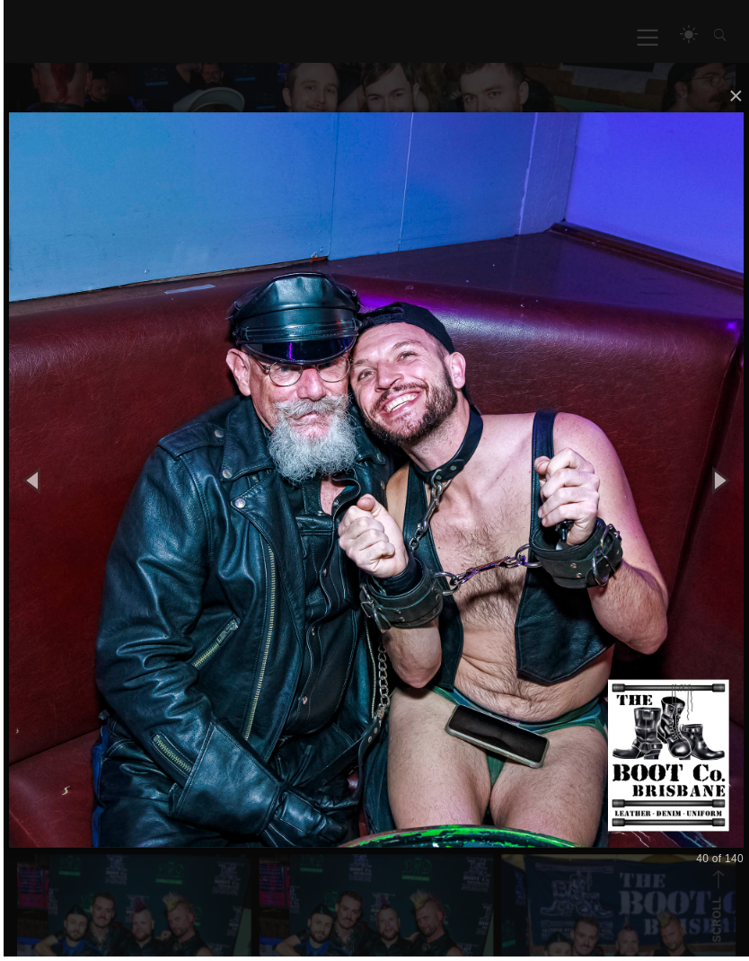
scroll to position [380, 0]
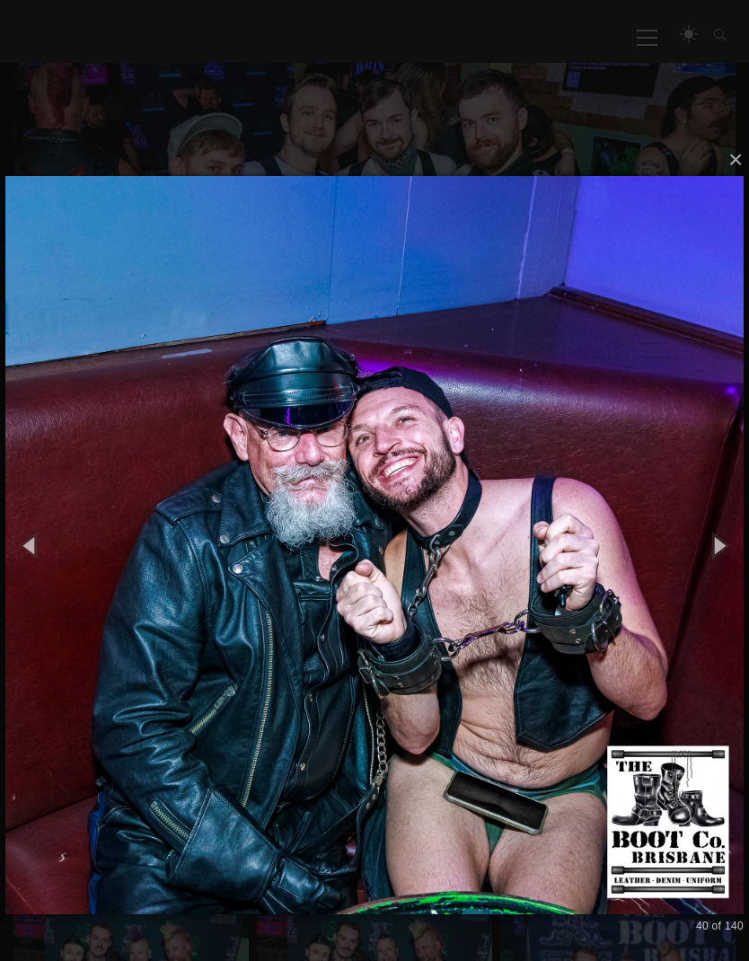
click at [726, 545] on button "button" at bounding box center [719, 545] width 61 height 75
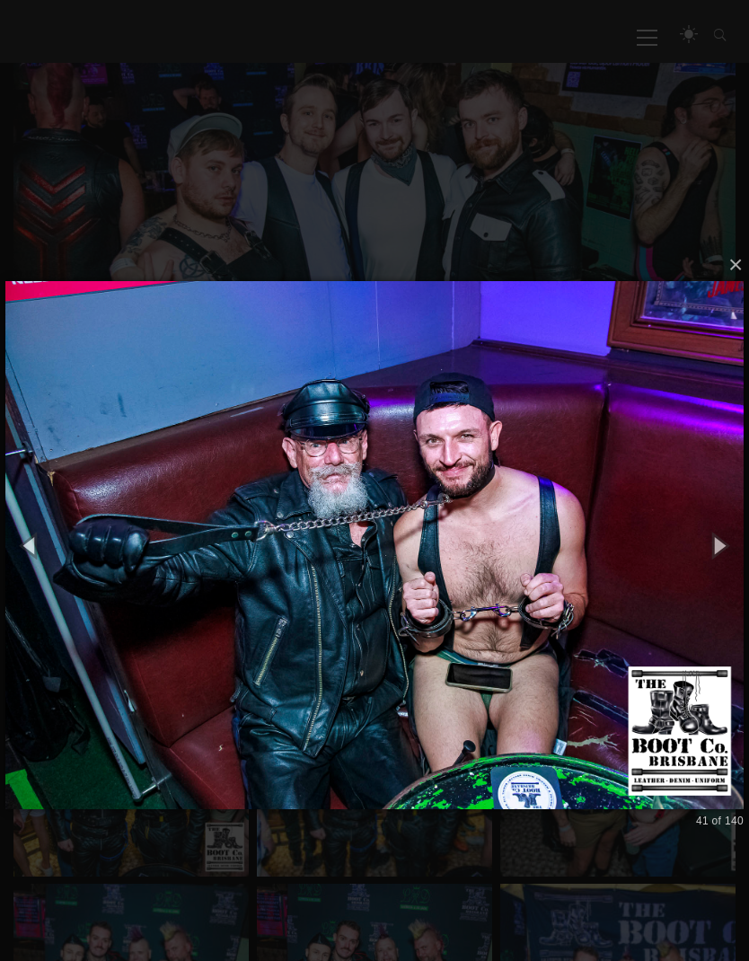
click at [711, 539] on button "button" at bounding box center [719, 545] width 61 height 75
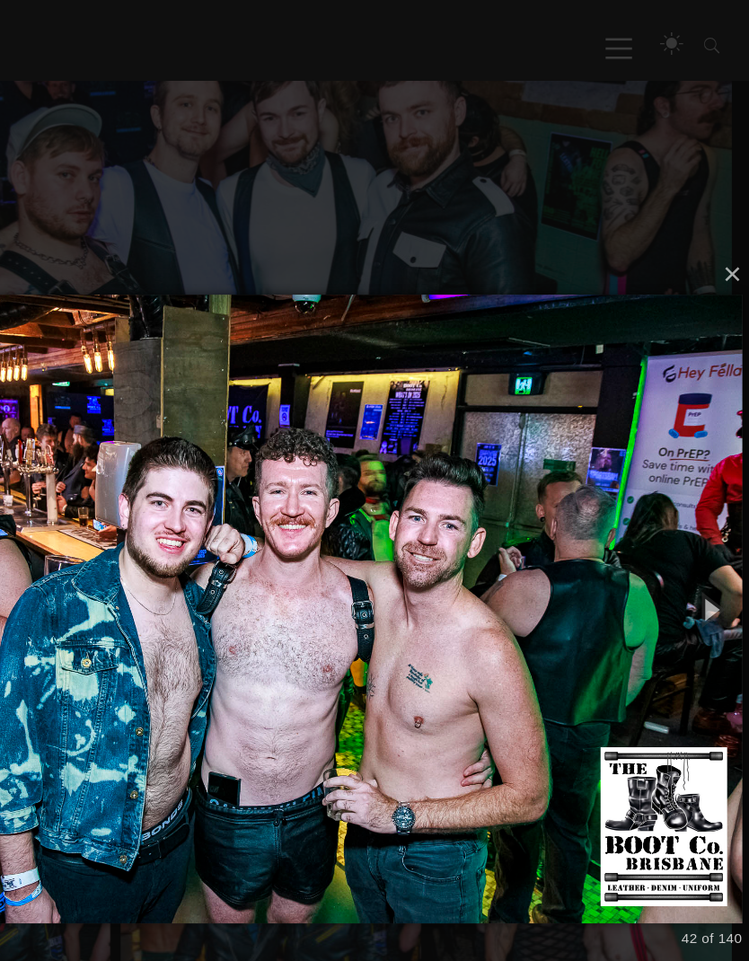
scroll to position [411, 0]
click at [543, 406] on img at bounding box center [374, 477] width 738 height 564
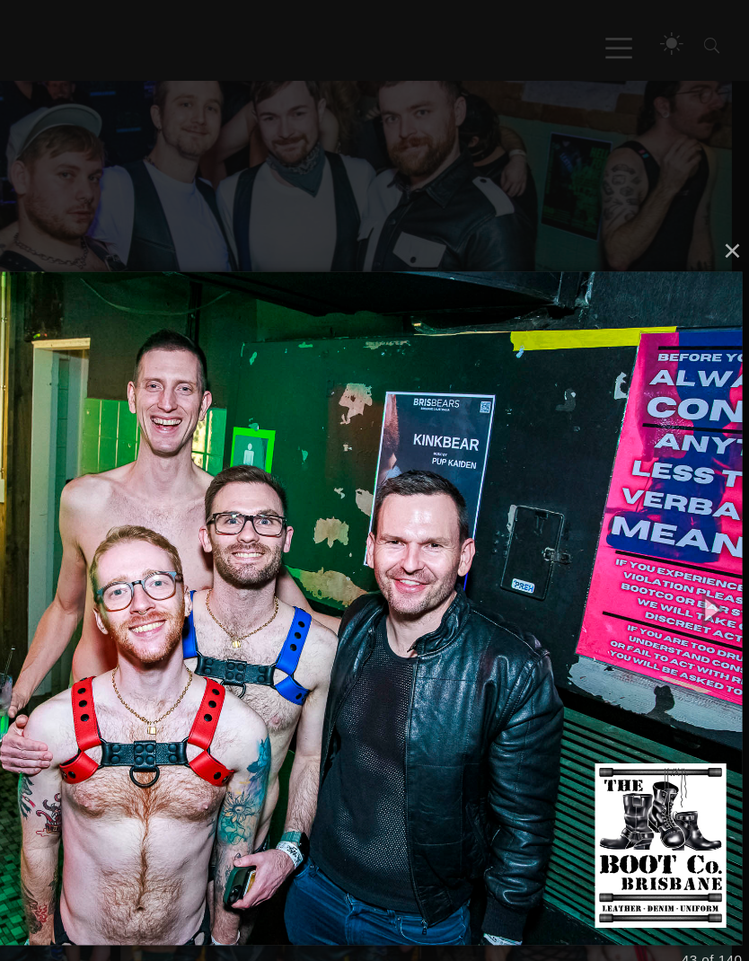
click at [552, 412] on img at bounding box center [374, 476] width 738 height 599
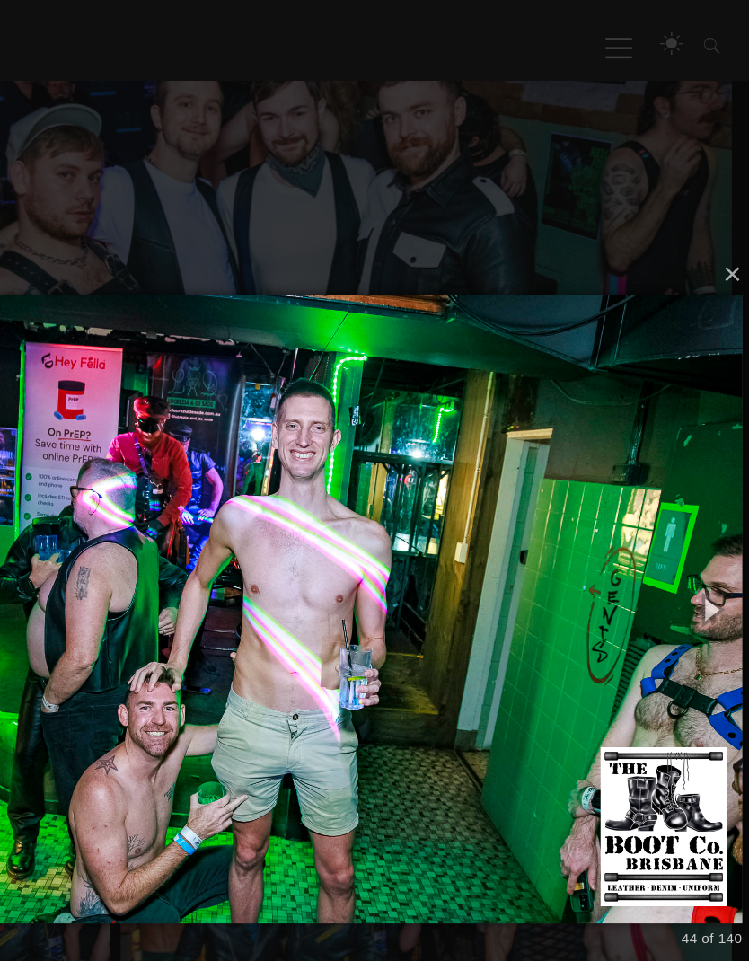
click at [60, 377] on img at bounding box center [374, 477] width 738 height 564
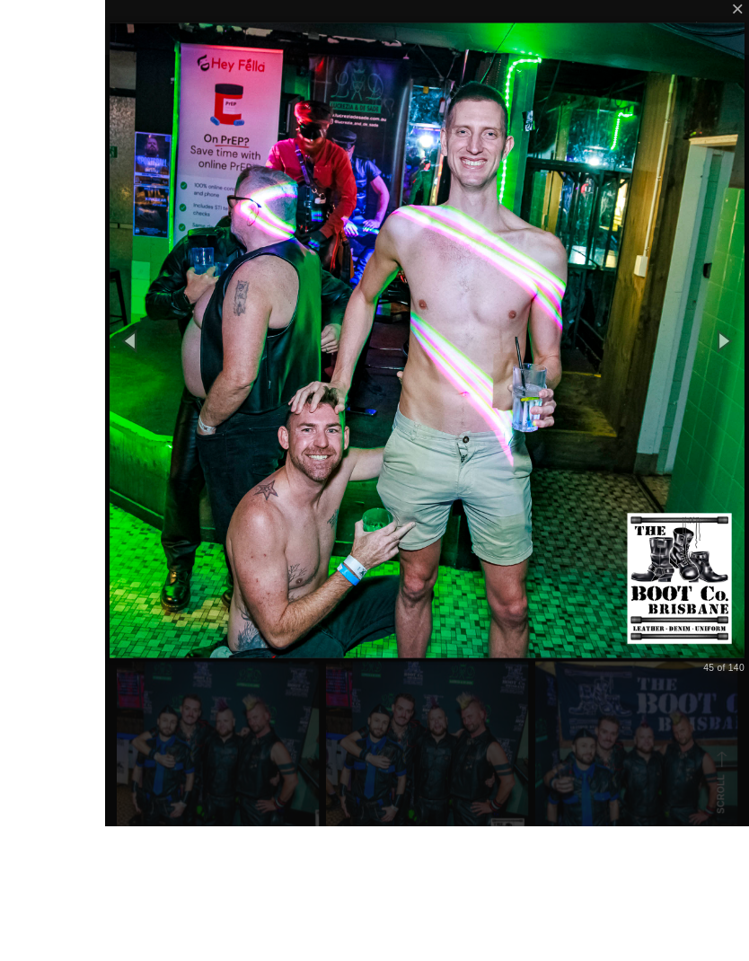
scroll to position [568, 0]
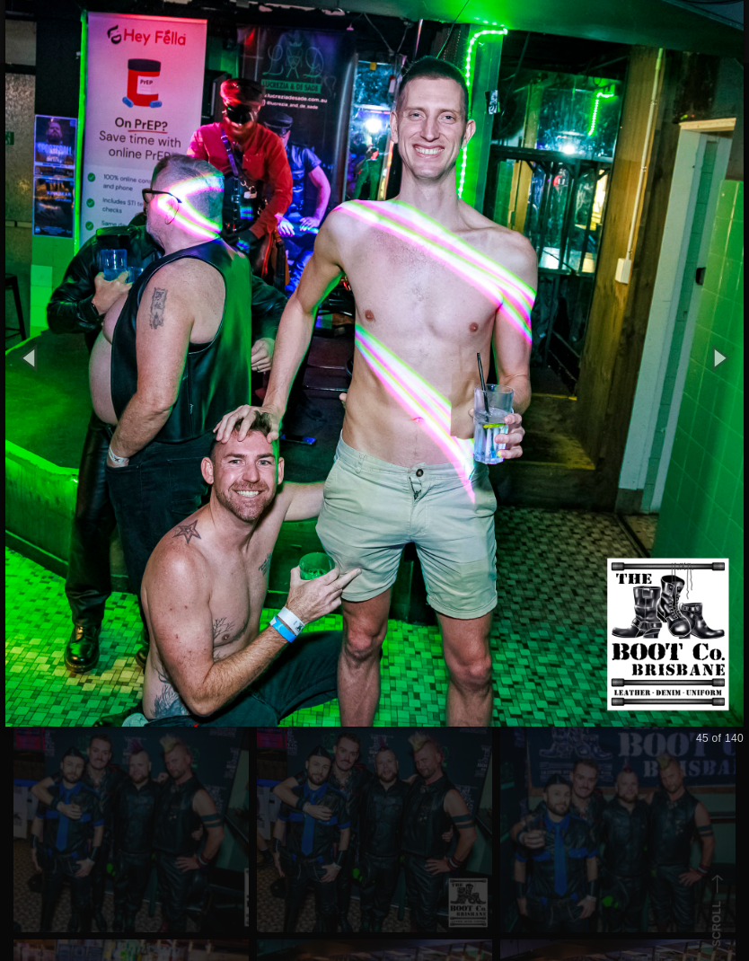
click at [688, 528] on img at bounding box center [374, 357] width 738 height 810
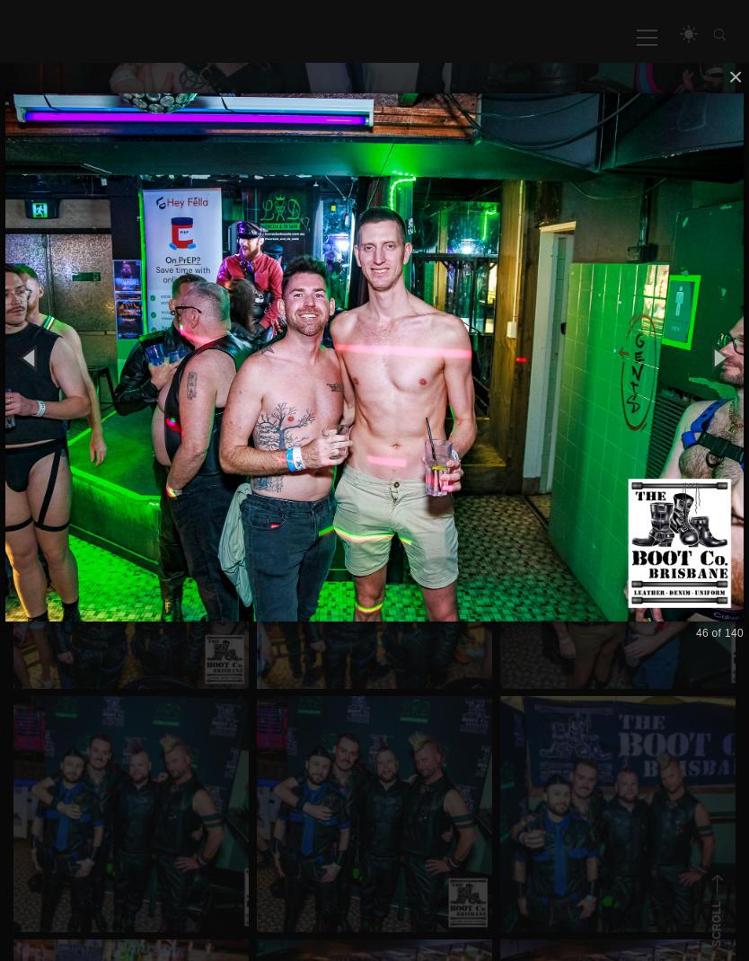
scroll to position [584, 0]
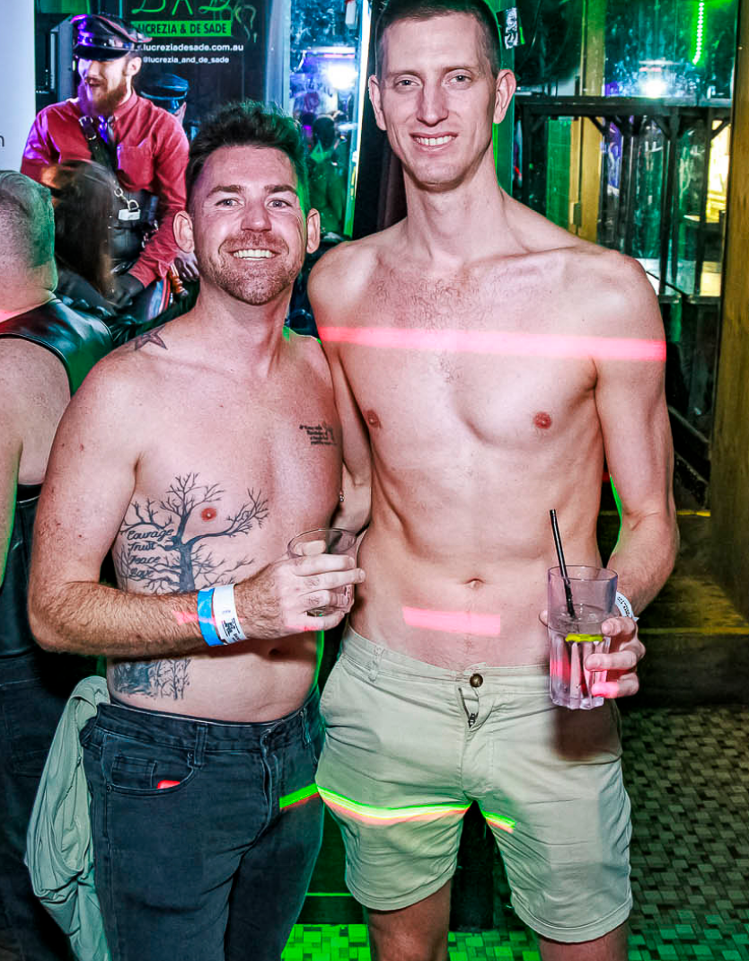
click at [275, 206] on img at bounding box center [374, 304] width 738 height 599
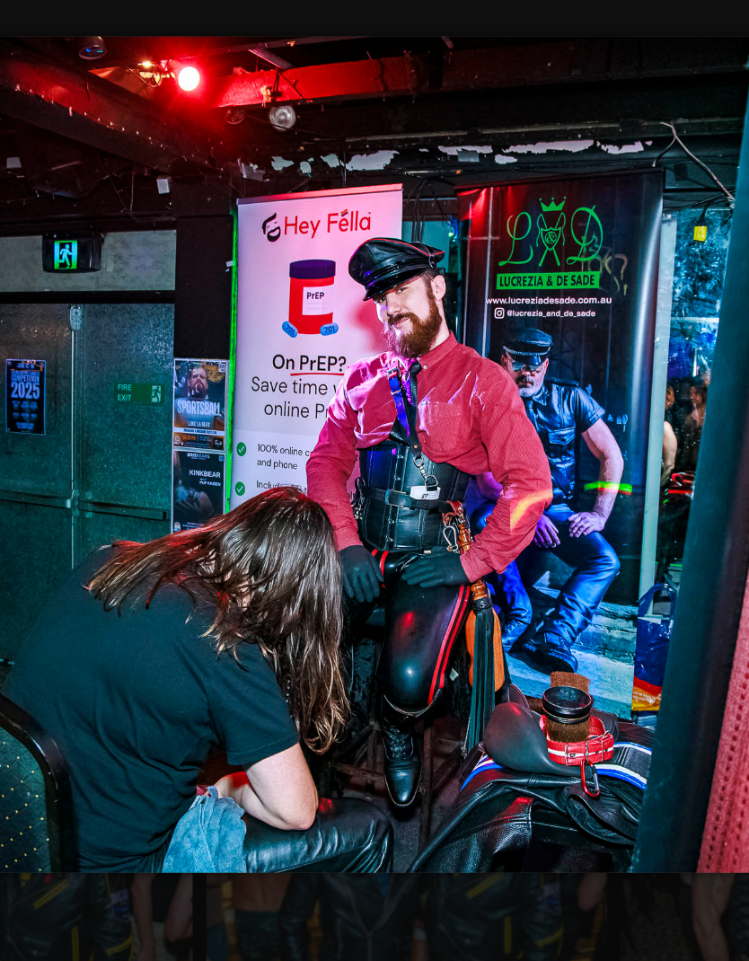
click at [399, 304] on img at bounding box center [374, 305] width 738 height 564
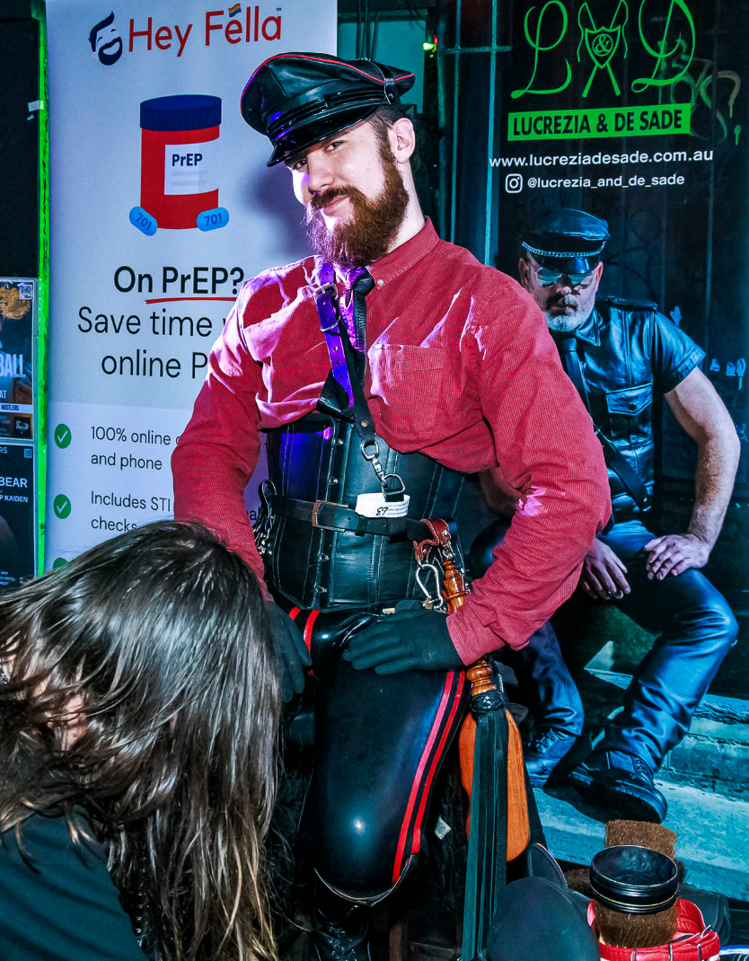
click at [413, 304] on img at bounding box center [374, 305] width 738 height 810
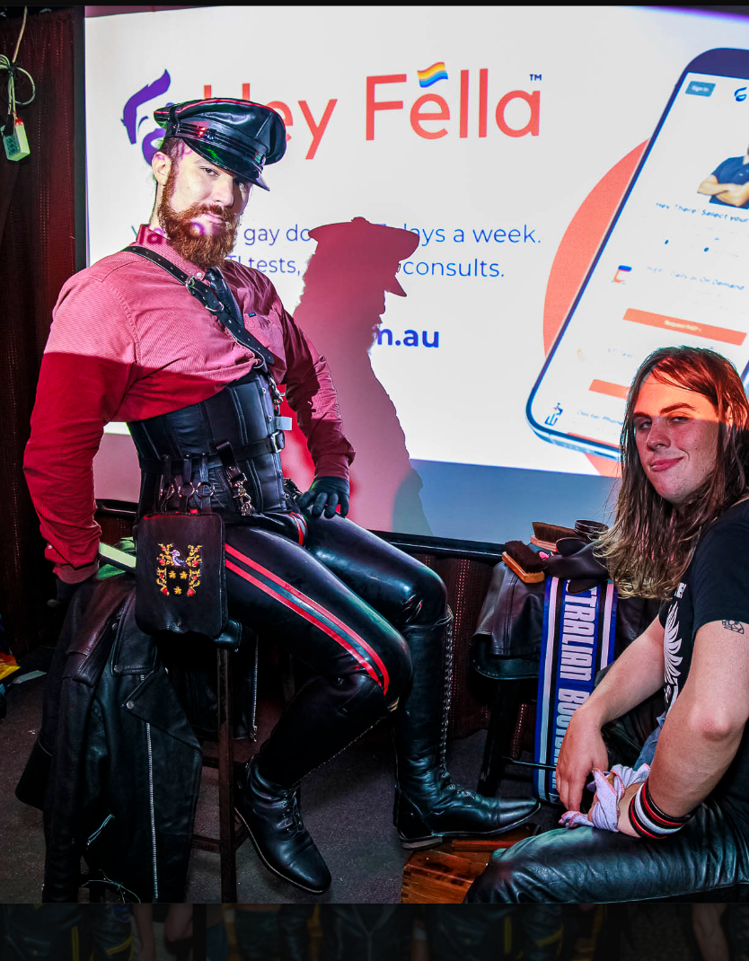
click at [407, 292] on img at bounding box center [374, 304] width 738 height 599
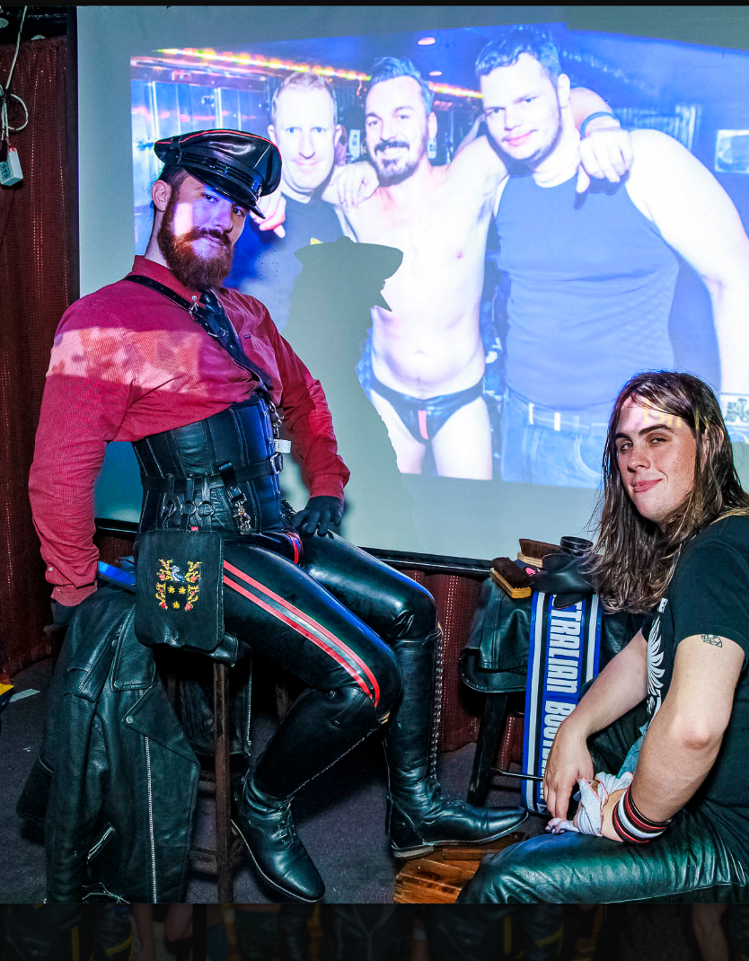
click at [396, 298] on img at bounding box center [374, 304] width 738 height 599
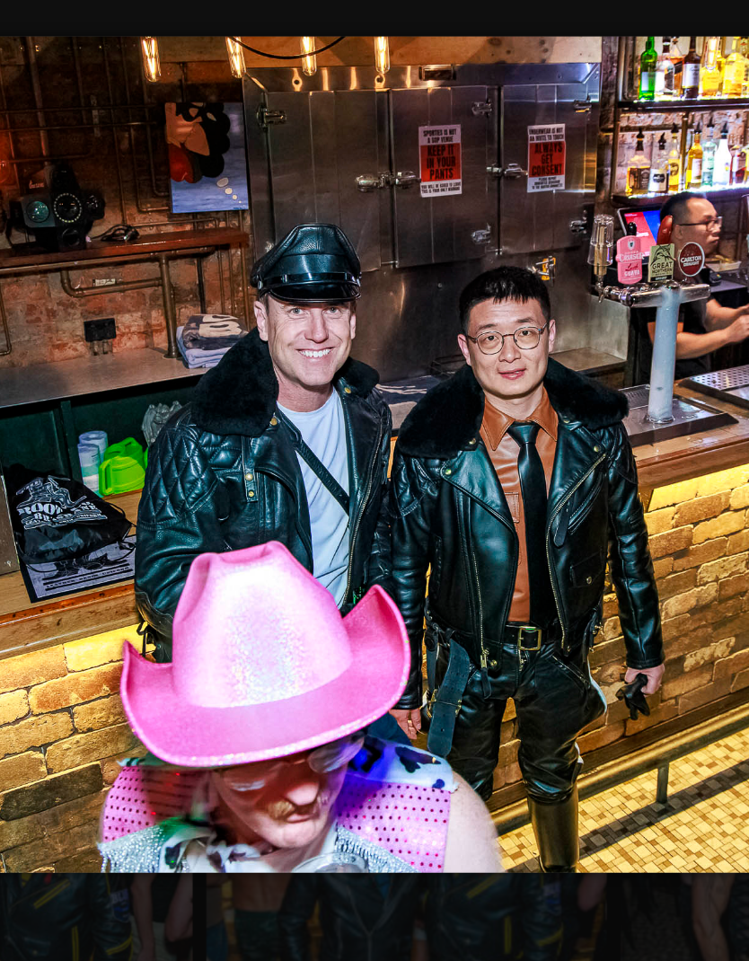
click at [413, 292] on img at bounding box center [374, 305] width 738 height 564
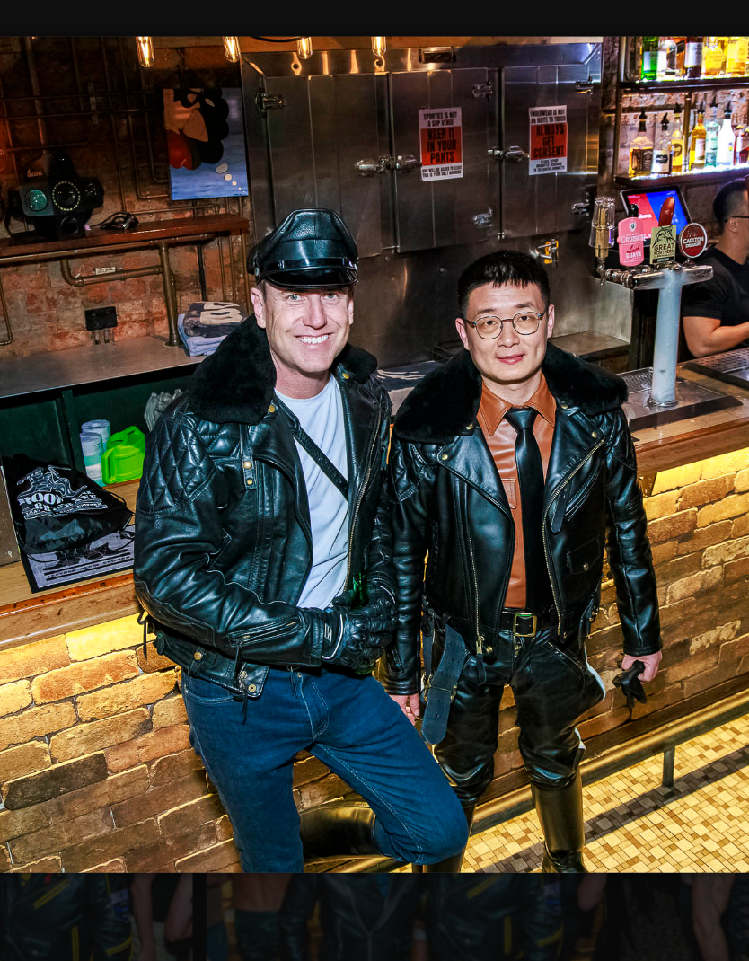
click at [396, 296] on img at bounding box center [374, 305] width 738 height 564
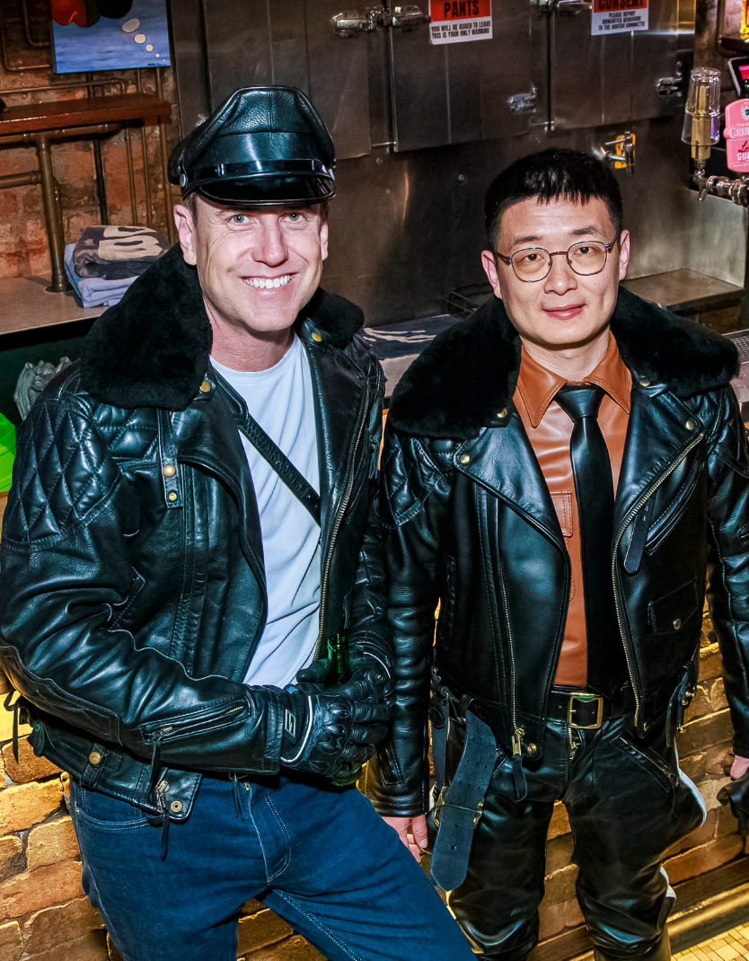
click at [388, 298] on img at bounding box center [374, 305] width 738 height 810
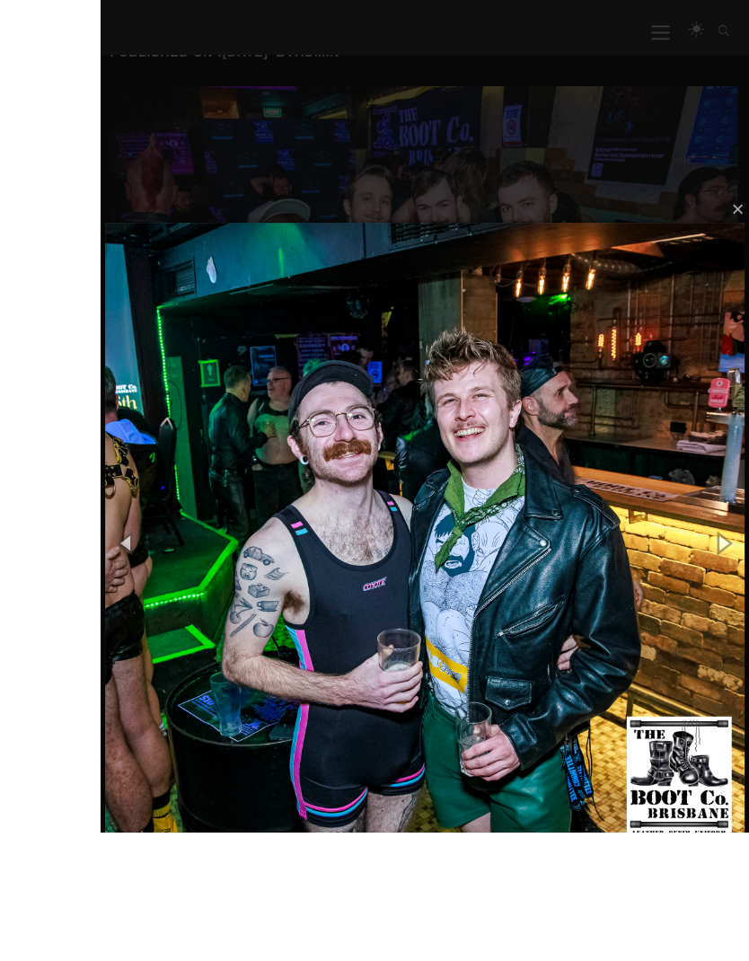
scroll to position [369, 0]
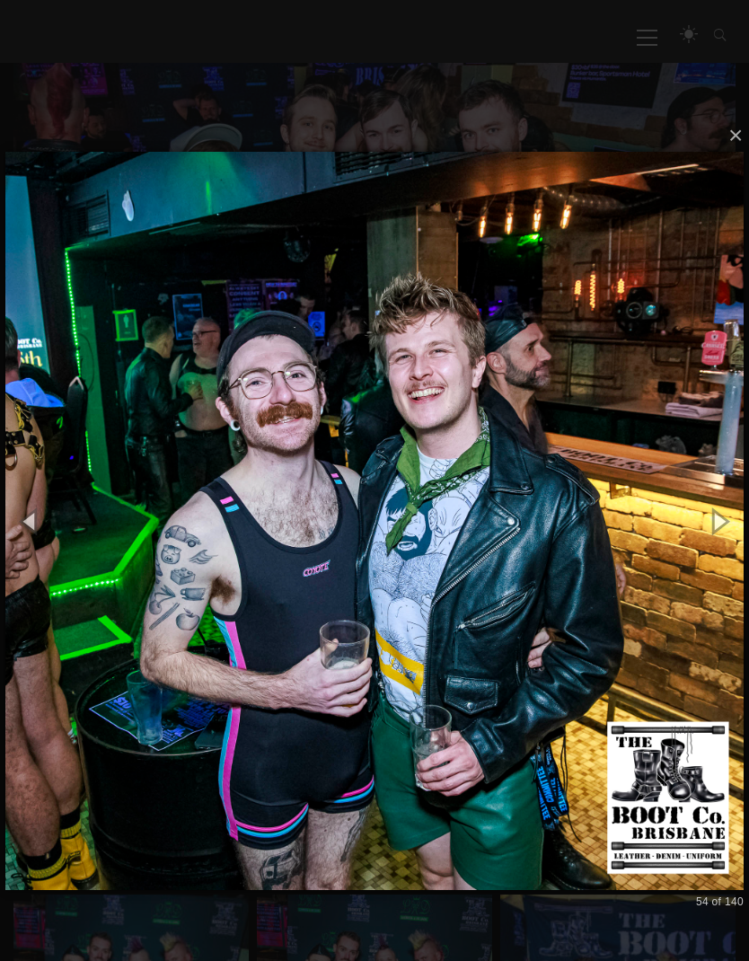
click at [701, 481] on img at bounding box center [374, 521] width 738 height 810
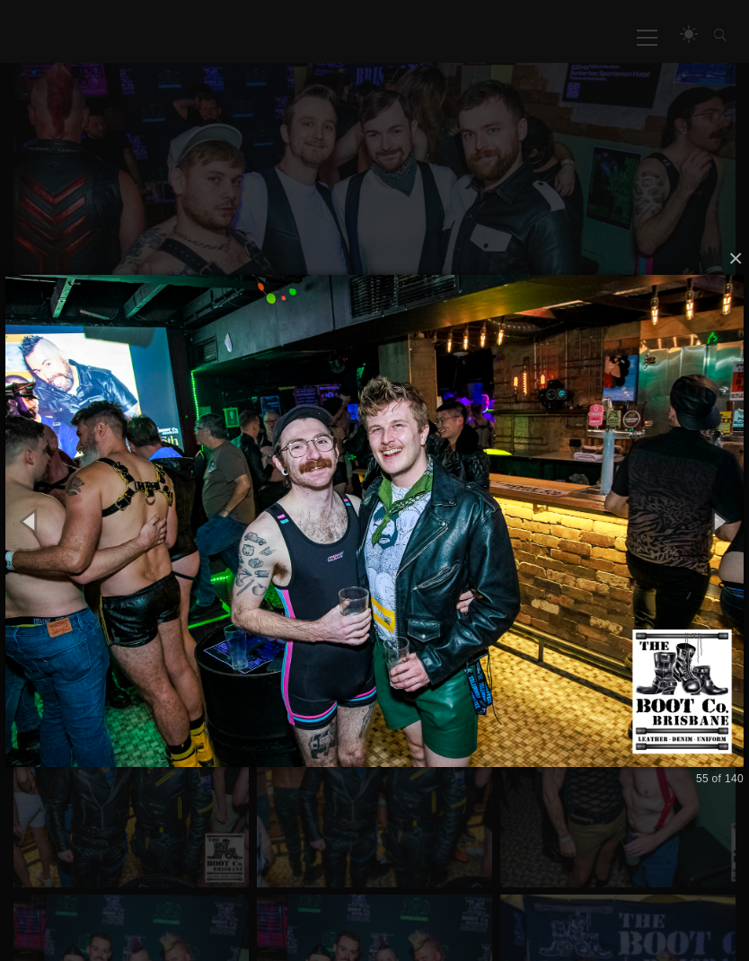
click at [702, 509] on button "button" at bounding box center [719, 521] width 61 height 75
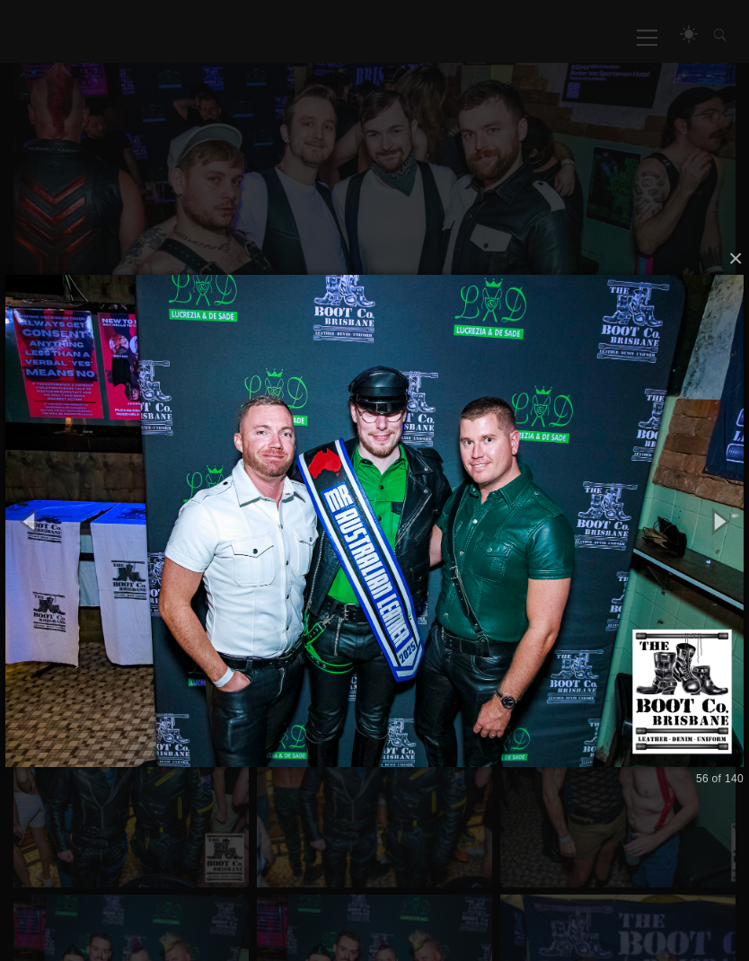
click at [710, 506] on button "button" at bounding box center [719, 521] width 61 height 75
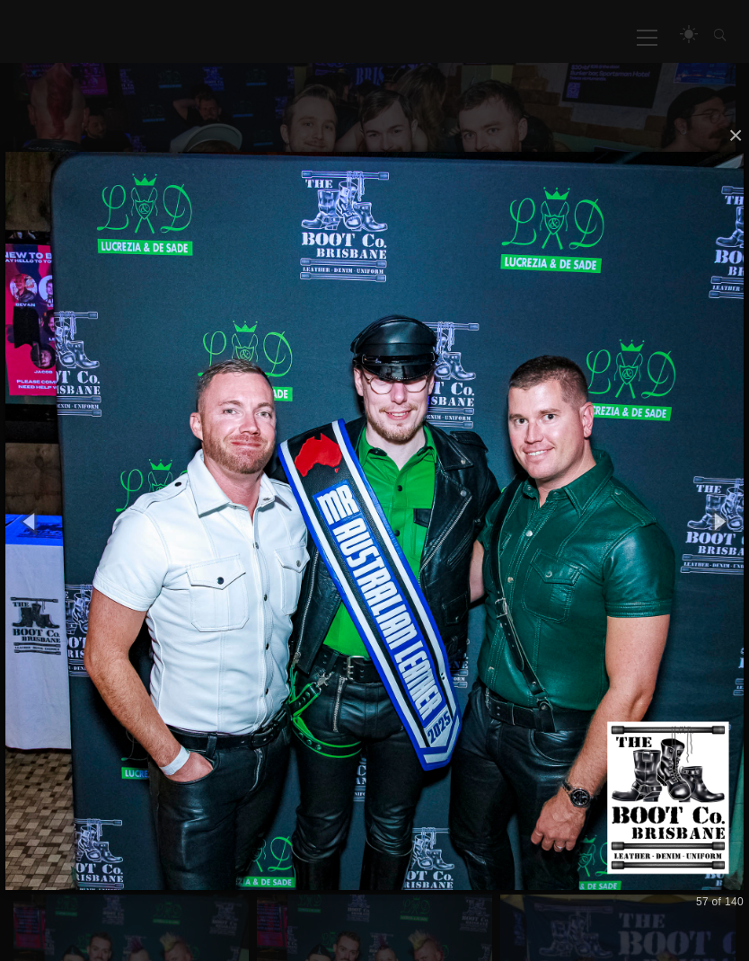
click at [704, 515] on button "button" at bounding box center [719, 521] width 61 height 75
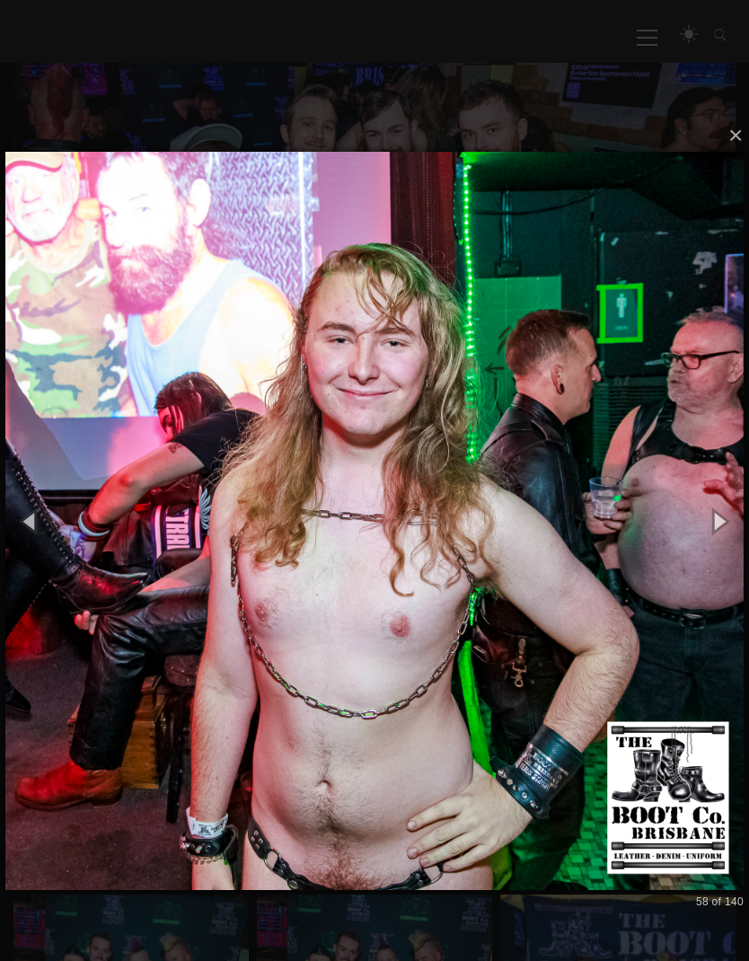
click at [697, 517] on button "button" at bounding box center [719, 521] width 61 height 75
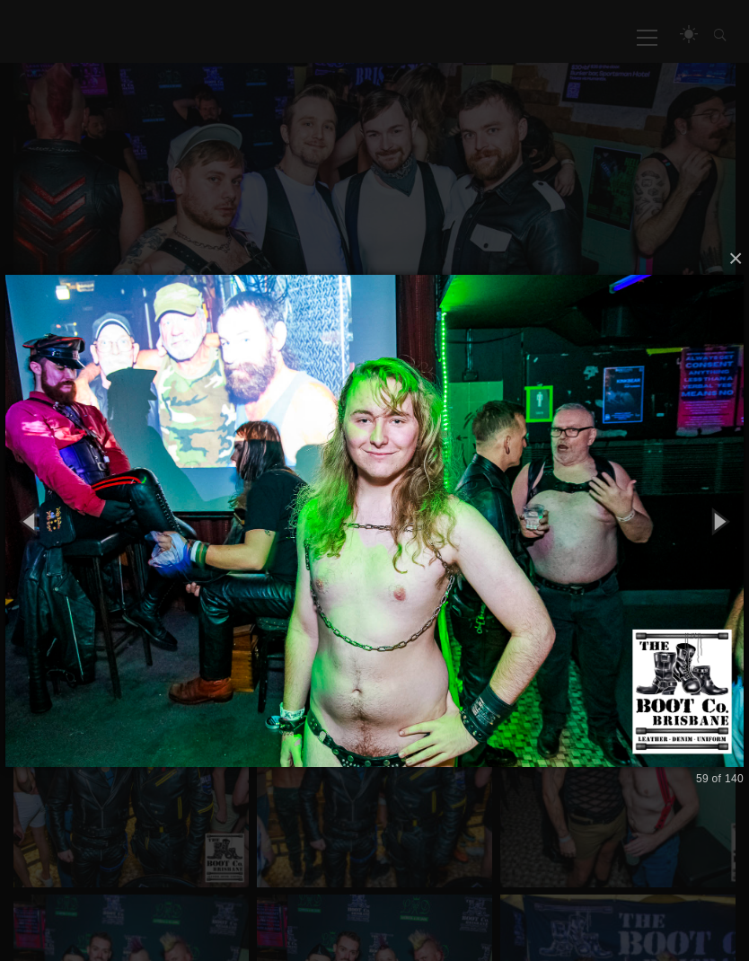
click at [710, 509] on button "button" at bounding box center [719, 521] width 61 height 75
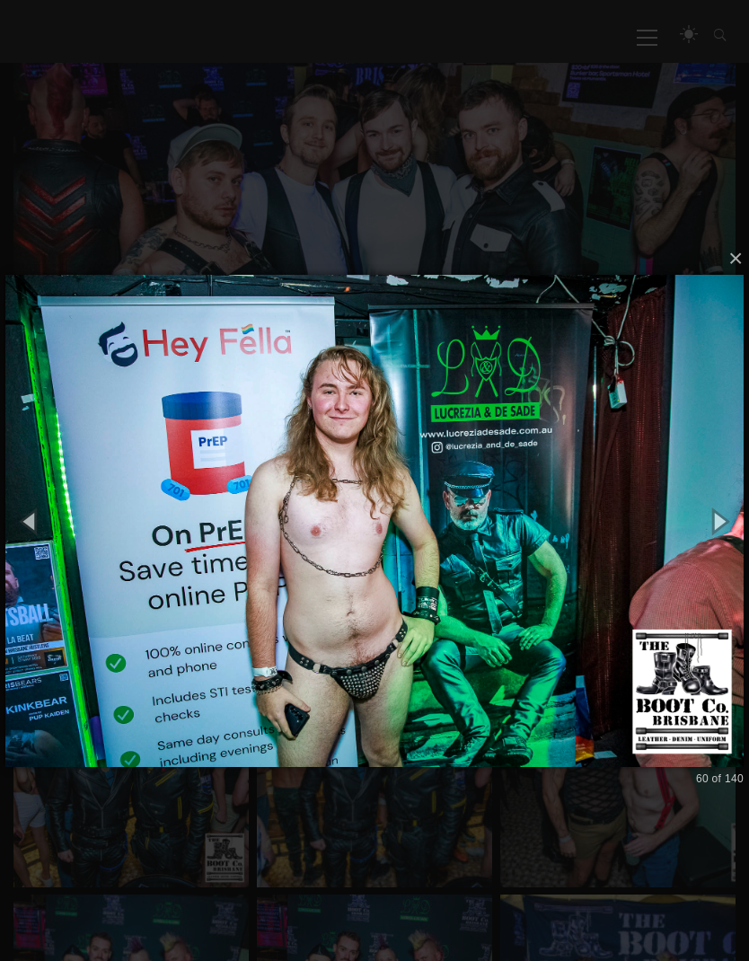
click at [718, 520] on button "button" at bounding box center [719, 521] width 61 height 75
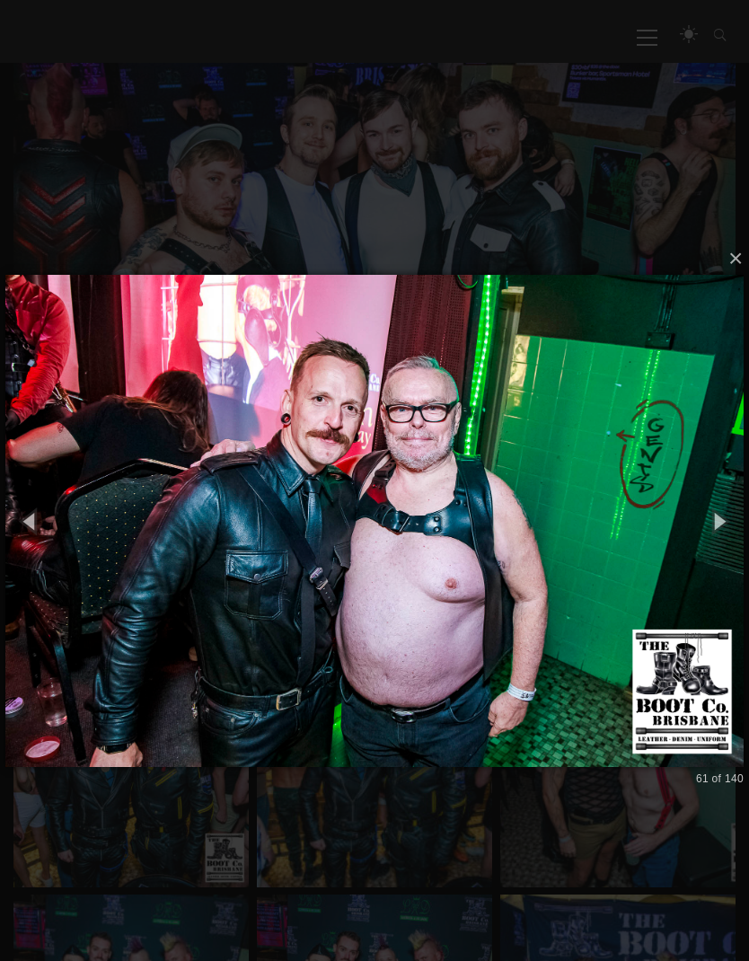
click at [725, 525] on button "button" at bounding box center [719, 521] width 61 height 75
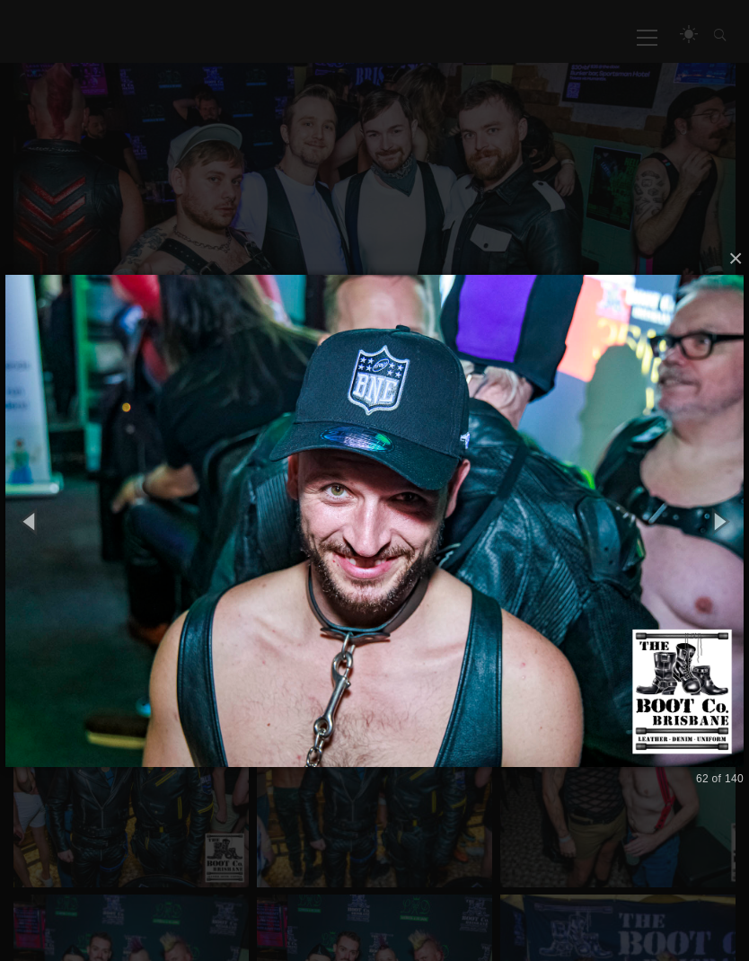
click at [725, 516] on button "button" at bounding box center [719, 521] width 61 height 75
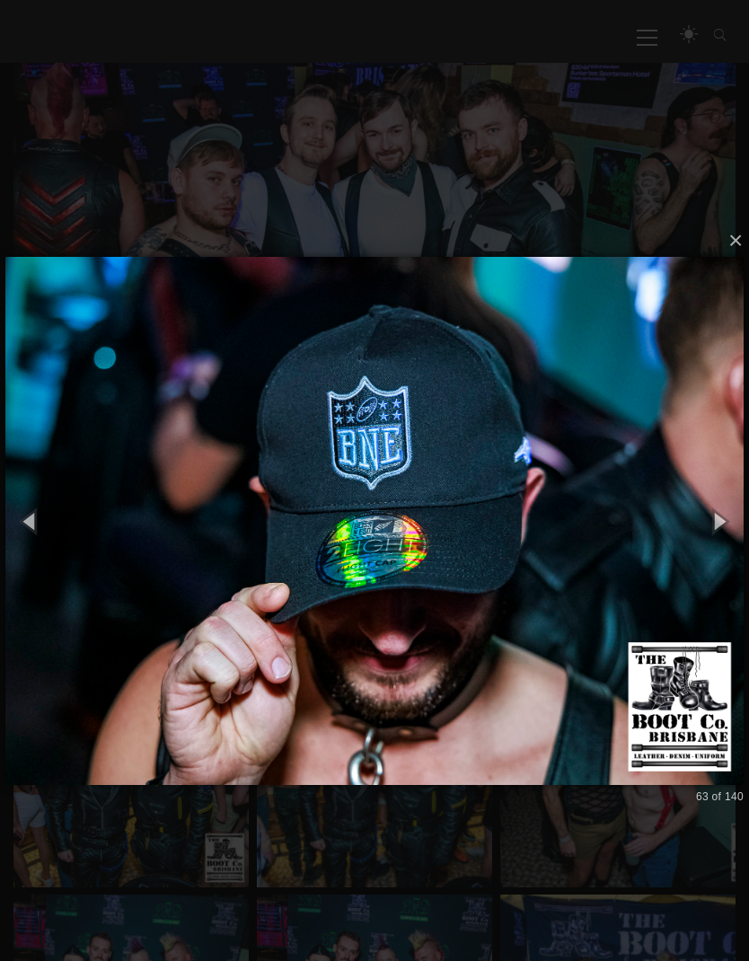
click at [720, 518] on button "button" at bounding box center [719, 521] width 61 height 75
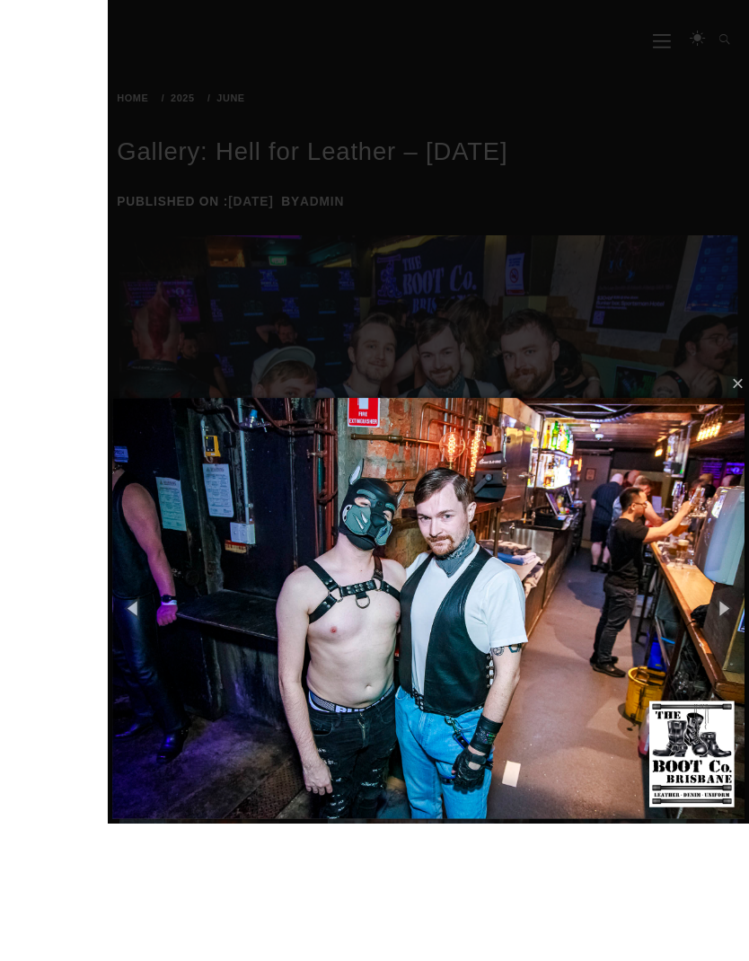
scroll to position [384, 0]
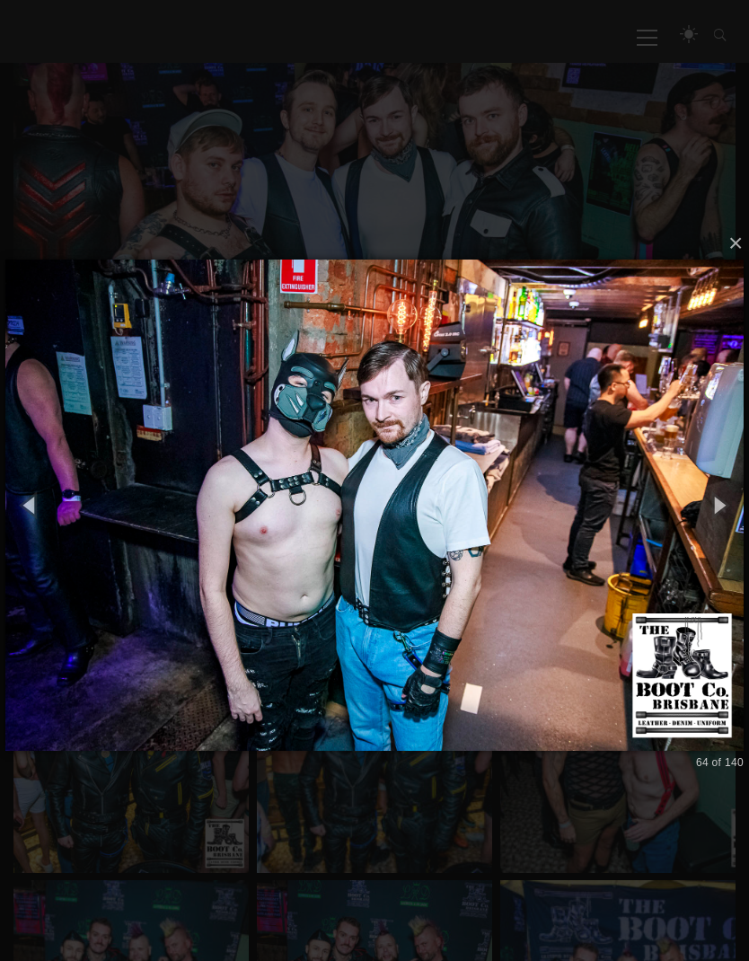
click at [713, 457] on img at bounding box center [374, 506] width 738 height 564
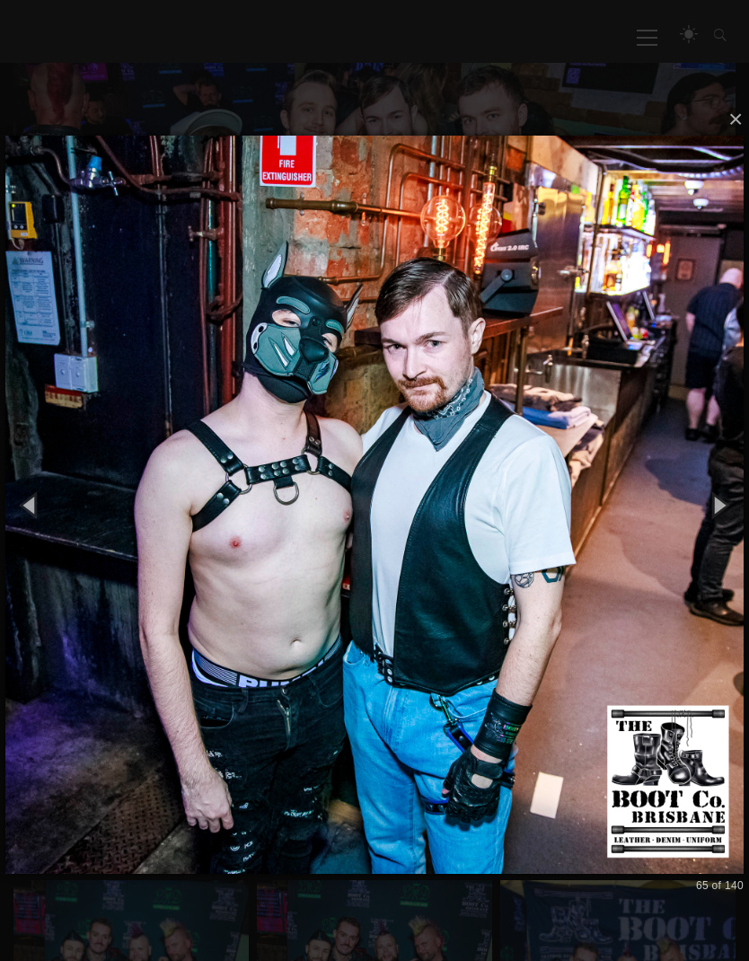
click at [709, 446] on img at bounding box center [374, 505] width 738 height 810
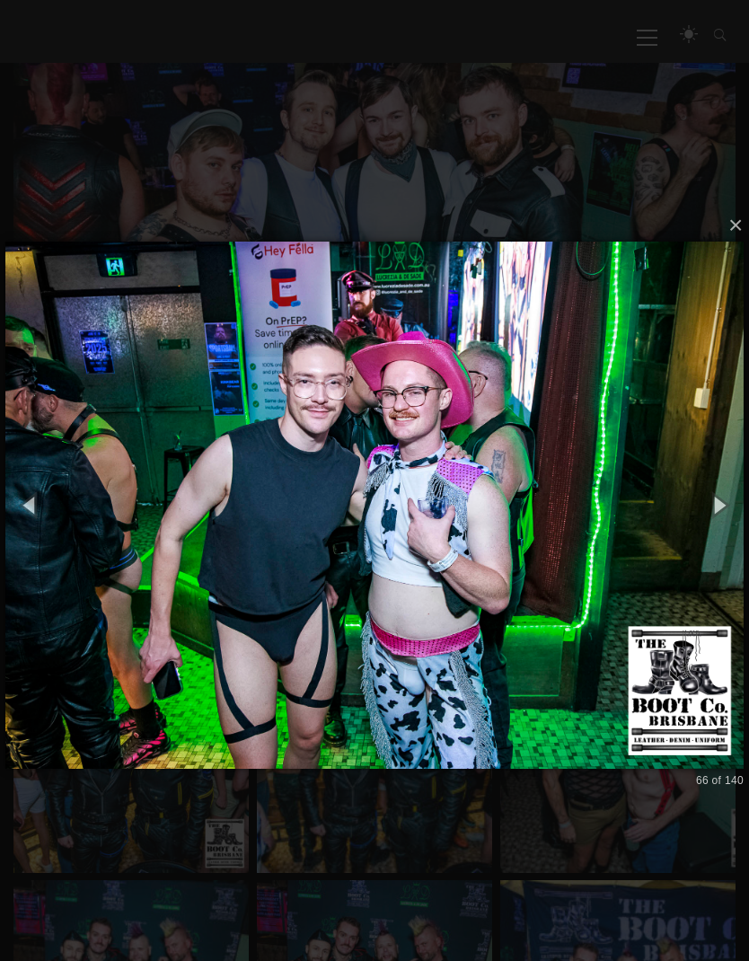
click at [704, 474] on button "button" at bounding box center [719, 505] width 61 height 75
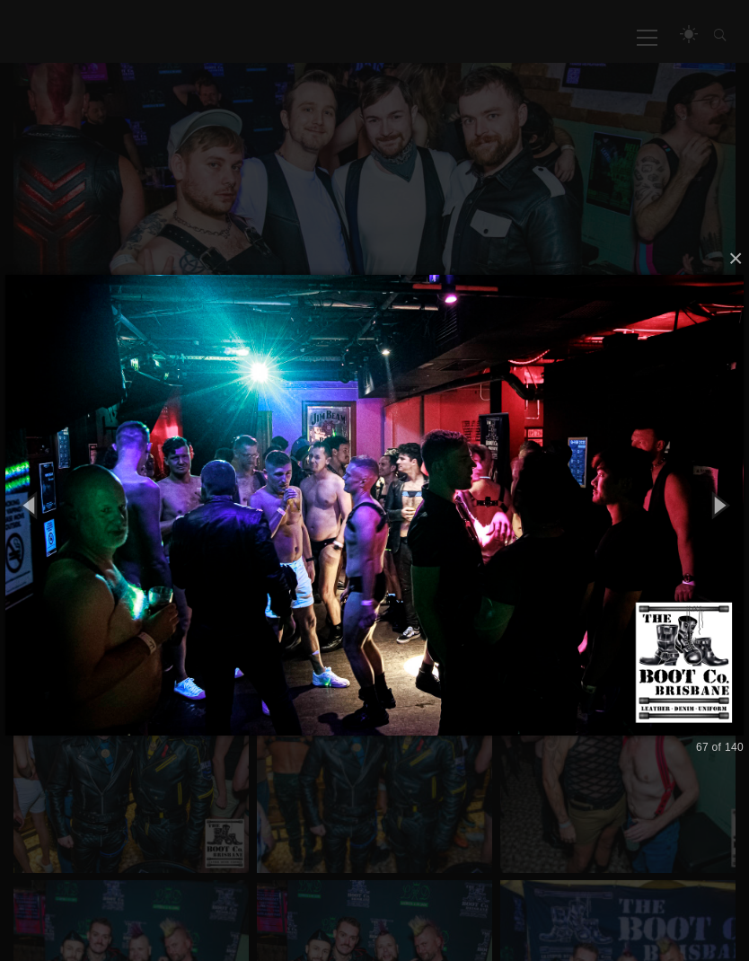
click at [711, 473] on button "button" at bounding box center [719, 505] width 61 height 75
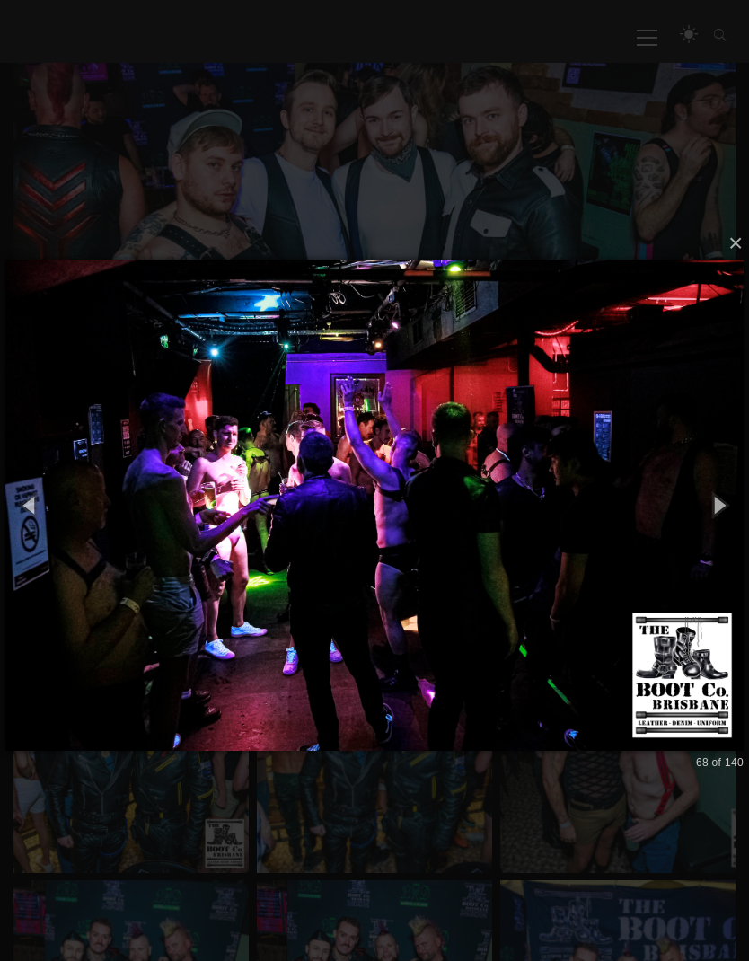
click at [712, 471] on button "button" at bounding box center [719, 505] width 61 height 75
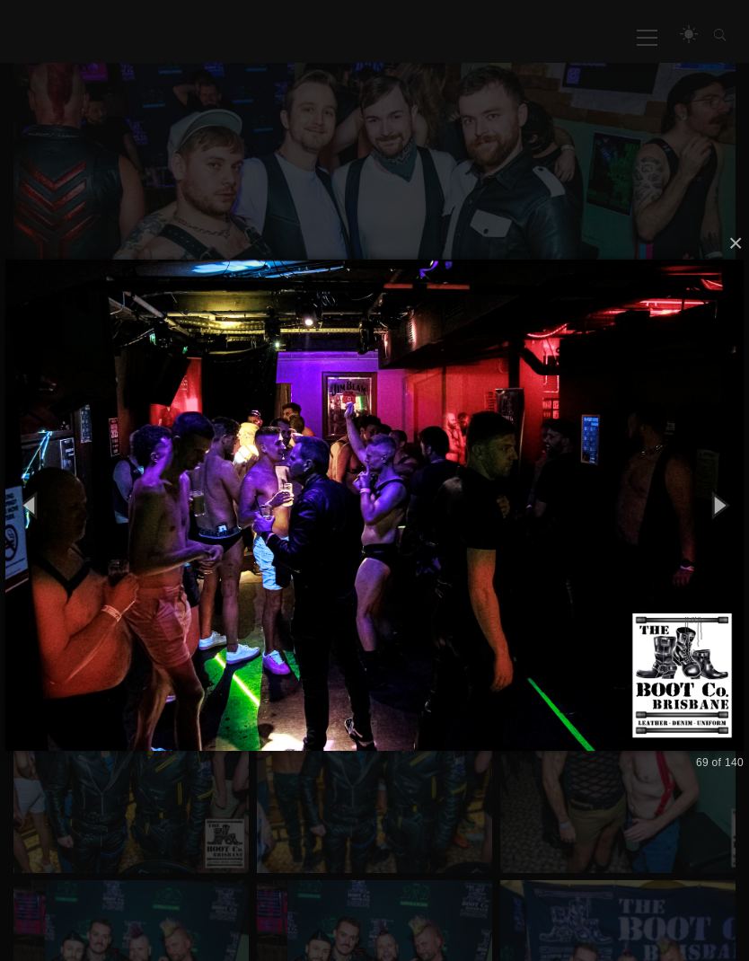
click at [700, 462] on img at bounding box center [374, 506] width 738 height 564
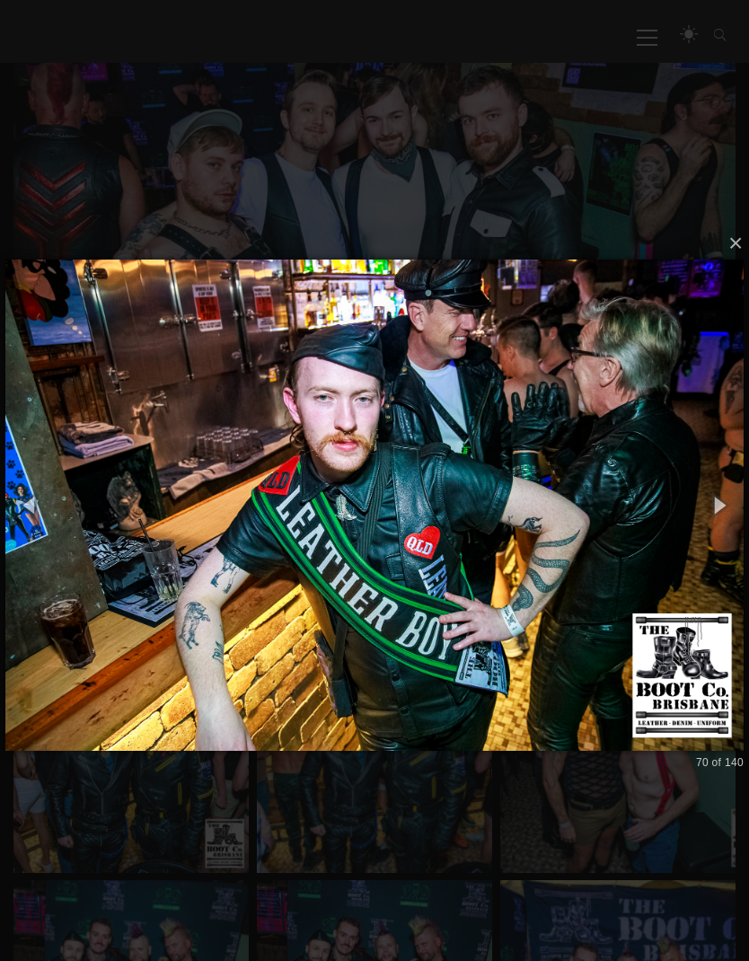
click at [59, 446] on img at bounding box center [374, 506] width 738 height 564
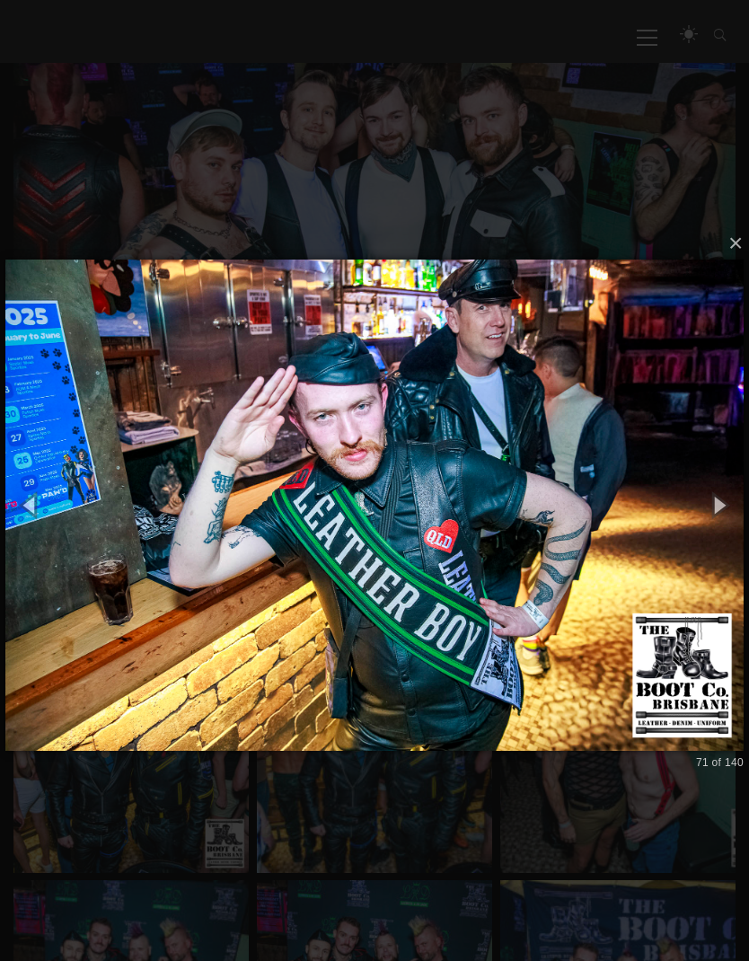
click at [66, 432] on img at bounding box center [374, 506] width 738 height 564
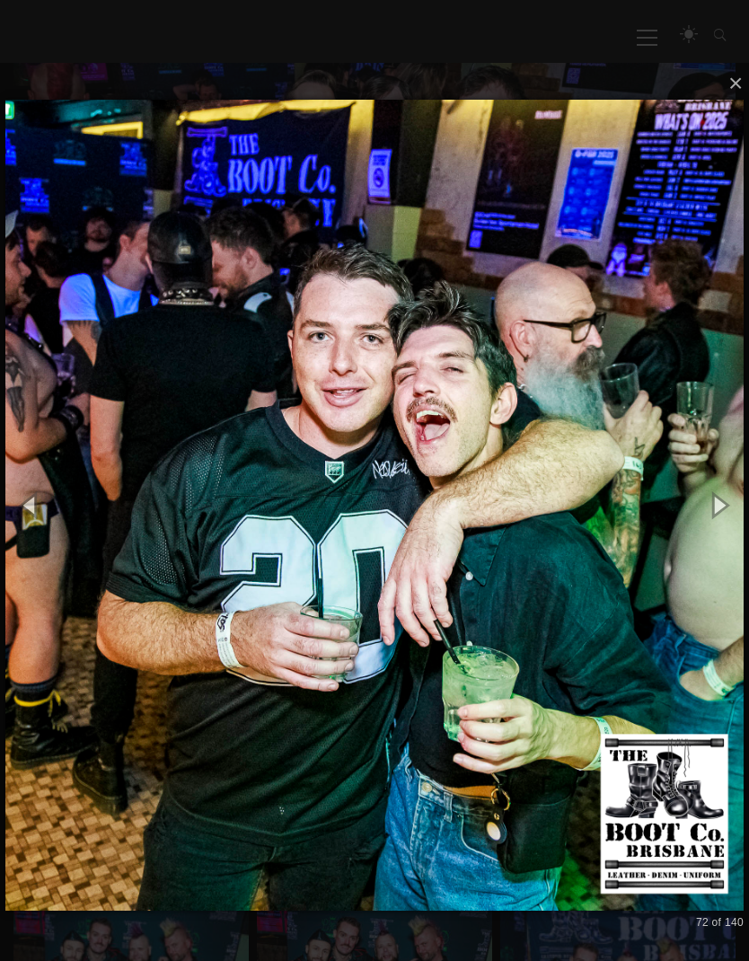
click at [40, 482] on button "button" at bounding box center [30, 505] width 61 height 75
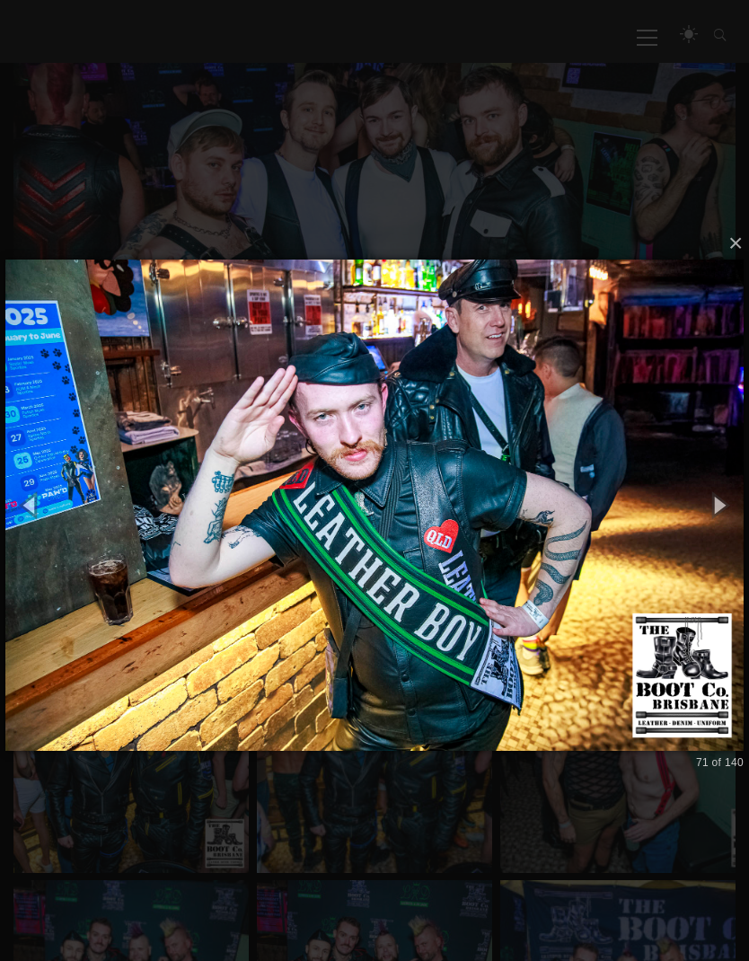
click at [40, 464] on img at bounding box center [374, 506] width 738 height 564
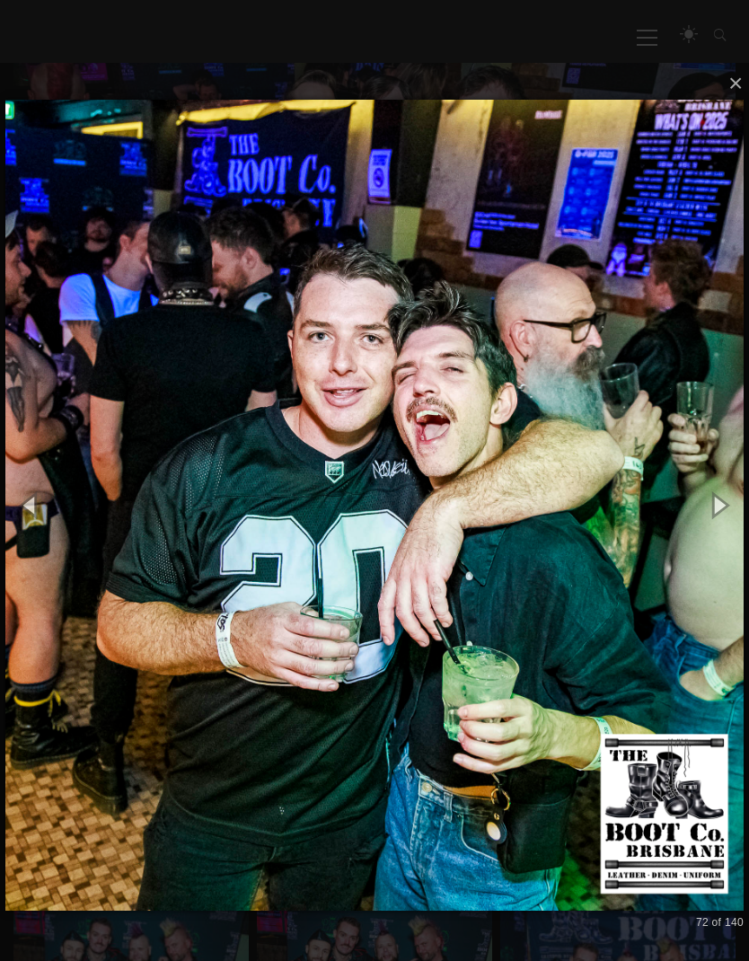
click at [707, 515] on button "button" at bounding box center [719, 505] width 61 height 75
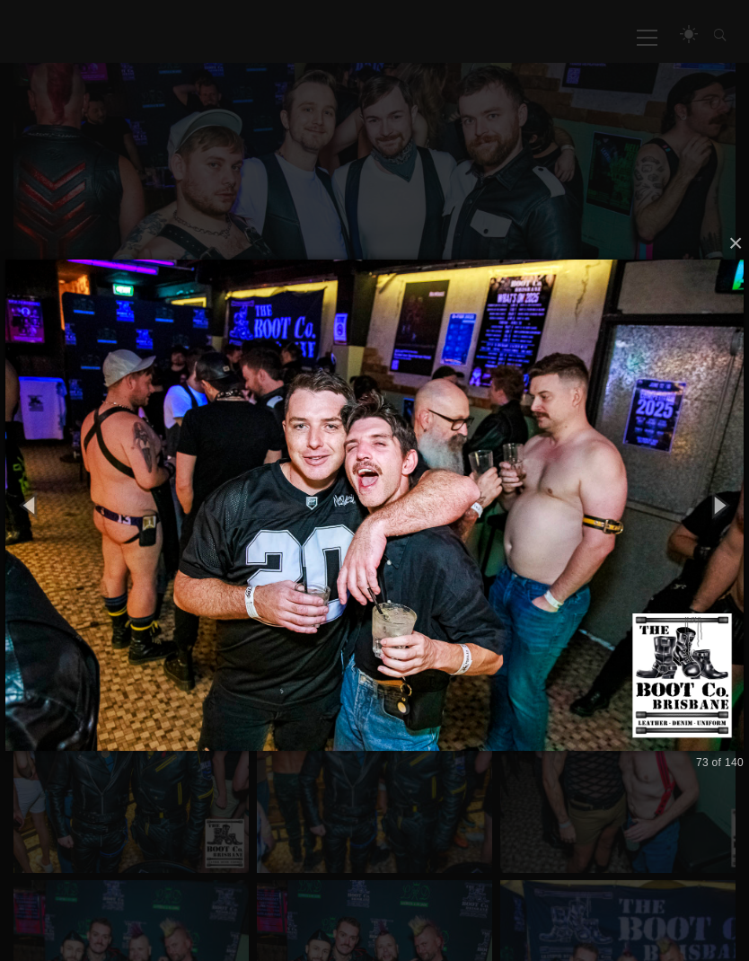
click at [693, 525] on button "button" at bounding box center [719, 505] width 61 height 75
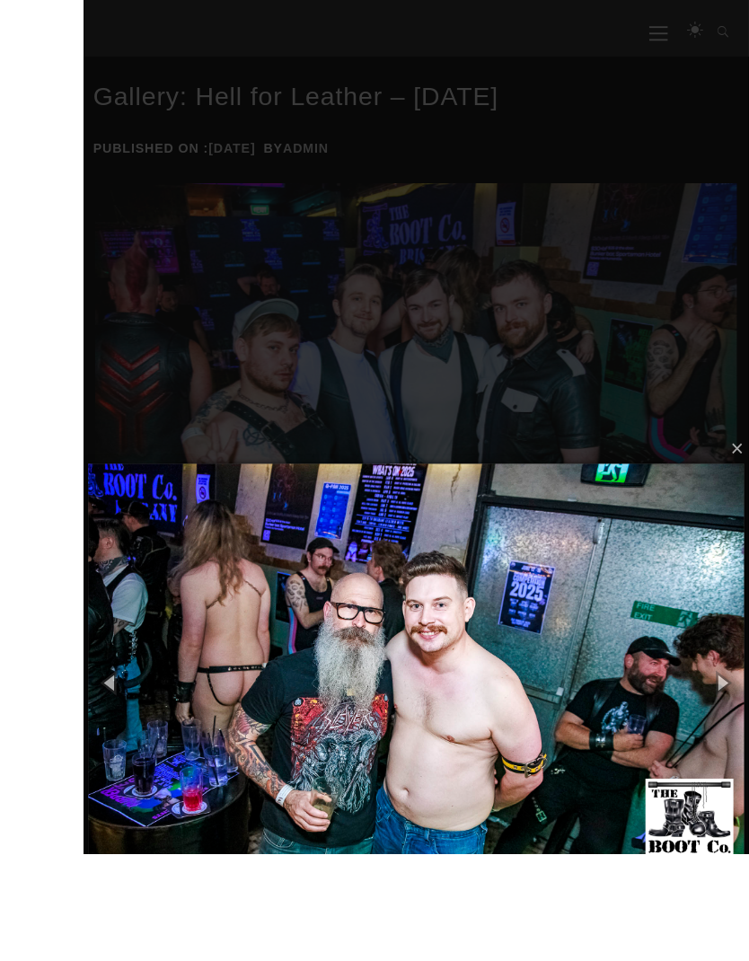
scroll to position [327, 0]
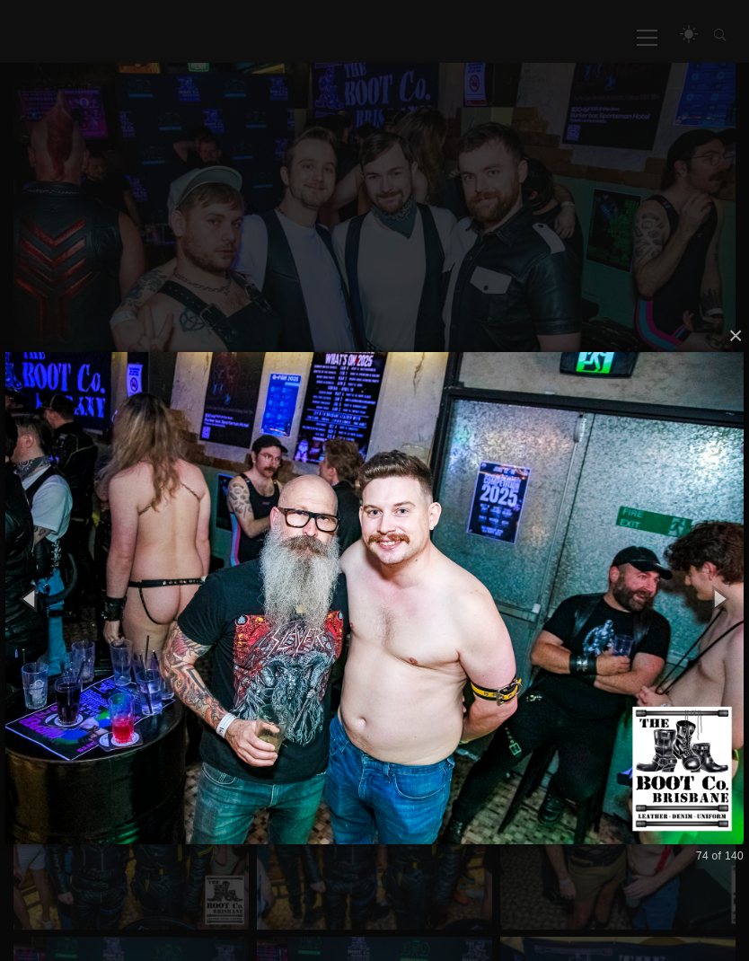
click at [699, 597] on button "button" at bounding box center [719, 598] width 61 height 75
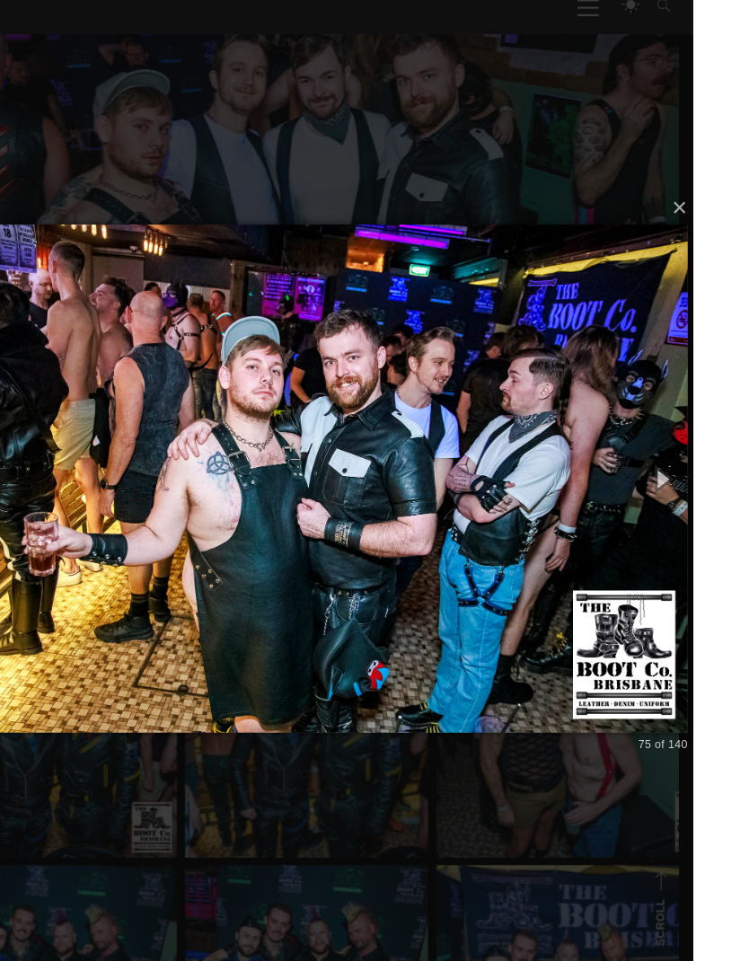
scroll to position [398, 0]
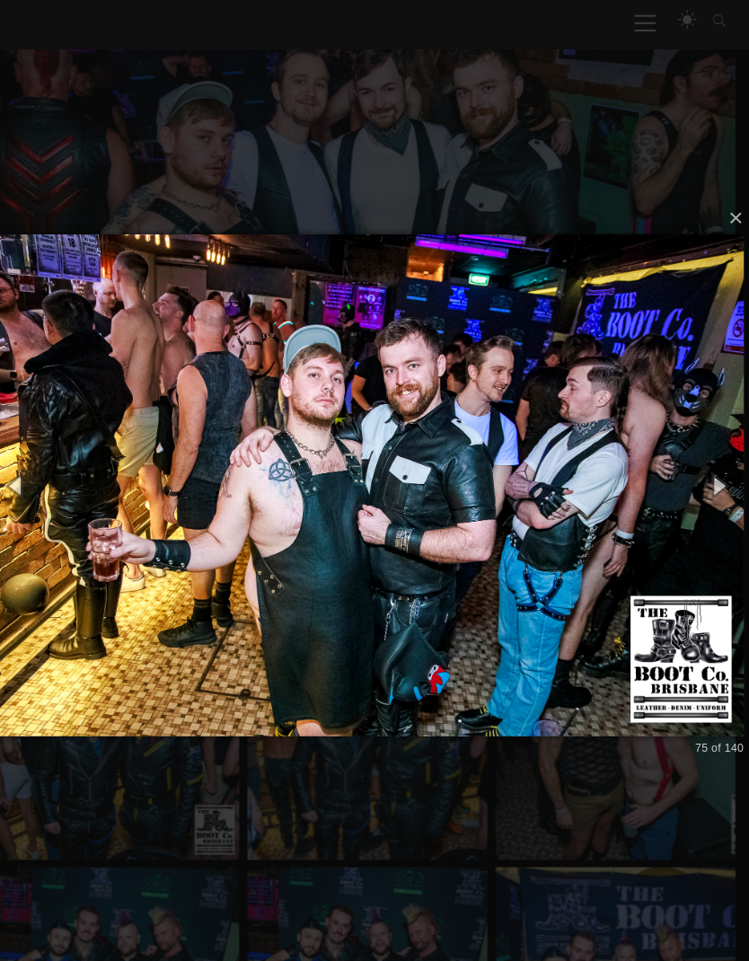
click at [696, 481] on button "button" at bounding box center [719, 491] width 61 height 75
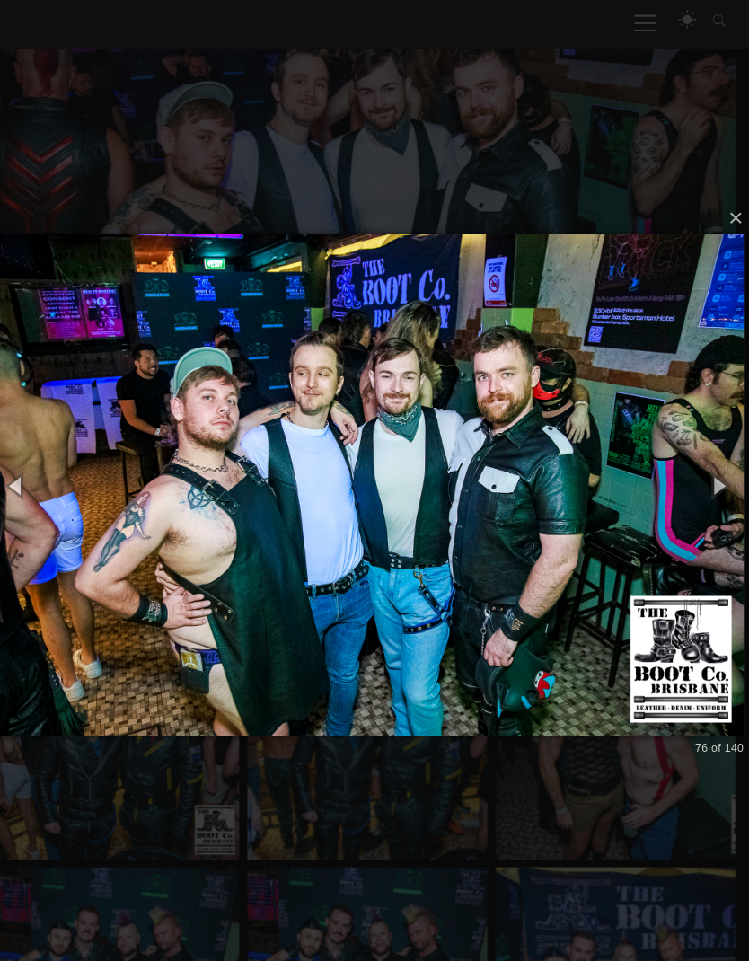
click at [705, 481] on button "button" at bounding box center [719, 491] width 61 height 75
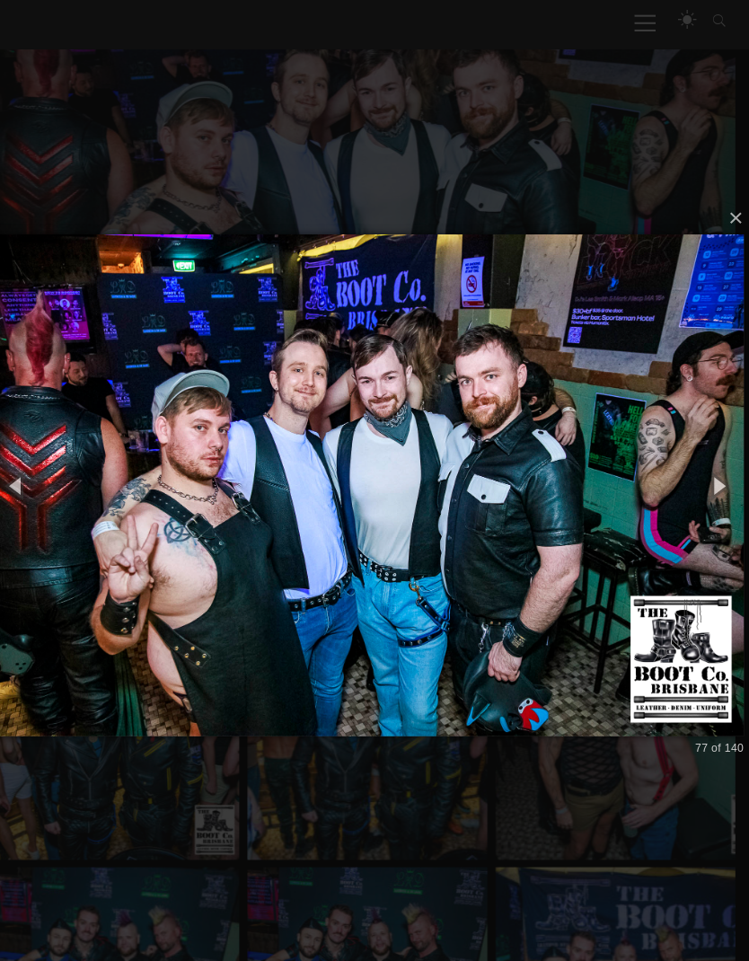
click at [696, 483] on button "button" at bounding box center [719, 491] width 61 height 75
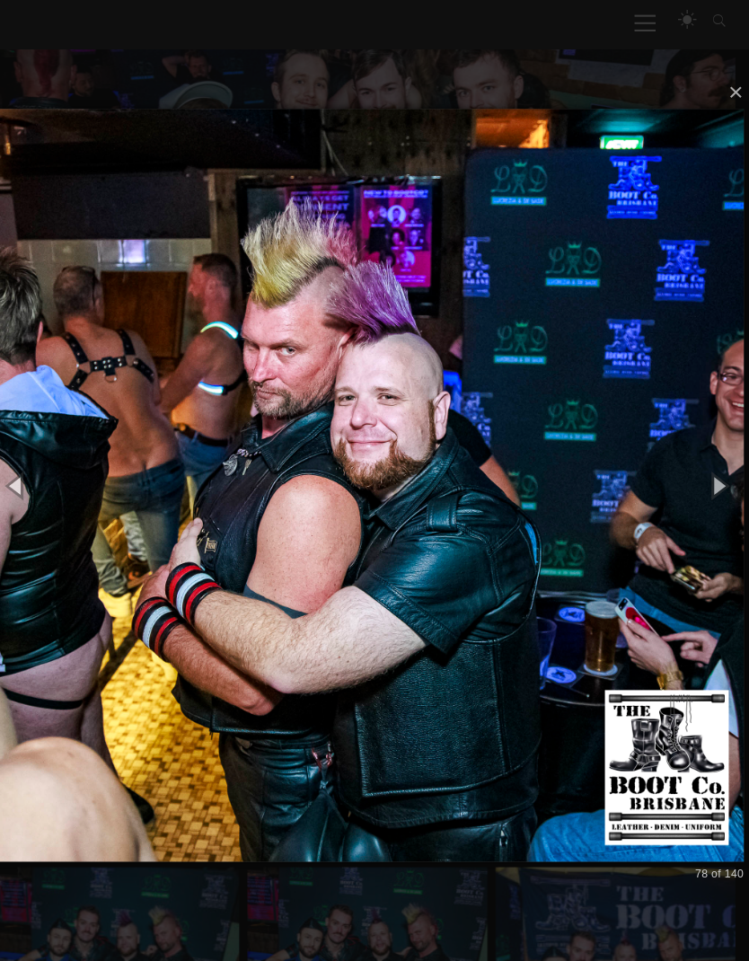
click at [709, 488] on button "button" at bounding box center [719, 491] width 61 height 75
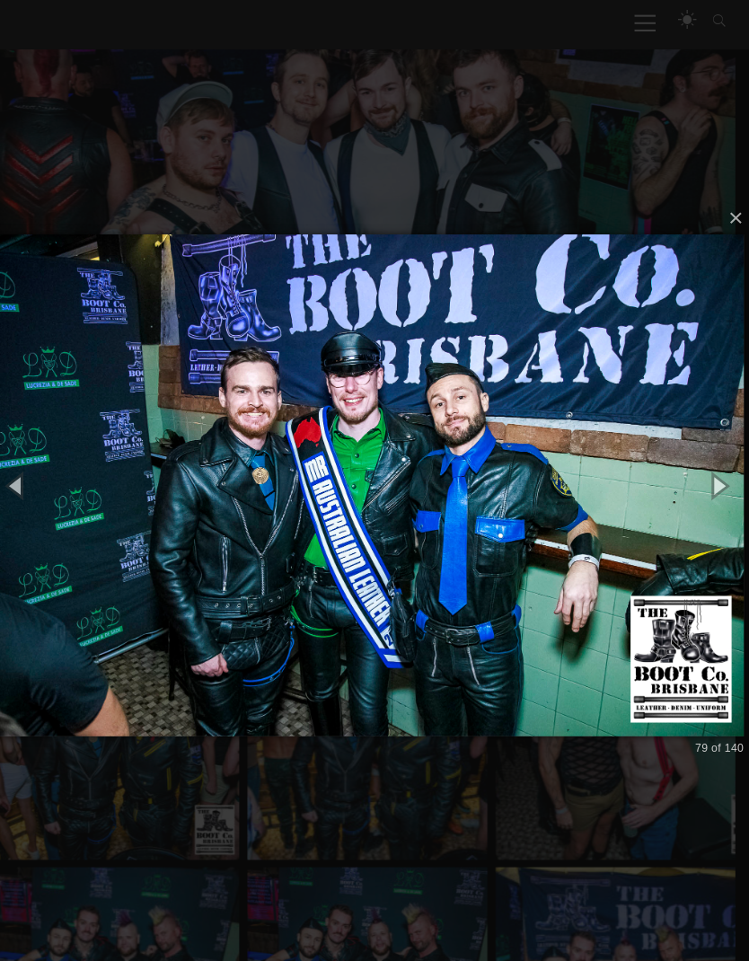
click at [707, 479] on button "button" at bounding box center [719, 491] width 61 height 75
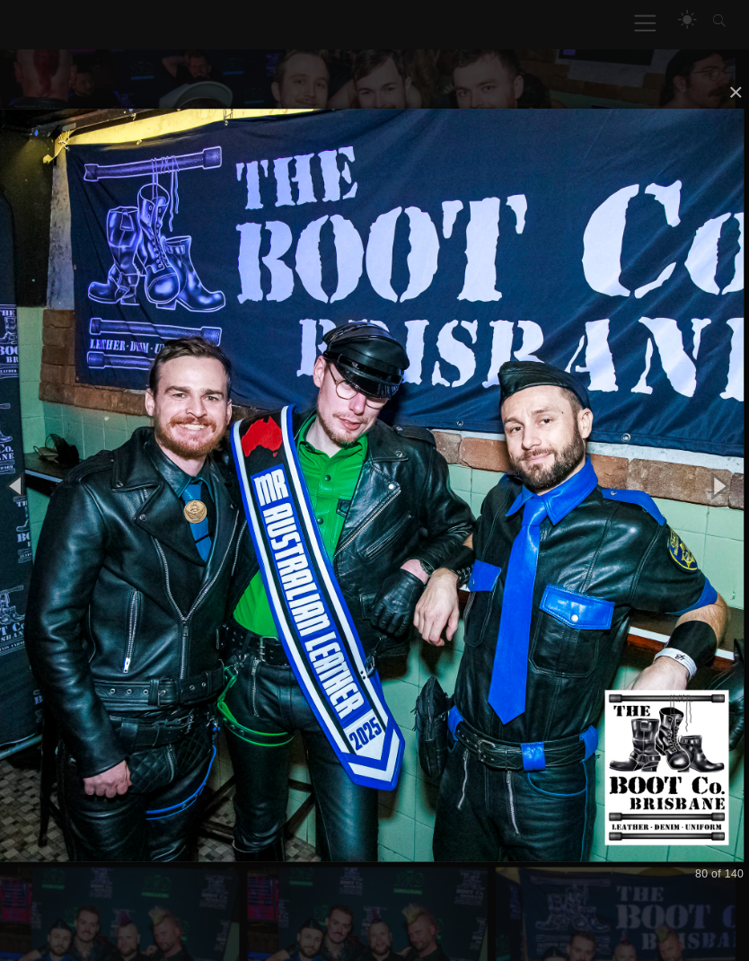
click at [695, 477] on button "button" at bounding box center [719, 491] width 61 height 75
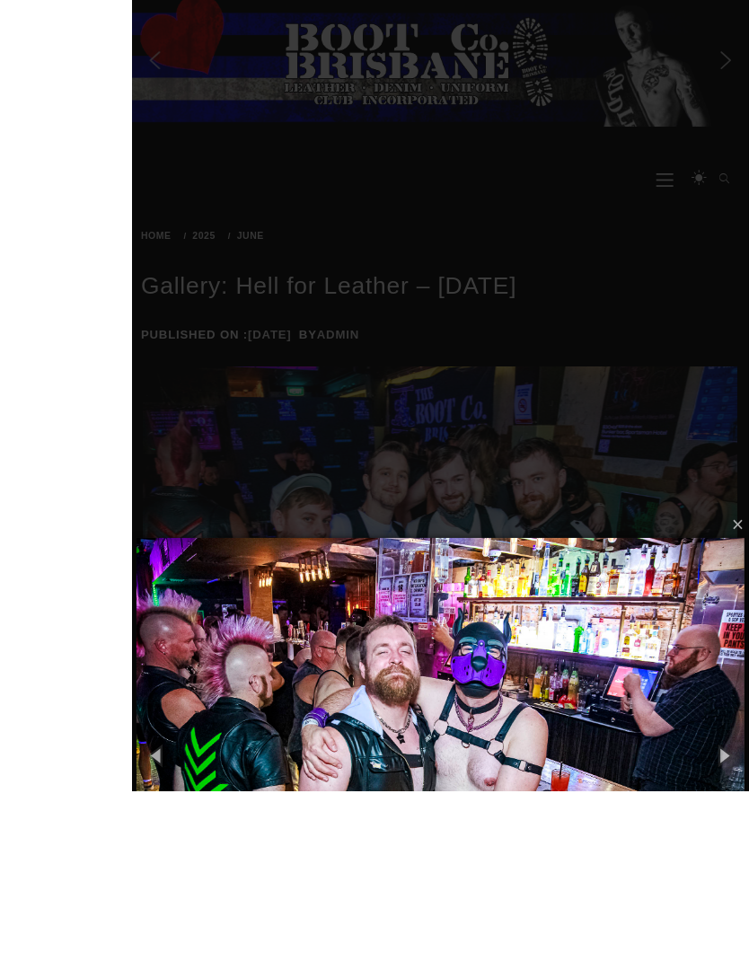
scroll to position [287, 0]
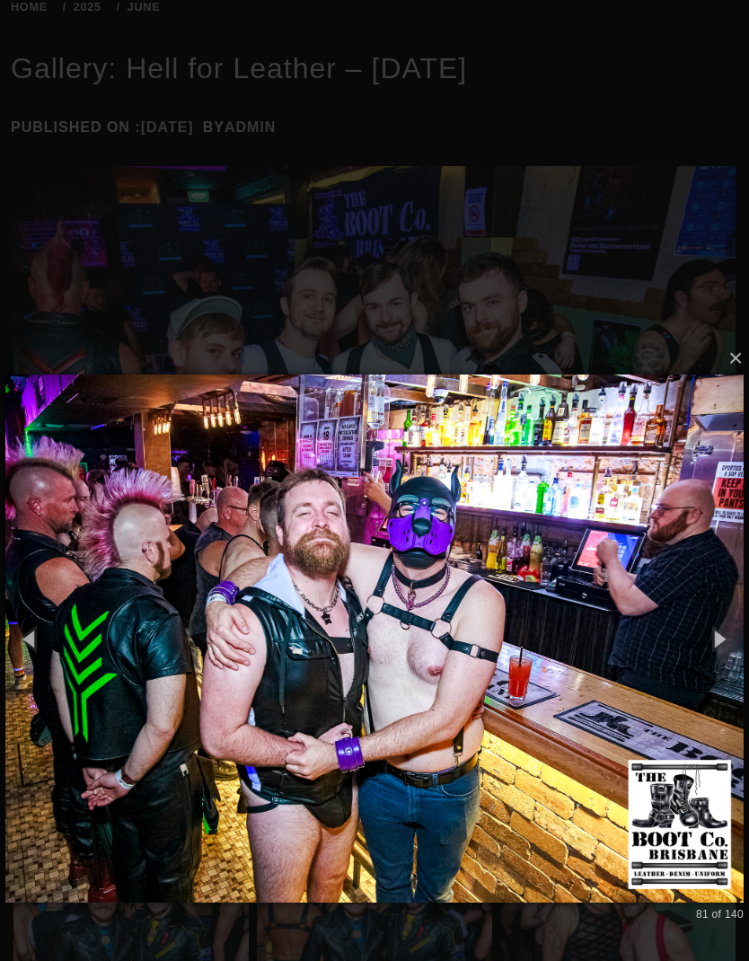
click at [703, 633] on button "button" at bounding box center [719, 639] width 61 height 75
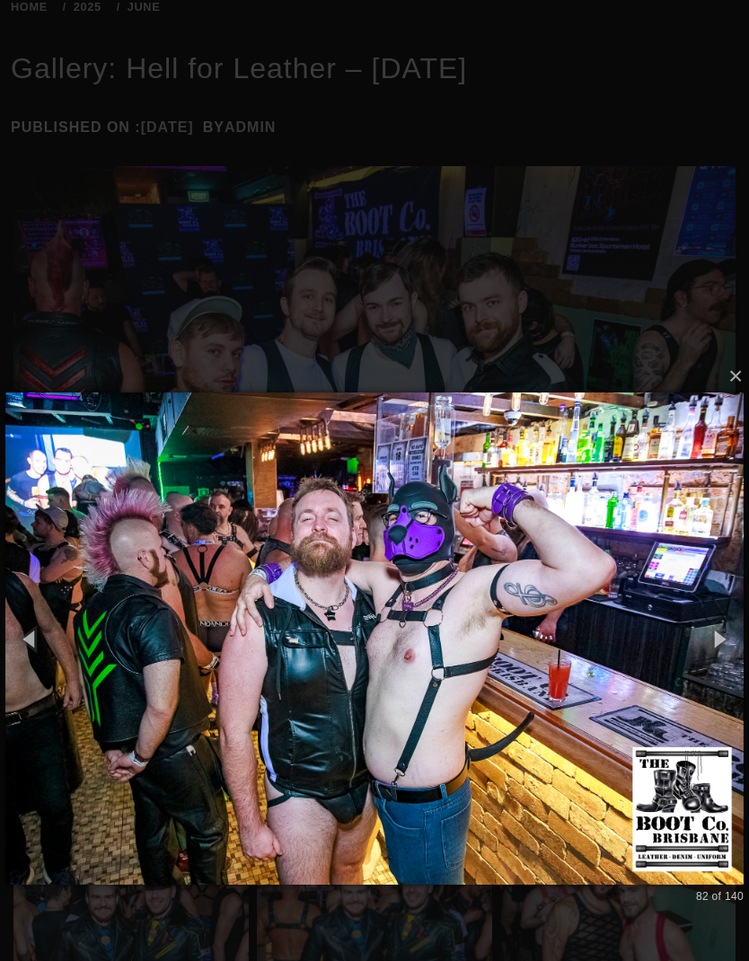
scroll to position [322, 0]
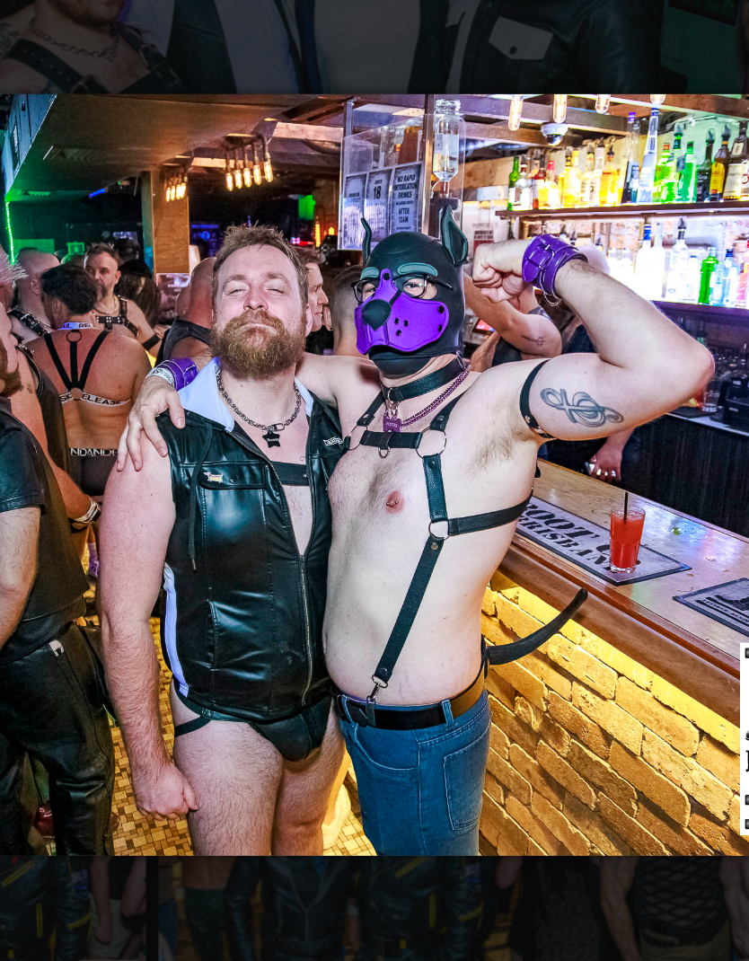
click at [451, 340] on img at bounding box center [374, 568] width 738 height 564
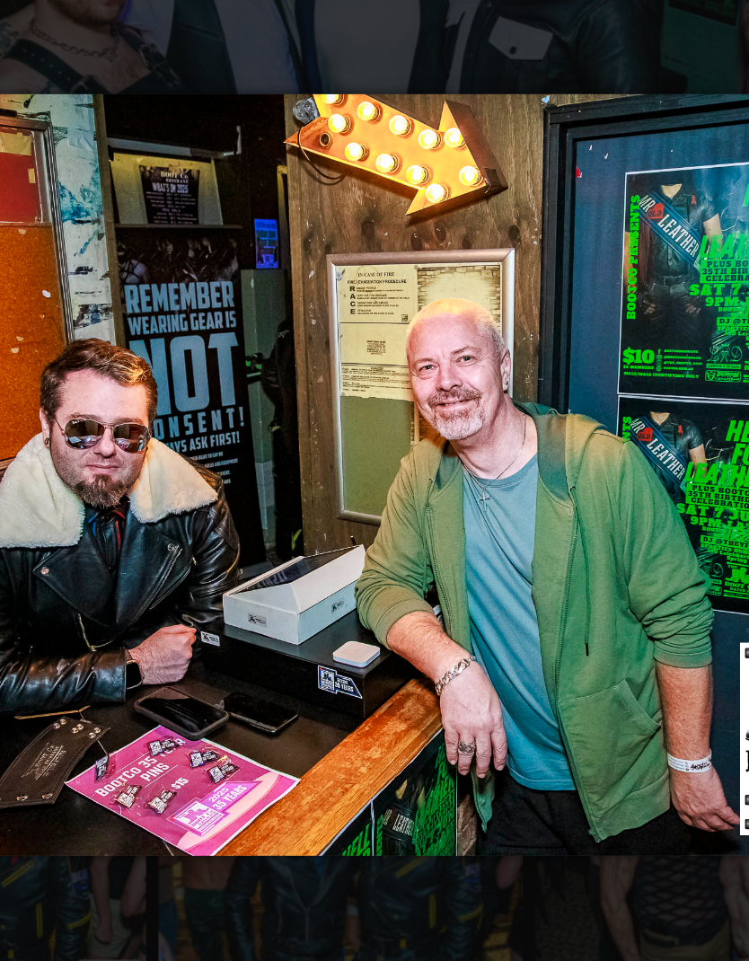
click at [455, 337] on img at bounding box center [374, 568] width 738 height 564
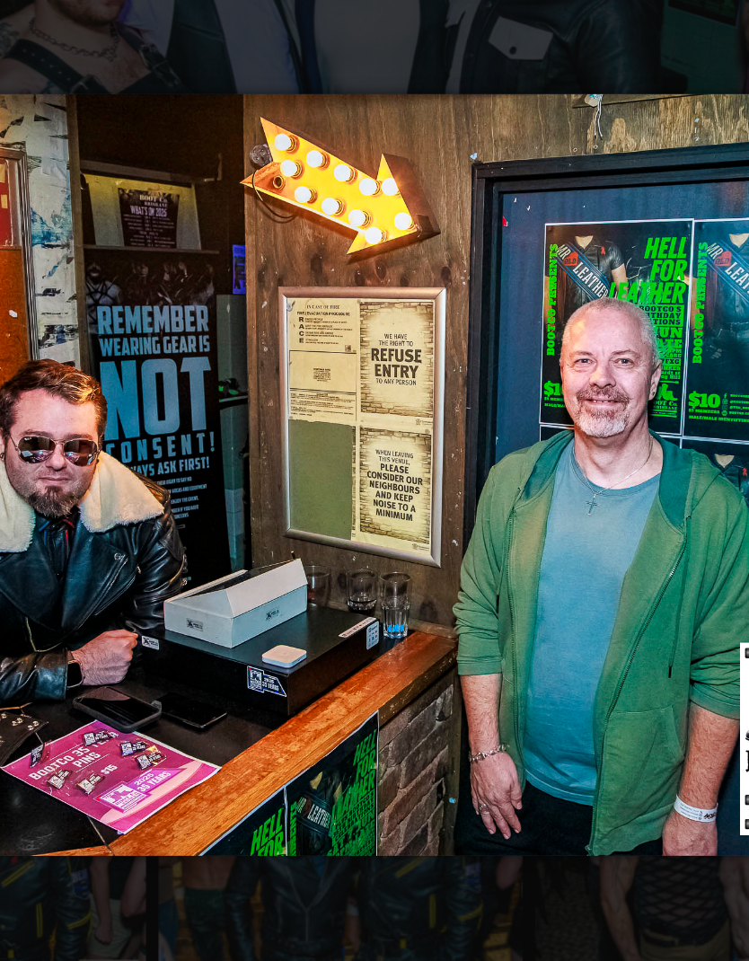
click at [431, 344] on img at bounding box center [374, 568] width 738 height 564
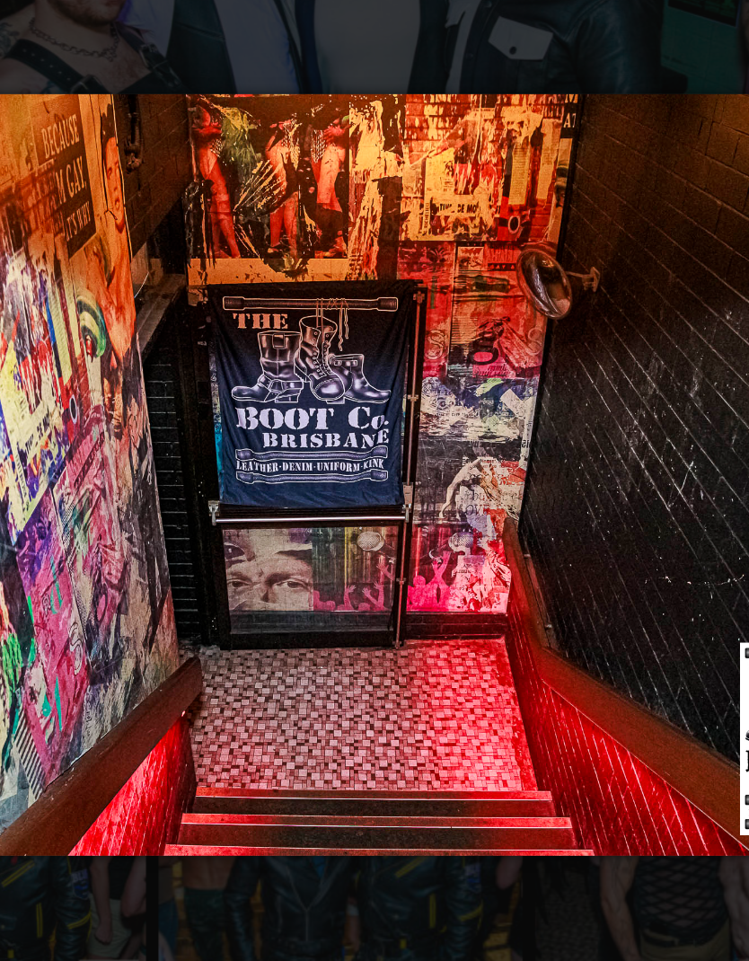
click at [449, 343] on img at bounding box center [374, 568] width 738 height 564
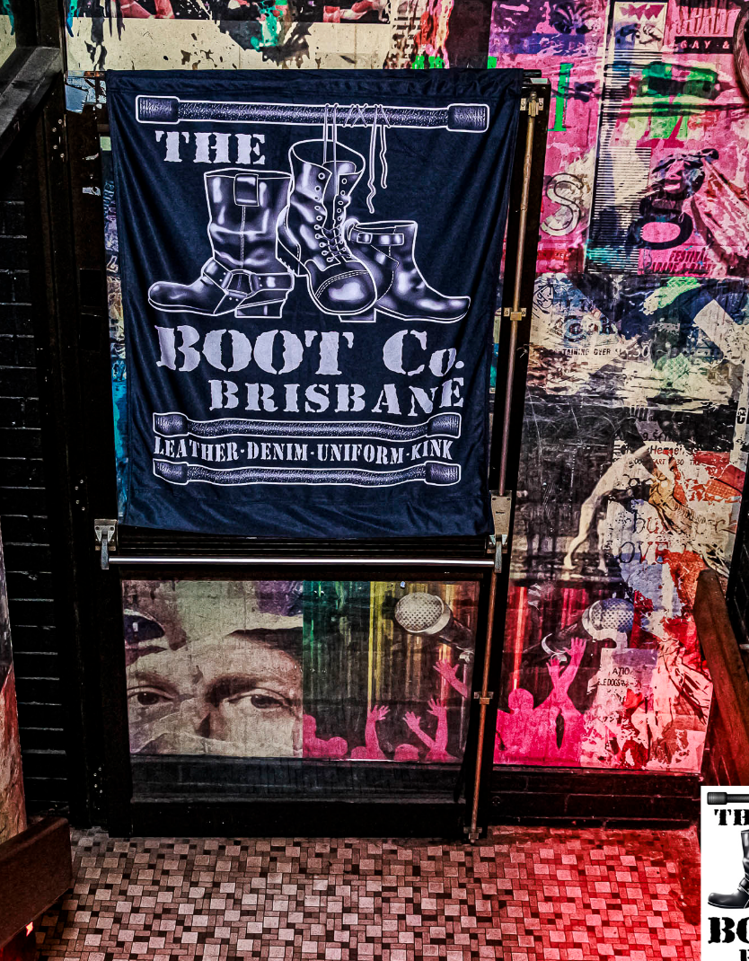
click at [437, 347] on img at bounding box center [374, 568] width 738 height 810
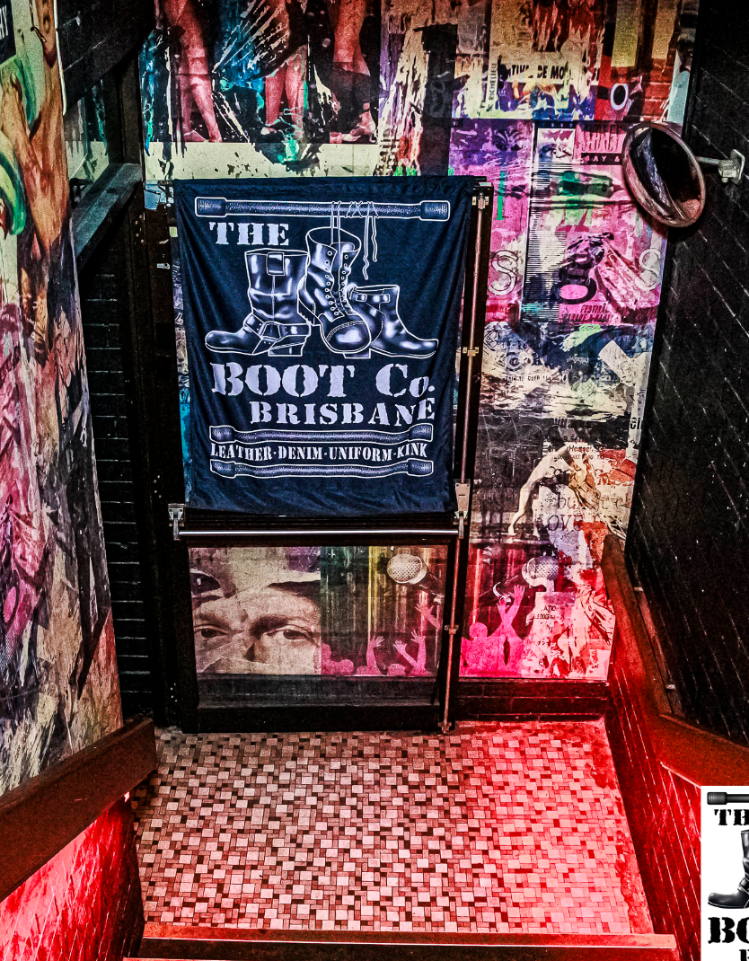
click at [432, 345] on img at bounding box center [374, 568] width 738 height 810
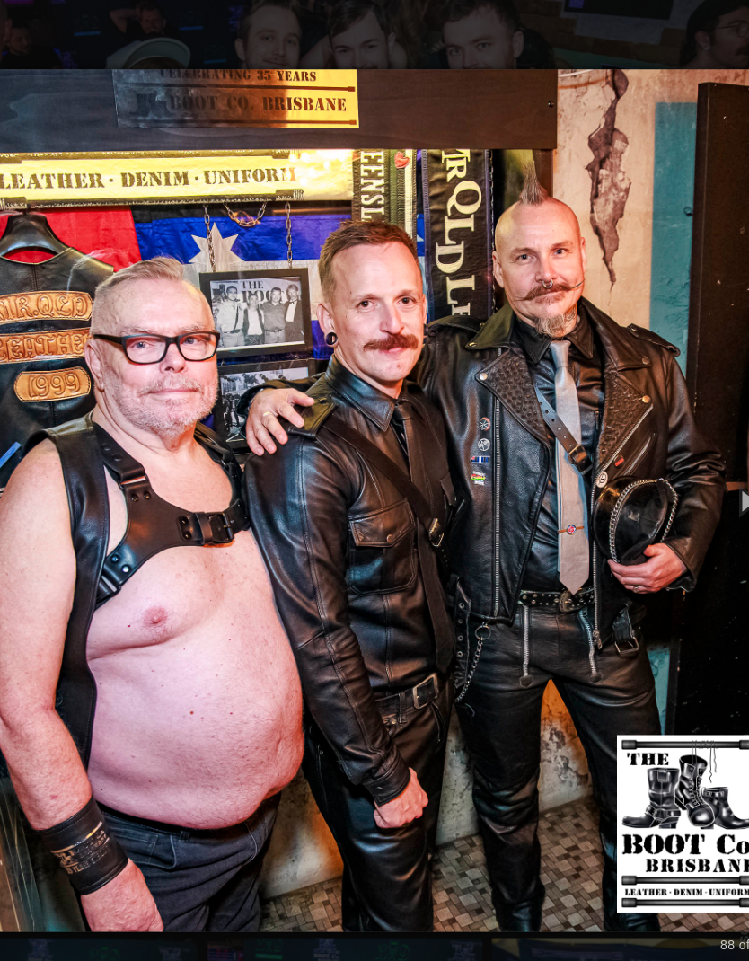
scroll to position [330, 0]
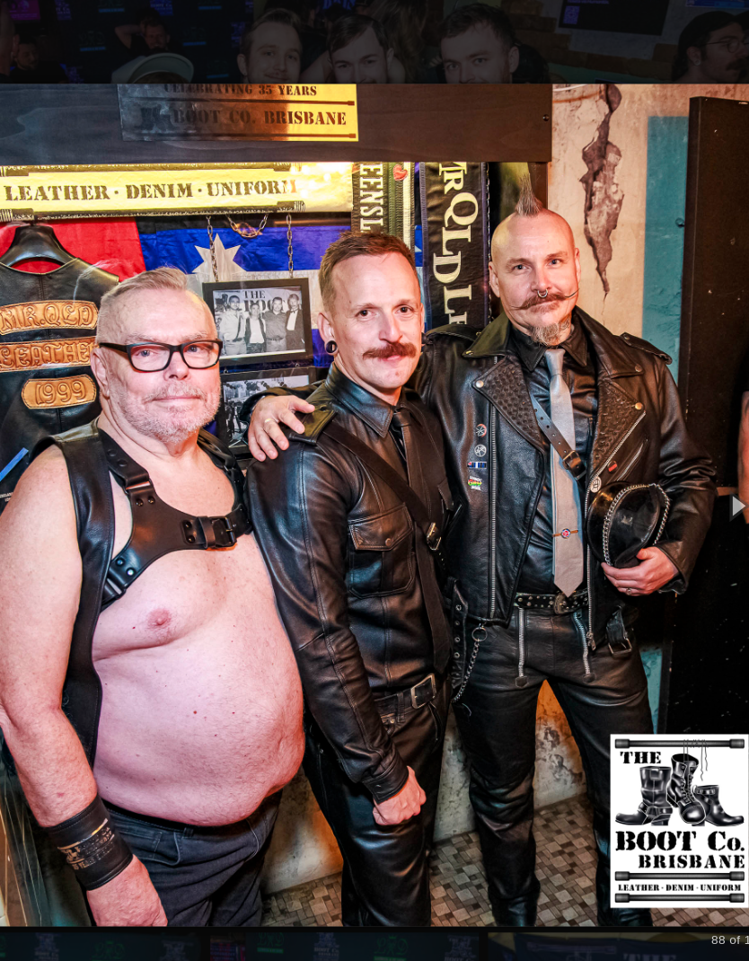
click at [604, 468] on img at bounding box center [374, 559] width 738 height 810
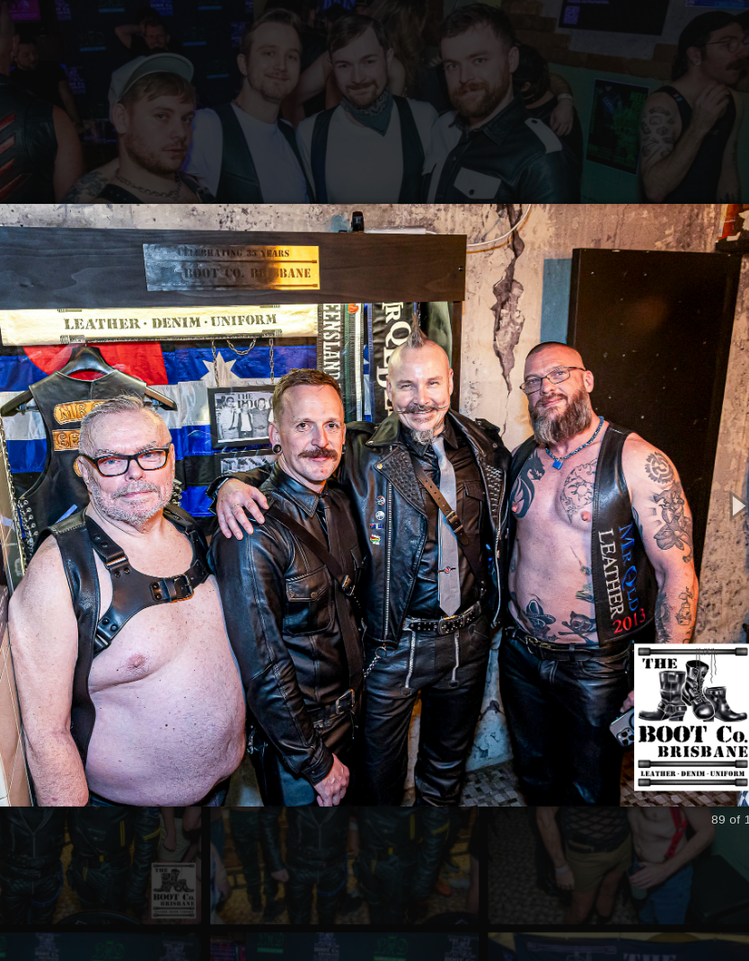
click at [607, 473] on img at bounding box center [374, 559] width 738 height 599
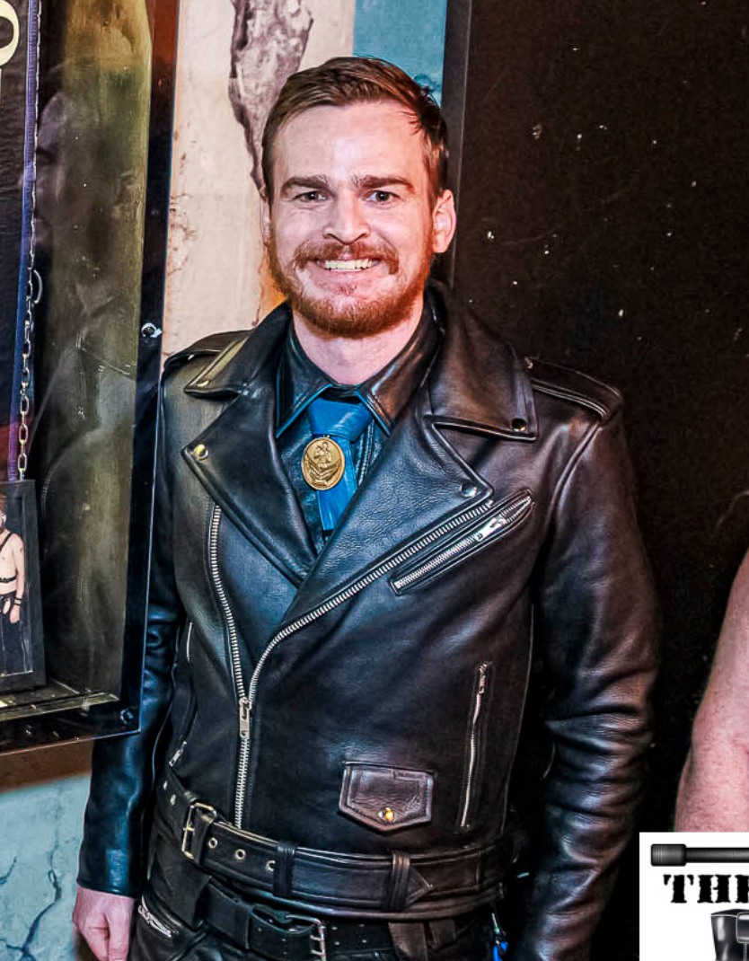
click at [221, 296] on img at bounding box center [374, 595] width 738 height 599
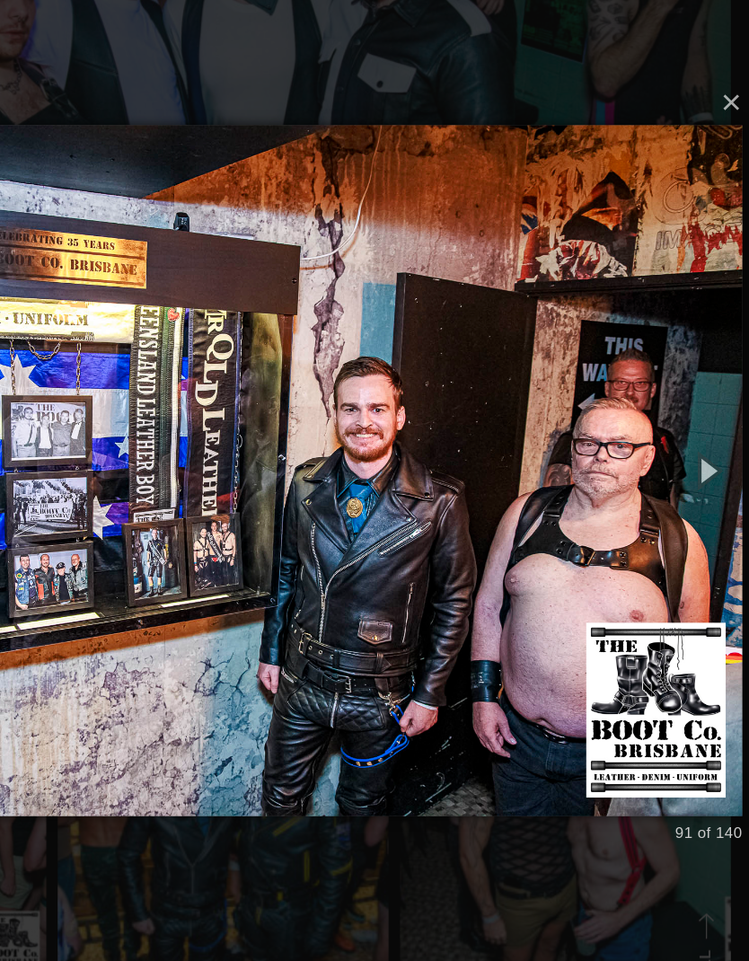
click at [689, 523] on button "button" at bounding box center [719, 560] width 61 height 75
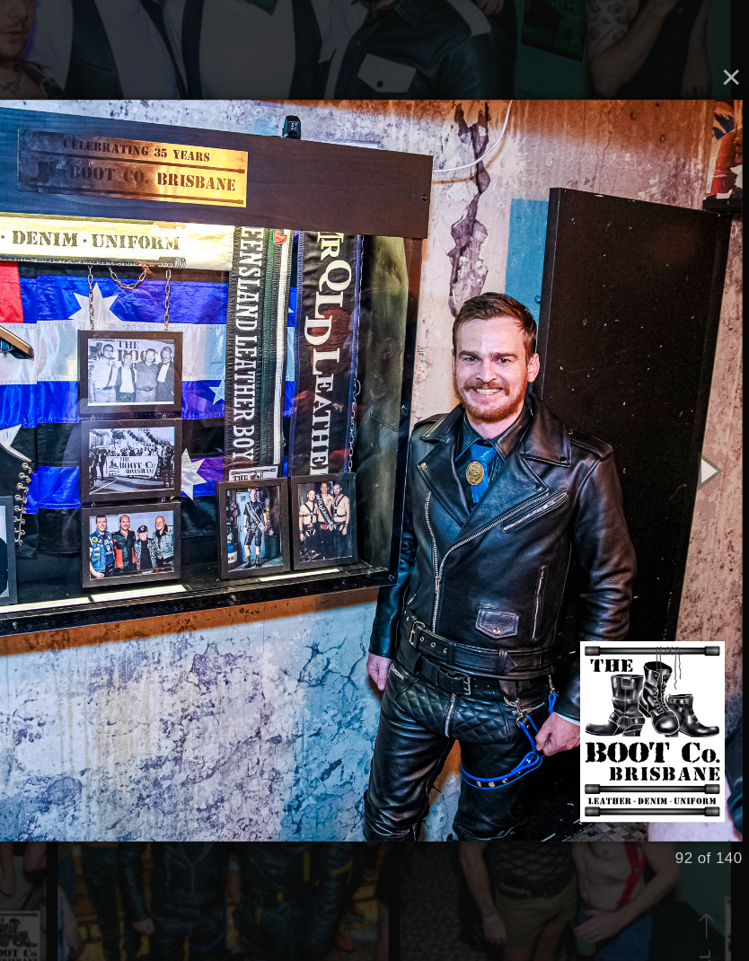
click at [689, 523] on button "button" at bounding box center [719, 560] width 61 height 75
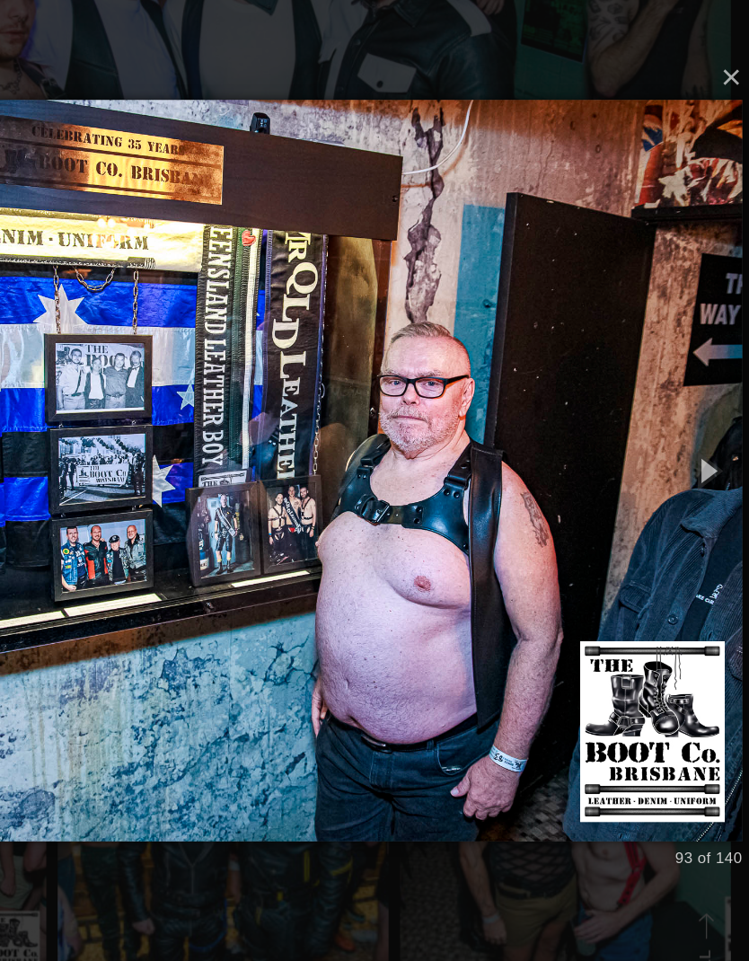
click at [689, 523] on button "button" at bounding box center [719, 560] width 61 height 75
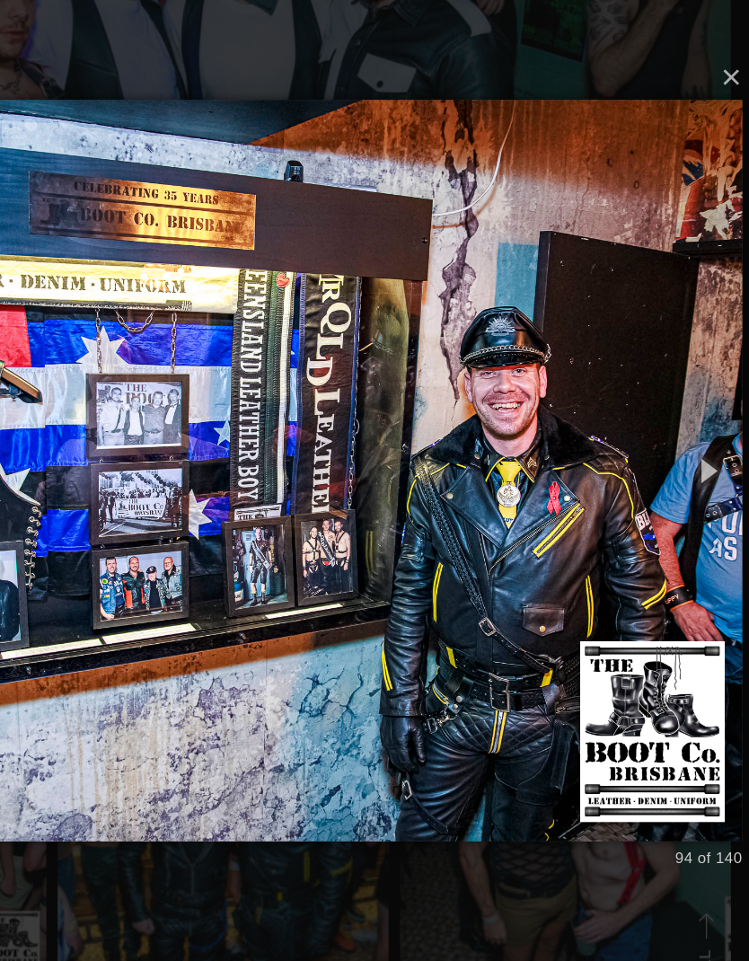
click at [689, 523] on button "button" at bounding box center [719, 560] width 61 height 75
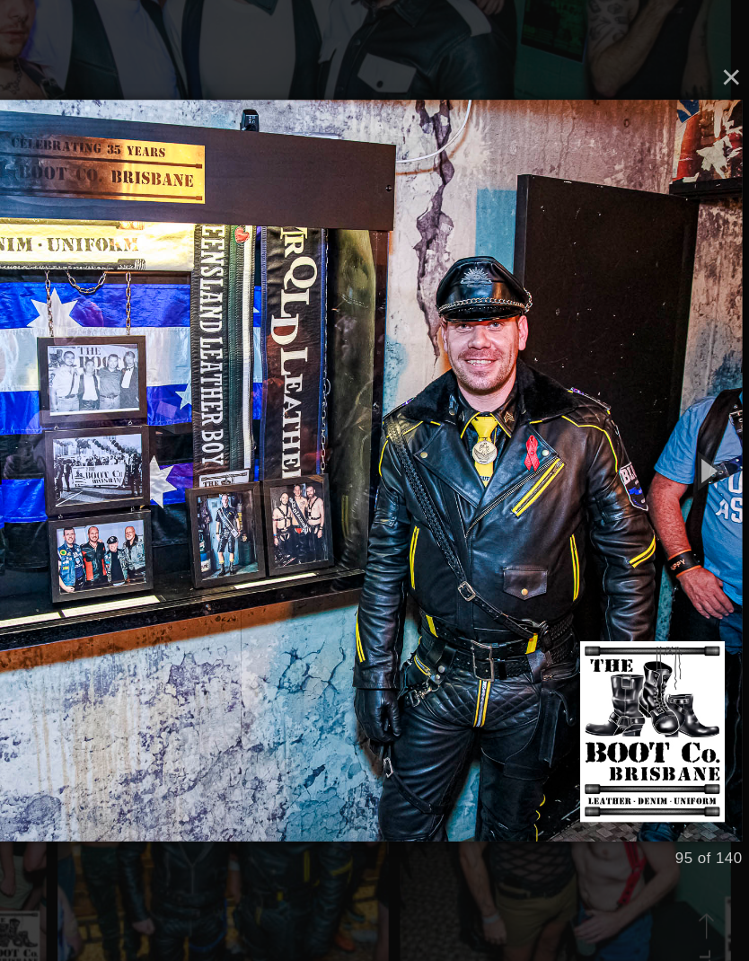
click at [689, 523] on button "button" at bounding box center [719, 560] width 61 height 75
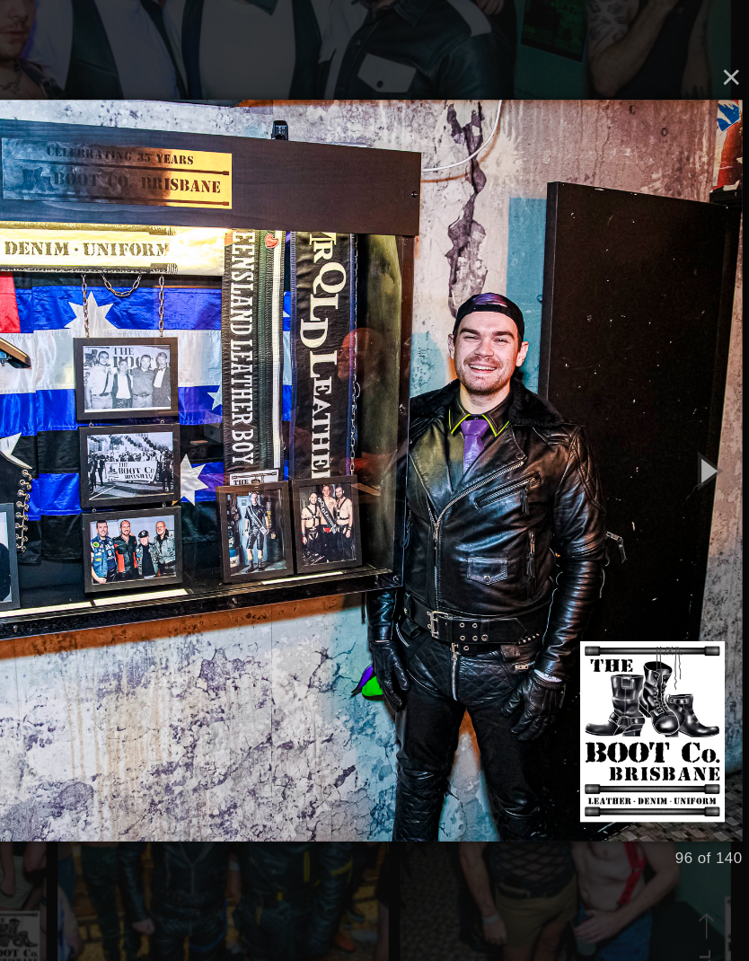
click at [689, 523] on button "button" at bounding box center [719, 560] width 61 height 75
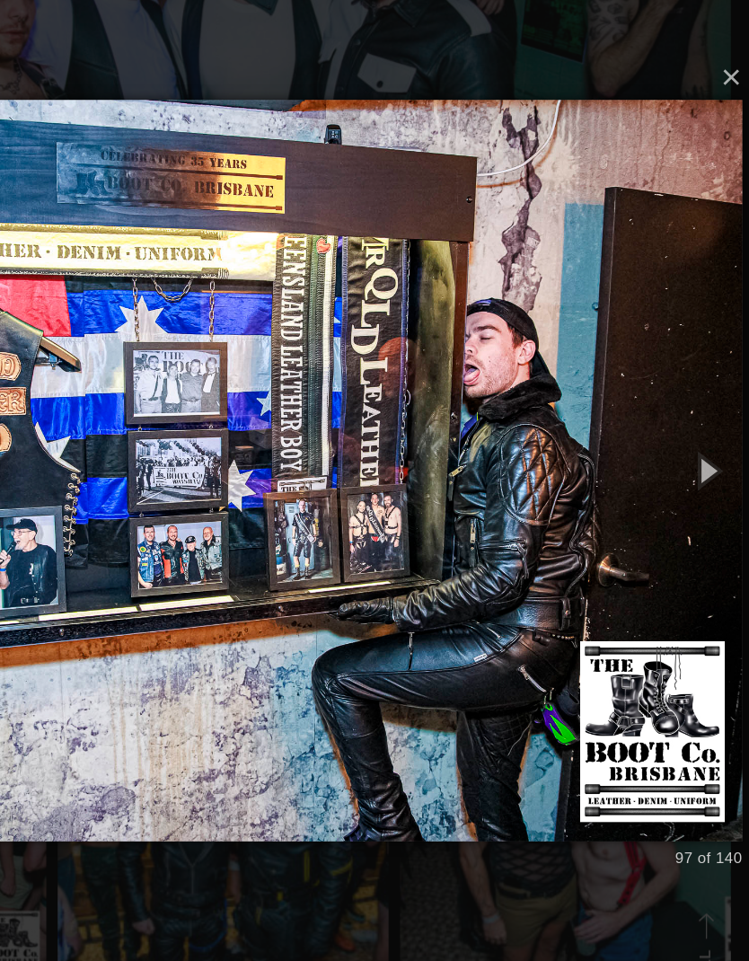
click at [689, 523] on button "button" at bounding box center [719, 560] width 61 height 75
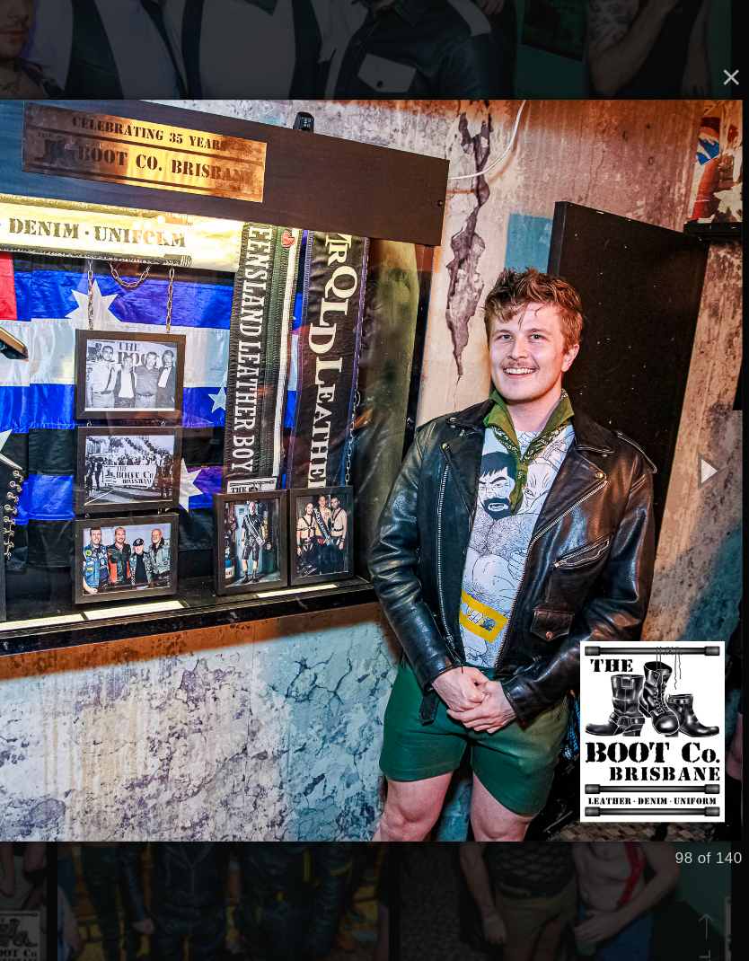
click at [689, 523] on button "button" at bounding box center [719, 560] width 61 height 75
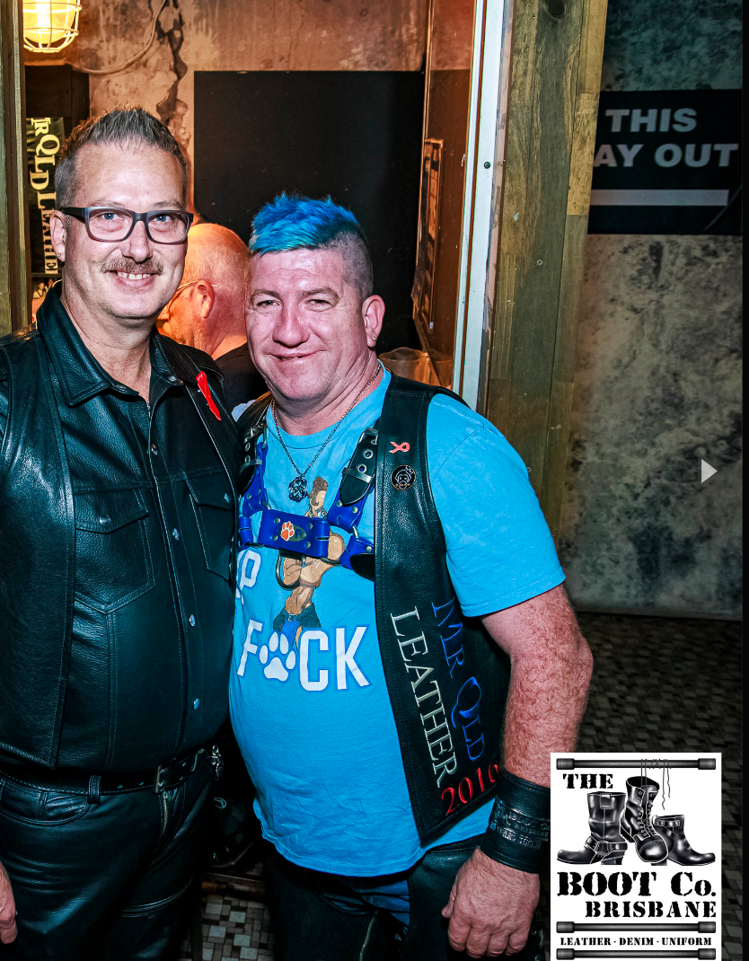
click at [689, 523] on button "button" at bounding box center [719, 560] width 61 height 75
